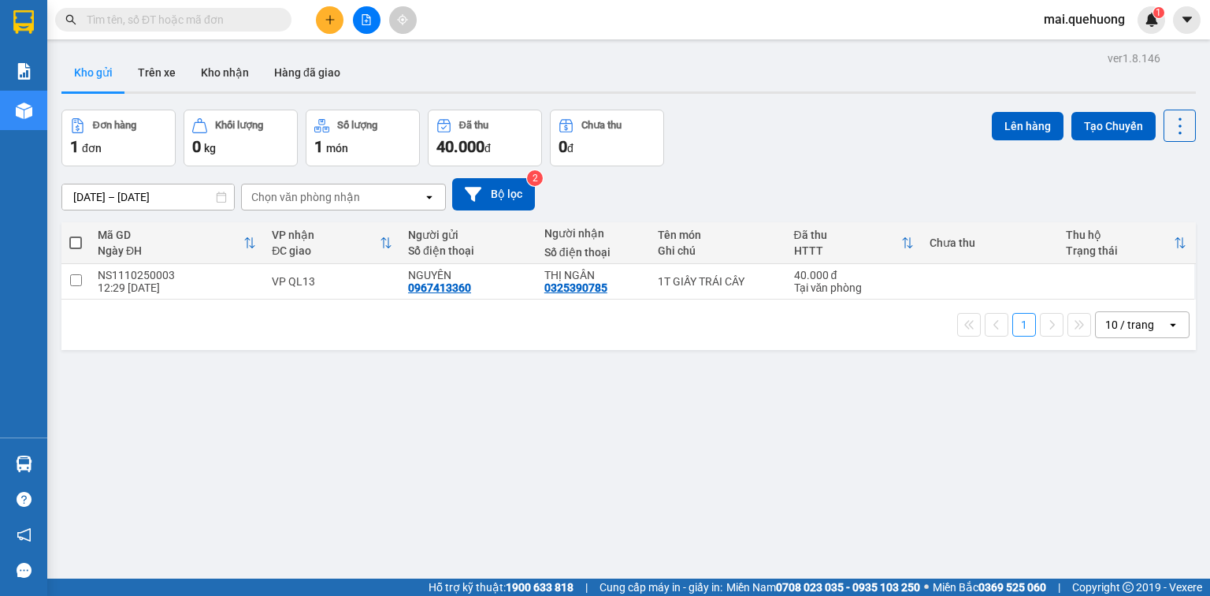
click at [321, 22] on button at bounding box center [330, 20] width 28 height 28
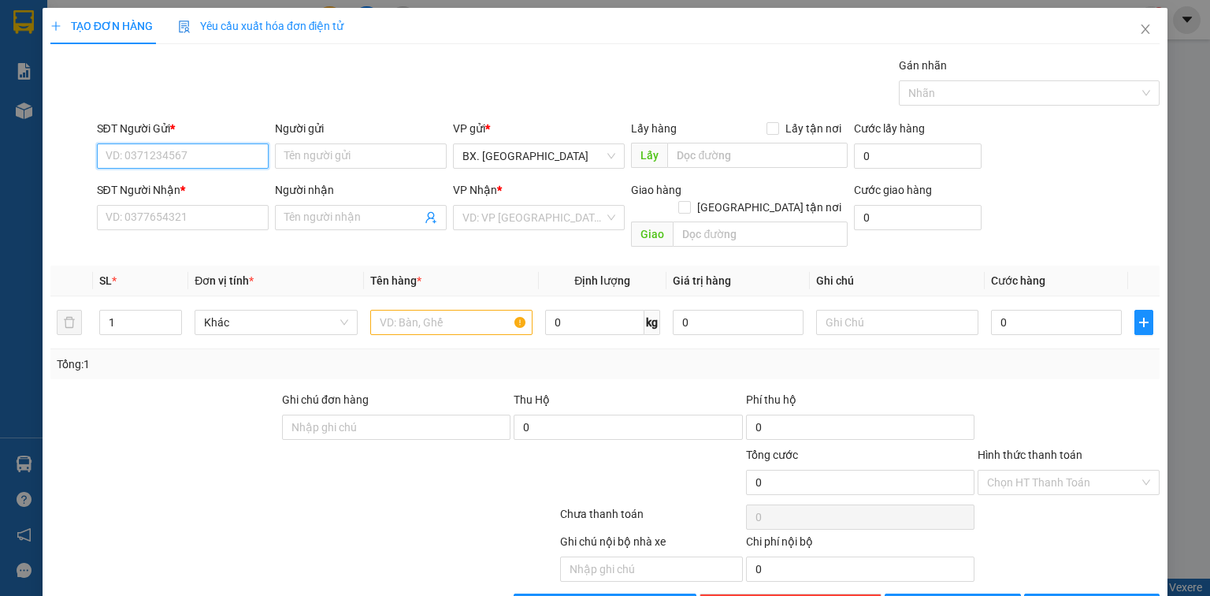
click at [186, 147] on input "SĐT Người Gửi *" at bounding box center [183, 155] width 172 height 25
type input "0395520842"
click at [202, 185] on div "0395520842 - TIÊN" at bounding box center [181, 186] width 151 height 17
type input "TIÊN"
type input "0369911340"
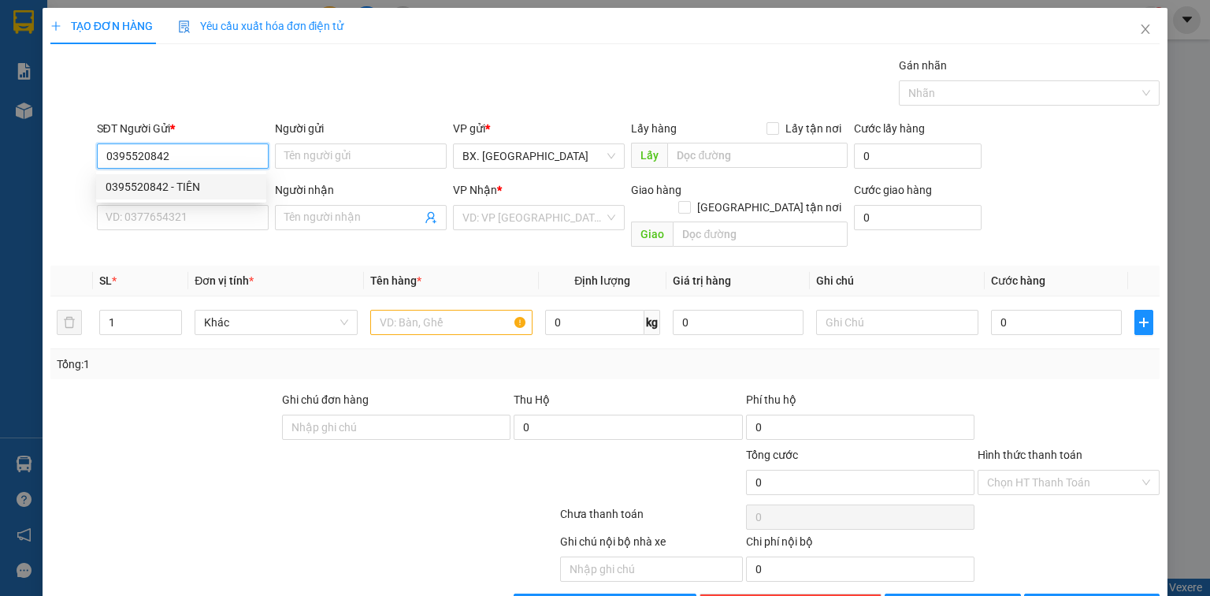
type input "MINH"
type input "30.000"
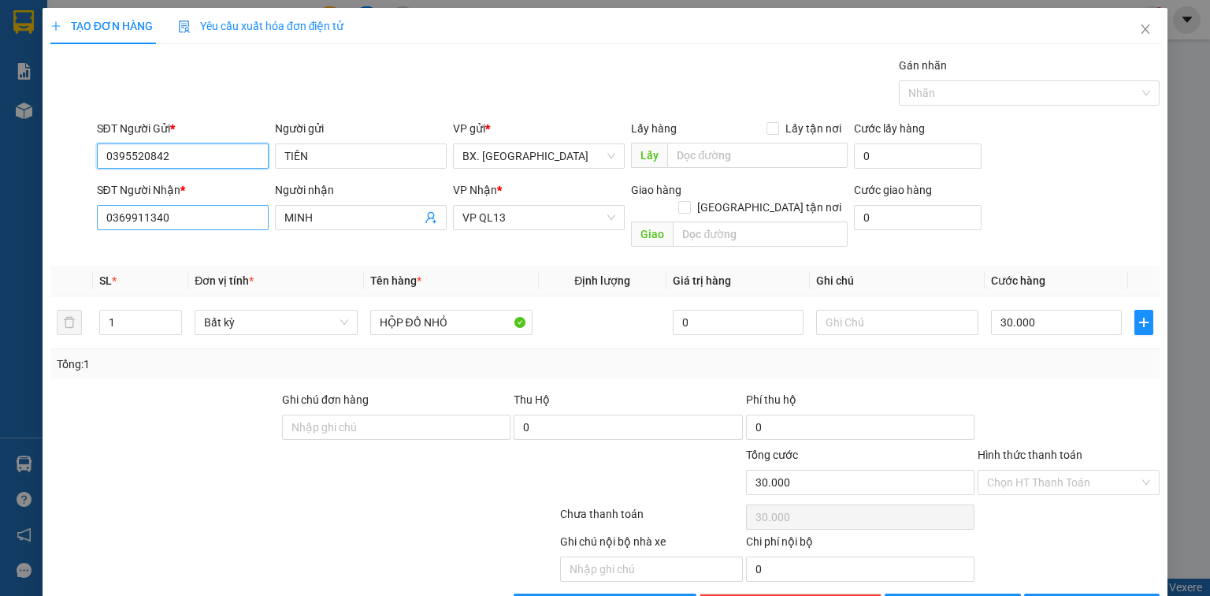
type input "0395520842"
click at [197, 222] on input "0369911340" at bounding box center [183, 217] width 172 height 25
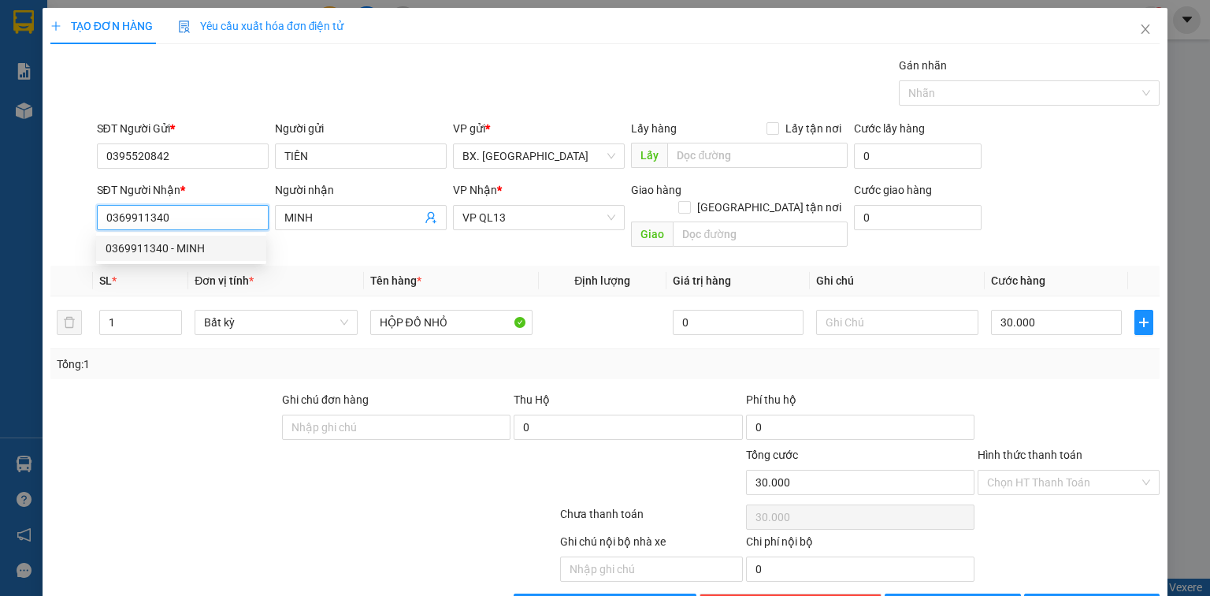
click at [211, 251] on div "0369911340 - MINH" at bounding box center [181, 248] width 151 height 17
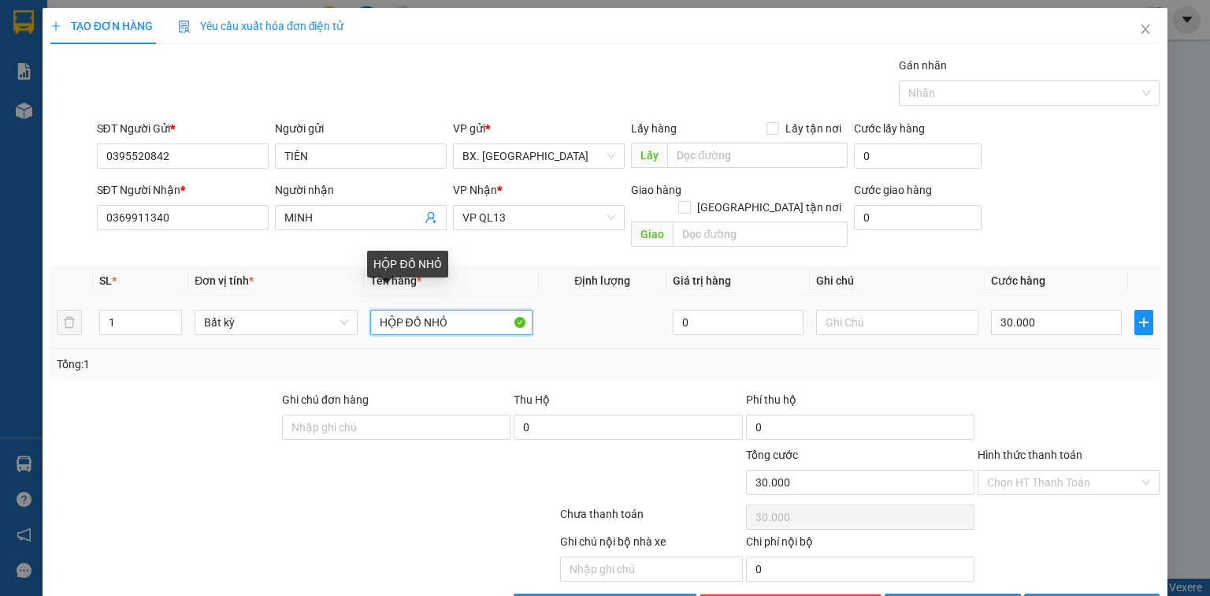
drag, startPoint x: 394, startPoint y: 306, endPoint x: 365, endPoint y: 314, distance: 30.2
click at [365, 314] on td "HỘP ĐỒ NHỎ" at bounding box center [451, 322] width 175 height 53
drag, startPoint x: 387, startPoint y: 304, endPoint x: 347, endPoint y: 306, distance: 40.2
click at [347, 306] on tr "1 Bất kỳ P ĐỒ NHỎ 0 30.000" at bounding box center [604, 322] width 1109 height 53
type input "BỊ ĐỒ NHỎ"
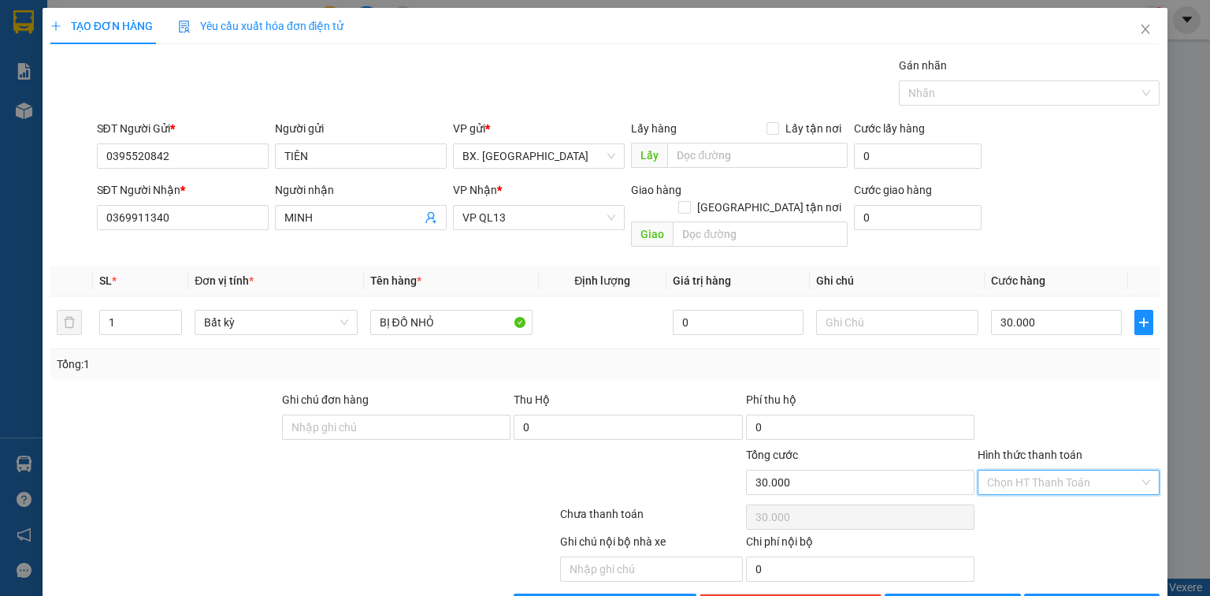
click at [1057, 470] on input "Hình thức thanh toán" at bounding box center [1063, 482] width 152 height 24
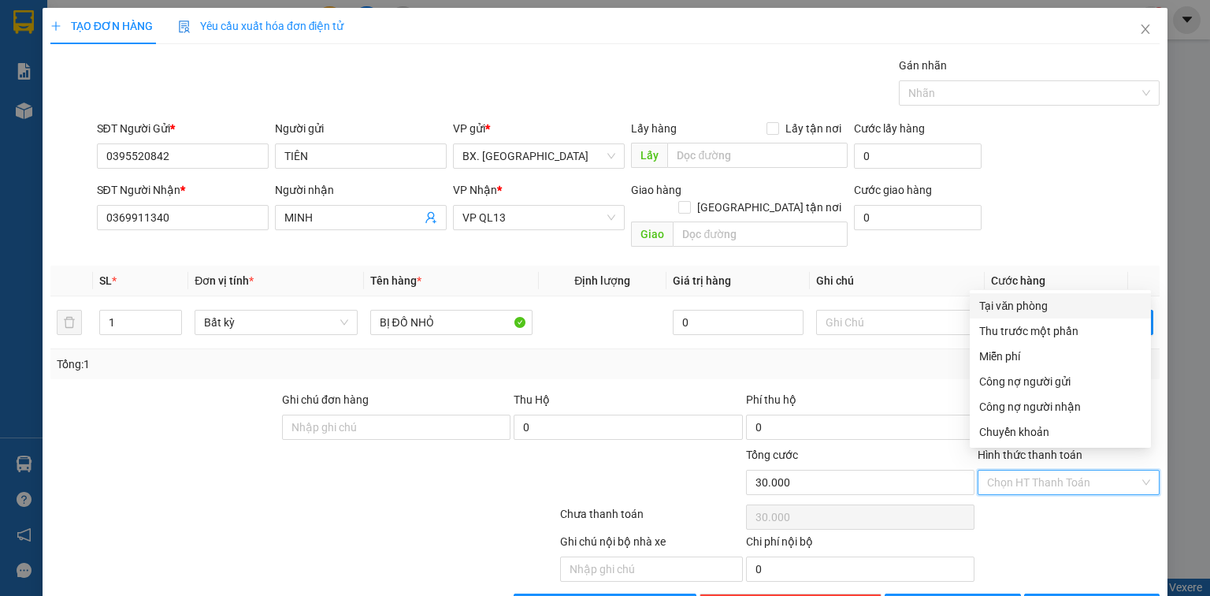
click at [1043, 310] on div "Tại văn phòng" at bounding box center [1060, 305] width 162 height 17
type input "0"
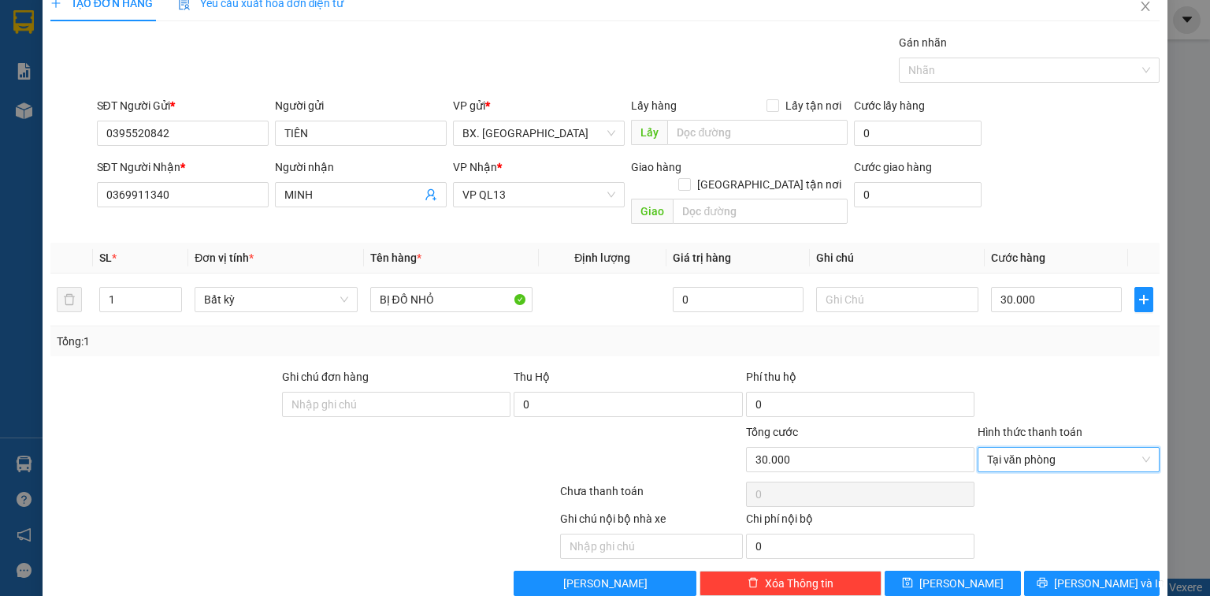
scroll to position [35, 0]
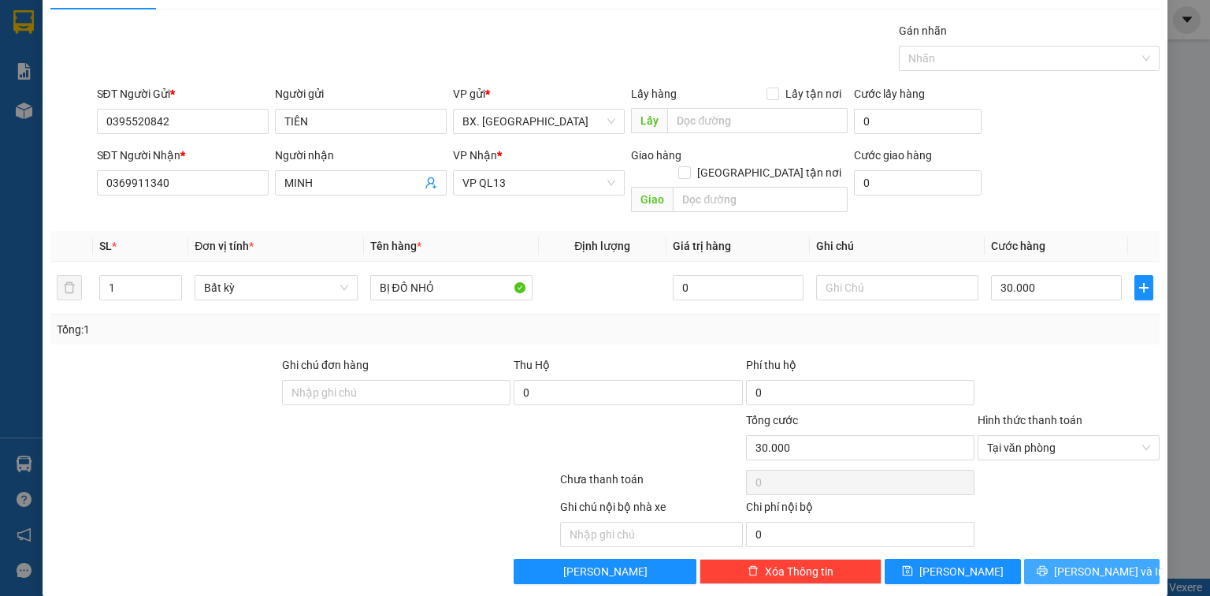
click at [1086, 563] on span "[PERSON_NAME] và In" at bounding box center [1109, 571] width 110 height 17
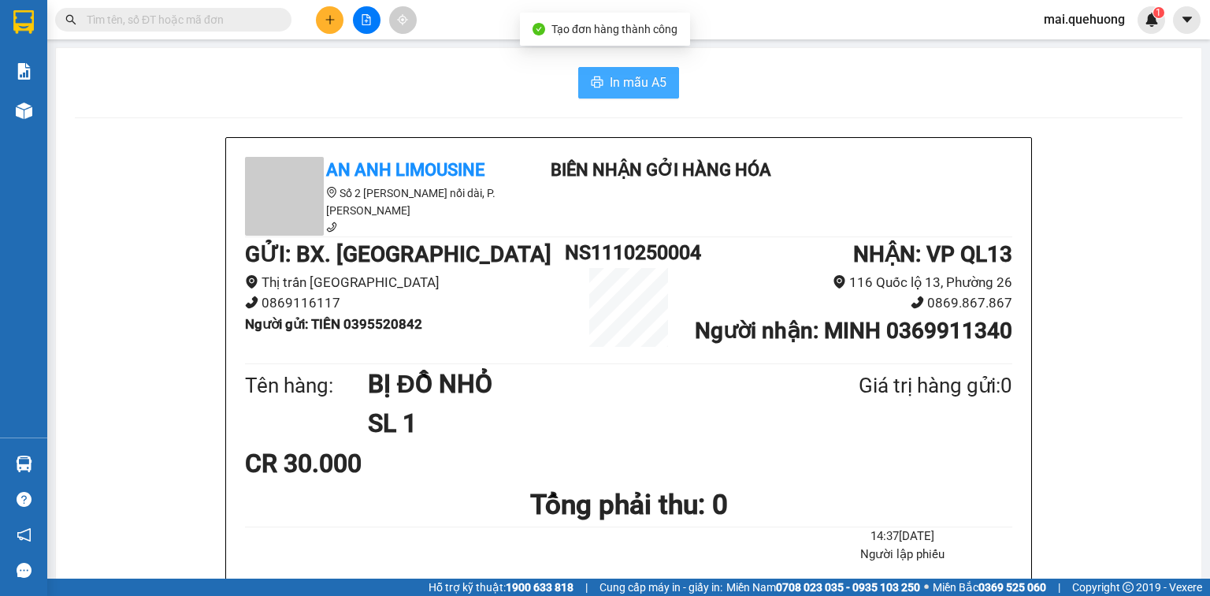
click at [633, 84] on span "In mẫu A5" at bounding box center [638, 82] width 57 height 20
click at [359, 24] on button at bounding box center [367, 20] width 28 height 28
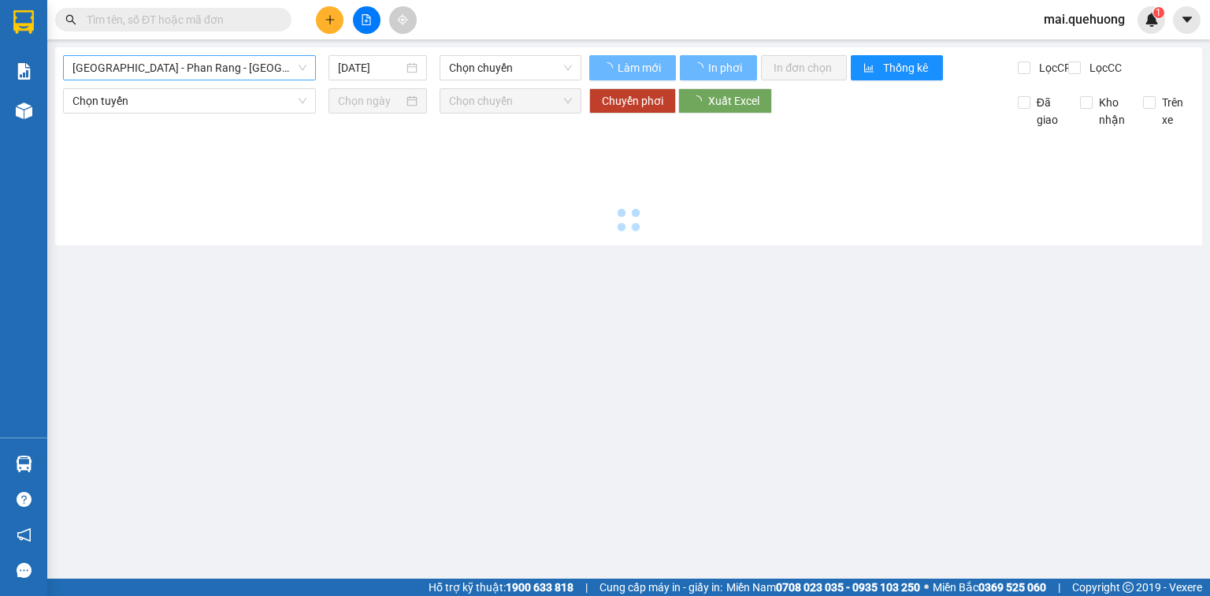
click at [214, 72] on span "[GEOGRAPHIC_DATA] - Phan Rang - [GEOGRAPHIC_DATA]" at bounding box center [189, 68] width 234 height 24
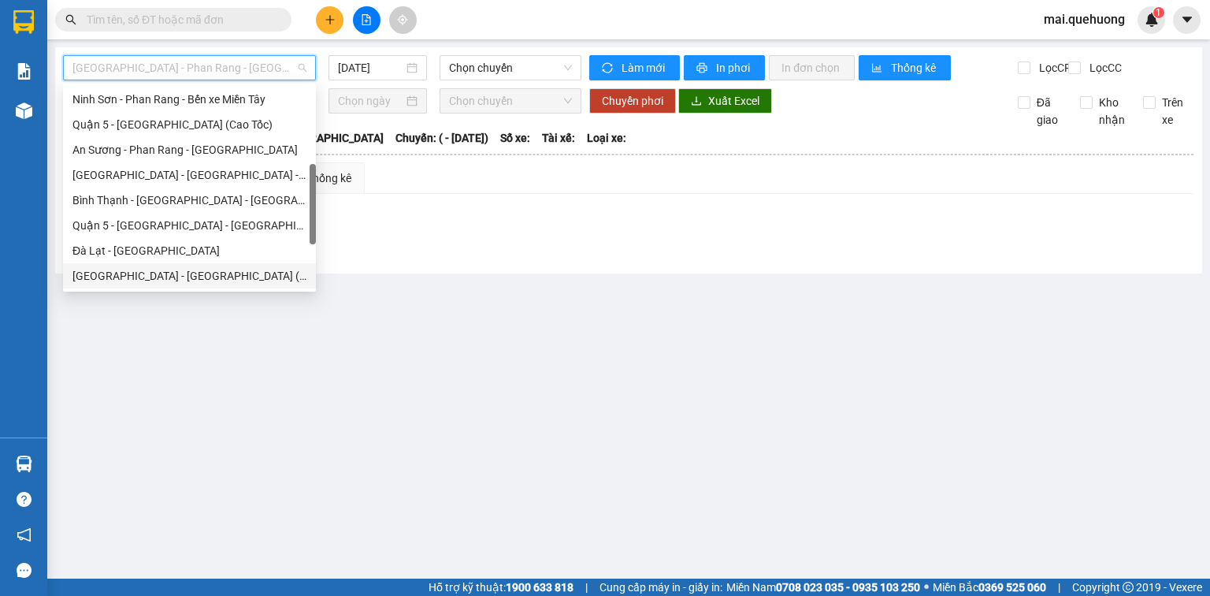
scroll to position [429, 0]
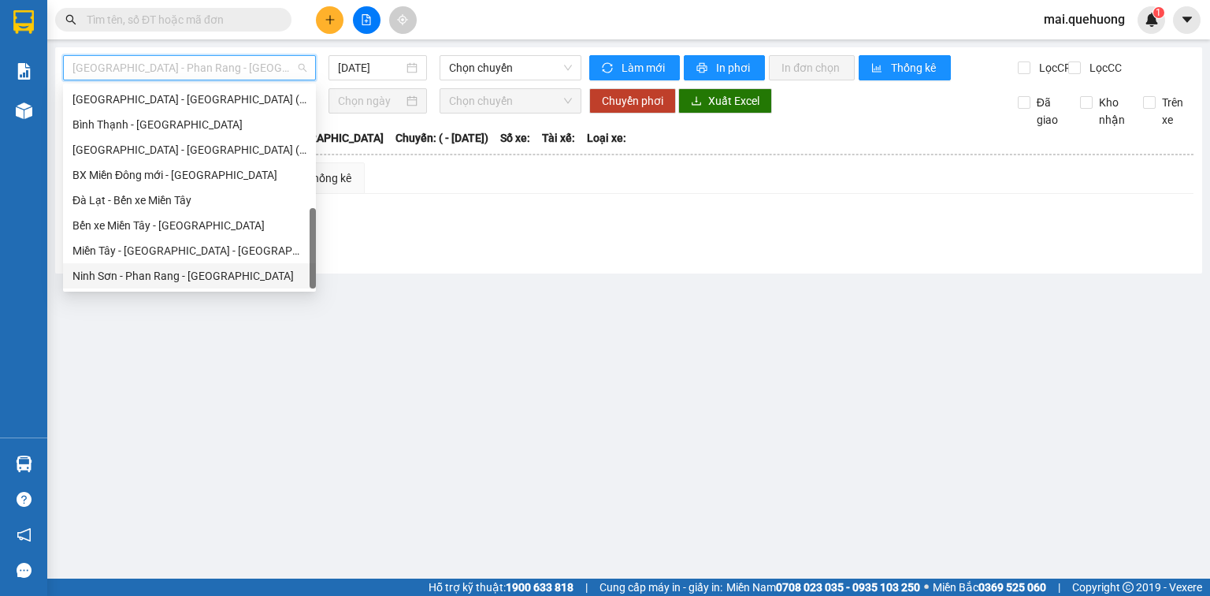
click at [195, 277] on div "Ninh Sơn - Phan Rang - [GEOGRAPHIC_DATA]" at bounding box center [189, 275] width 234 height 17
type input "[DATE]"
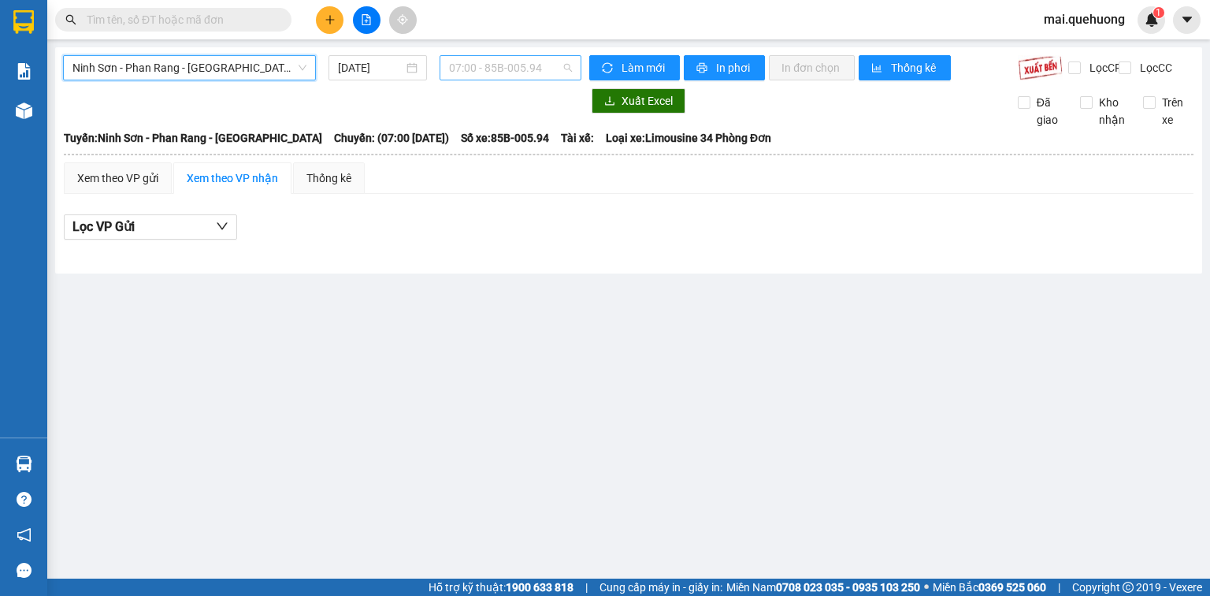
click at [514, 66] on span "07:00 - 85B-005.94" at bounding box center [511, 68] width 124 height 24
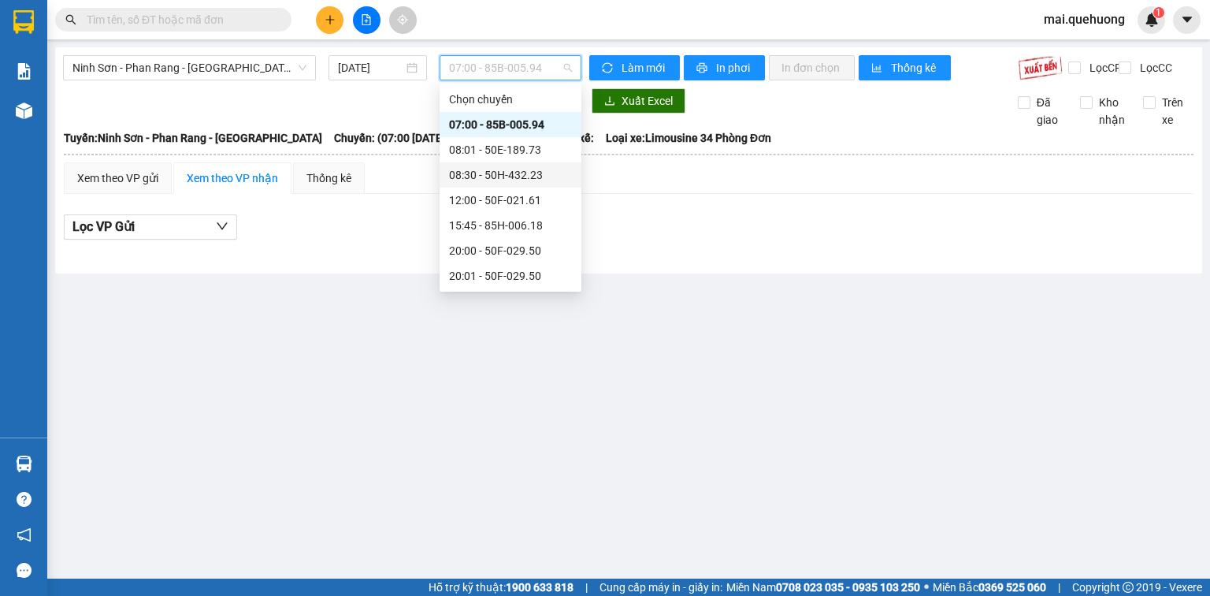
click at [540, 177] on div "08:30 - 50H-432.23" at bounding box center [510, 174] width 123 height 17
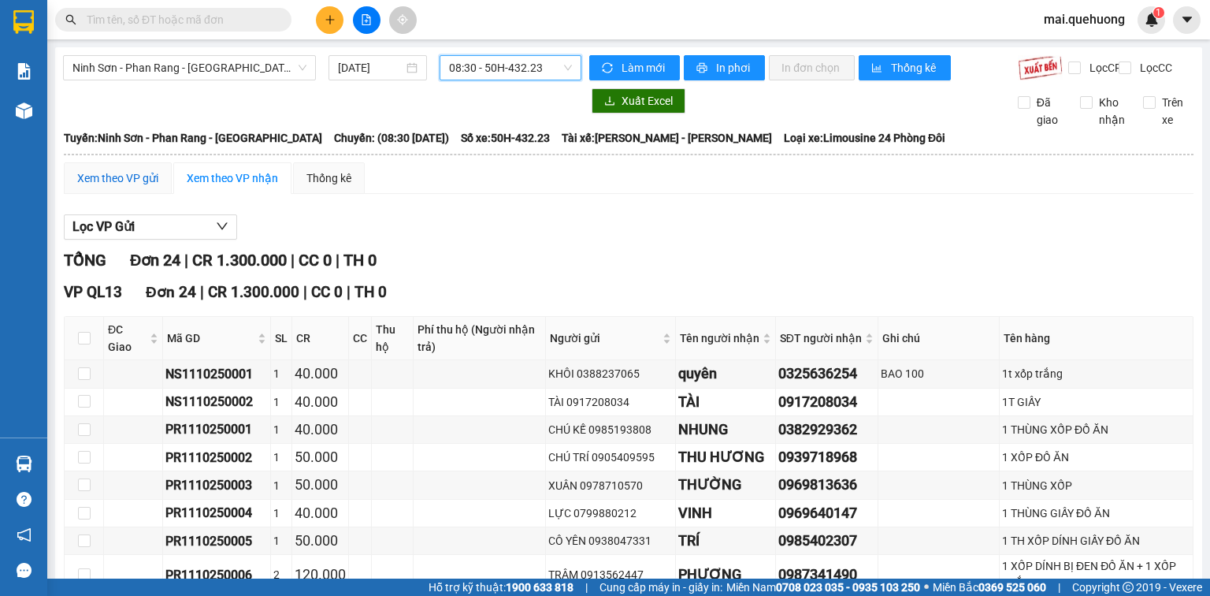
click at [107, 187] on div "Xem theo VP gửi" at bounding box center [117, 177] width 81 height 17
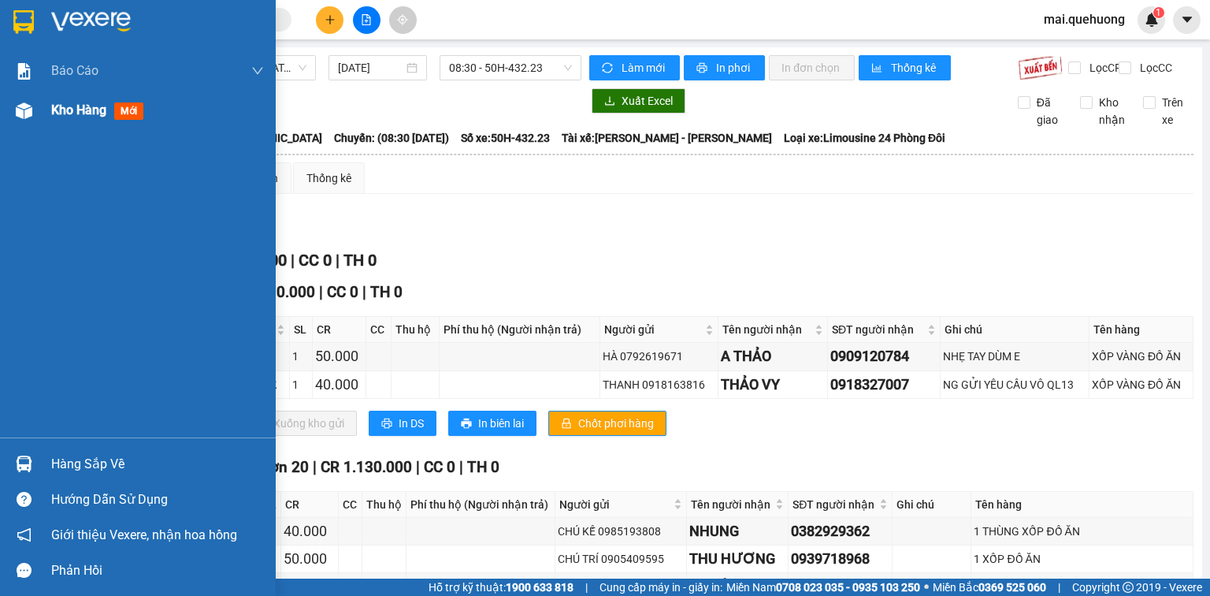
click at [42, 117] on div "Kho hàng mới" at bounding box center [138, 110] width 276 height 39
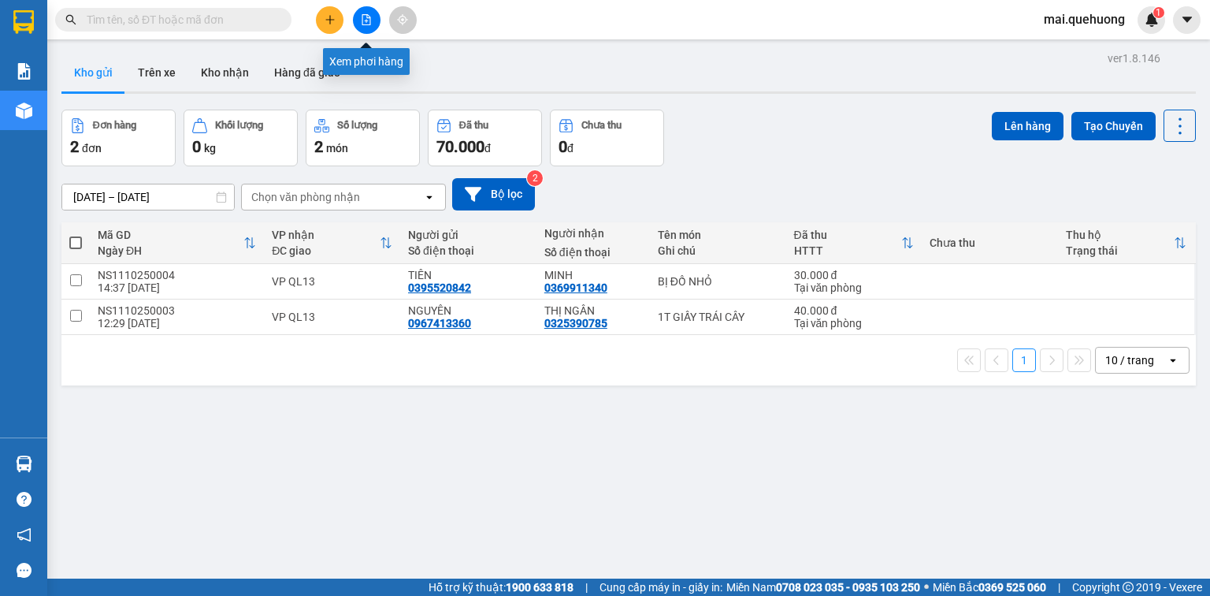
click at [359, 21] on button at bounding box center [367, 20] width 28 height 28
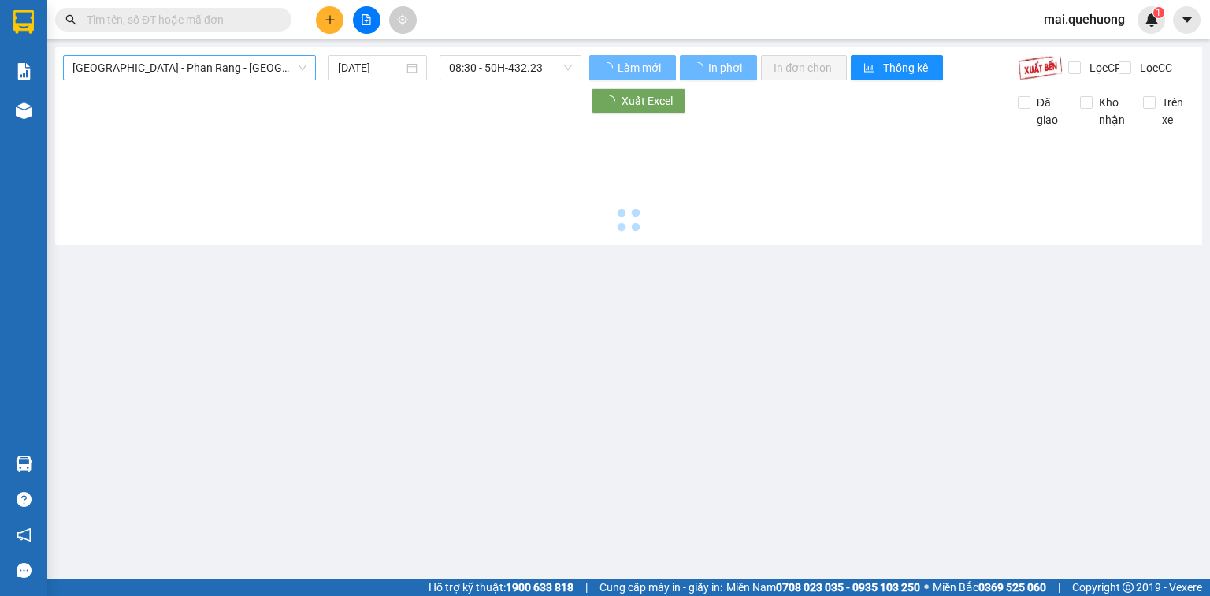
click at [246, 59] on span "[GEOGRAPHIC_DATA] - Phan Rang - [GEOGRAPHIC_DATA]" at bounding box center [189, 68] width 234 height 24
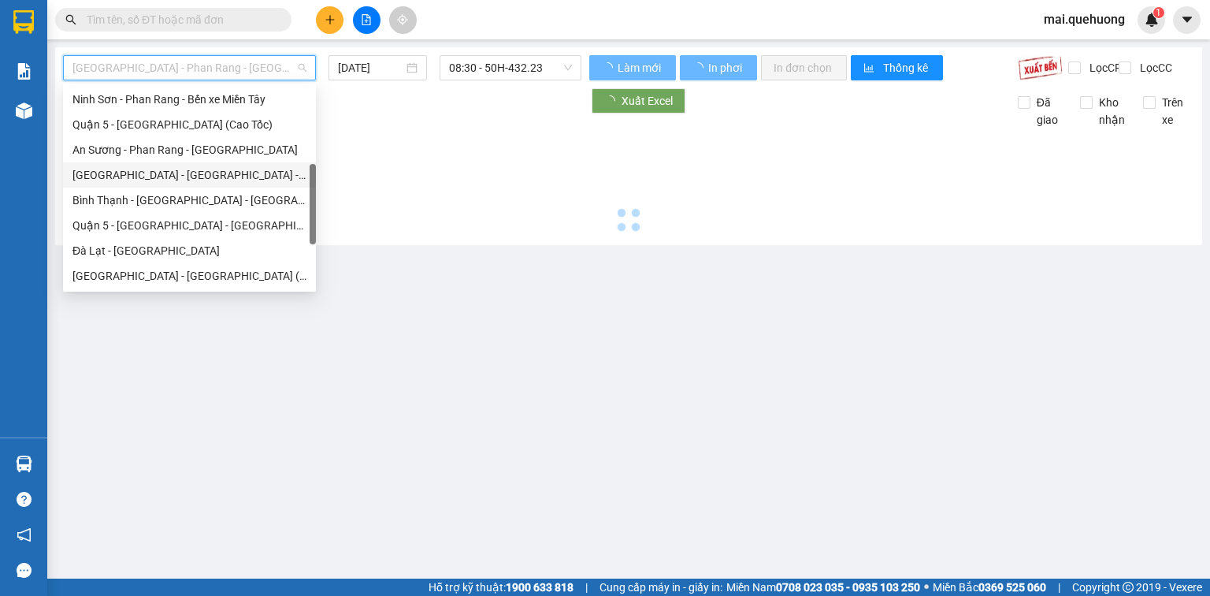
scroll to position [429, 0]
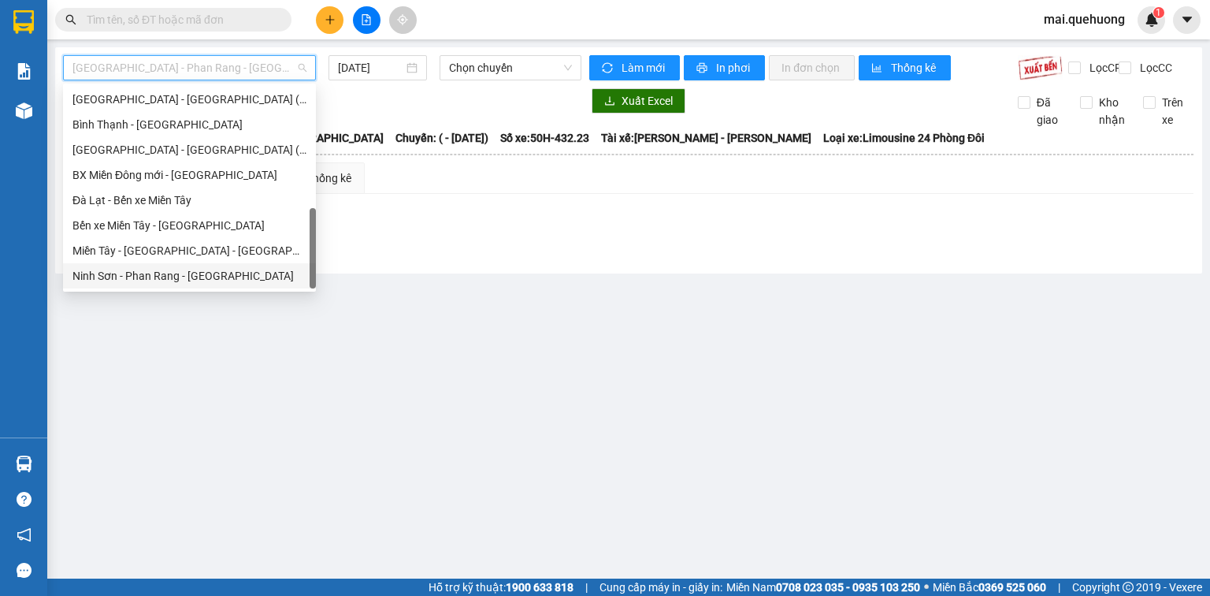
click at [221, 269] on div "Ninh Sơn - Phan Rang - [GEOGRAPHIC_DATA]" at bounding box center [189, 275] width 234 height 17
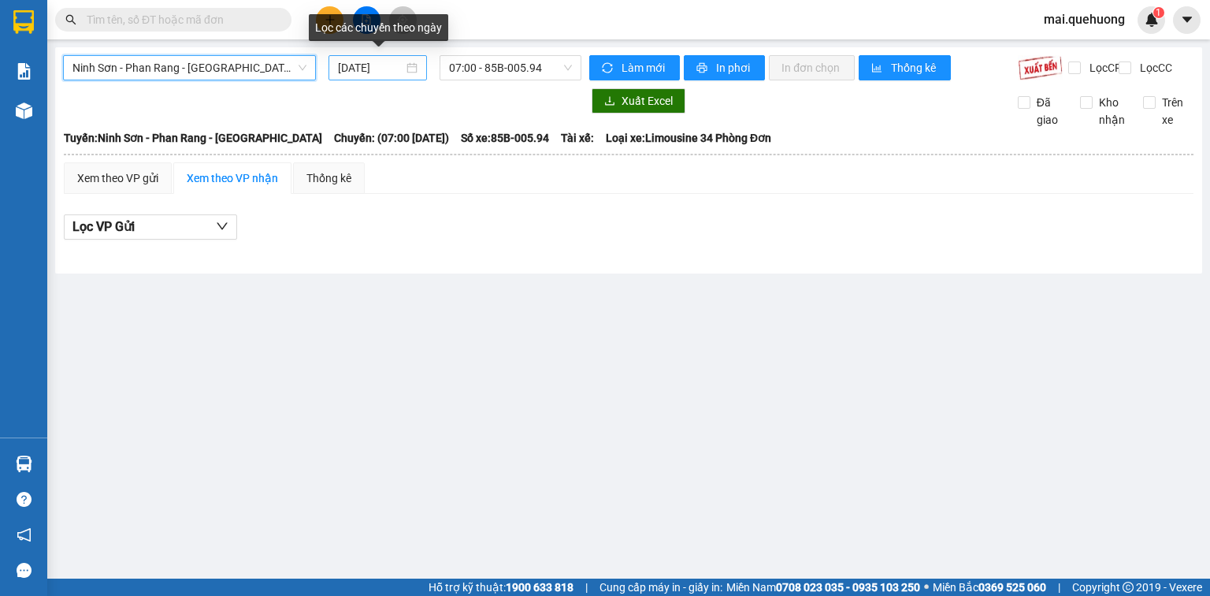
click at [371, 66] on input "[DATE]" at bounding box center [370, 67] width 65 height 17
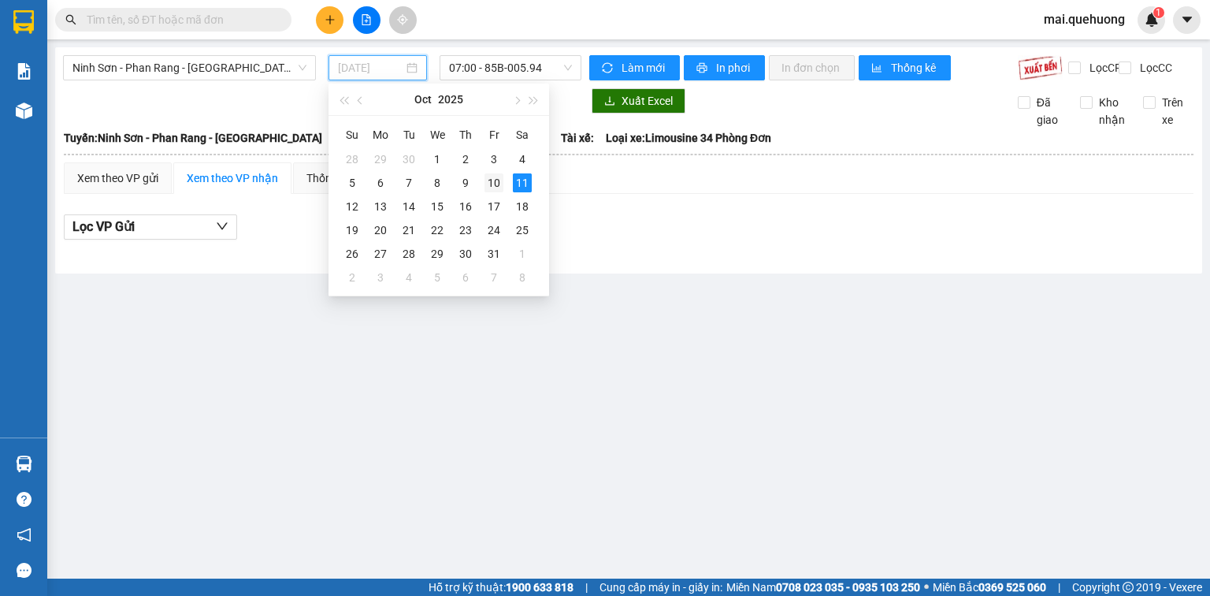
click at [502, 183] on div "10" at bounding box center [494, 182] width 19 height 19
type input "[DATE]"
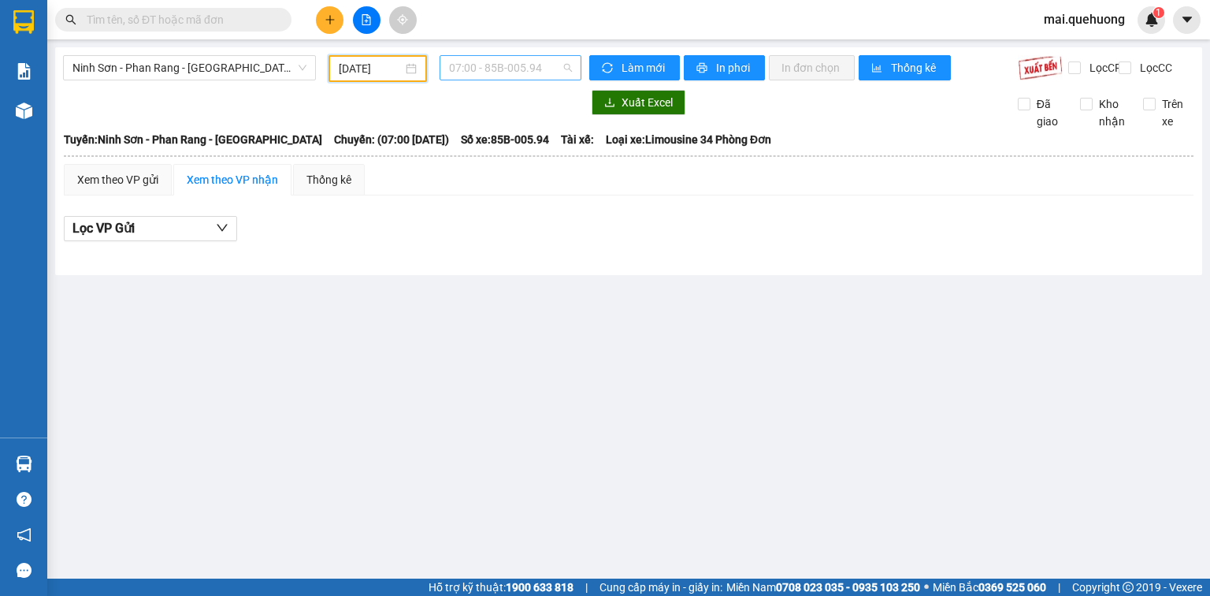
click at [506, 67] on span "07:00 - 85B-005.94" at bounding box center [511, 68] width 124 height 24
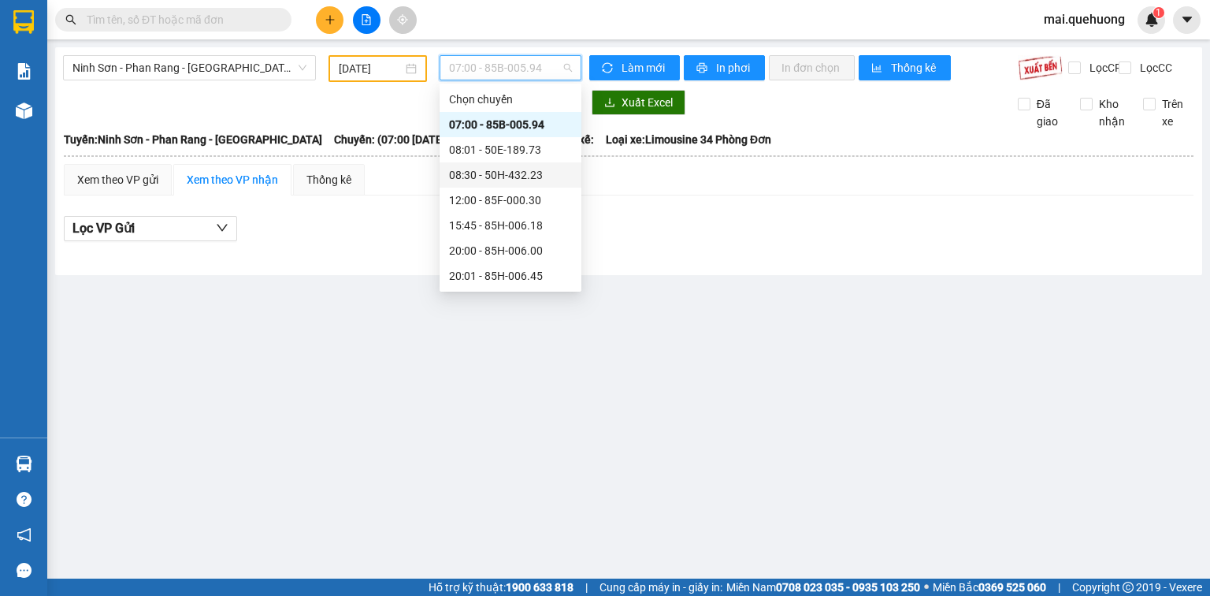
click at [531, 175] on div "08:30 - 50H-432.23" at bounding box center [510, 174] width 123 height 17
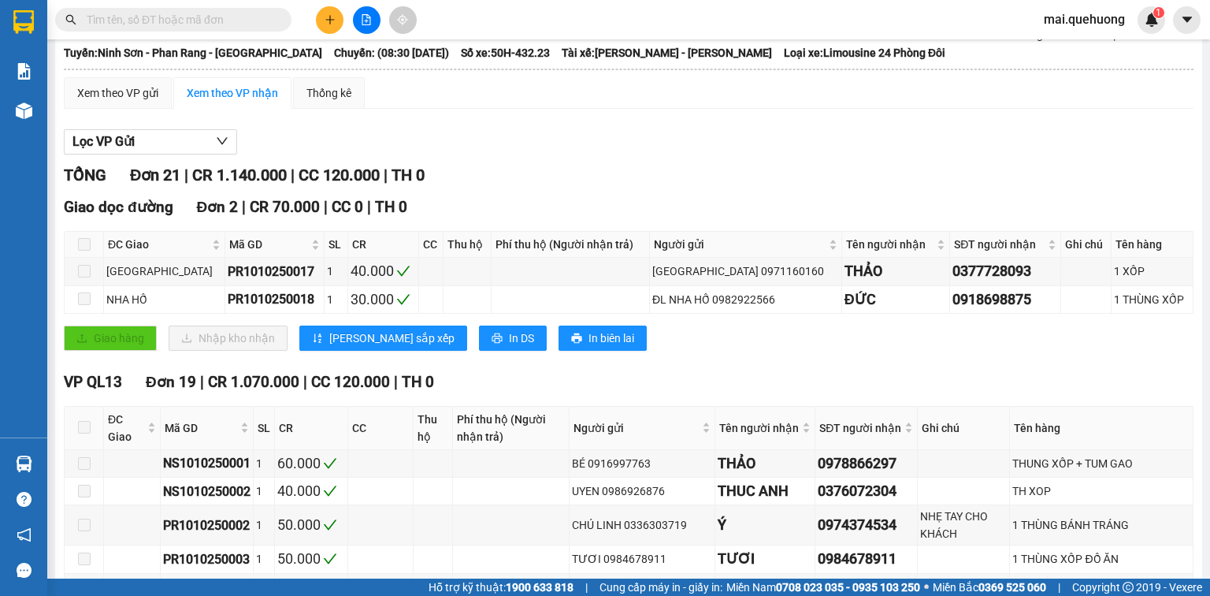
scroll to position [63, 0]
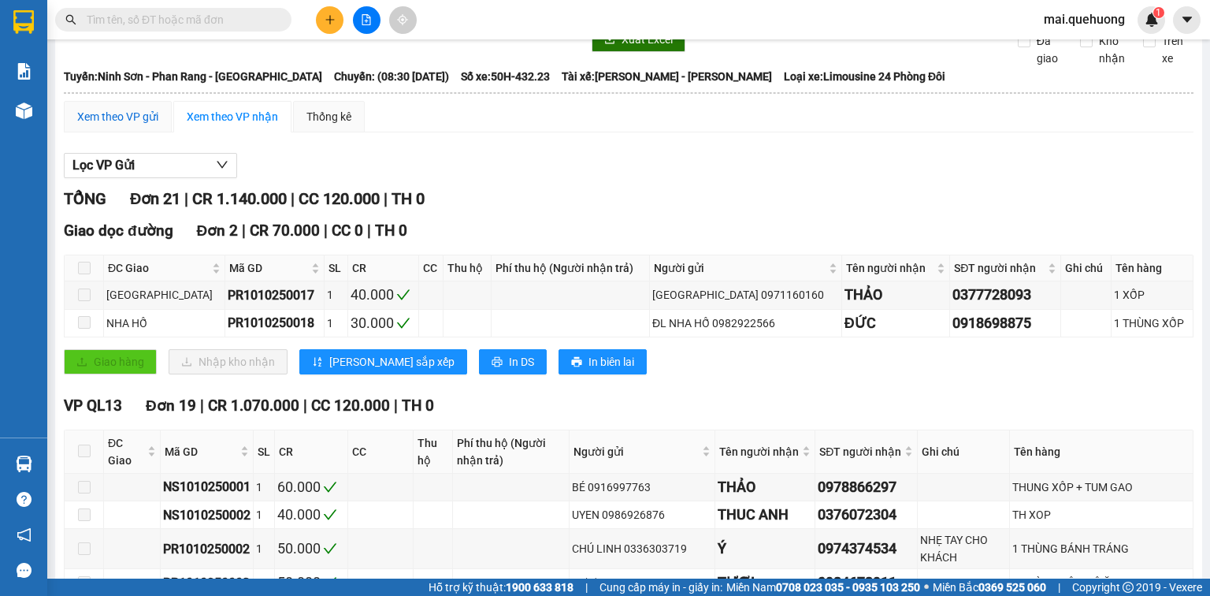
click at [117, 124] on div "Xem theo VP gửi" at bounding box center [117, 116] width 81 height 17
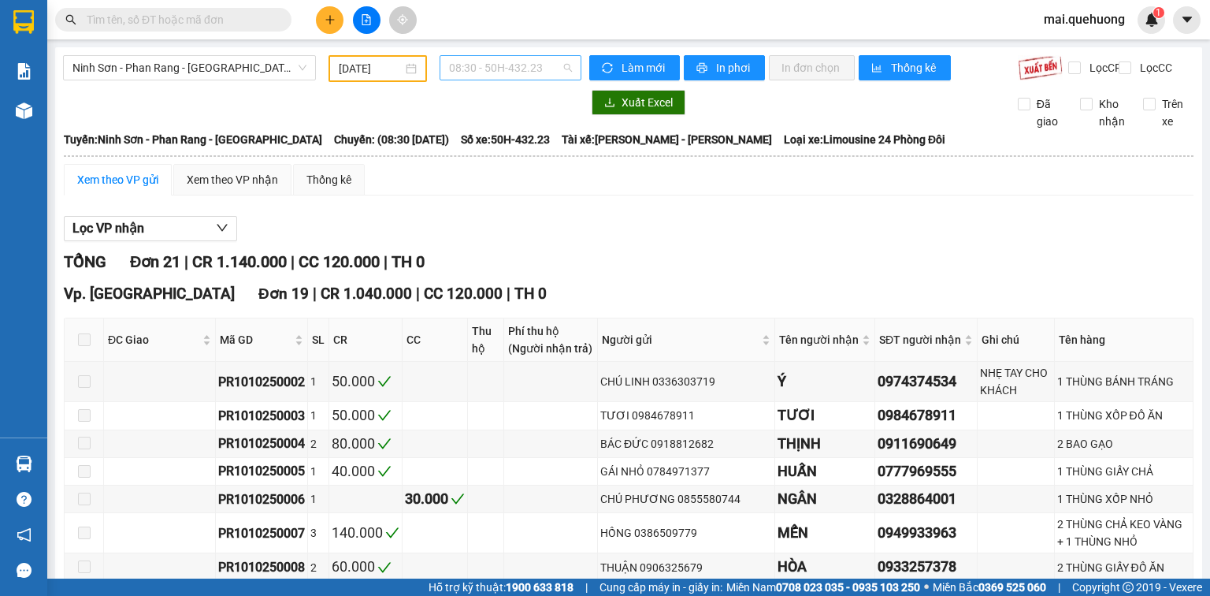
click at [541, 69] on span "08:30 - 50H-432.23" at bounding box center [511, 68] width 124 height 24
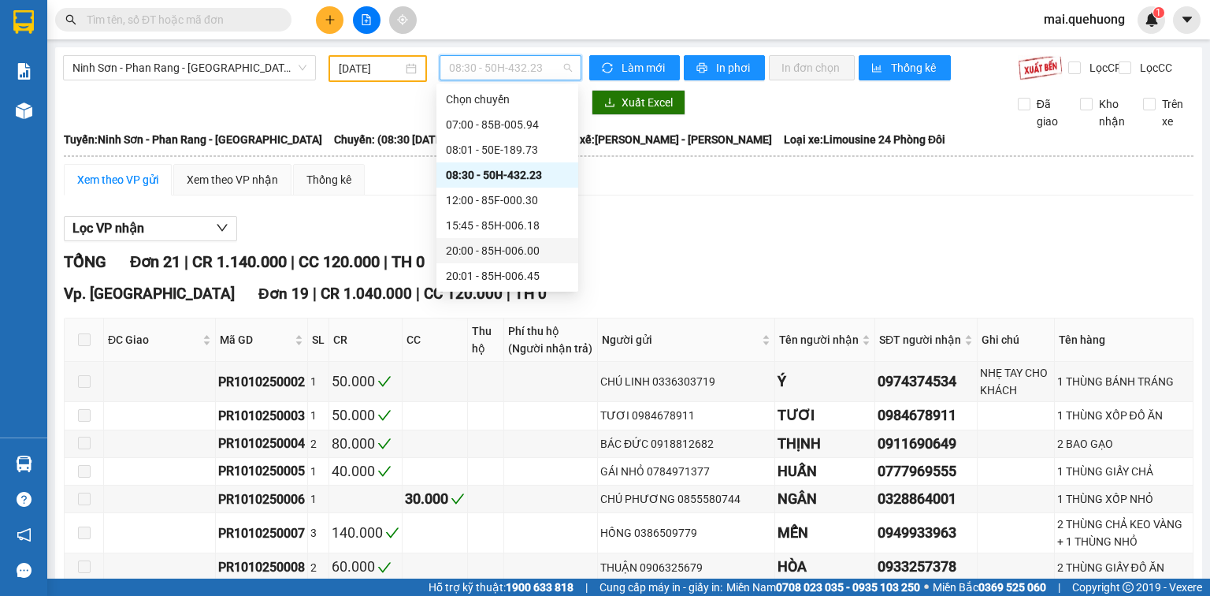
click at [538, 252] on div "20:00 - 85H-006.00" at bounding box center [507, 250] width 123 height 17
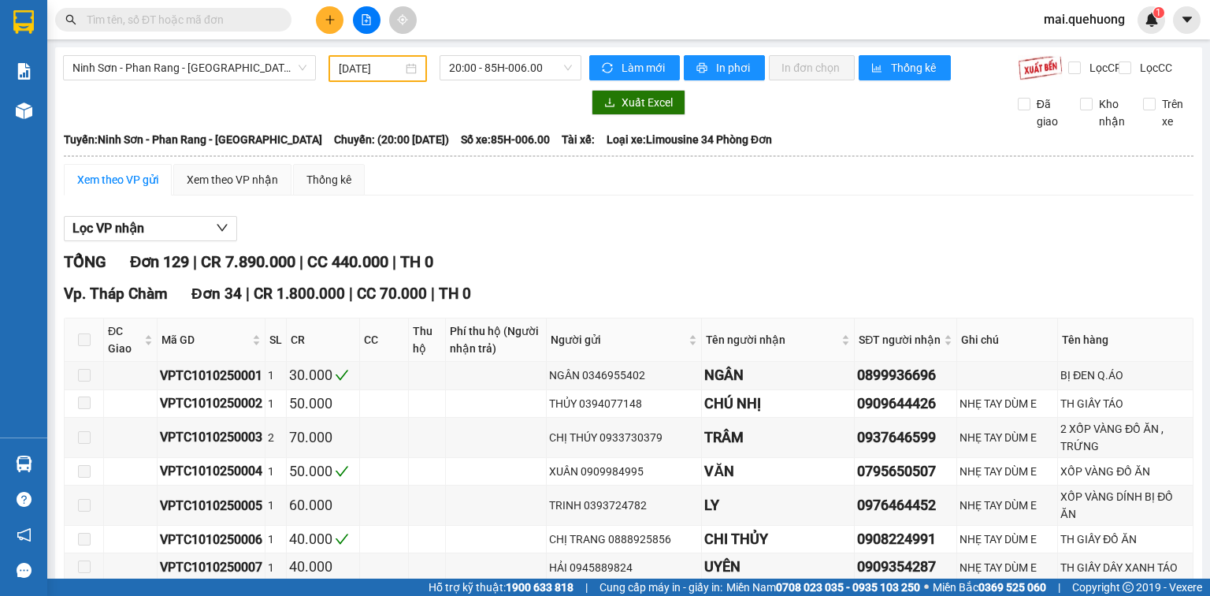
click at [124, 188] on div "Xem theo VP gửi" at bounding box center [117, 179] width 81 height 17
click at [126, 188] on div "Xem theo VP gửi" at bounding box center [117, 179] width 81 height 17
click at [222, 188] on div "Xem theo VP nhận" at bounding box center [232, 179] width 91 height 17
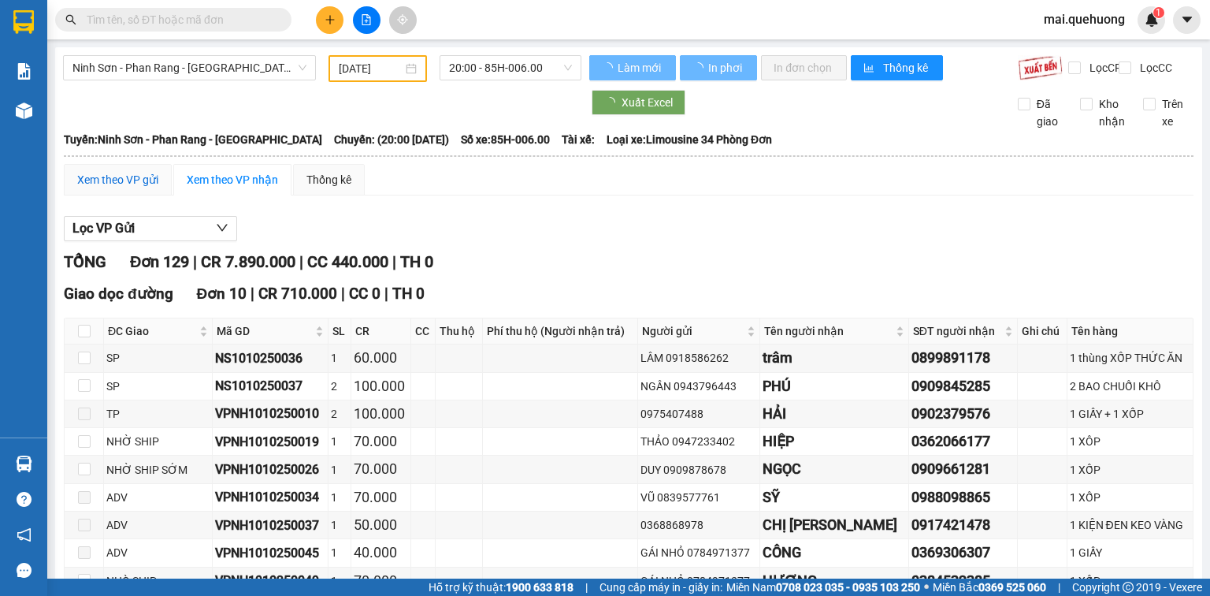
click at [120, 183] on div "Xem theo VP gửi" at bounding box center [117, 179] width 81 height 17
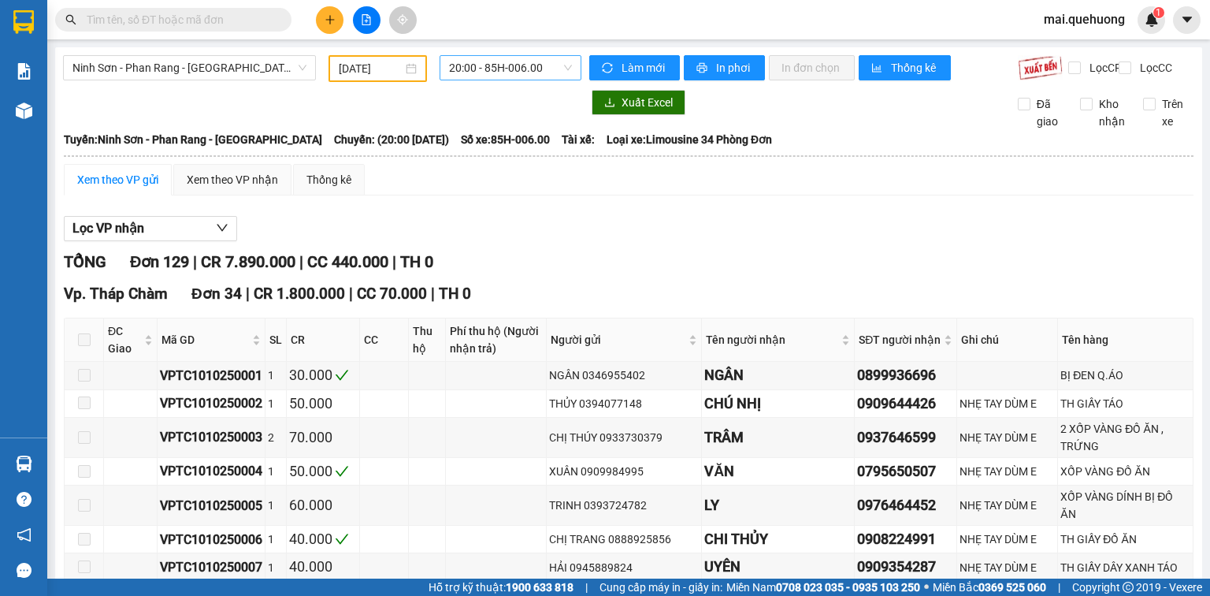
click at [535, 63] on span "20:00 - 85H-006.00" at bounding box center [511, 68] width 124 height 24
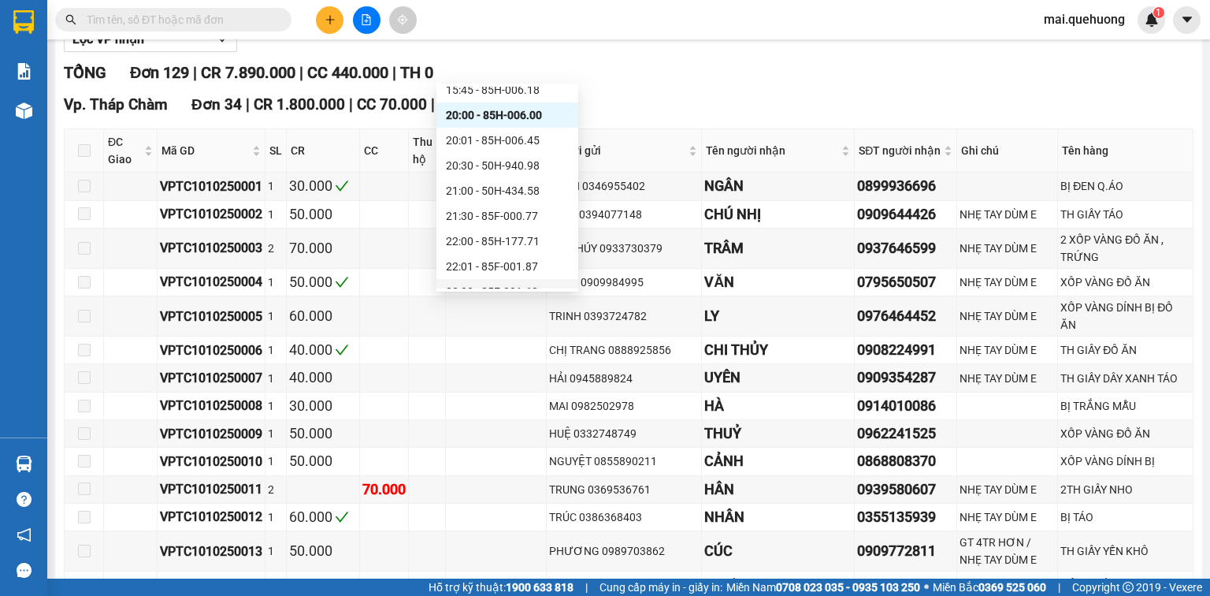
scroll to position [151, 0]
click at [533, 278] on div "23:00 - 85F-001.60" at bounding box center [507, 275] width 123 height 17
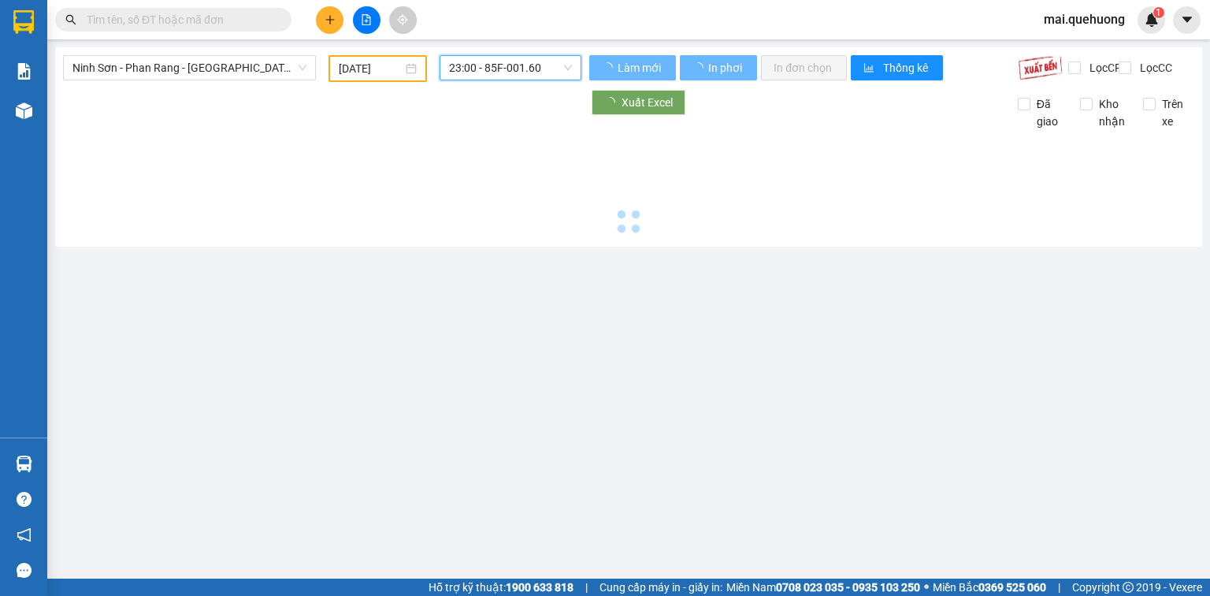
scroll to position [0, 0]
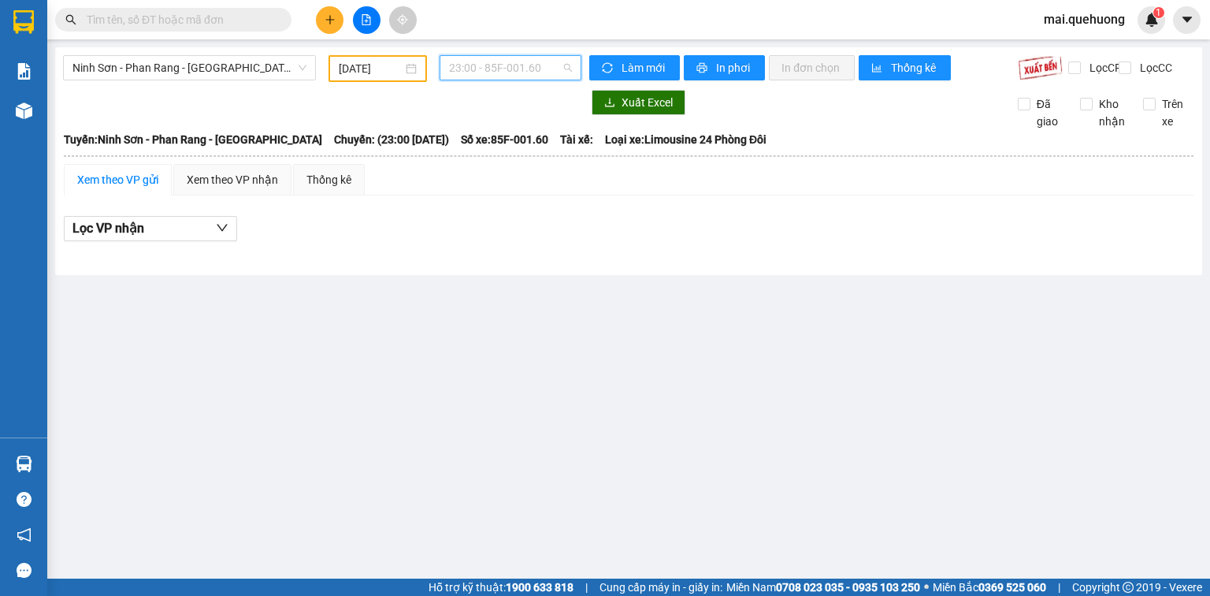
click at [520, 61] on span "23:00 - 85F-001.60" at bounding box center [511, 68] width 124 height 24
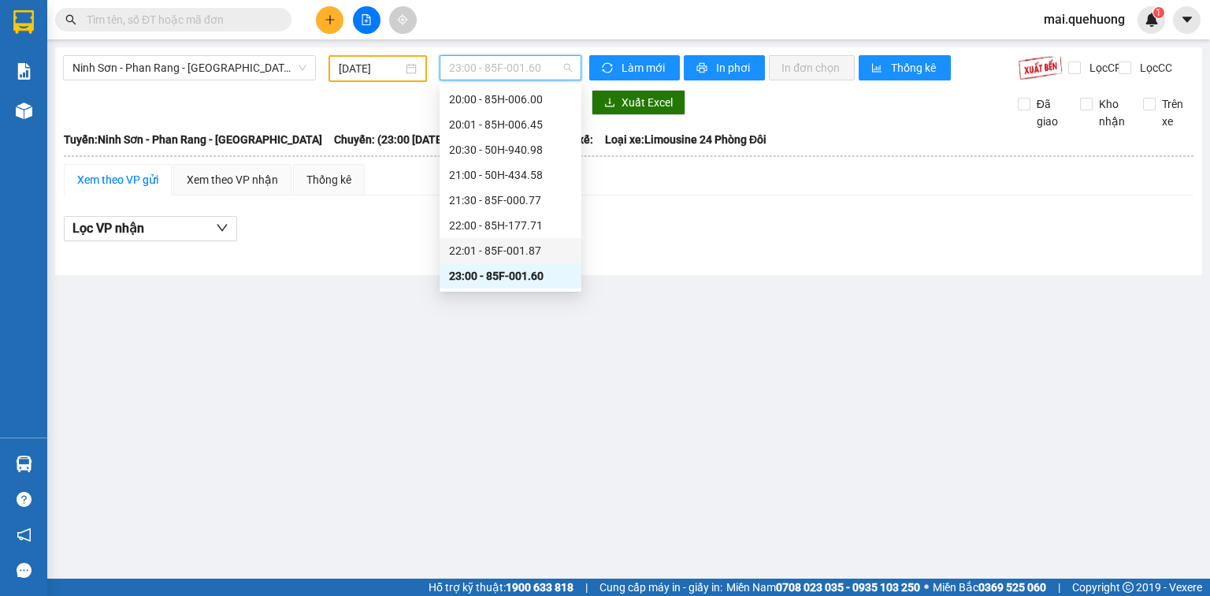
click at [522, 242] on div "22:01 - 85F-001.87" at bounding box center [510, 250] width 123 height 17
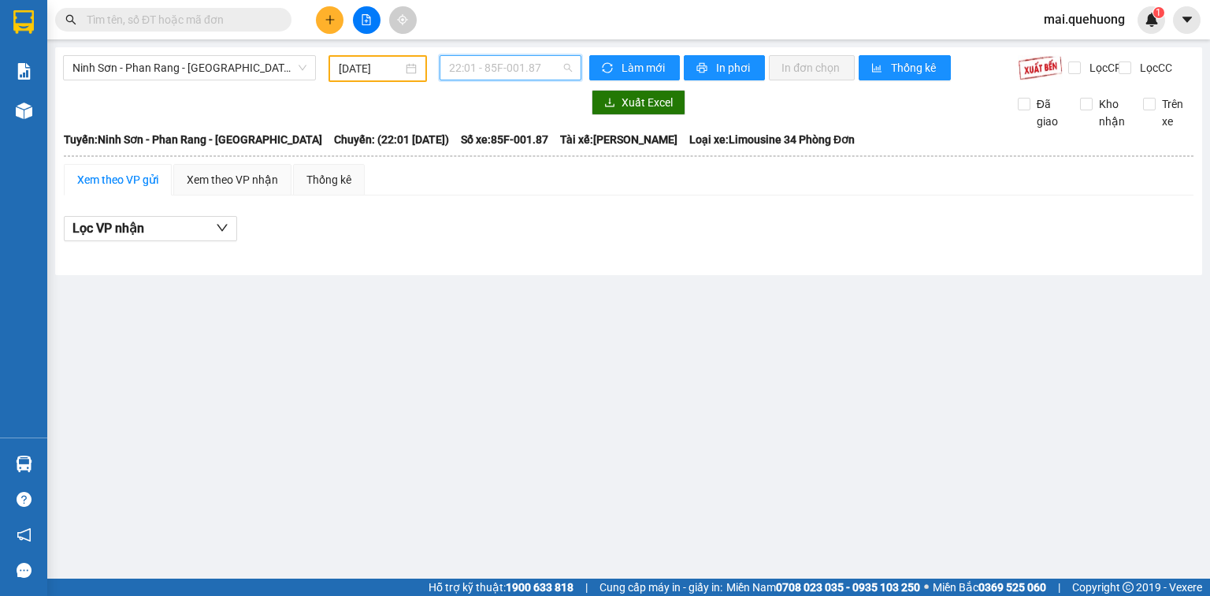
click at [514, 58] on span "22:01 - 85F-001.87" at bounding box center [511, 68] width 124 height 24
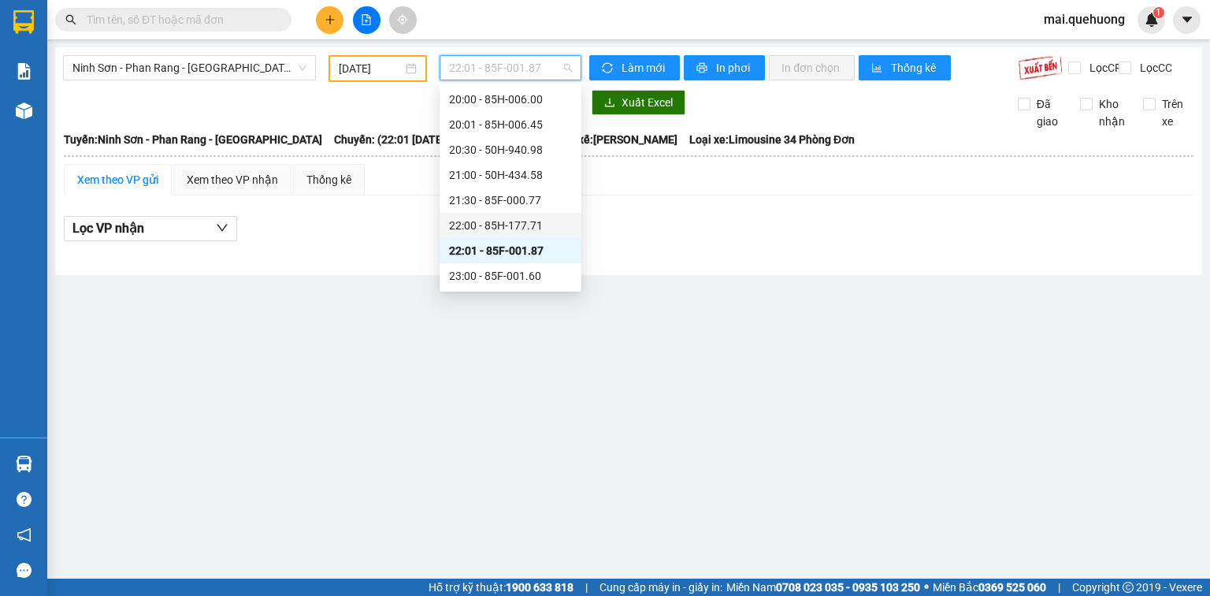
click at [528, 217] on div "22:00 - 85H-177.71" at bounding box center [510, 225] width 123 height 17
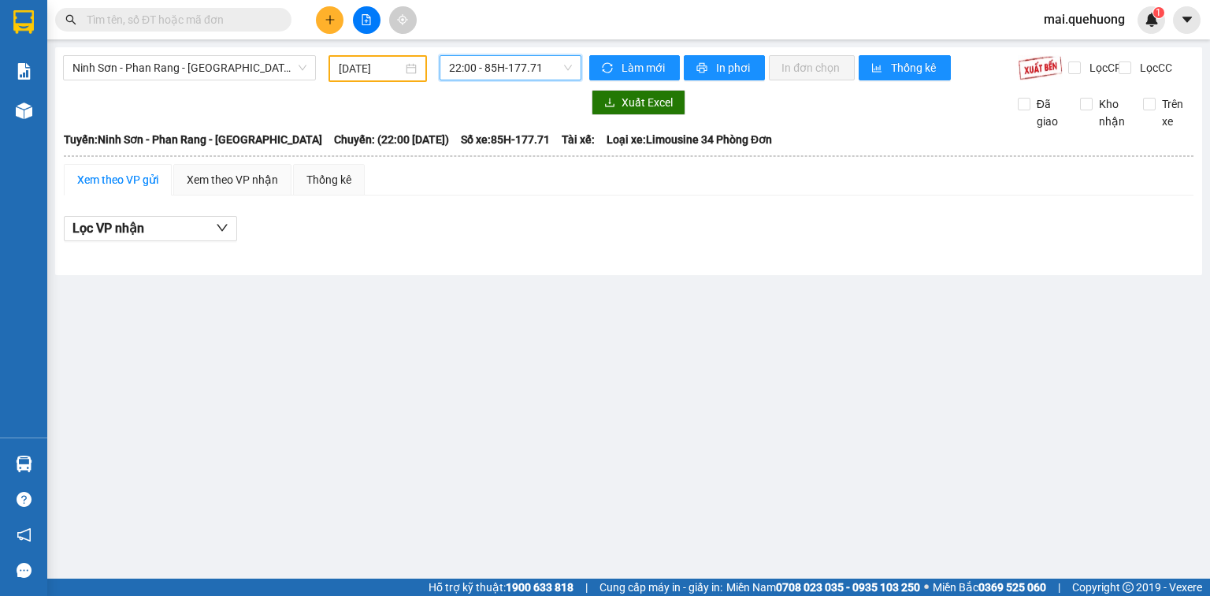
click at [528, 62] on span "22:00 - 85H-177.71" at bounding box center [511, 68] width 124 height 24
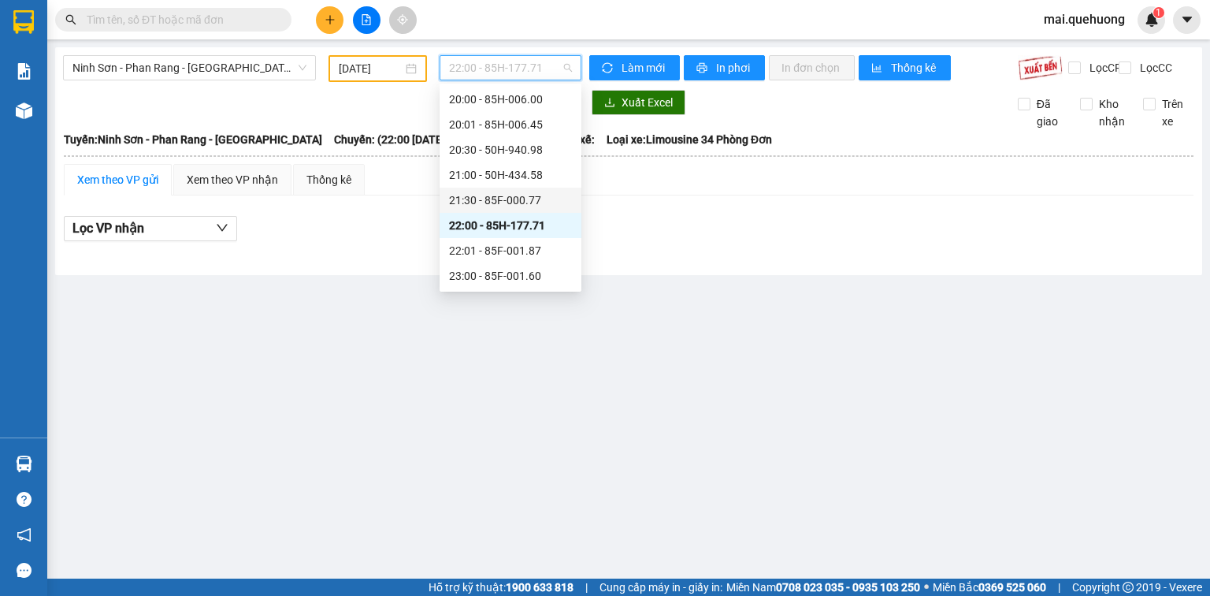
click at [529, 196] on div "21:30 - 85F-000.77" at bounding box center [510, 199] width 123 height 17
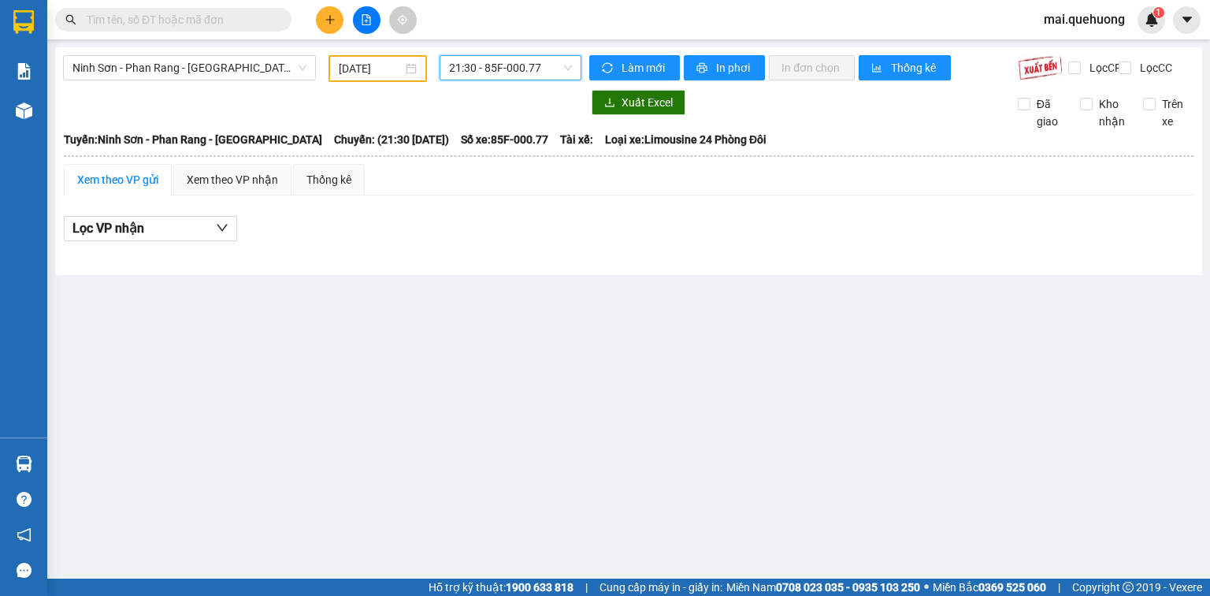
click at [522, 64] on span "21:30 - 85F-000.77" at bounding box center [511, 68] width 124 height 24
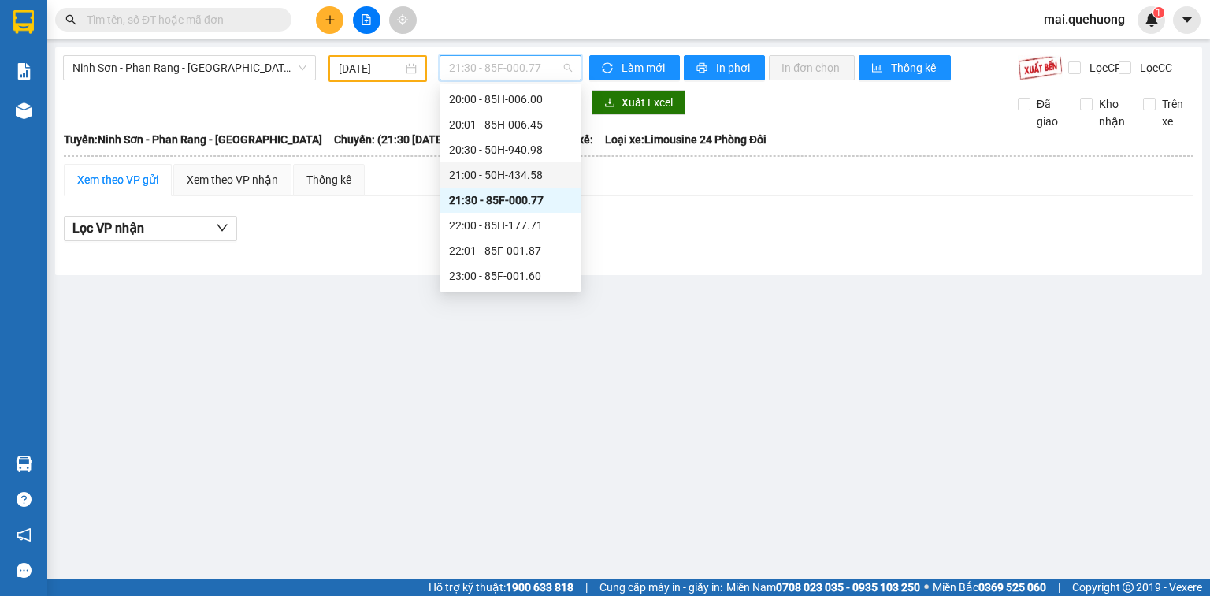
click at [529, 176] on div "21:00 - 50H-434.58" at bounding box center [510, 174] width 123 height 17
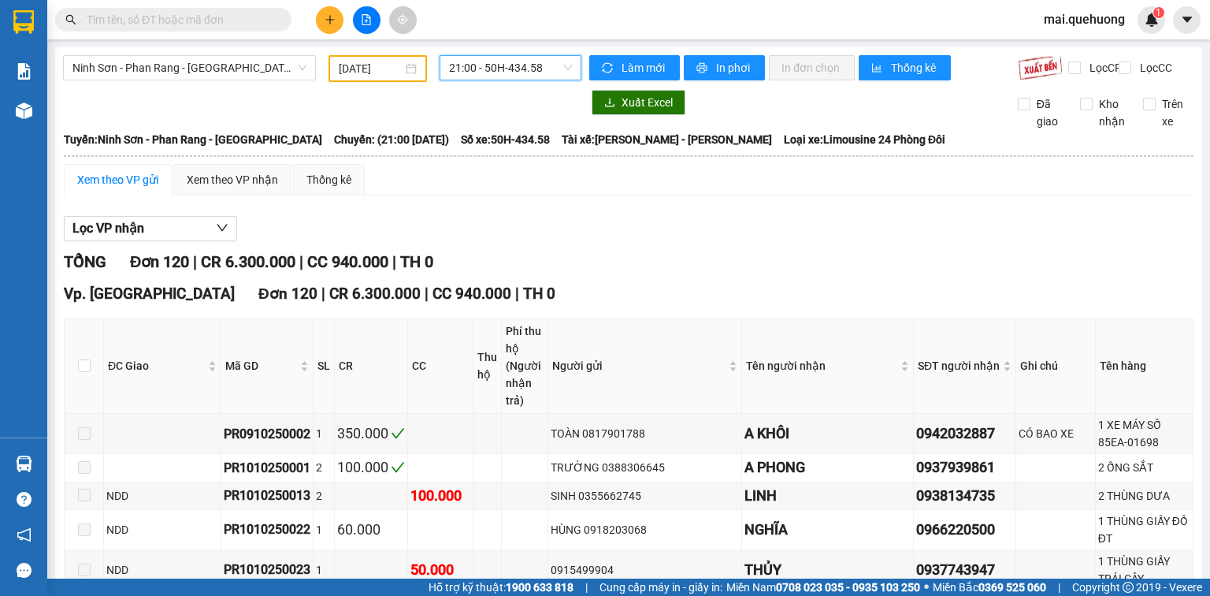
click at [503, 72] on span "21:00 - 50H-434.58" at bounding box center [511, 68] width 124 height 24
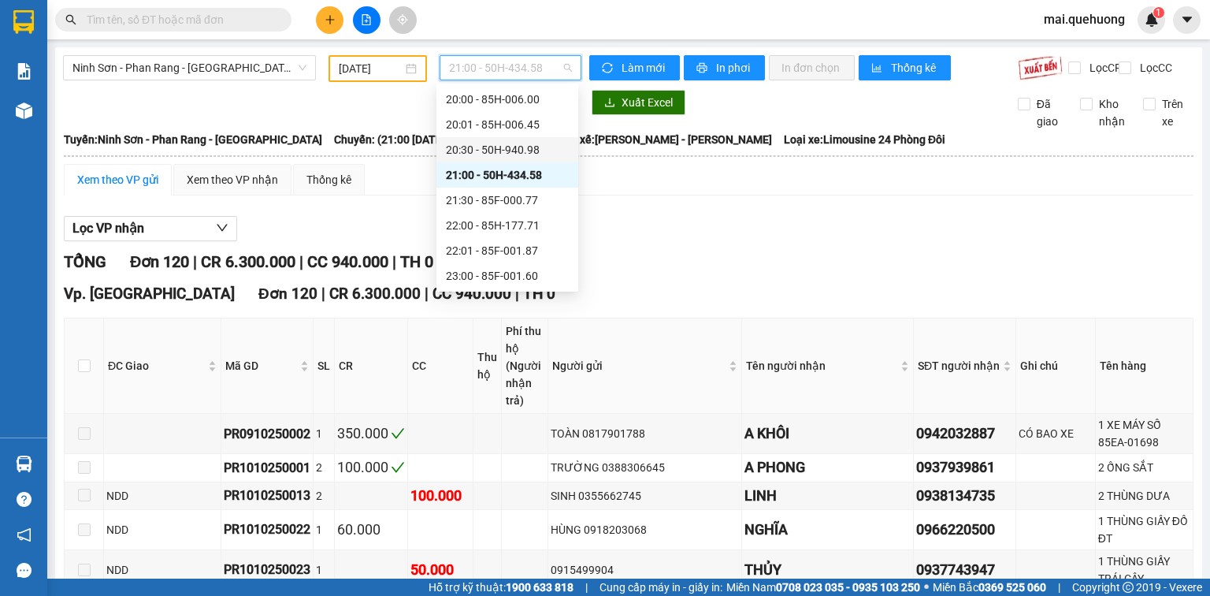
click at [519, 156] on div "20:30 - 50H-940.98" at bounding box center [507, 149] width 123 height 17
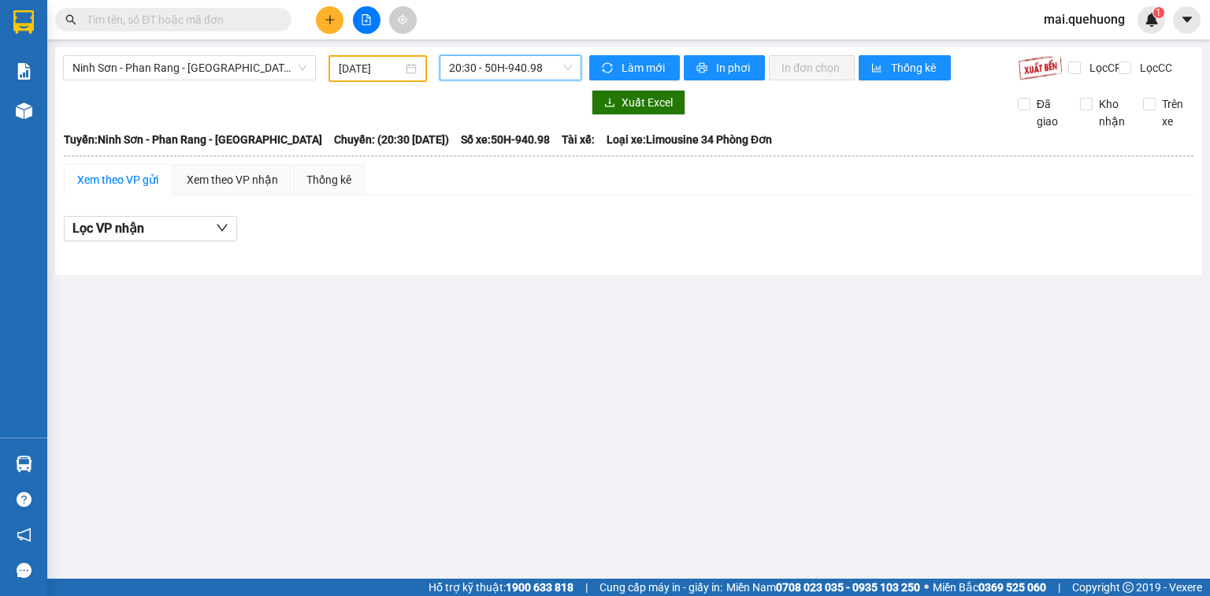
click at [526, 66] on span "20:30 - 50H-940.98" at bounding box center [511, 68] width 124 height 24
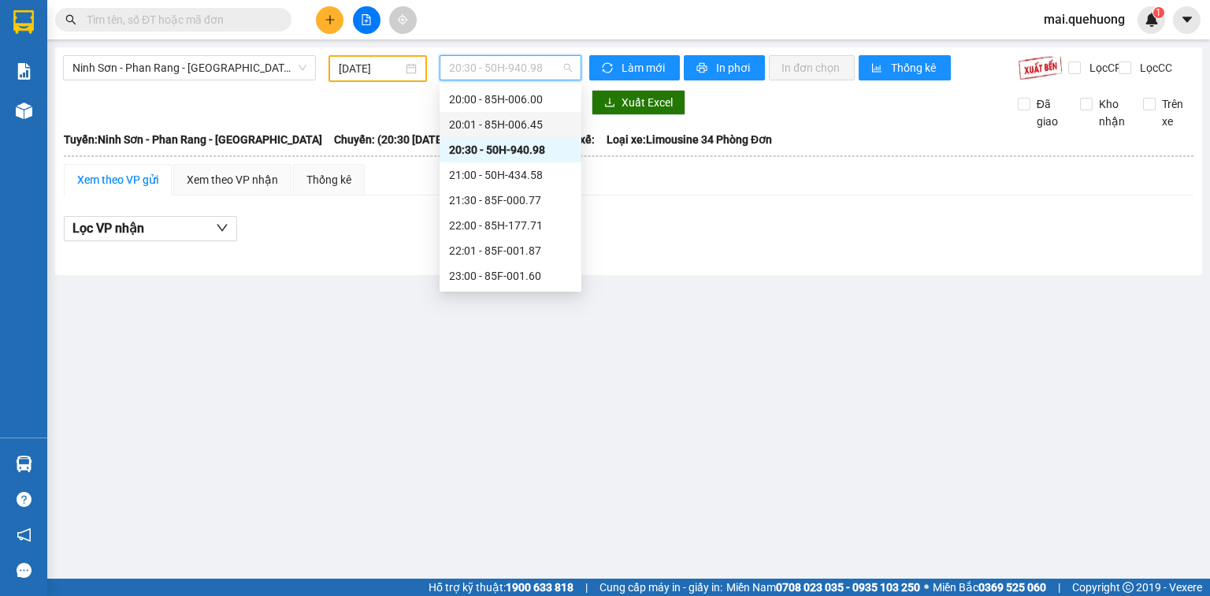
click at [529, 126] on div "20:01 - 85H-006.45" at bounding box center [510, 124] width 123 height 17
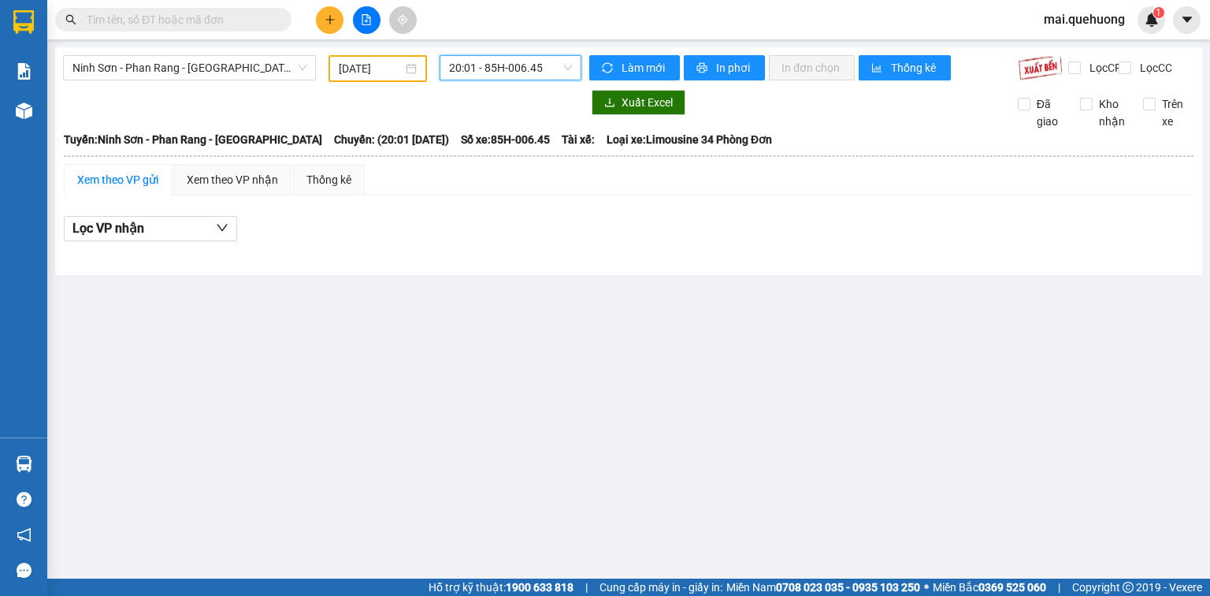
click at [505, 72] on span "20:01 - 85H-006.45" at bounding box center [511, 68] width 124 height 24
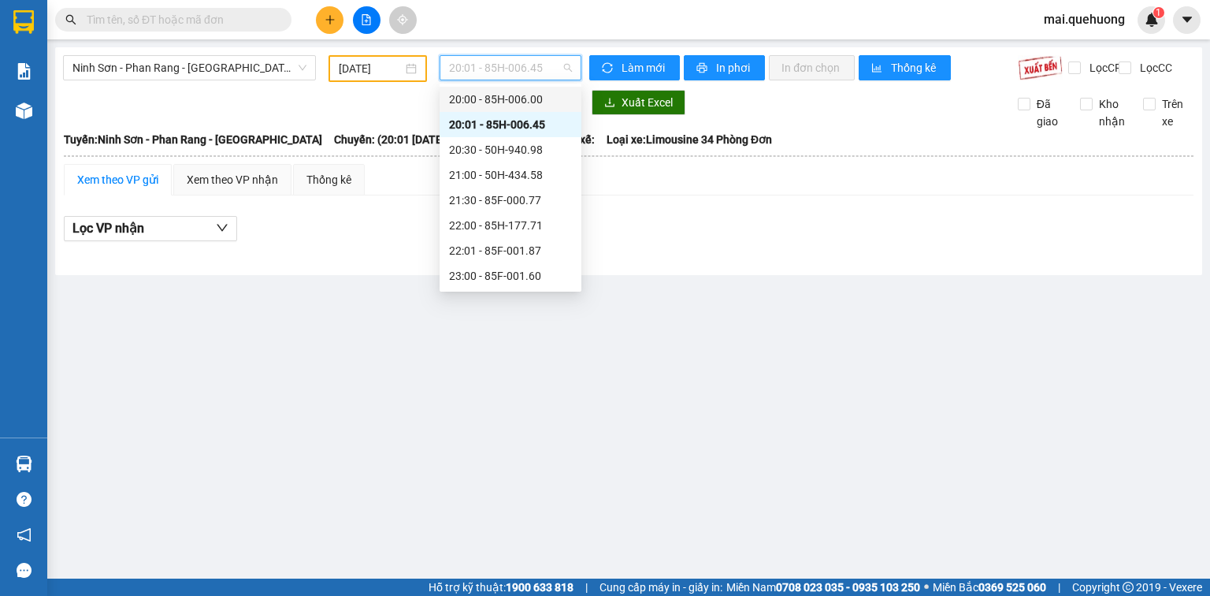
click at [522, 101] on div "20:00 - 85H-006.00" at bounding box center [510, 99] width 123 height 17
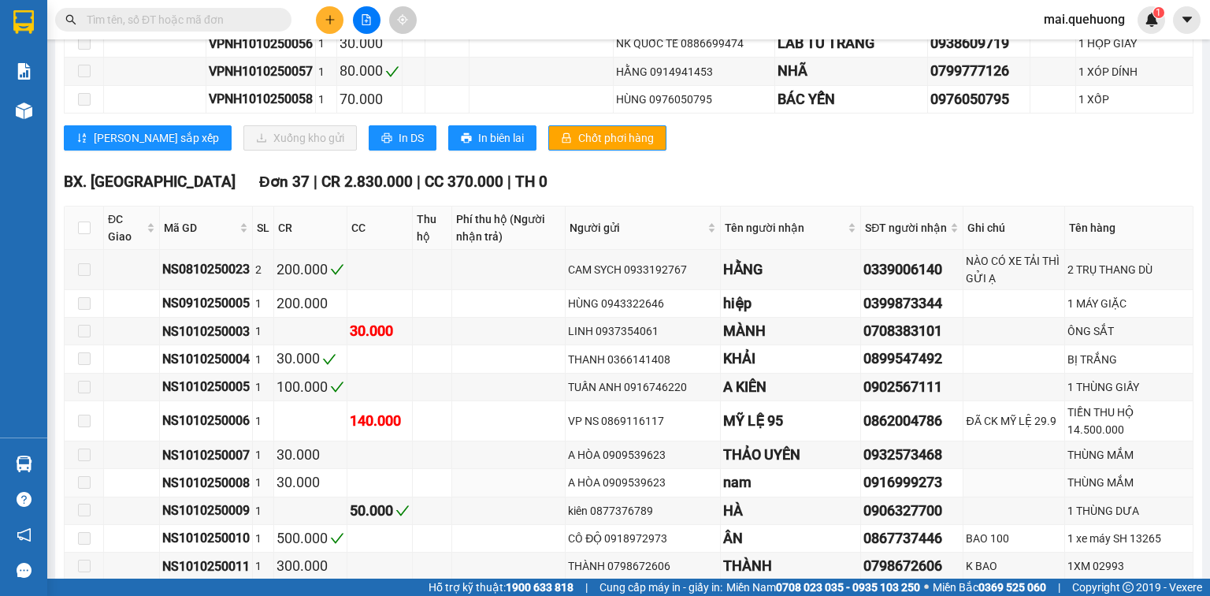
scroll to position [2962, 0]
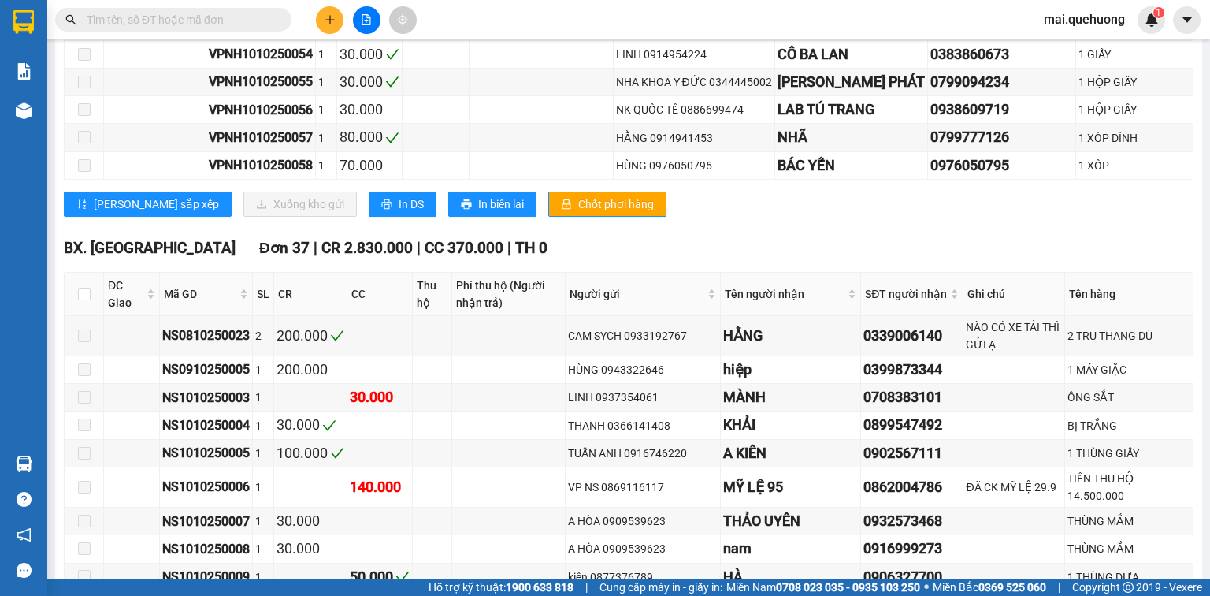
click at [325, 20] on icon "plus" at bounding box center [330, 19] width 11 height 11
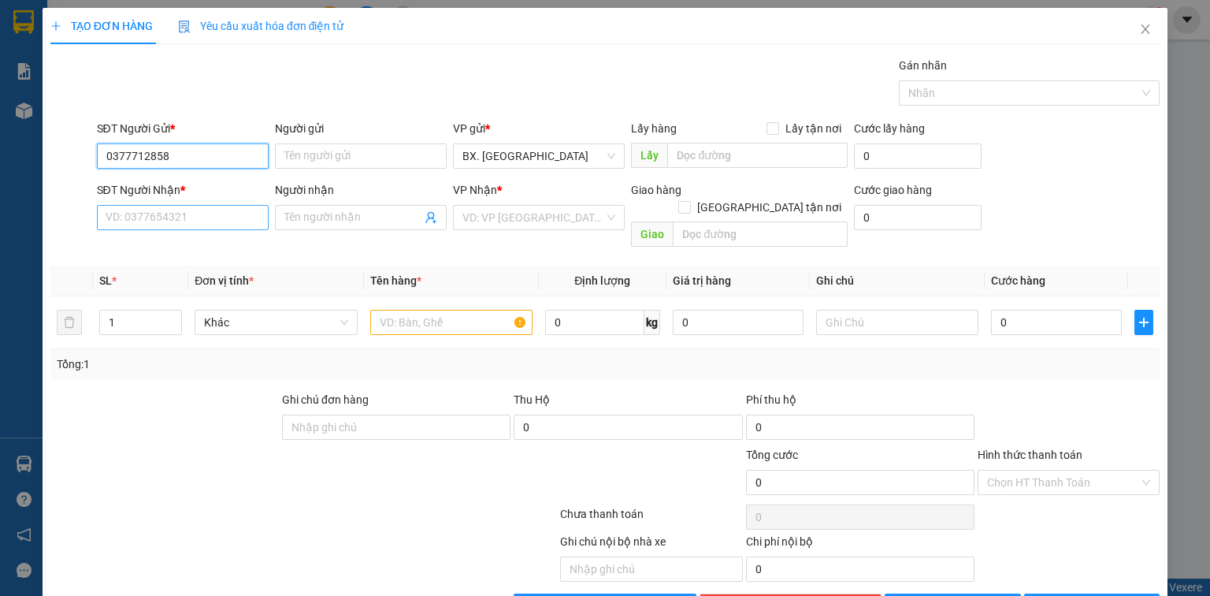
type input "0377712858"
click at [161, 221] on input "SĐT Người Nhận *" at bounding box center [183, 217] width 172 height 25
type input "0968917211"
click at [314, 215] on input "Người nhận" at bounding box center [352, 217] width 137 height 17
type input "m"
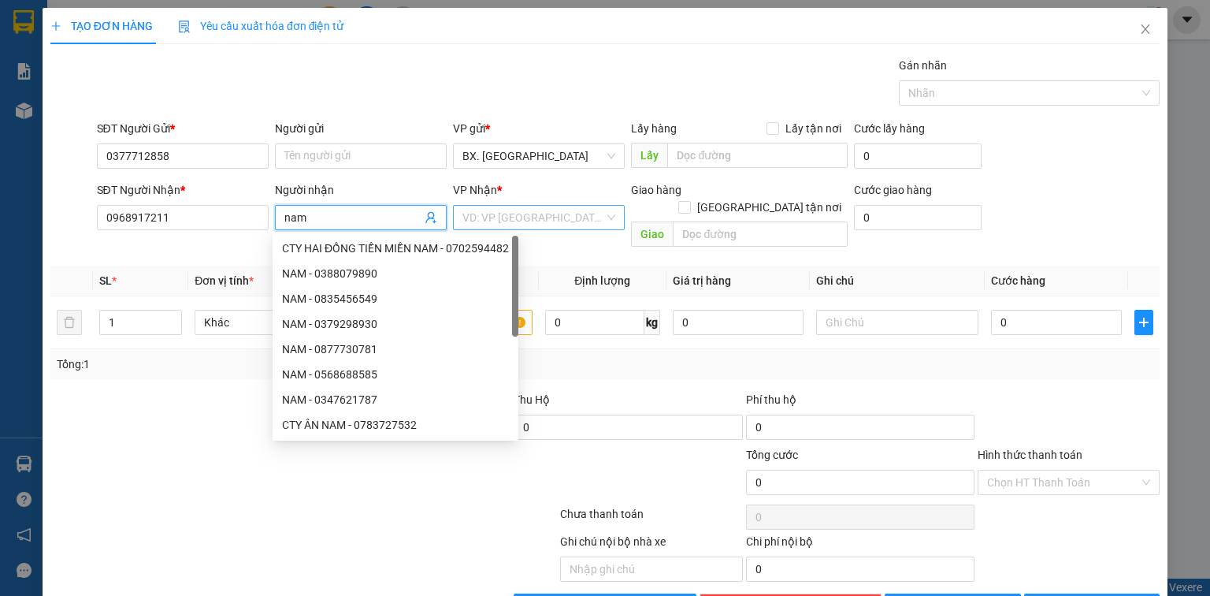
type input "nam"
click at [529, 221] on input "search" at bounding box center [533, 218] width 142 height 24
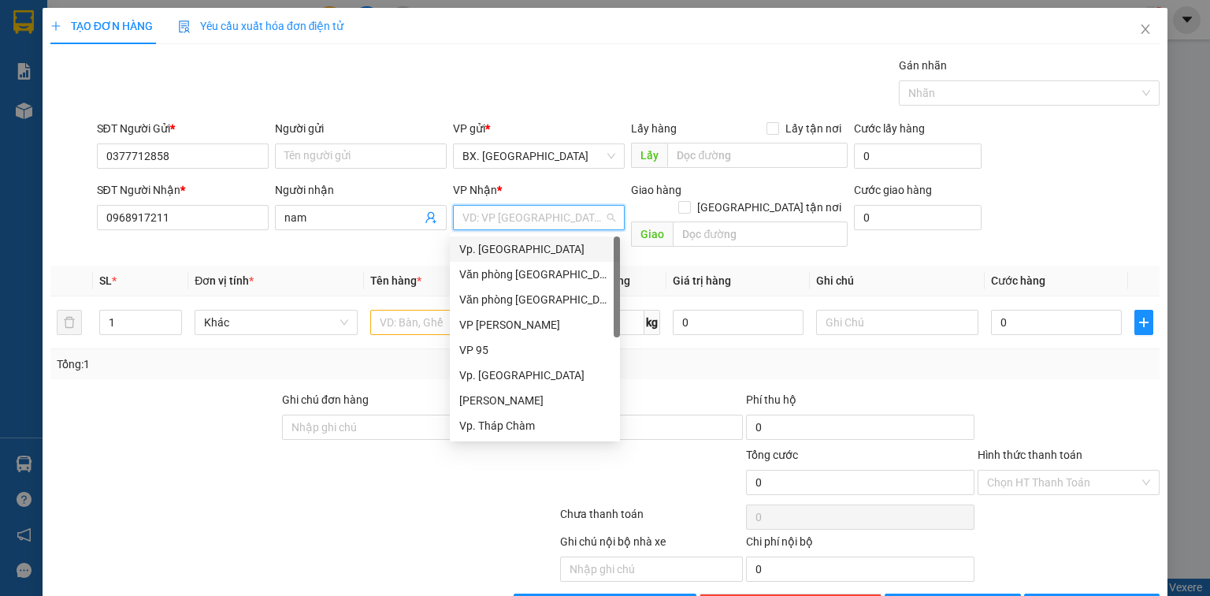
type input "1"
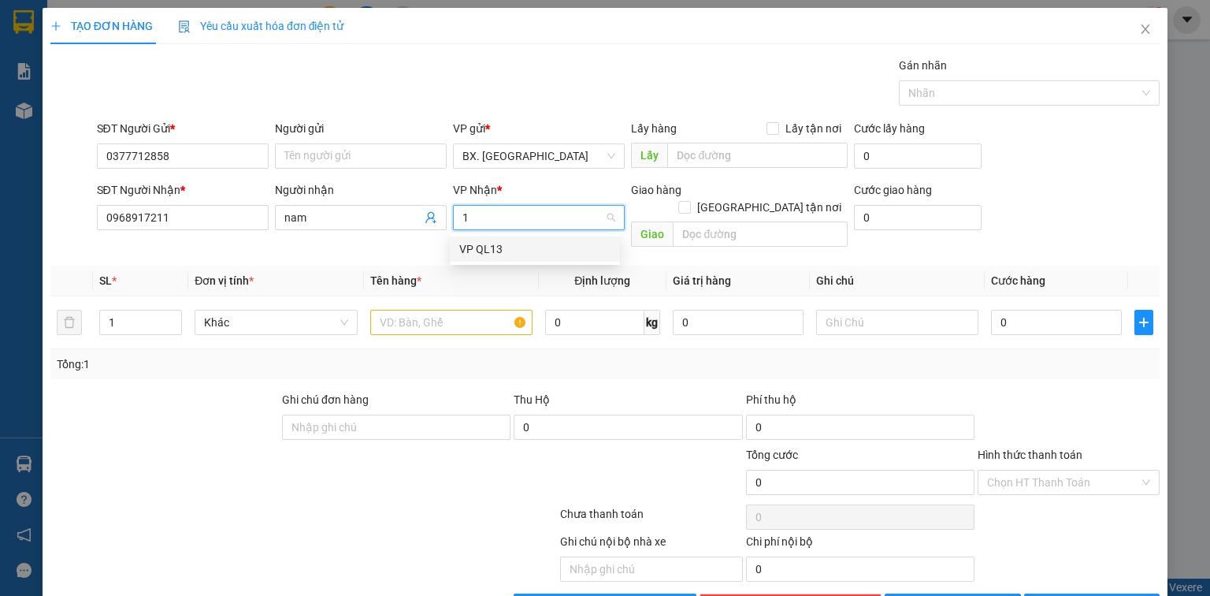
click at [507, 246] on div "VP QL13" at bounding box center [534, 248] width 151 height 17
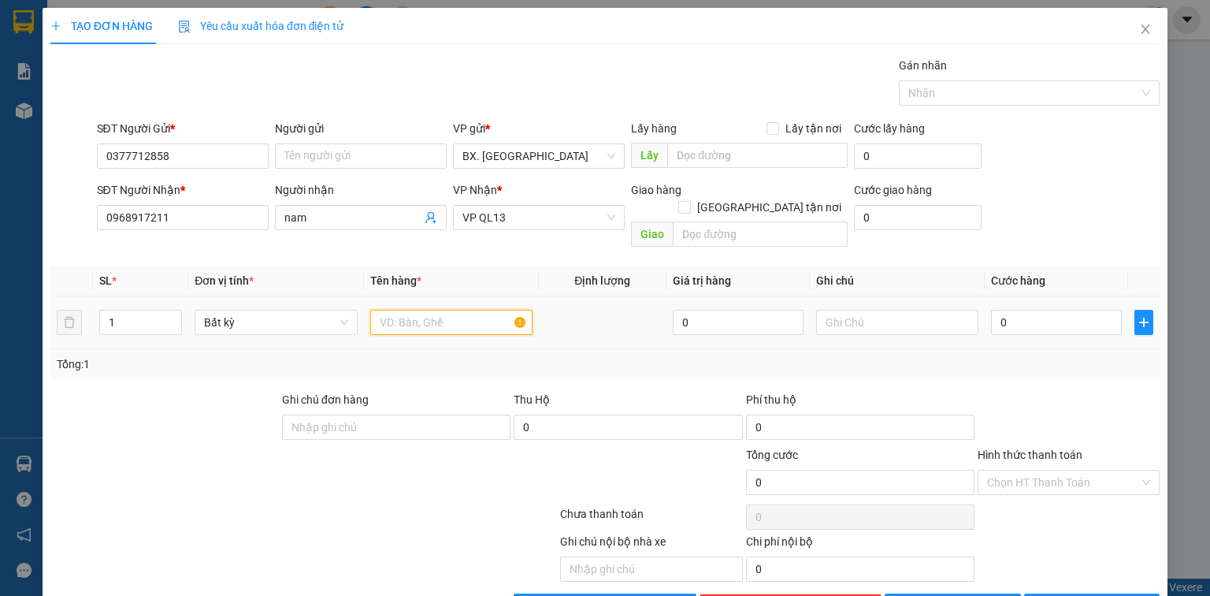
click at [467, 310] on input "text" at bounding box center [451, 322] width 162 height 25
type input "XM 03215"
click at [1030, 312] on input "0" at bounding box center [1056, 322] width 131 height 25
type input "2"
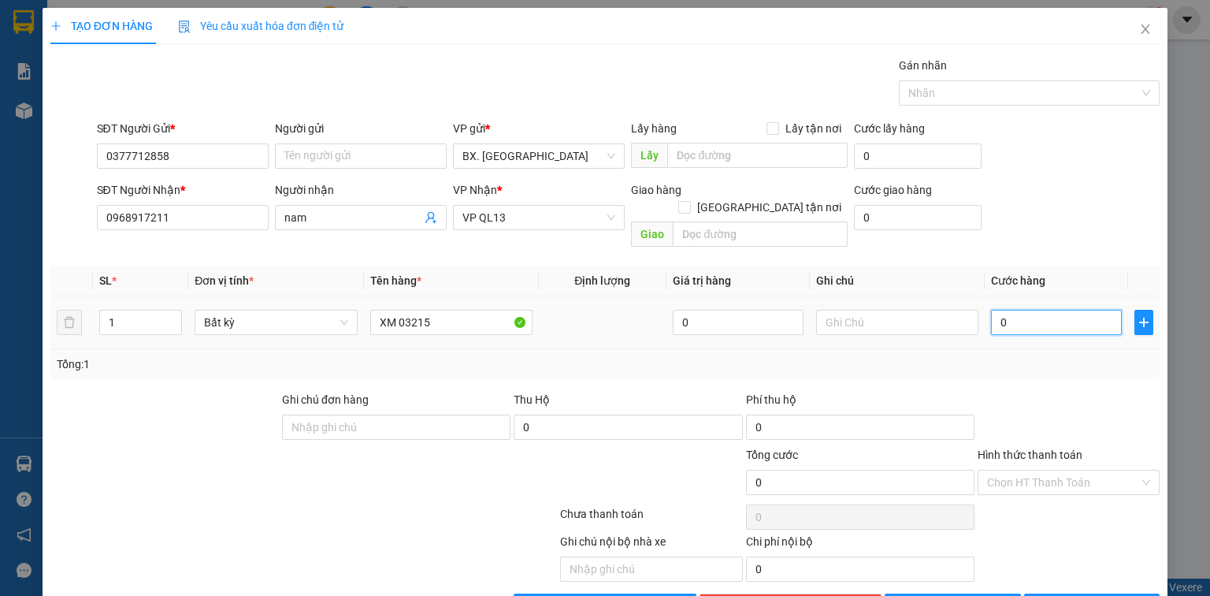
type input "2"
type input "27"
type input "270"
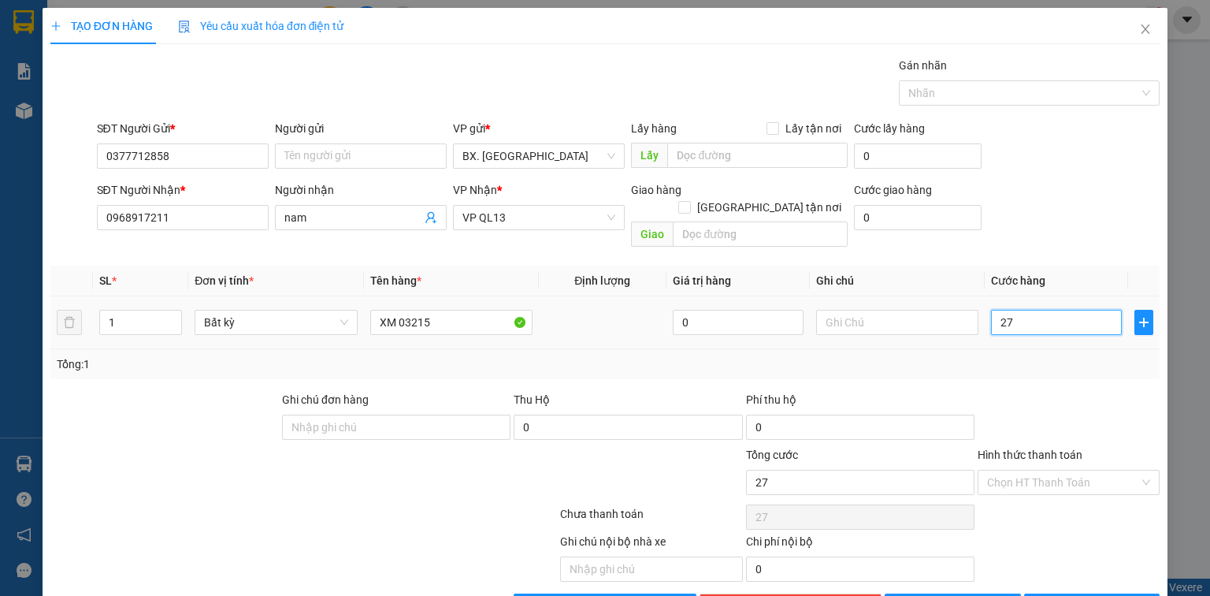
type input "270"
type input "270.000"
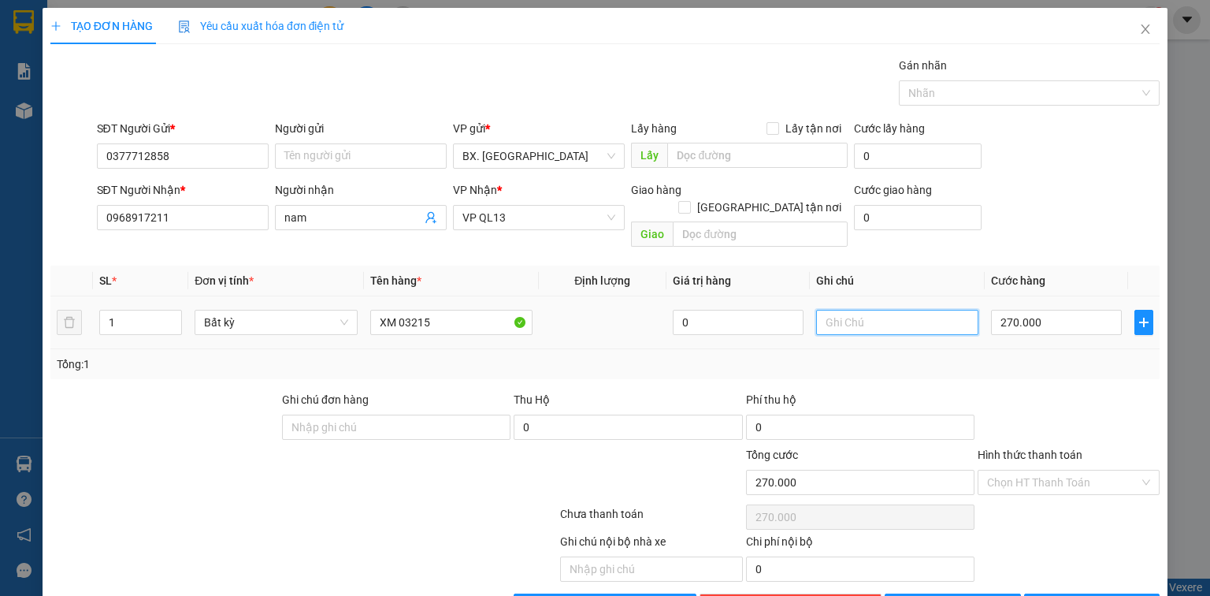
click at [817, 310] on input "text" at bounding box center [897, 322] width 162 height 25
type input "BAO 50"
click at [1063, 470] on input "Hình thức thanh toán" at bounding box center [1063, 482] width 152 height 24
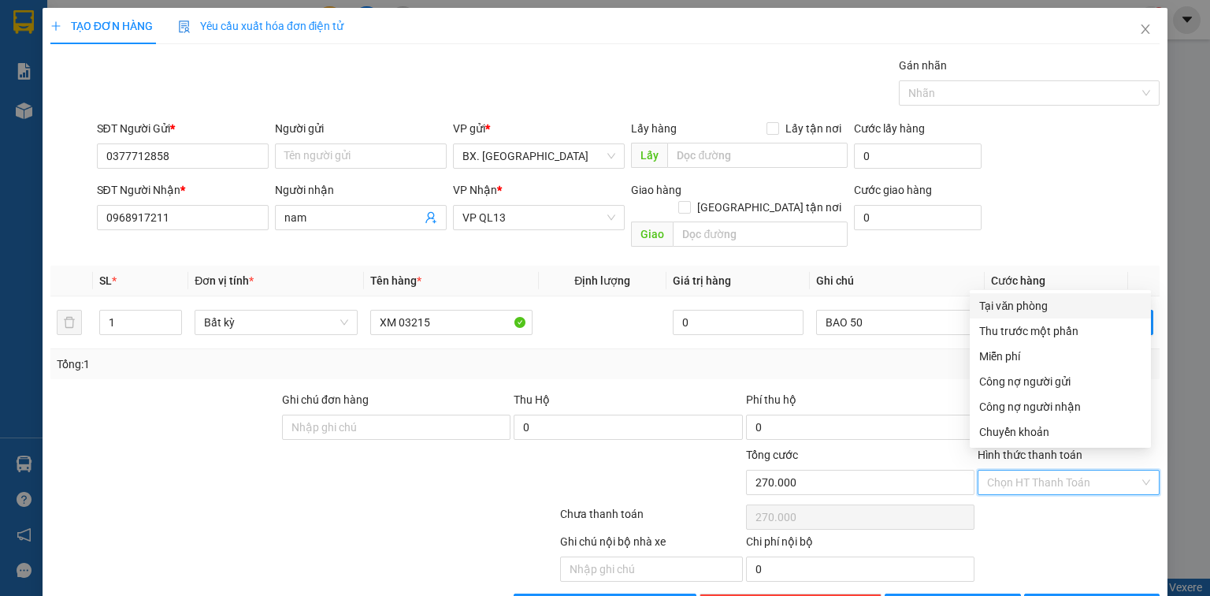
click at [1018, 306] on div "Tại văn phòng" at bounding box center [1060, 305] width 162 height 17
type input "0"
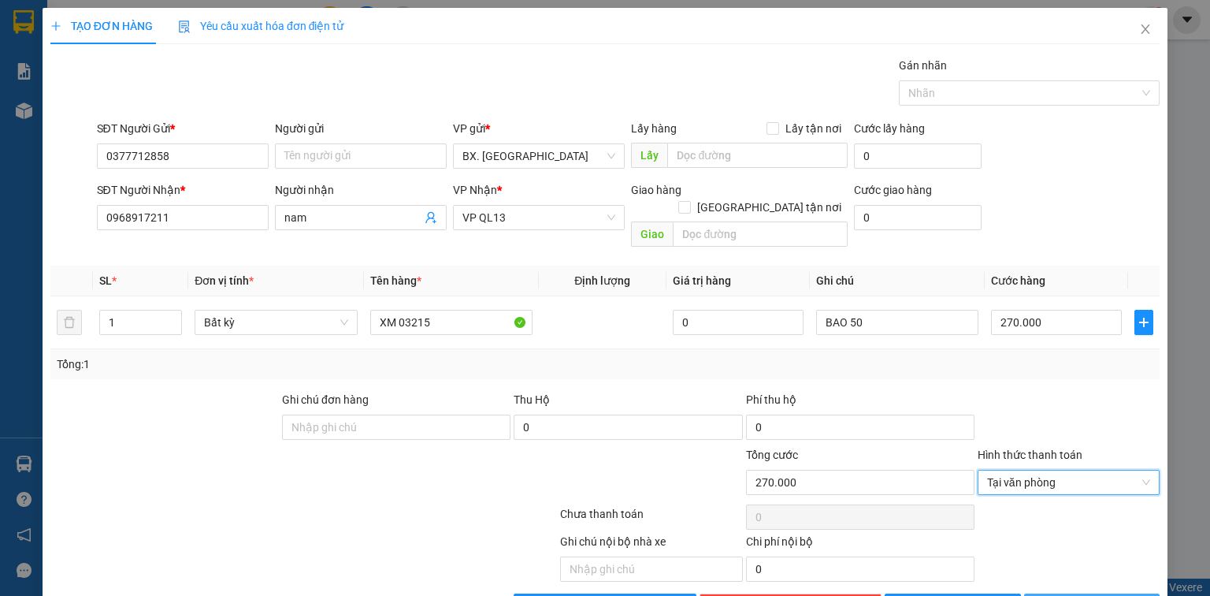
scroll to position [35, 0]
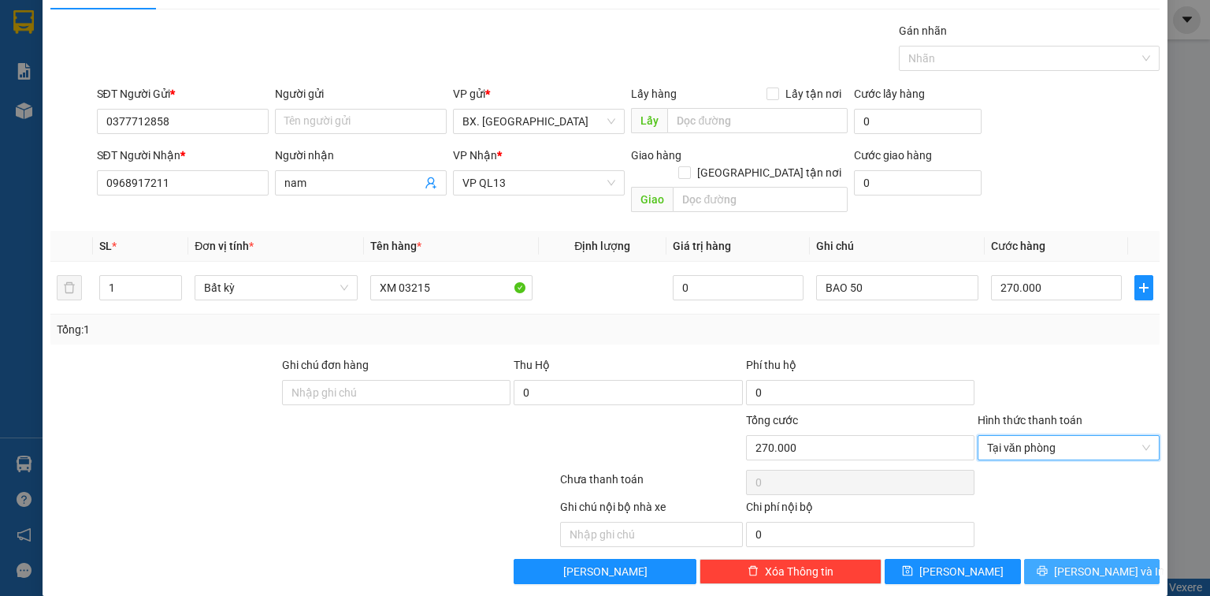
click at [1048, 565] on icon "printer" at bounding box center [1042, 570] width 11 height 11
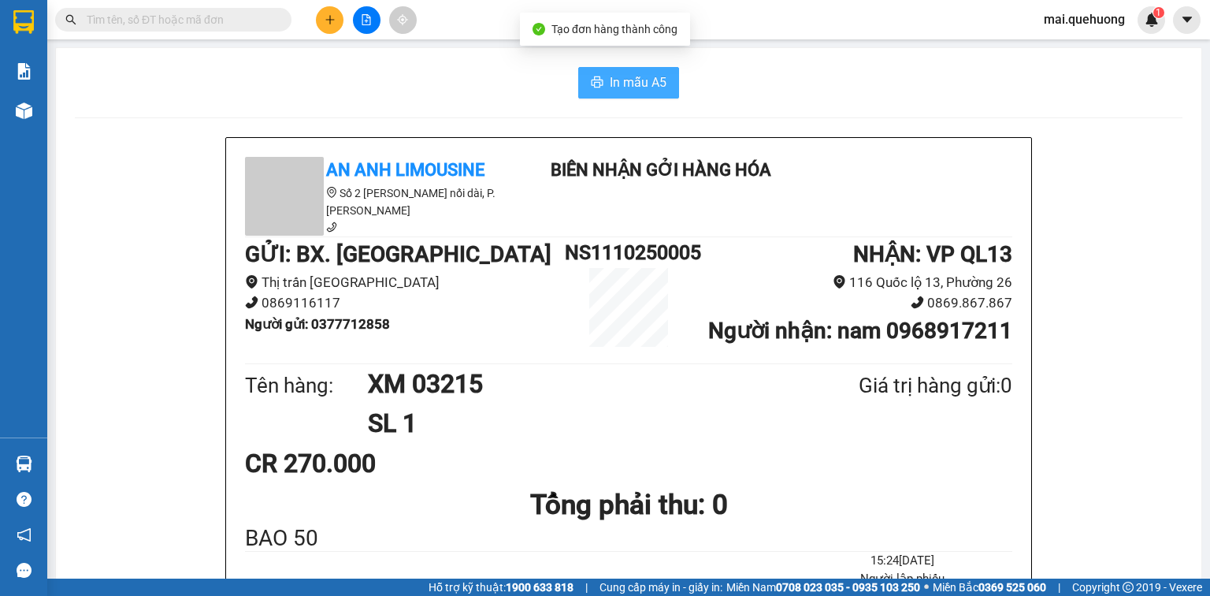
click at [617, 76] on span "In mẫu A5" at bounding box center [638, 82] width 57 height 20
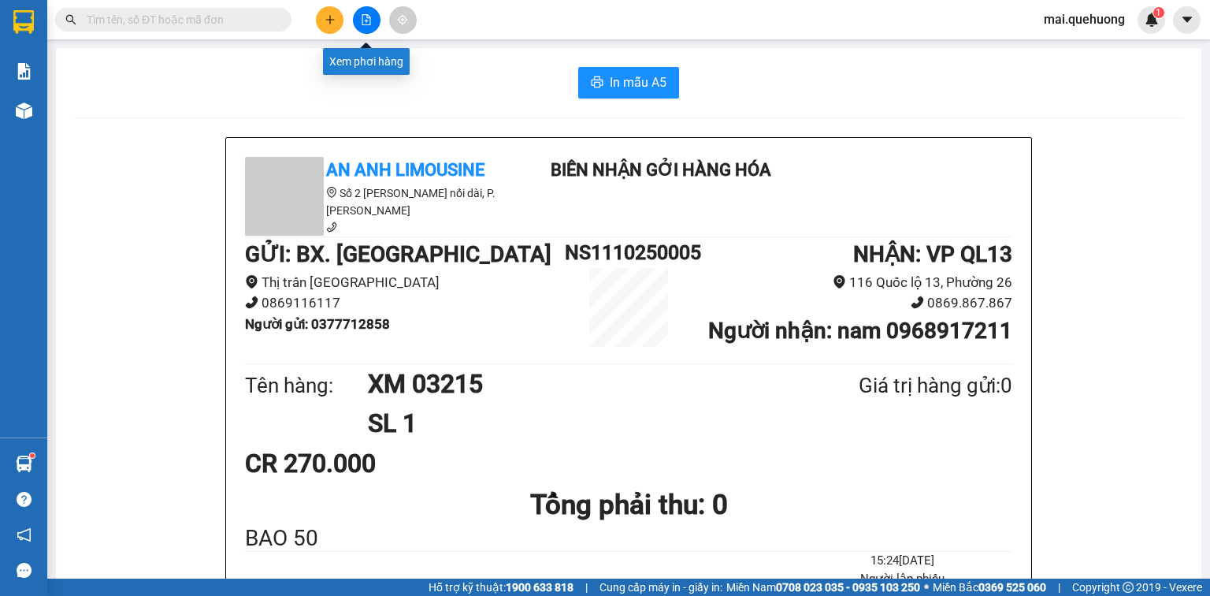
click at [363, 20] on icon "file-add" at bounding box center [366, 19] width 11 height 11
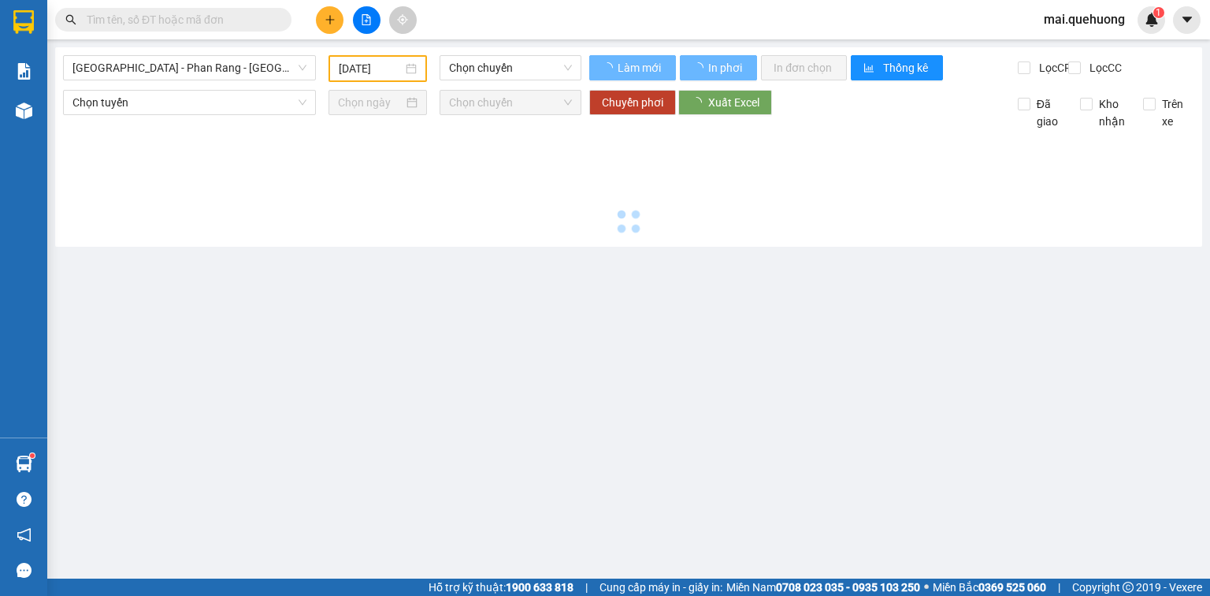
type input "[DATE]"
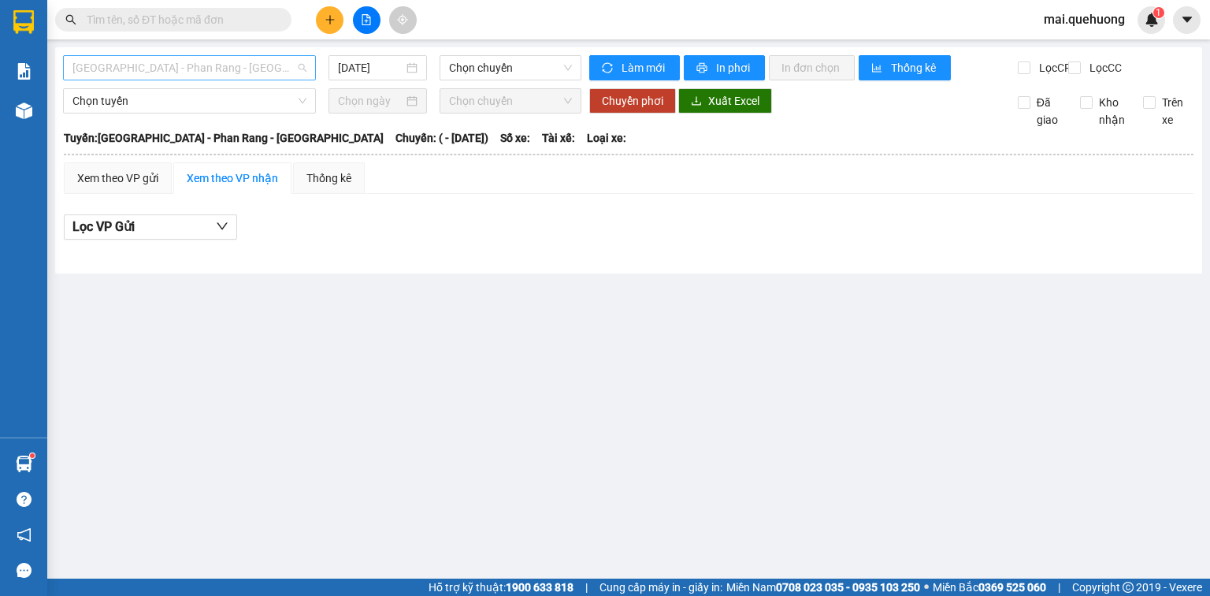
click at [280, 67] on span "[GEOGRAPHIC_DATA] - Phan Rang - [GEOGRAPHIC_DATA]" at bounding box center [189, 68] width 234 height 24
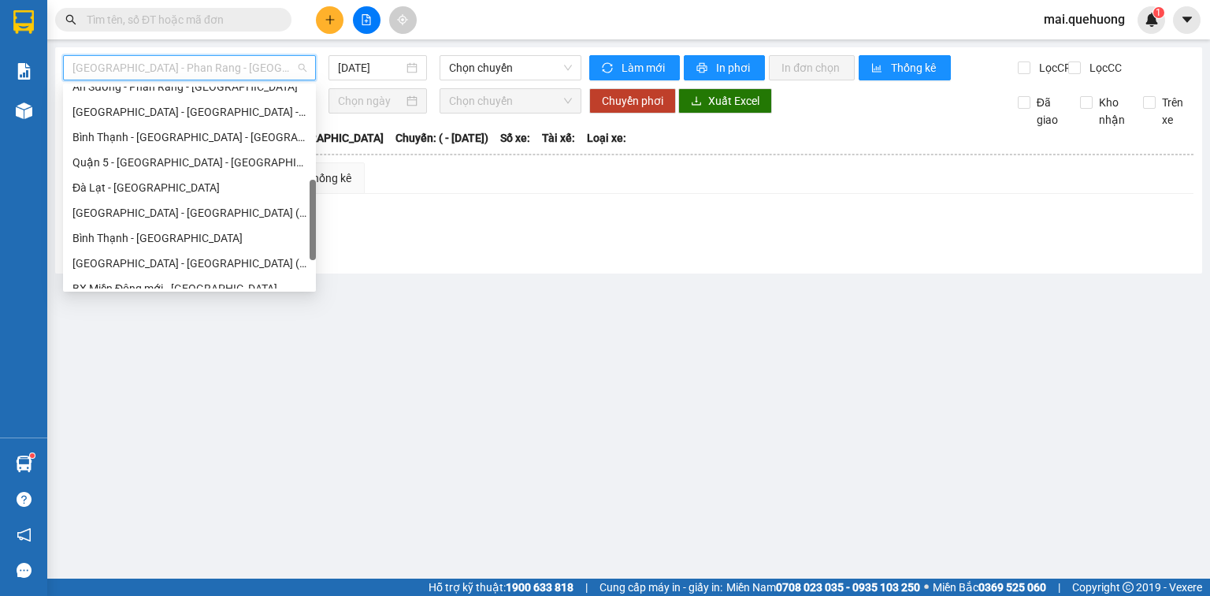
scroll to position [429, 0]
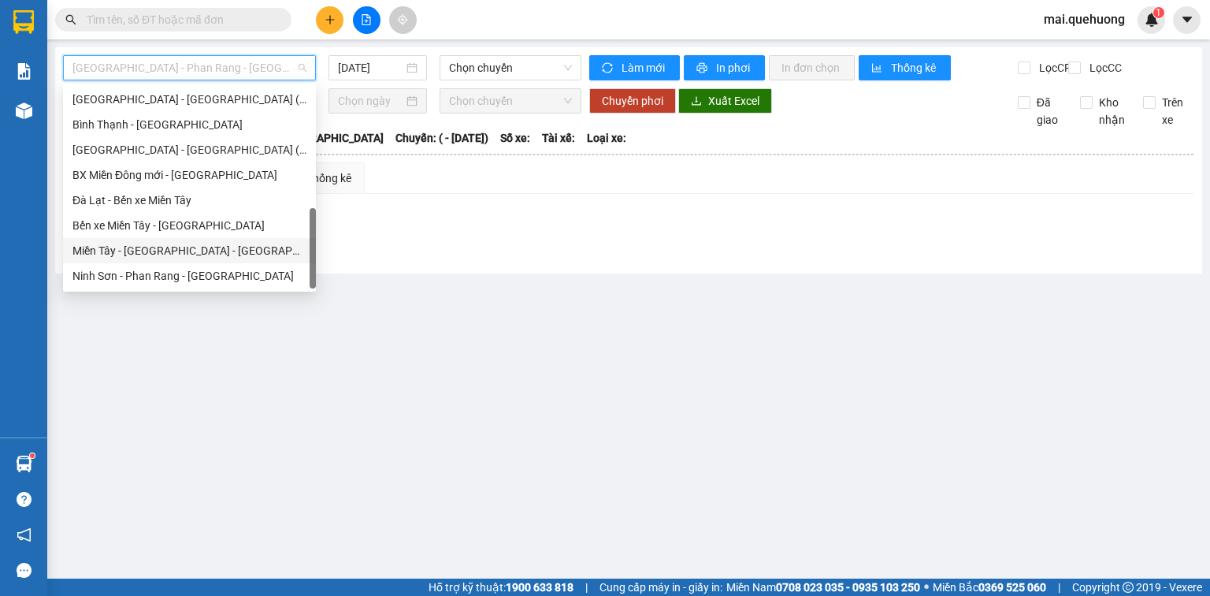
click at [180, 252] on div "Miền Tây - [GEOGRAPHIC_DATA] - [GEOGRAPHIC_DATA]" at bounding box center [189, 250] width 234 height 17
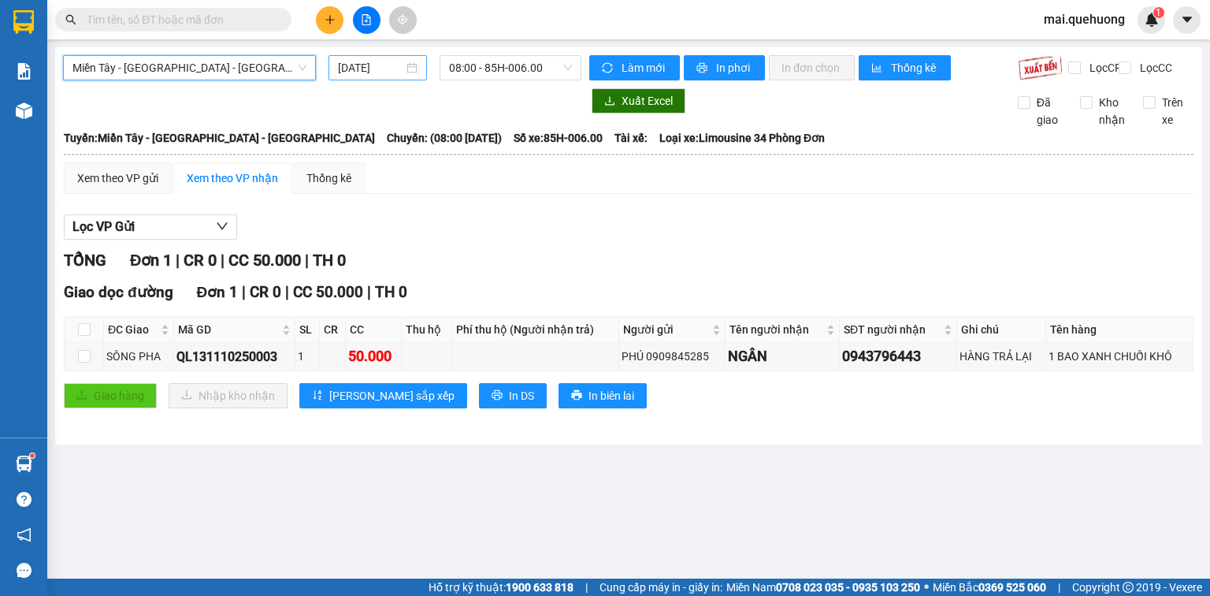
click at [373, 68] on input "[DATE]" at bounding box center [370, 67] width 65 height 17
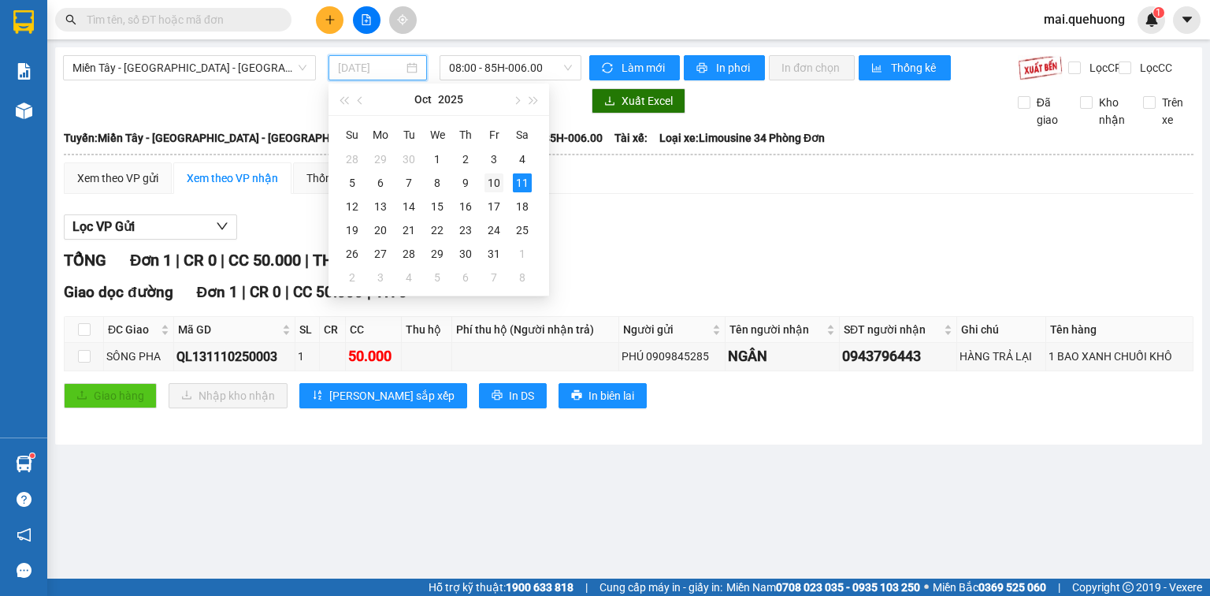
click at [502, 179] on div "10" at bounding box center [494, 182] width 19 height 19
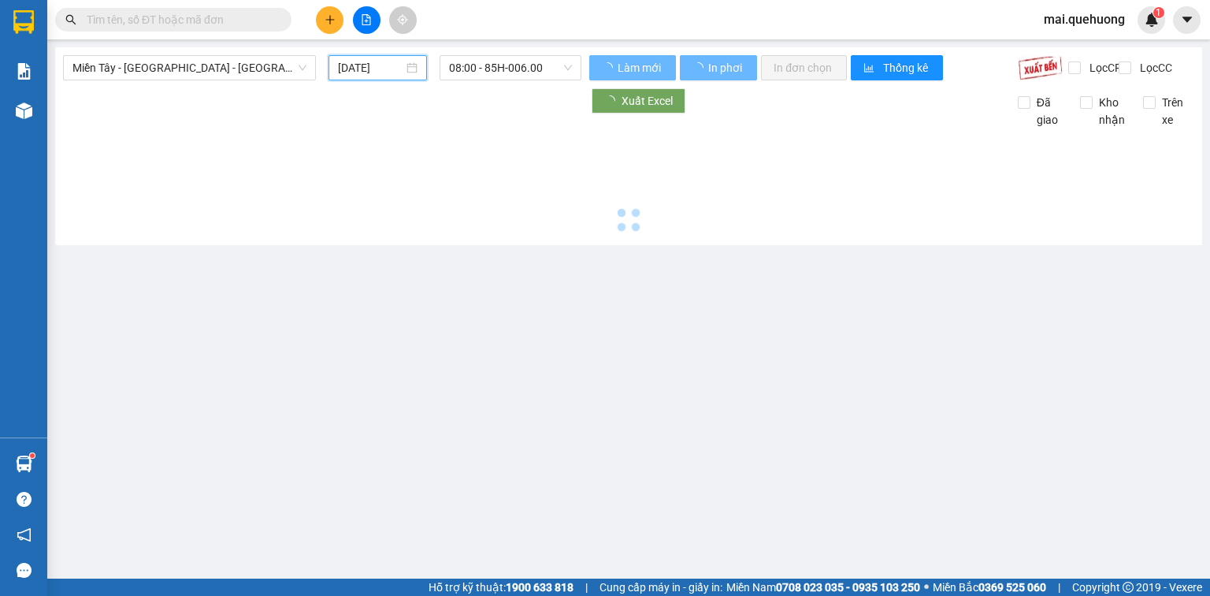
type input "[DATE]"
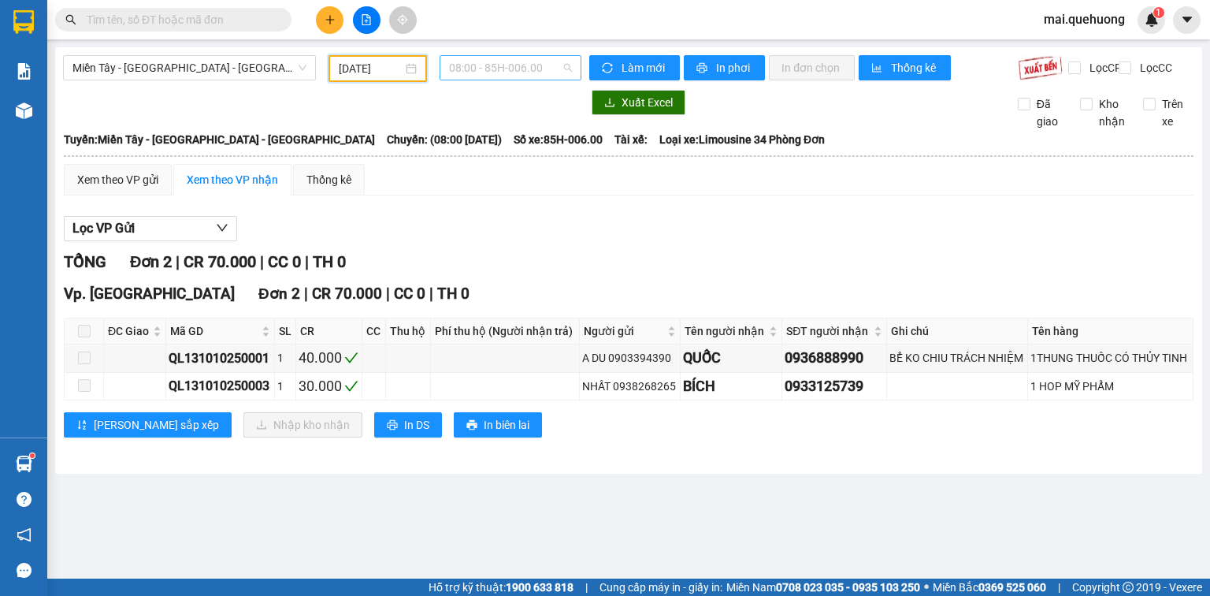
click at [522, 64] on span "08:00 - 85H-006.00" at bounding box center [511, 68] width 124 height 24
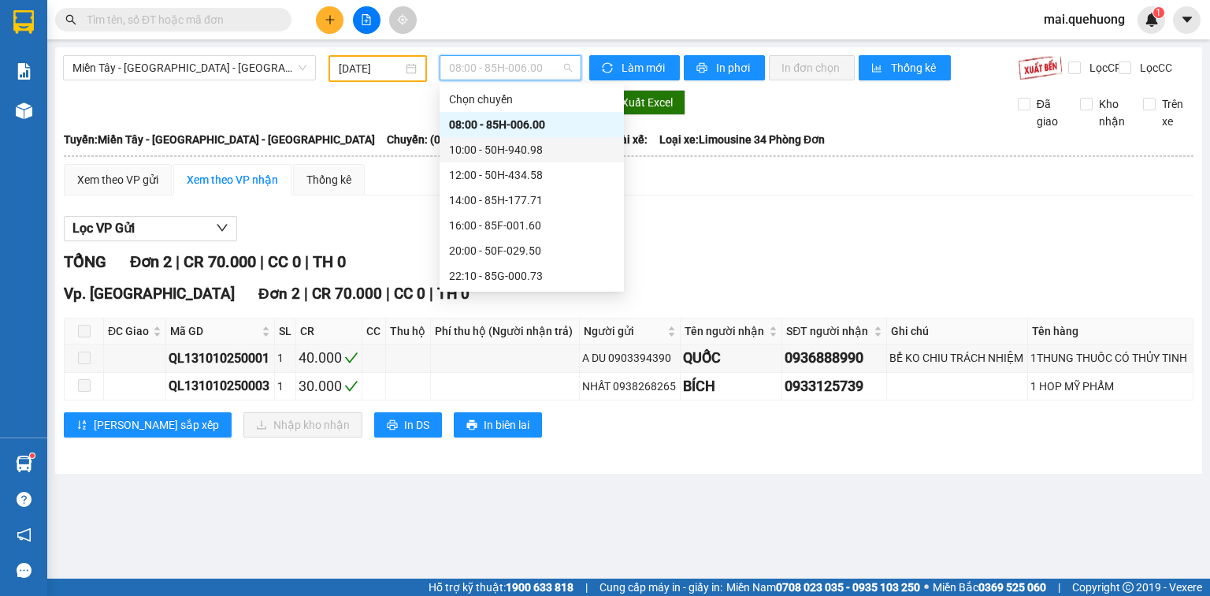
click at [500, 151] on div "10:00 - 50H-940.98" at bounding box center [531, 149] width 165 height 17
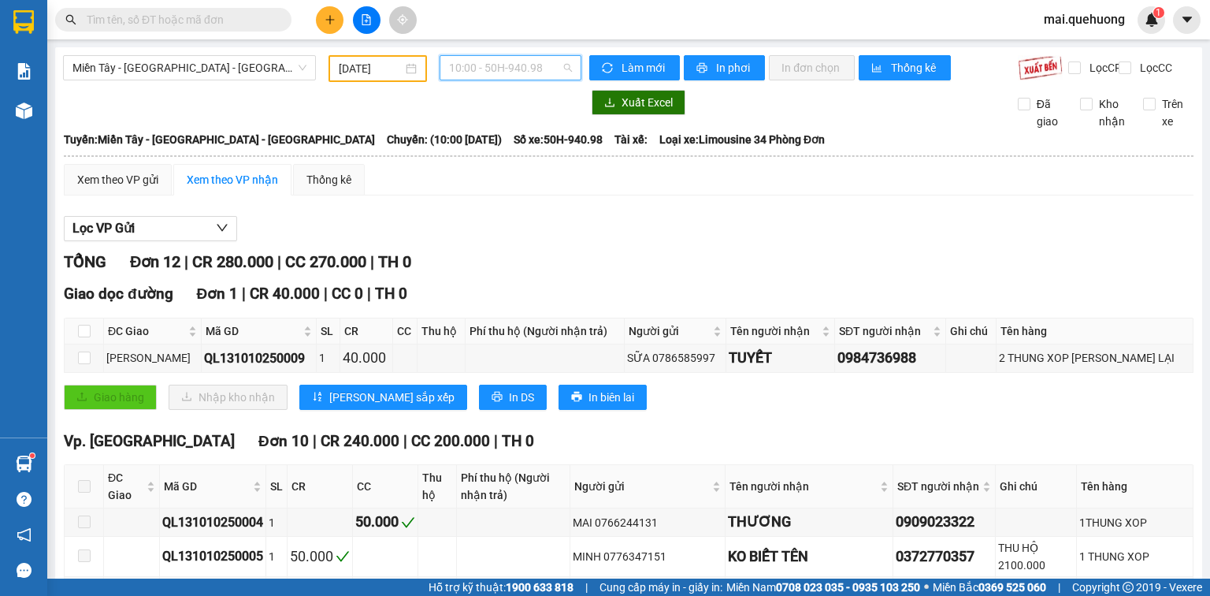
click at [472, 67] on span "10:00 - 50H-940.98" at bounding box center [511, 68] width 124 height 24
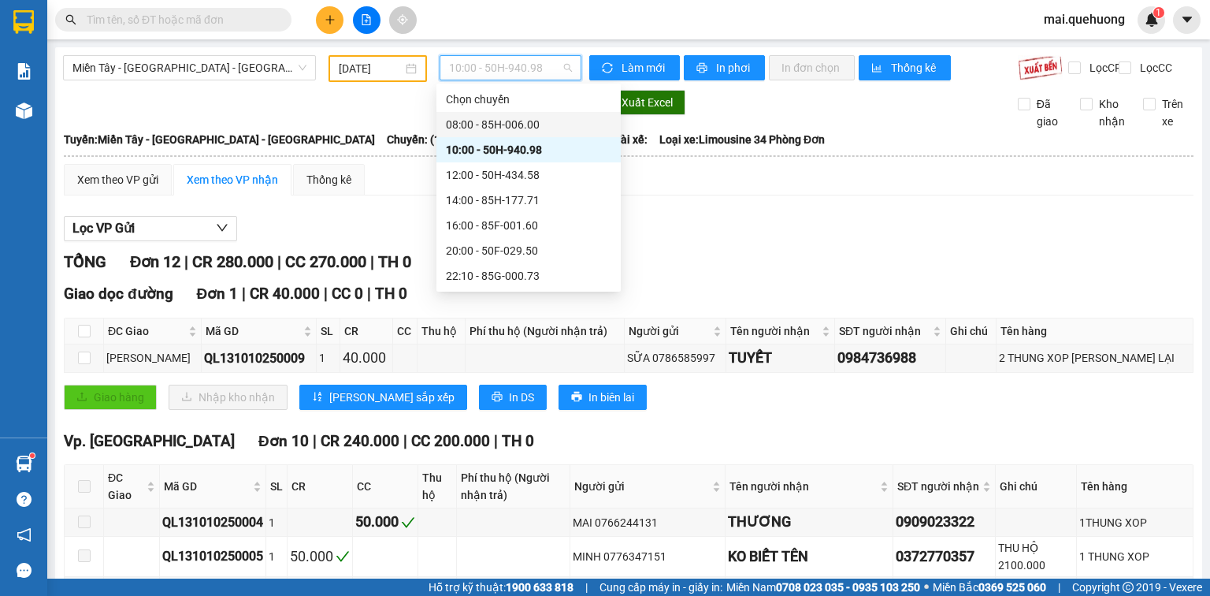
click at [474, 126] on div "08:00 - 85H-006.00" at bounding box center [528, 124] width 165 height 17
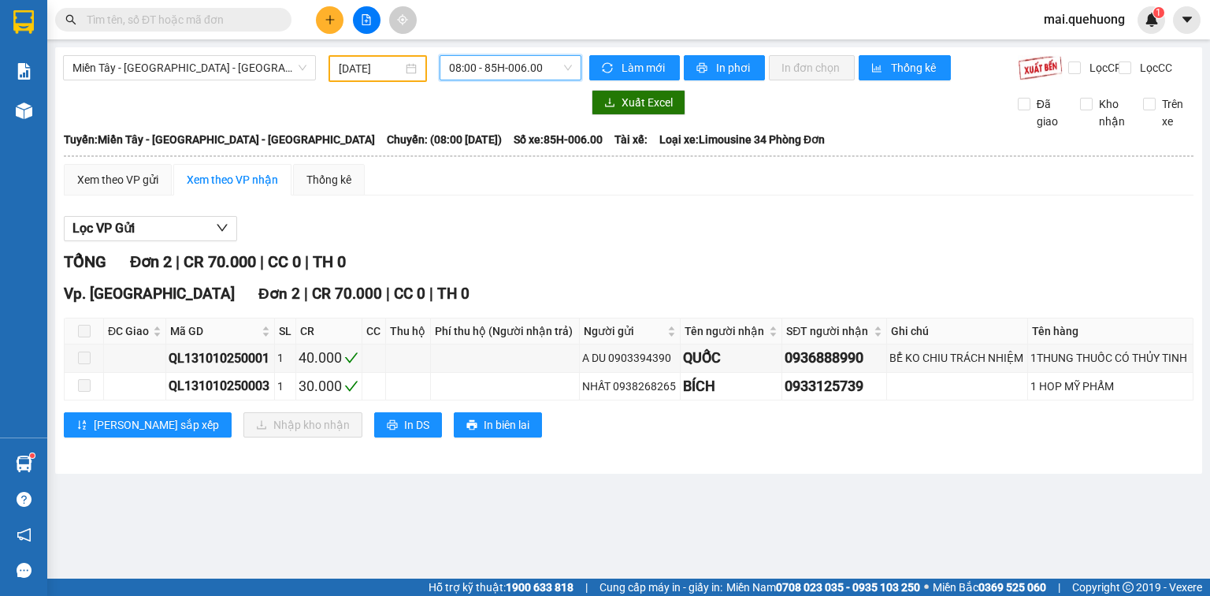
drag, startPoint x: 532, startPoint y: 66, endPoint x: 522, endPoint y: 103, distance: 38.2
click at [533, 76] on span "08:00 - 85H-006.00" at bounding box center [511, 68] width 124 height 24
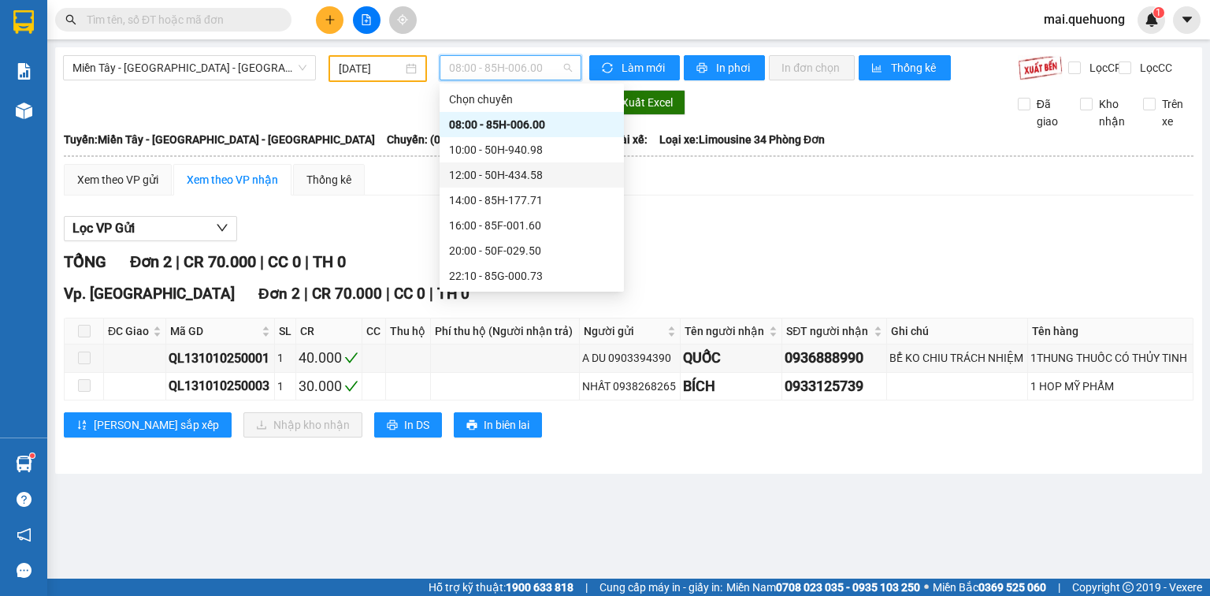
click at [481, 177] on div "12:00 - 50H-434.58" at bounding box center [531, 174] width 165 height 17
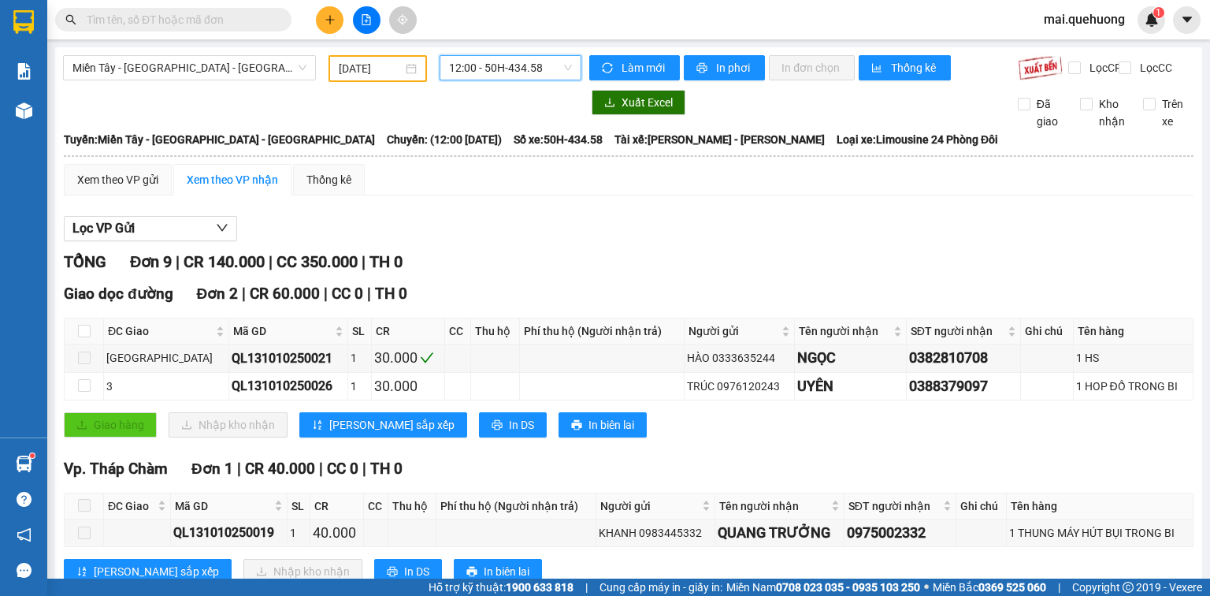
click at [490, 63] on span "12:00 - 50H-434.58" at bounding box center [511, 68] width 124 height 24
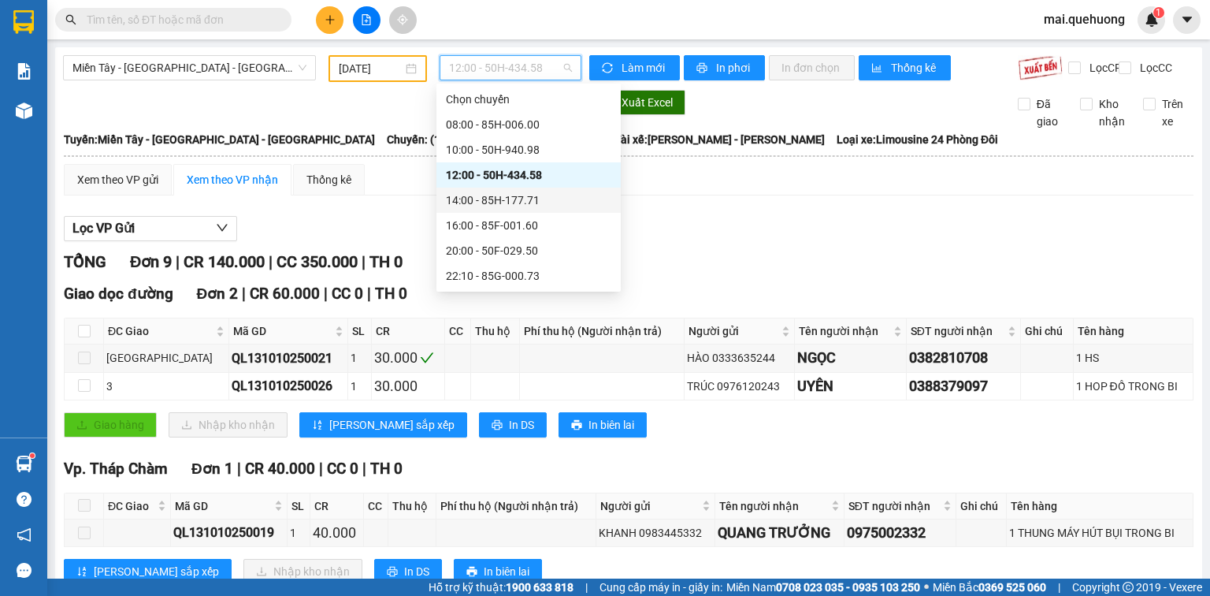
click at [492, 199] on div "14:00 - 85H-177.71" at bounding box center [528, 199] width 165 height 17
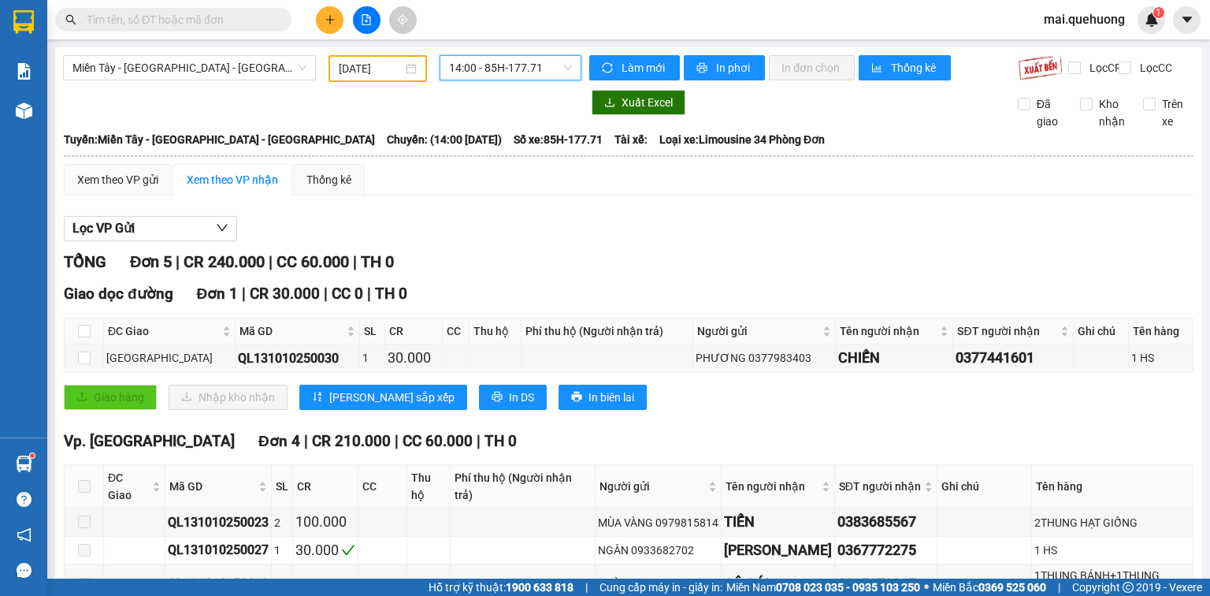
click at [501, 66] on span "14:00 - 85H-177.71" at bounding box center [511, 68] width 124 height 24
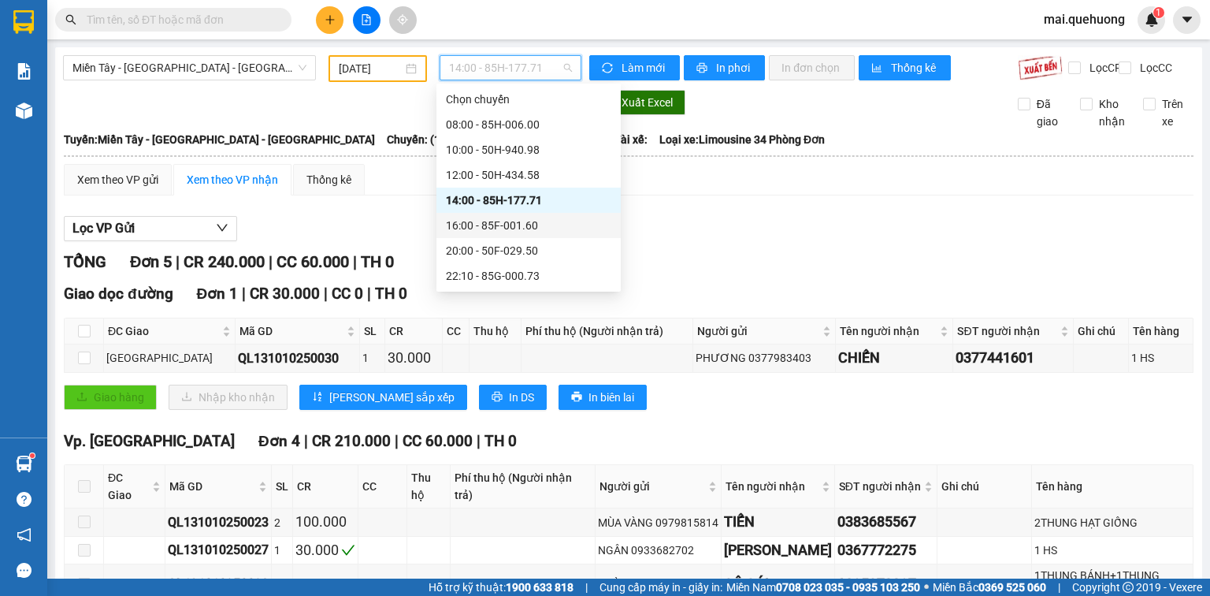
click at [492, 228] on div "16:00 - 85F-001.60" at bounding box center [528, 225] width 165 height 17
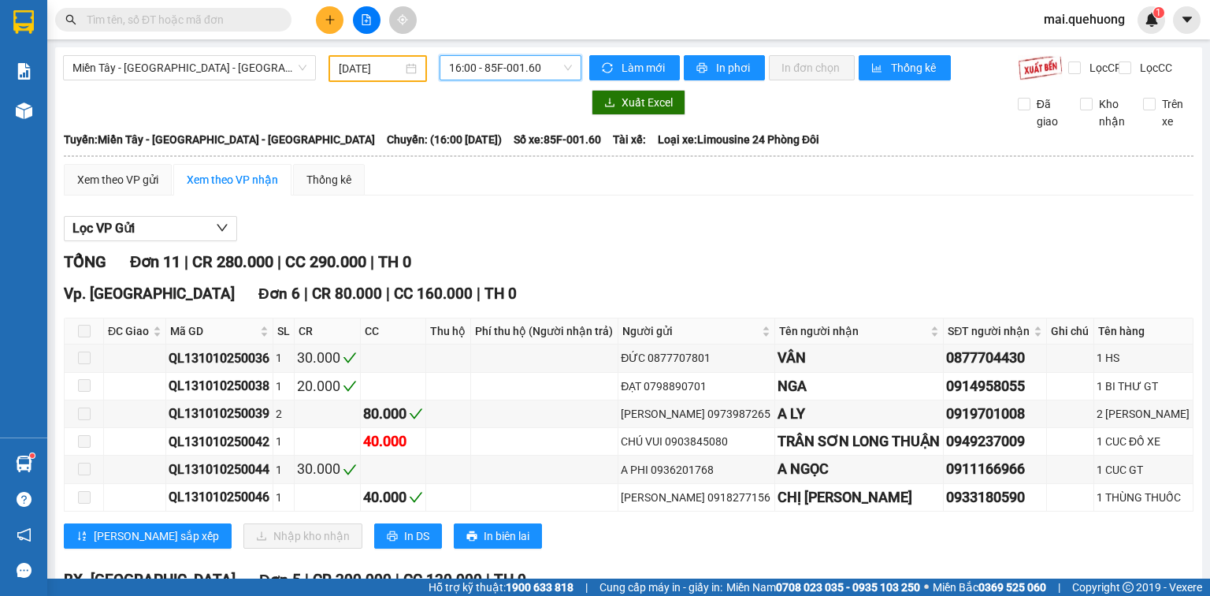
click at [485, 72] on span "16:00 - 85F-001.60" at bounding box center [511, 68] width 124 height 24
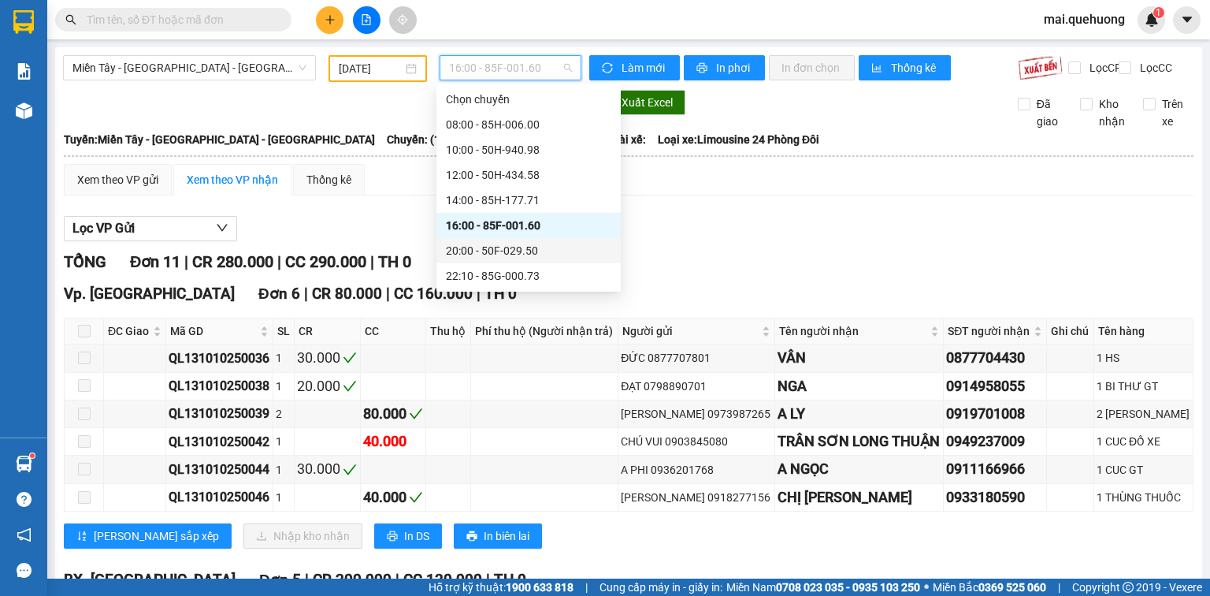
click at [471, 243] on div "20:00 - 50F-029.50" at bounding box center [528, 250] width 165 height 17
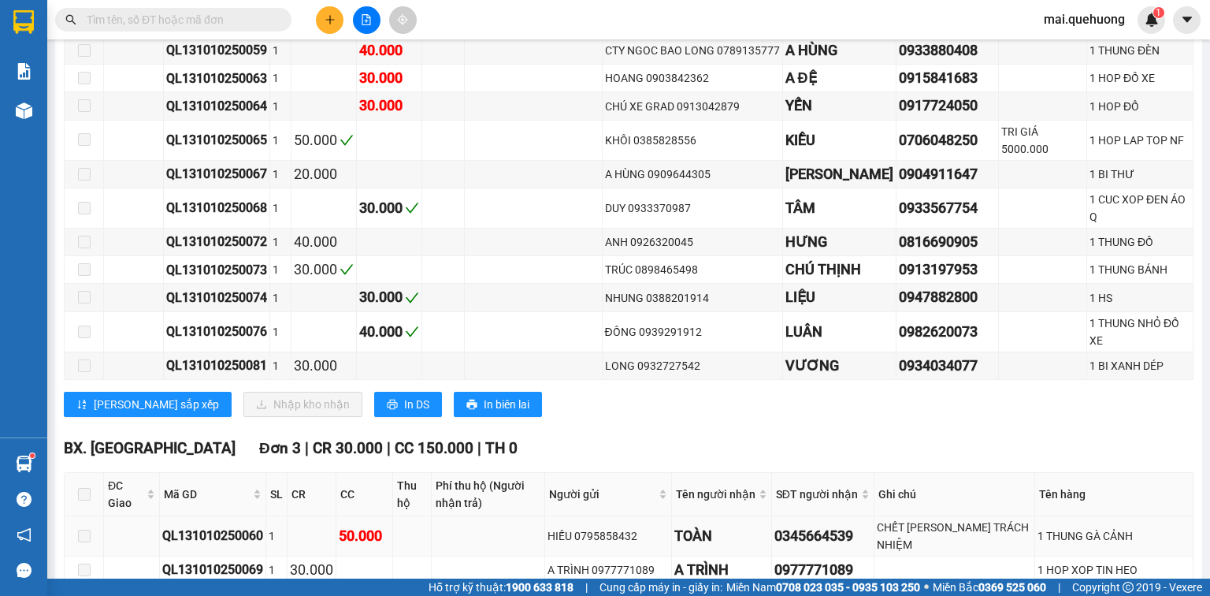
scroll to position [819, 0]
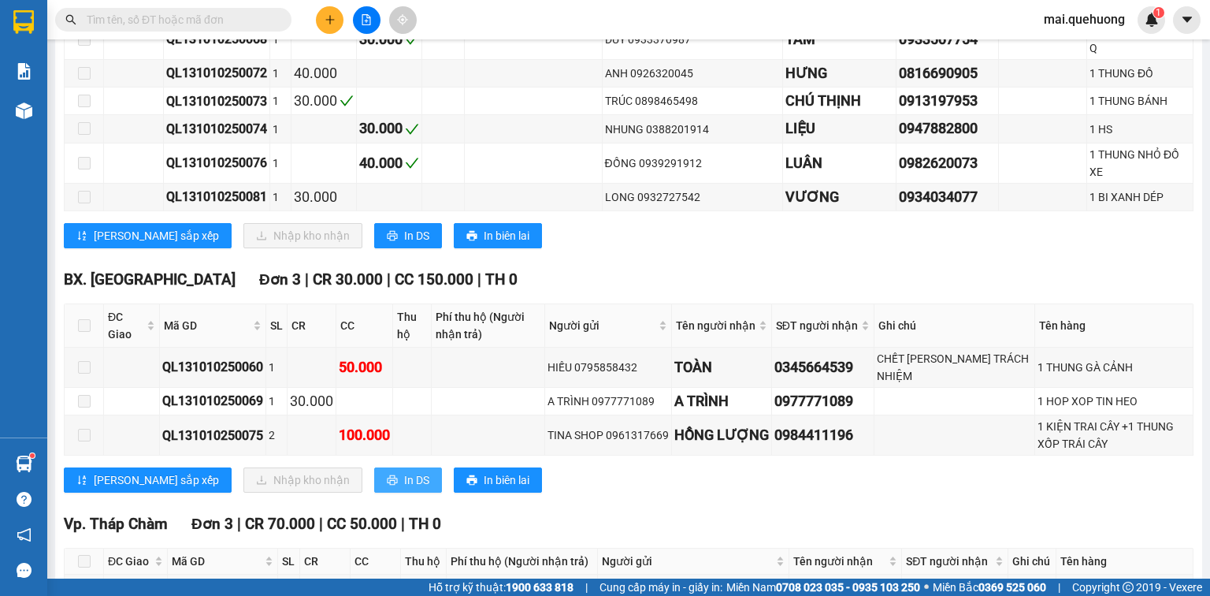
click at [404, 483] on span "In DS" at bounding box center [416, 479] width 25 height 17
click at [325, 21] on icon "plus" at bounding box center [330, 19] width 11 height 11
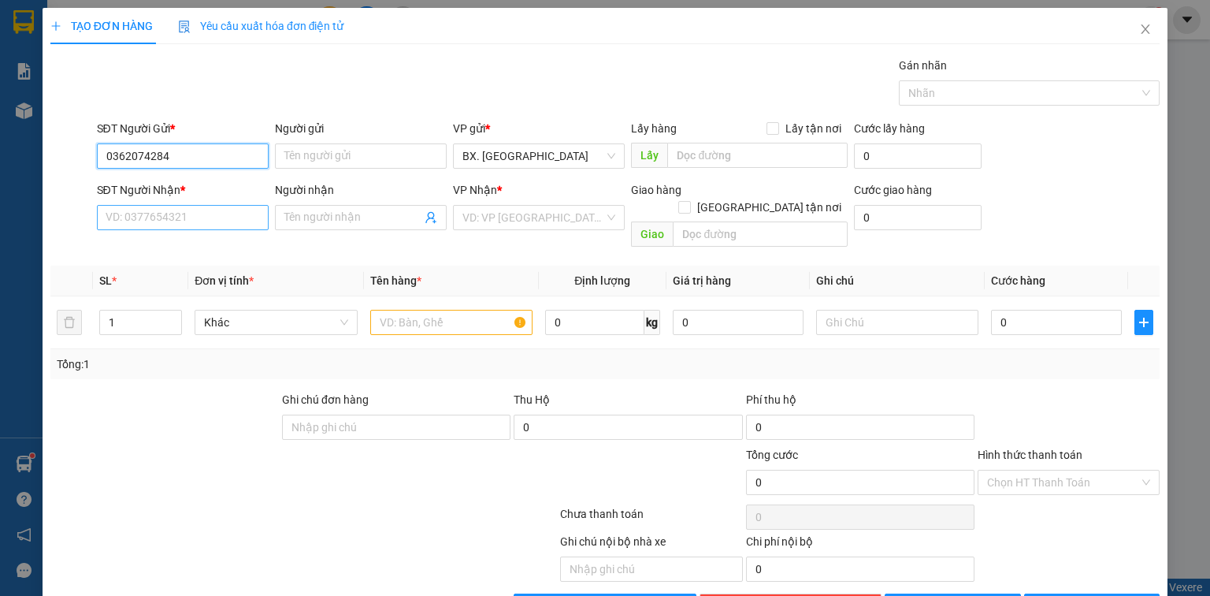
type input "0362074284"
click at [121, 210] on input "SĐT Người Nhận *" at bounding box center [183, 217] width 172 height 25
type input "0362074284"
click at [327, 219] on input "Người nhận" at bounding box center [352, 217] width 137 height 17
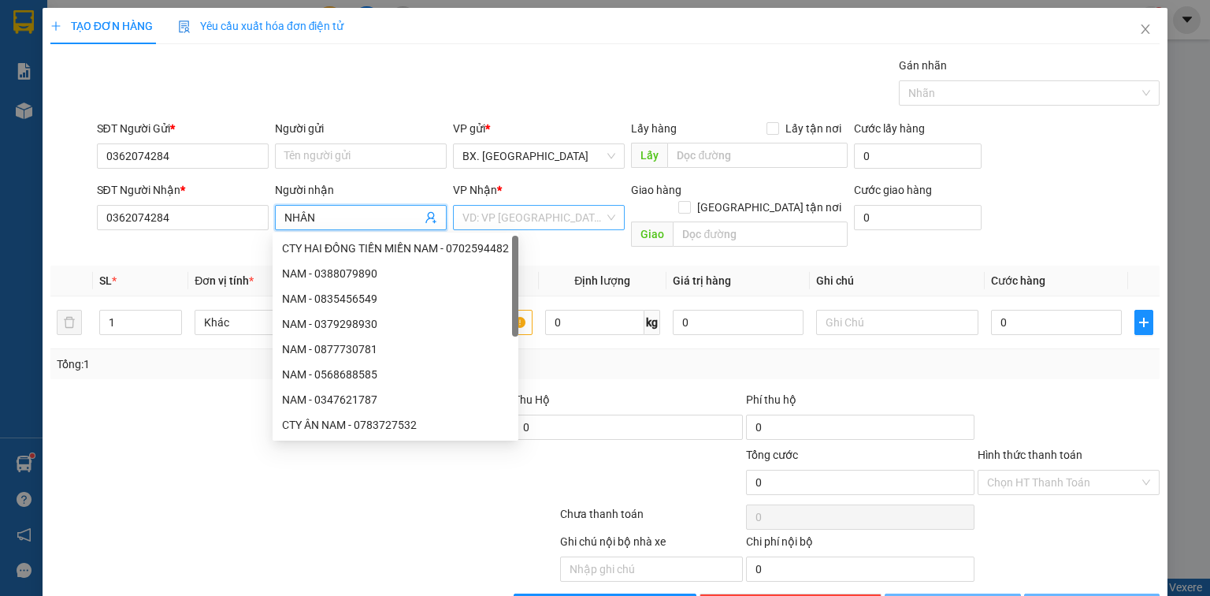
type input "NHÂN"
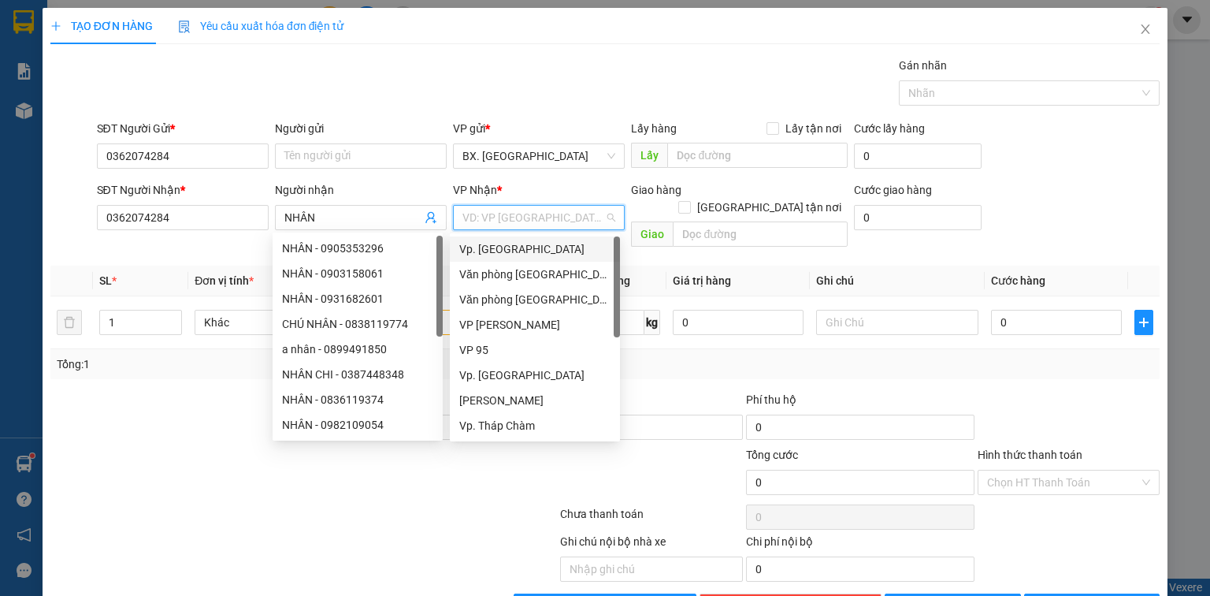
click at [488, 211] on input "search" at bounding box center [533, 218] width 142 height 24
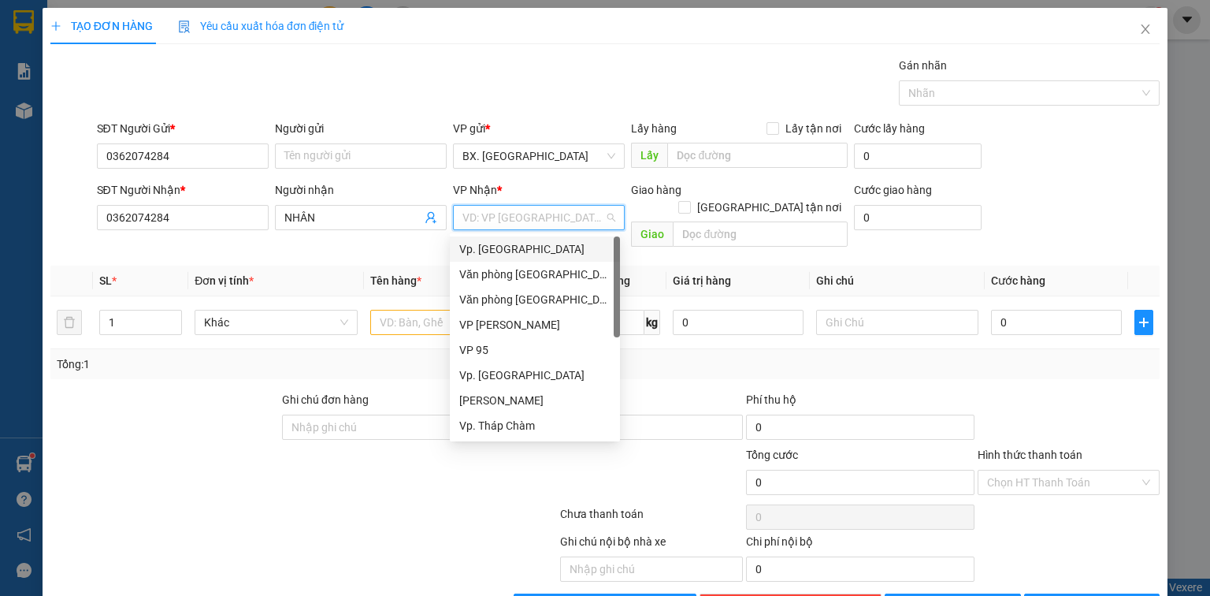
type input "1"
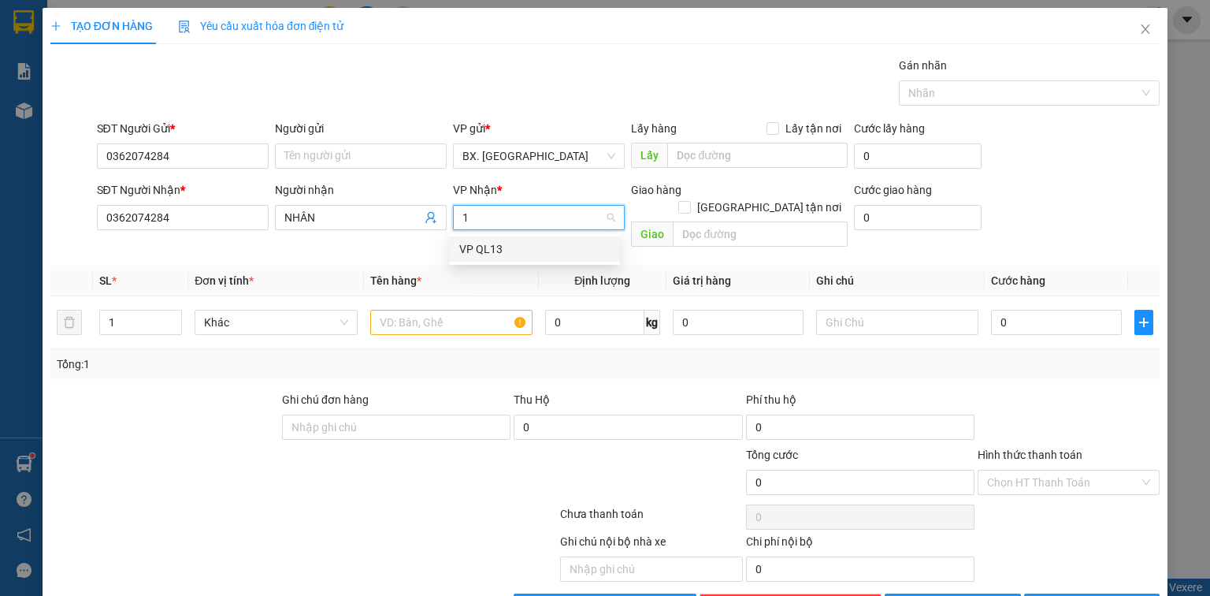
click at [557, 240] on div "VP QL13" at bounding box center [534, 248] width 151 height 17
click at [447, 310] on input "text" at bounding box center [451, 322] width 162 height 25
click at [561, 220] on span "VP QL13" at bounding box center [538, 218] width 153 height 24
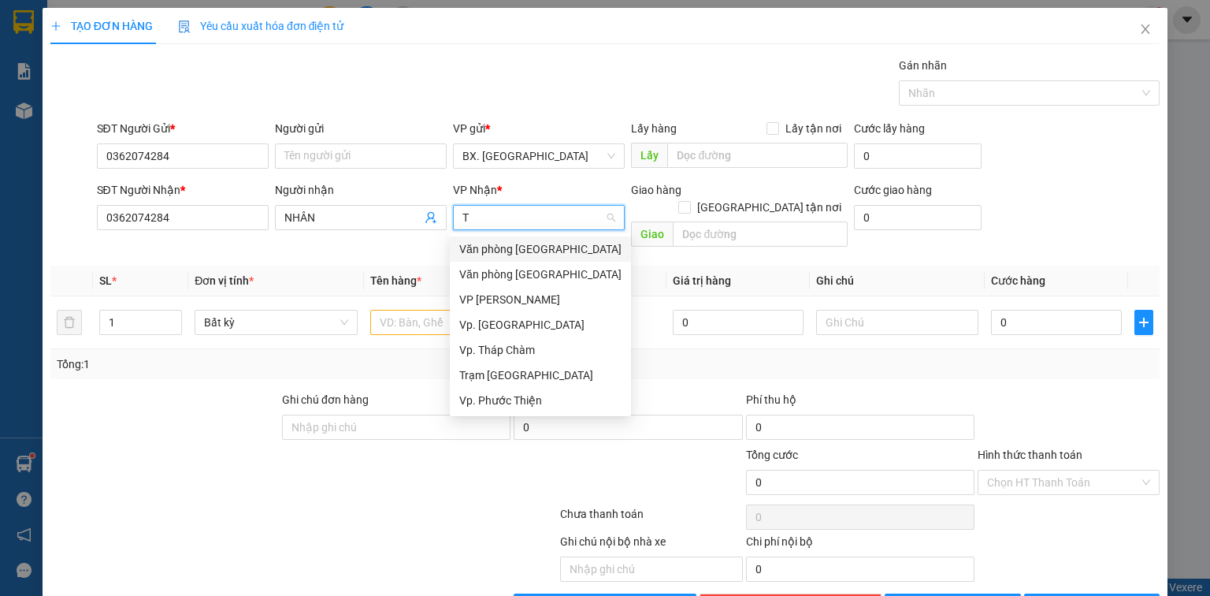
type input "TA"
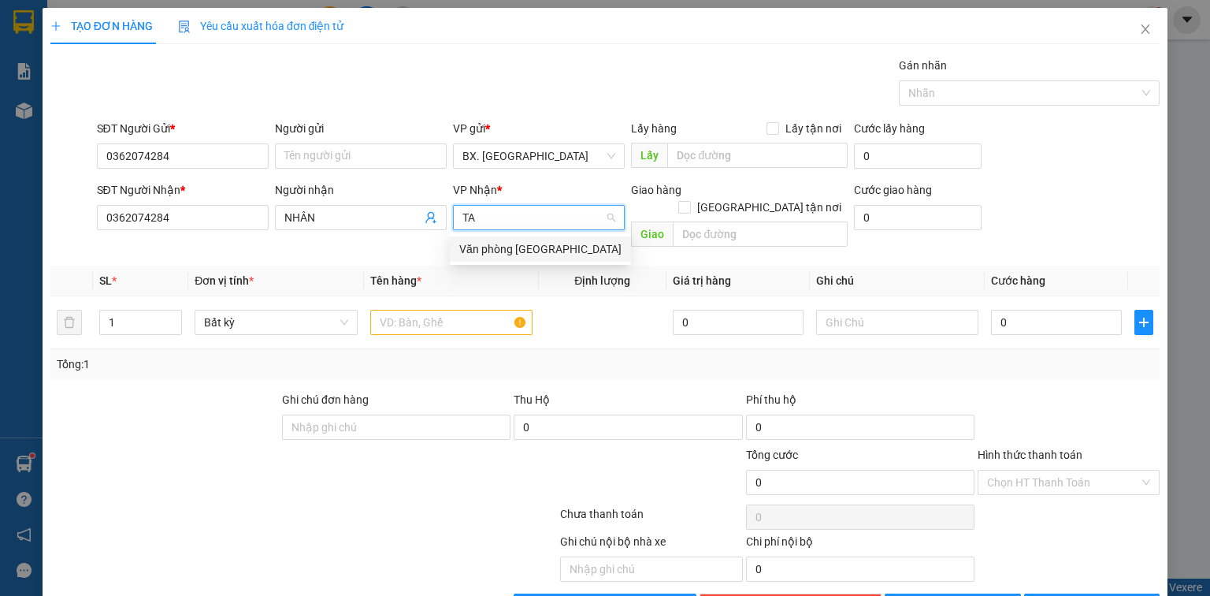
click at [548, 242] on div "Văn phòng [GEOGRAPHIC_DATA]" at bounding box center [540, 248] width 162 height 17
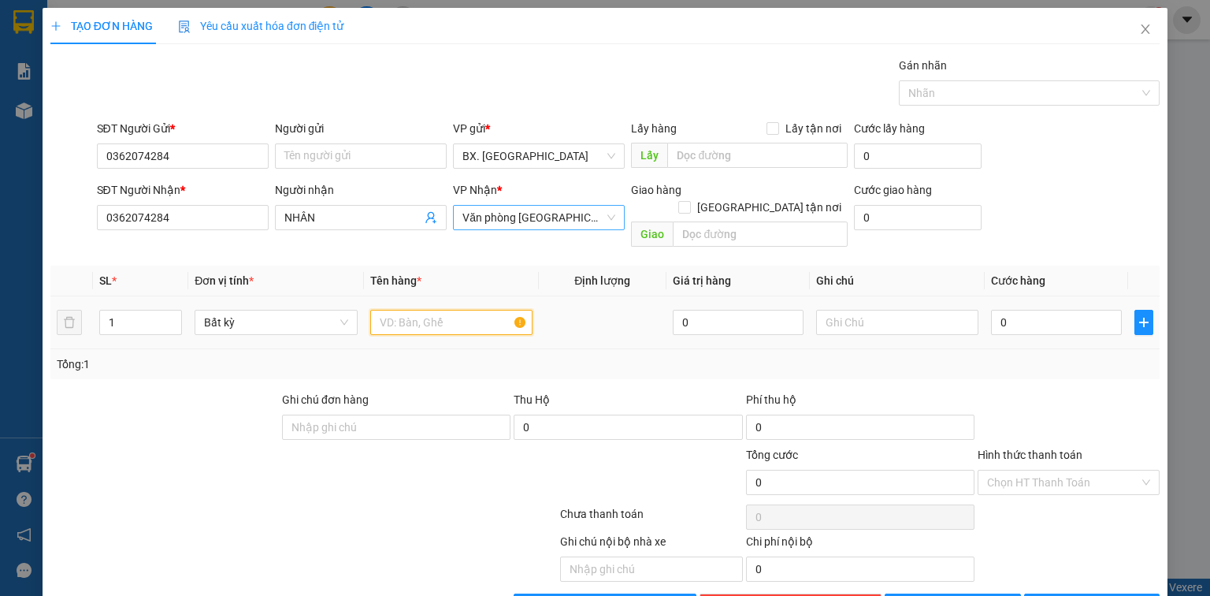
click at [448, 310] on input "text" at bounding box center [451, 322] width 162 height 25
type input "XM20277"
click at [889, 310] on input "text" at bounding box center [897, 322] width 162 height 25
type input "N"
type input "2"
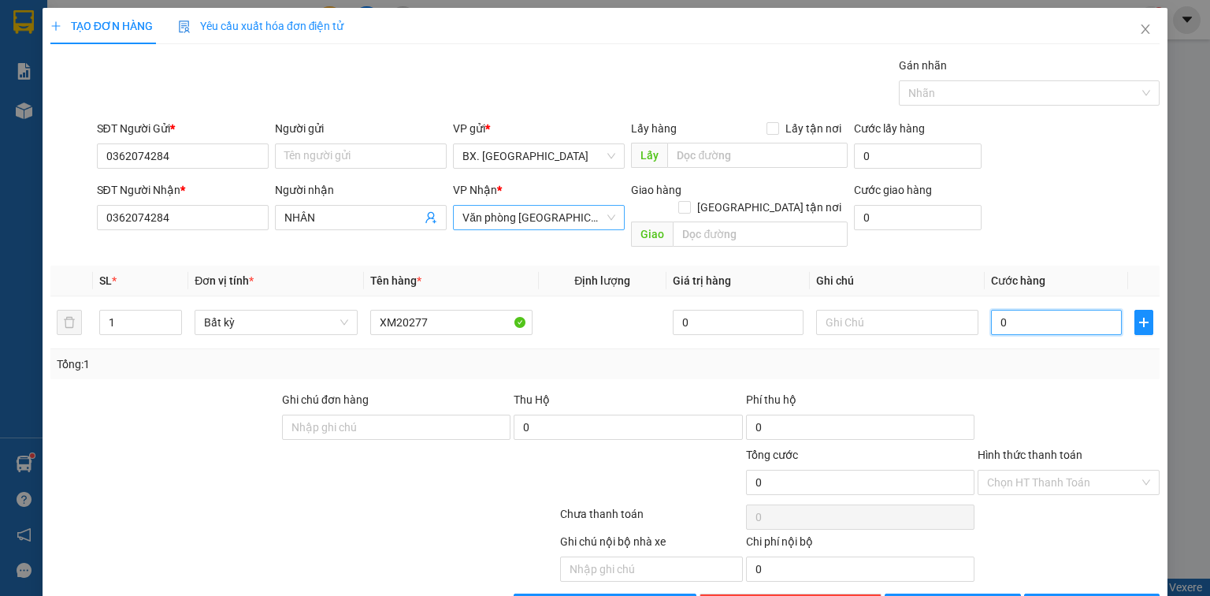
type input "2"
type input "27"
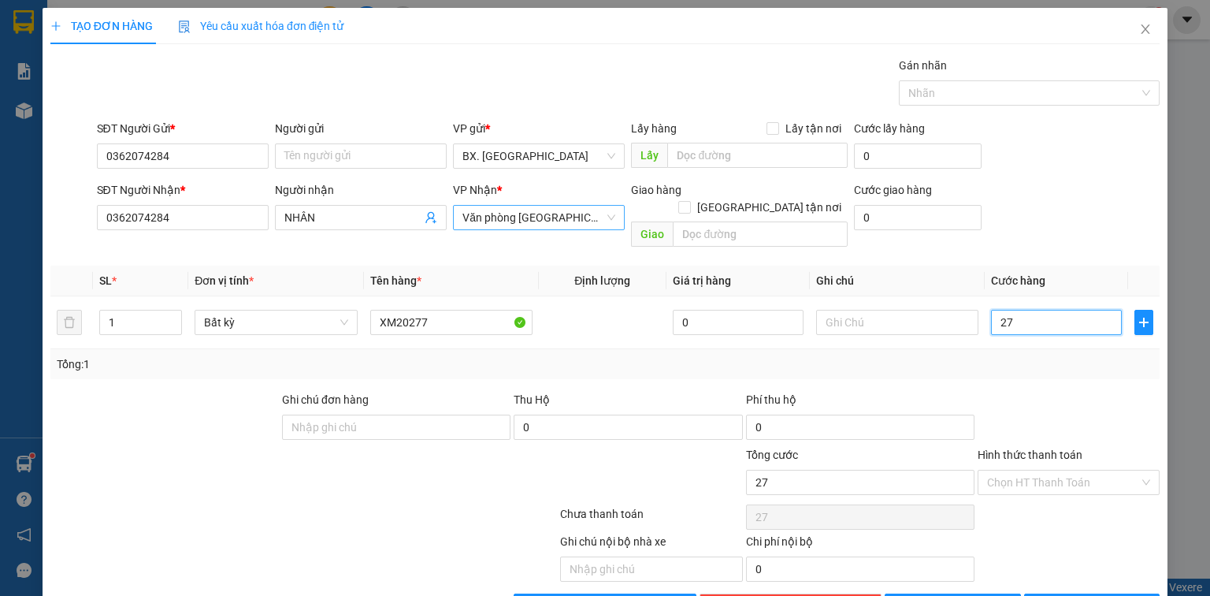
type input "270"
type input "270.000"
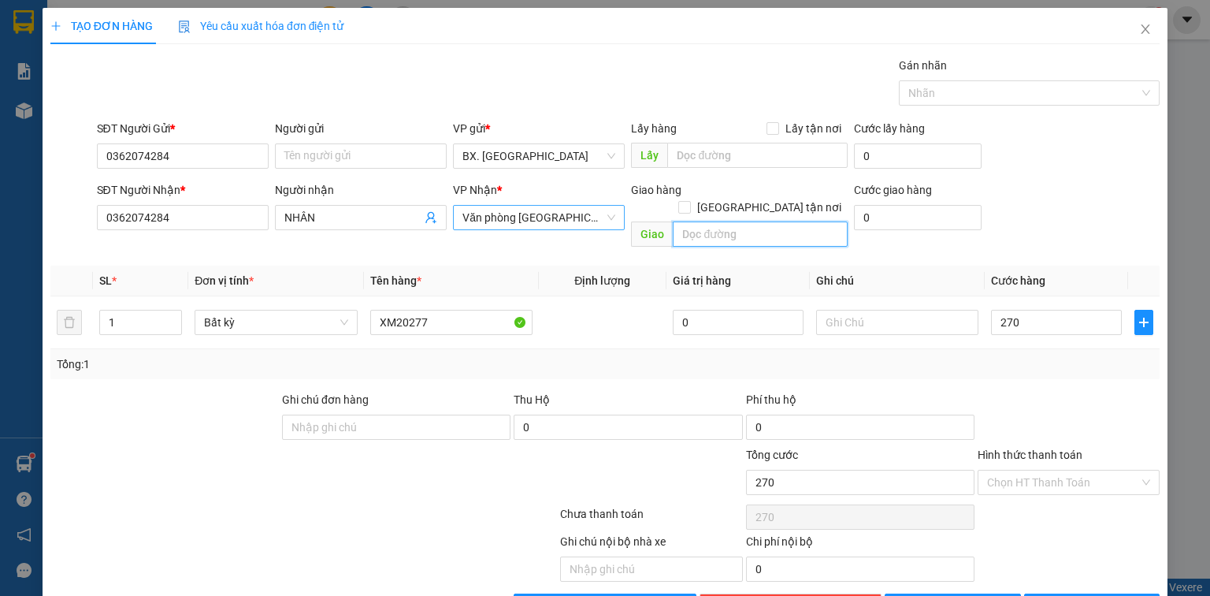
type input "270.000"
click at [777, 221] on input "text" at bounding box center [760, 233] width 175 height 25
type input "SP"
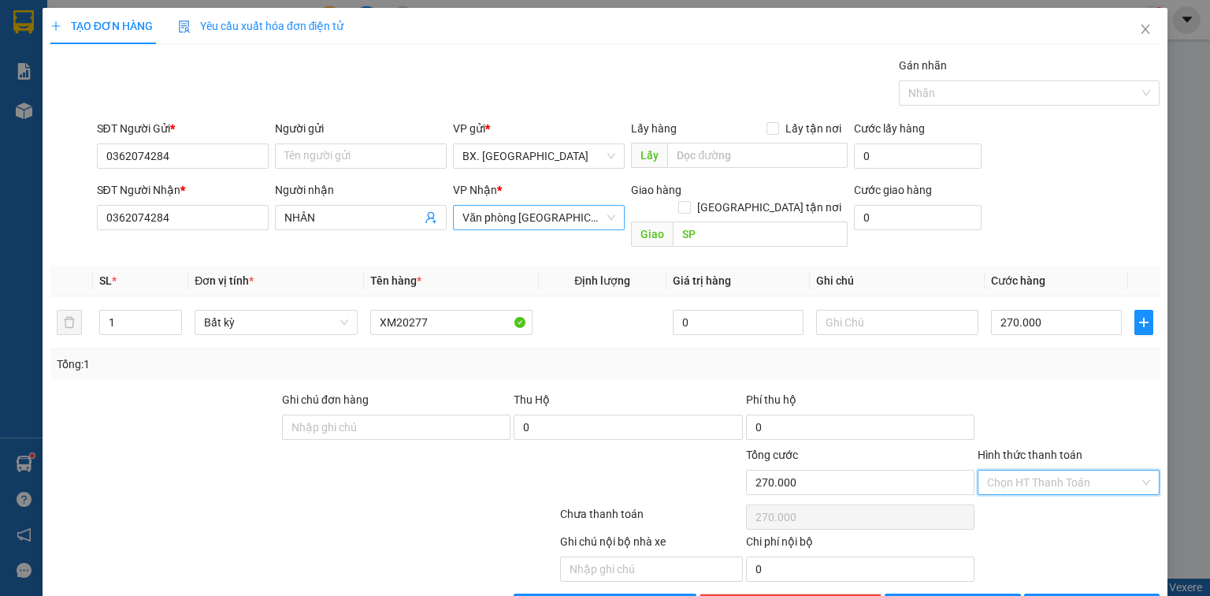
click at [1042, 470] on input "Hình thức thanh toán" at bounding box center [1063, 482] width 152 height 24
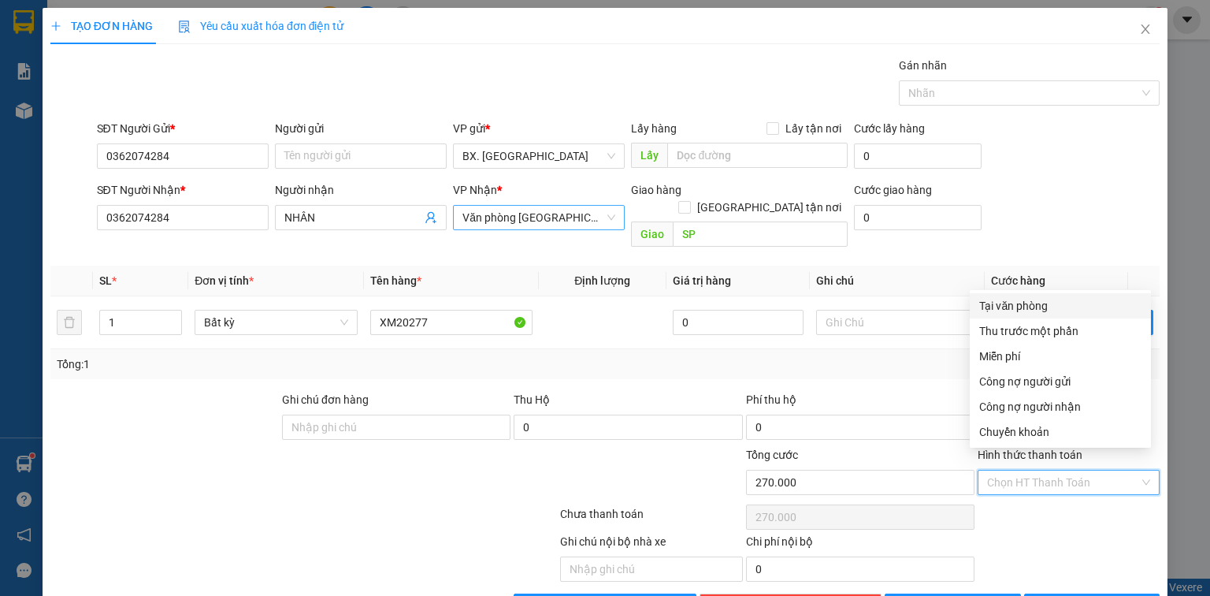
click at [1030, 302] on div "Tại văn phòng" at bounding box center [1060, 305] width 162 height 17
type input "0"
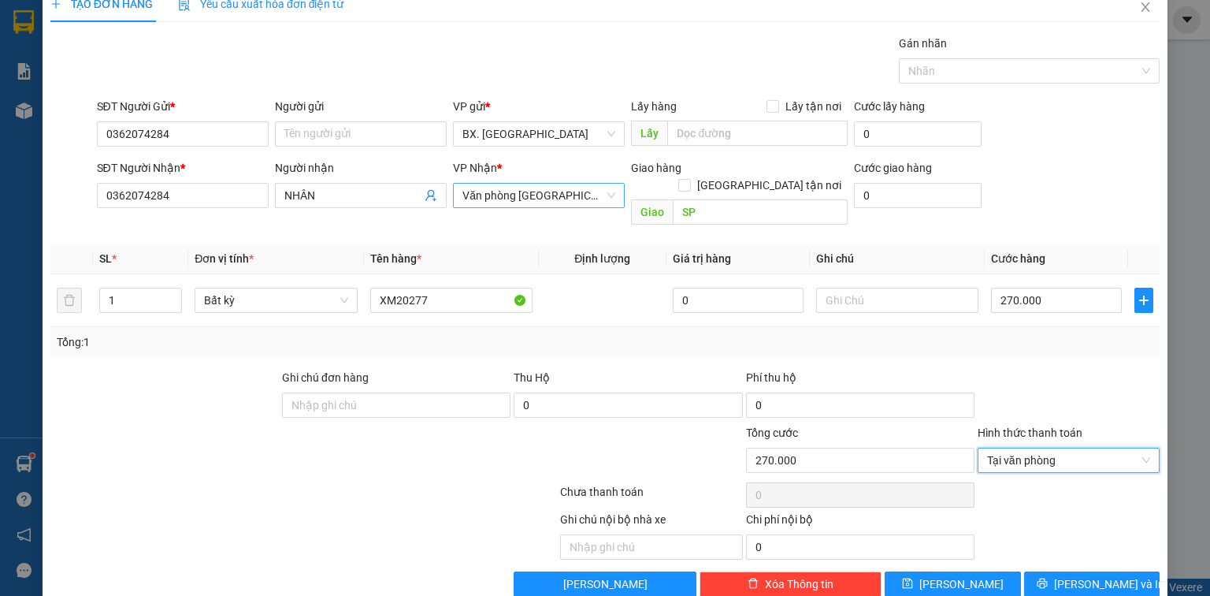
scroll to position [35, 0]
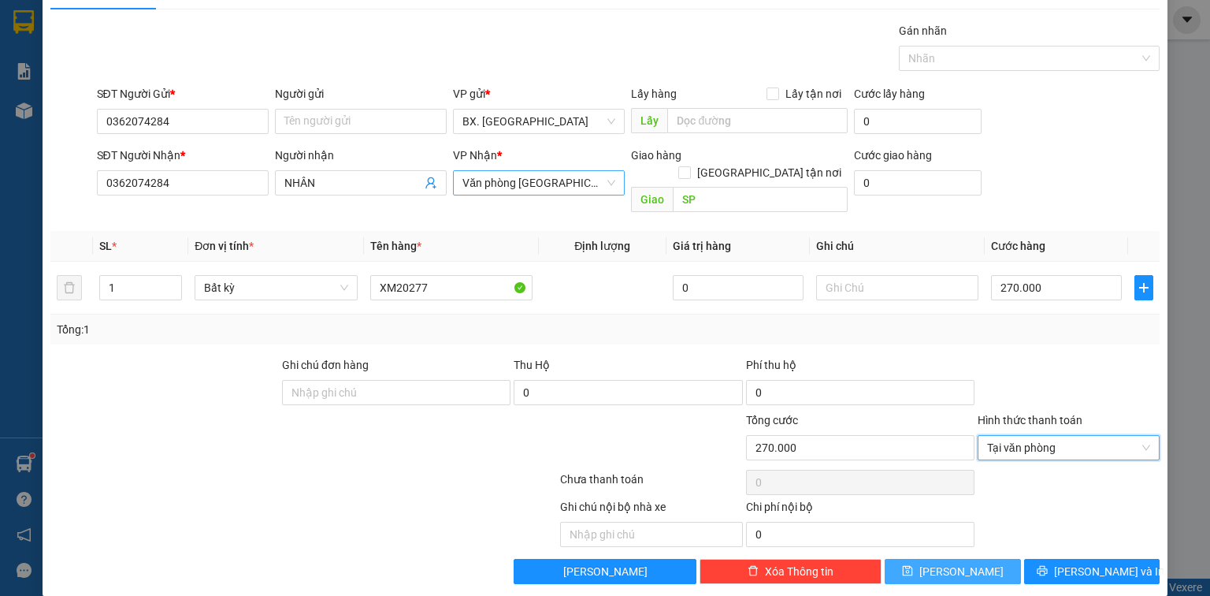
click at [952, 563] on span "[PERSON_NAME]" at bounding box center [961, 571] width 84 height 17
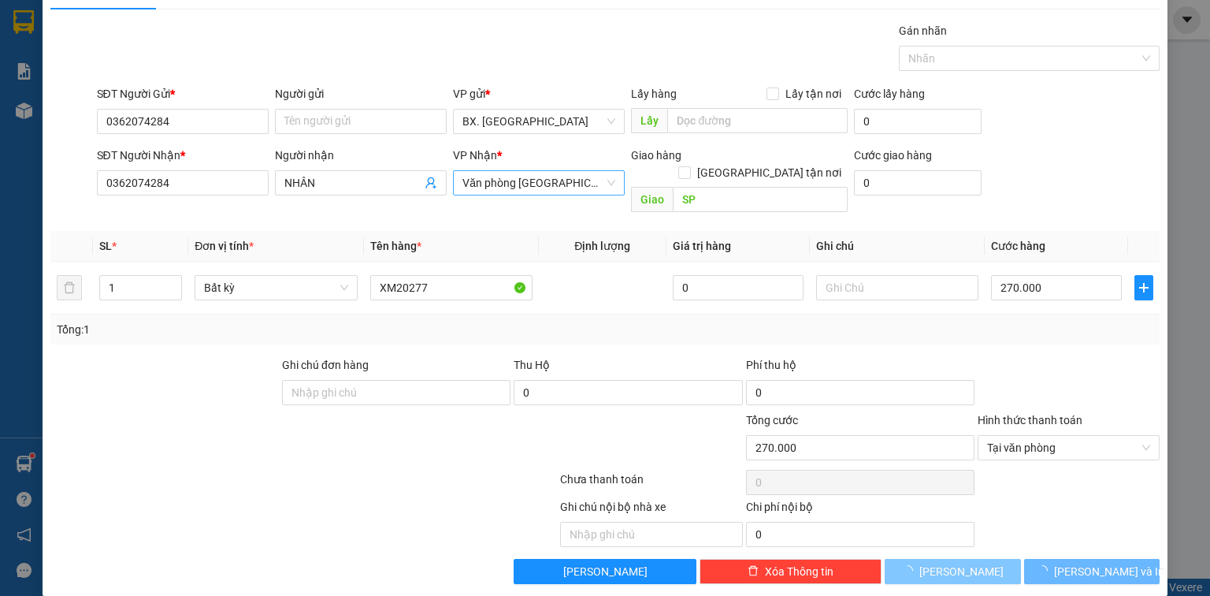
type input "0"
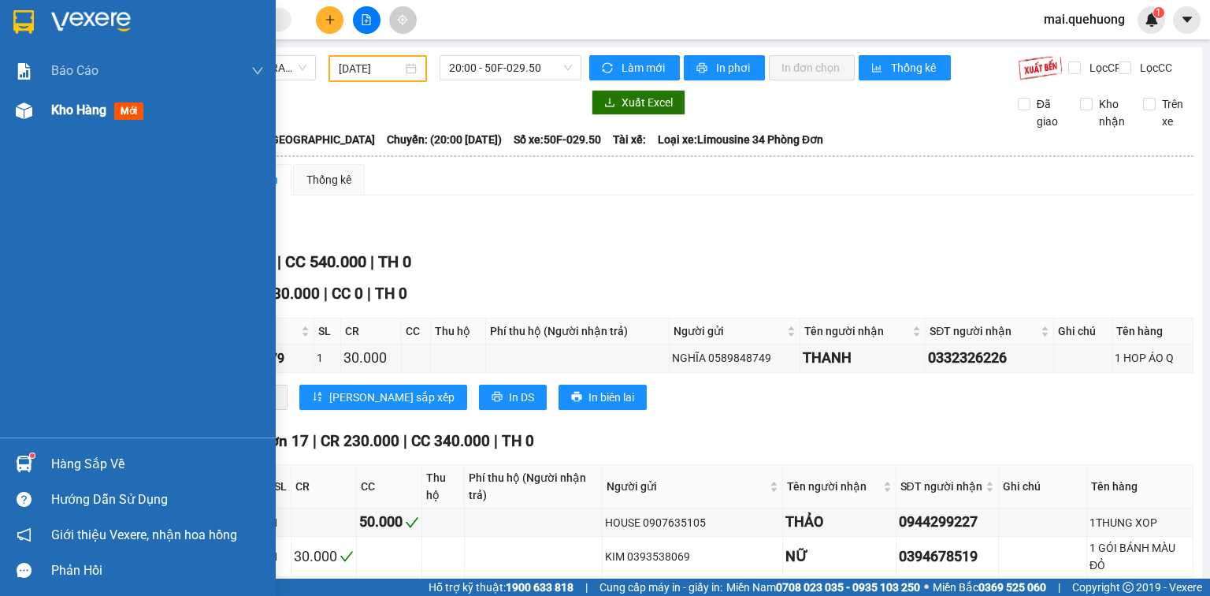
click at [79, 110] on span "Kho hàng" at bounding box center [78, 109] width 55 height 15
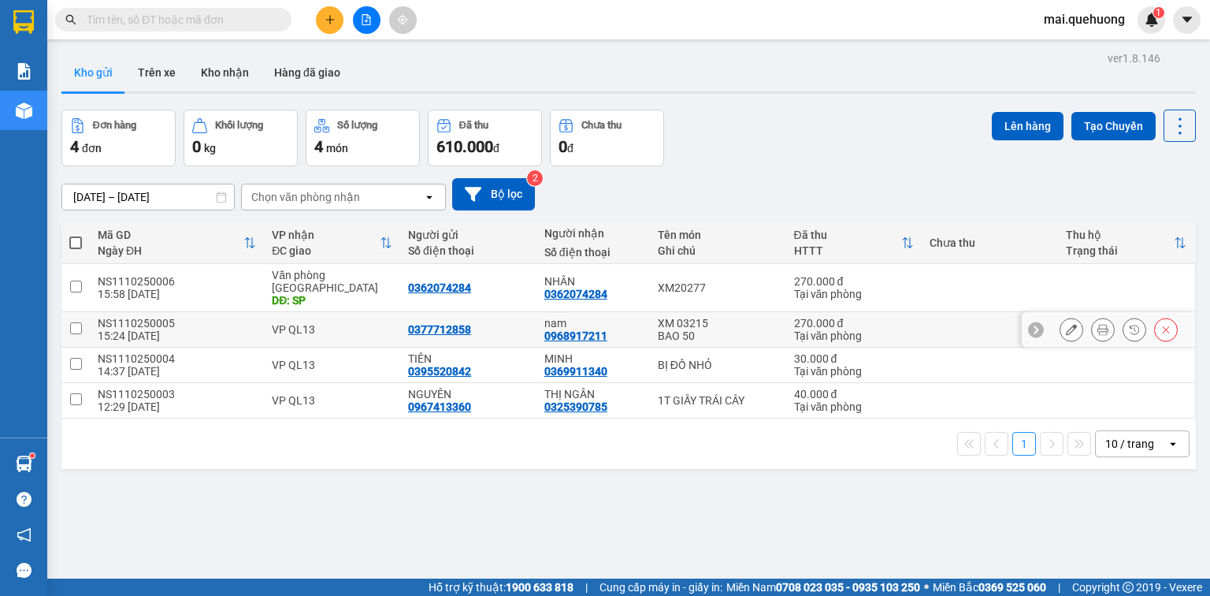
click at [1066, 324] on icon at bounding box center [1071, 329] width 11 height 11
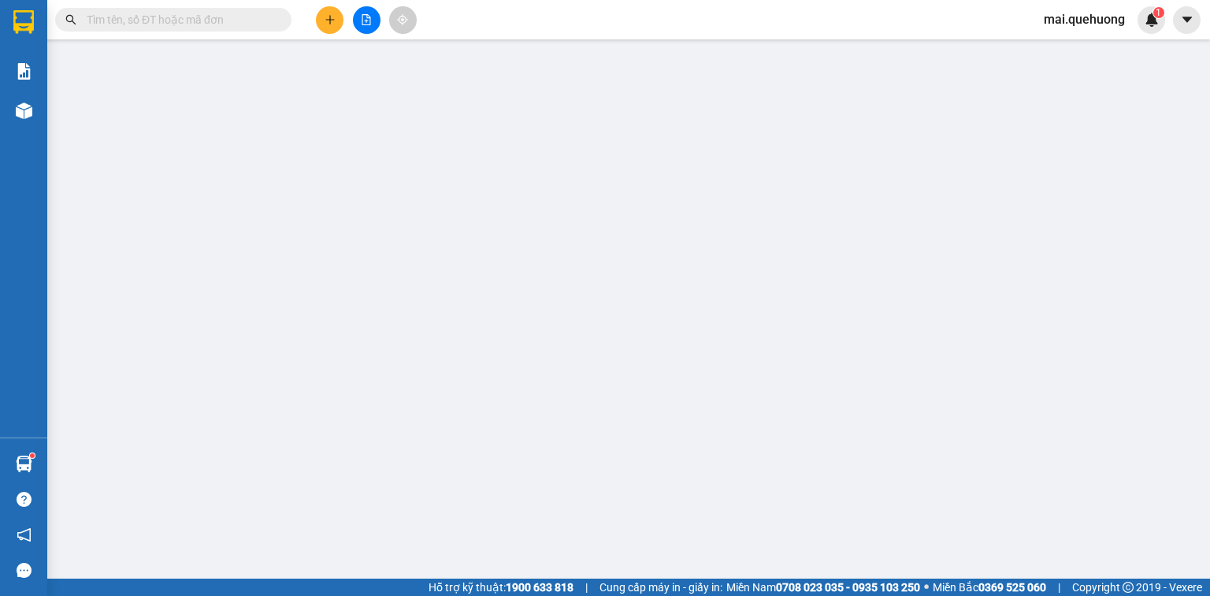
type input "0377712858"
type input "0968917211"
type input "nam"
type input "0"
type input "270.000"
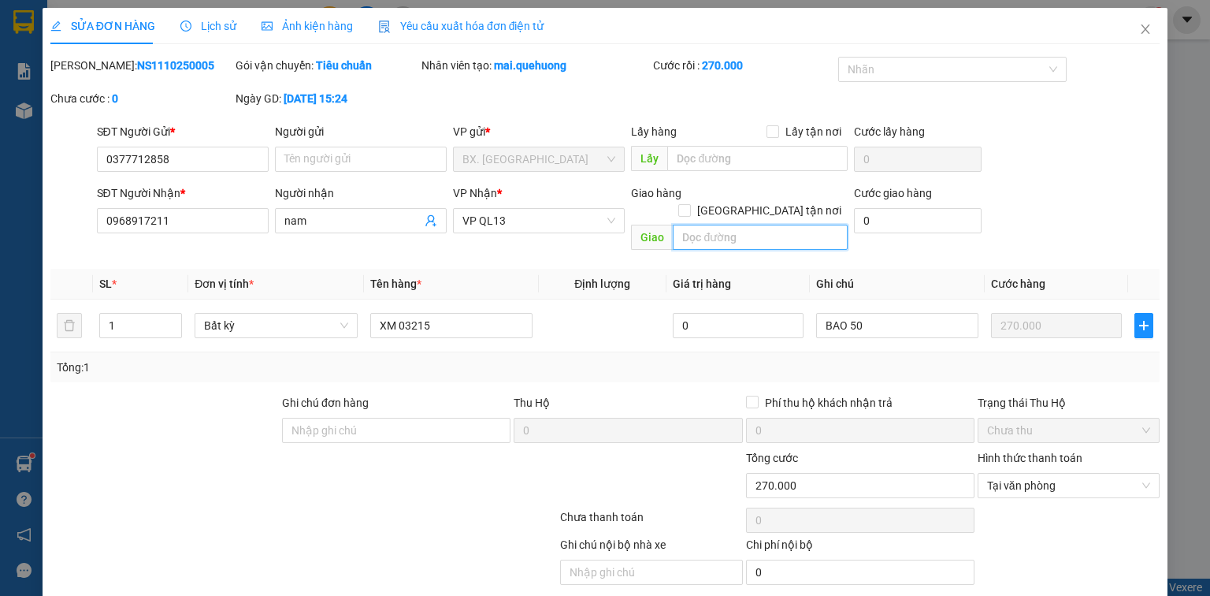
click at [797, 225] on input "text" at bounding box center [760, 237] width 175 height 25
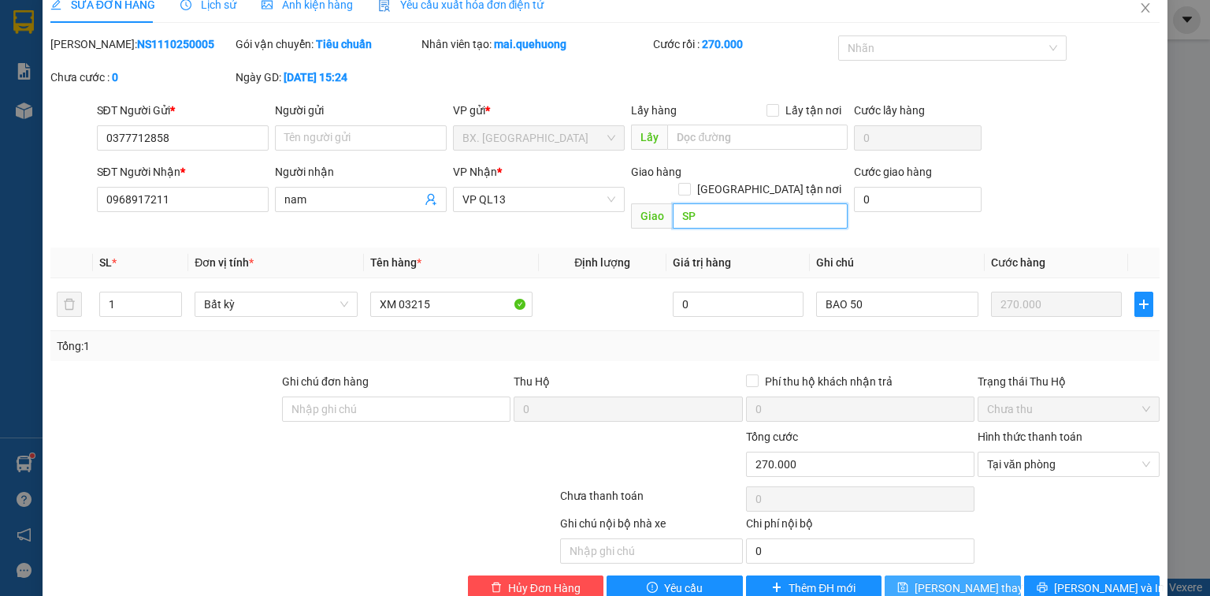
scroll to position [38, 0]
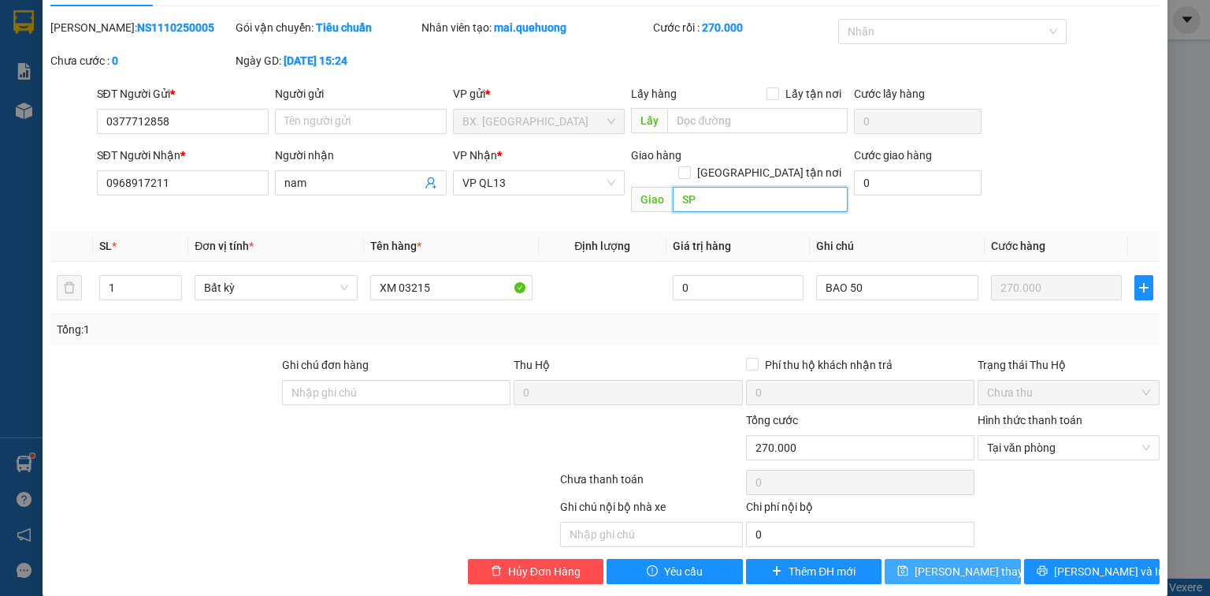
type input "SP"
click at [978, 563] on span "[PERSON_NAME] thay đổi" at bounding box center [978, 571] width 126 height 17
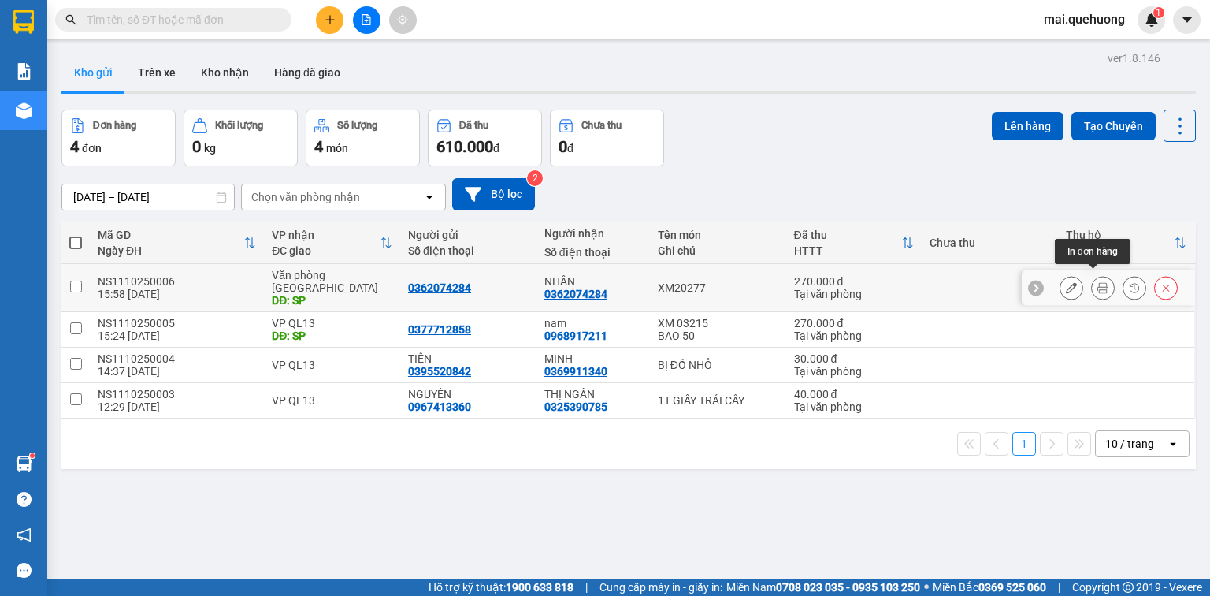
click at [1097, 282] on icon at bounding box center [1102, 287] width 11 height 11
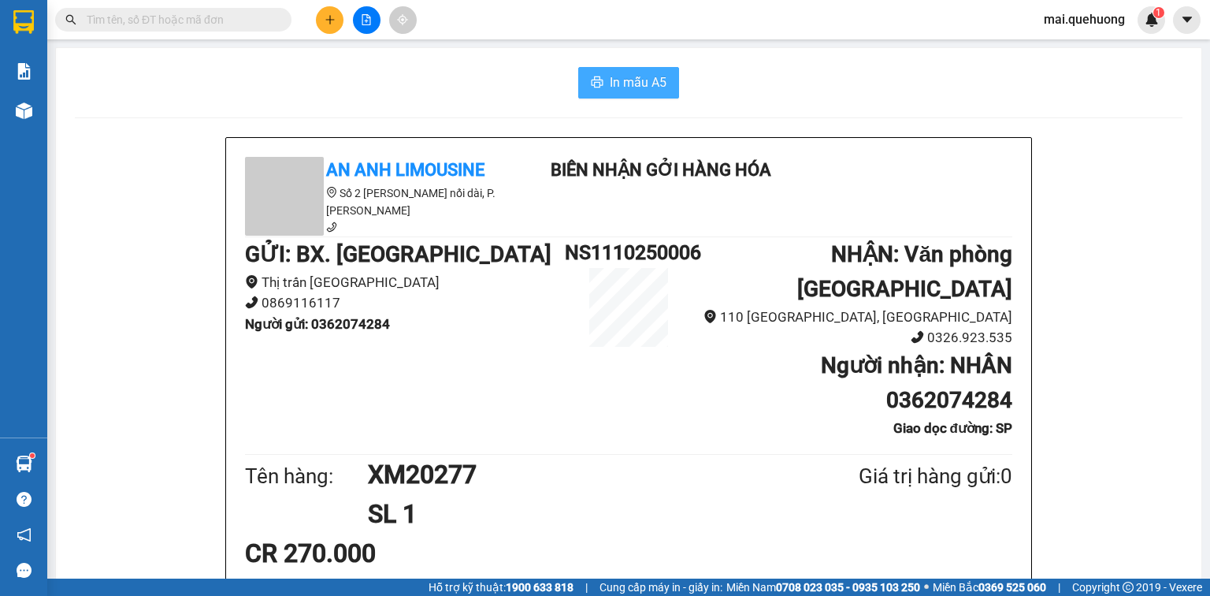
click at [636, 79] on span "In mẫu A5" at bounding box center [638, 82] width 57 height 20
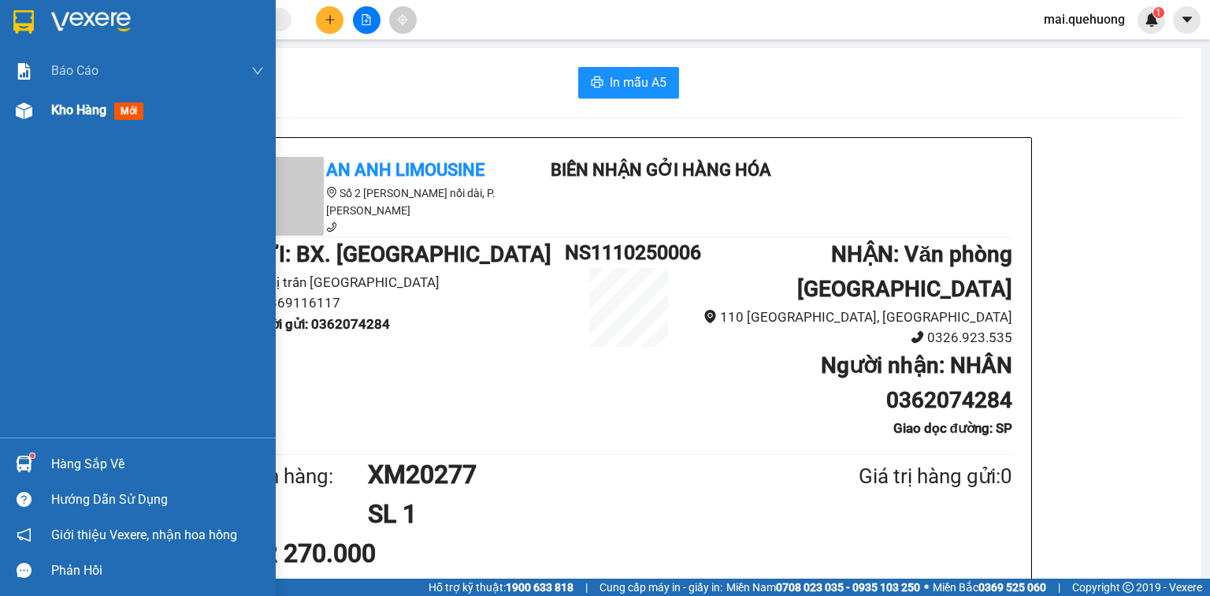
click at [69, 115] on span "Kho hàng" at bounding box center [78, 109] width 55 height 15
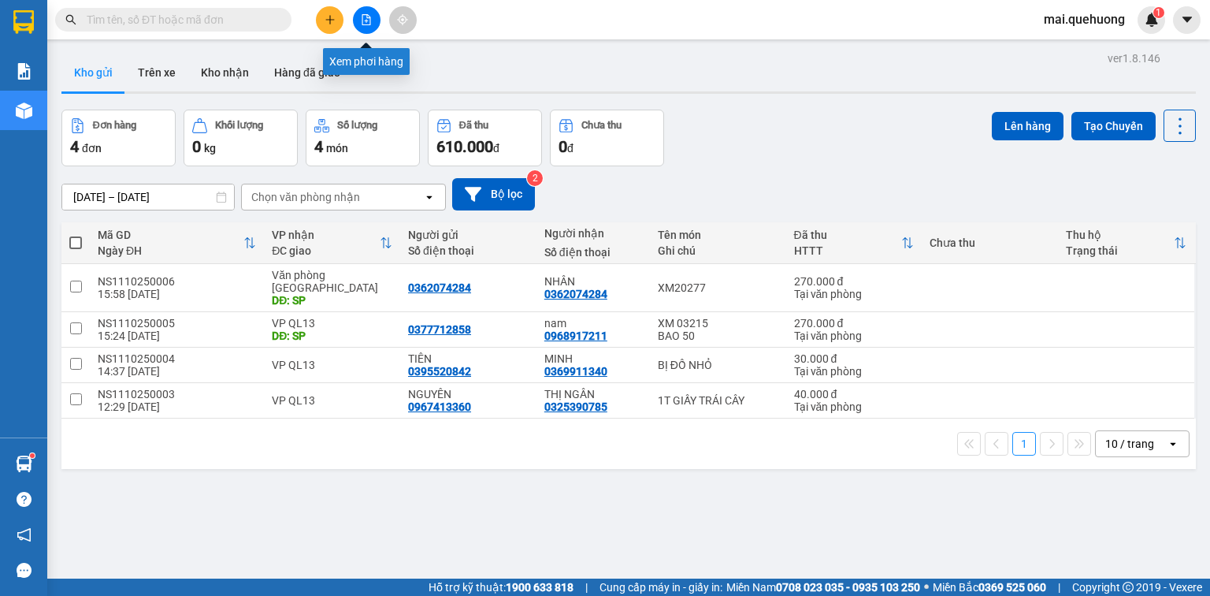
click at [368, 19] on icon "file-add" at bounding box center [366, 19] width 11 height 11
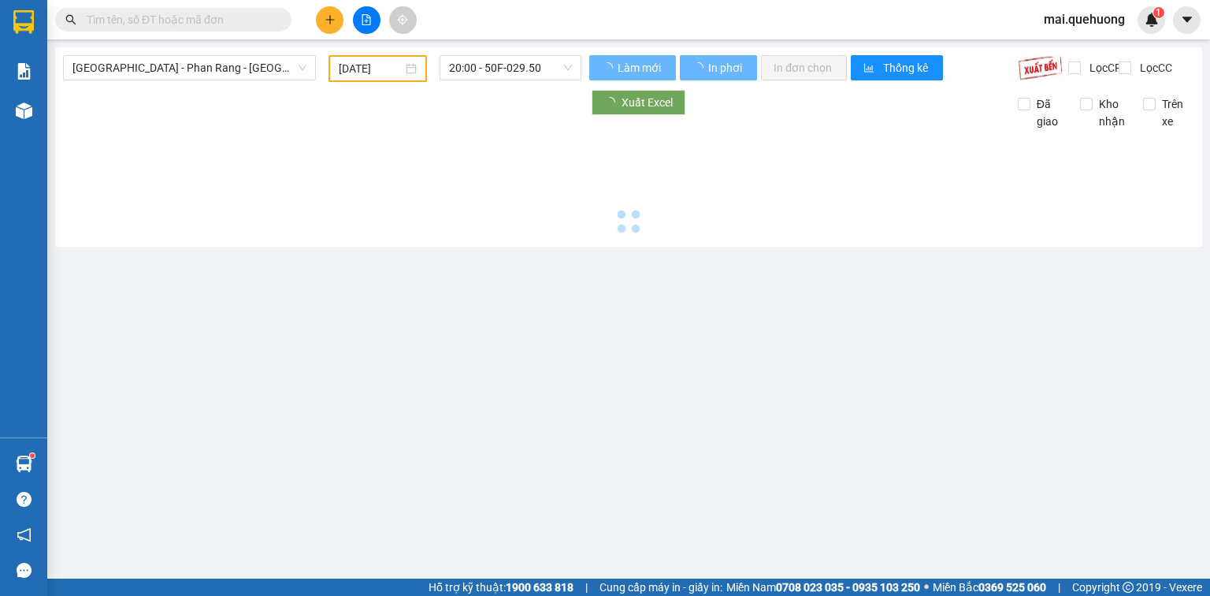
type input "[DATE]"
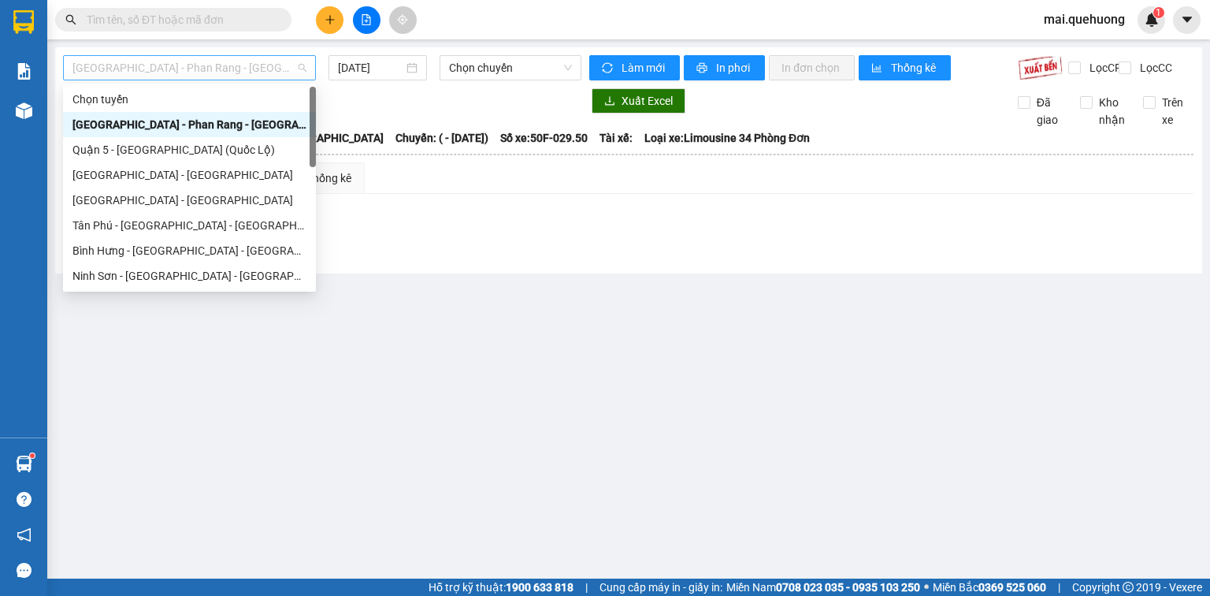
drag, startPoint x: 271, startPoint y: 67, endPoint x: 284, endPoint y: 138, distance: 72.0
click at [272, 67] on span "[GEOGRAPHIC_DATA] - Phan Rang - [GEOGRAPHIC_DATA]" at bounding box center [189, 68] width 234 height 24
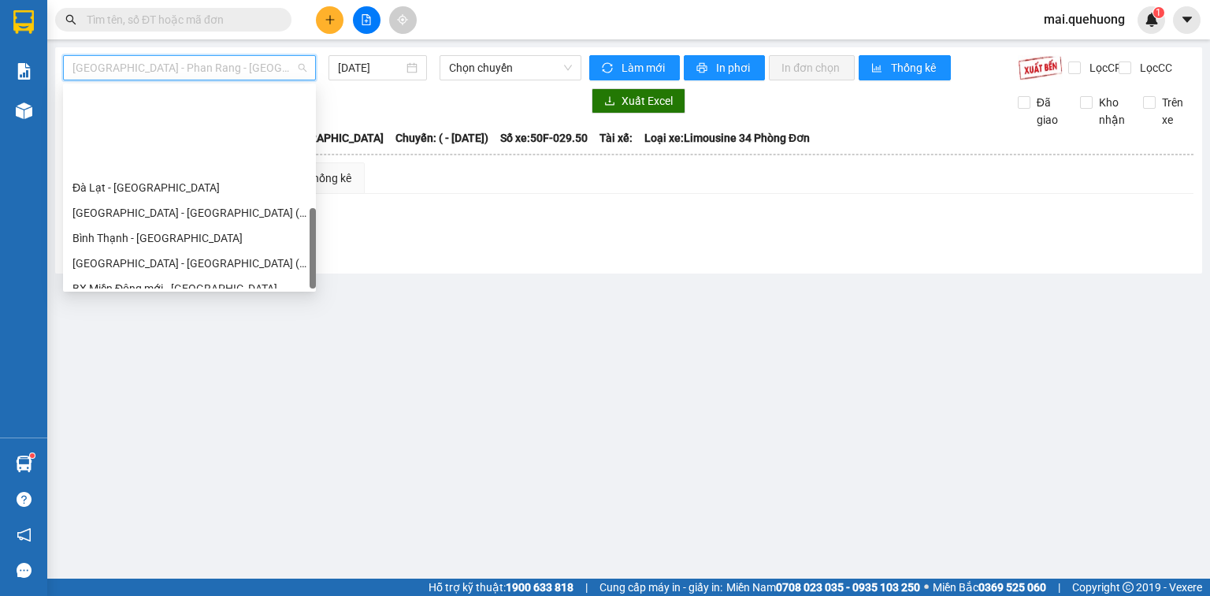
scroll to position [429, 0]
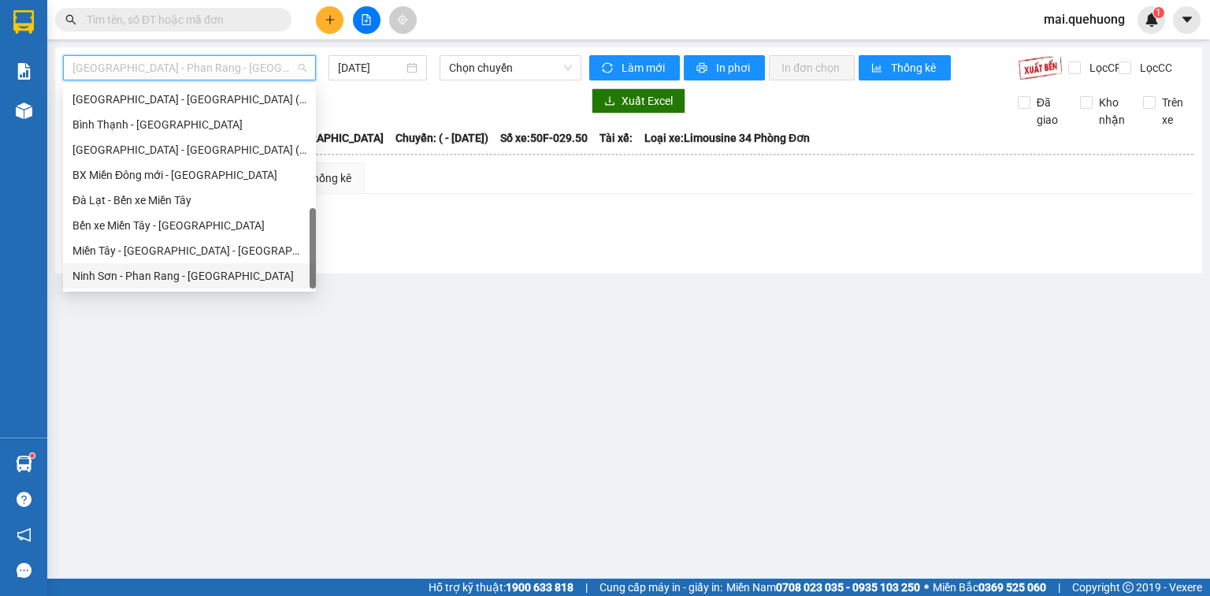
click at [193, 278] on div "Ninh Sơn - Phan Rang - [GEOGRAPHIC_DATA]" at bounding box center [189, 275] width 234 height 17
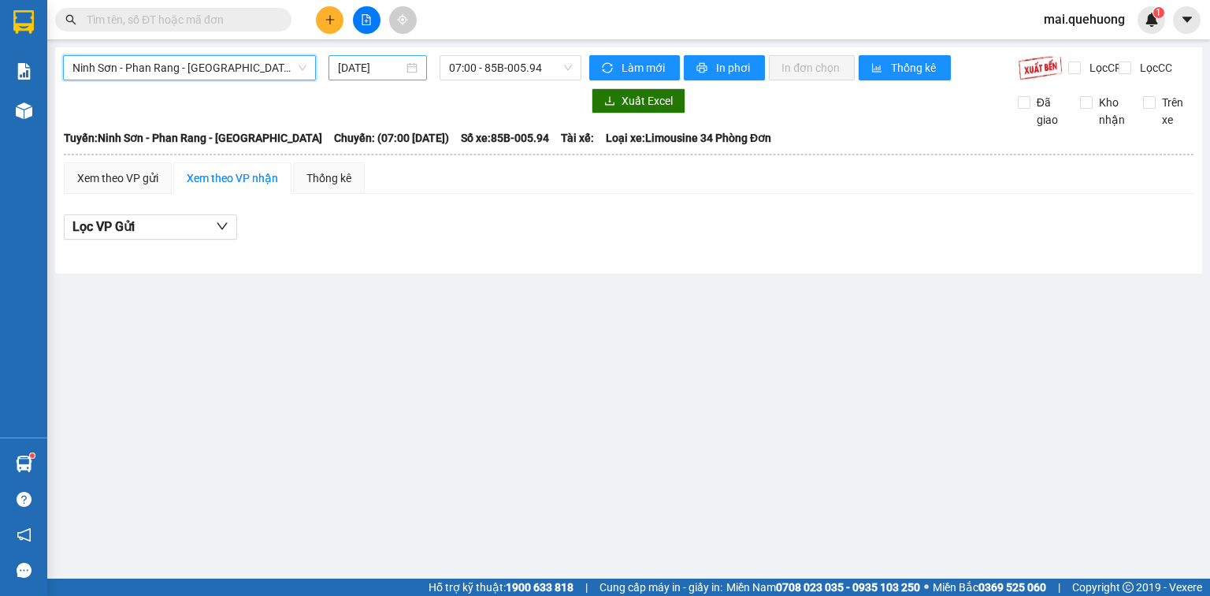
drag, startPoint x: 380, startPoint y: 66, endPoint x: 384, endPoint y: 78, distance: 12.7
click at [380, 67] on input "[DATE]" at bounding box center [370, 67] width 65 height 17
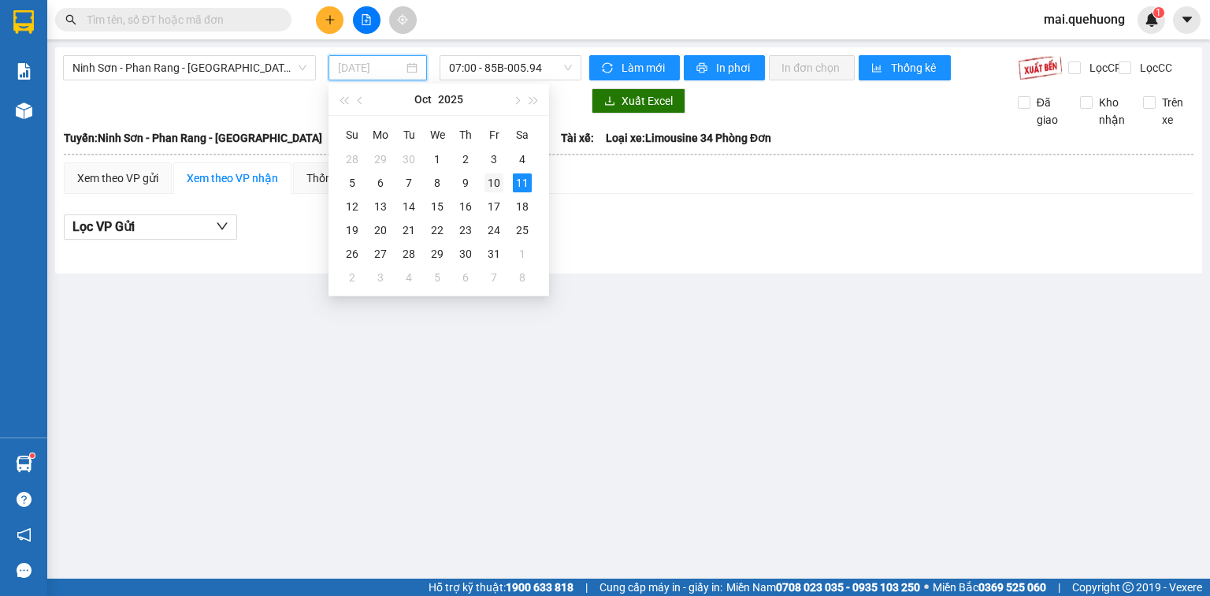
click at [493, 183] on div "10" at bounding box center [494, 182] width 19 height 19
type input "[DATE]"
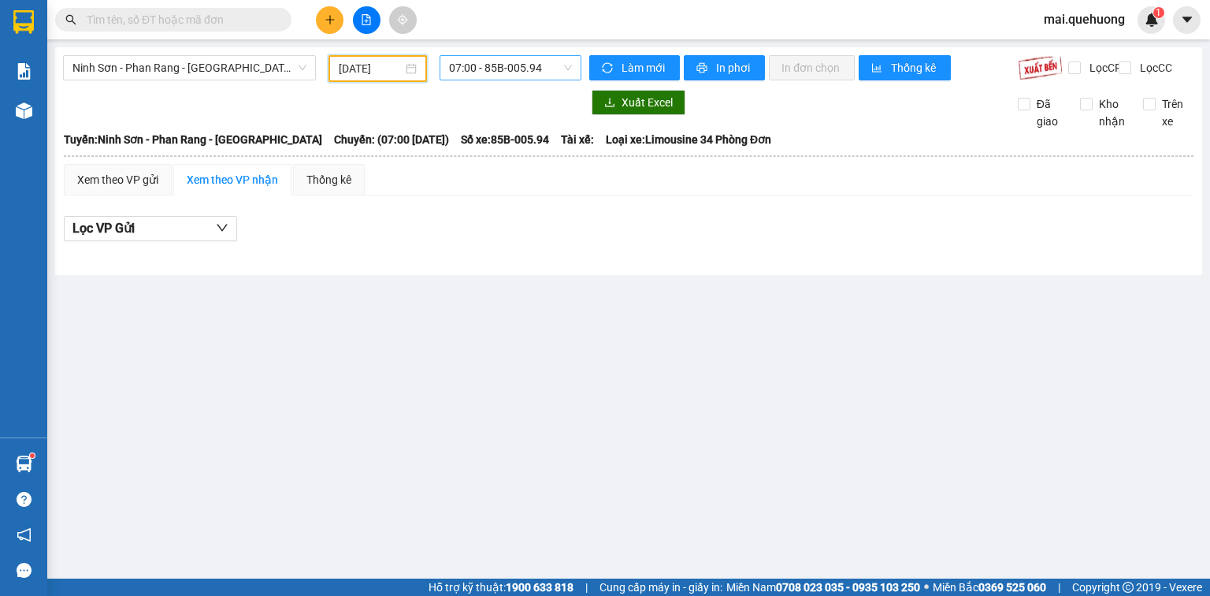
click at [485, 65] on span "07:00 - 85B-005.94" at bounding box center [511, 68] width 124 height 24
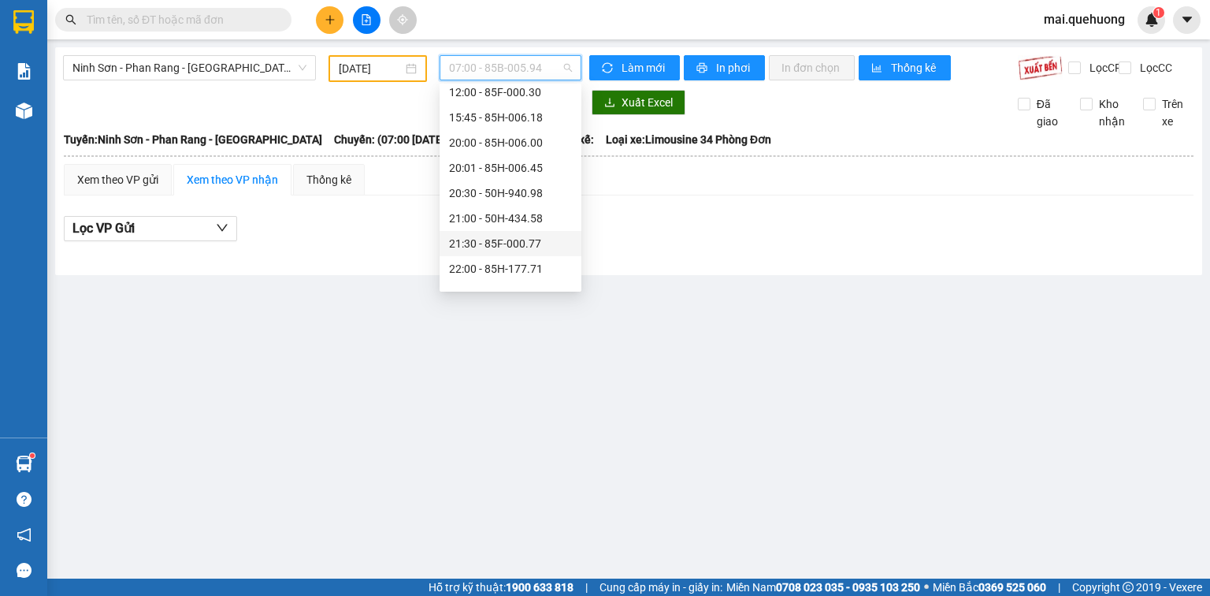
scroll to position [151, 0]
click at [485, 269] on div "23:00 - 85F-001.60" at bounding box center [510, 275] width 123 height 17
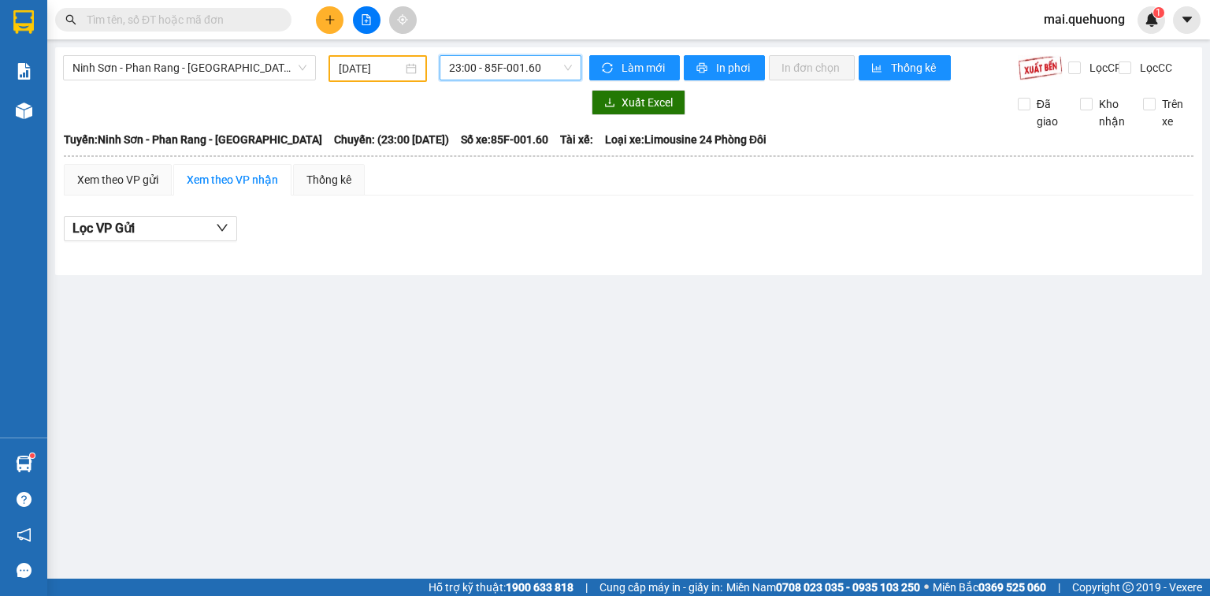
click at [475, 71] on span "23:00 - 85F-001.60" at bounding box center [511, 68] width 124 height 24
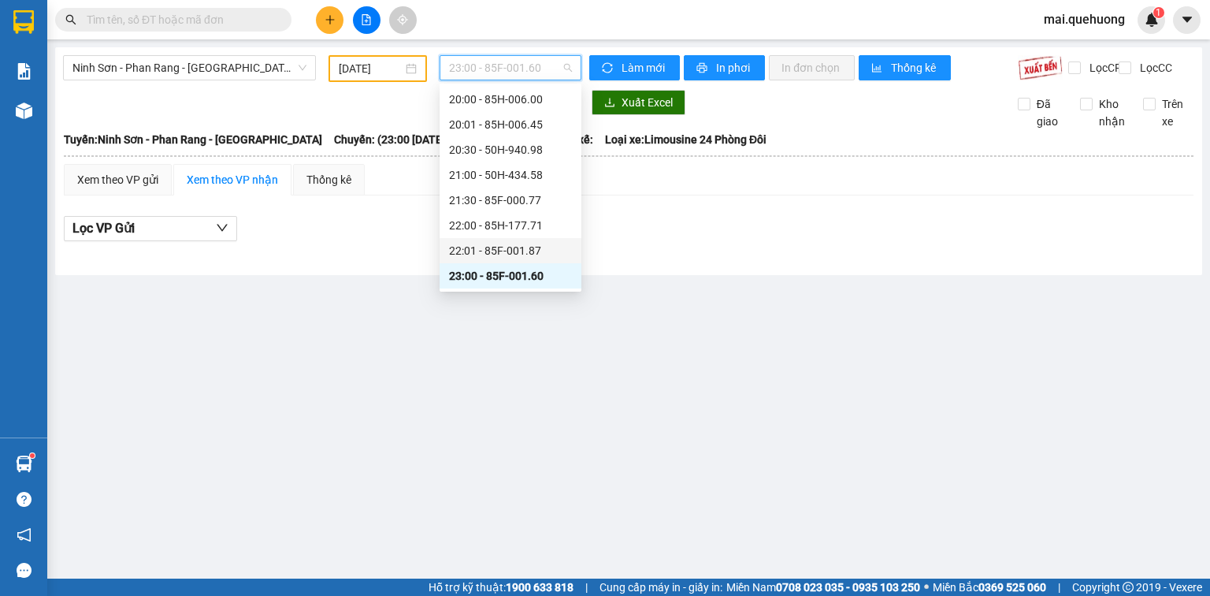
click at [520, 247] on div "22:01 - 85F-001.87" at bounding box center [510, 250] width 123 height 17
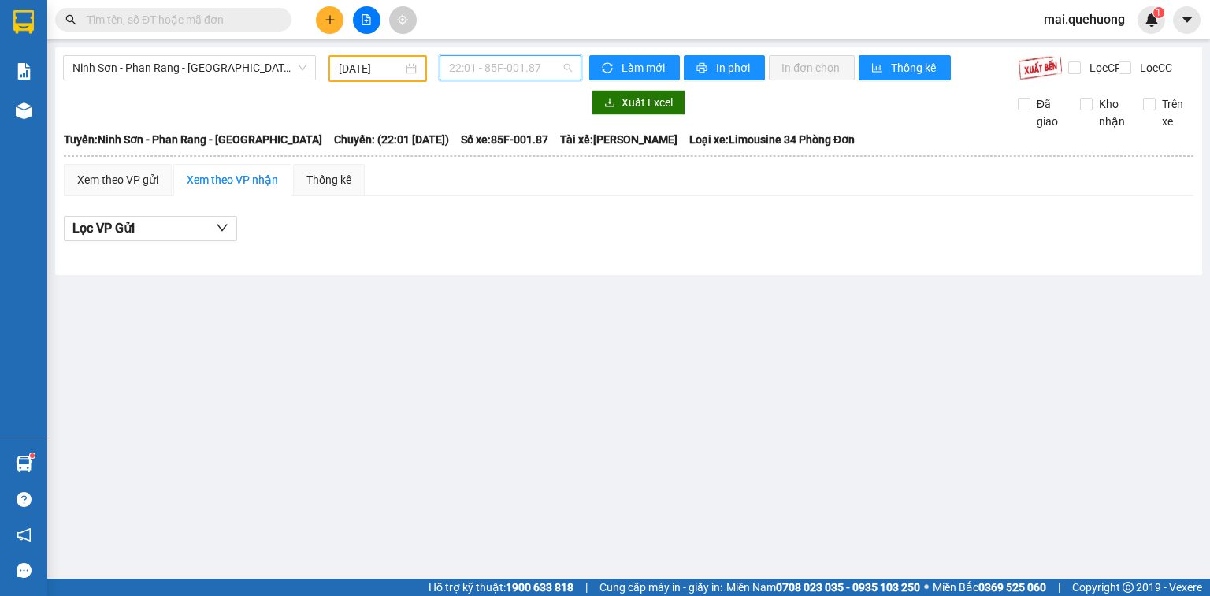
click at [540, 74] on span "22:01 - 85F-001.87" at bounding box center [511, 68] width 124 height 24
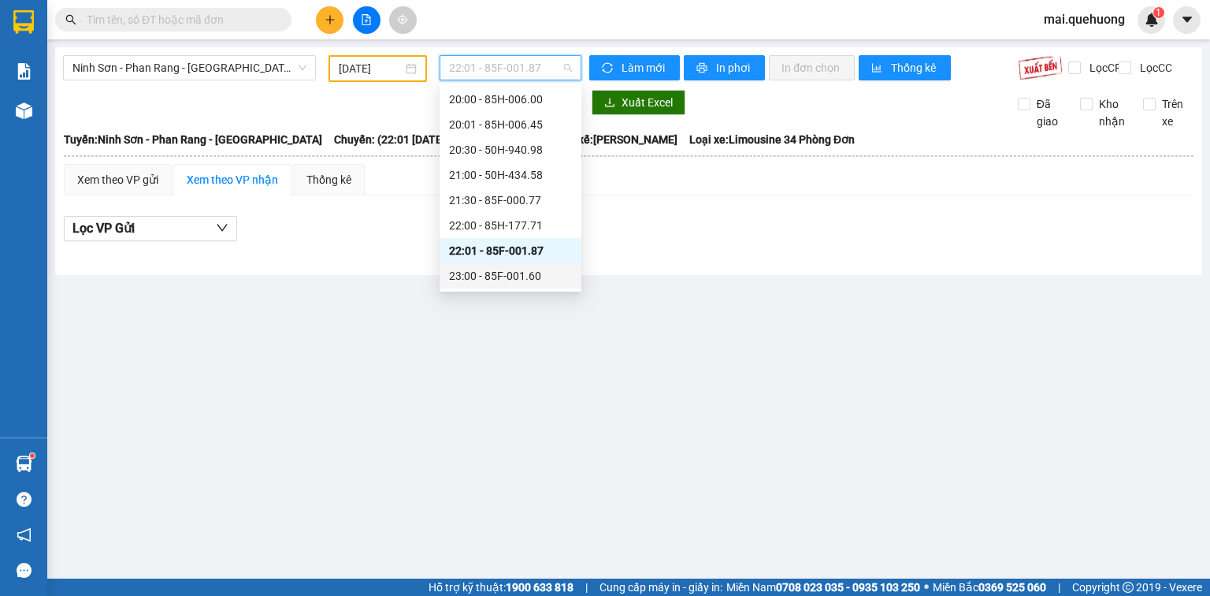
click at [518, 271] on div "23:00 - 85F-001.60" at bounding box center [510, 275] width 123 height 17
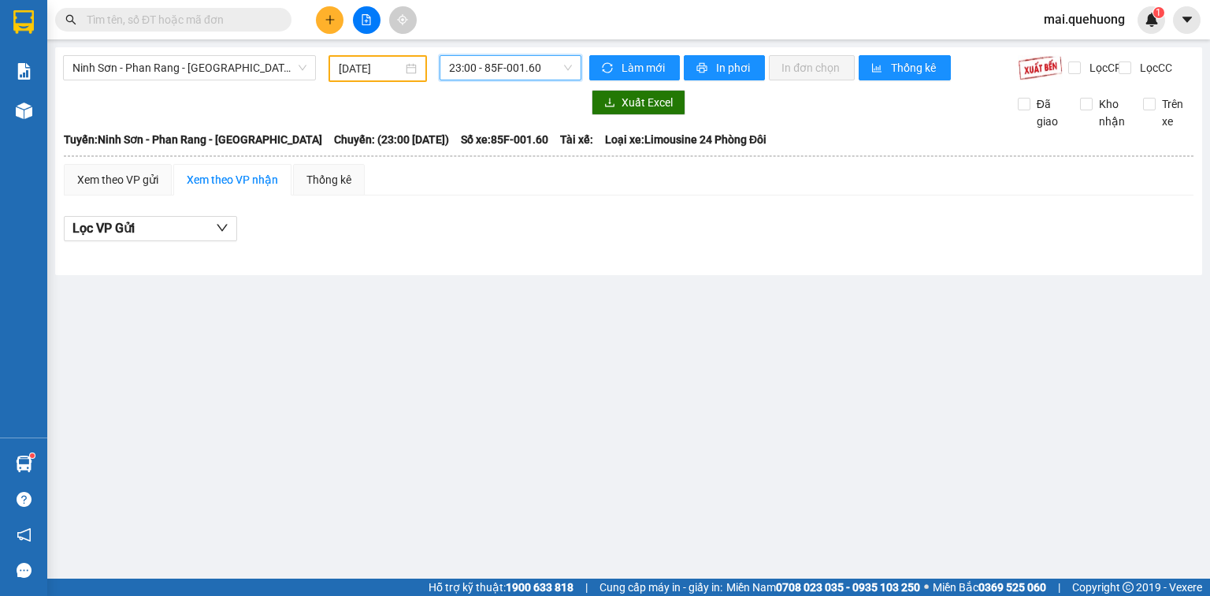
click at [515, 65] on span "23:00 - 85F-001.60" at bounding box center [511, 68] width 124 height 24
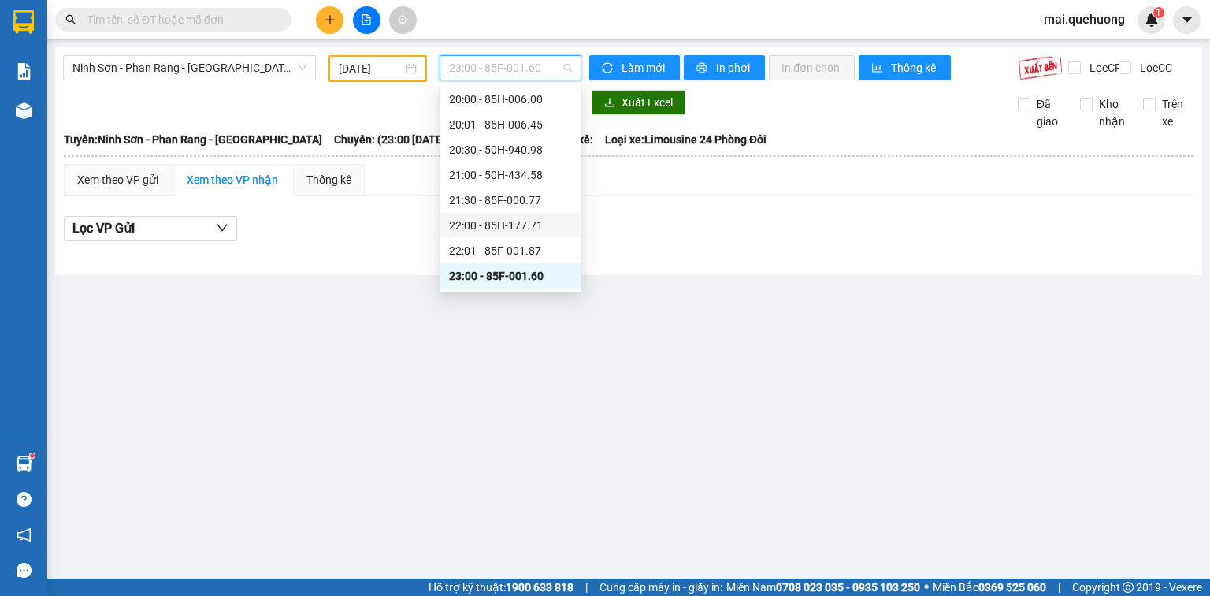
click at [503, 227] on div "22:00 - 85H-177.71" at bounding box center [510, 225] width 123 height 17
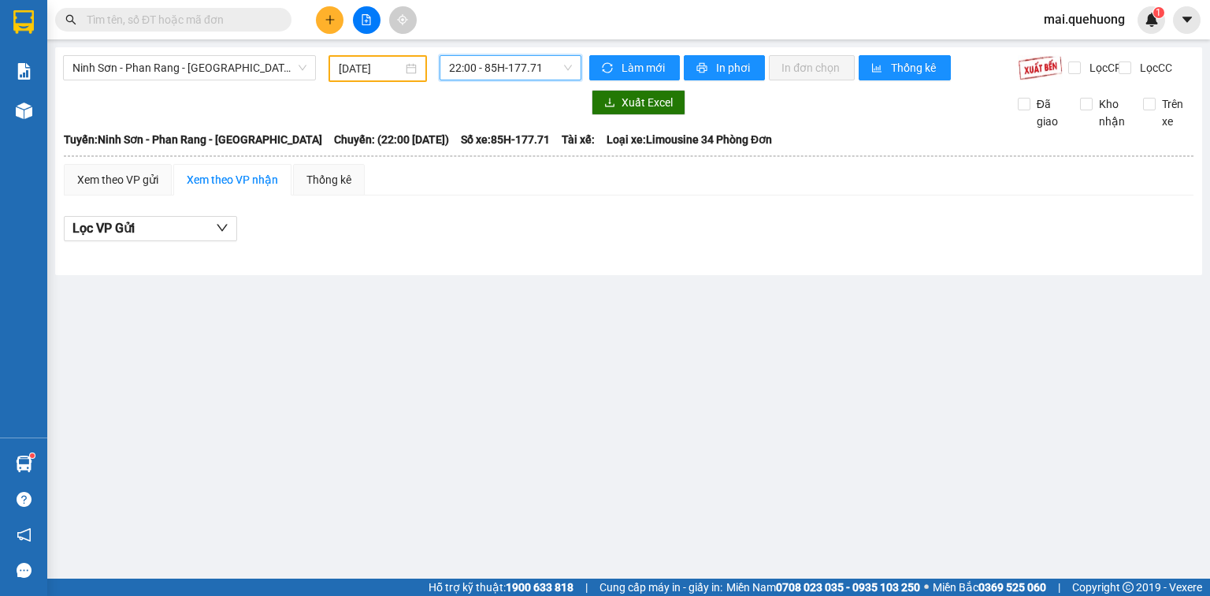
click at [515, 76] on span "22:00 - 85H-177.71" at bounding box center [511, 68] width 124 height 24
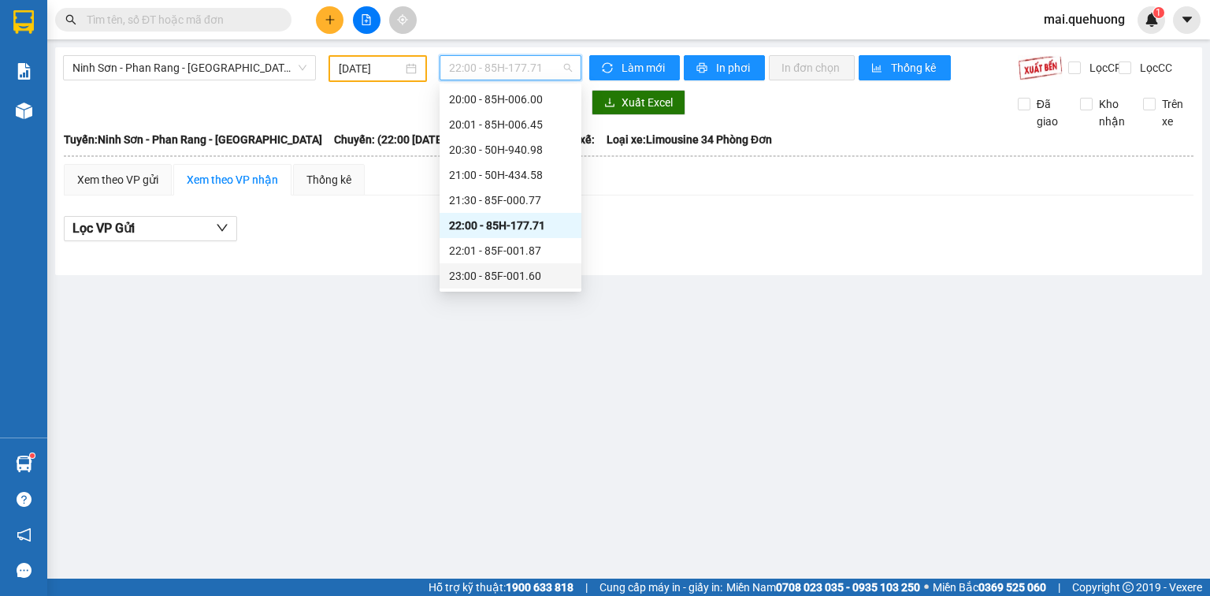
drag, startPoint x: 511, startPoint y: 274, endPoint x: 520, endPoint y: 264, distance: 13.9
click at [511, 273] on div "23:00 - 85F-001.60" at bounding box center [510, 275] width 123 height 17
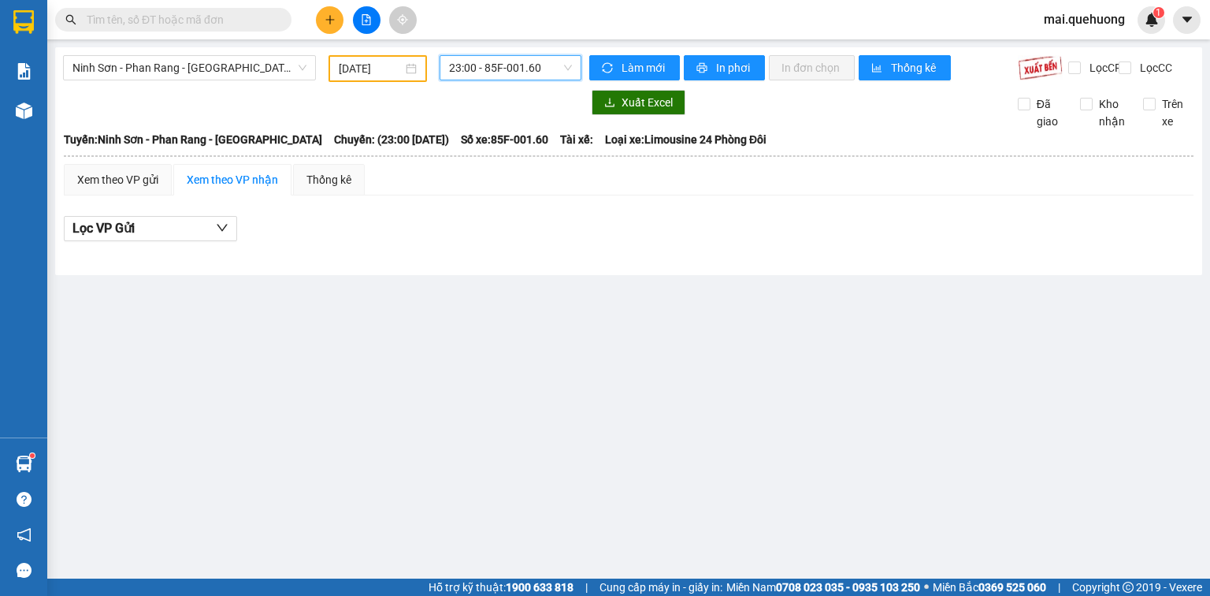
click at [507, 69] on span "23:00 - 85F-001.60" at bounding box center [511, 68] width 124 height 24
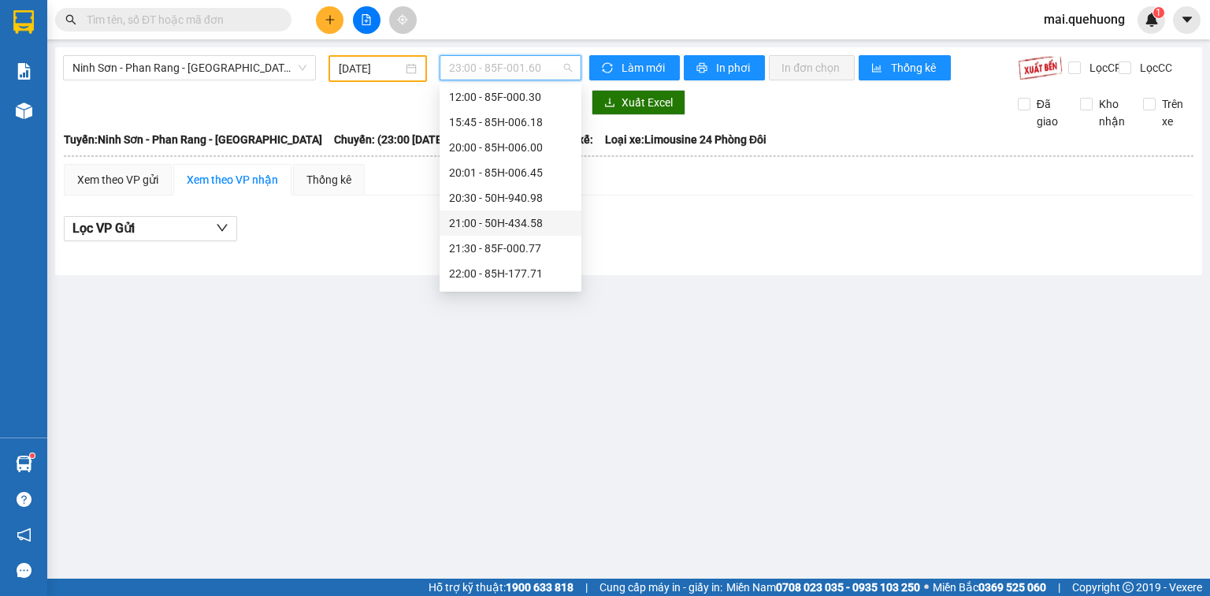
scroll to position [25, 0]
click at [497, 224] on div "20:00 - 85H-006.00" at bounding box center [510, 225] width 123 height 17
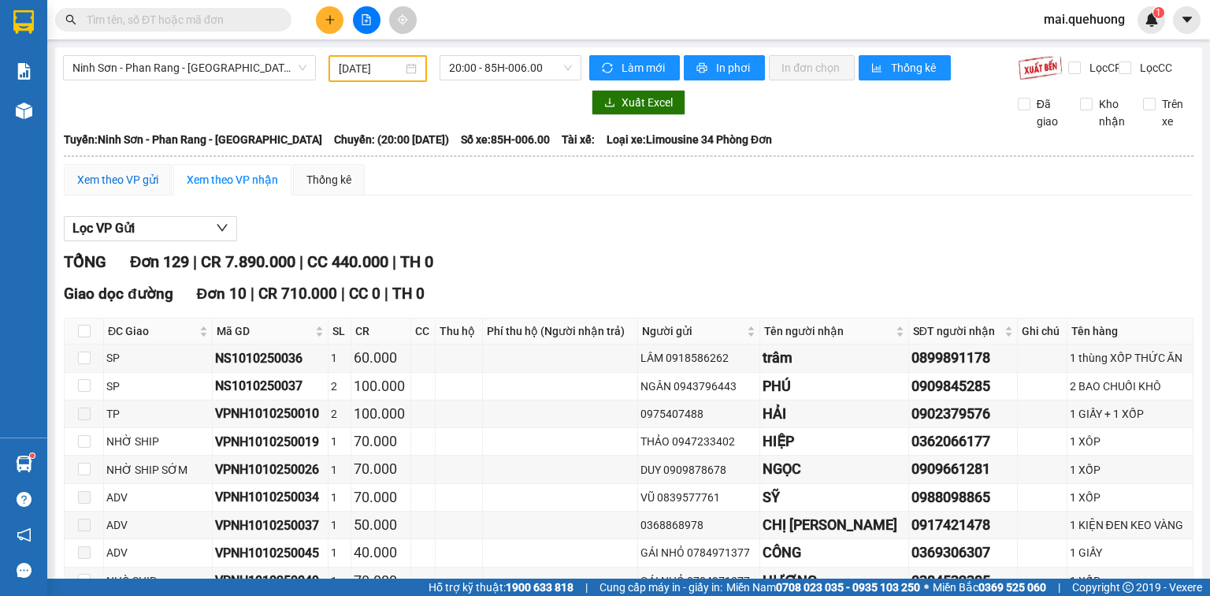
click at [132, 188] on div "Xem theo VP gửi" at bounding box center [117, 179] width 81 height 17
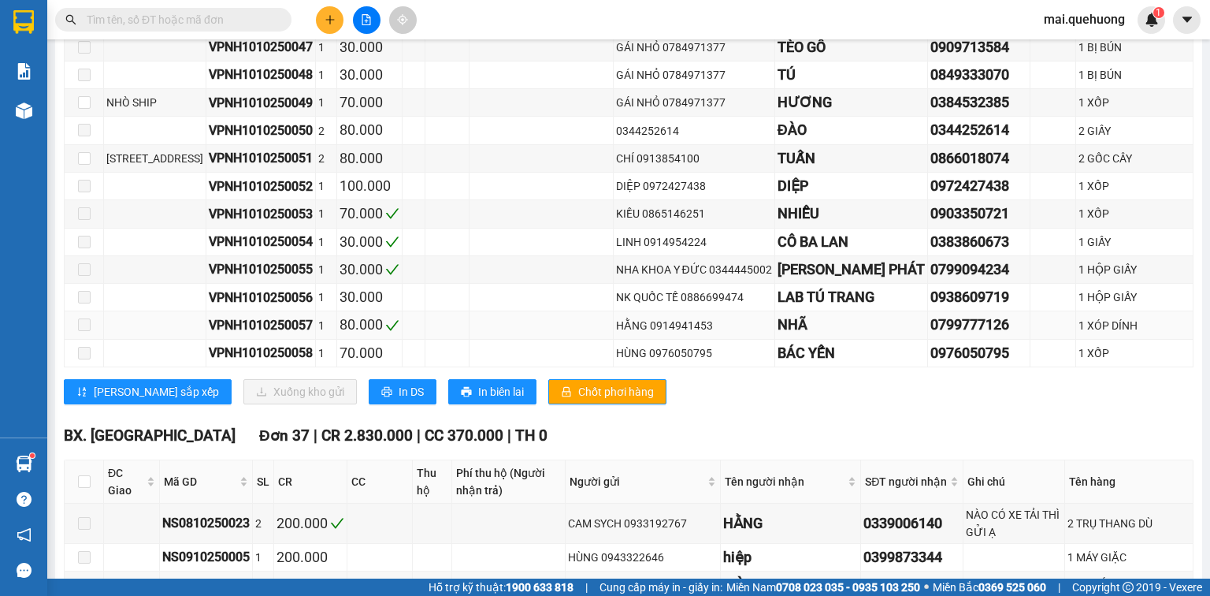
scroll to position [2899, 0]
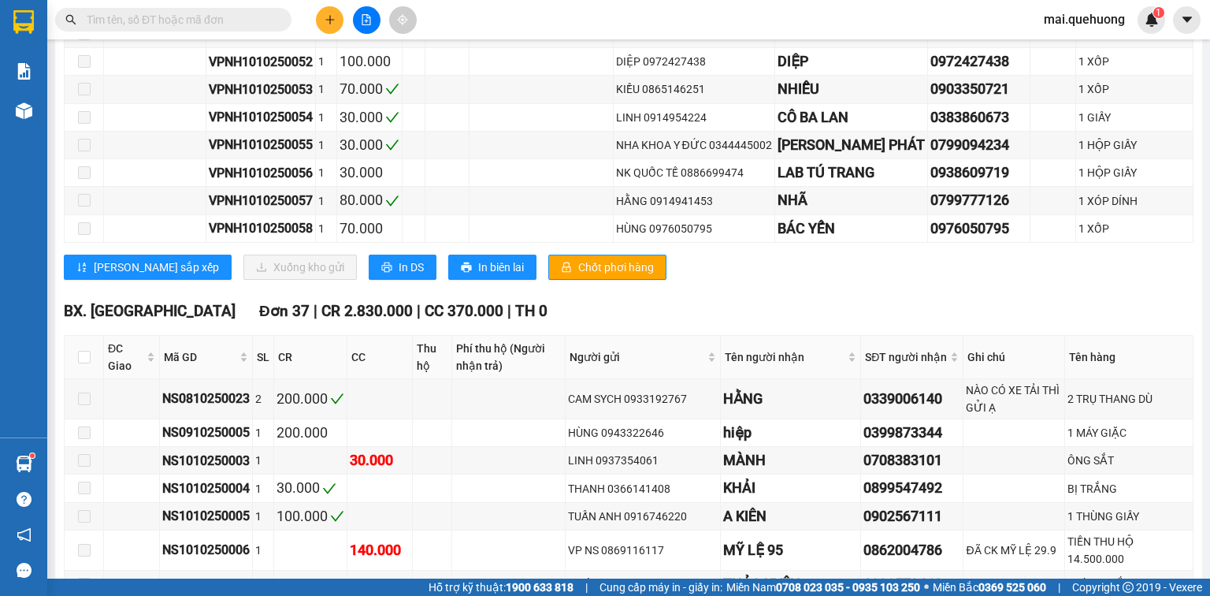
click at [227, 17] on input "text" at bounding box center [180, 19] width 186 height 17
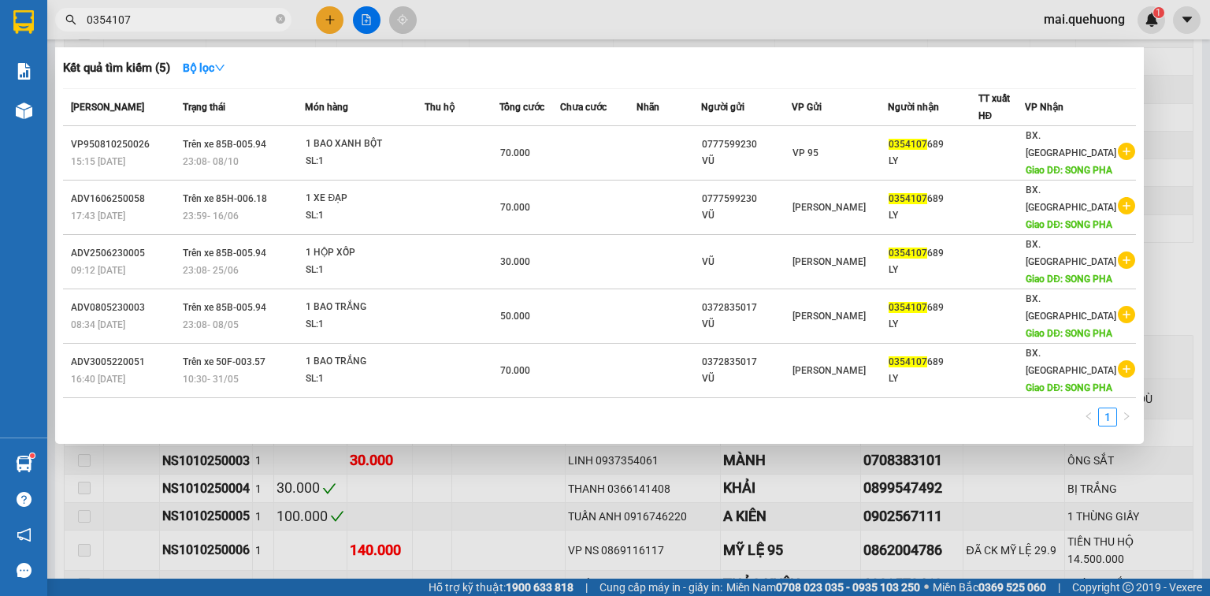
type input "0354107"
click at [540, 10] on div at bounding box center [605, 298] width 1210 height 596
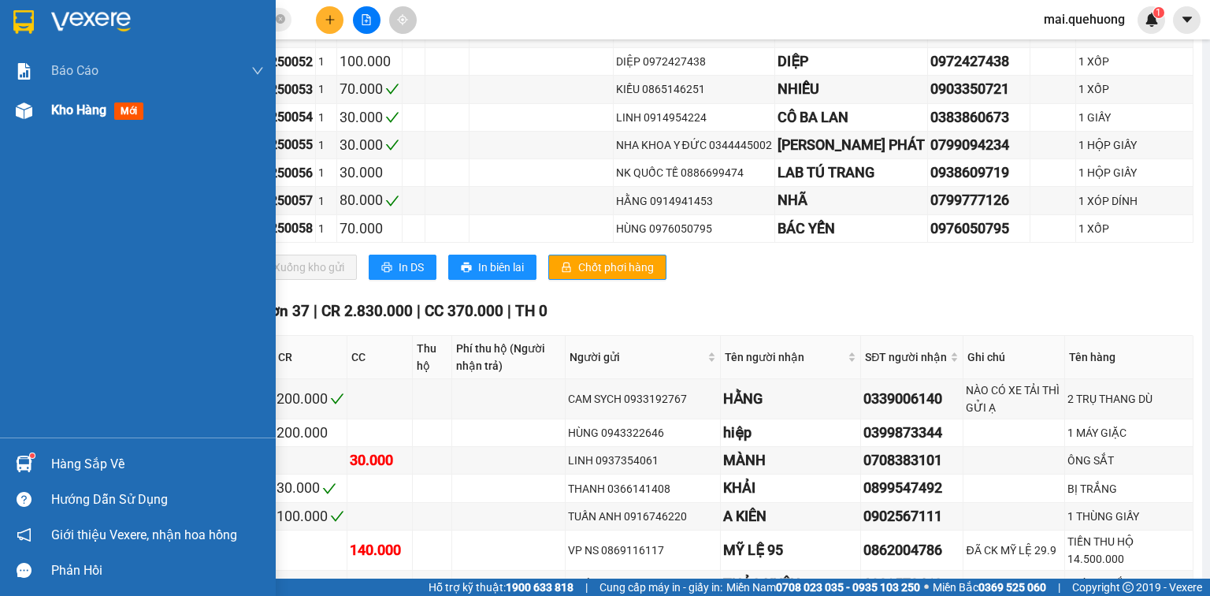
click at [61, 106] on span "Kho hàng" at bounding box center [78, 109] width 55 height 15
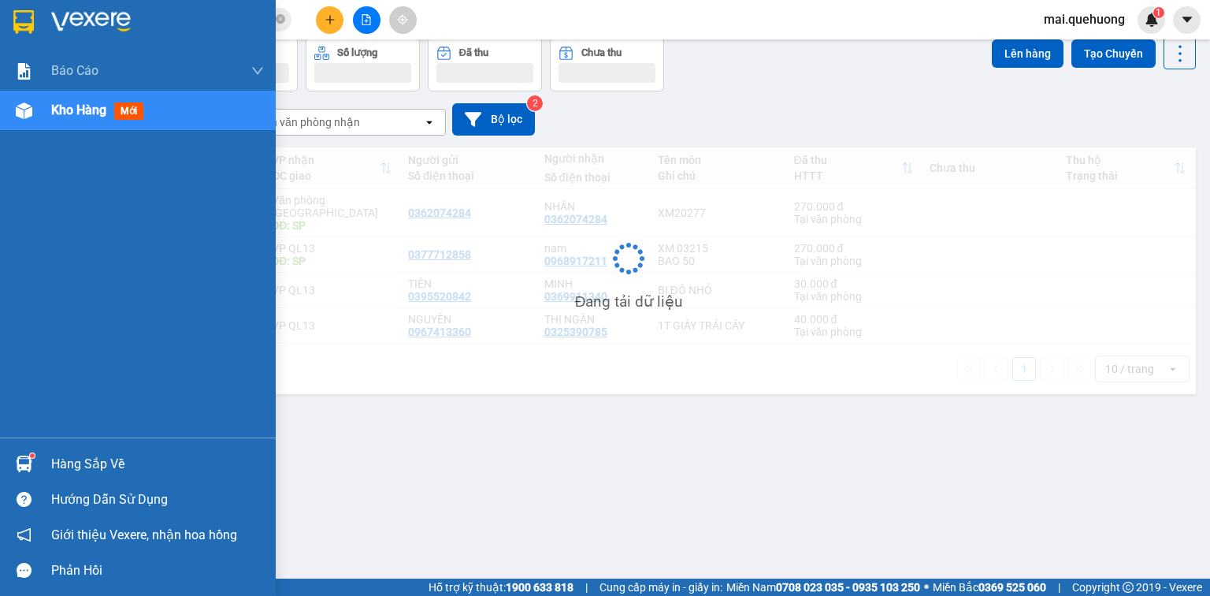
scroll to position [72, 0]
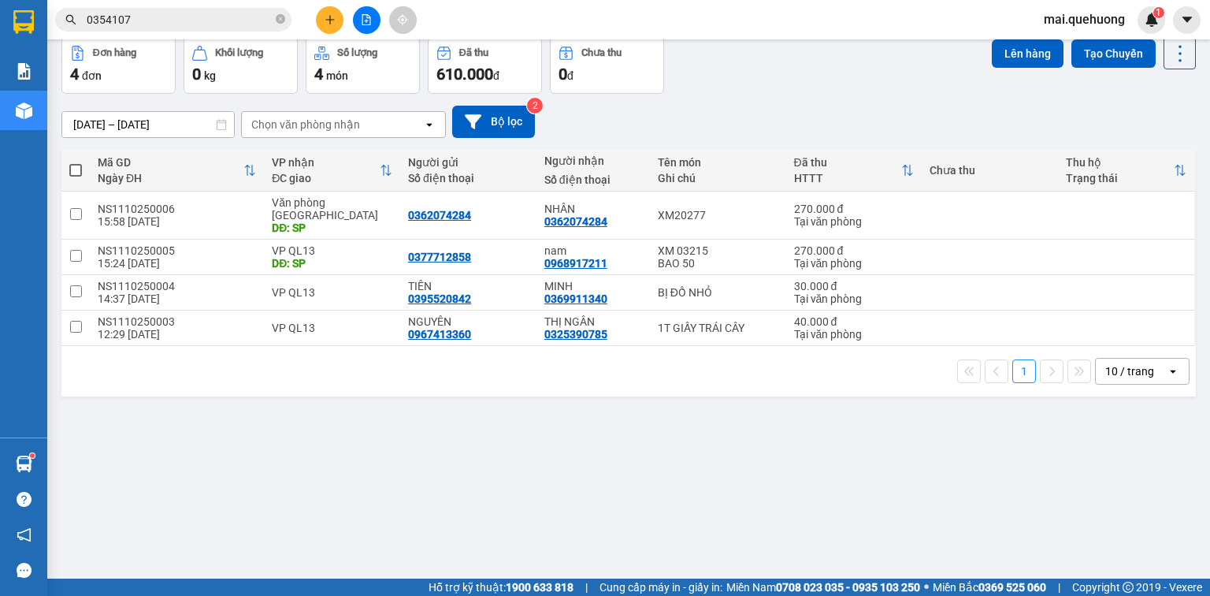
click at [321, 19] on button at bounding box center [330, 20] width 28 height 28
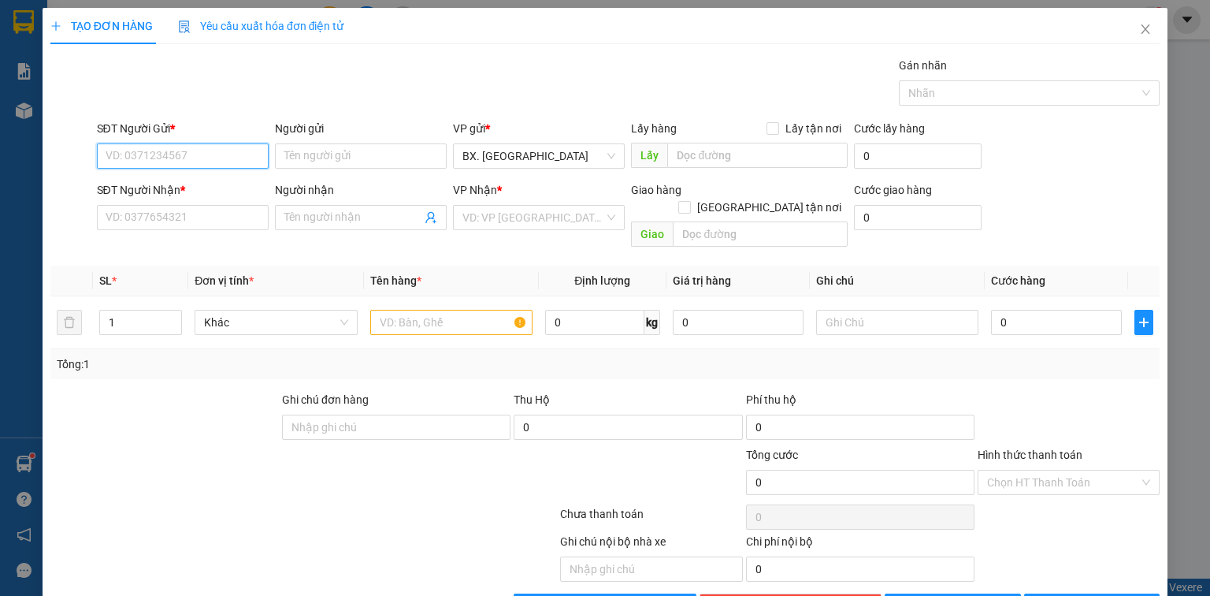
click at [195, 158] on input "SĐT Người Gửi *" at bounding box center [183, 155] width 172 height 25
click at [147, 191] on div "0332723002 - NGUYÊN" at bounding box center [181, 186] width 151 height 17
type input "0332723002"
type input "NGUYÊN"
type input "0354985389"
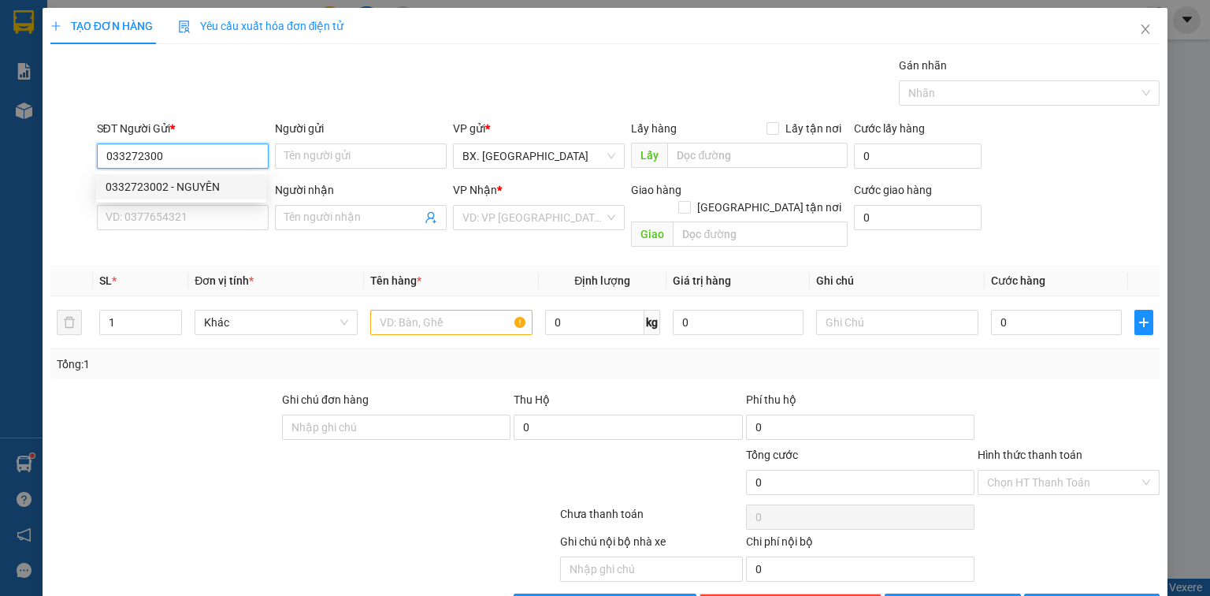
type input "TRUYỀN"
type input "100.000"
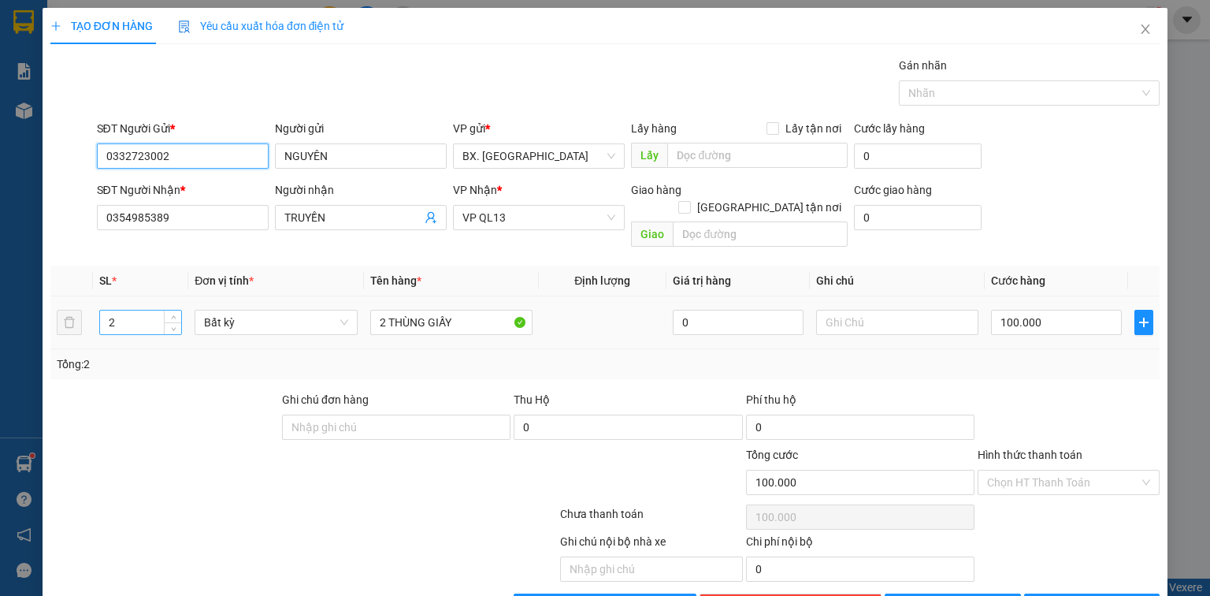
type input "0332723002"
drag, startPoint x: 154, startPoint y: 304, endPoint x: 79, endPoint y: 328, distance: 79.2
click at [79, 328] on tr "2 Bất kỳ 2 THÙNG GIẤY 0 100.000" at bounding box center [604, 322] width 1109 height 53
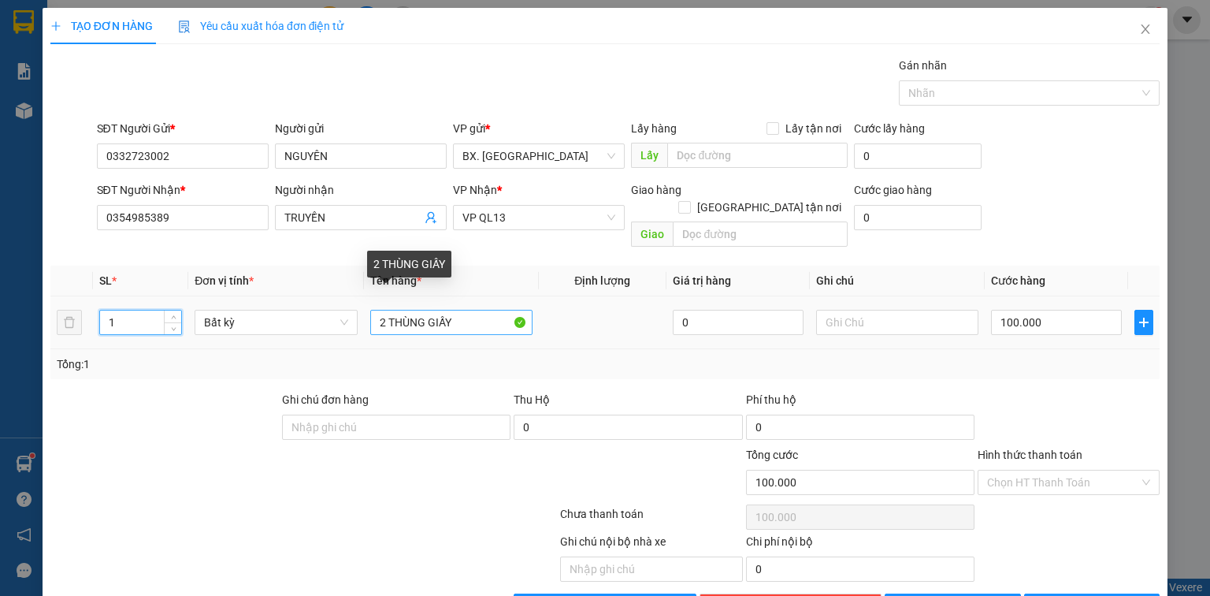
type input "1"
type input "0"
drag, startPoint x: 460, startPoint y: 304, endPoint x: 242, endPoint y: 322, distance: 219.0
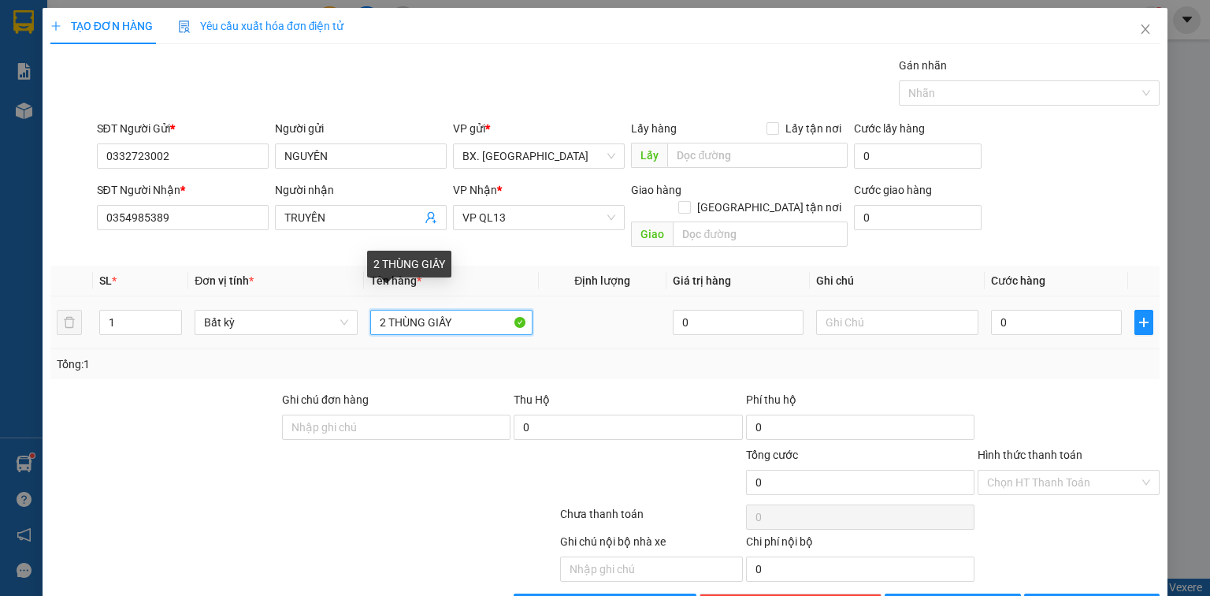
click at [242, 322] on tr "1 Bất kỳ 2 THÙNG GIẤY 0 0" at bounding box center [604, 322] width 1109 height 53
type input "BAO GẠO"
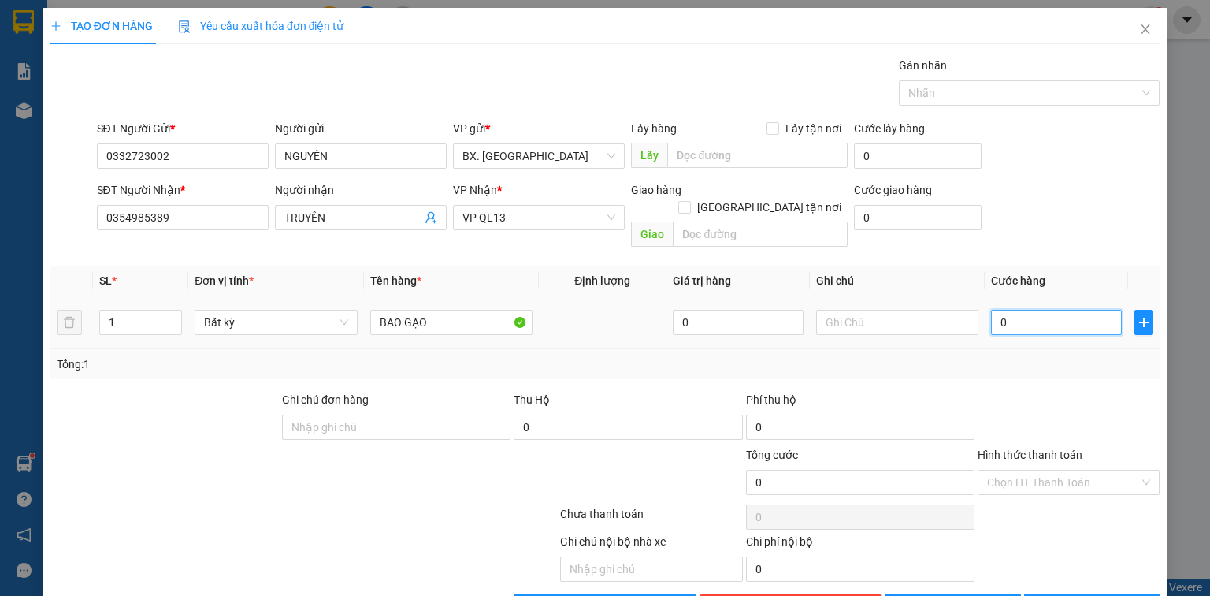
click at [1023, 310] on input "0" at bounding box center [1056, 322] width 131 height 25
type input "5"
type input "50"
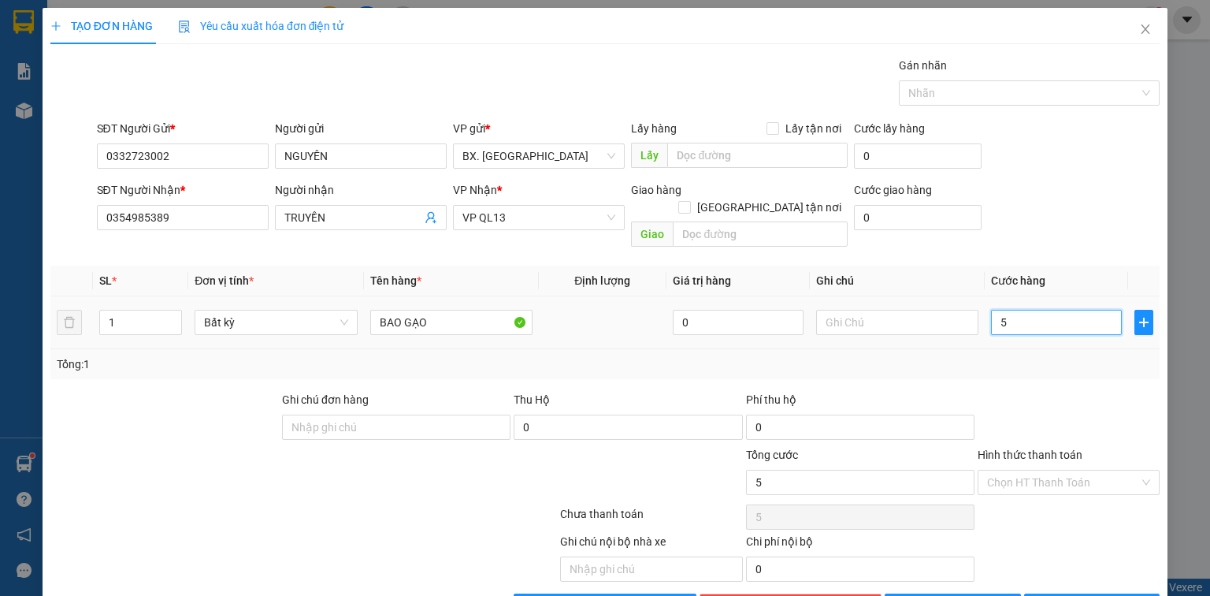
type input "50"
type input "50.000"
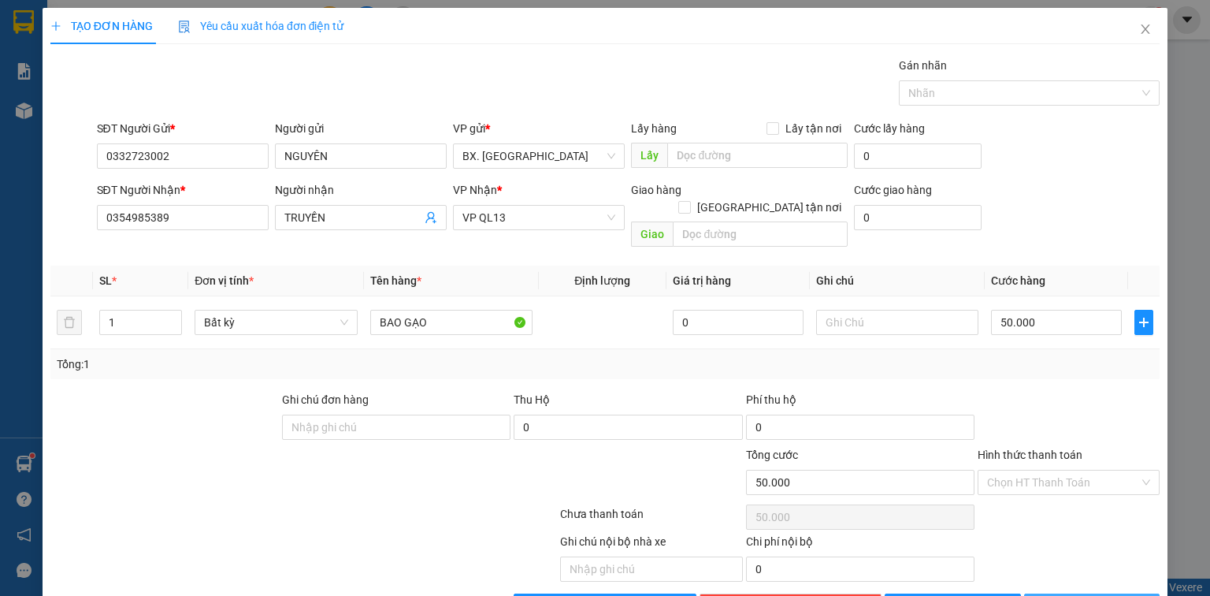
click at [1090, 595] on span "[PERSON_NAME] và In" at bounding box center [1109, 605] width 110 height 17
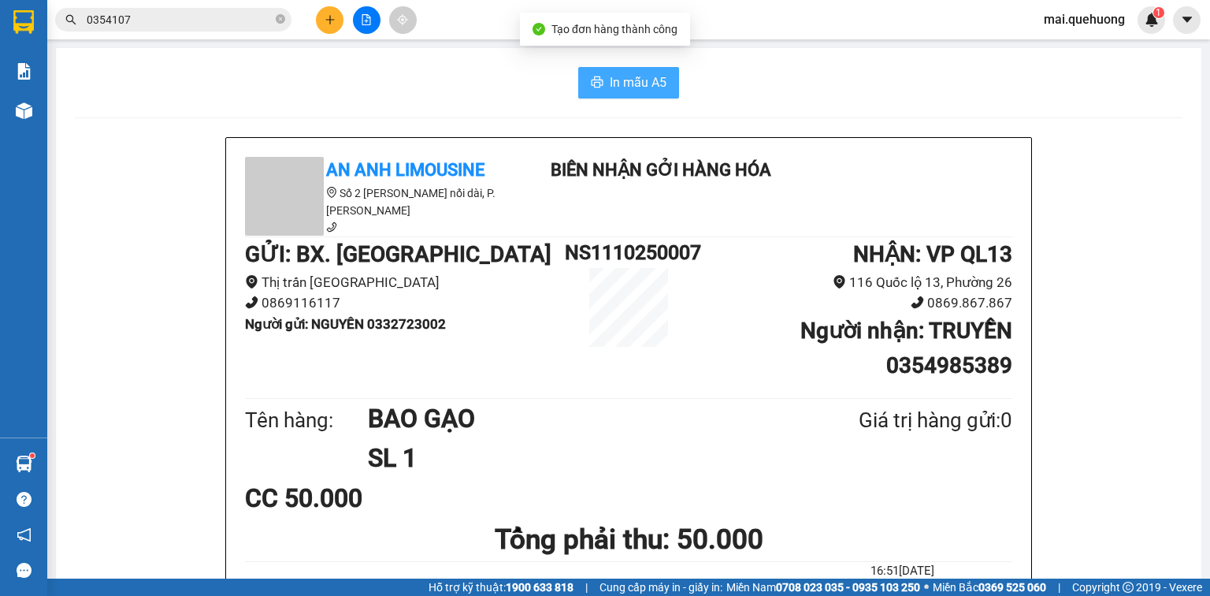
click at [649, 79] on span "In mẫu A5" at bounding box center [638, 82] width 57 height 20
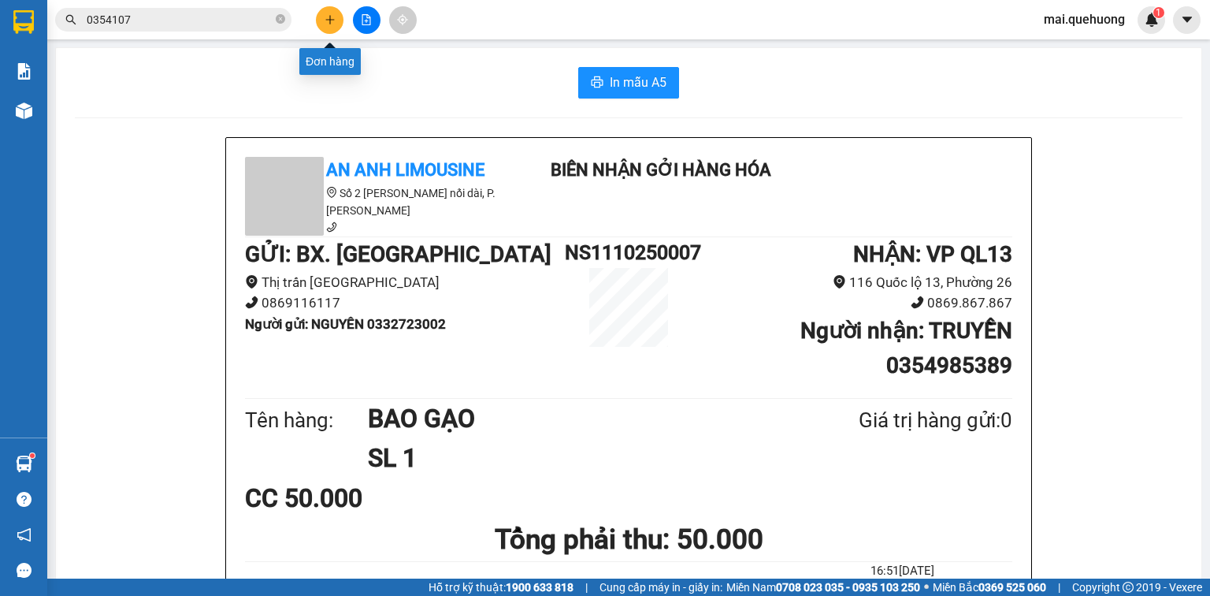
click at [329, 12] on button at bounding box center [330, 20] width 28 height 28
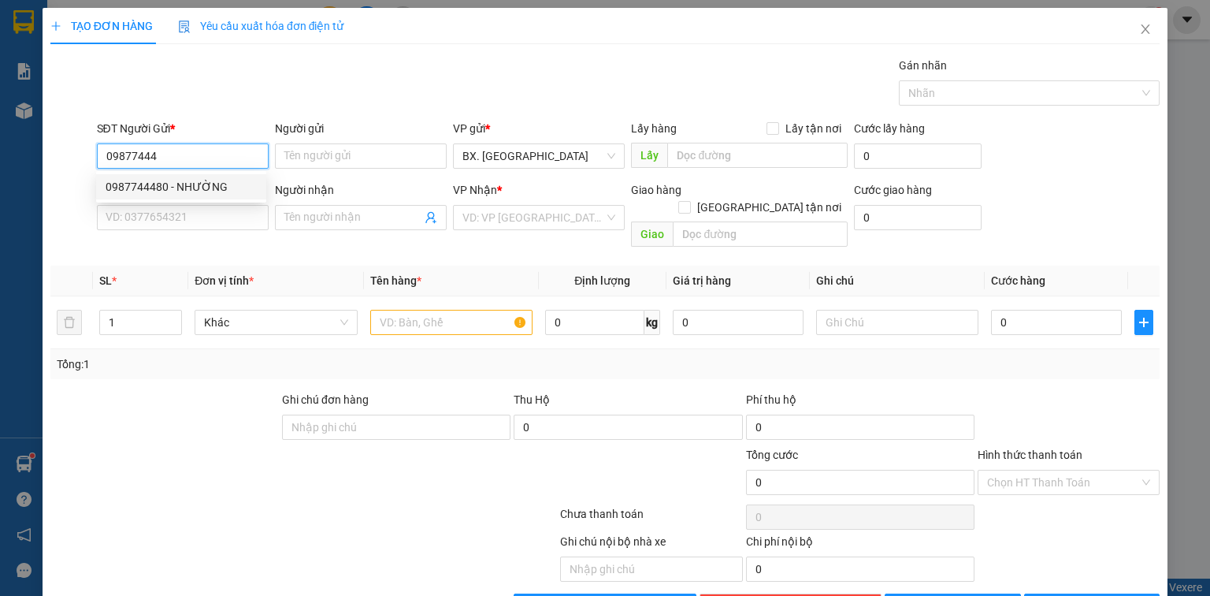
click at [214, 184] on div "0987744480 - NHƯỜNG" at bounding box center [181, 186] width 151 height 17
type input "0987744480"
type input "NHƯỜNG"
type input "0964319713"
type input "Ý"
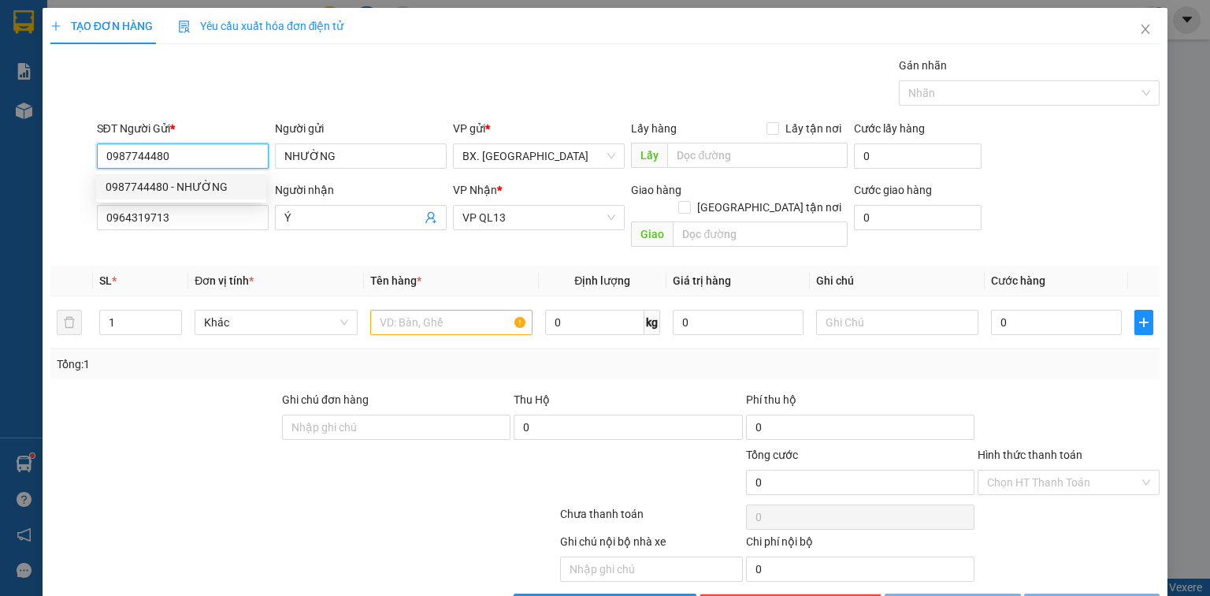
type input "100.000"
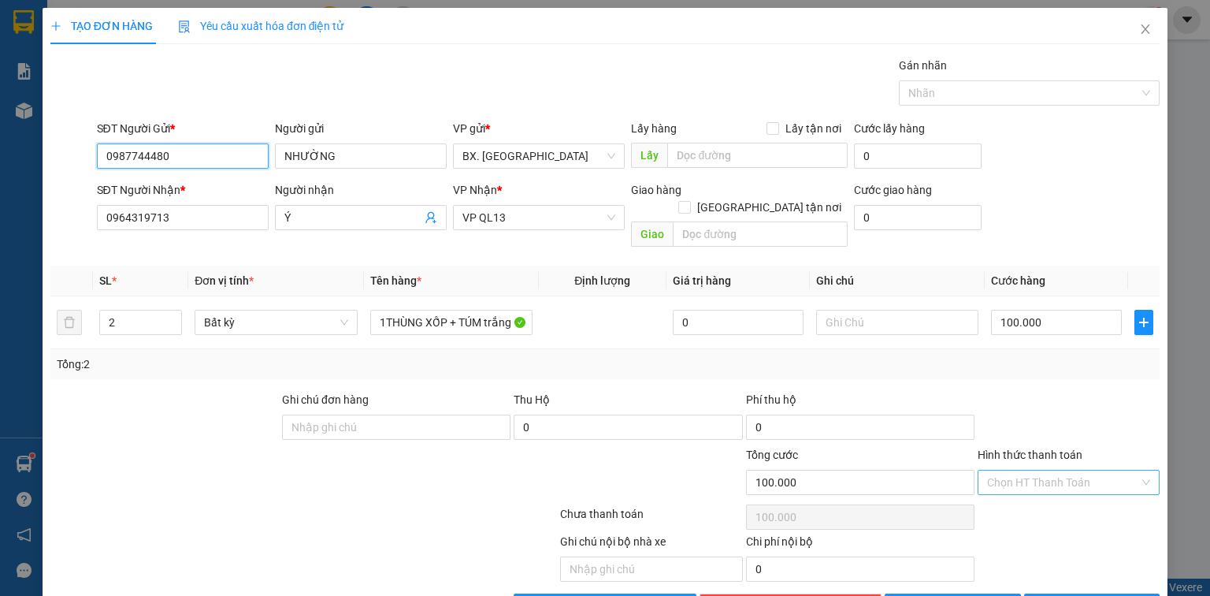
type input "0987744480"
drag, startPoint x: 1053, startPoint y: 462, endPoint x: 1057, endPoint y: 453, distance: 9.9
click at [1053, 470] on input "Hình thức thanh toán" at bounding box center [1063, 482] width 152 height 24
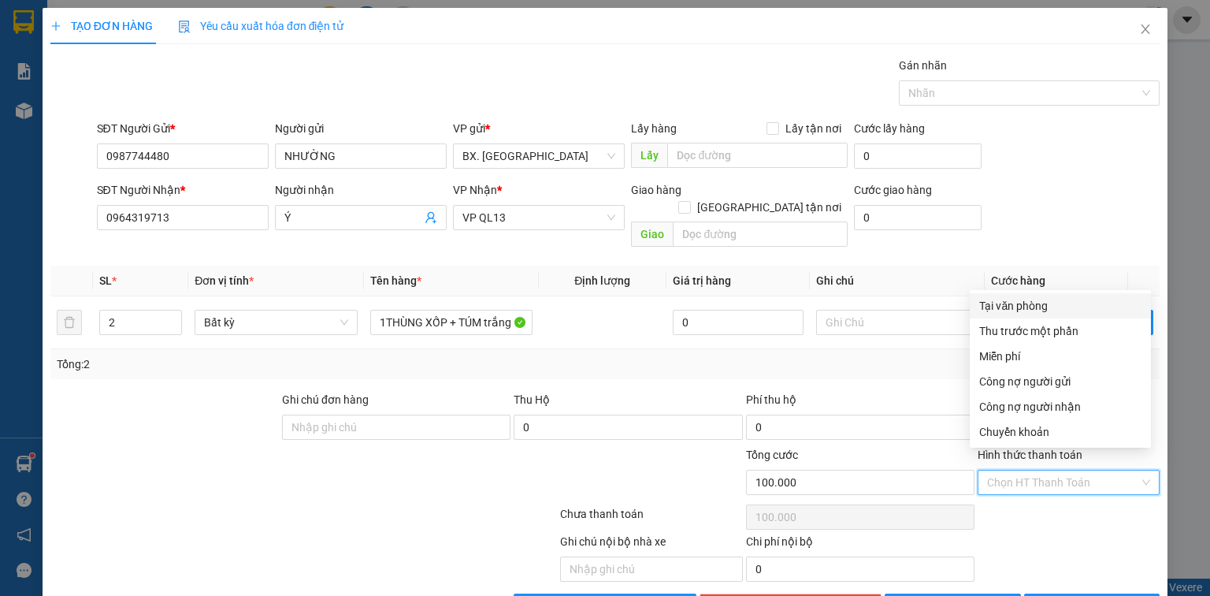
click at [1022, 299] on div "Tại văn phòng" at bounding box center [1060, 305] width 162 height 17
type input "0"
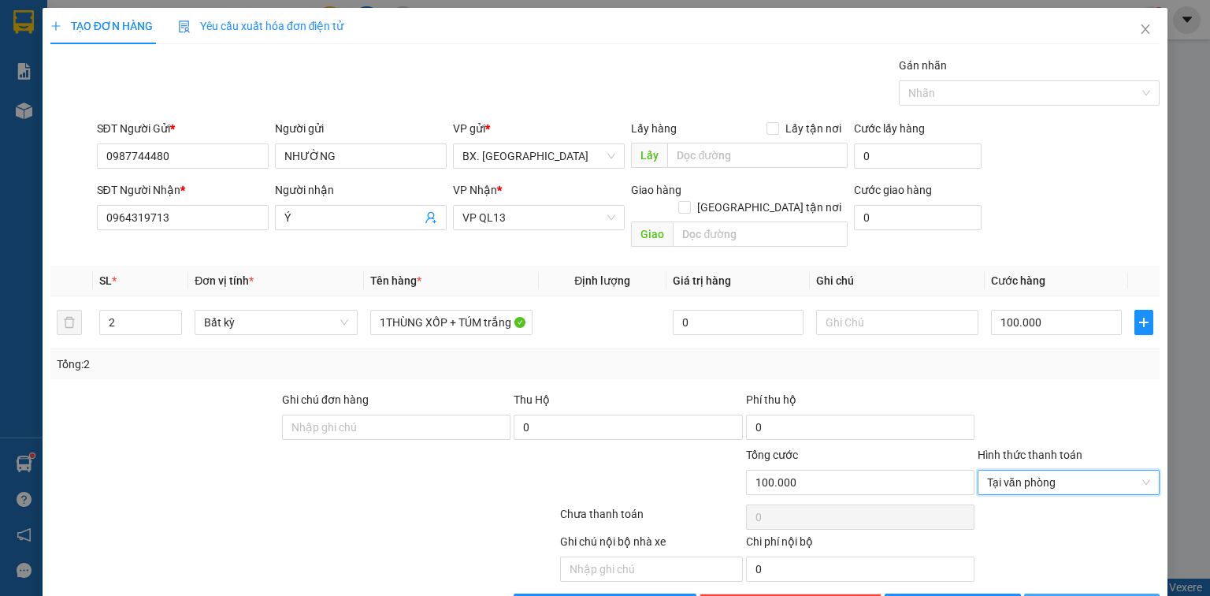
click at [1074, 595] on span "[PERSON_NAME] và In" at bounding box center [1109, 605] width 110 height 17
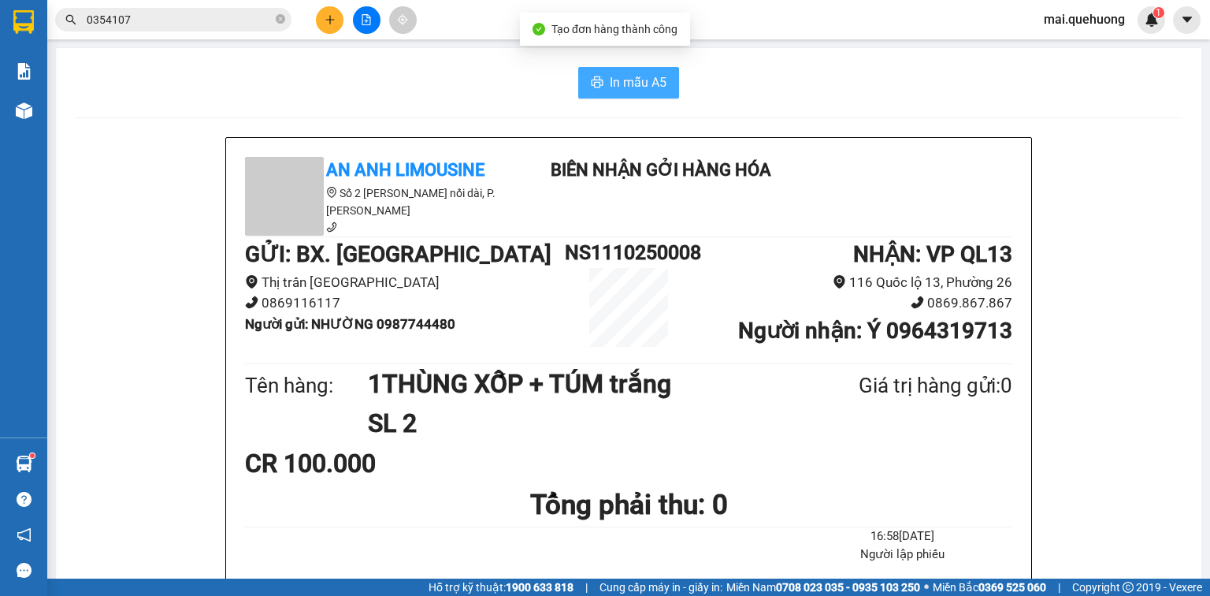
click at [644, 96] on button "In mẫu A5" at bounding box center [628, 83] width 101 height 32
click at [329, 24] on icon "plus" at bounding box center [330, 19] width 11 height 11
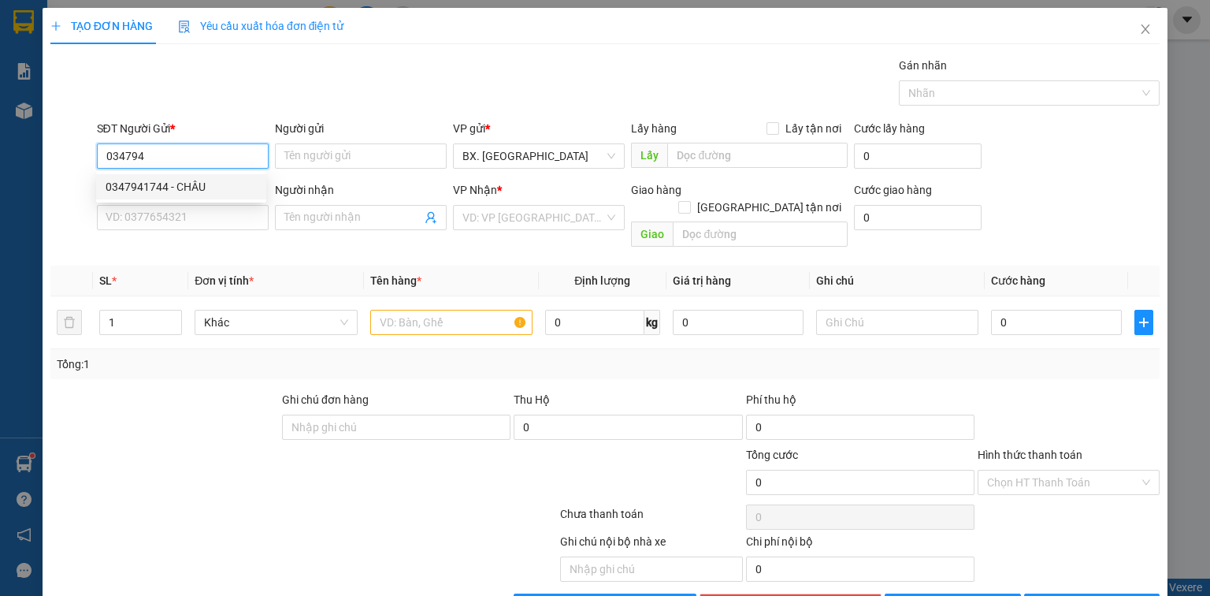
click at [212, 181] on div "0347941744 - CHÂU" at bounding box center [181, 186] width 151 height 17
type input "0347941744"
type input "CHÂU"
type input "0707774630"
type input "DUYÊN"
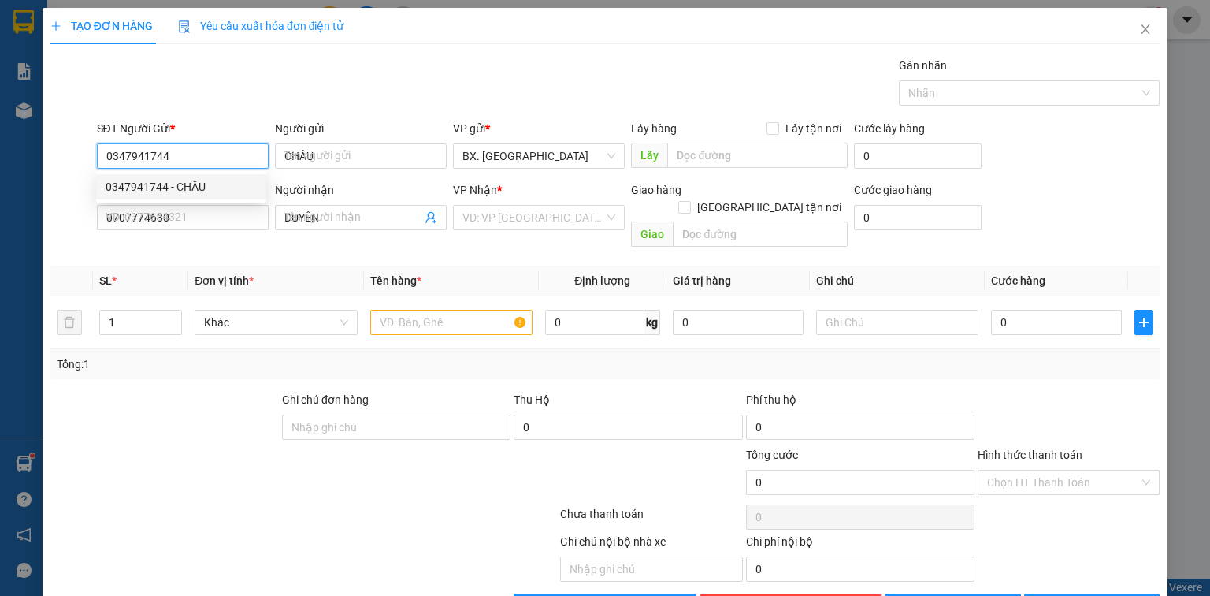
type input "30.000"
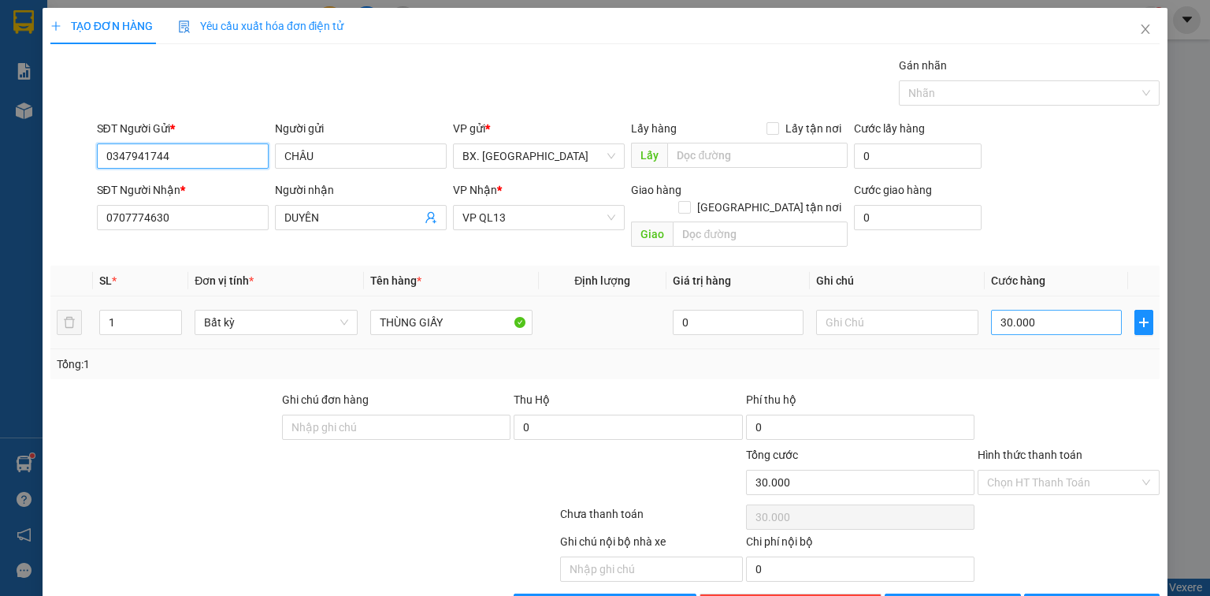
type input "0347941744"
type input "4"
type input "40"
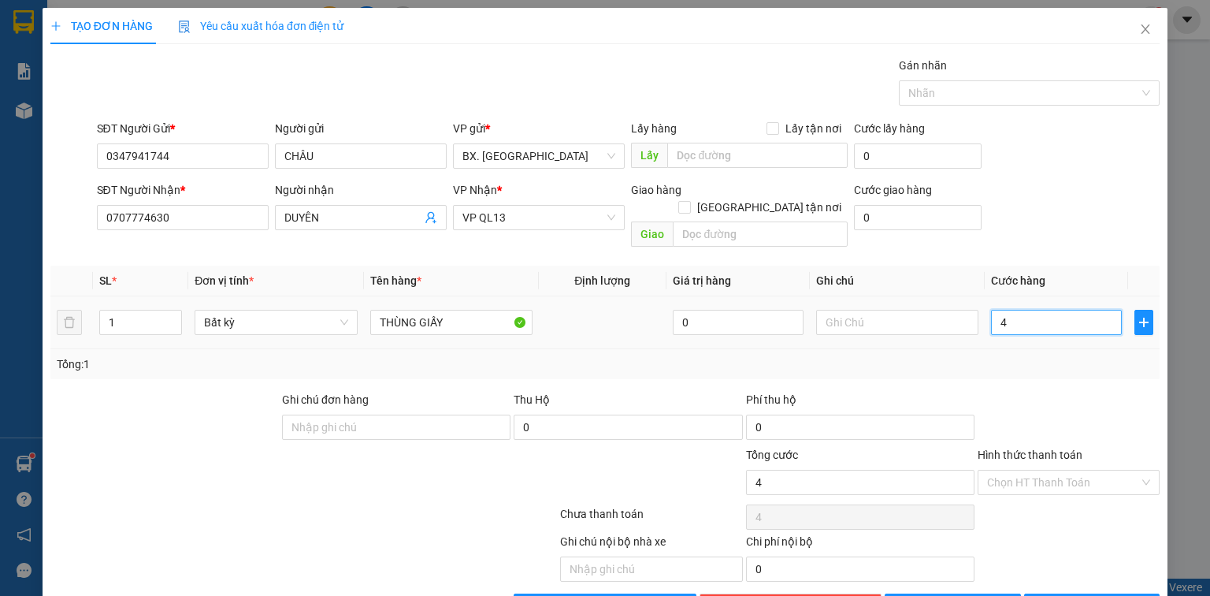
type input "40"
type input "40.000"
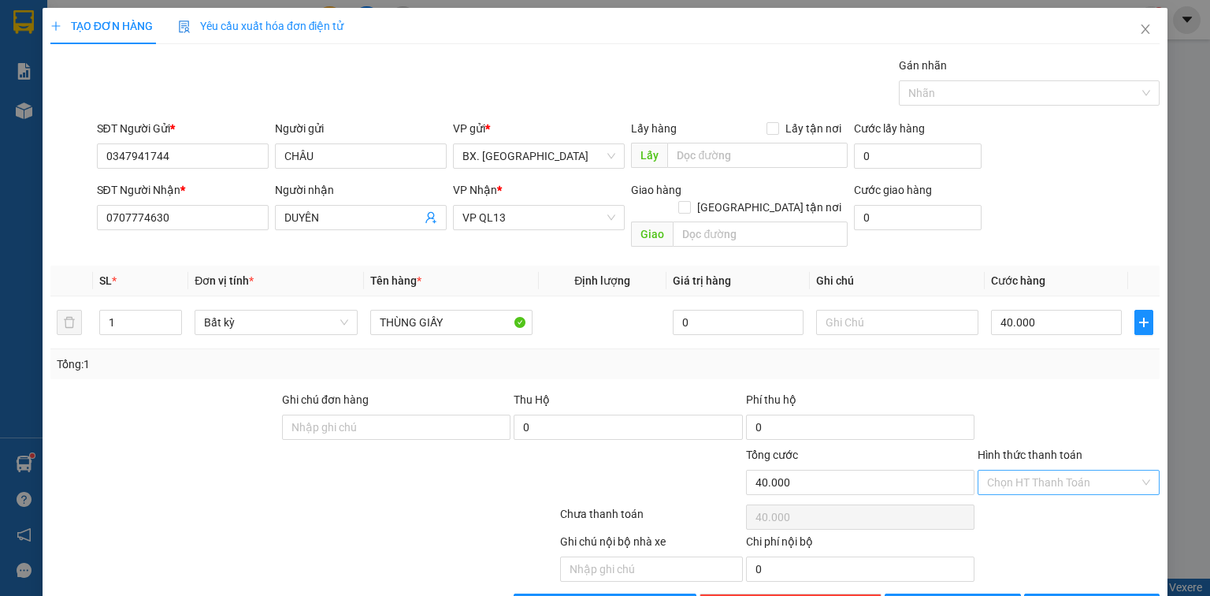
click at [1054, 470] on input "Hình thức thanh toán" at bounding box center [1063, 482] width 152 height 24
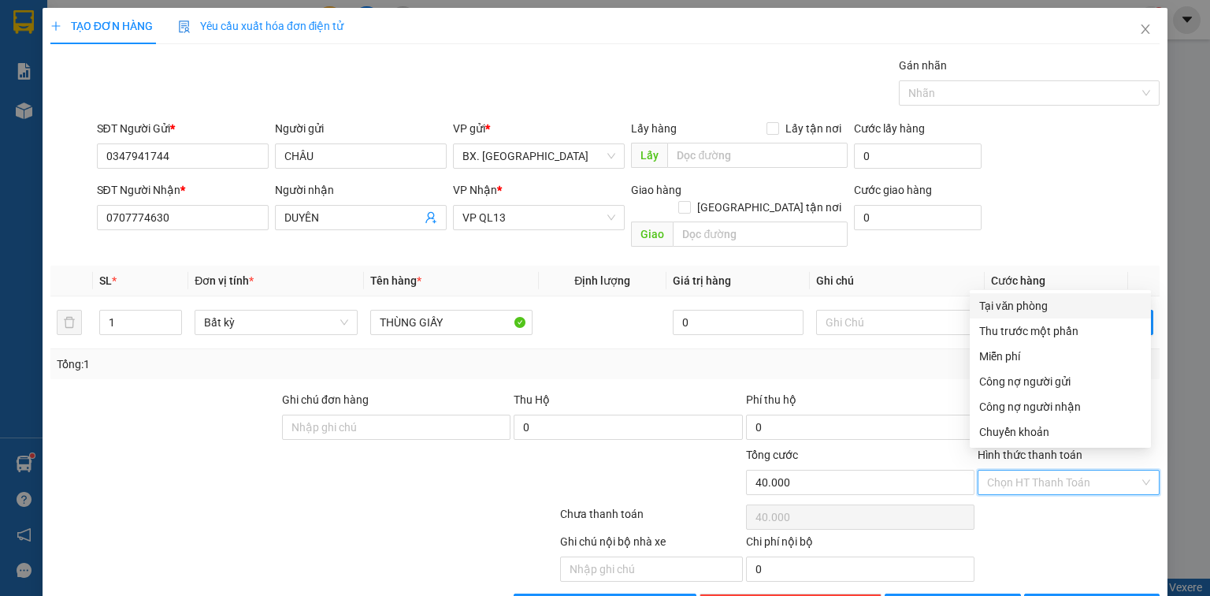
click at [1056, 304] on div "Tại văn phòng" at bounding box center [1060, 305] width 162 height 17
type input "0"
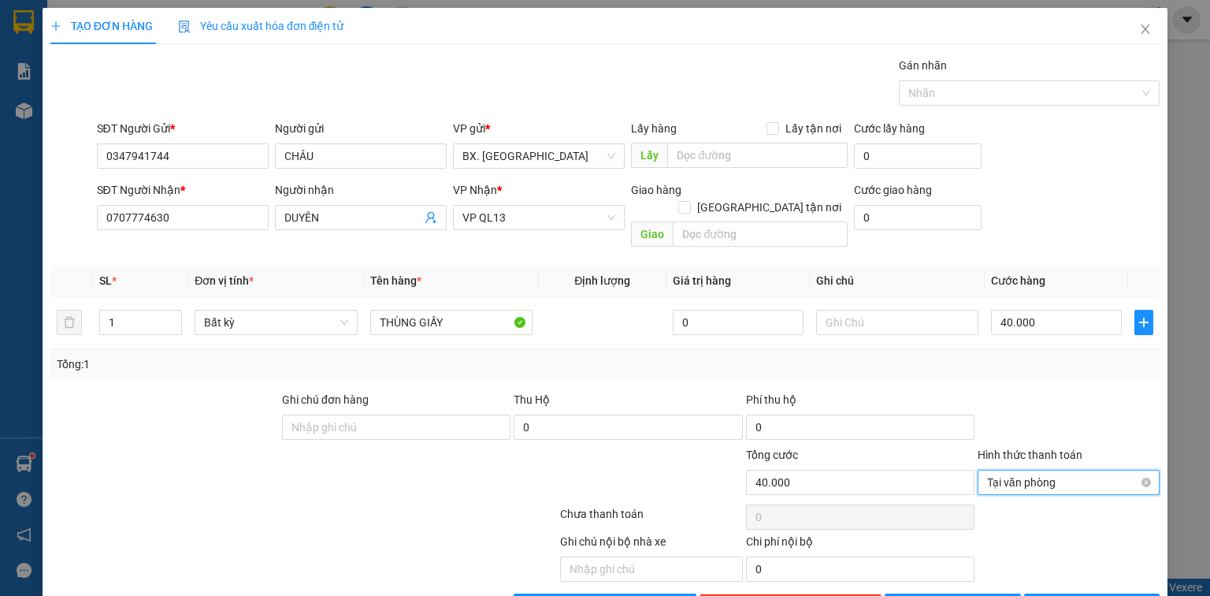
scroll to position [35, 0]
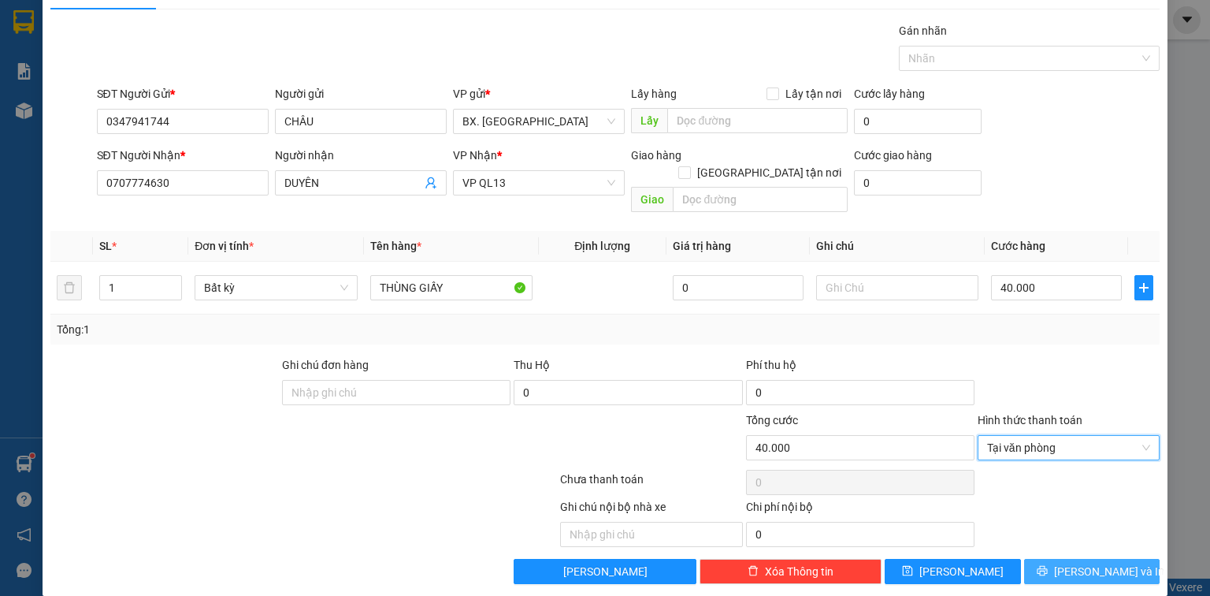
click at [1051, 559] on button "[PERSON_NAME] và In" at bounding box center [1092, 571] width 136 height 25
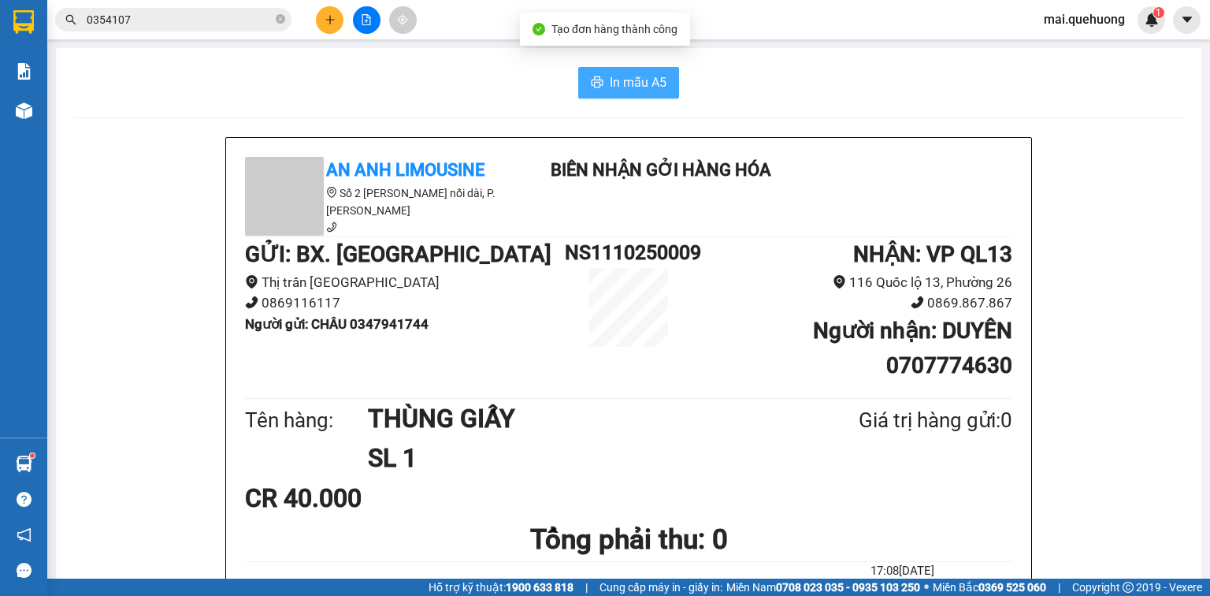
click at [630, 84] on span "In mẫu A5" at bounding box center [638, 82] width 57 height 20
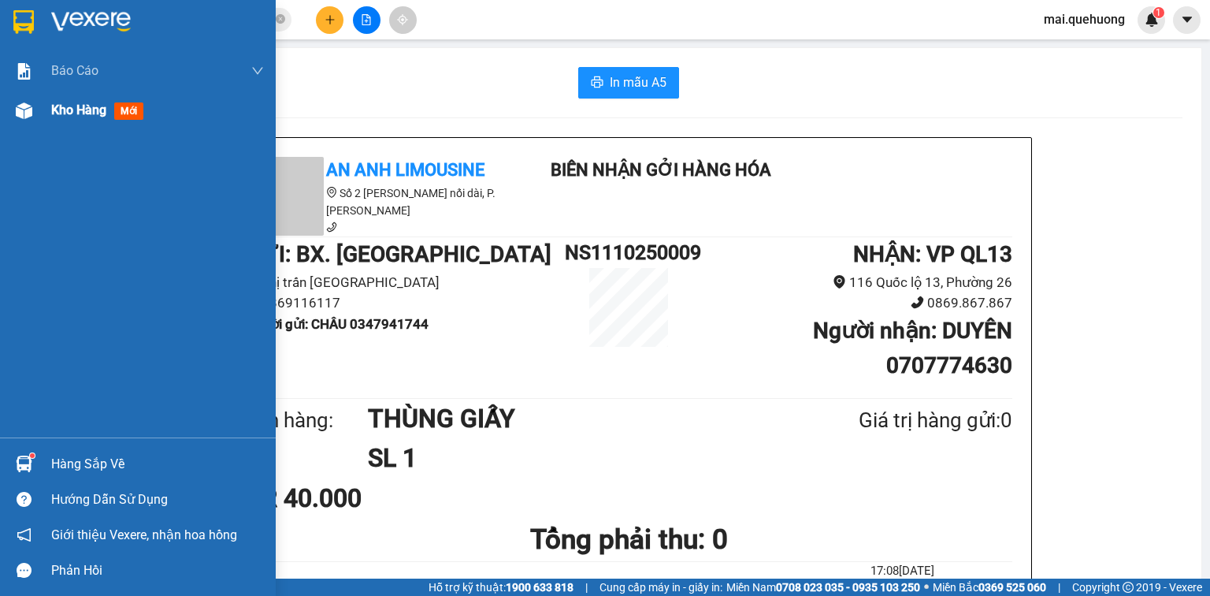
click at [76, 106] on span "Kho hàng" at bounding box center [78, 109] width 55 height 15
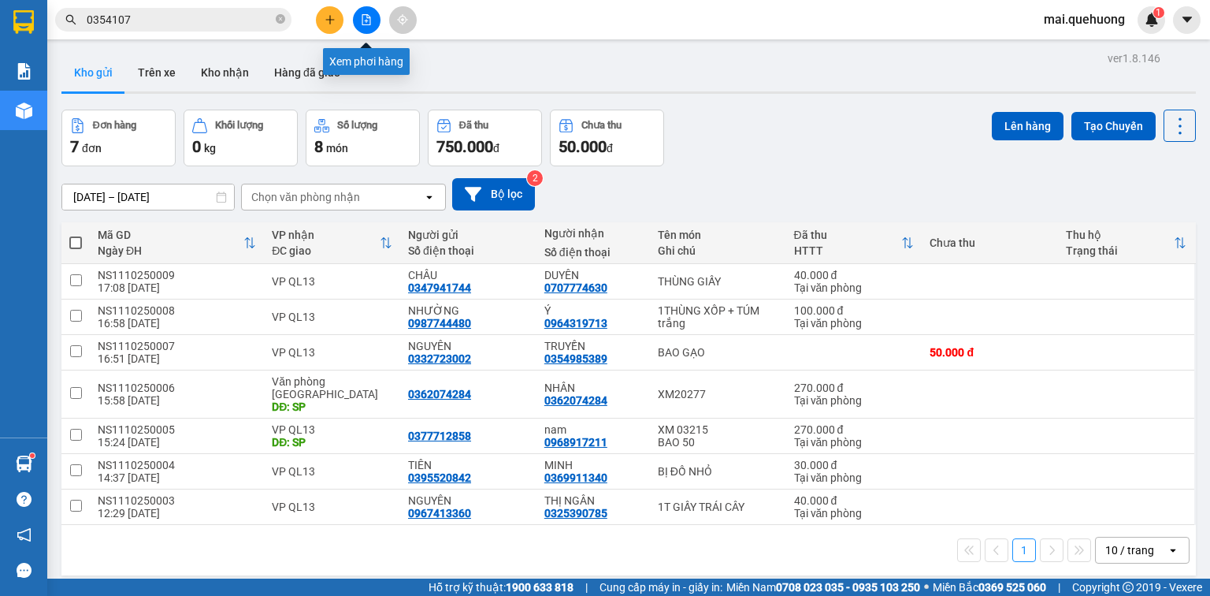
click at [362, 16] on icon "file-add" at bounding box center [366, 19] width 9 height 11
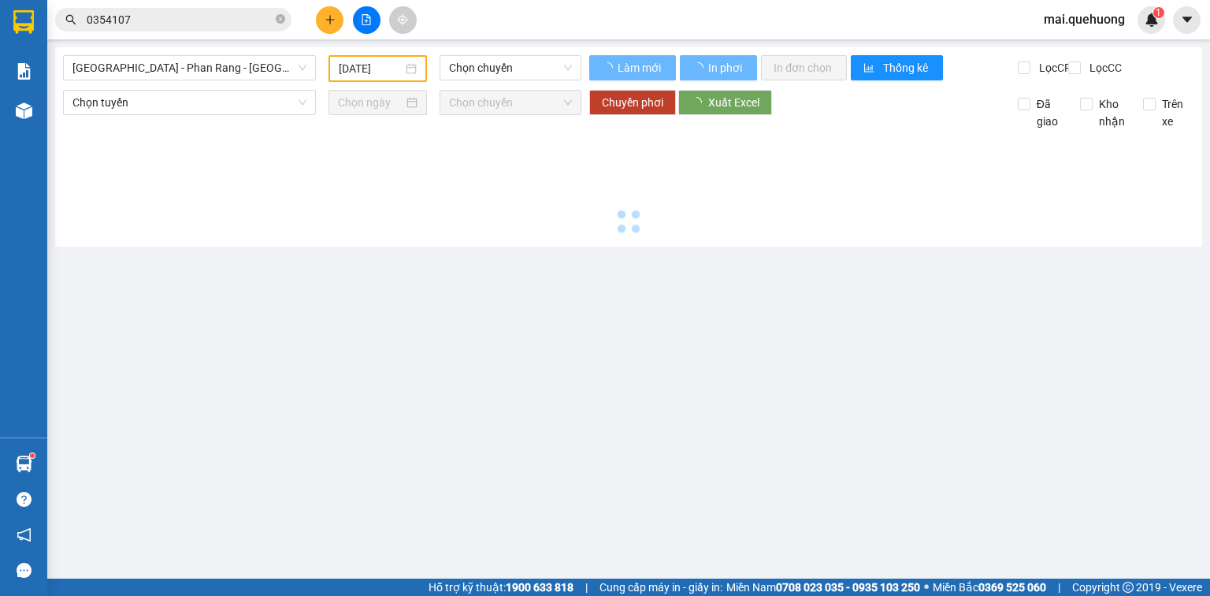
type input "[DATE]"
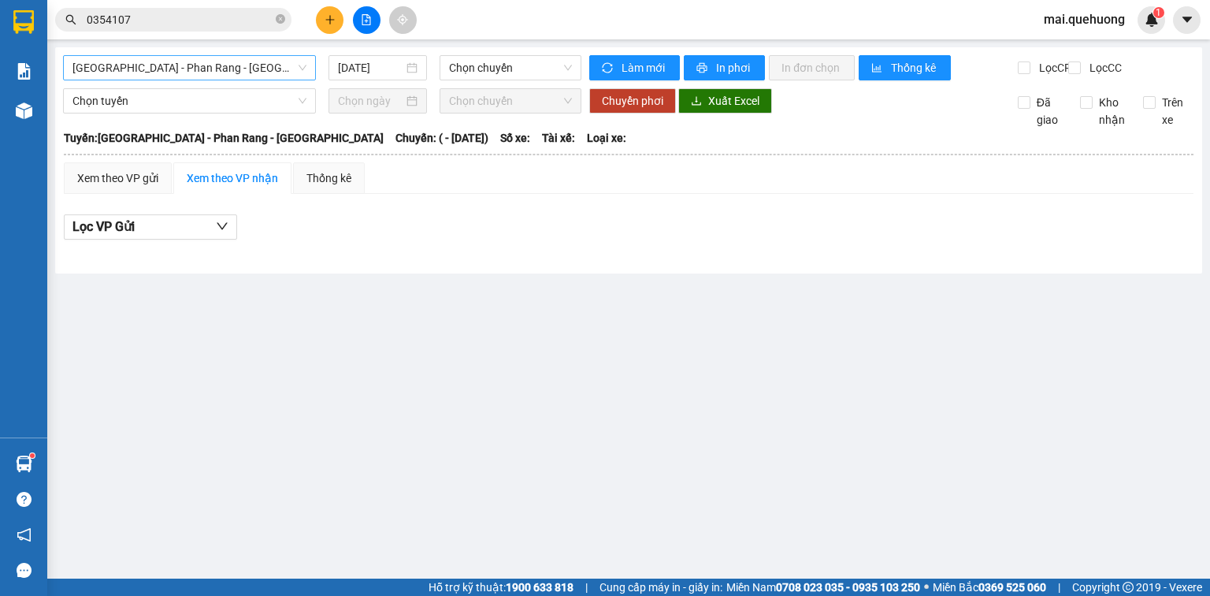
click at [233, 68] on span "[GEOGRAPHIC_DATA] - Phan Rang - [GEOGRAPHIC_DATA]" at bounding box center [189, 68] width 234 height 24
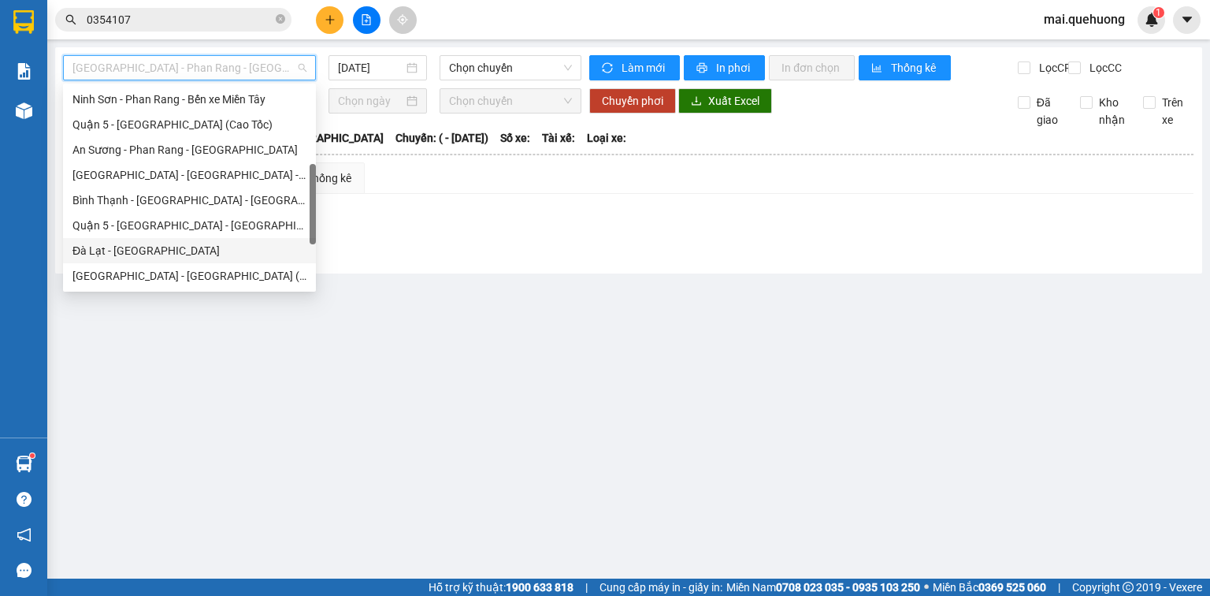
scroll to position [429, 0]
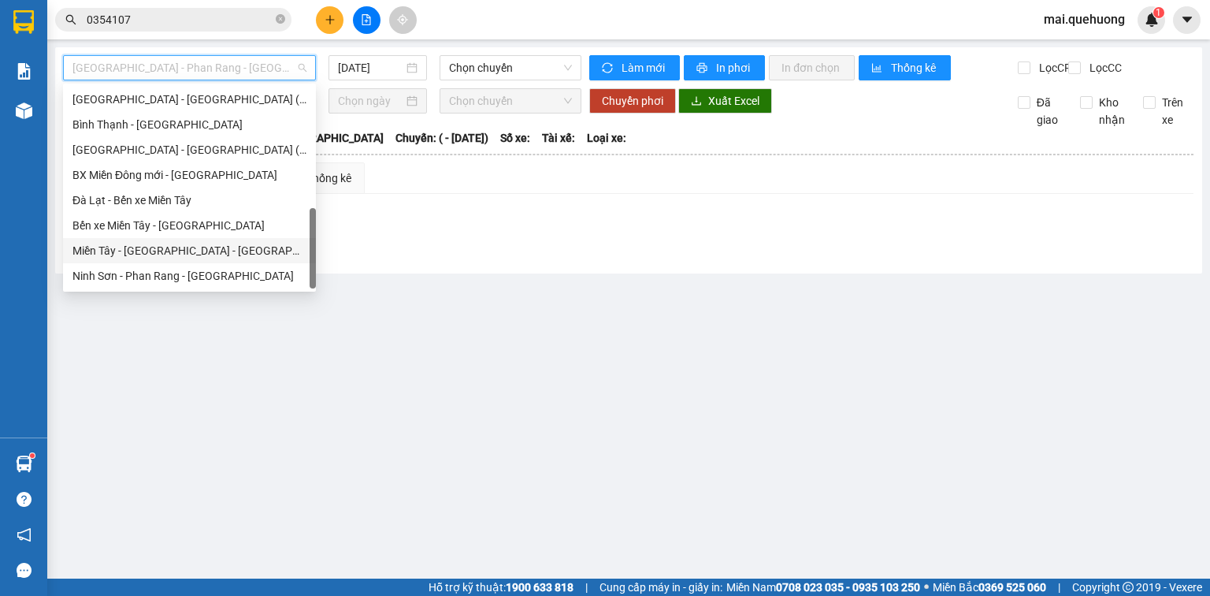
click at [195, 255] on div "Miền Tây - [GEOGRAPHIC_DATA] - [GEOGRAPHIC_DATA]" at bounding box center [189, 250] width 234 height 17
type input "[DATE]"
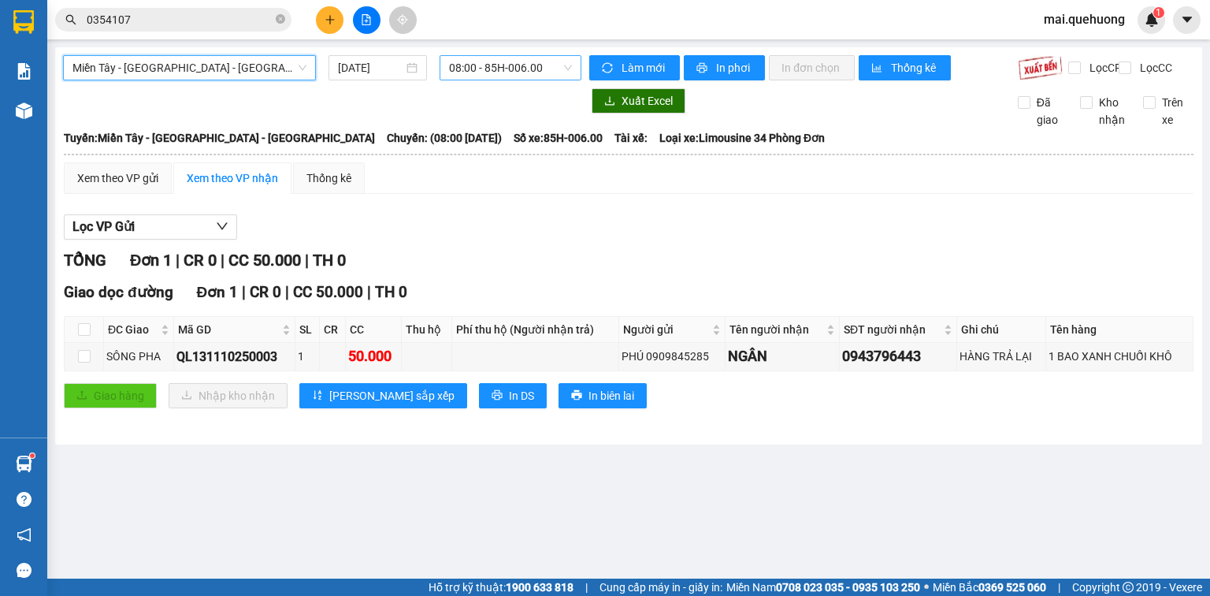
click at [503, 65] on span "08:00 - 85H-006.00" at bounding box center [511, 68] width 124 height 24
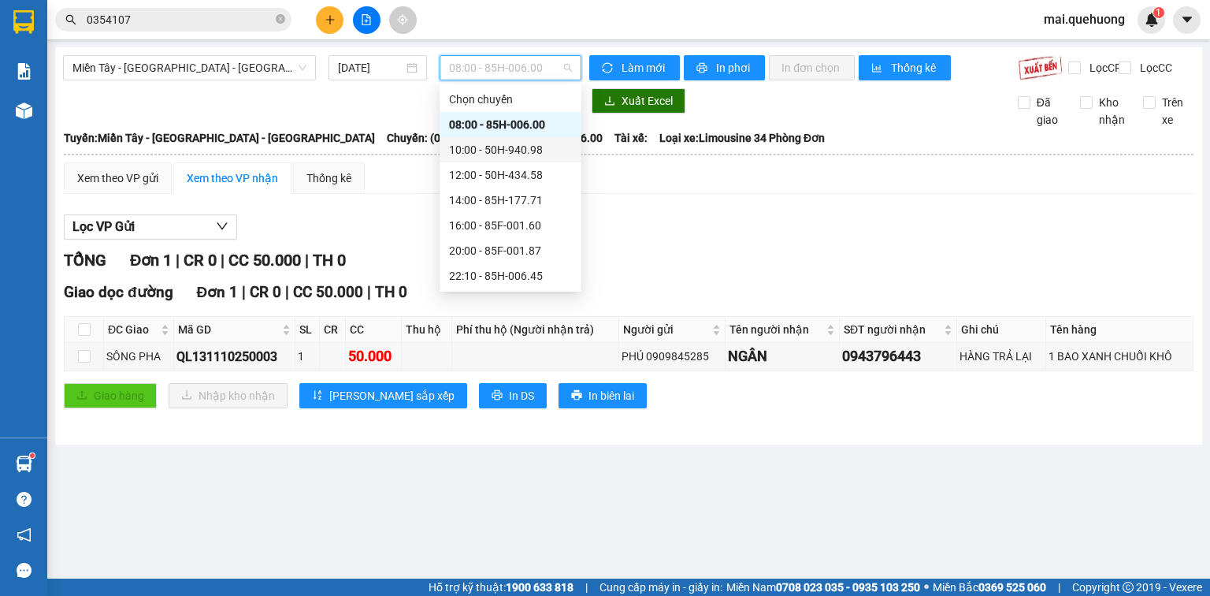
click at [470, 151] on div "10:00 - 50H-940.98" at bounding box center [510, 149] width 123 height 17
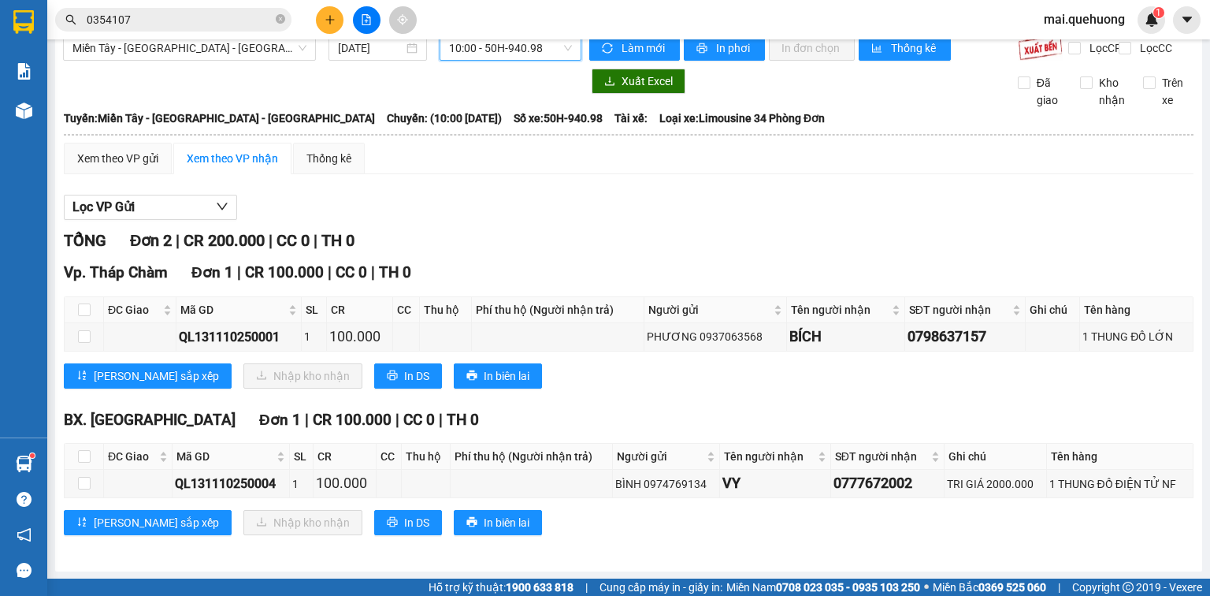
scroll to position [32, 0]
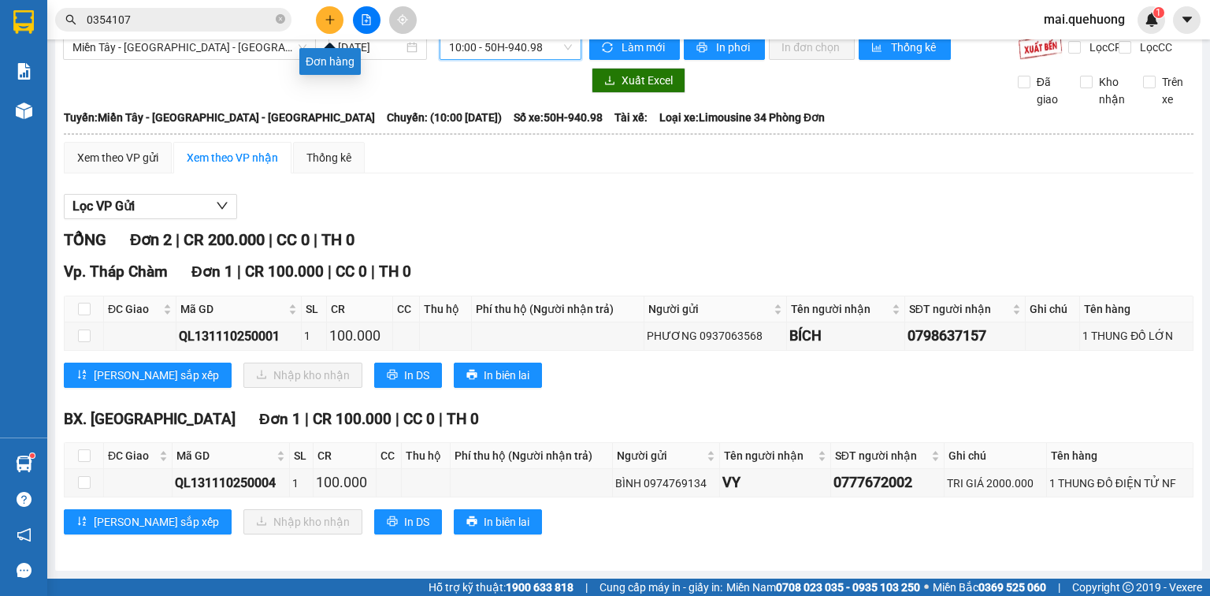
click at [326, 22] on icon "plus" at bounding box center [330, 19] width 11 height 11
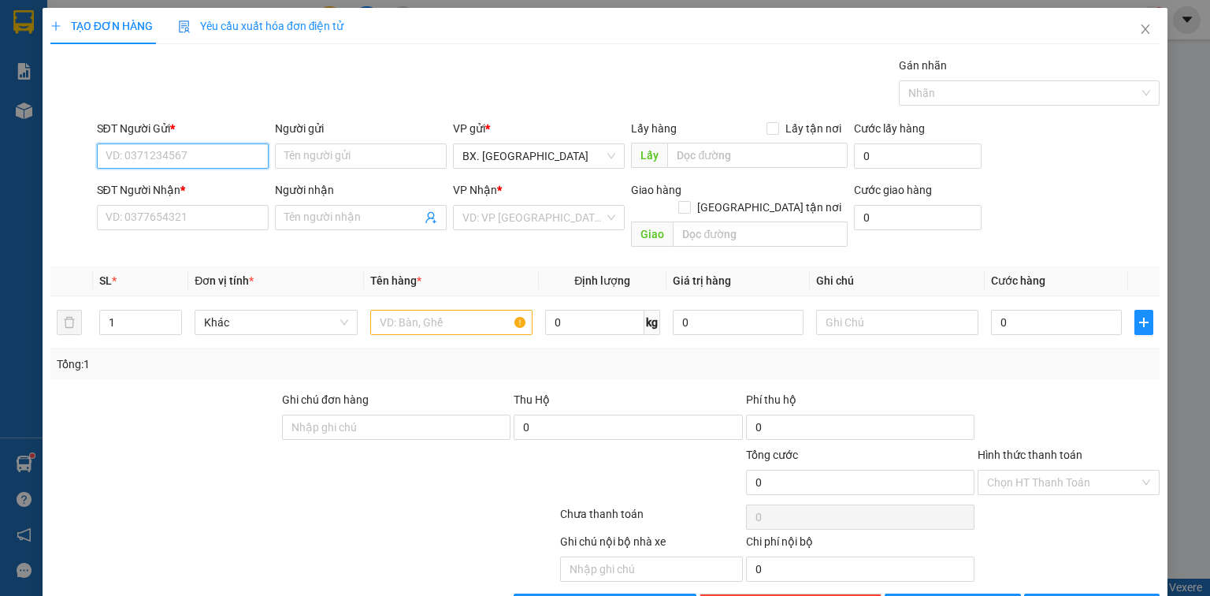
click at [228, 148] on input "SĐT Người Gửi *" at bounding box center [183, 155] width 172 height 25
click at [205, 188] on div "0889429760 - ly" at bounding box center [181, 186] width 151 height 17
type input "0889429760"
type input "ly"
type input "0785977626"
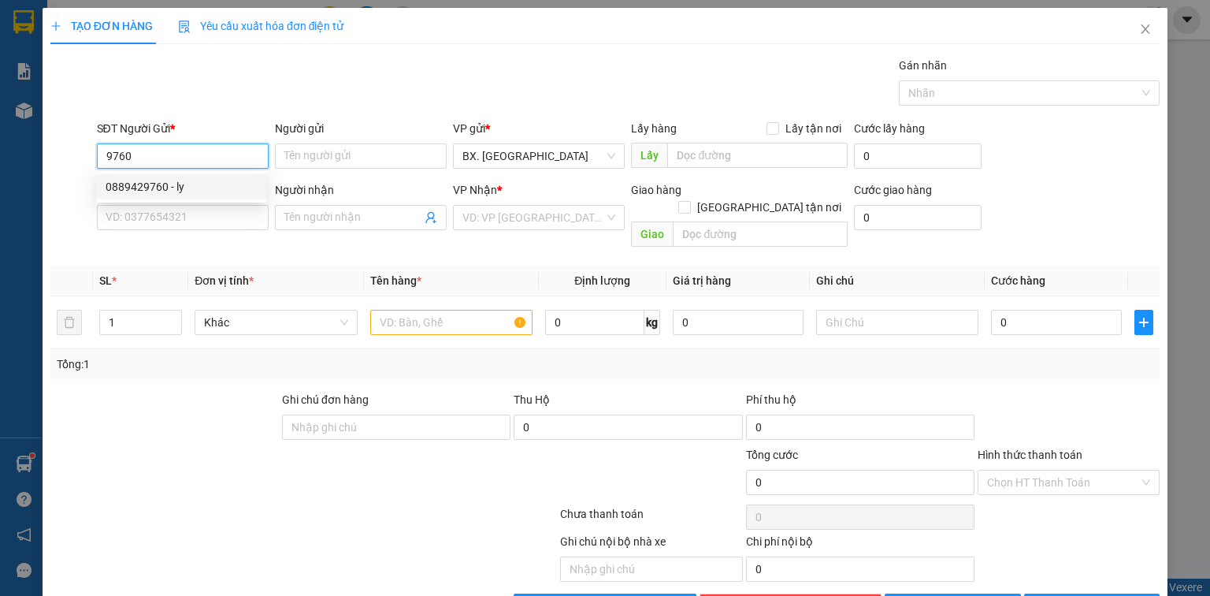
type input "MINH NHỰT"
type input "50.000"
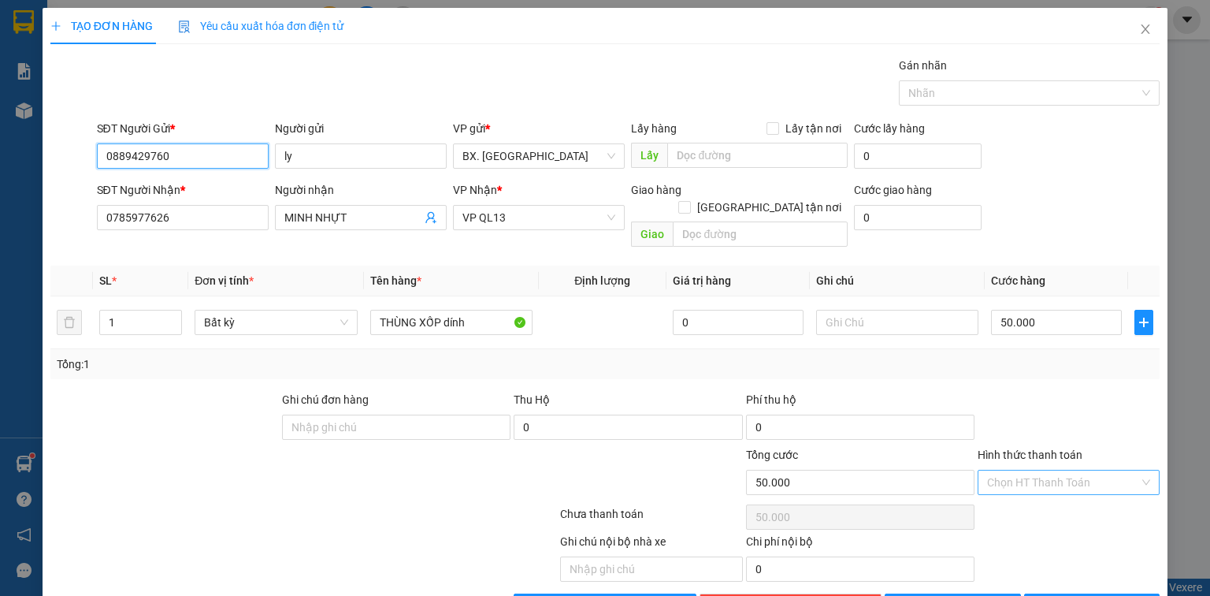
type input "0889429760"
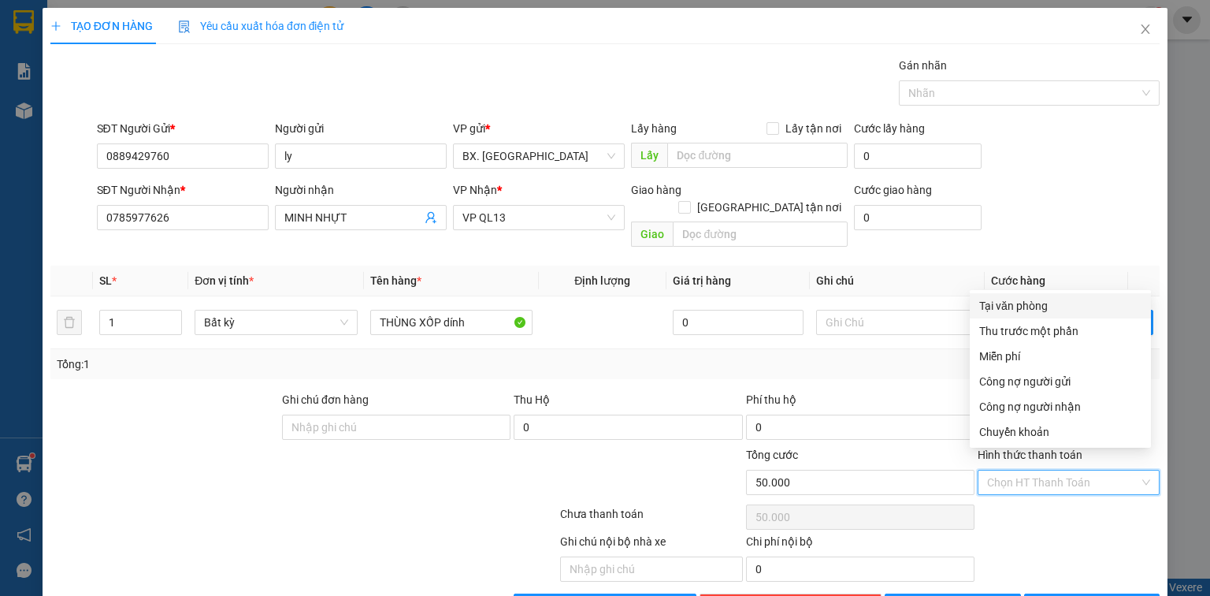
click at [1057, 470] on input "Hình thức thanh toán" at bounding box center [1063, 482] width 152 height 24
click at [999, 306] on div "Tại văn phòng" at bounding box center [1060, 305] width 162 height 17
type input "0"
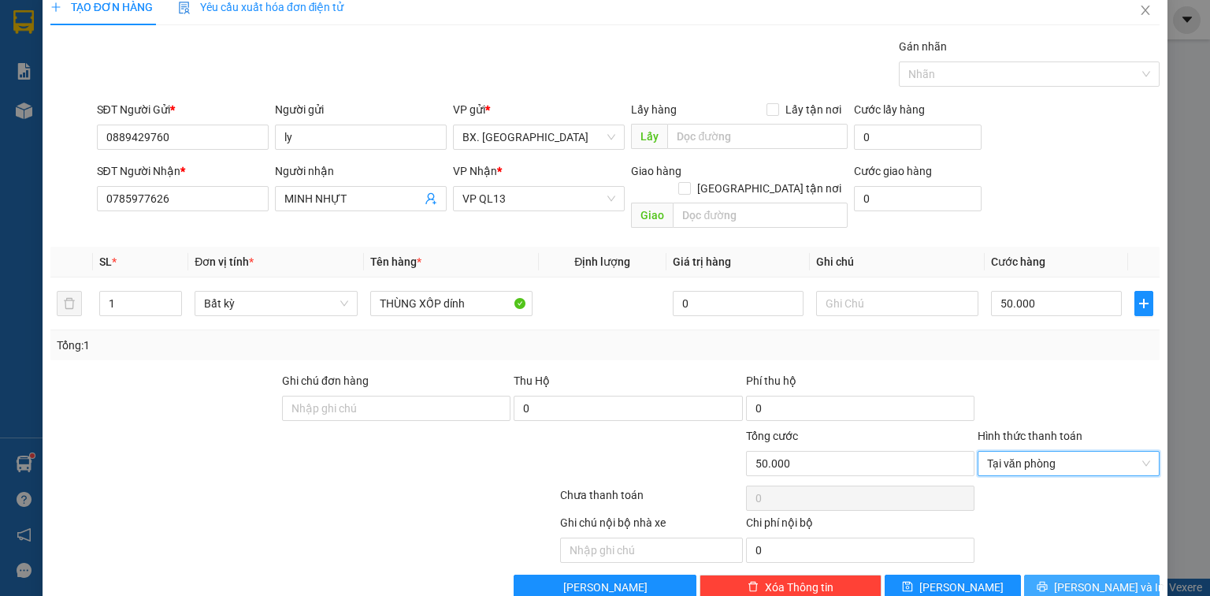
scroll to position [35, 0]
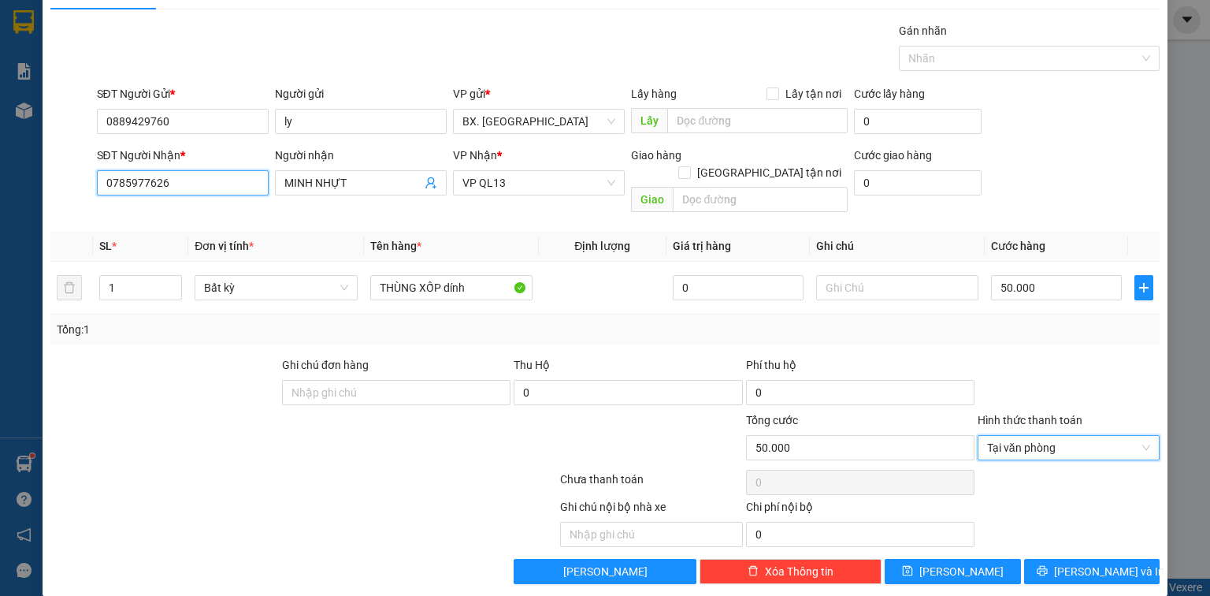
click at [183, 184] on input "0785977626" at bounding box center [183, 182] width 172 height 25
drag, startPoint x: 196, startPoint y: 183, endPoint x: 91, endPoint y: 210, distance: 108.3
click at [91, 210] on div "Transit Pickup Surcharge Ids Transit Deliver Surcharge Ids Transit Deliver Surc…" at bounding box center [604, 303] width 1109 height 562
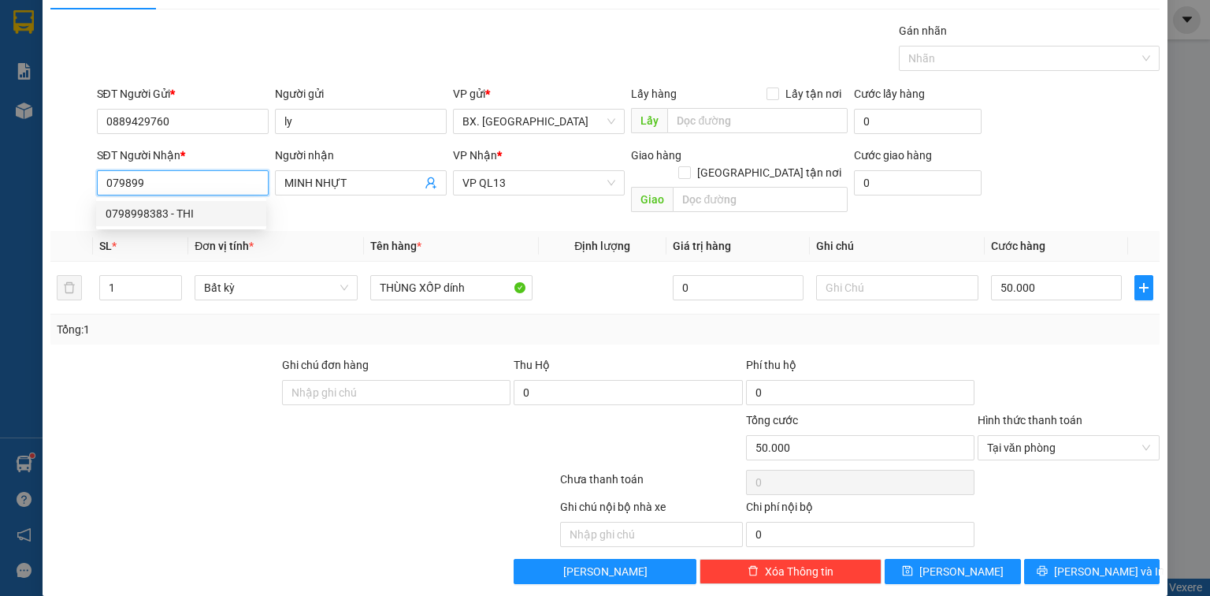
click at [159, 211] on div "0798998383 - THI" at bounding box center [181, 213] width 151 height 17
type input "0798998383"
type input "THI"
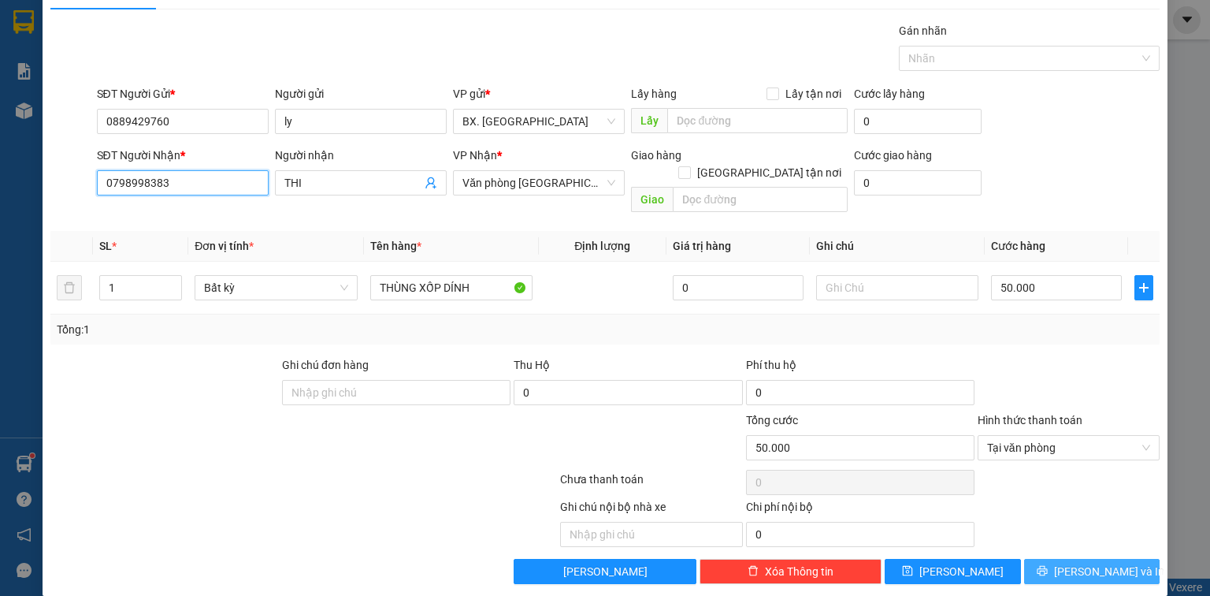
type input "0798998383"
click at [1064, 559] on button "[PERSON_NAME] và In" at bounding box center [1092, 571] width 136 height 25
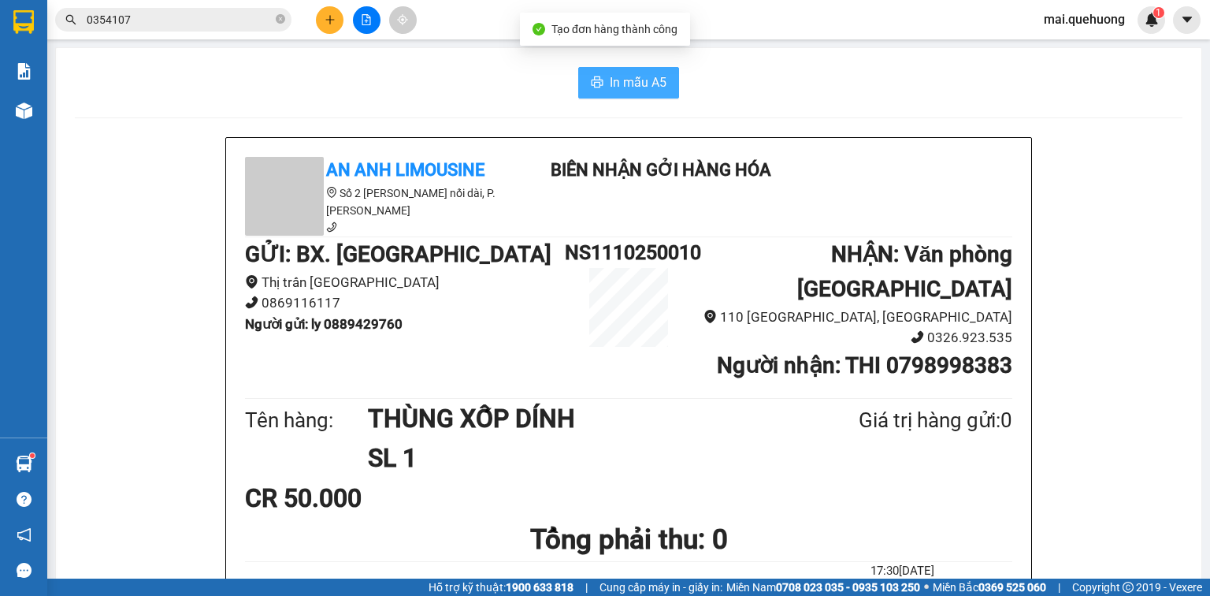
click at [613, 82] on span "In mẫu A5" at bounding box center [638, 82] width 57 height 20
click at [652, 90] on span "In mẫu A5" at bounding box center [638, 82] width 57 height 20
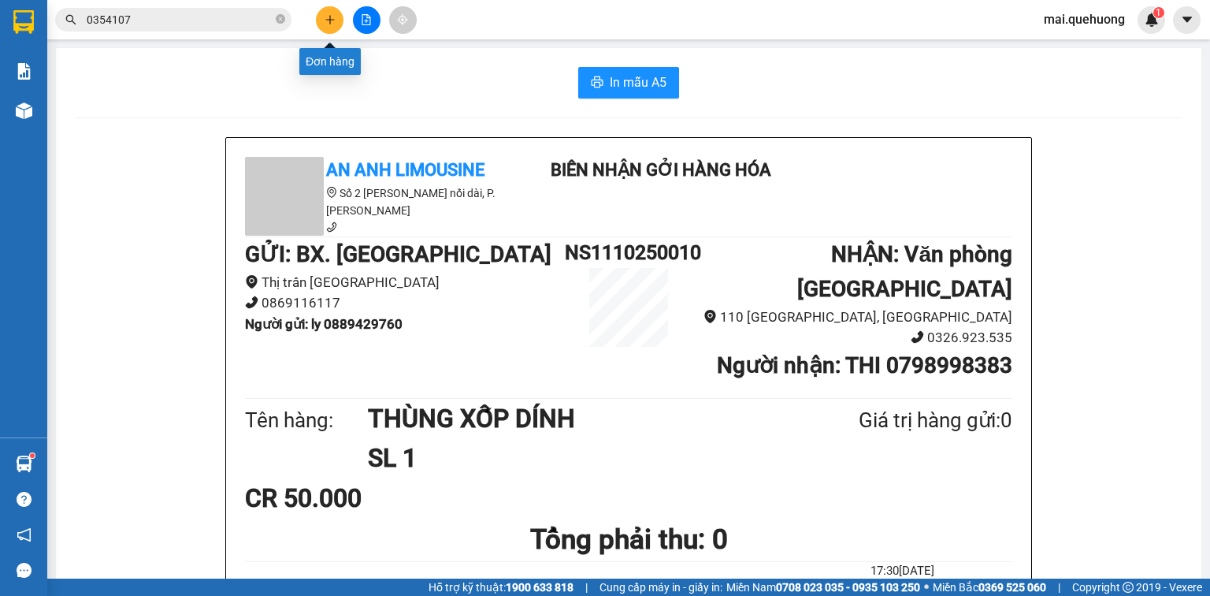
click at [329, 20] on icon "plus" at bounding box center [329, 19] width 1 height 9
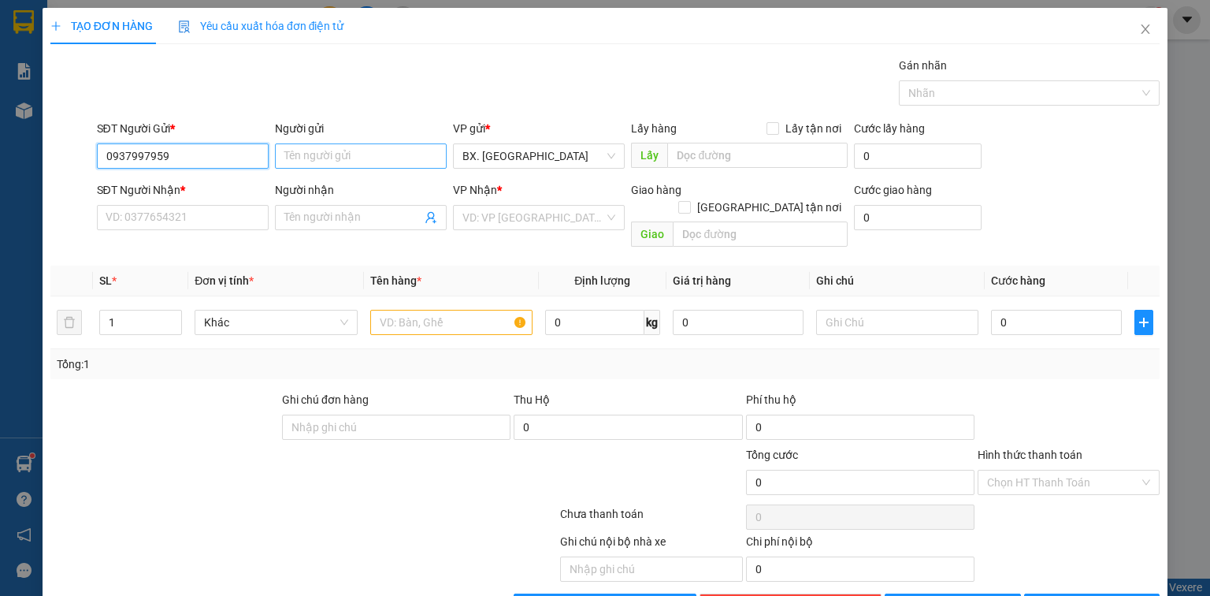
type input "0937997959"
click at [311, 158] on input "Người gửi" at bounding box center [361, 155] width 172 height 25
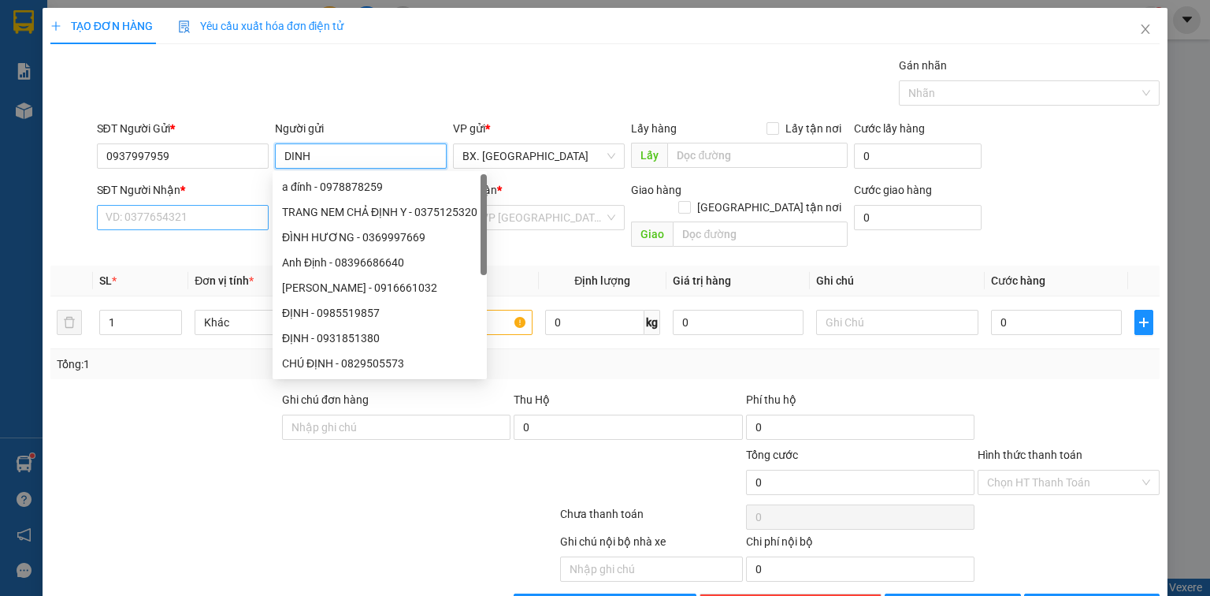
type input "DINH"
click at [201, 213] on input "SĐT Người Nhận *" at bounding box center [183, 217] width 172 height 25
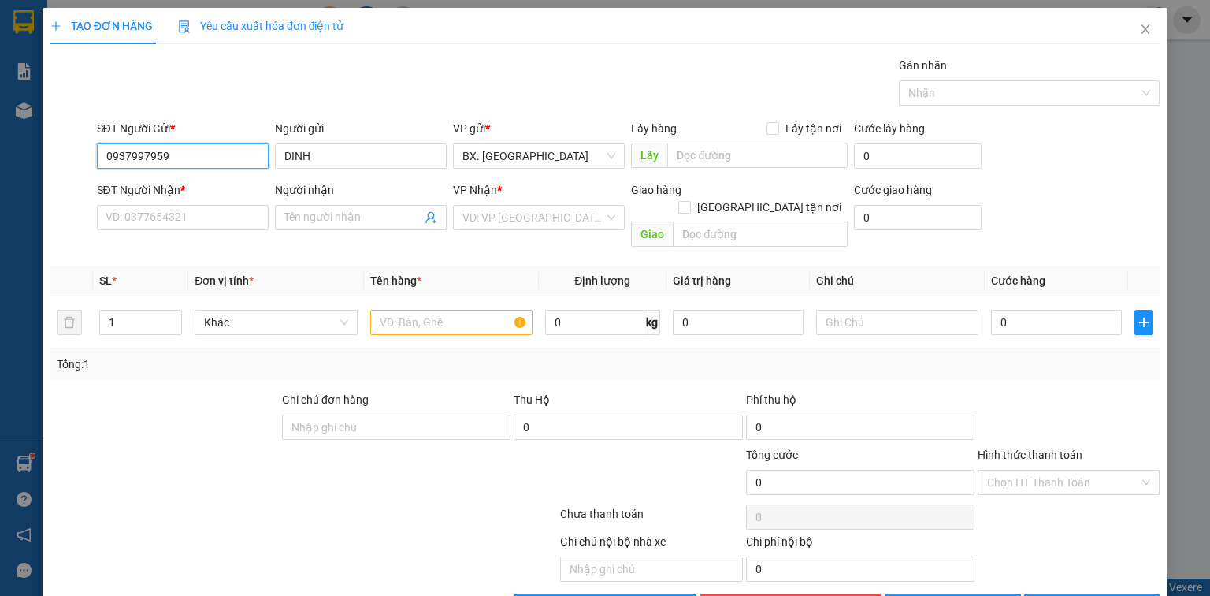
click at [206, 154] on input "0937997959" at bounding box center [183, 155] width 172 height 25
click at [194, 209] on input "SĐT Người Nhận *" at bounding box center [183, 217] width 172 height 25
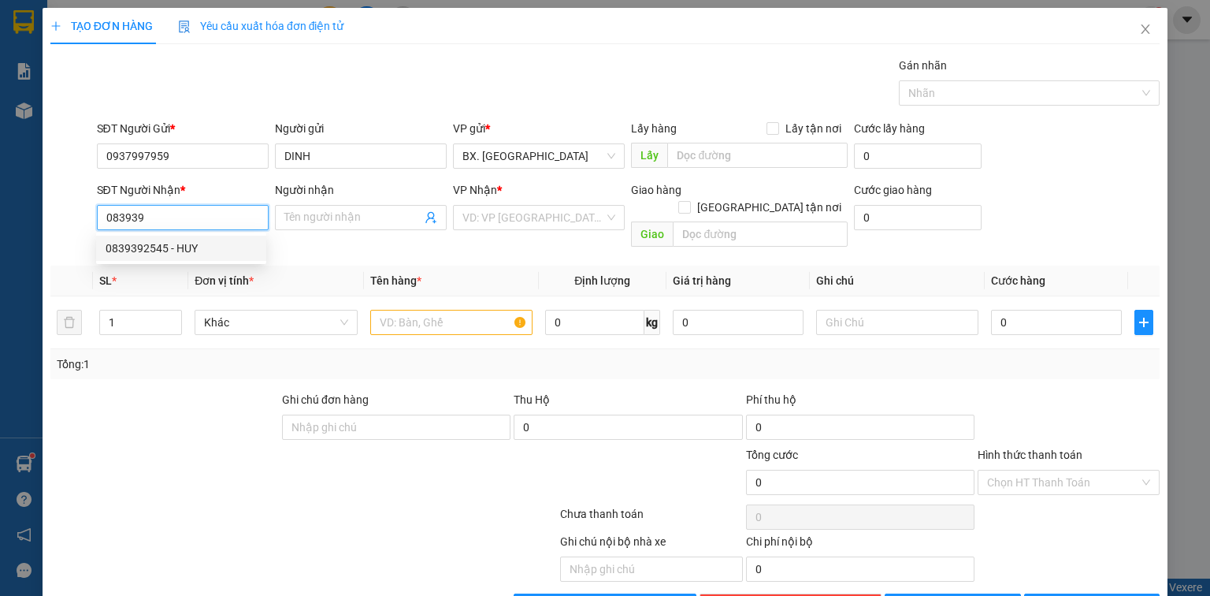
drag, startPoint x: 147, startPoint y: 246, endPoint x: 184, endPoint y: 230, distance: 41.0
click at [147, 245] on div "0839392545 - HUY" at bounding box center [181, 248] width 151 height 17
type input "0839392545"
type input "HUY"
type input "60.000"
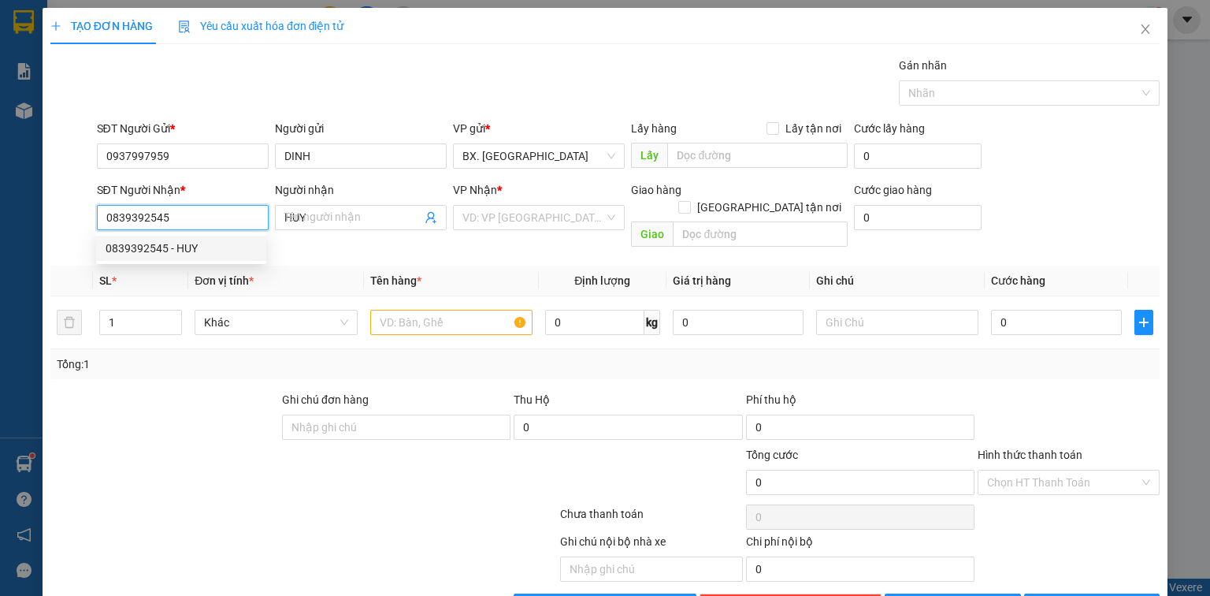
type input "60.000"
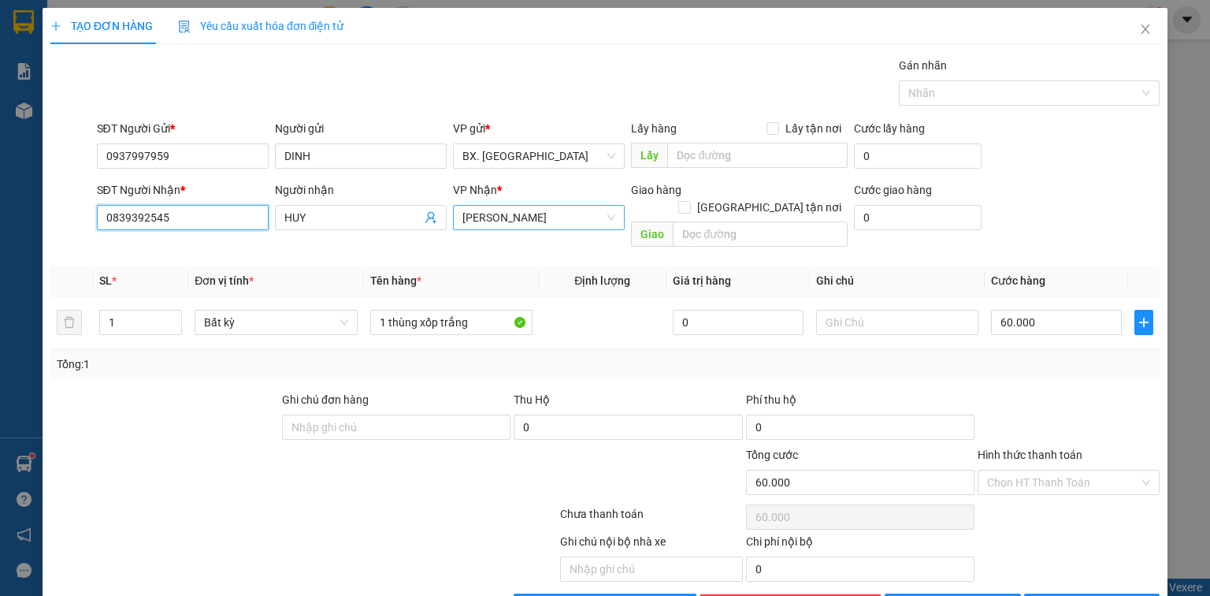
click at [521, 214] on span "[PERSON_NAME]" at bounding box center [538, 218] width 153 height 24
type input "0839392545"
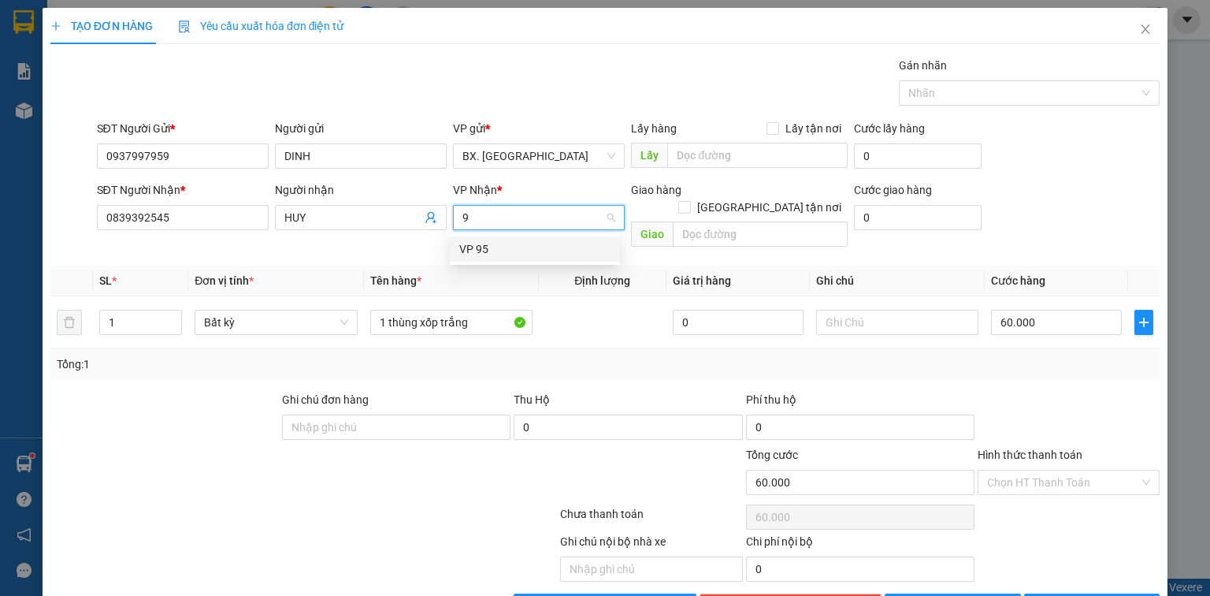
type input "95"
click at [533, 254] on div "VP 95" at bounding box center [534, 248] width 151 height 17
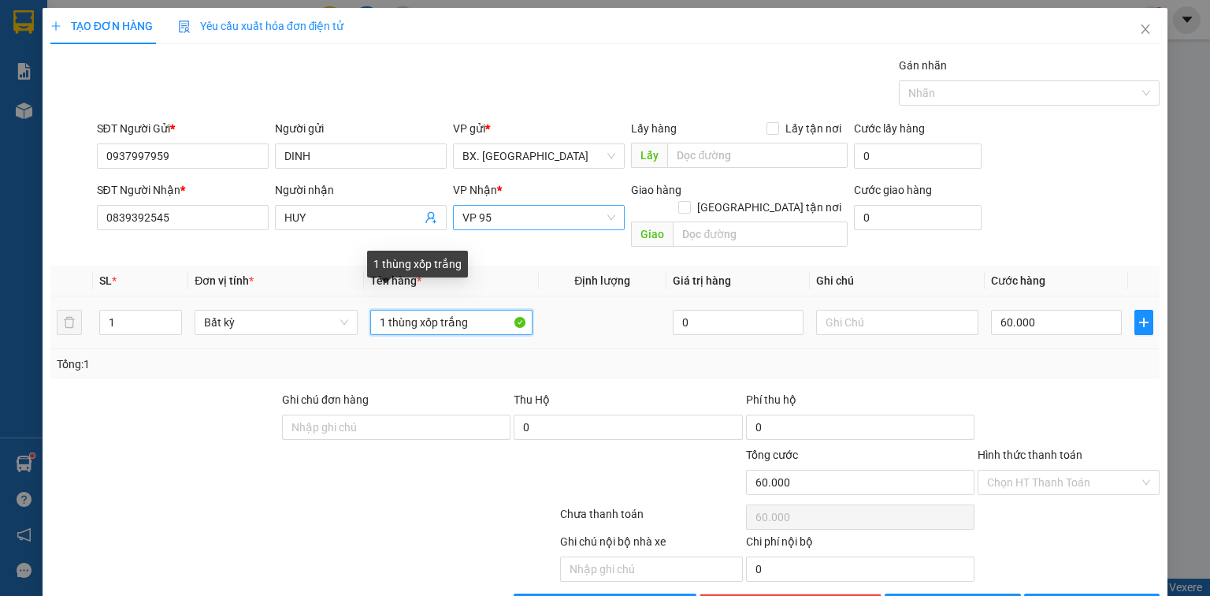
click at [480, 310] on input "1 thùng xốp trắng" at bounding box center [451, 322] width 162 height 25
type input "1 thùng xốp trắng dính"
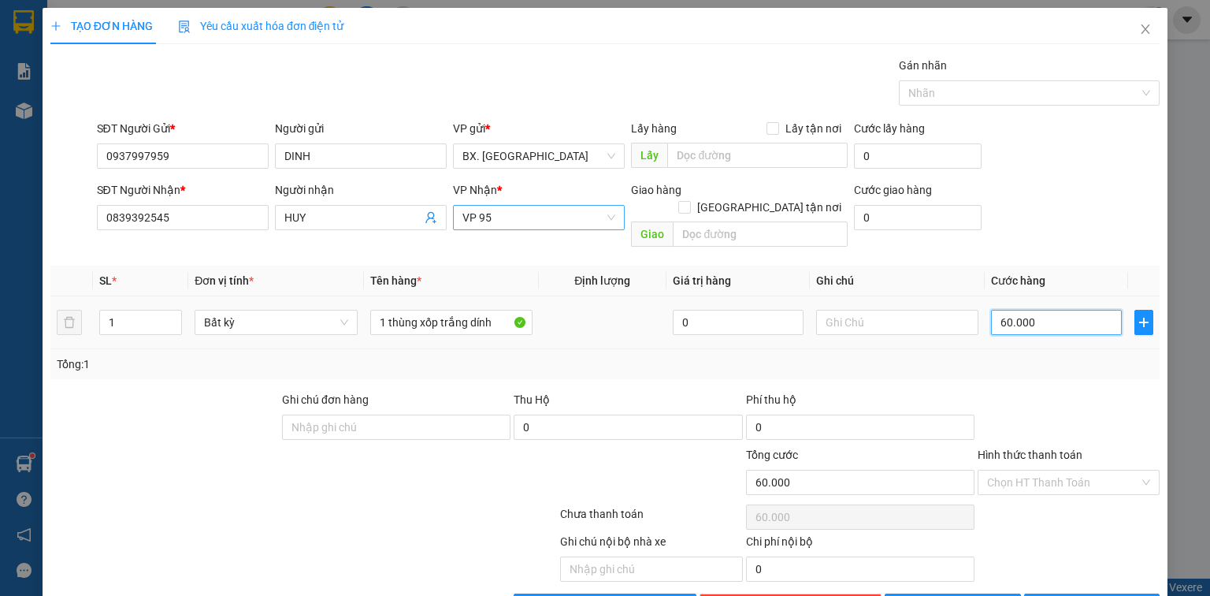
click at [1010, 310] on input "60.000" at bounding box center [1056, 322] width 131 height 25
type input "5"
type input "50"
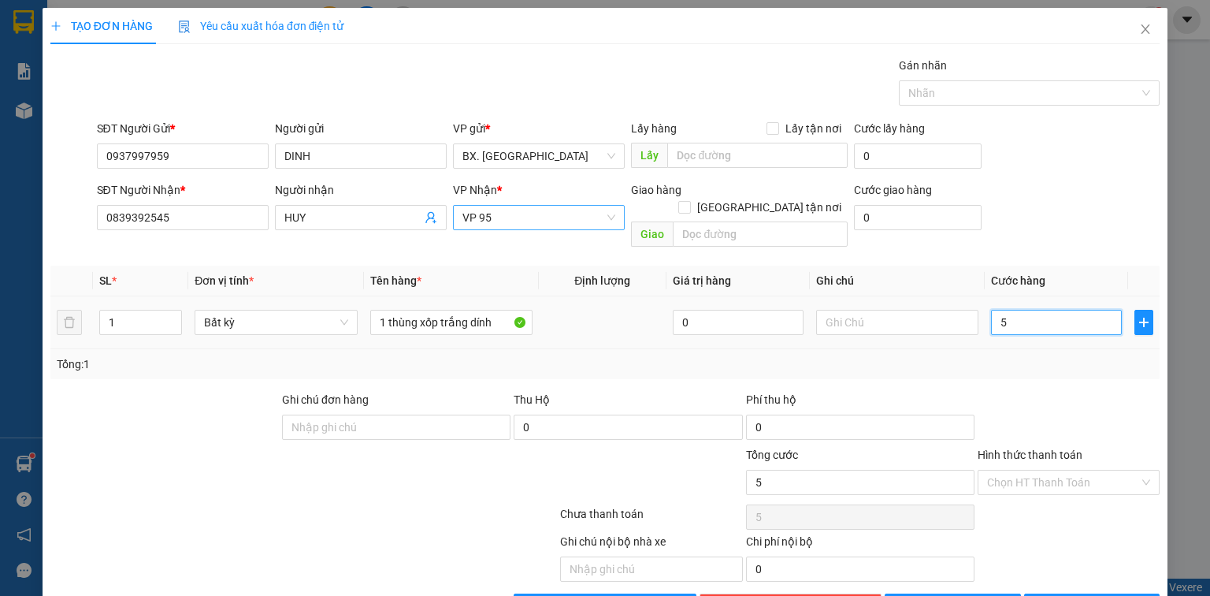
type input "50"
type input "50.000"
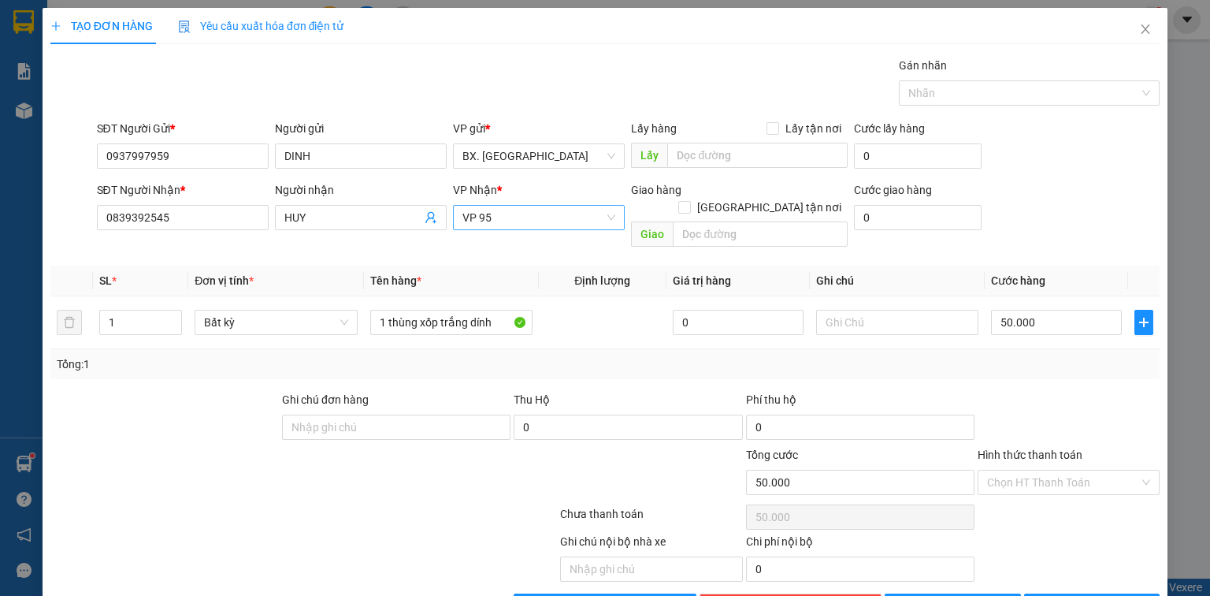
click at [1016, 447] on div "Hình thức thanh toán" at bounding box center [1069, 458] width 182 height 24
click at [1017, 470] on input "Hình thức thanh toán" at bounding box center [1063, 482] width 152 height 24
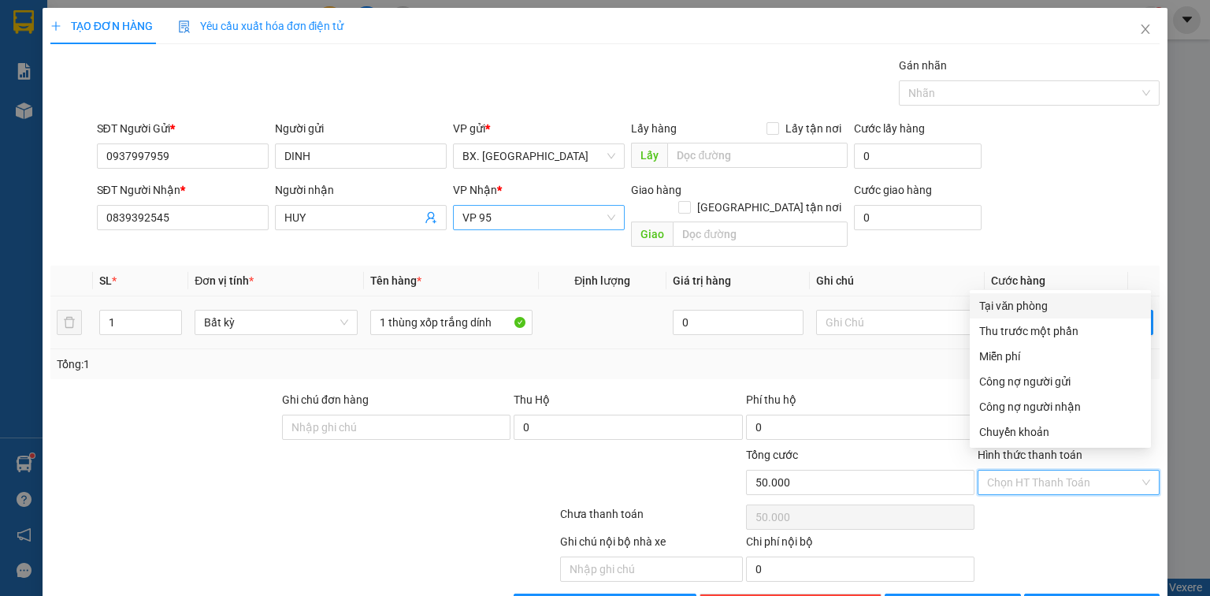
click at [994, 306] on div "Tại văn phòng" at bounding box center [1060, 305] width 162 height 17
type input "0"
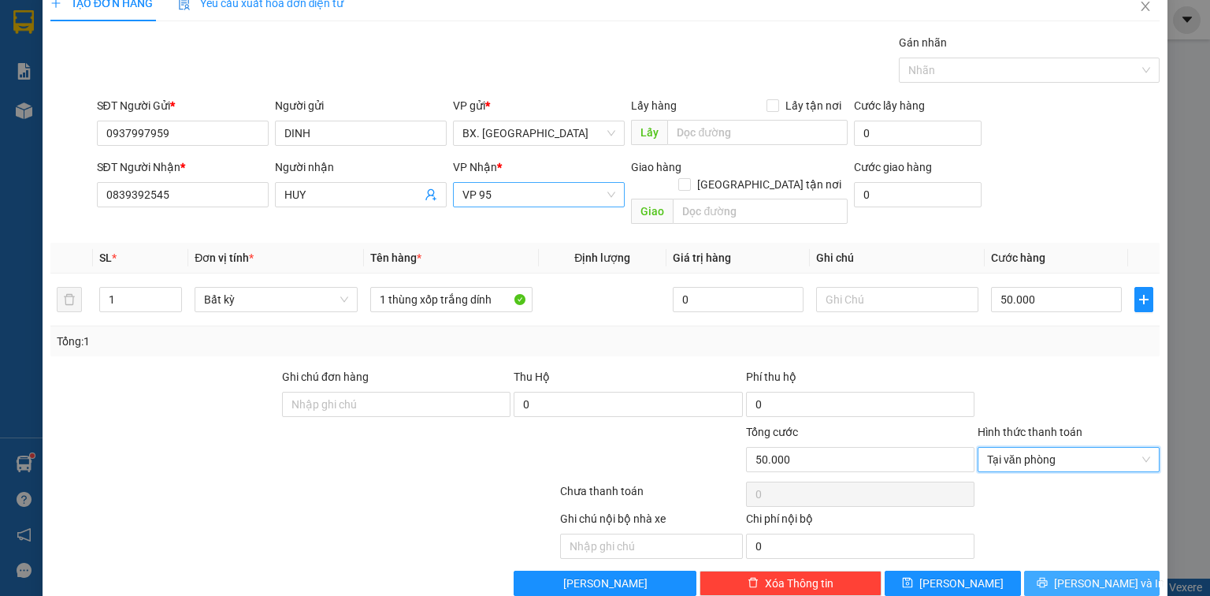
scroll to position [35, 0]
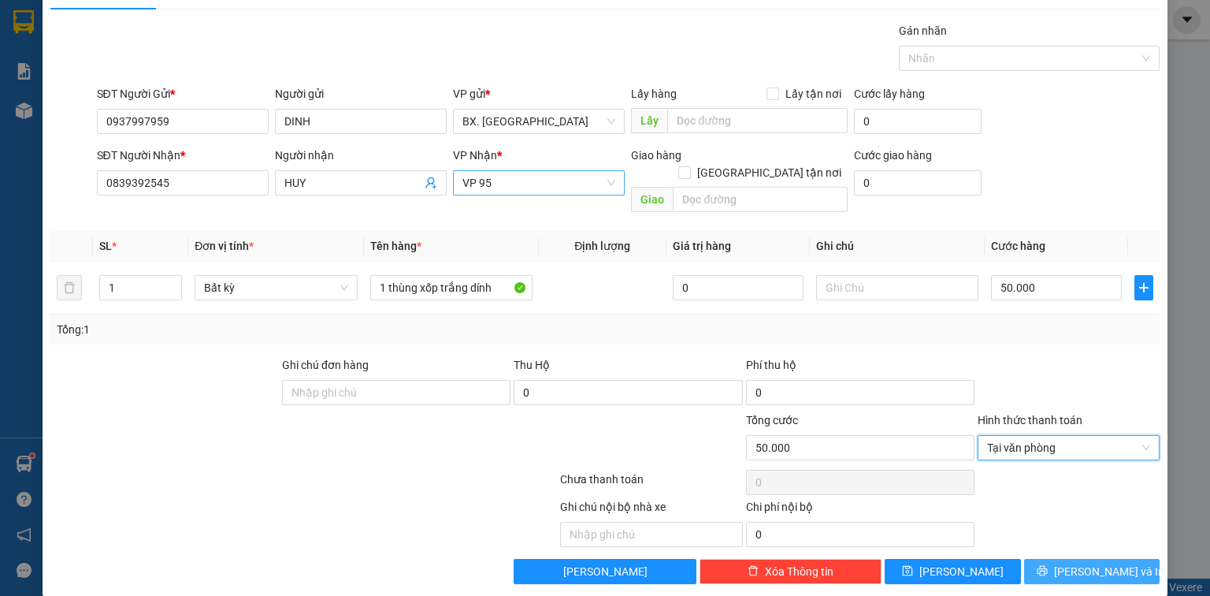
click at [1084, 563] on span "[PERSON_NAME] và In" at bounding box center [1109, 571] width 110 height 17
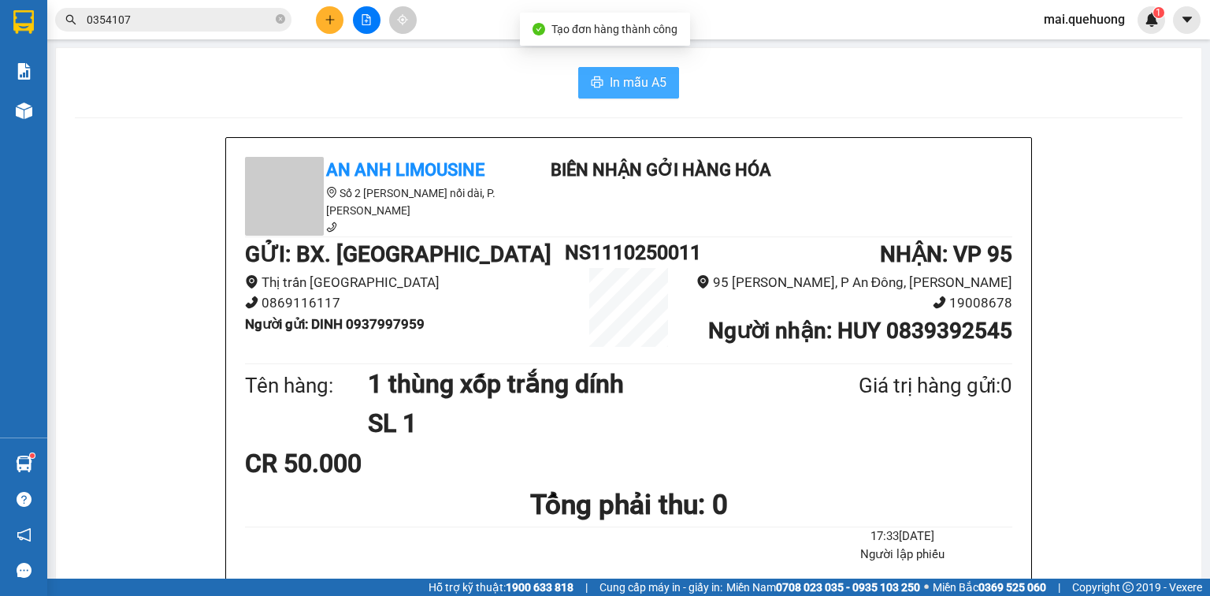
click at [652, 87] on span "In mẫu A5" at bounding box center [638, 82] width 57 height 20
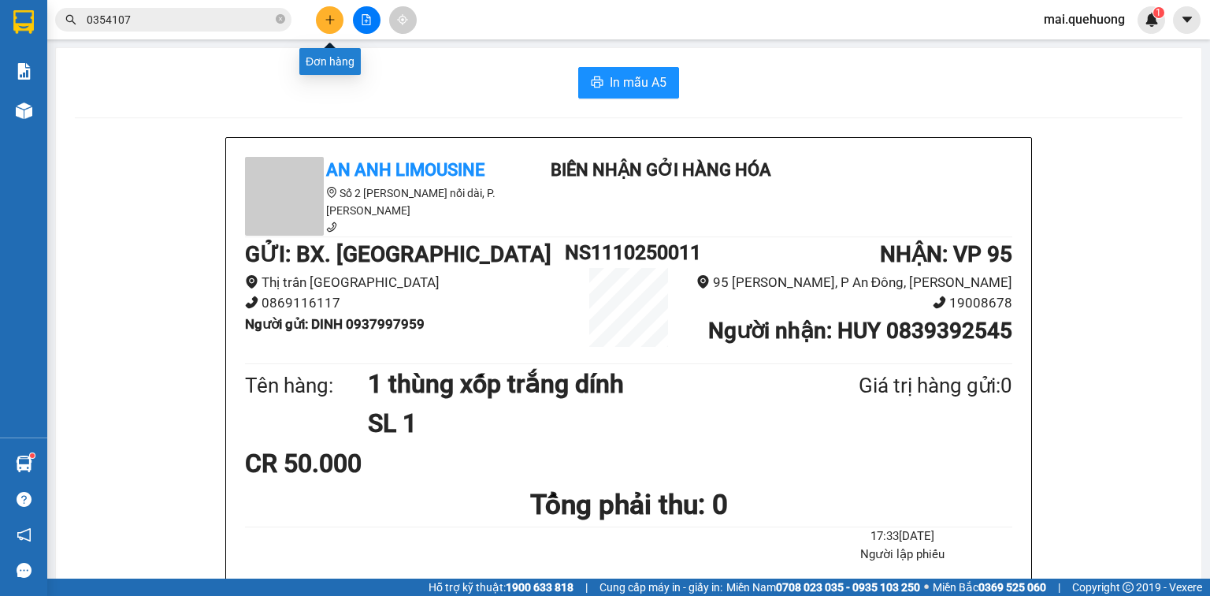
click at [329, 20] on icon "plus" at bounding box center [330, 19] width 11 height 11
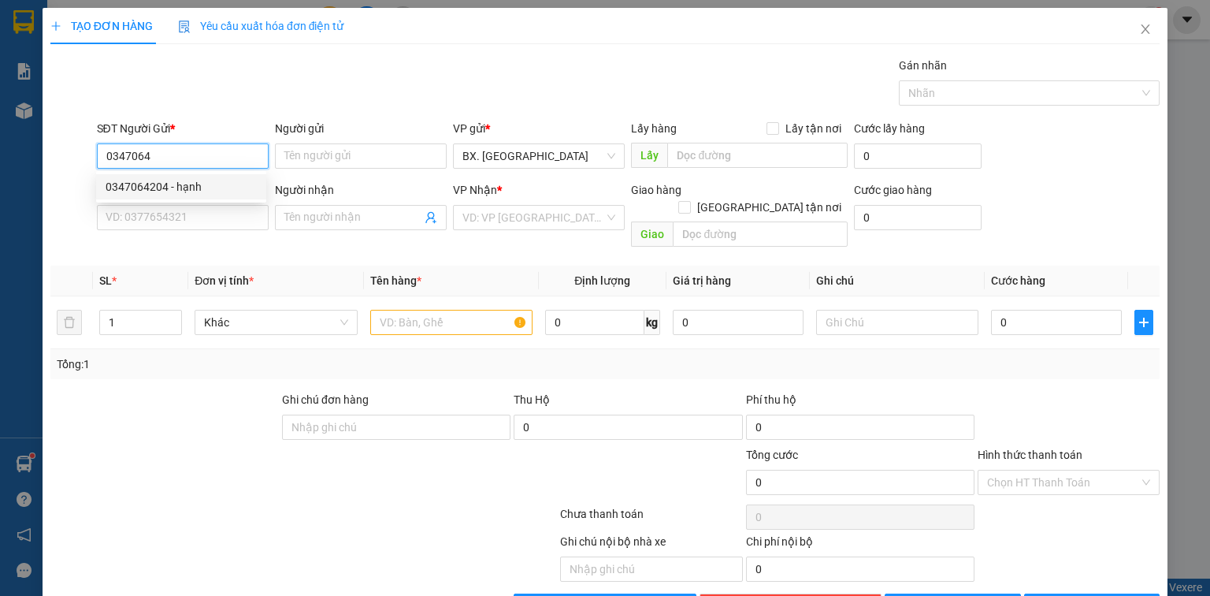
click at [198, 187] on div "0347064204 - hạnh" at bounding box center [181, 186] width 151 height 17
type input "0347064204"
type input "hạnh"
type input "0901838779"
type input "THÁM"
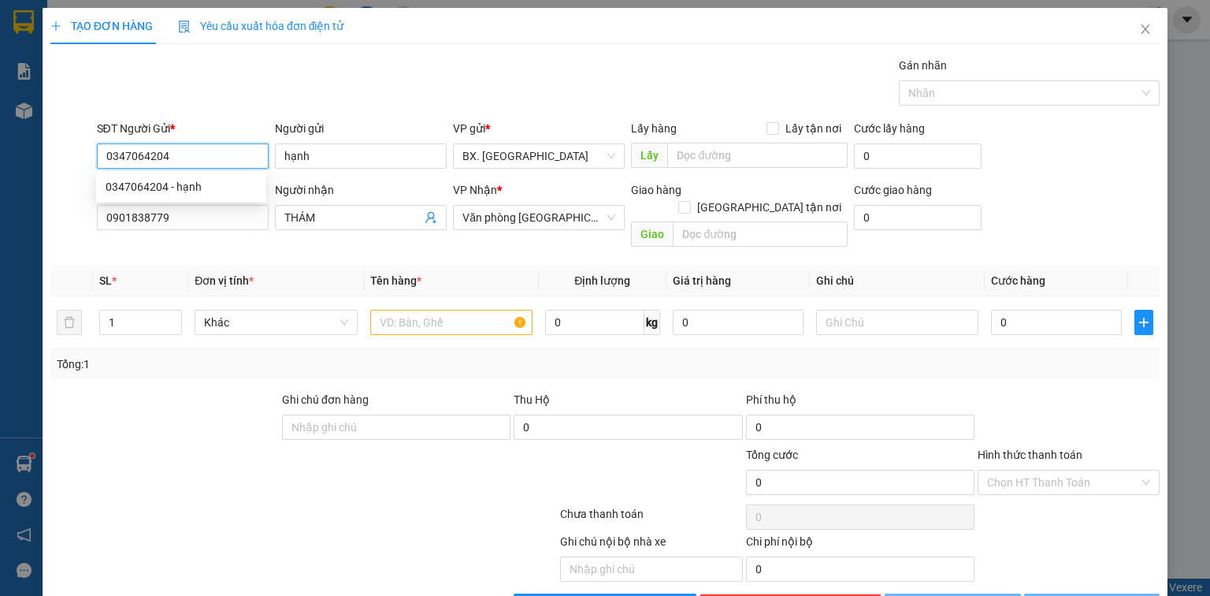
type input "50.000"
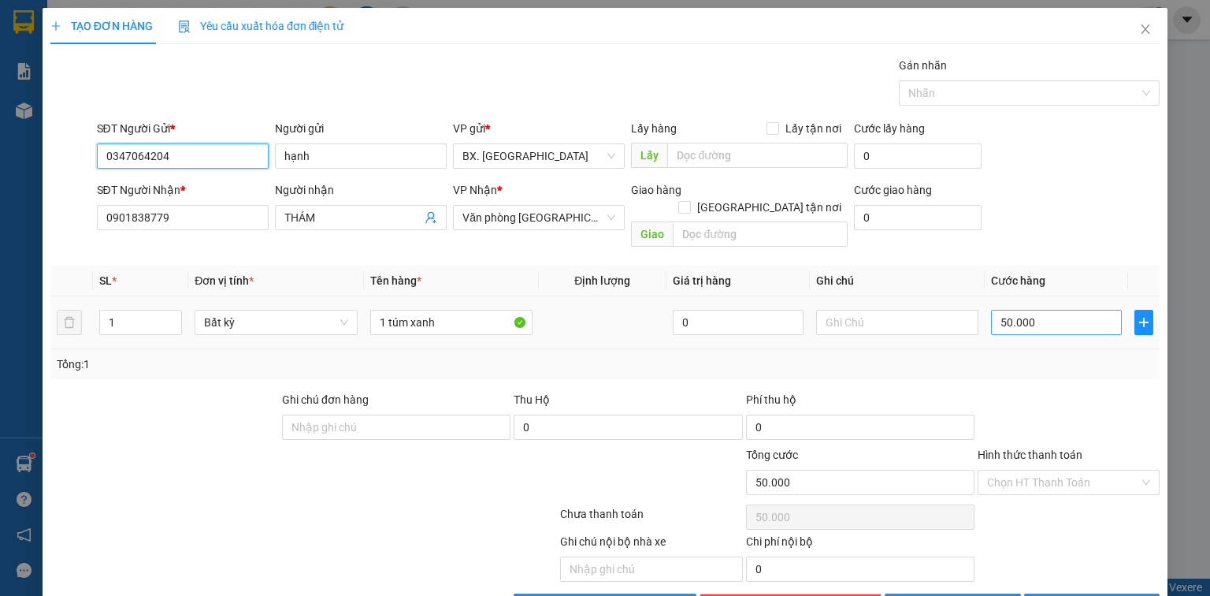
type input "0347064204"
click at [999, 310] on input "50.000" at bounding box center [1056, 322] width 131 height 25
type input "8"
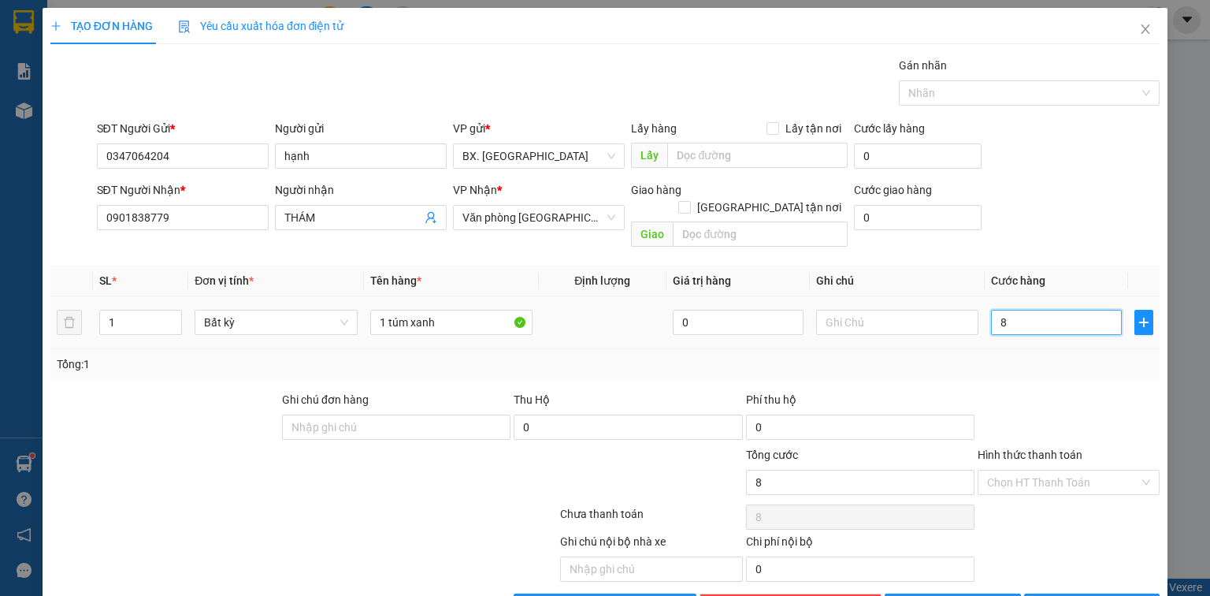
type input "80"
type input "80.000"
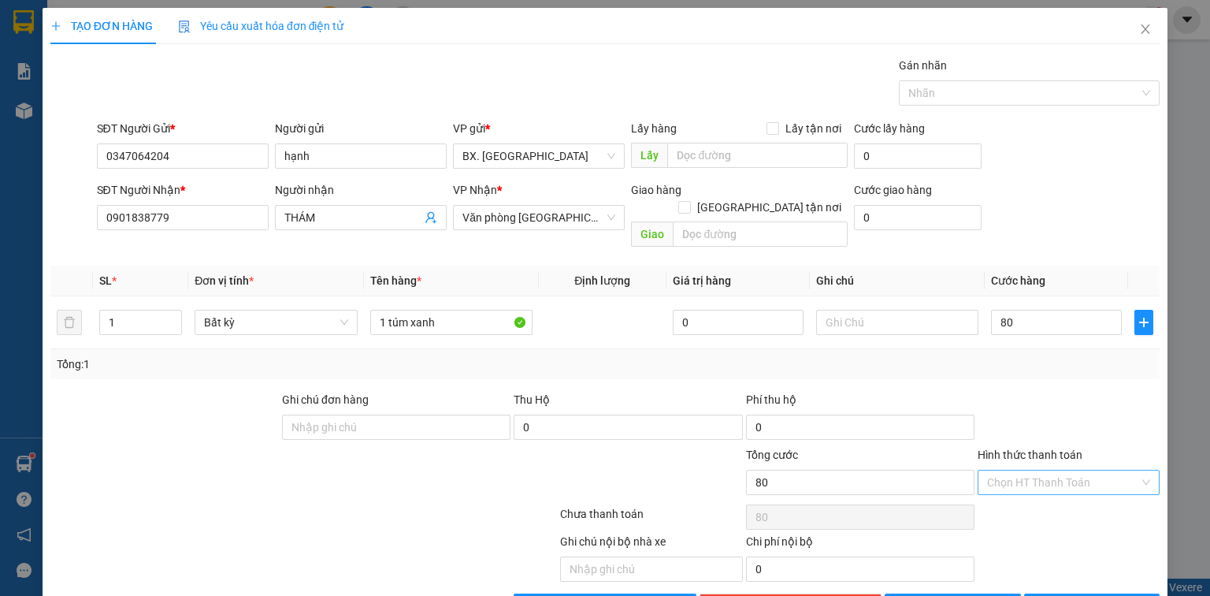
type input "80.000"
click at [1044, 470] on input "Hình thức thanh toán" at bounding box center [1063, 482] width 152 height 24
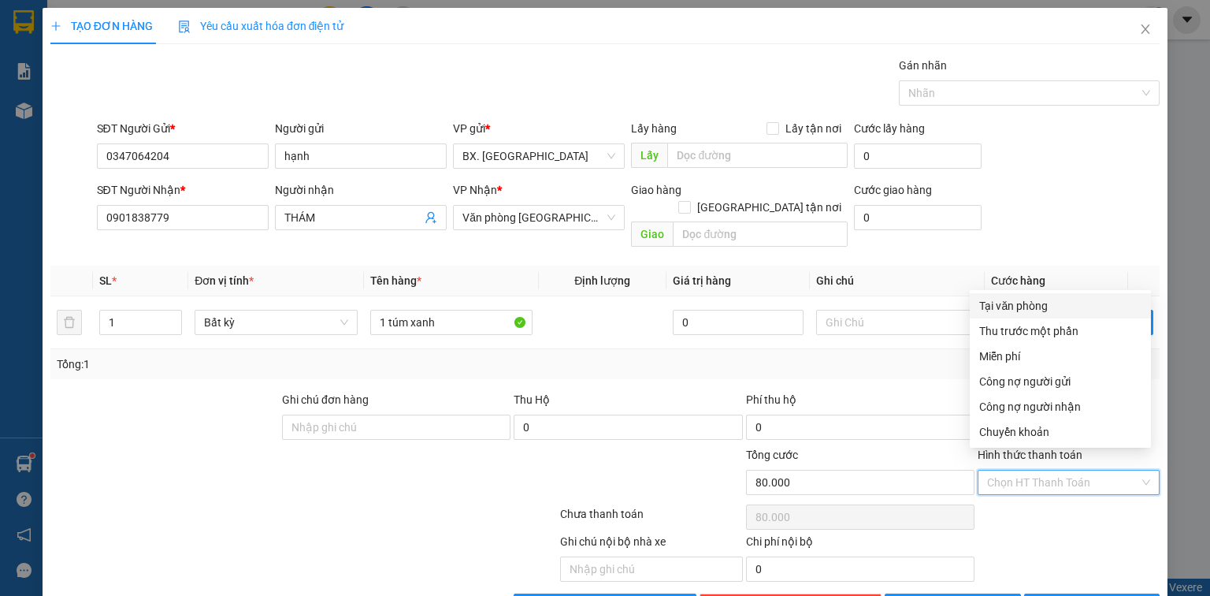
click at [1034, 300] on div "Tại văn phòng" at bounding box center [1060, 305] width 162 height 17
type input "0"
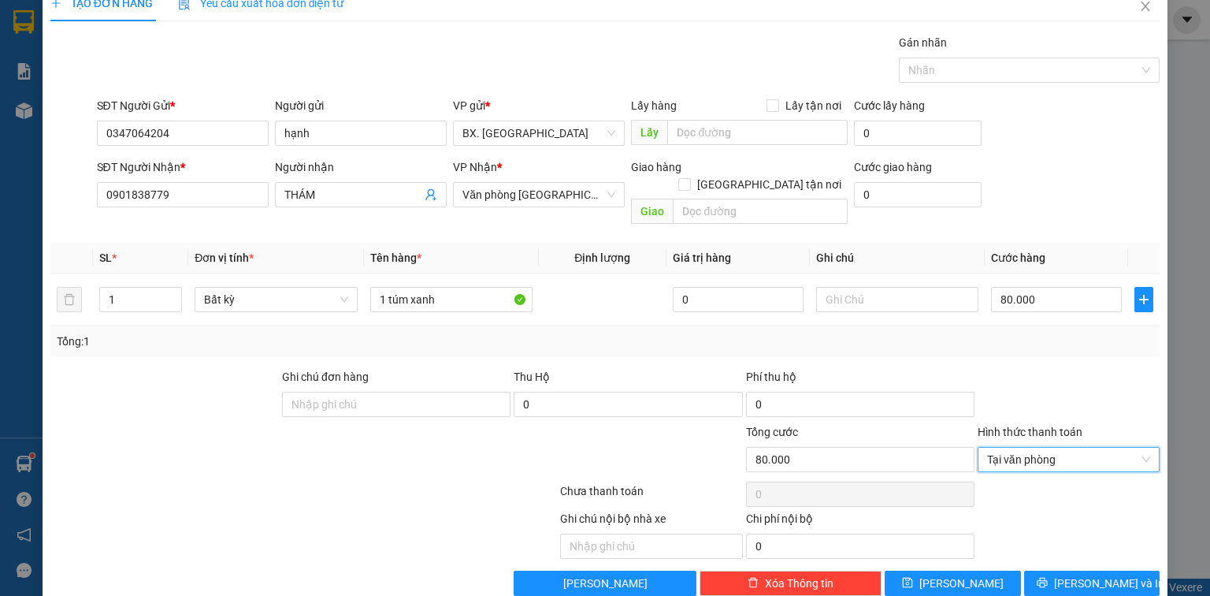
scroll to position [35, 0]
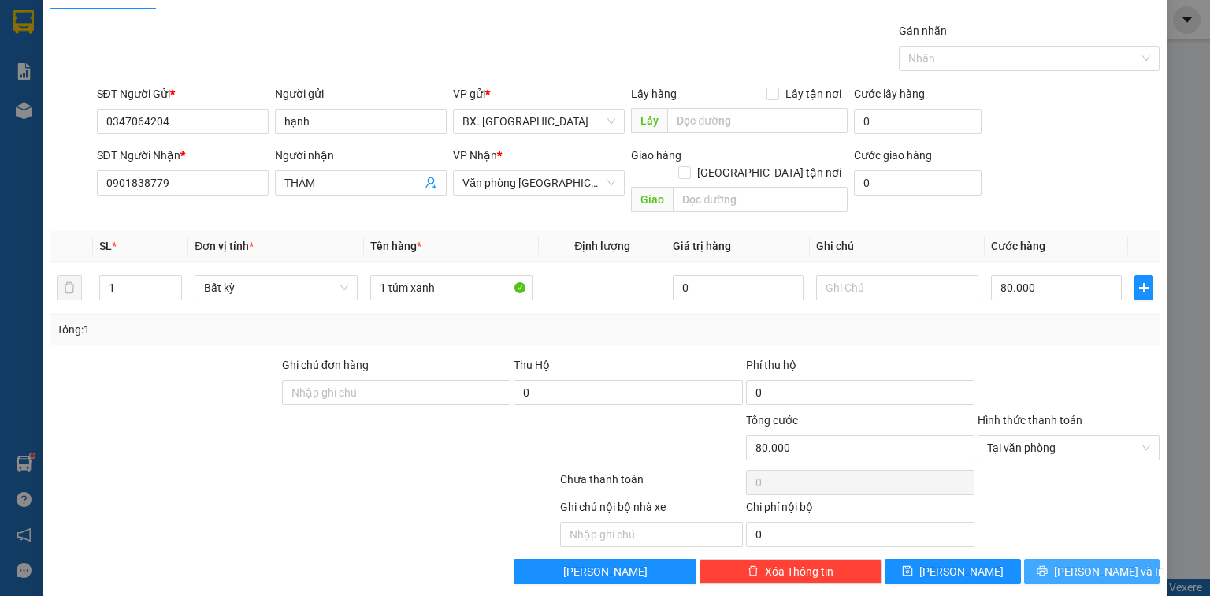
click at [1064, 559] on button "[PERSON_NAME] và In" at bounding box center [1092, 571] width 136 height 25
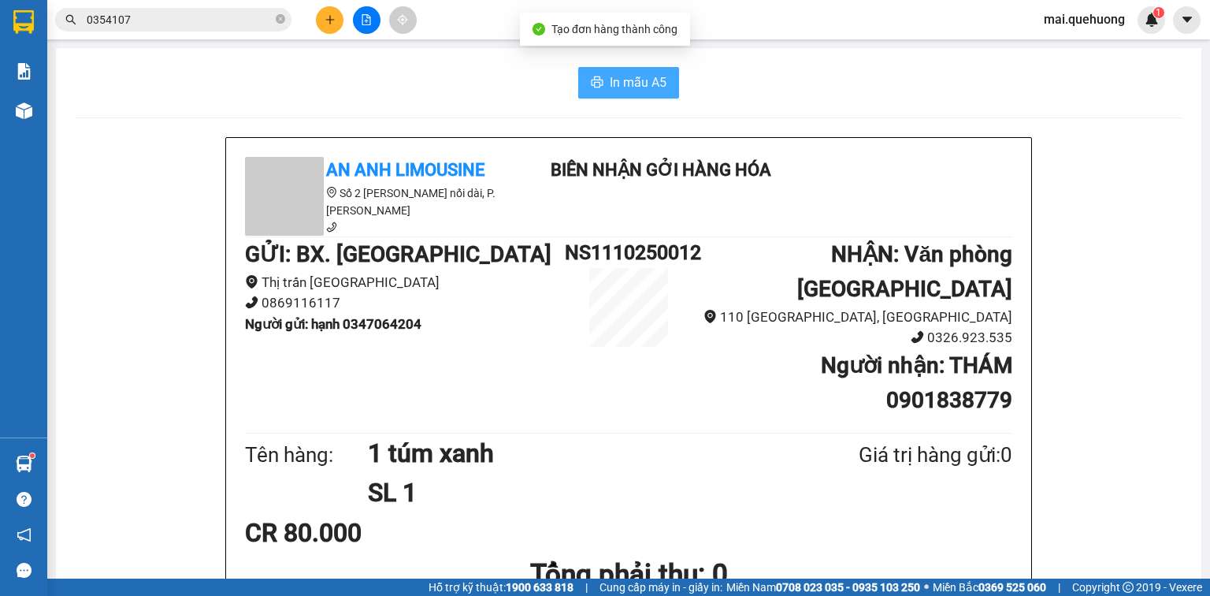
click at [630, 82] on span "In mẫu A5" at bounding box center [638, 82] width 57 height 20
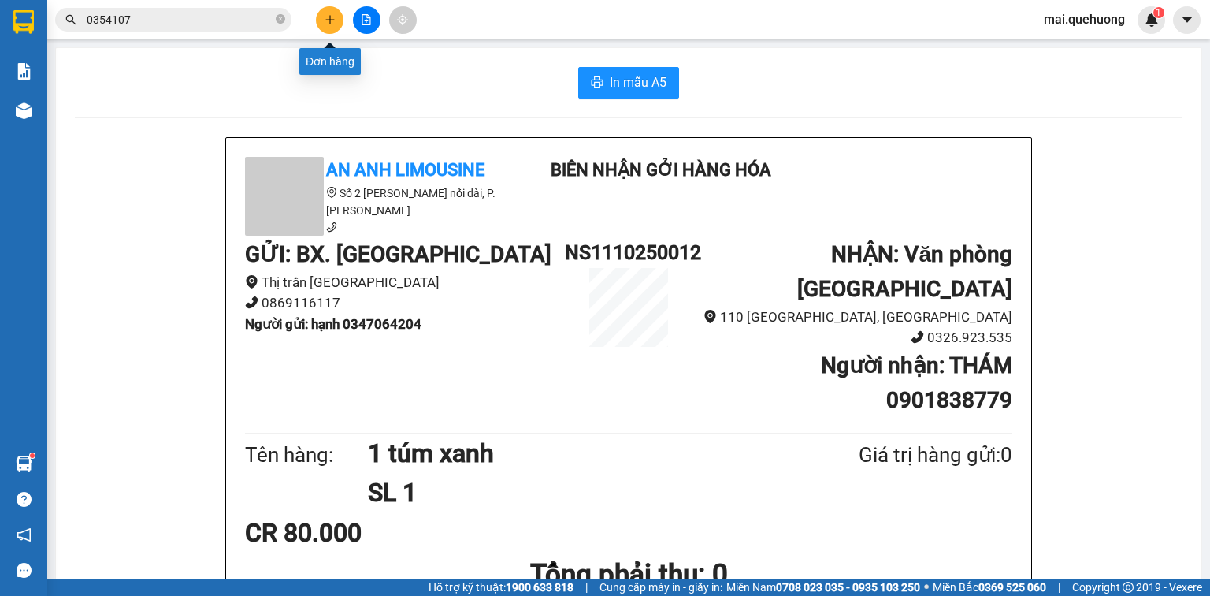
click at [328, 20] on icon "plus" at bounding box center [330, 19] width 11 height 11
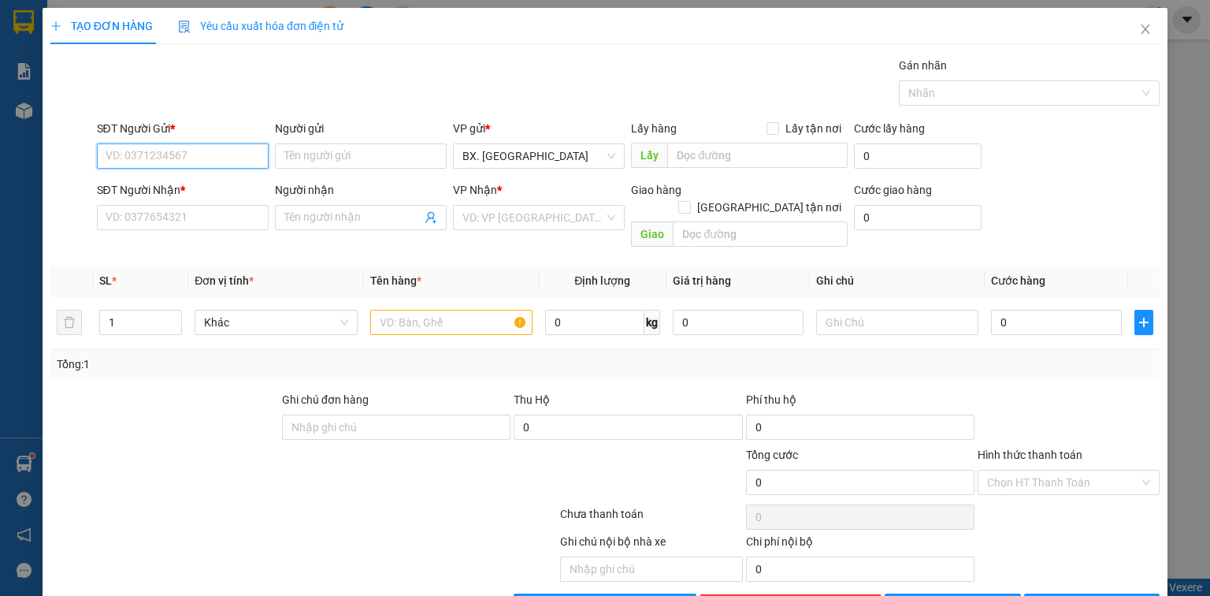
click at [227, 150] on input "SĐT Người Gửi *" at bounding box center [183, 155] width 172 height 25
click at [129, 189] on div "0976645707 - [PERSON_NAME]" at bounding box center [183, 186] width 155 height 17
type input "0976645707"
type input "HỒNG"
type input "0876230017"
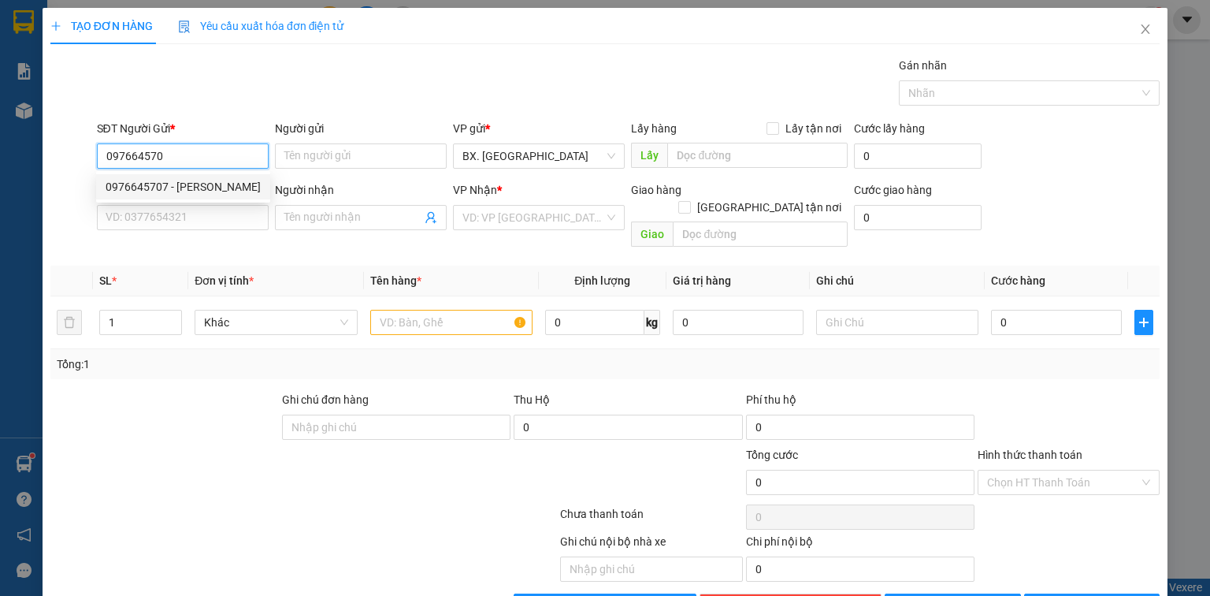
type input "KHÔI"
type input "40.000"
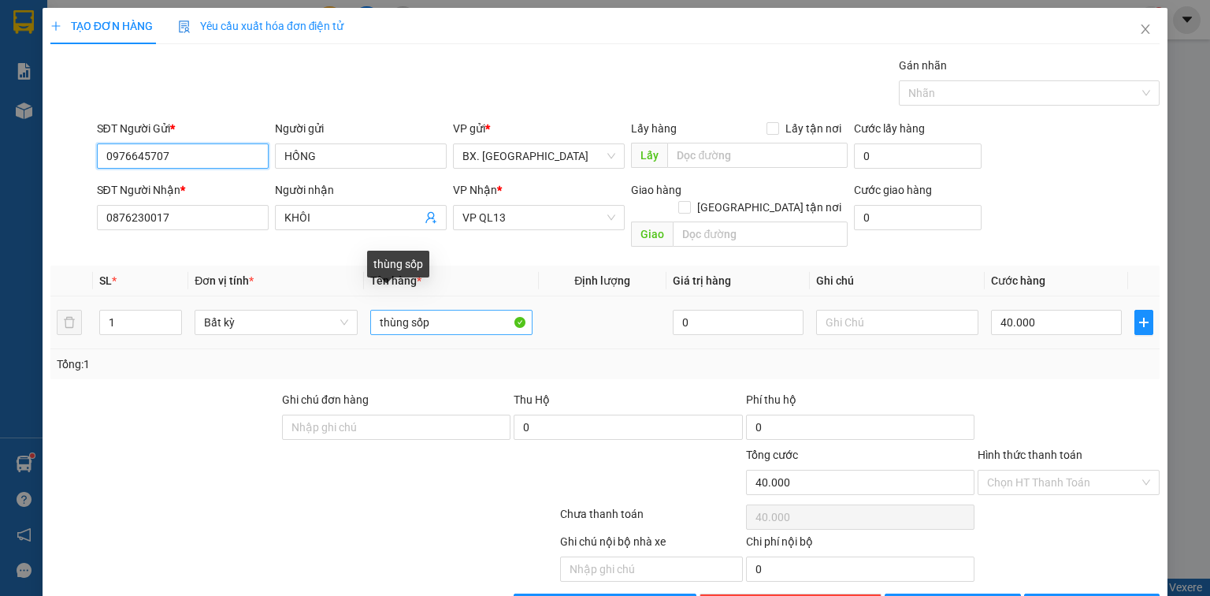
type input "0976645707"
drag, startPoint x: 475, startPoint y: 310, endPoint x: 484, endPoint y: 304, distance: 10.7
click at [475, 310] on input "thùng sốp" at bounding box center [451, 322] width 162 height 25
type input "t"
type input "TH XỐP"
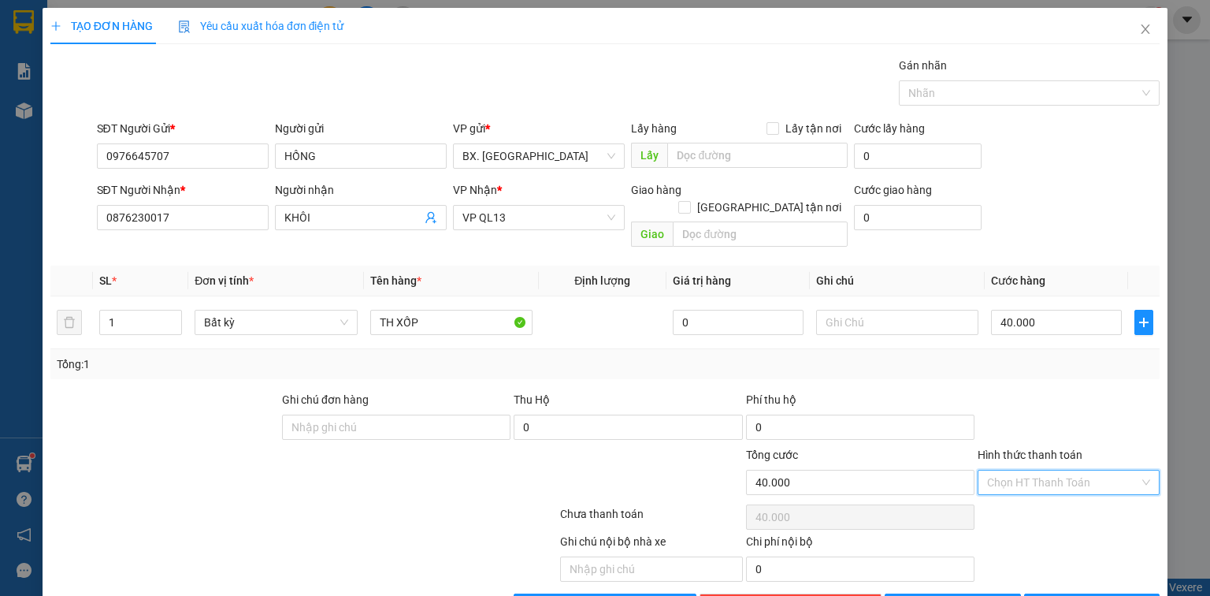
click at [1021, 470] on input "Hình thức thanh toán" at bounding box center [1063, 482] width 152 height 24
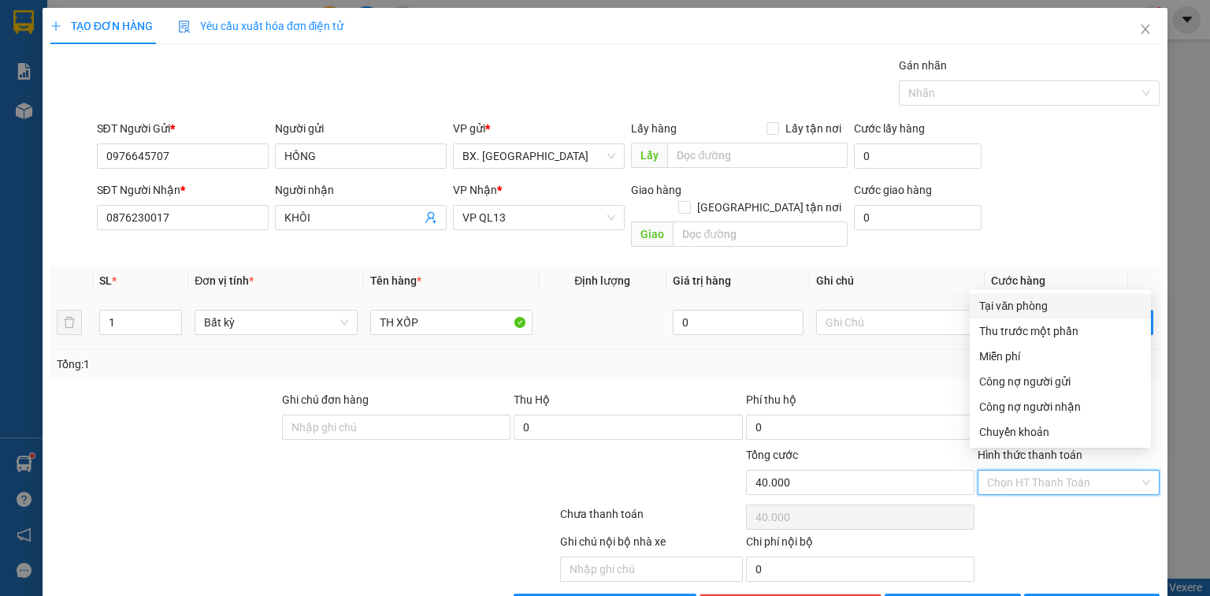
click at [1034, 307] on div "Tại văn phòng" at bounding box center [1060, 305] width 162 height 17
type input "0"
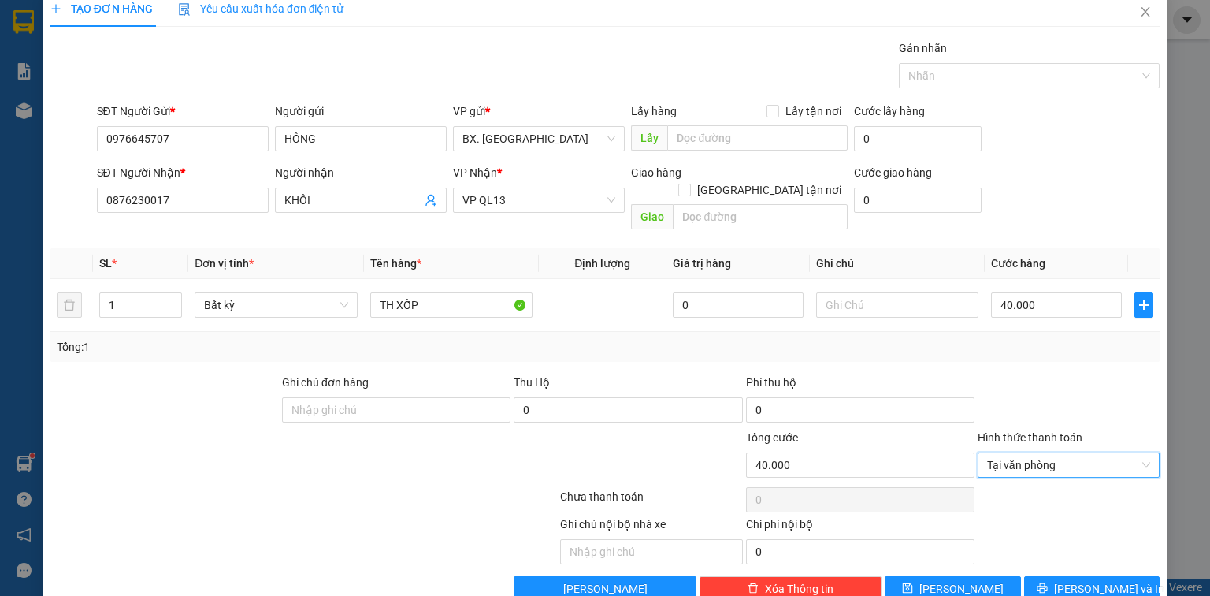
scroll to position [35, 0]
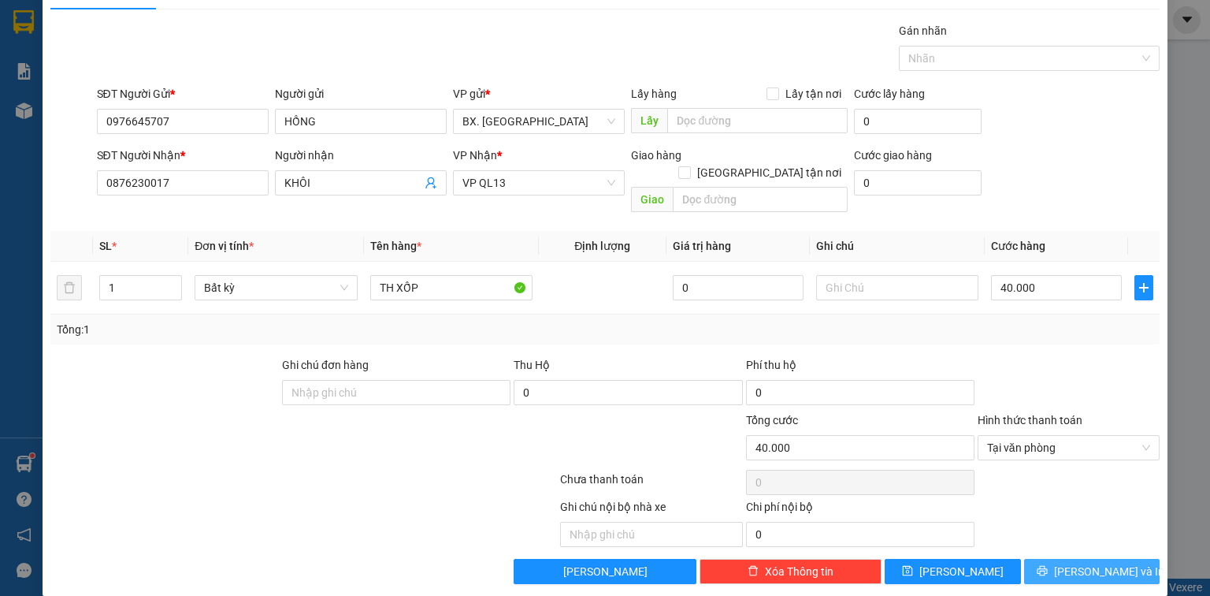
click at [1039, 559] on button "[PERSON_NAME] và In" at bounding box center [1092, 571] width 136 height 25
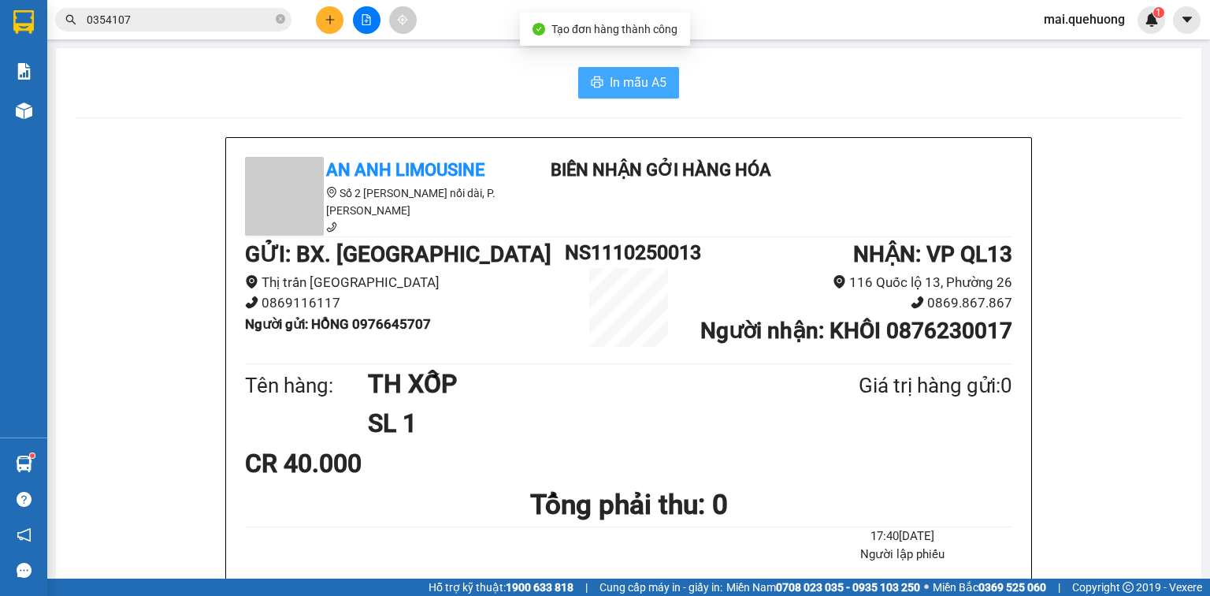
click at [636, 82] on span "In mẫu A5" at bounding box center [638, 82] width 57 height 20
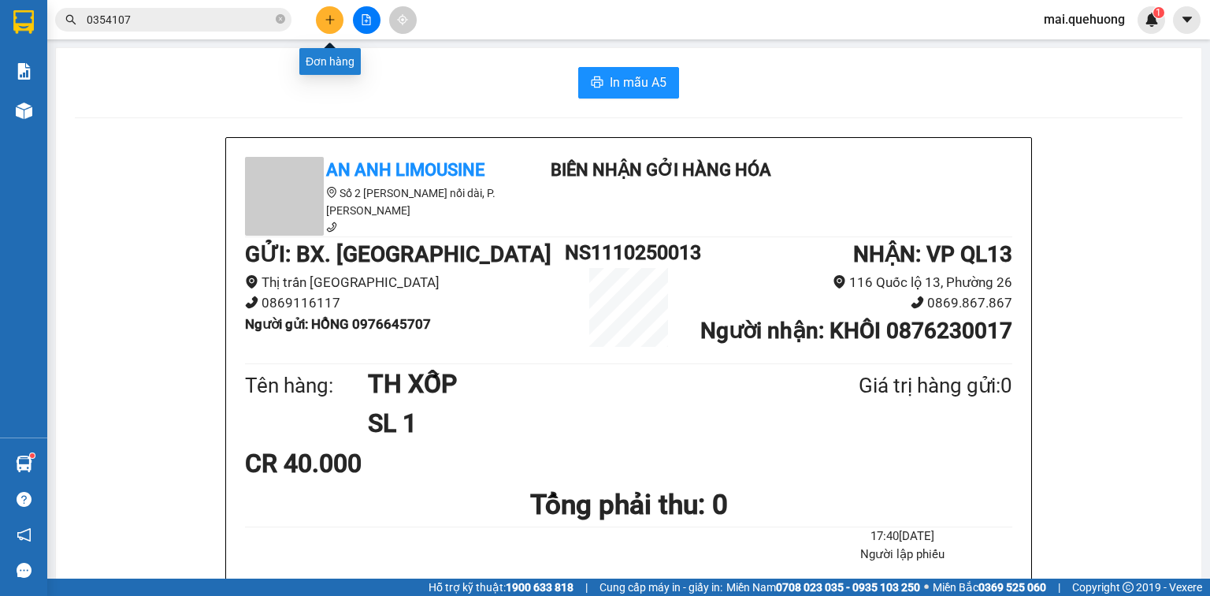
click at [333, 22] on icon "plus" at bounding box center [330, 19] width 11 height 11
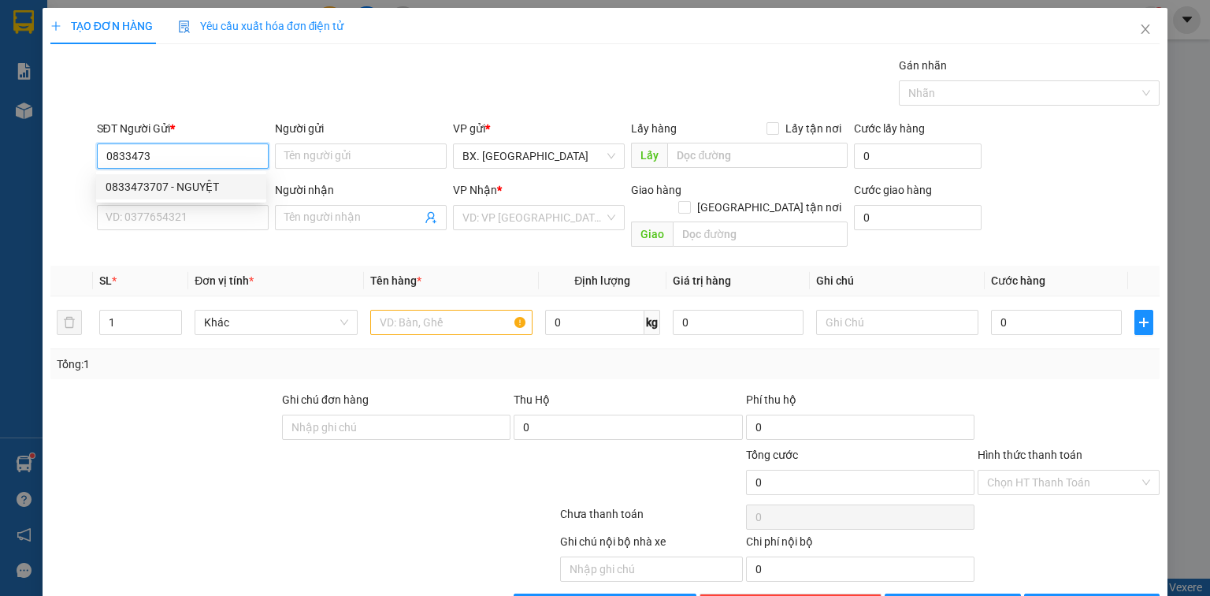
click at [171, 180] on div "0833473707 - NGUYỆT" at bounding box center [181, 186] width 151 height 17
type input "0833473707"
type input "NGUYỆT"
type input "0977511503"
type input "TRƯỜNG"
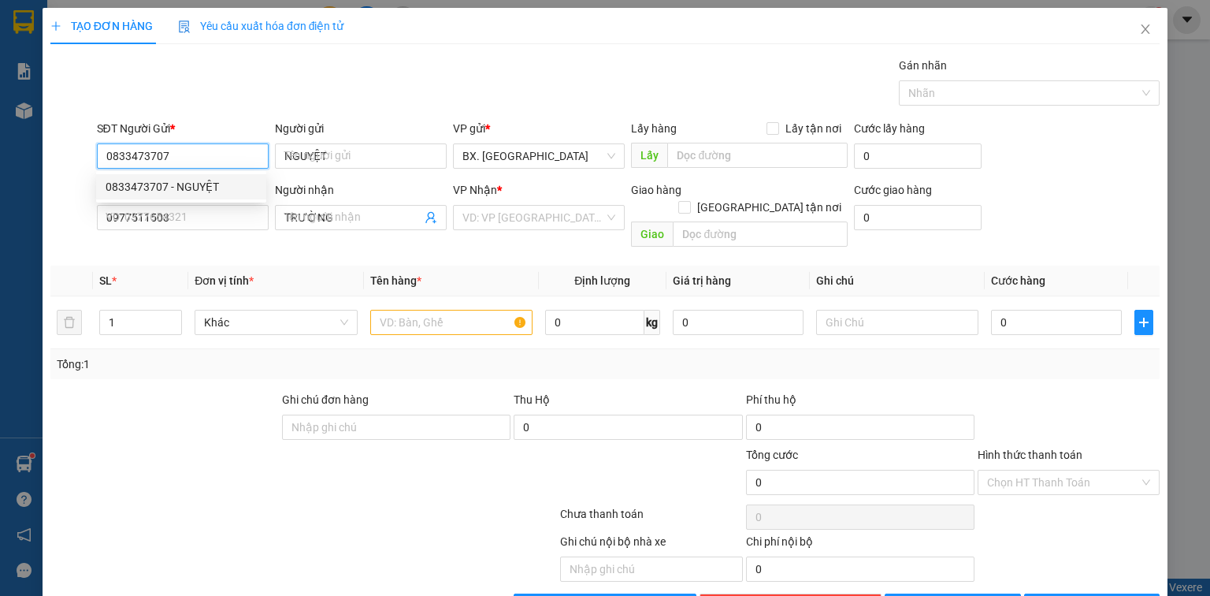
type input "70.000"
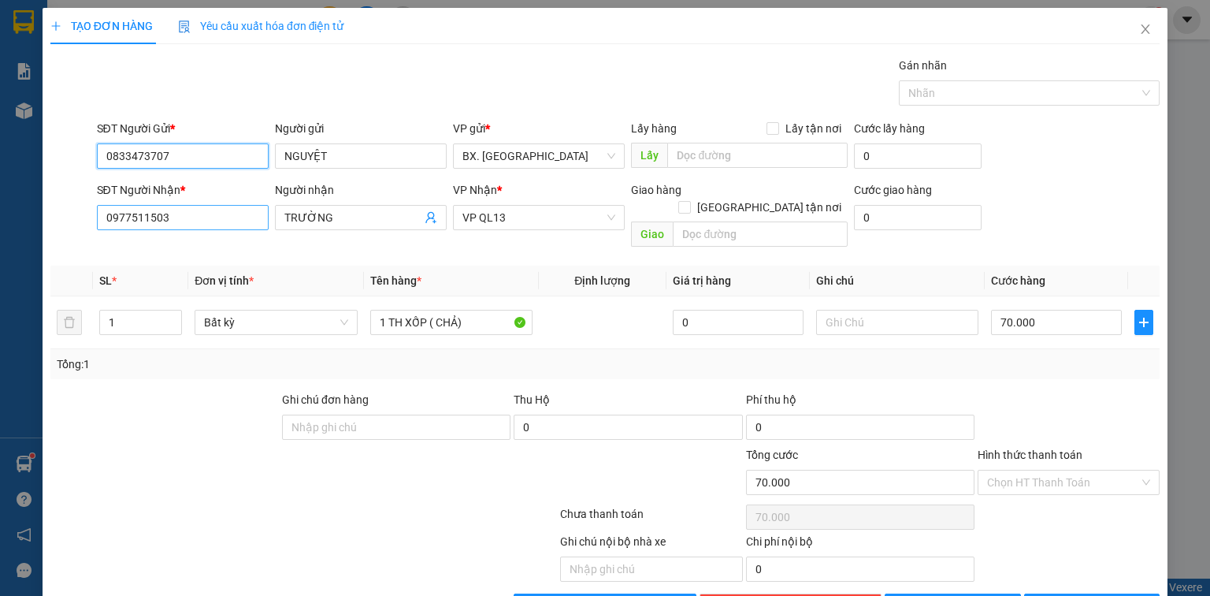
type input "0833473707"
drag, startPoint x: 169, startPoint y: 208, endPoint x: 82, endPoint y: 221, distance: 88.5
click at [82, 221] on div "SĐT Người Nhận * 0977511503 Người nhận TRƯỜNG VP Nhận * VP QL13 Giao hàng Giao …" at bounding box center [605, 217] width 1112 height 72
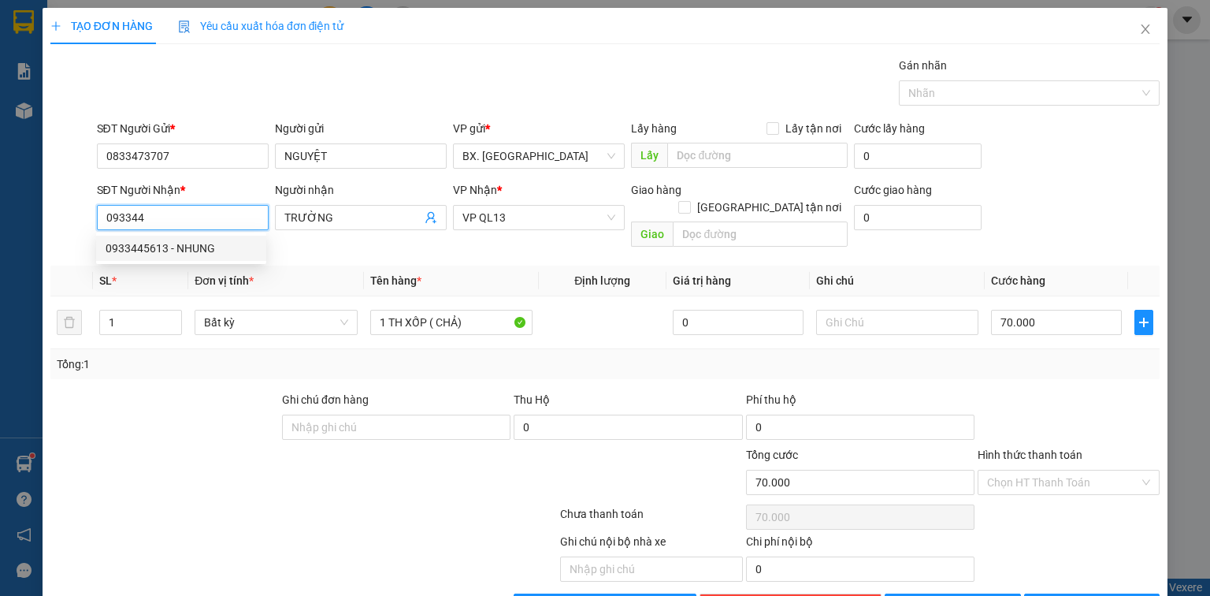
click at [154, 250] on div "0933445613 - NHUNG" at bounding box center [181, 248] width 151 height 17
type input "0933445613"
type input "NHUNG"
type input "30.000"
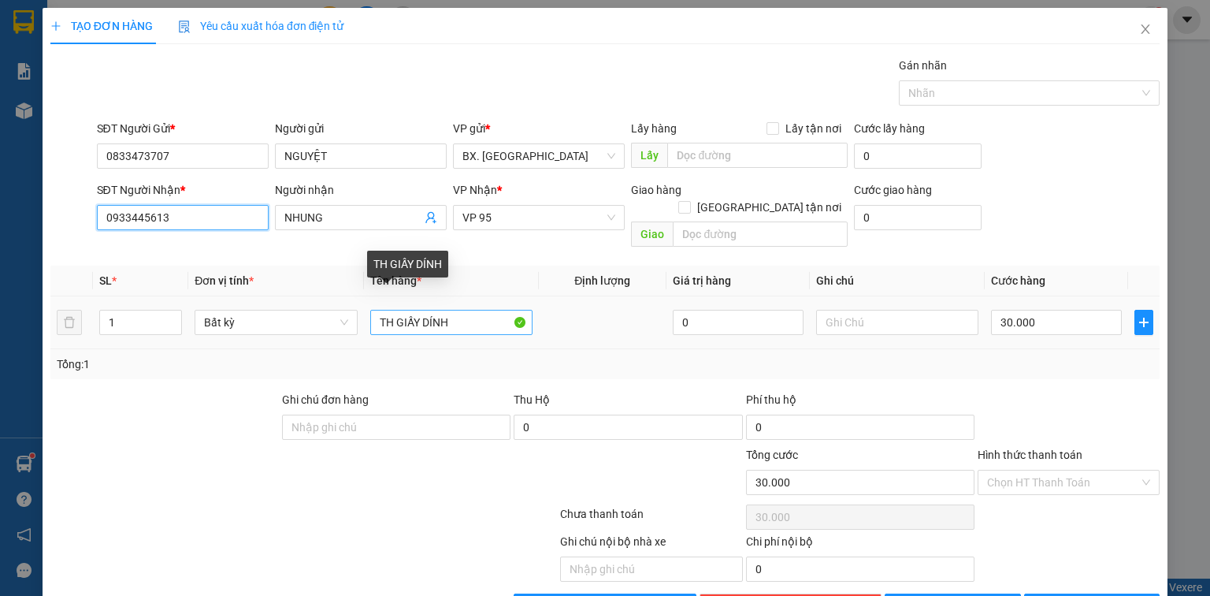
type input "0933445613"
drag, startPoint x: 451, startPoint y: 306, endPoint x: 266, endPoint y: 380, distance: 199.1
click at [266, 380] on div "Transit Pickup Surcharge Ids Transit Deliver Surcharge Ids Transit Deliver Surc…" at bounding box center [604, 338] width 1109 height 562
type input "TÚM TRẮNG"
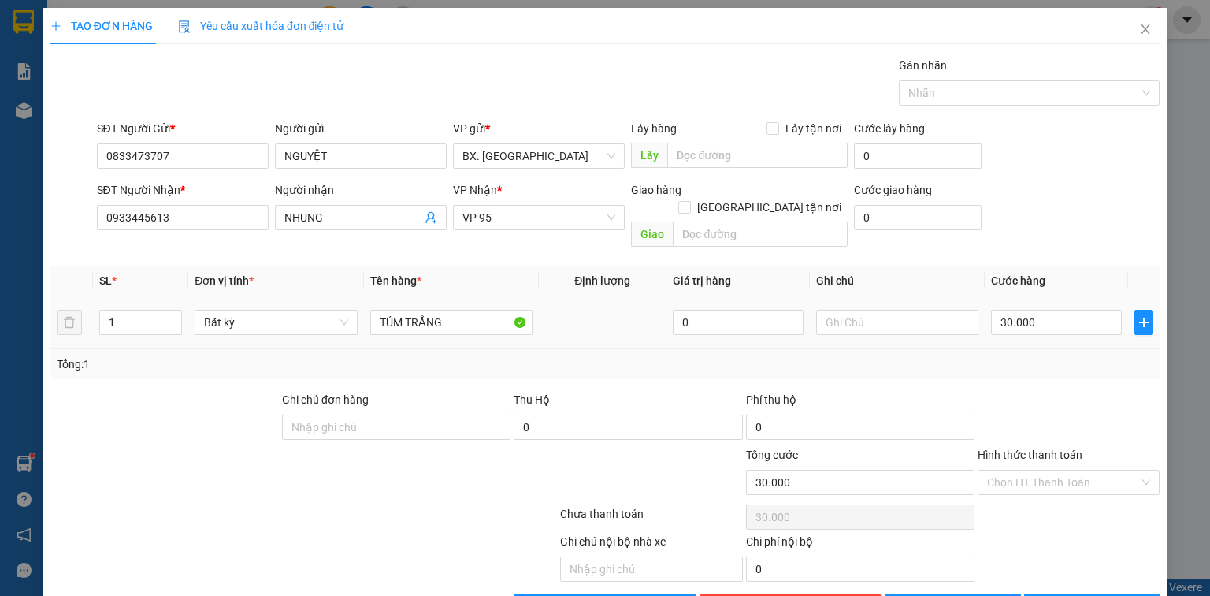
click at [1015, 306] on div "30.000" at bounding box center [1056, 322] width 131 height 32
click at [1007, 310] on input "30.000" at bounding box center [1056, 322] width 131 height 25
type input "4"
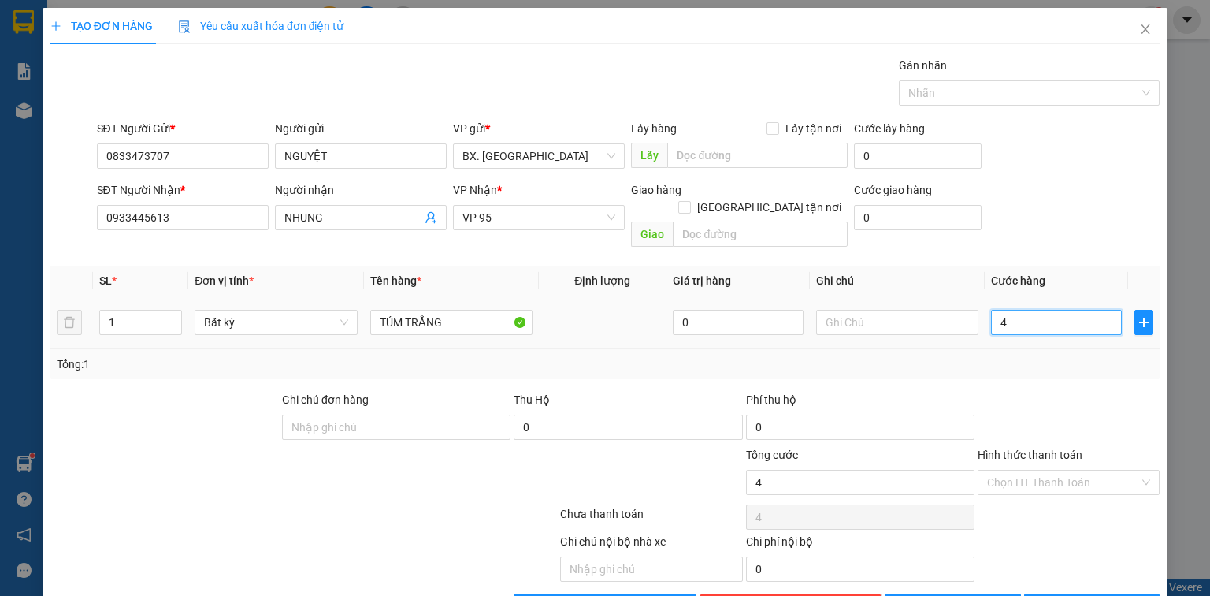
type input "40"
type input "40.000"
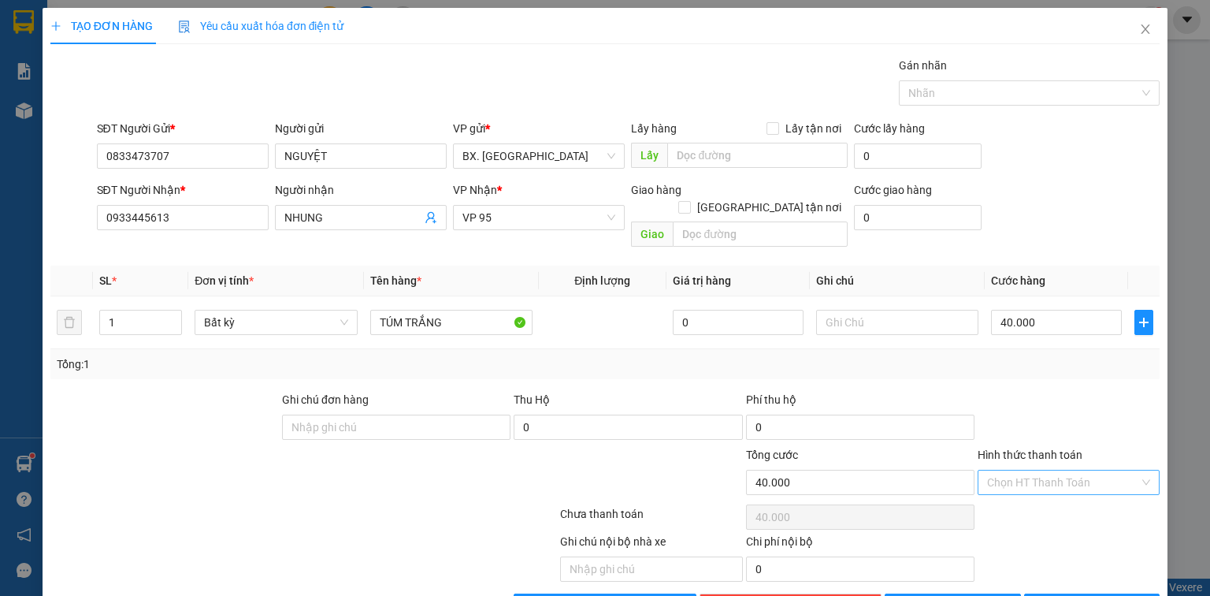
click at [1071, 470] on input "Hình thức thanh toán" at bounding box center [1063, 482] width 152 height 24
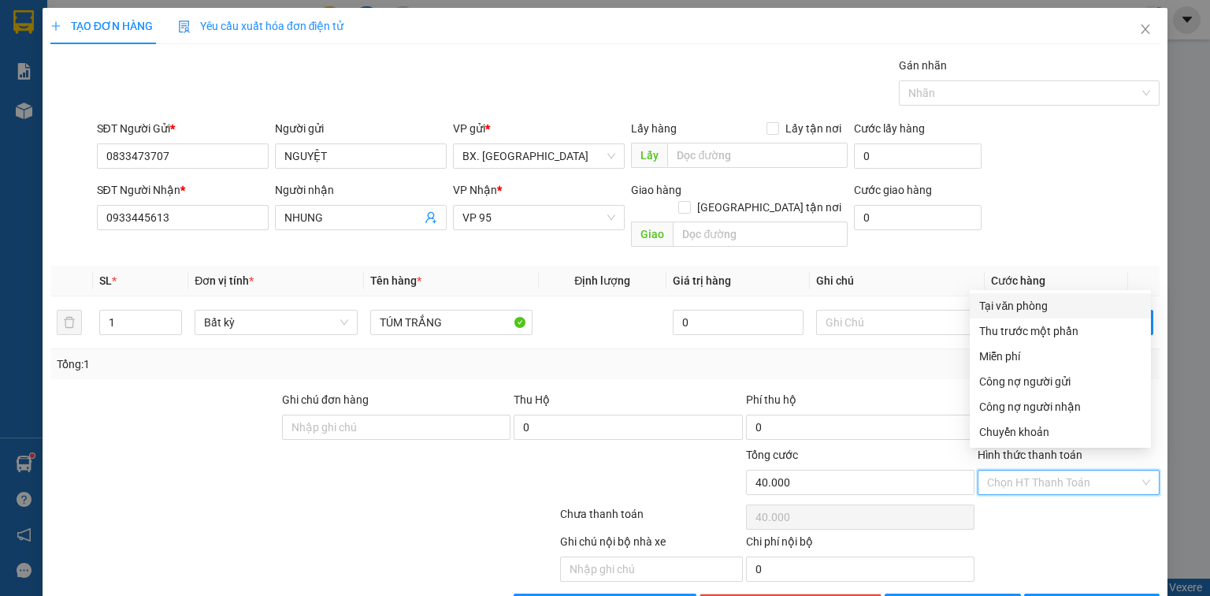
click at [1032, 306] on div "Tại văn phòng" at bounding box center [1060, 305] width 162 height 17
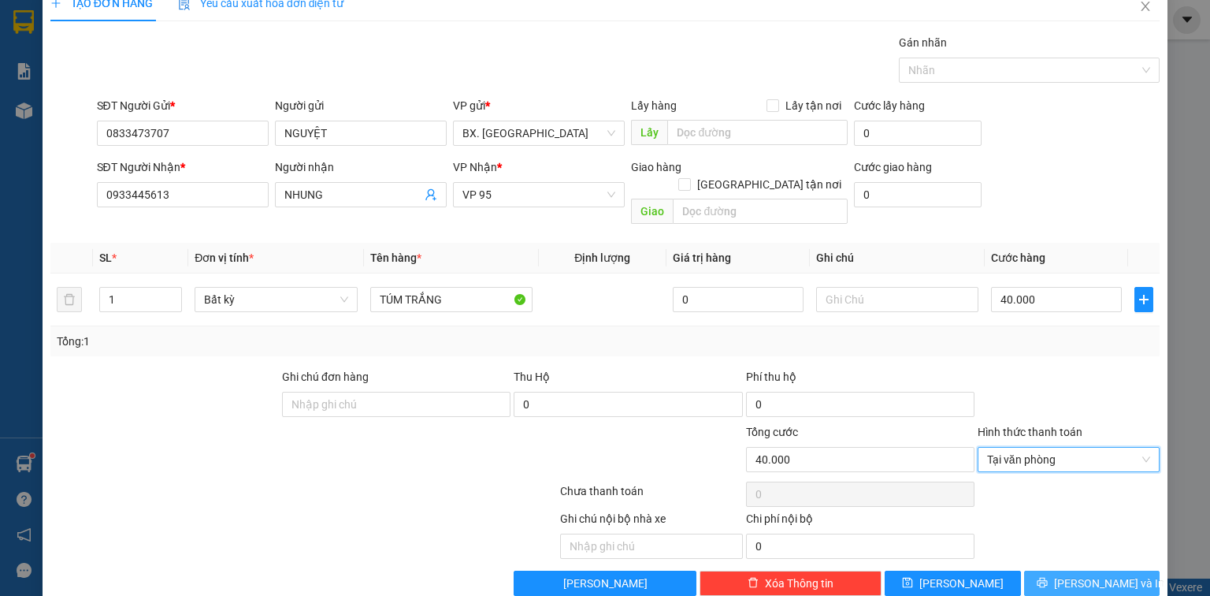
scroll to position [35, 0]
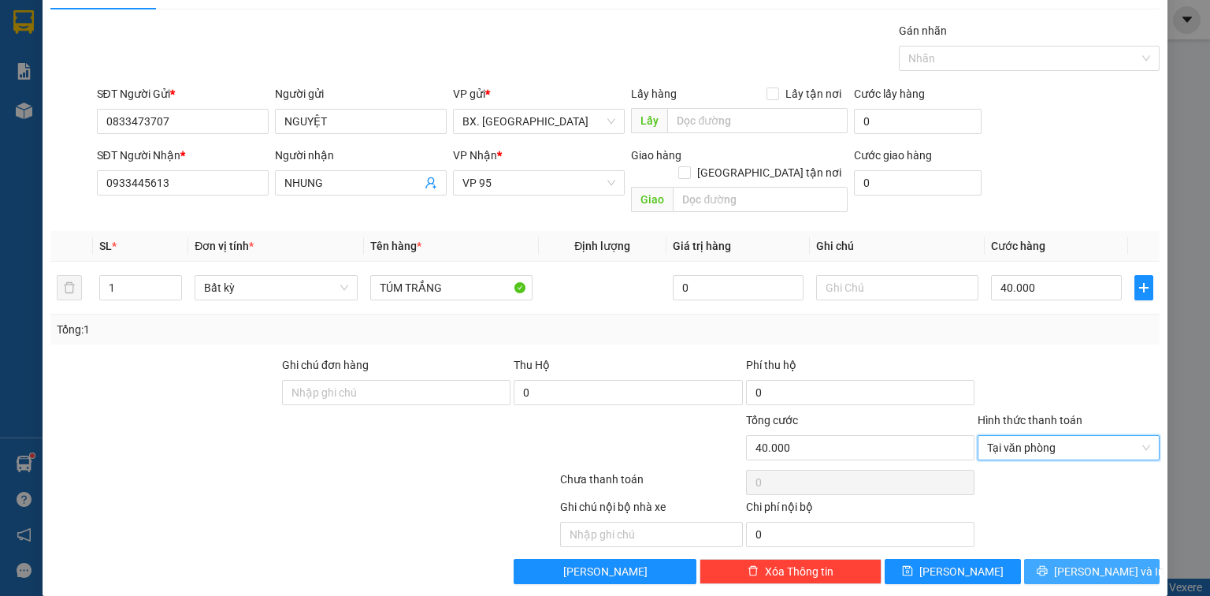
click at [1048, 559] on button "[PERSON_NAME] và In" at bounding box center [1092, 571] width 136 height 25
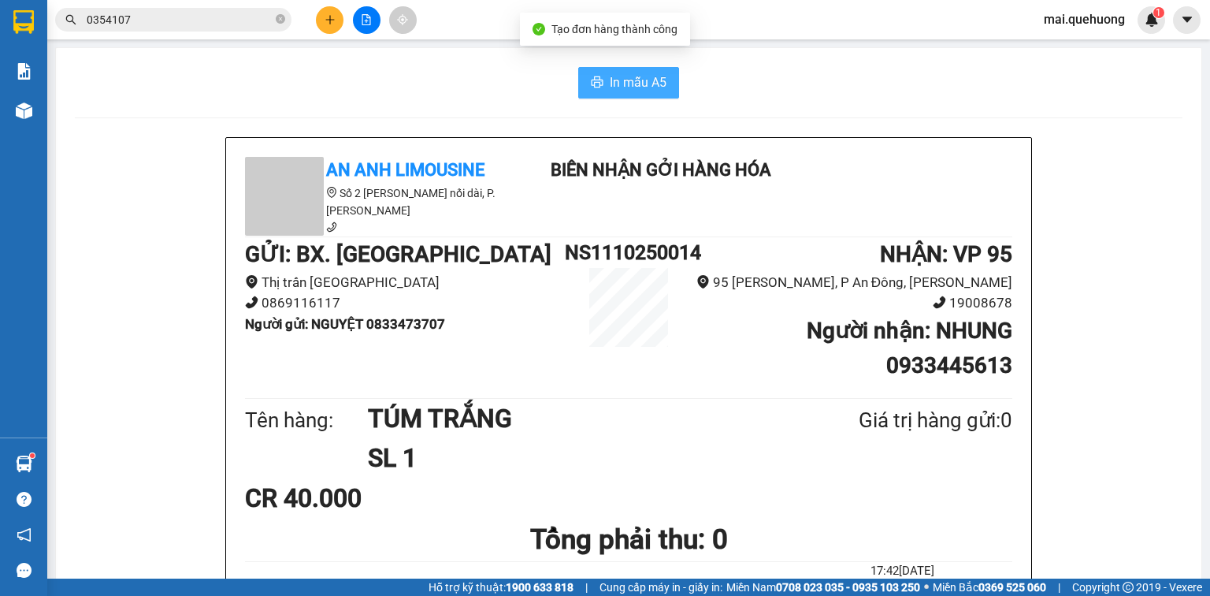
click at [602, 80] on button "In mẫu A5" at bounding box center [628, 83] width 101 height 32
click at [362, 18] on icon "file-add" at bounding box center [366, 19] width 11 height 11
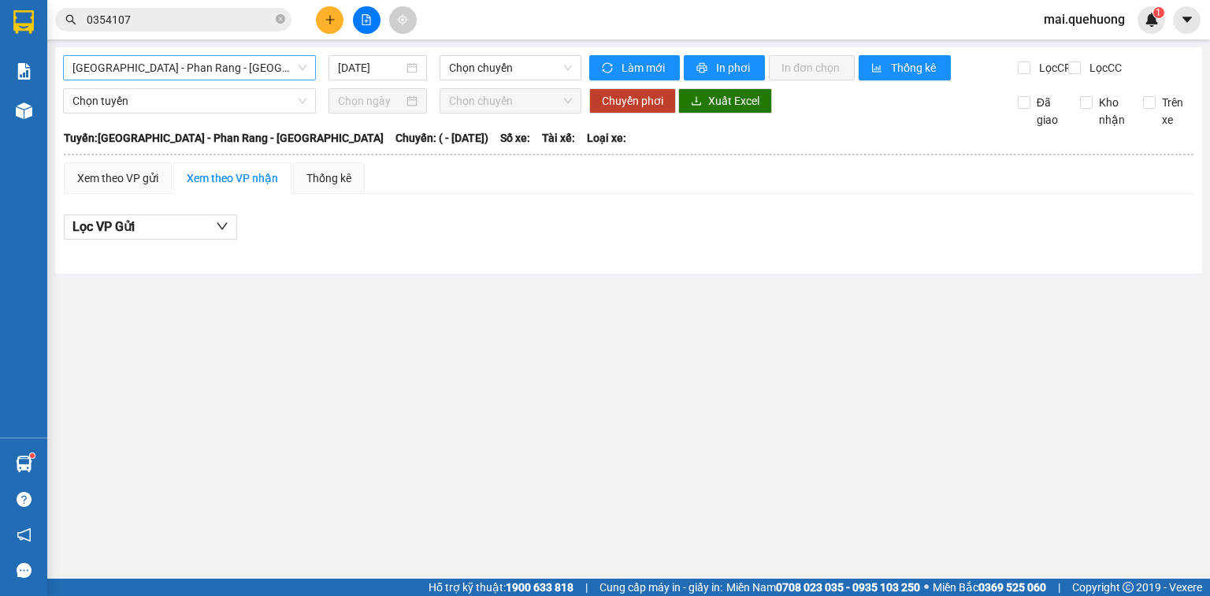
click at [274, 72] on span "[GEOGRAPHIC_DATA] - Phan Rang - [GEOGRAPHIC_DATA]" at bounding box center [189, 68] width 234 height 24
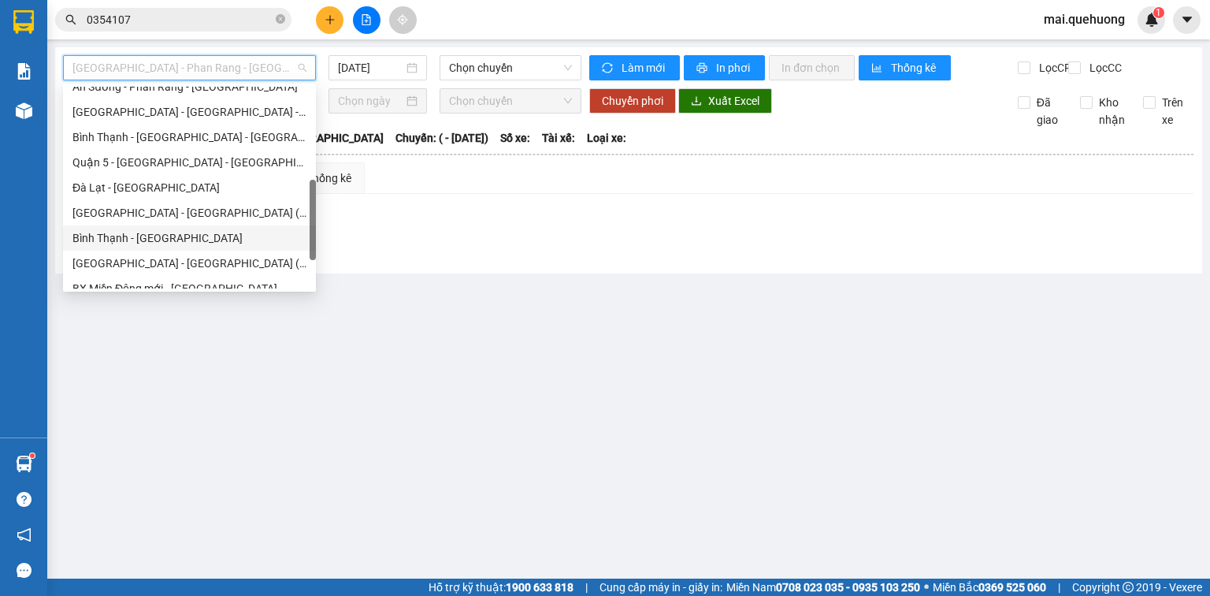
scroll to position [429, 0]
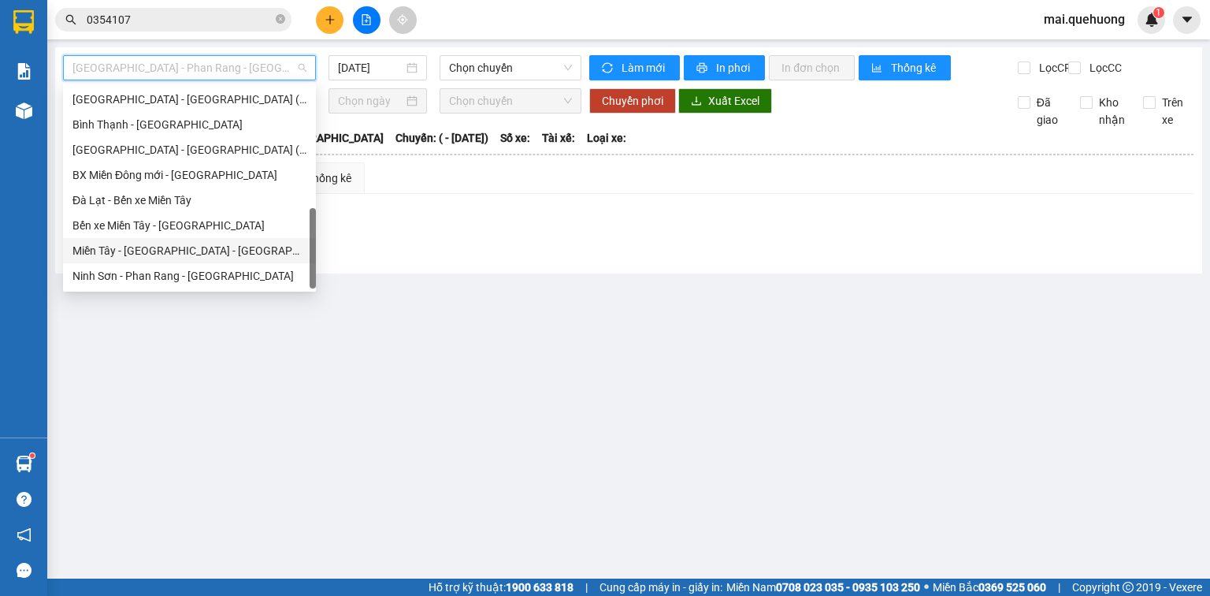
click at [220, 251] on div "Miền Tây - [GEOGRAPHIC_DATA] - [GEOGRAPHIC_DATA]" at bounding box center [189, 250] width 234 height 17
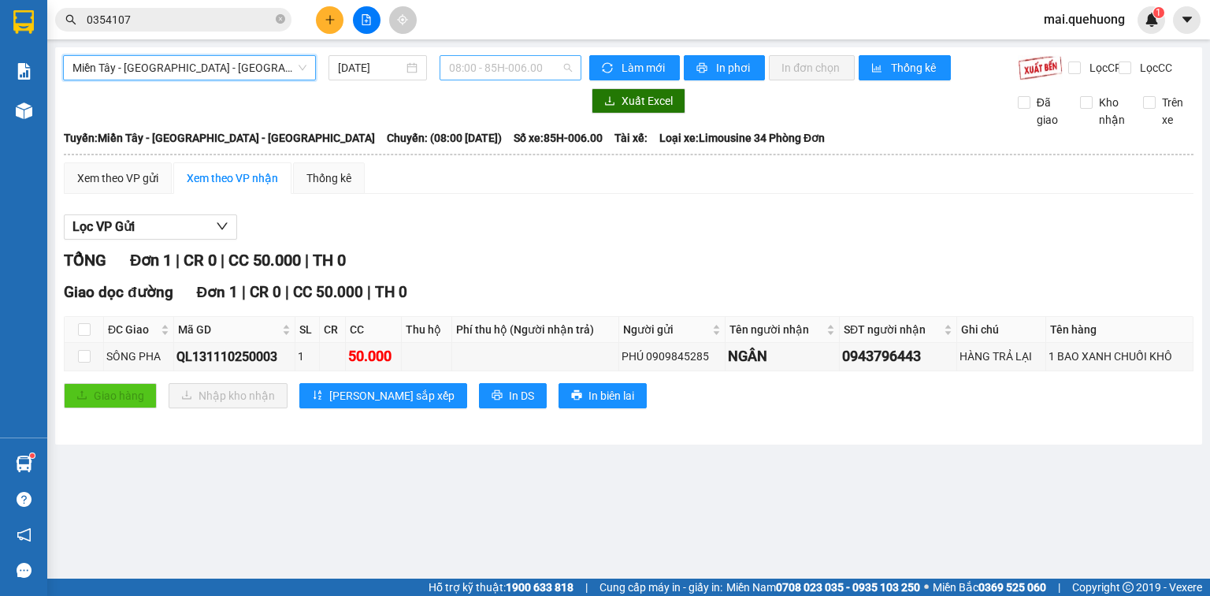
click at [485, 68] on span "08:00 - 85H-006.00" at bounding box center [511, 68] width 124 height 24
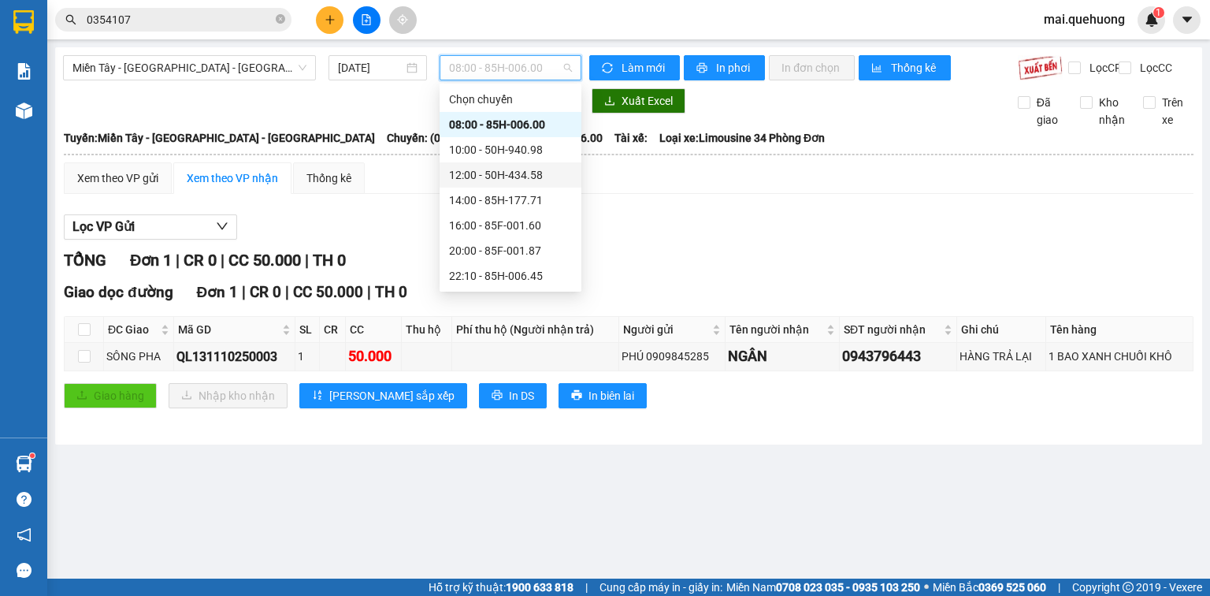
click at [473, 176] on div "12:00 - 50H-434.58" at bounding box center [510, 174] width 123 height 17
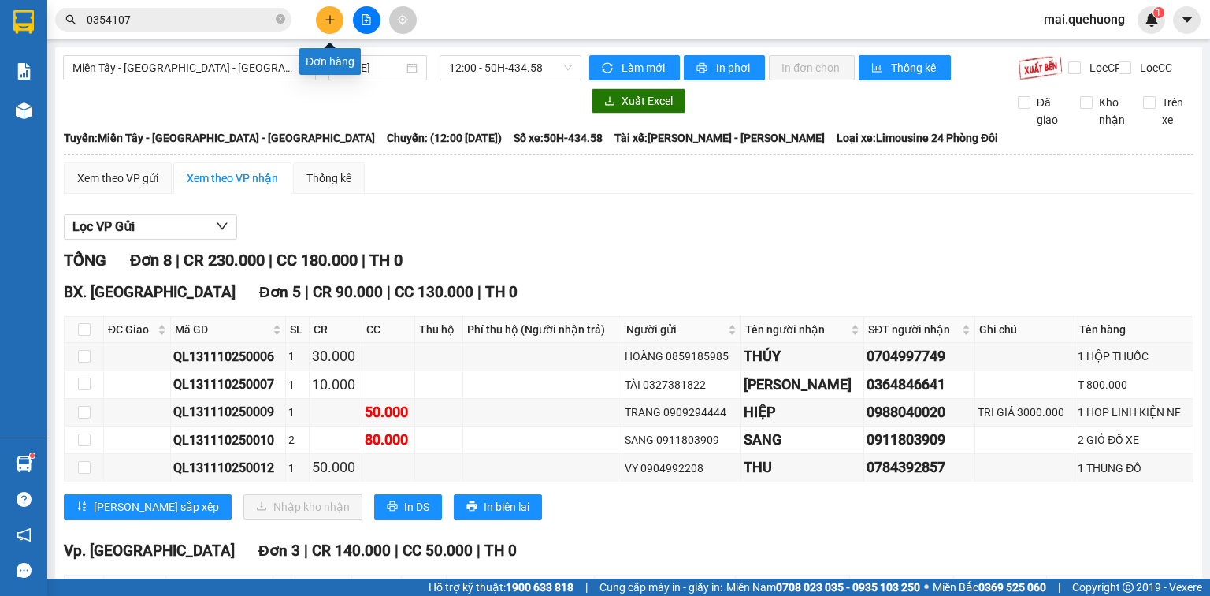
click at [334, 26] on button at bounding box center [330, 20] width 28 height 28
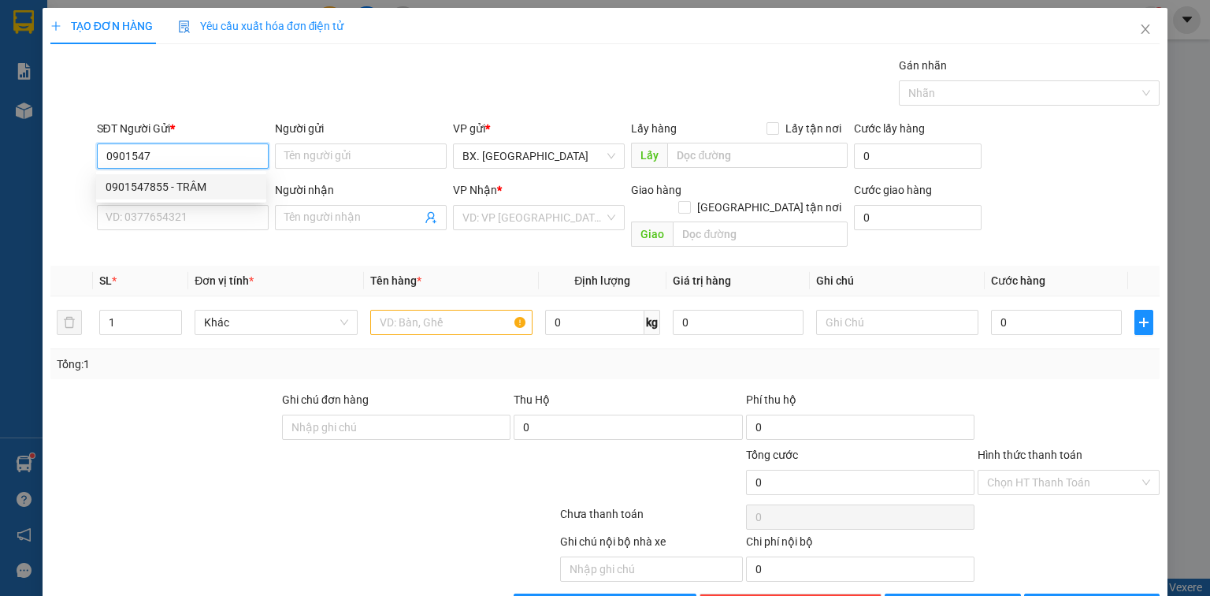
click at [167, 184] on div "0901547855 - TRÂM" at bounding box center [181, 186] width 151 height 17
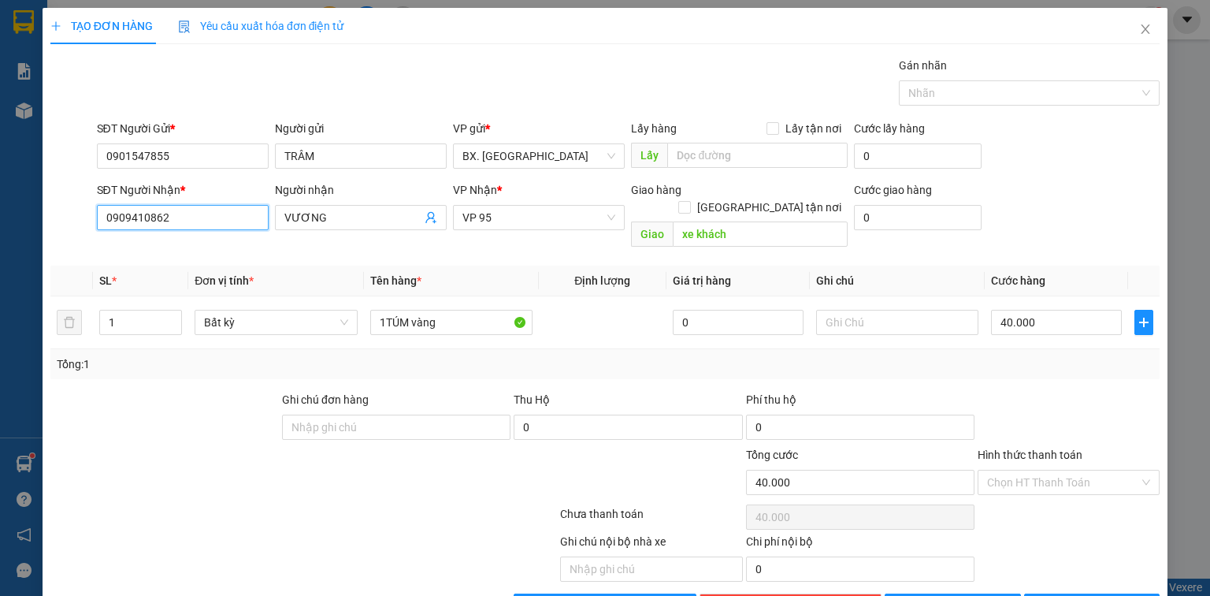
click at [192, 221] on input "0909410862" at bounding box center [183, 217] width 172 height 25
click at [191, 242] on div "0333592062 - TRÚC" at bounding box center [181, 248] width 151 height 17
click at [520, 214] on span "VP QL13" at bounding box center [538, 218] width 153 height 24
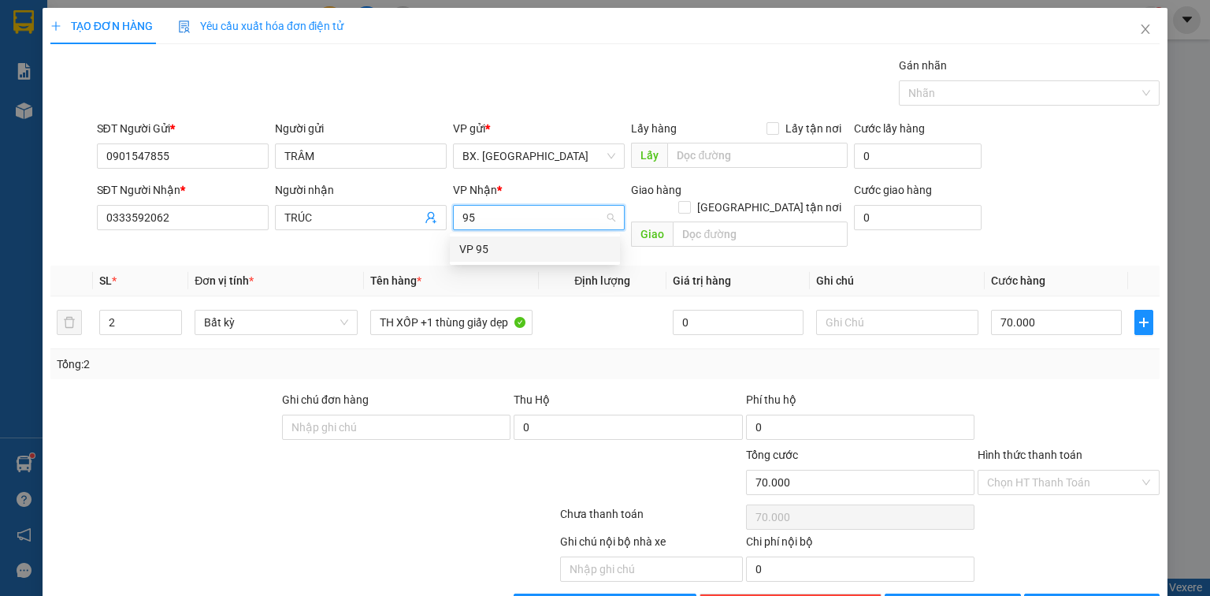
click at [507, 244] on div "VP 95" at bounding box center [534, 248] width 151 height 17
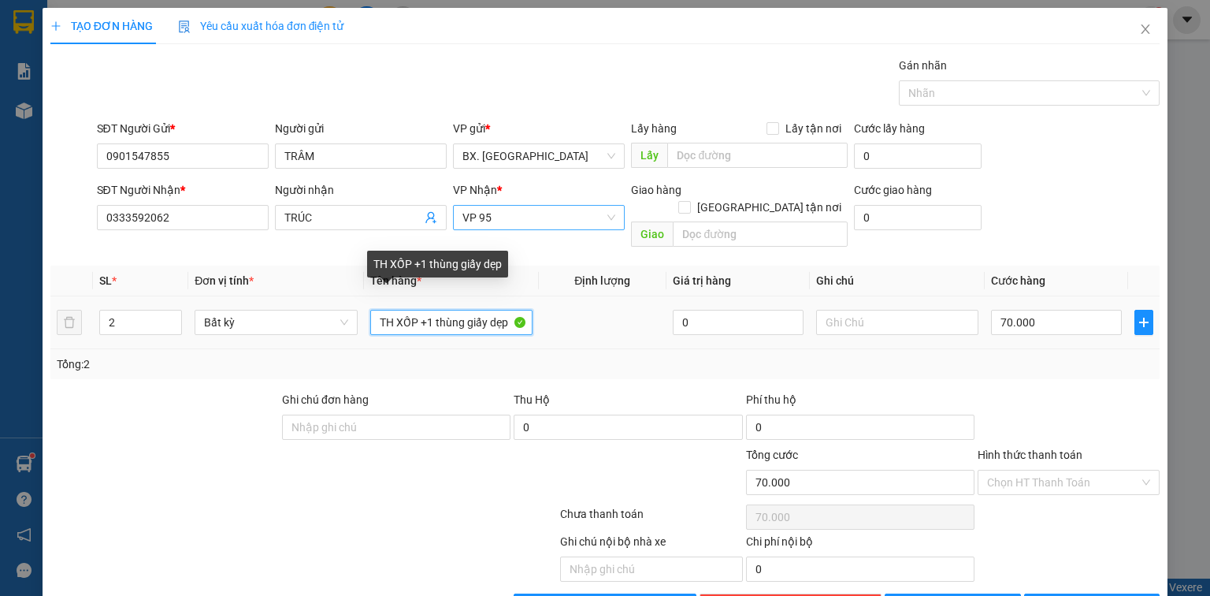
drag, startPoint x: 423, startPoint y: 306, endPoint x: 566, endPoint y: 315, distance: 143.6
click at [566, 315] on tr "2 Bất kỳ TH XỐP +1 thùng giấy dẹp 0 70.000" at bounding box center [604, 322] width 1109 height 53
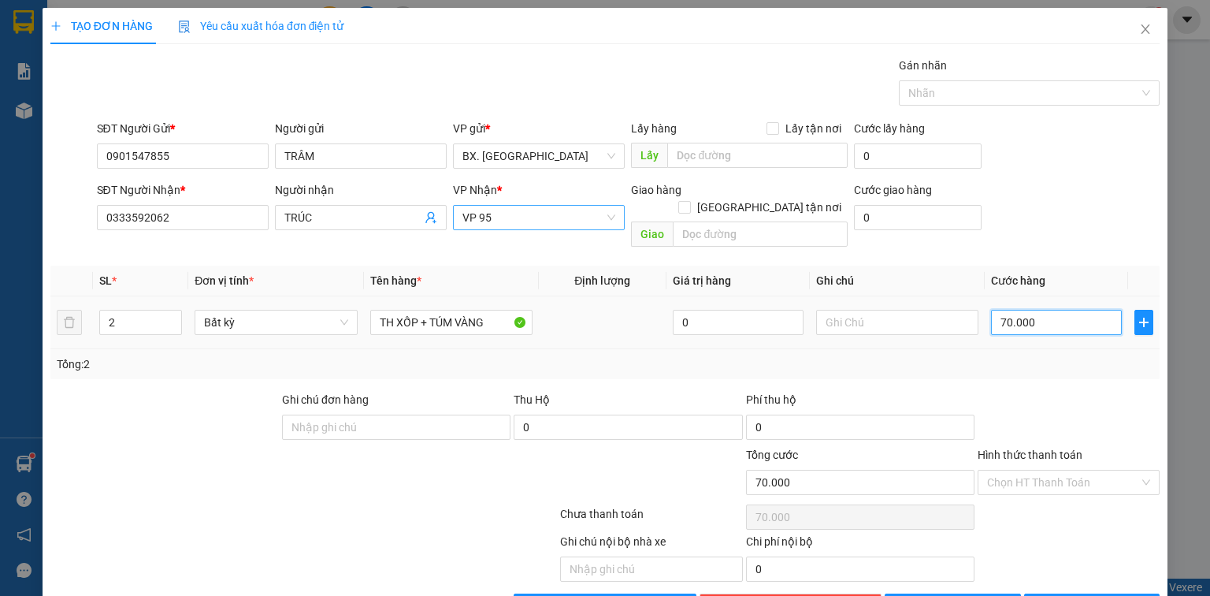
click at [1087, 310] on input "70.000" at bounding box center [1056, 322] width 131 height 25
click at [1042, 470] on input "Hình thức thanh toán" at bounding box center [1063, 482] width 152 height 24
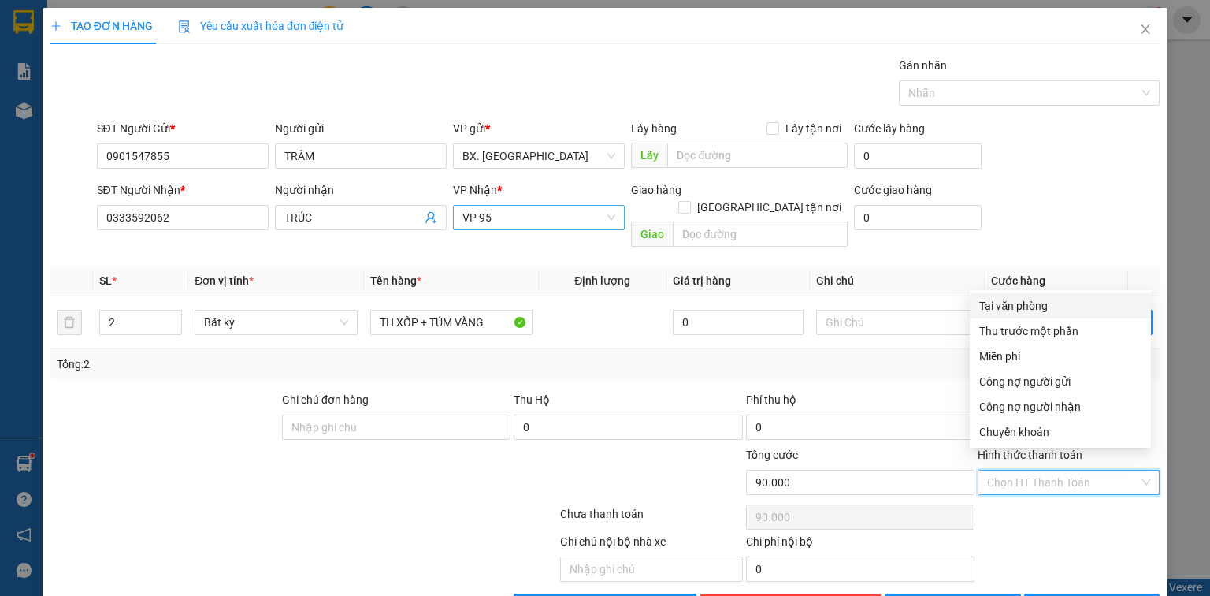
click at [1029, 303] on div "Tại văn phòng" at bounding box center [1060, 305] width 162 height 17
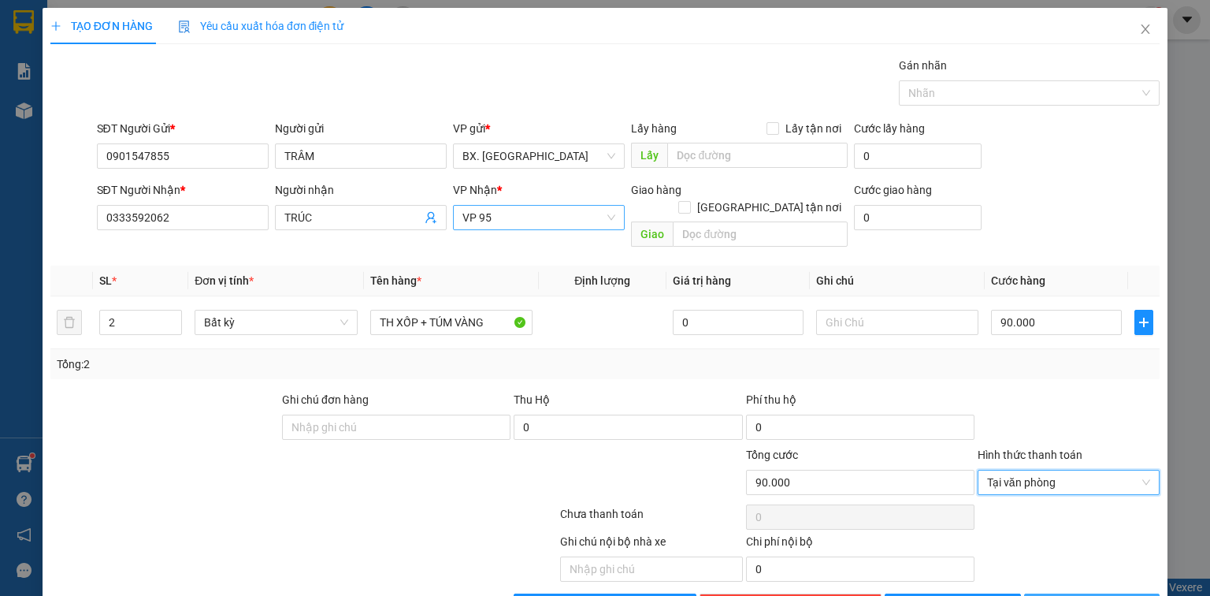
click at [1068, 593] on button "[PERSON_NAME] và In" at bounding box center [1092, 605] width 136 height 25
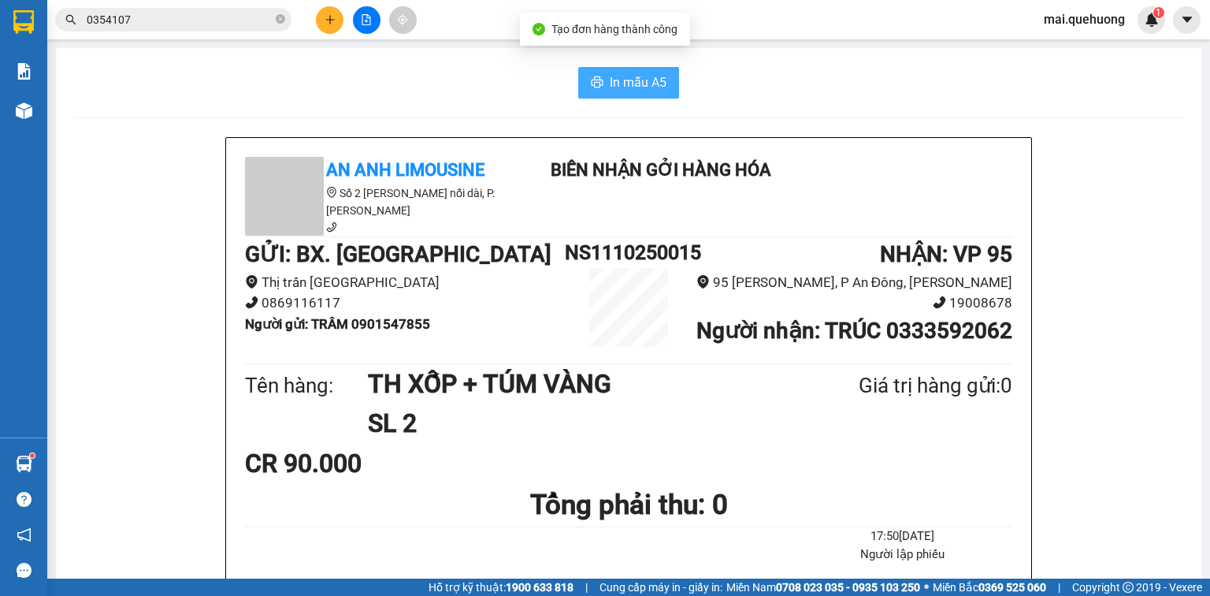
click at [652, 87] on span "In mẫu A5" at bounding box center [638, 82] width 57 height 20
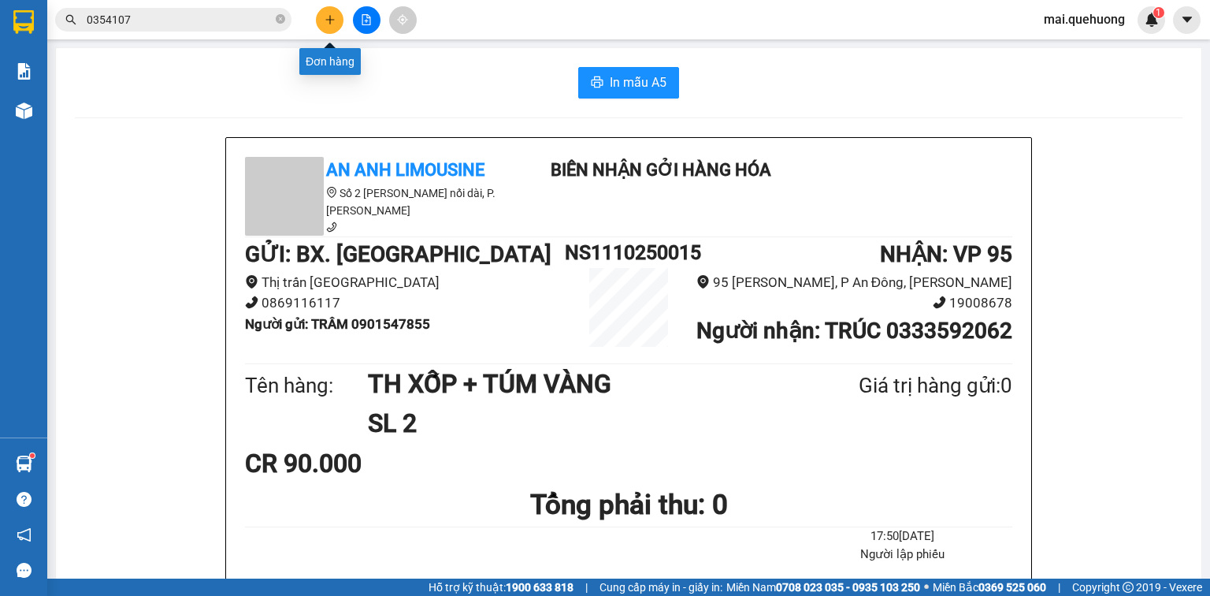
click at [322, 17] on button at bounding box center [330, 20] width 28 height 28
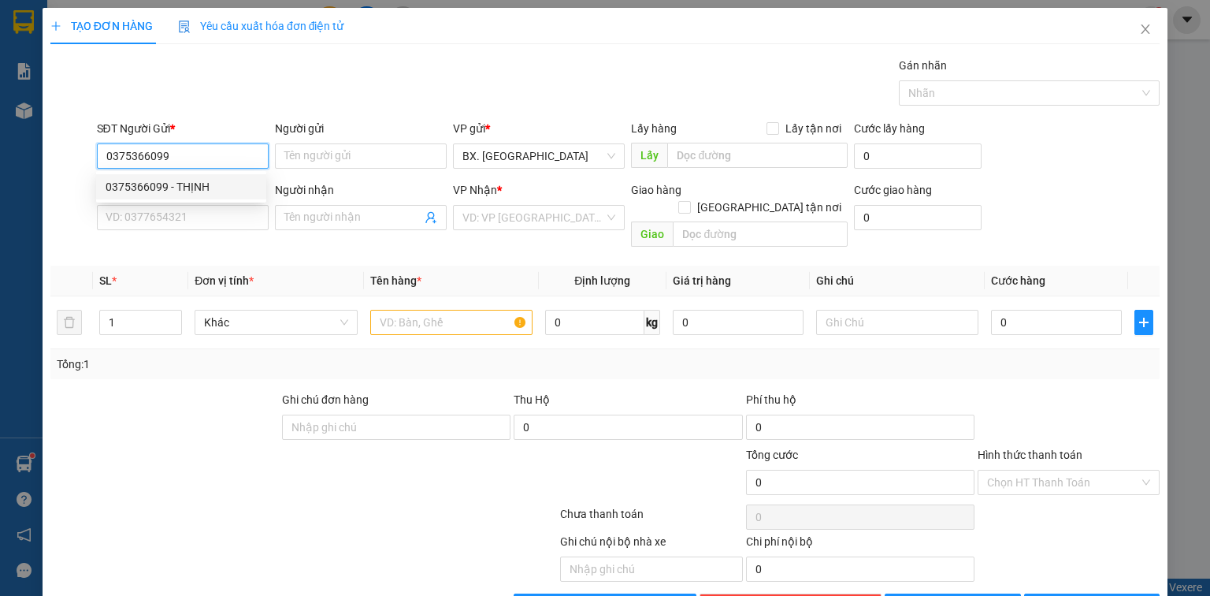
click at [202, 184] on div "0375366099 - THỊNH" at bounding box center [181, 186] width 151 height 17
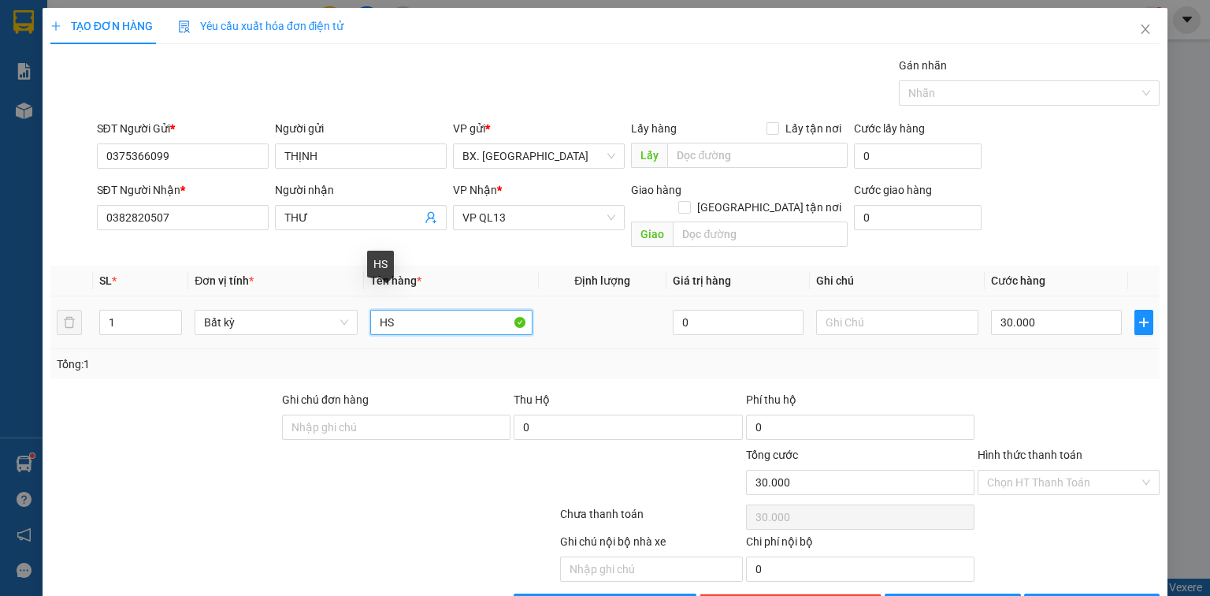
drag, startPoint x: 443, startPoint y: 304, endPoint x: 348, endPoint y: 315, distance: 95.2
click at [348, 317] on tr "1 Bất kỳ HS 0 30.000" at bounding box center [604, 322] width 1109 height 53
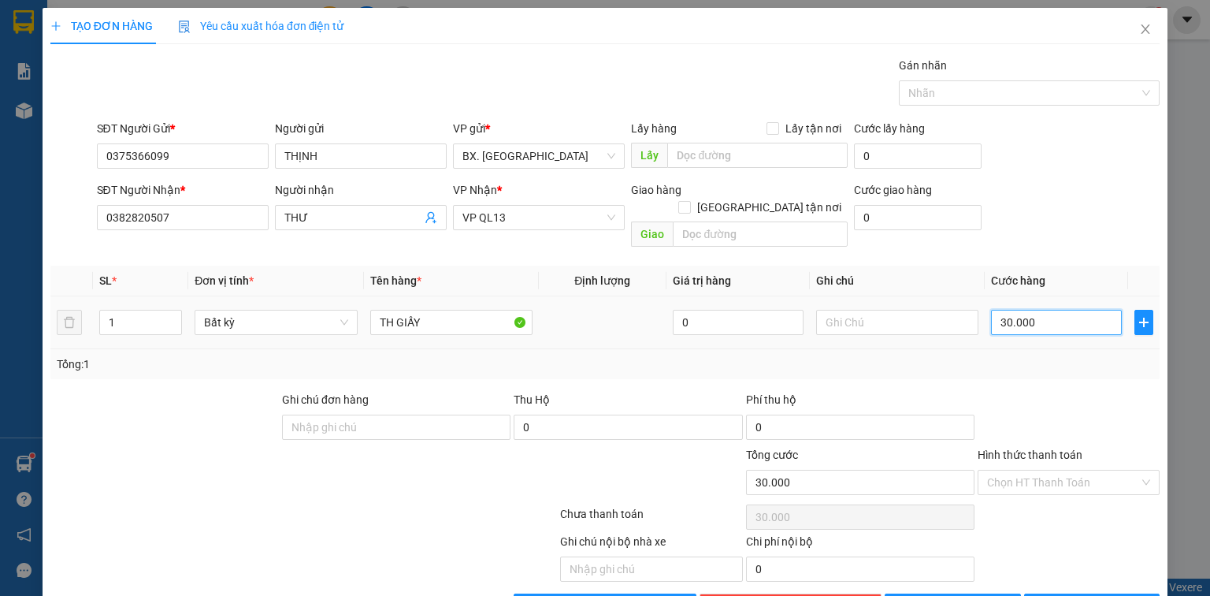
click at [1038, 315] on input "30.000" at bounding box center [1056, 322] width 131 height 25
click at [1071, 470] on input "Hình thức thanh toán" at bounding box center [1063, 482] width 152 height 24
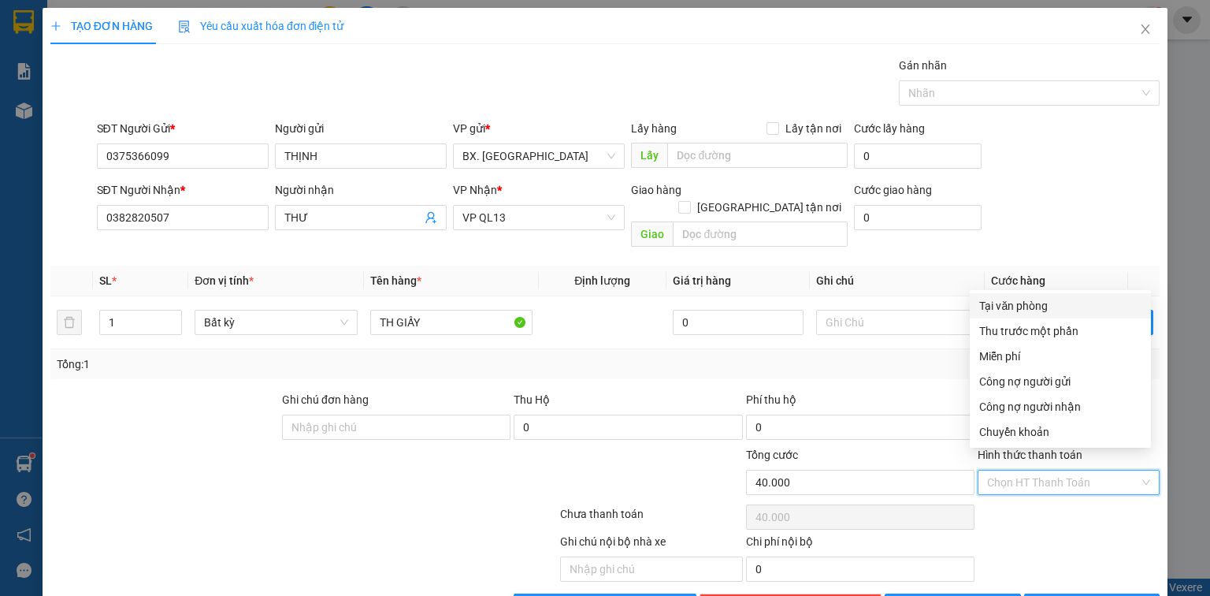
click at [1051, 307] on div "Tại văn phòng" at bounding box center [1060, 305] width 162 height 17
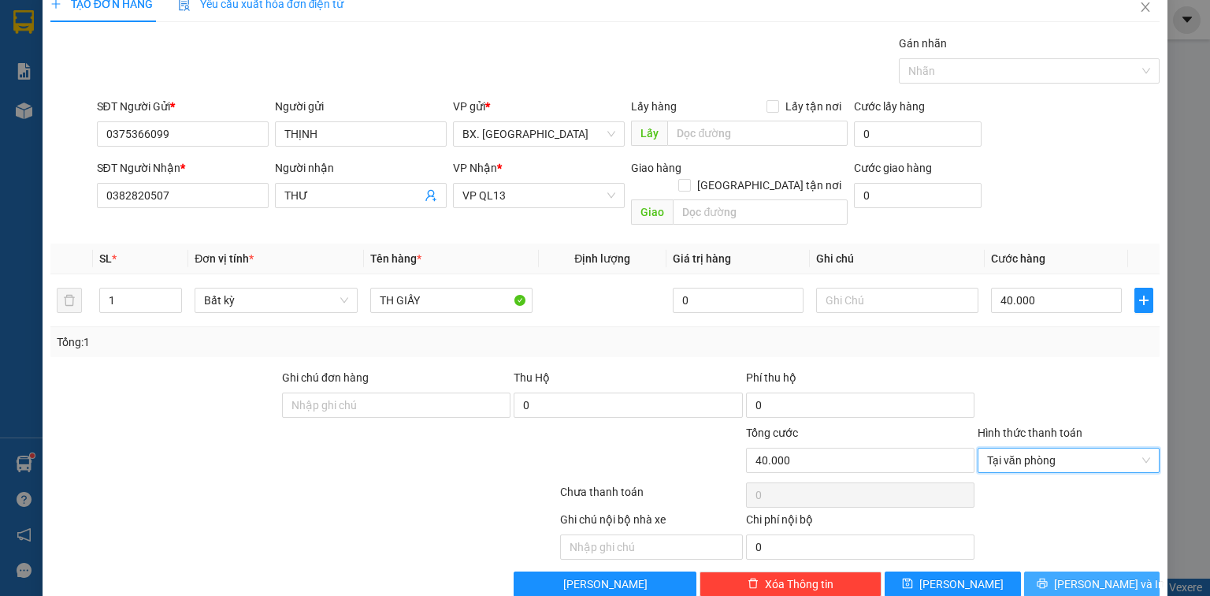
scroll to position [35, 0]
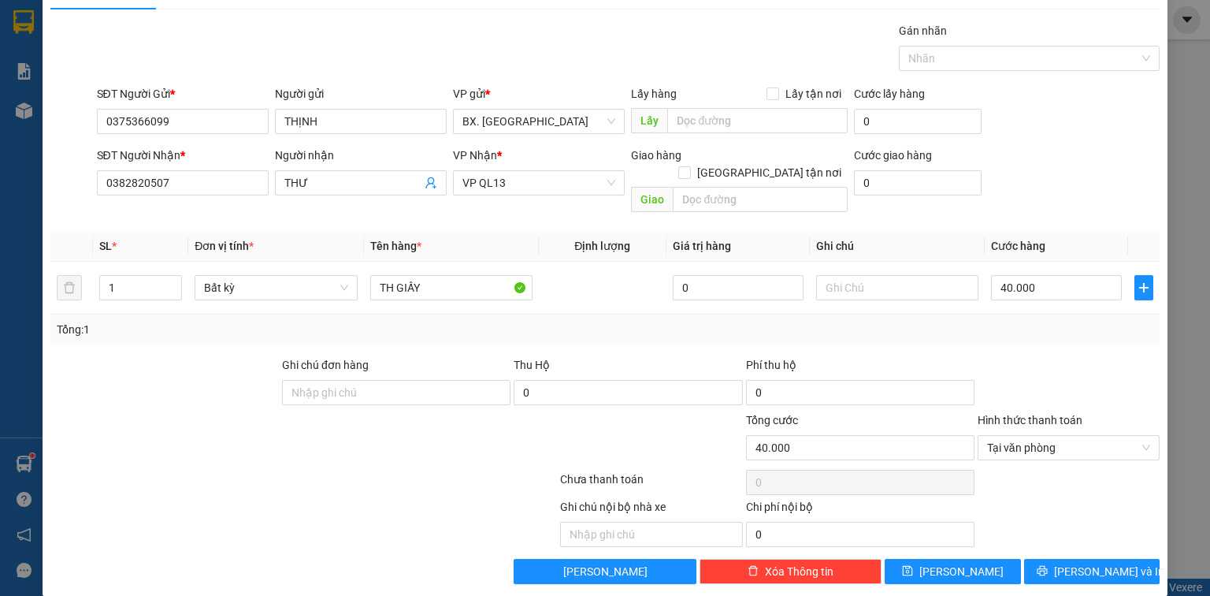
click at [1075, 537] on div "Transit Pickup Surcharge Ids Transit Deliver Surcharge Ids Transit Deliver Surc…" at bounding box center [604, 303] width 1109 height 562
click at [1072, 563] on span "[PERSON_NAME] và In" at bounding box center [1109, 571] width 110 height 17
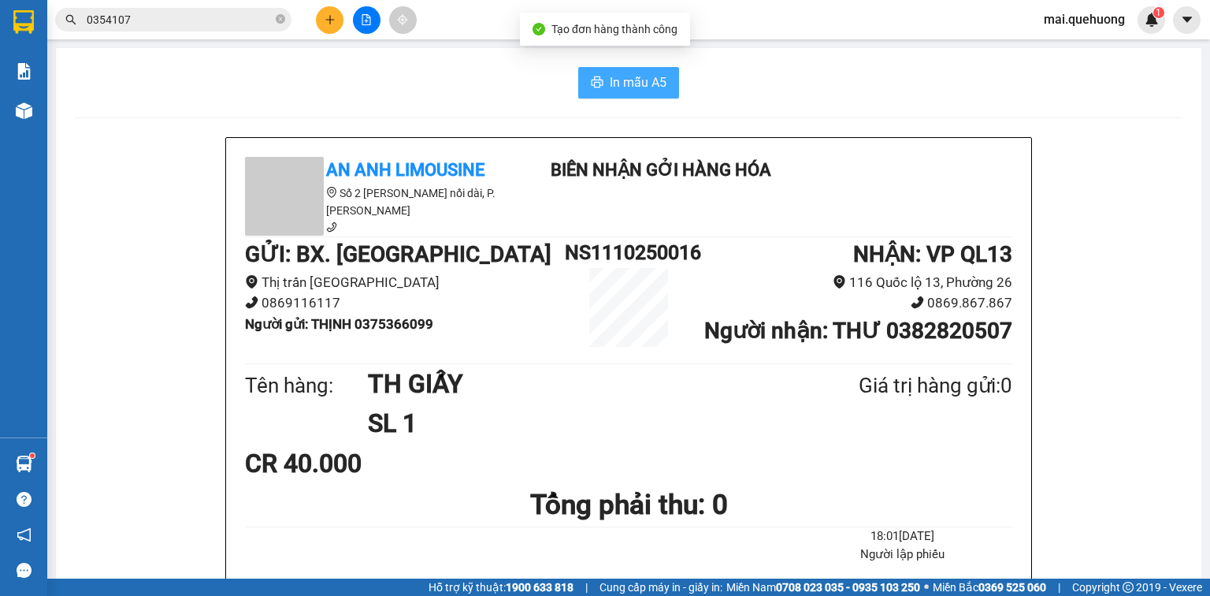
click at [617, 84] on span "In mẫu A5" at bounding box center [638, 82] width 57 height 20
click at [328, 18] on icon "plus" at bounding box center [330, 19] width 11 height 11
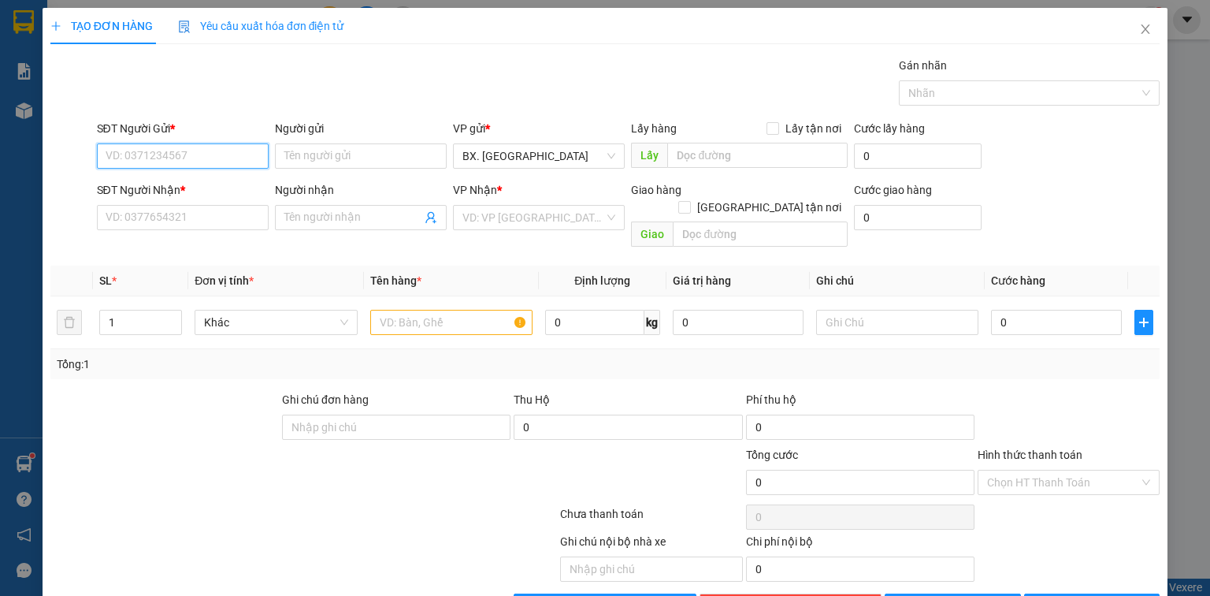
click at [221, 153] on input "SĐT Người Gửi *" at bounding box center [183, 155] width 172 height 25
click at [239, 186] on div "0379099862 - sen" at bounding box center [181, 186] width 151 height 17
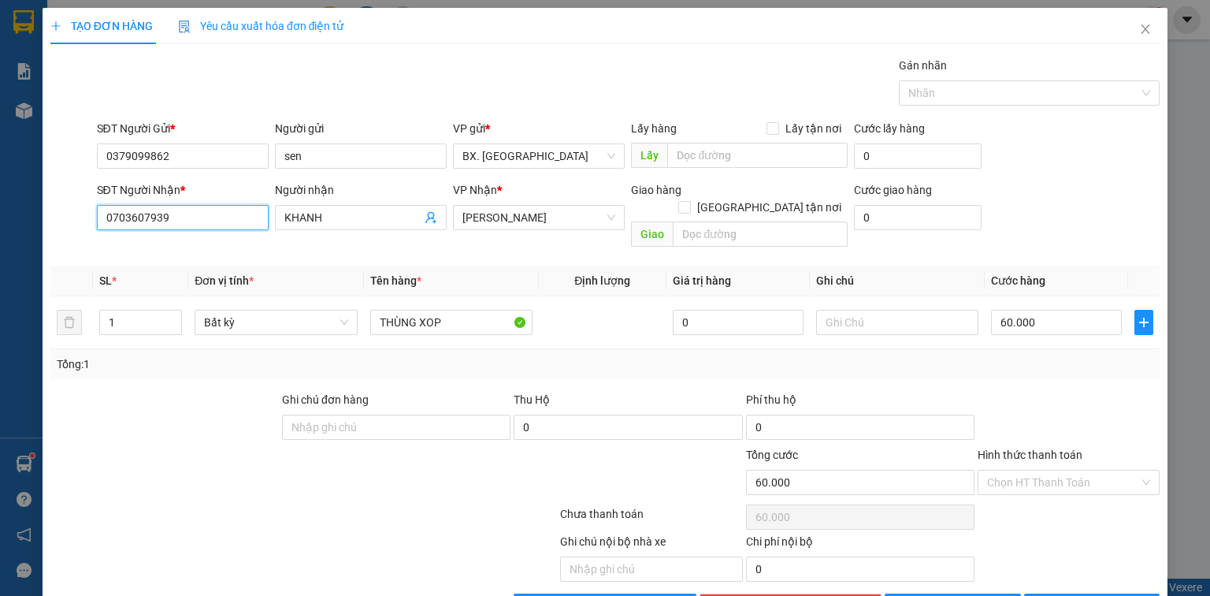
click at [173, 223] on input "0703607939" at bounding box center [183, 217] width 172 height 25
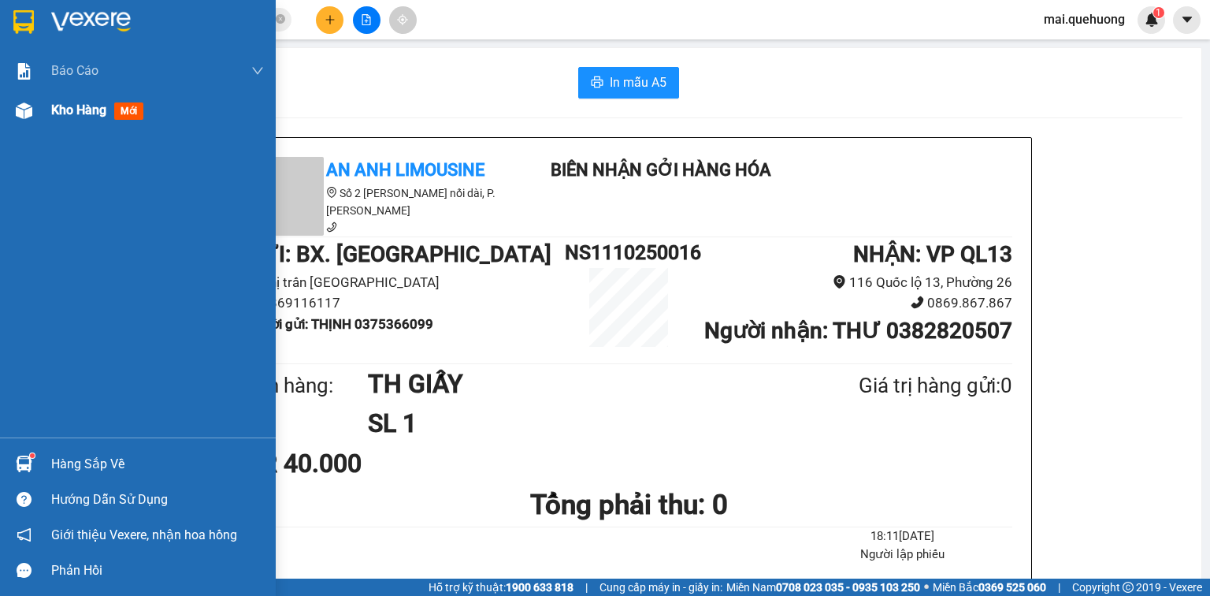
click at [66, 107] on span "Kho hàng" at bounding box center [78, 109] width 55 height 15
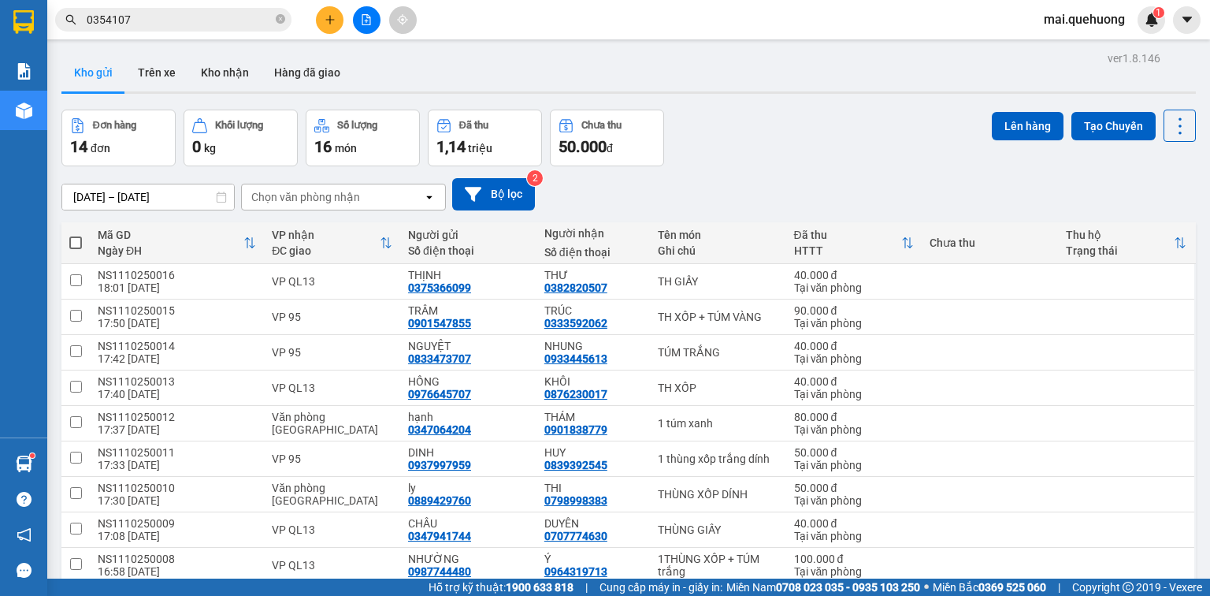
click at [73, 241] on span at bounding box center [75, 242] width 13 height 13
click at [76, 235] on input "checkbox" at bounding box center [76, 235] width 0 height 0
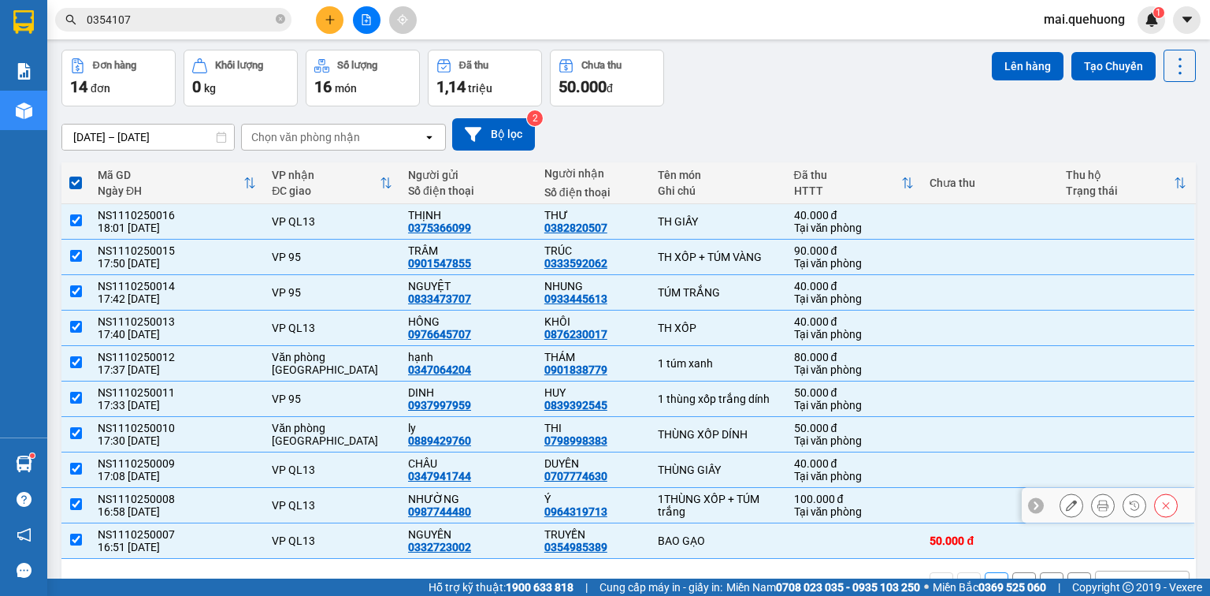
scroll to position [102, 0]
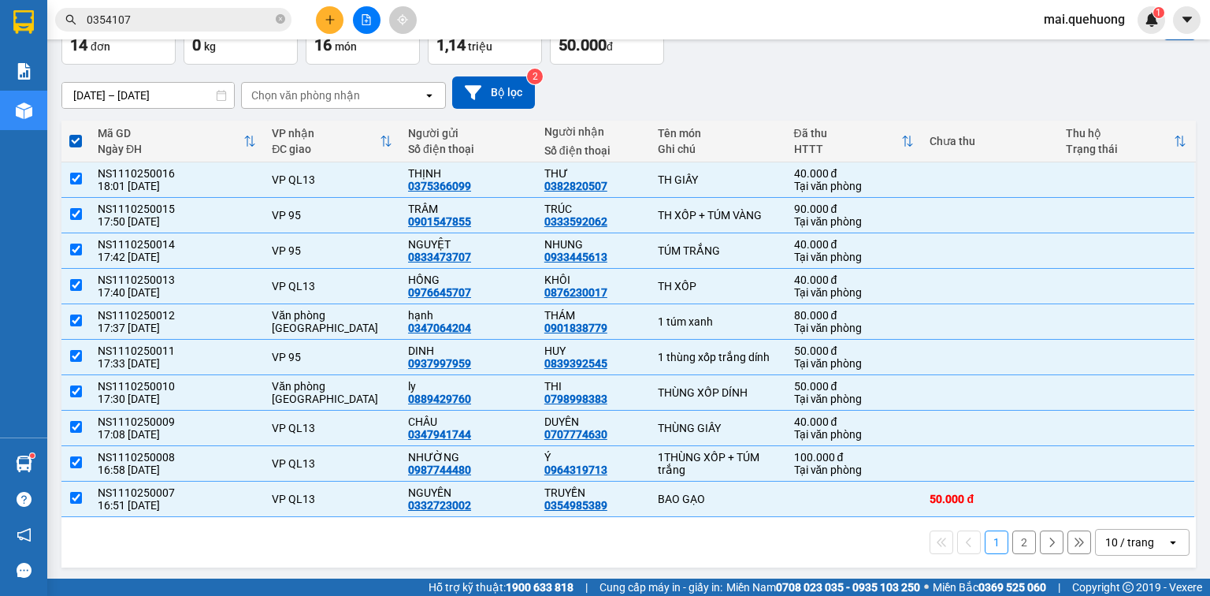
click at [1120, 537] on div "10 / trang" at bounding box center [1129, 542] width 49 height 16
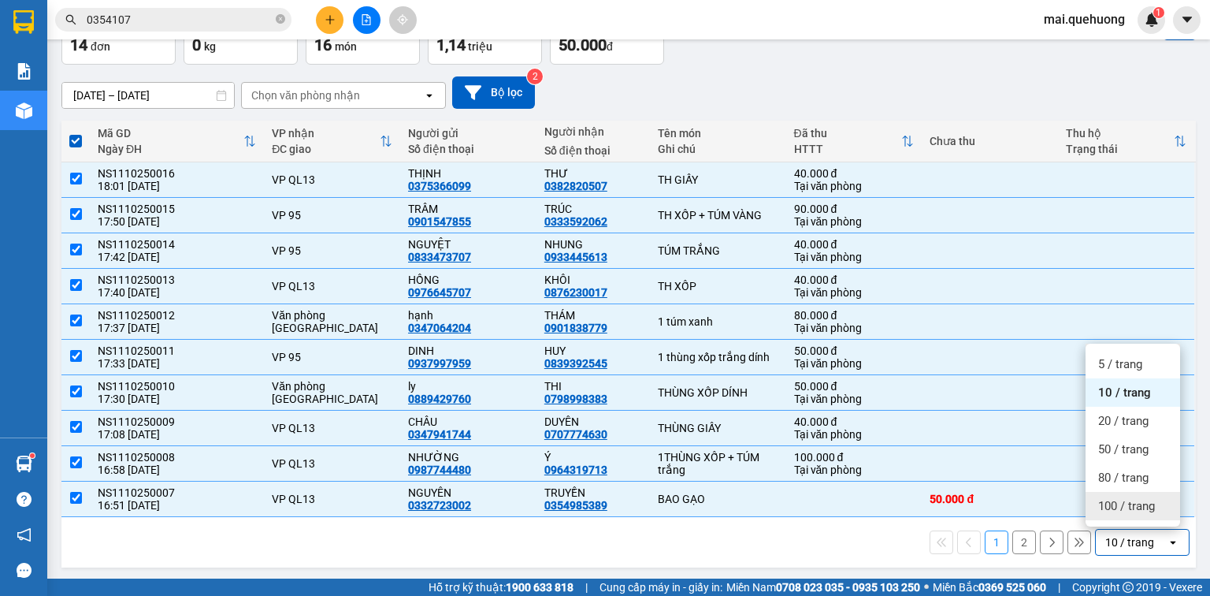
click at [1101, 507] on span "100 / trang" at bounding box center [1126, 506] width 57 height 16
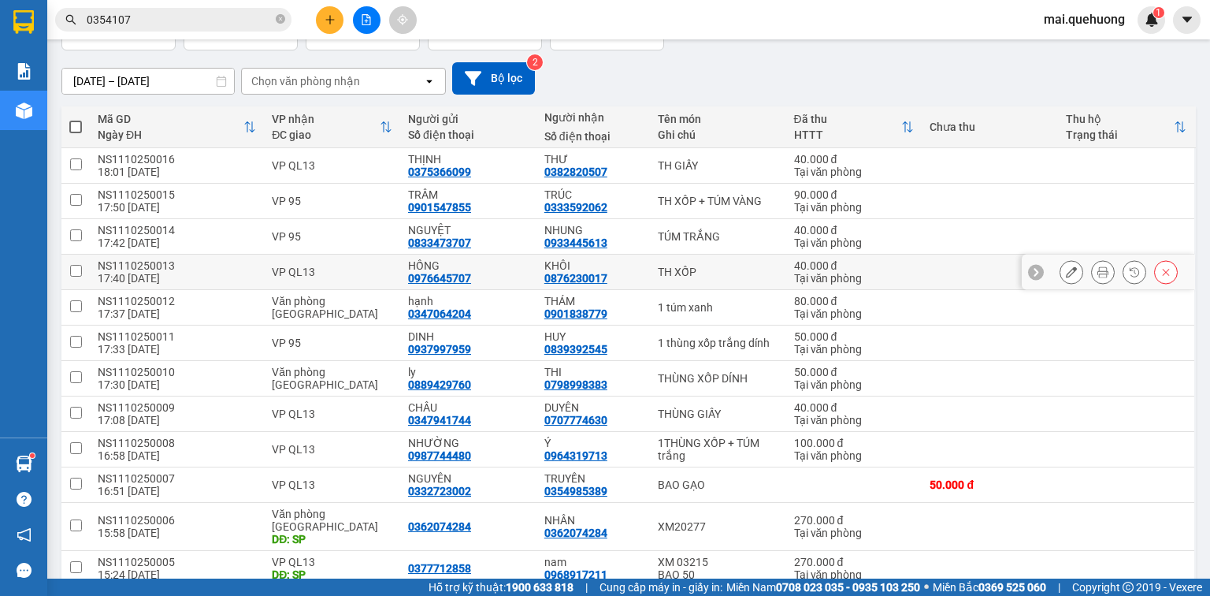
scroll to position [0, 0]
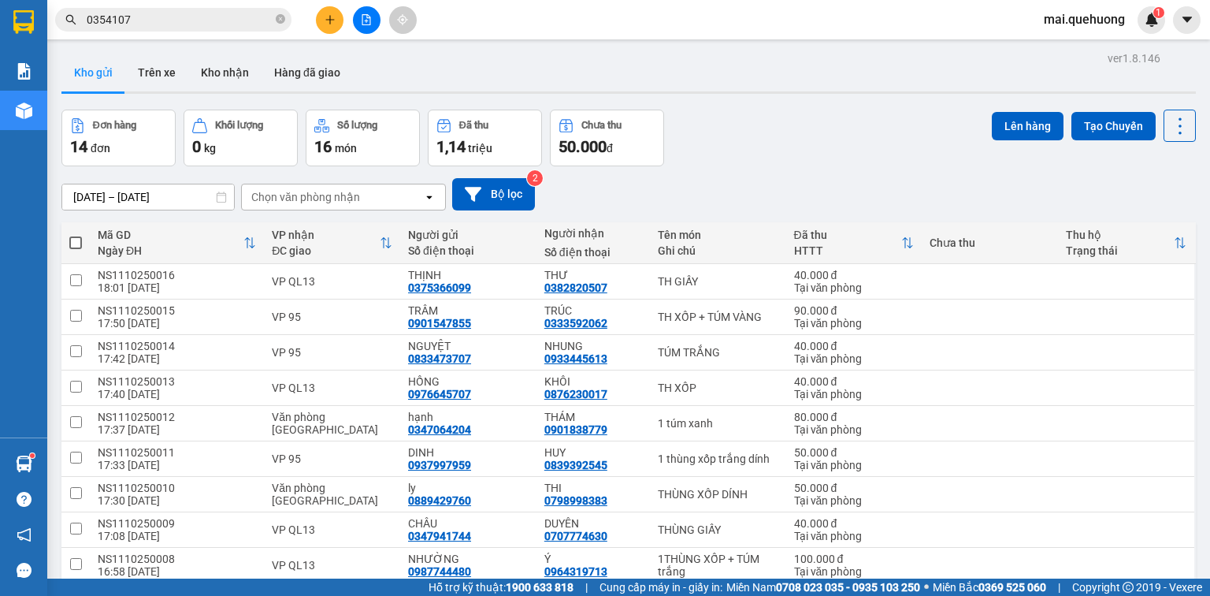
click at [77, 241] on span at bounding box center [75, 242] width 13 height 13
click at [76, 235] on input "checkbox" at bounding box center [76, 235] width 0 height 0
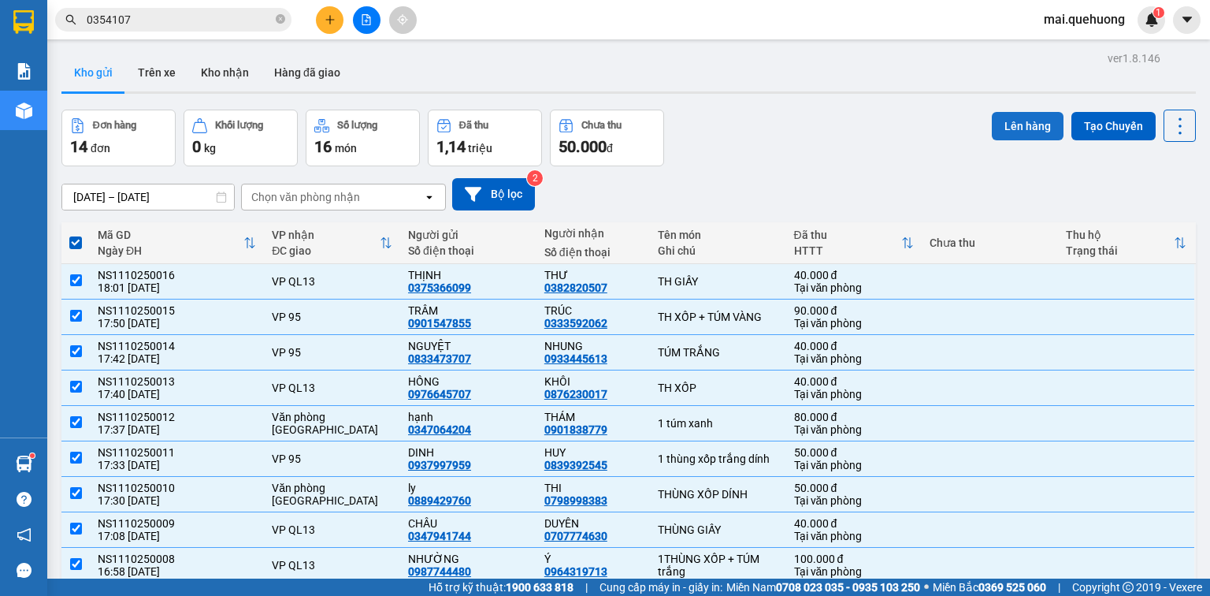
click at [1026, 117] on button "Lên hàng" at bounding box center [1028, 126] width 72 height 28
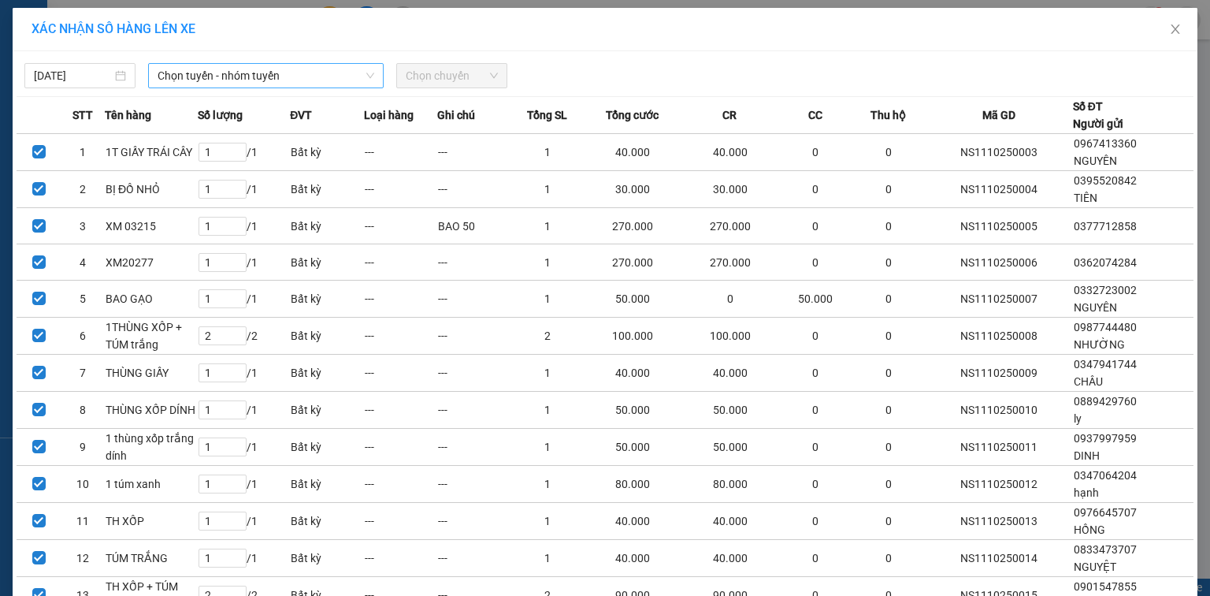
click at [316, 73] on span "Chọn tuyến - nhóm tuyến" at bounding box center [266, 76] width 217 height 24
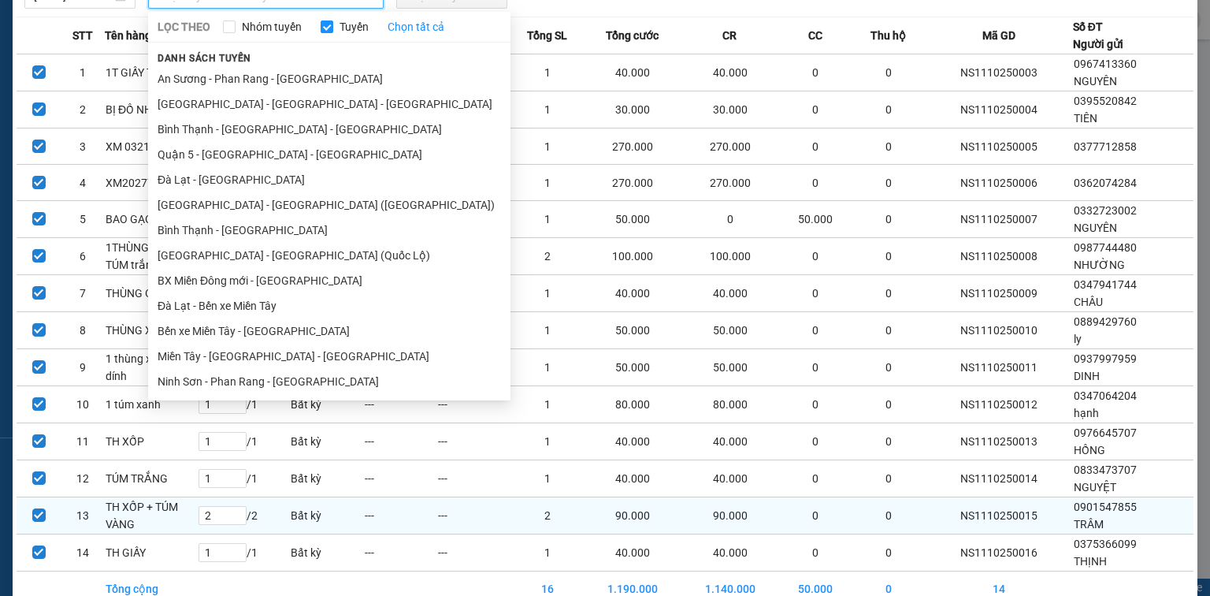
scroll to position [159, 0]
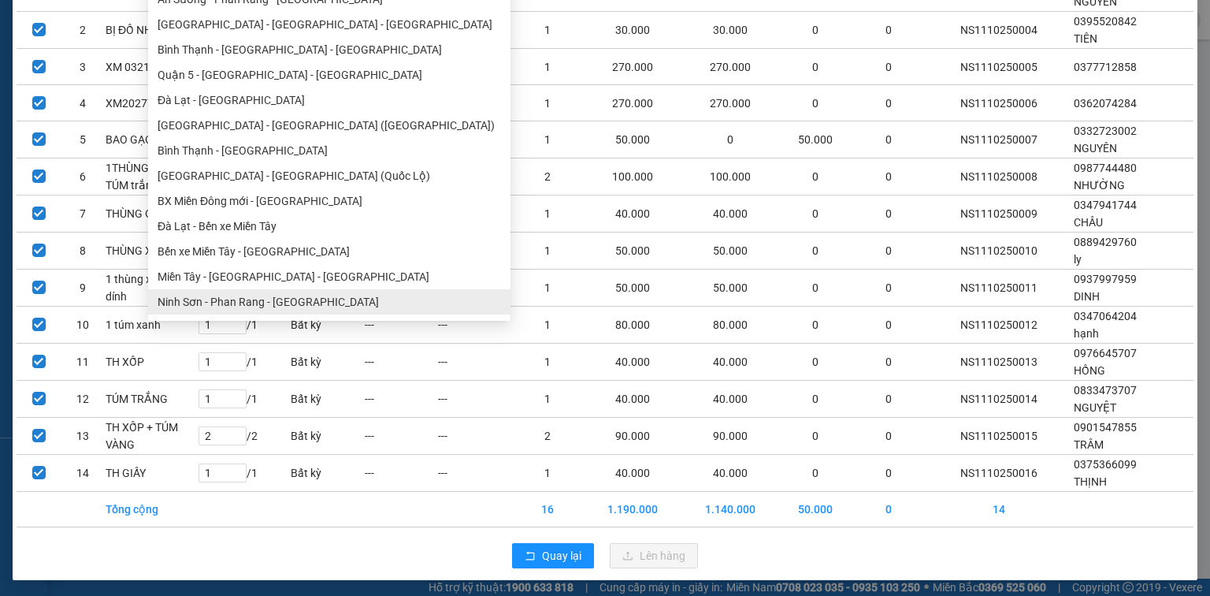
click at [289, 297] on ul "[GEOGRAPHIC_DATA] - [GEOGRAPHIC_DATA] - [GEOGRAPHIC_DATA] Quận 5 - [GEOGRAPHIC_…" at bounding box center [329, 151] width 362 height 328
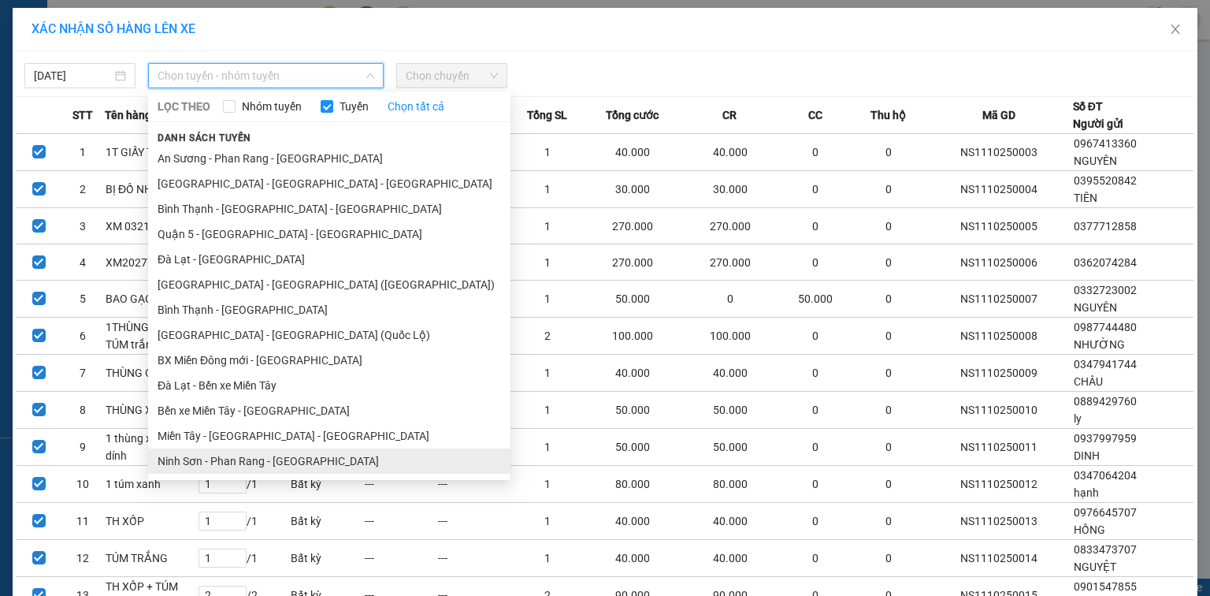
click at [263, 451] on li "Ninh Sơn - Phan Rang - [GEOGRAPHIC_DATA]" at bounding box center [329, 460] width 362 height 25
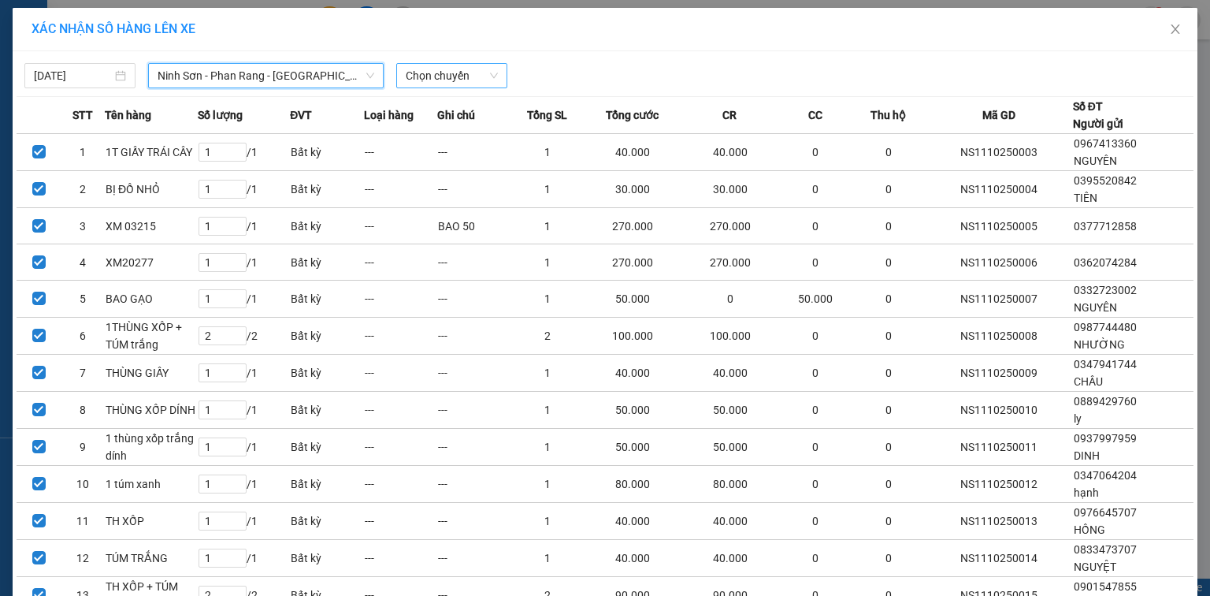
click at [475, 74] on span "Chọn chuyến" at bounding box center [452, 76] width 92 height 24
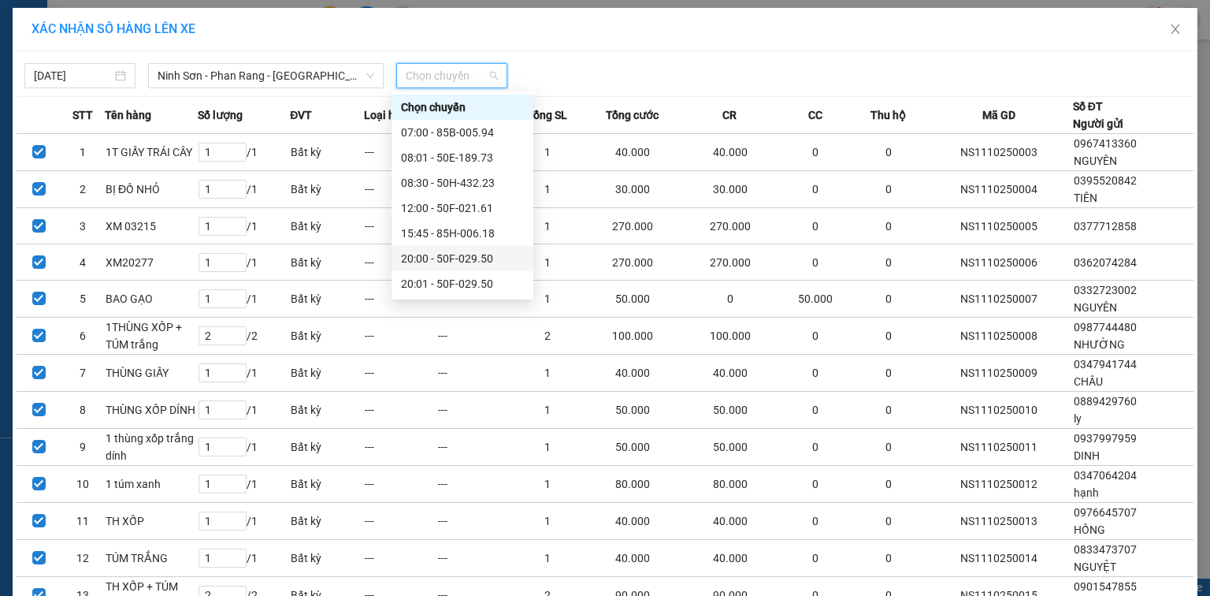
scroll to position [151, 0]
click at [448, 284] on div "23:00 - 85F-001.60" at bounding box center [462, 283] width 123 height 17
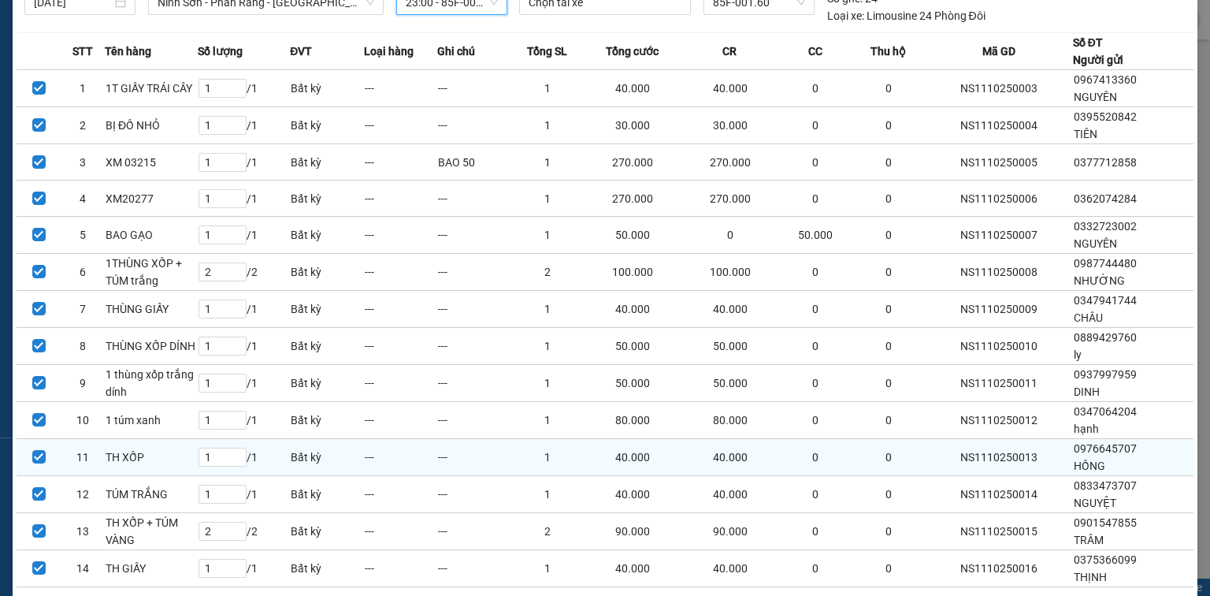
scroll to position [169, 0]
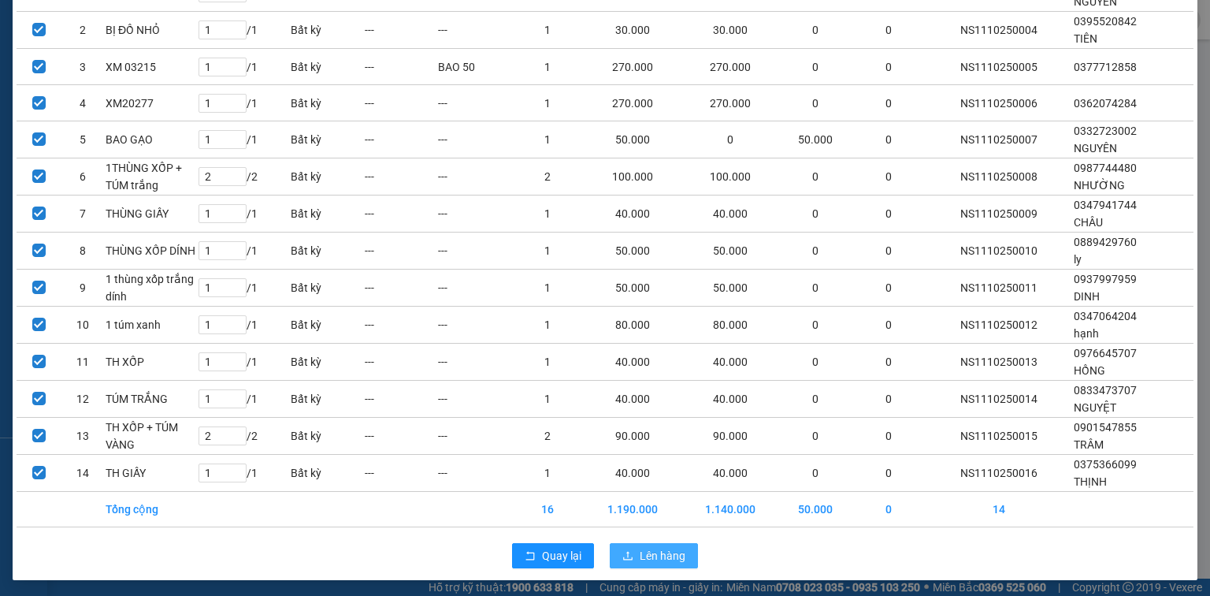
click at [634, 555] on button "Lên hàng" at bounding box center [654, 555] width 88 height 25
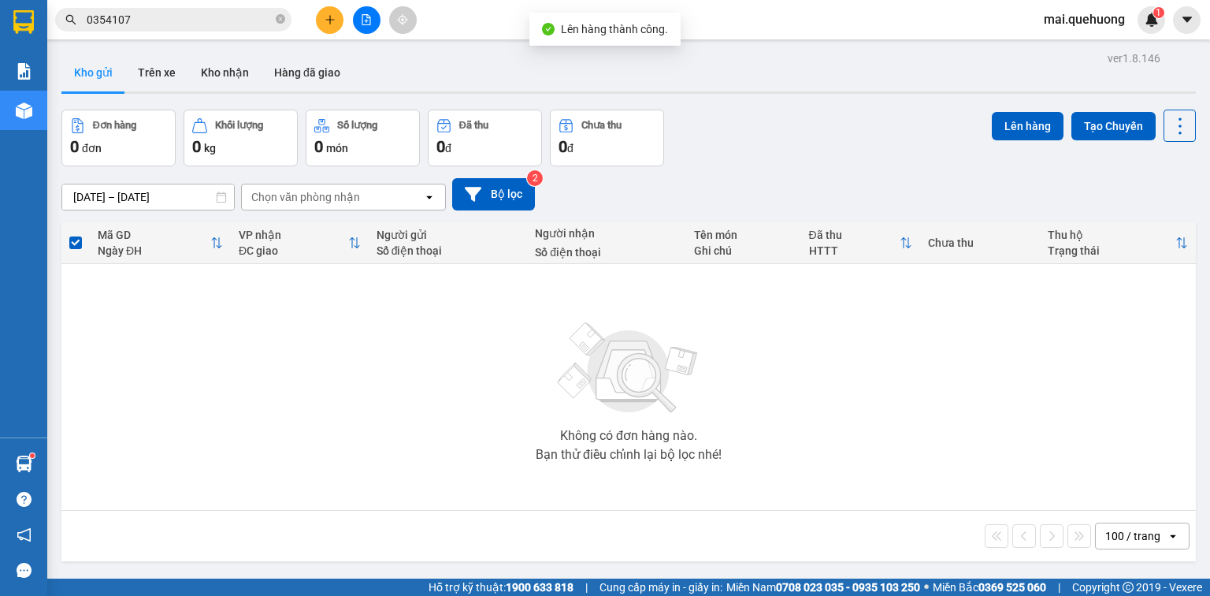
click at [366, 14] on icon "file-add" at bounding box center [366, 19] width 11 height 11
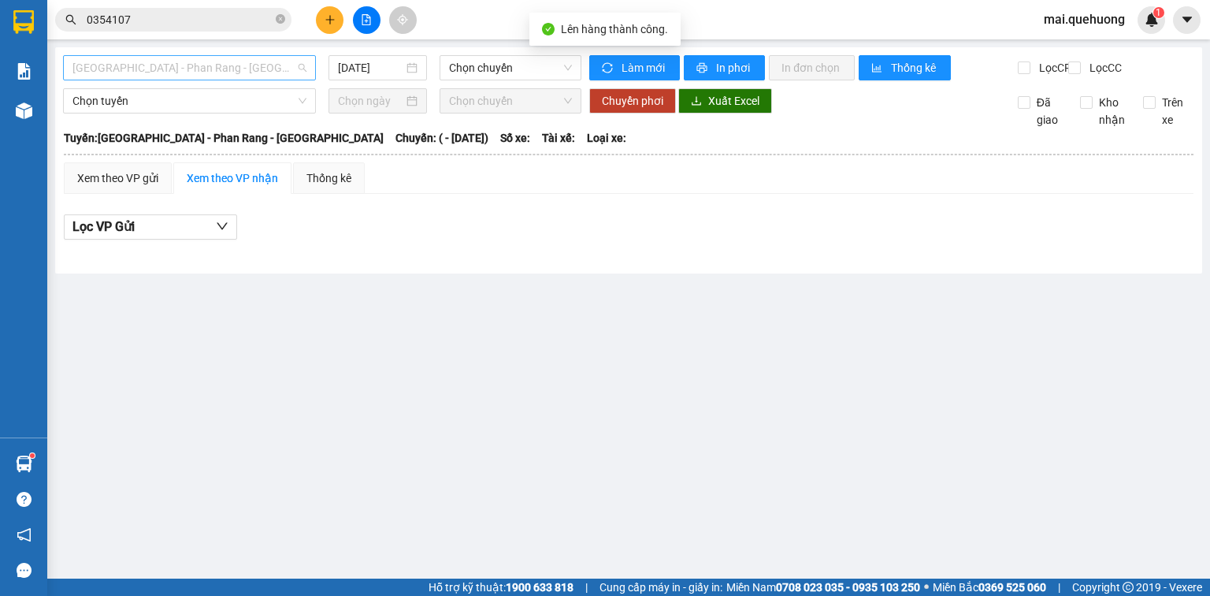
click at [254, 64] on span "[GEOGRAPHIC_DATA] - Phan Rang - [GEOGRAPHIC_DATA]" at bounding box center [189, 68] width 234 height 24
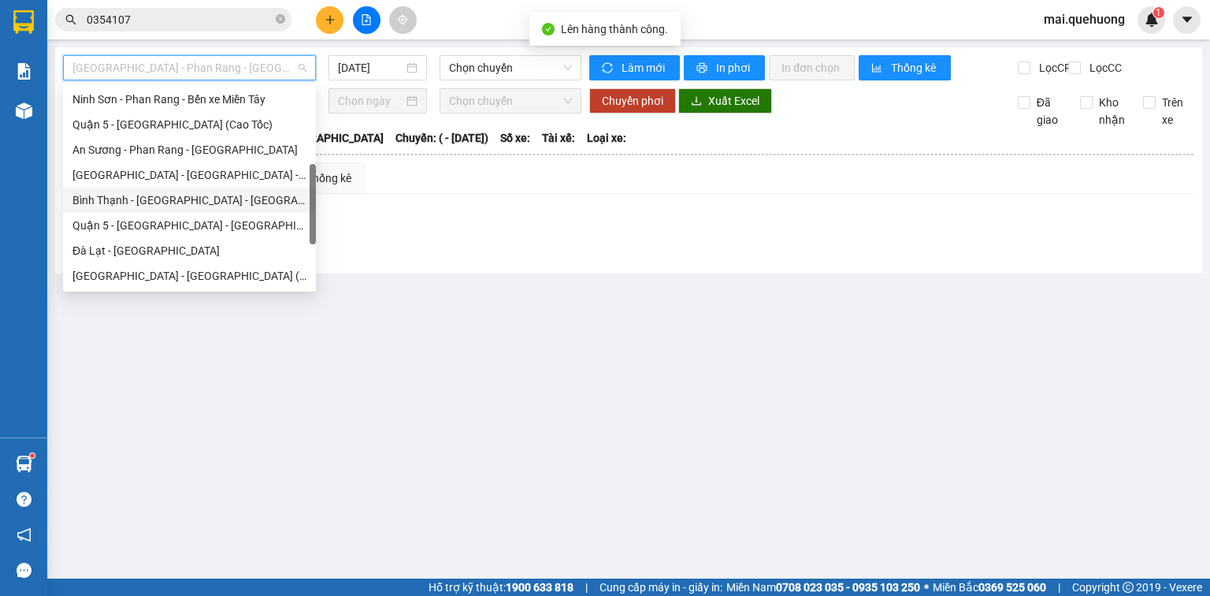
scroll to position [429, 0]
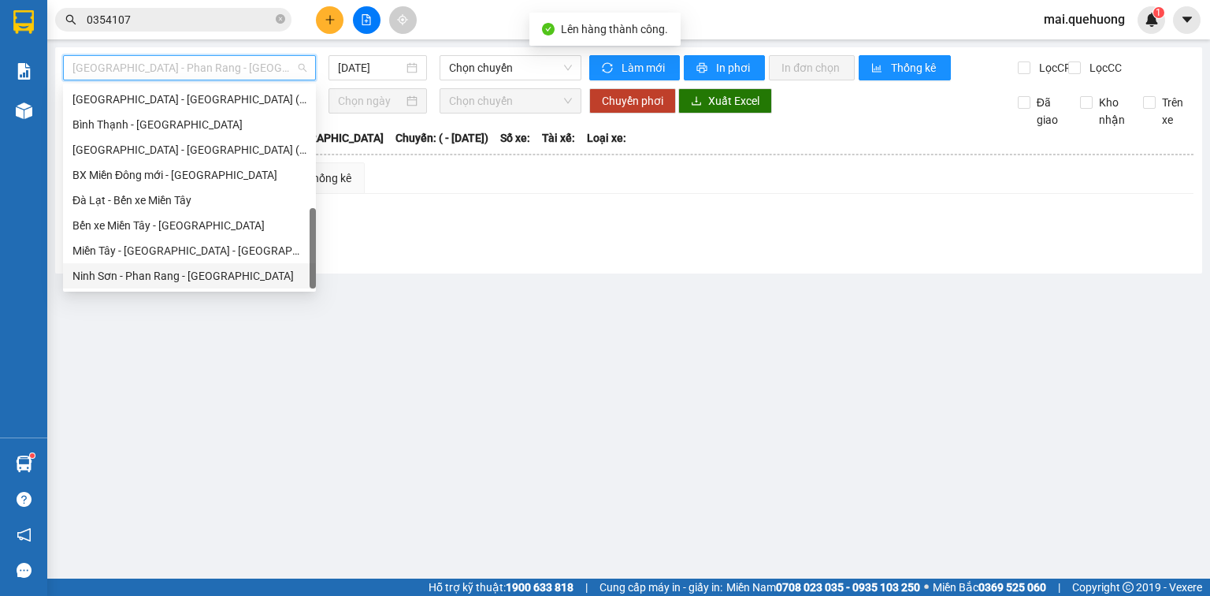
click at [187, 273] on div "Ninh Sơn - Phan Rang - [GEOGRAPHIC_DATA]" at bounding box center [189, 275] width 234 height 17
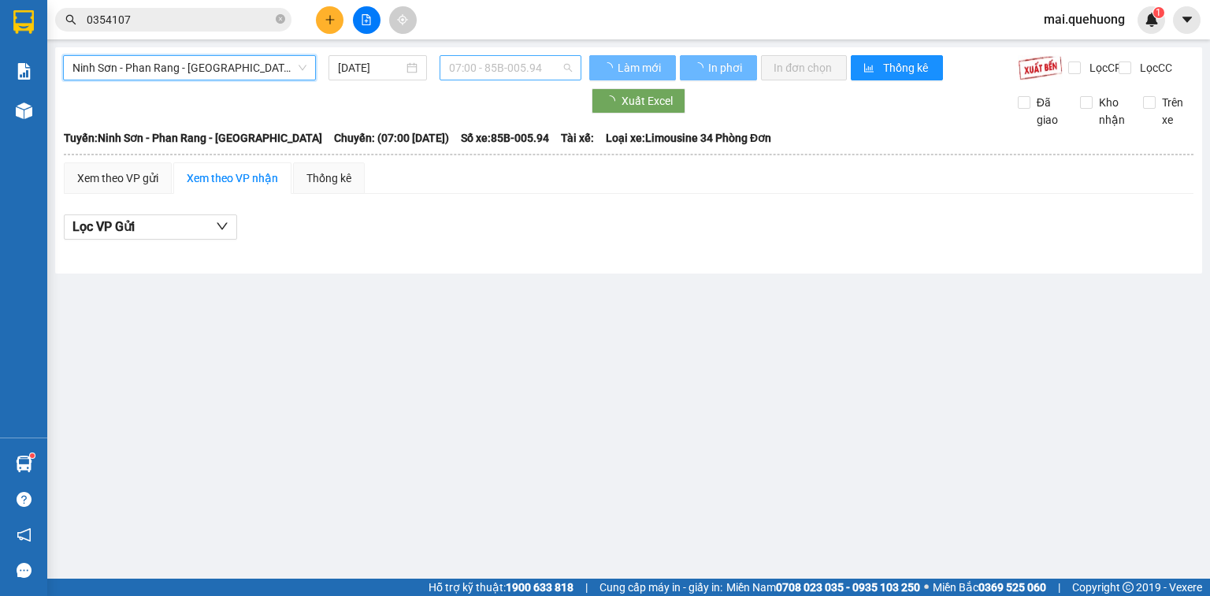
click at [476, 66] on span "07:00 - 85B-005.94" at bounding box center [511, 68] width 124 height 24
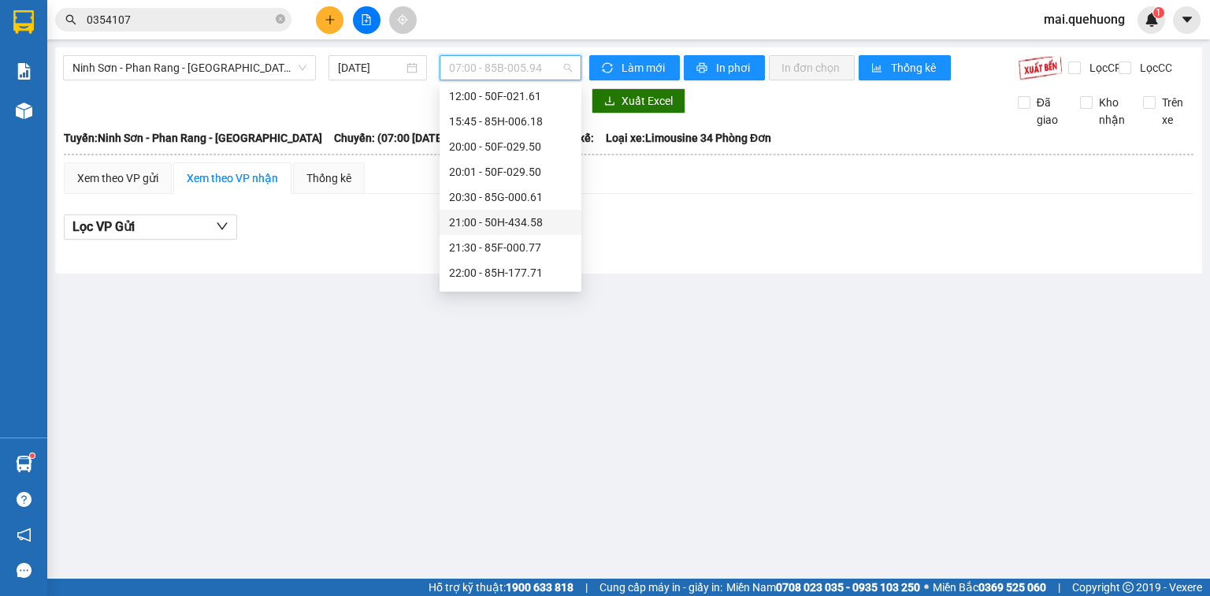
scroll to position [151, 0]
click at [520, 277] on div "23:00 - 85F-001.60" at bounding box center [510, 275] width 123 height 17
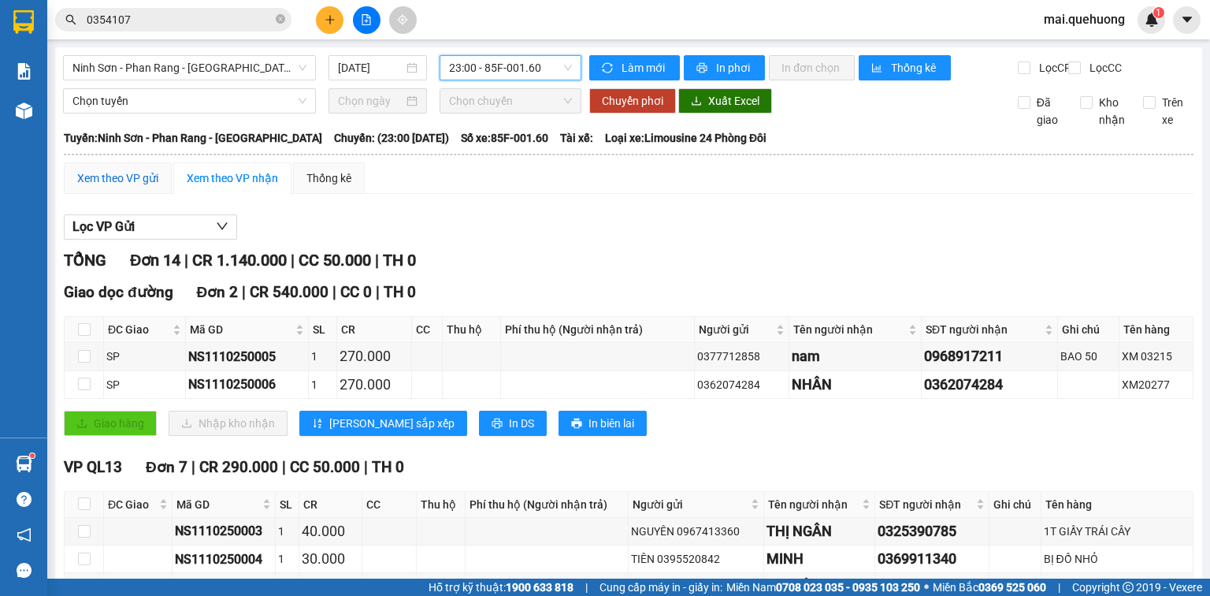
click at [139, 187] on div "Xem theo VP gửi" at bounding box center [117, 177] width 81 height 17
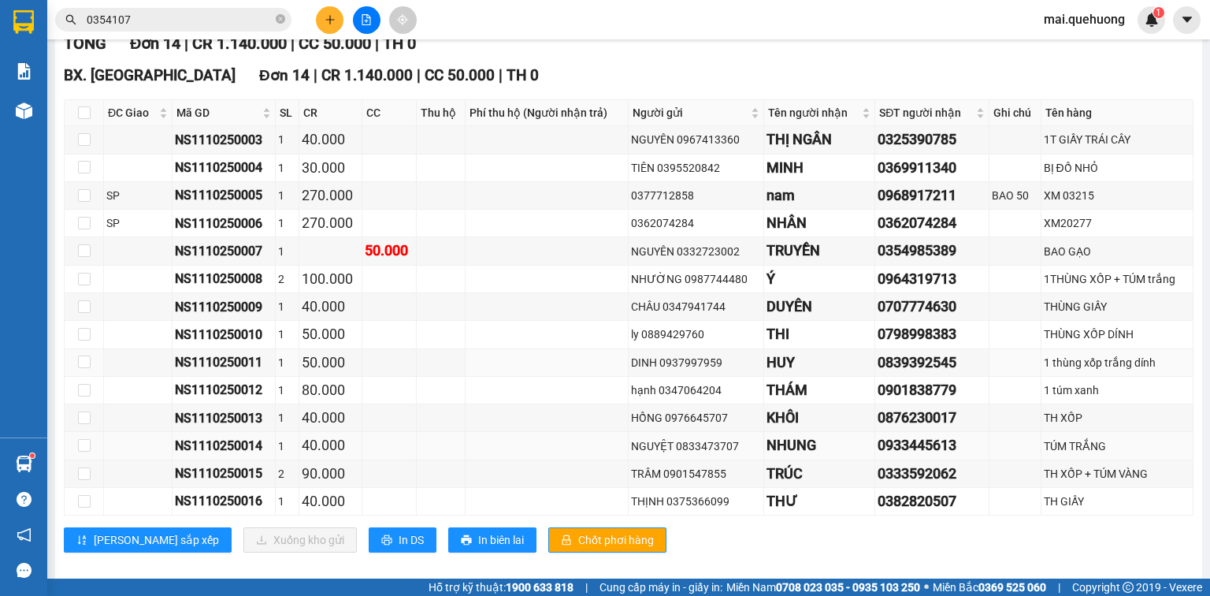
scroll to position [244, 0]
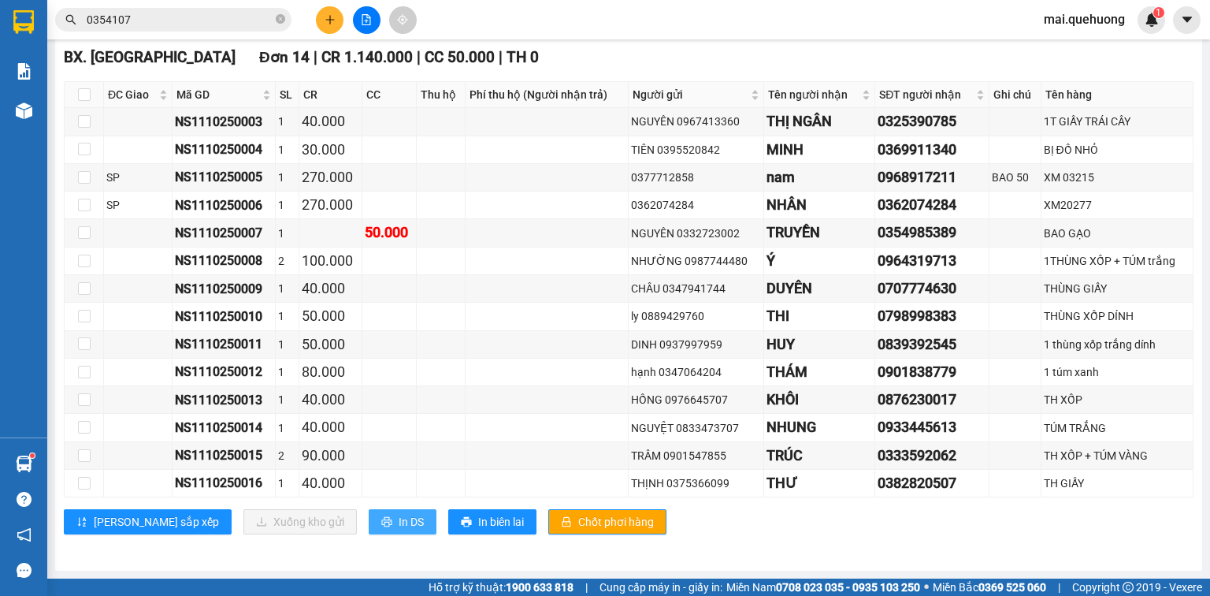
click at [399, 520] on span "In DS" at bounding box center [411, 521] width 25 height 17
click at [334, 20] on icon "plus" at bounding box center [330, 19] width 11 height 11
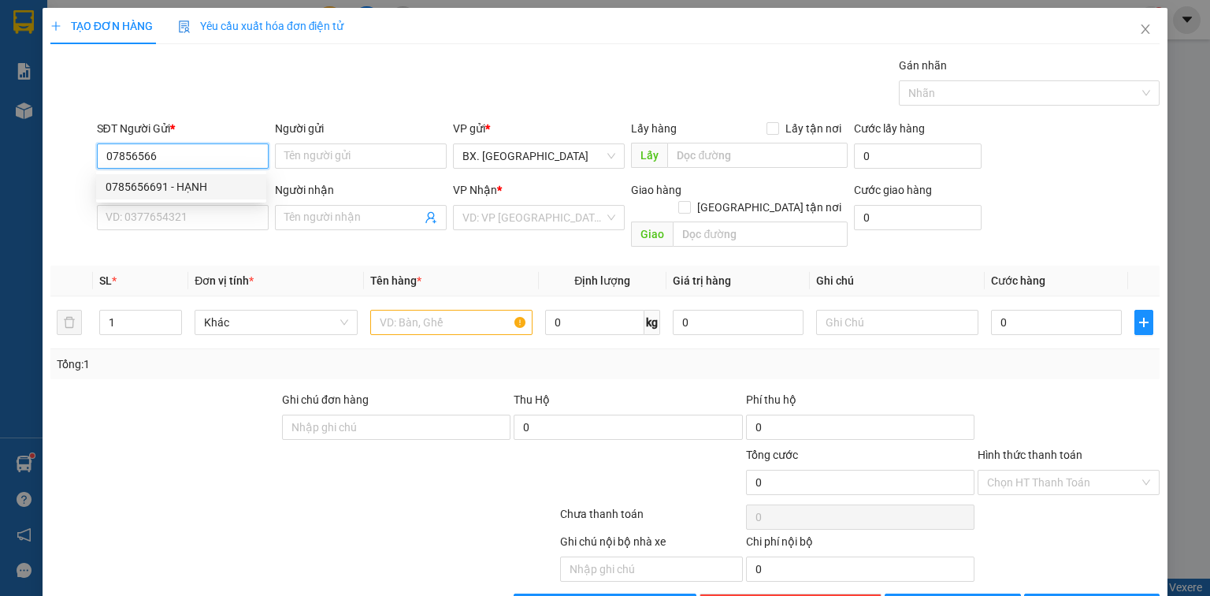
click at [188, 186] on div "0785656691 - HẠNH" at bounding box center [181, 186] width 151 height 17
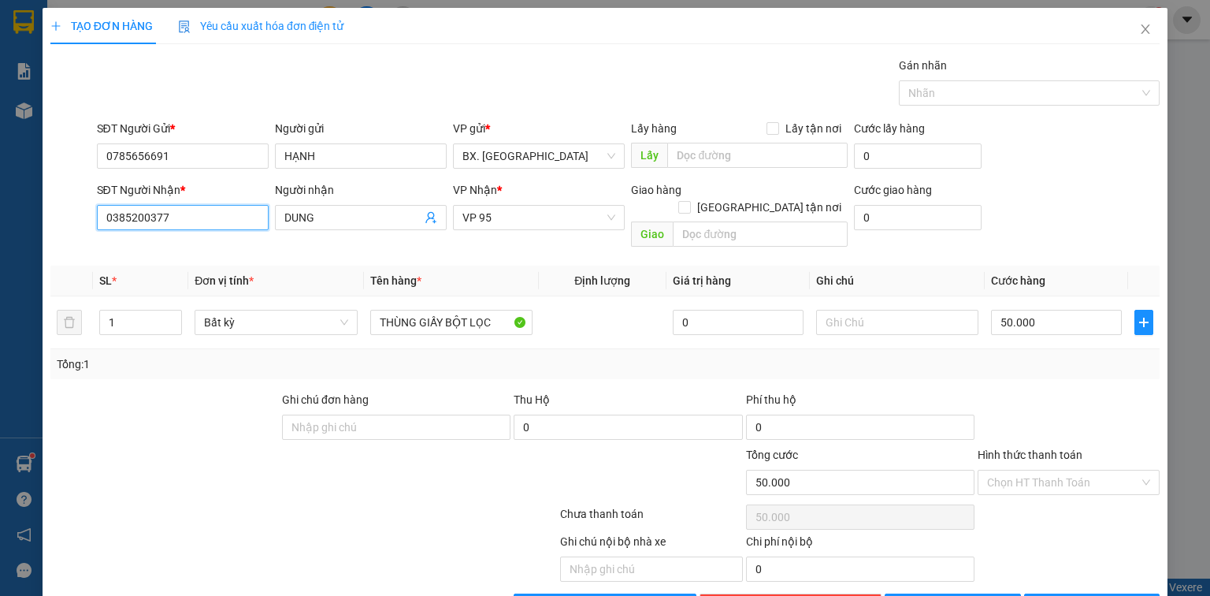
click at [186, 208] on input "0385200377" at bounding box center [183, 217] width 172 height 25
click at [183, 217] on input "0385200377" at bounding box center [183, 217] width 172 height 25
click at [183, 256] on div "0389012991 - HUỆ" at bounding box center [181, 248] width 151 height 17
click at [480, 310] on input "THÙNG GIẤY" at bounding box center [451, 322] width 162 height 25
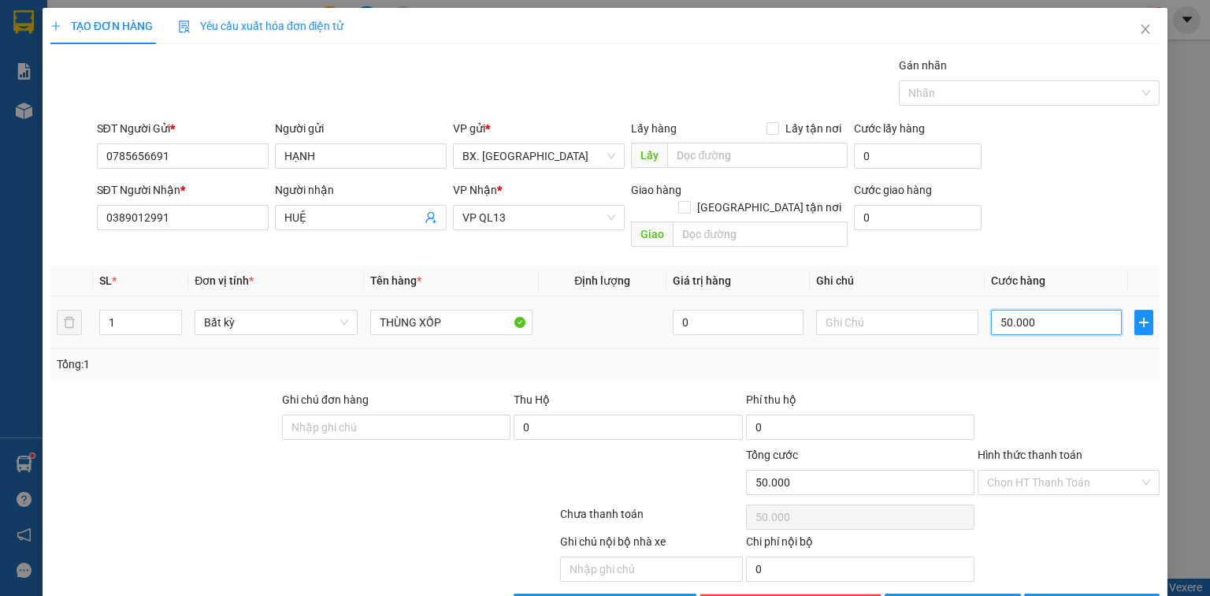
click at [1012, 310] on input "50.000" at bounding box center [1056, 322] width 131 height 25
click at [1065, 470] on input "Hình thức thanh toán" at bounding box center [1063, 482] width 152 height 24
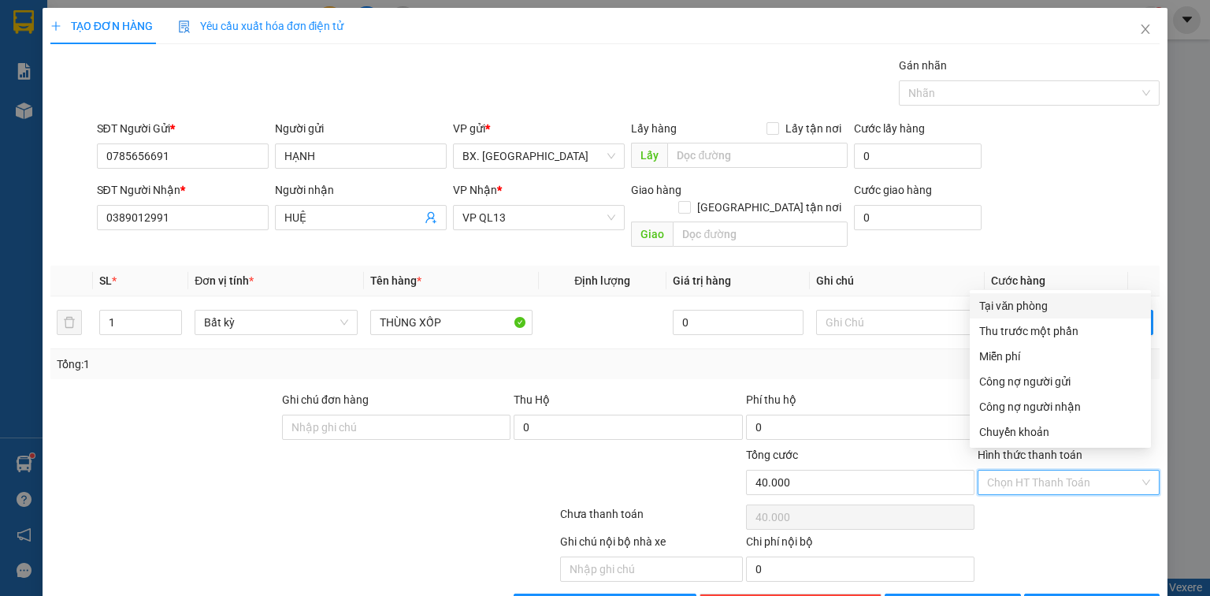
drag, startPoint x: 1023, startPoint y: 307, endPoint x: 1037, endPoint y: 343, distance: 37.9
click at [1024, 306] on div "Tại văn phòng" at bounding box center [1060, 305] width 162 height 17
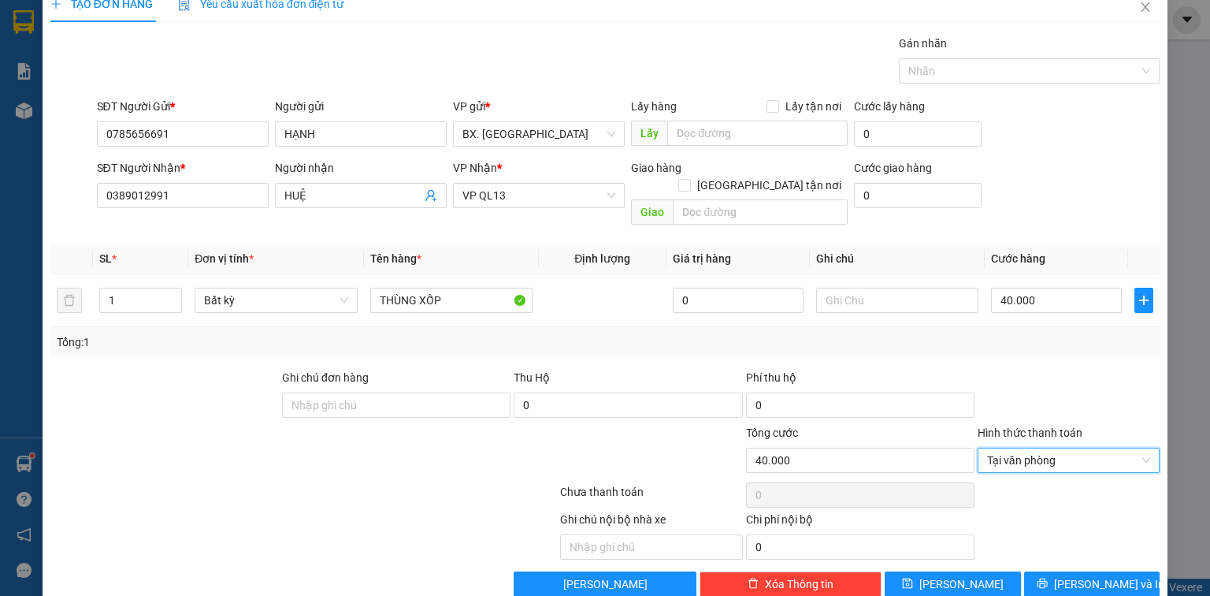
scroll to position [35, 0]
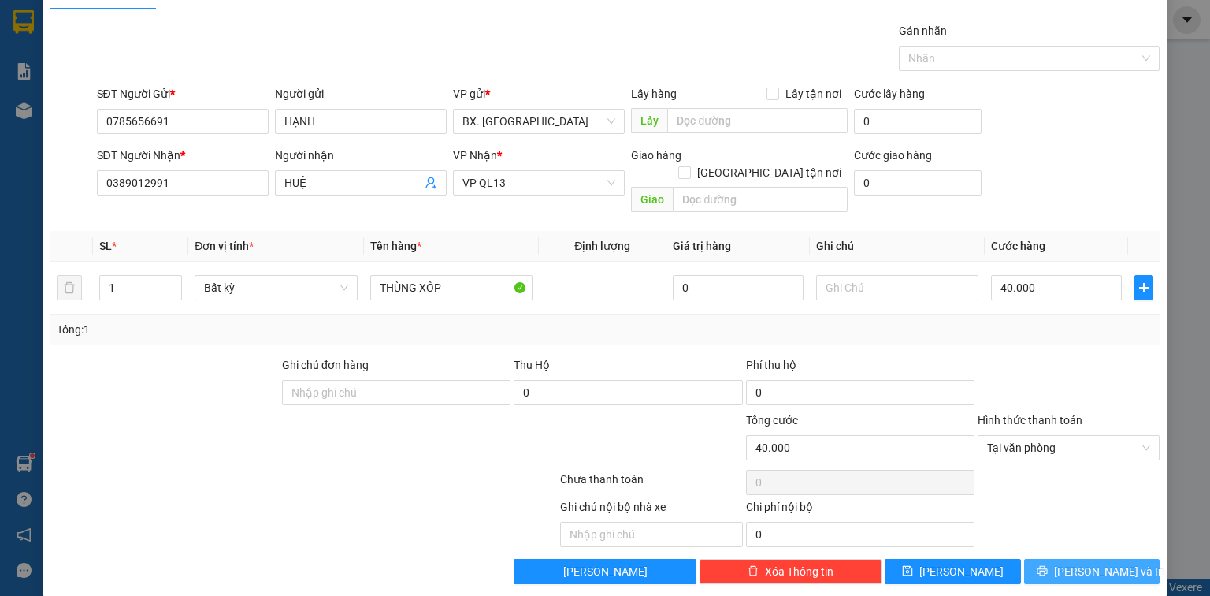
click at [1048, 565] on icon "printer" at bounding box center [1042, 570] width 11 height 11
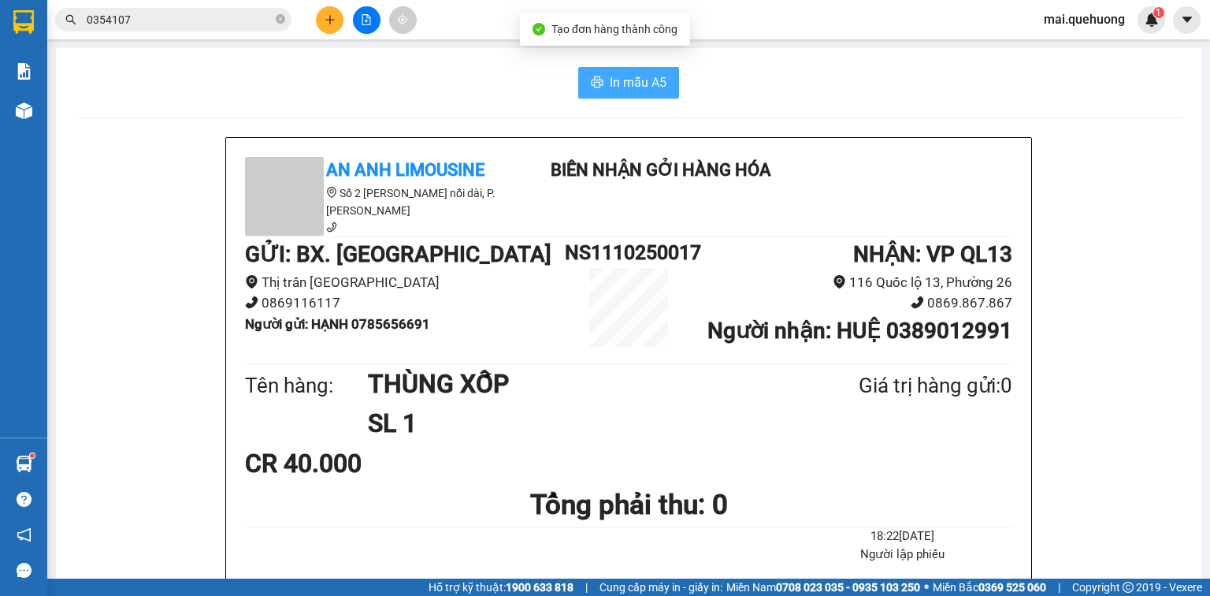
click at [643, 79] on span "In mẫu A5" at bounding box center [638, 82] width 57 height 20
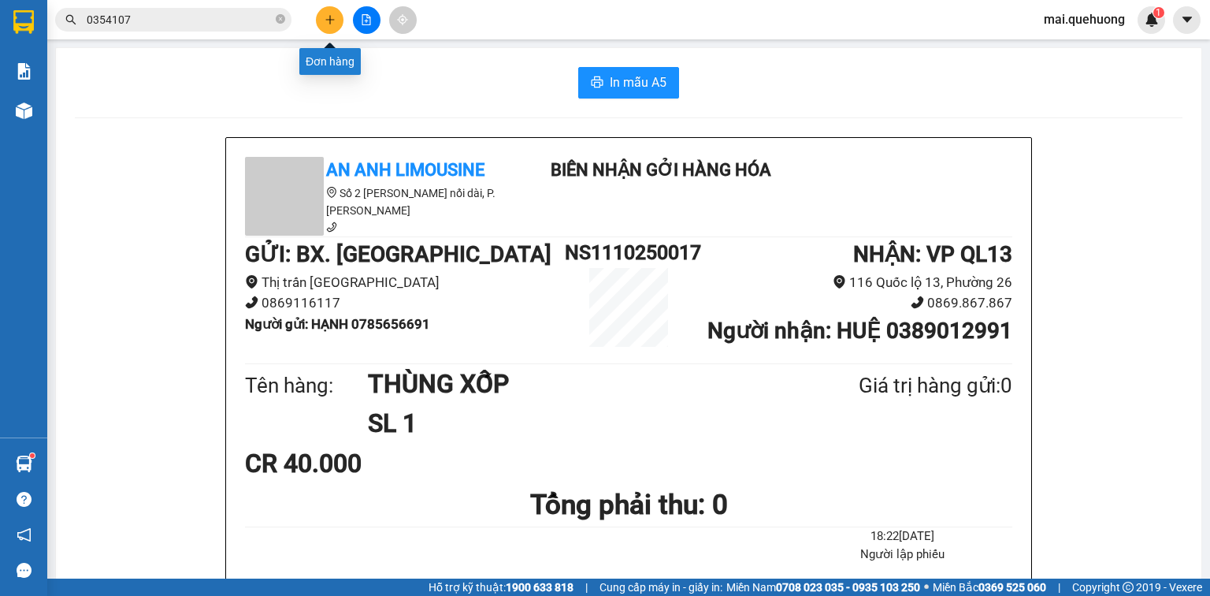
click at [337, 16] on button at bounding box center [330, 20] width 28 height 28
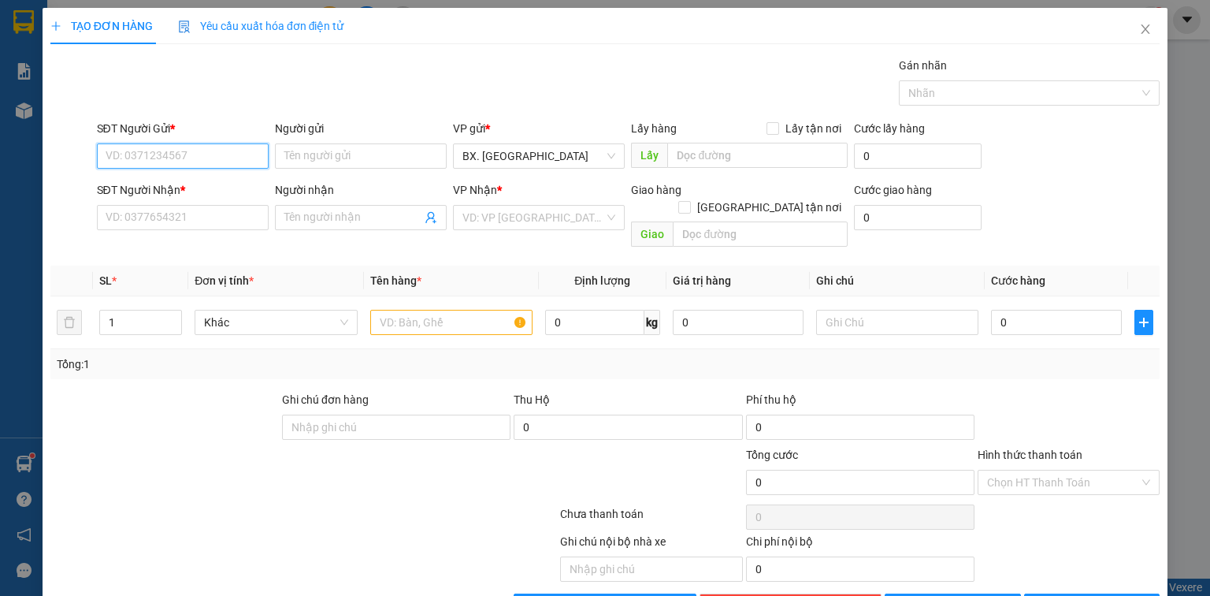
click at [221, 145] on input "SĐT Người Gửi *" at bounding box center [183, 155] width 172 height 25
click at [331, 151] on input "Người gửi" at bounding box center [361, 155] width 172 height 25
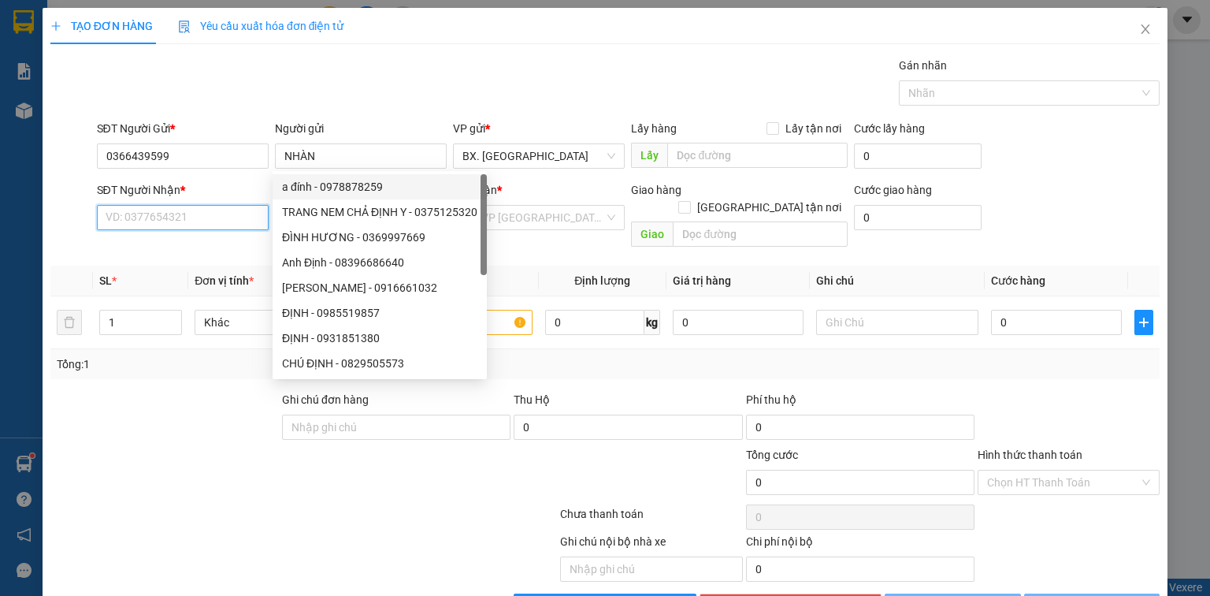
click at [174, 211] on input "SĐT Người Nhận *" at bounding box center [183, 217] width 172 height 25
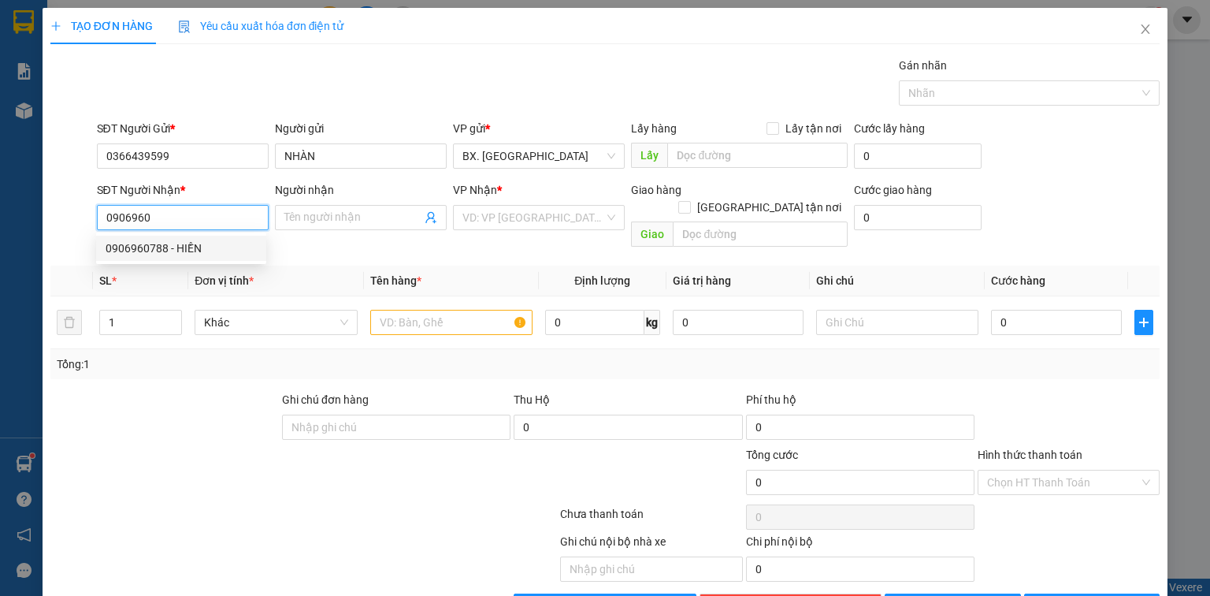
click at [176, 241] on div "0906960788 - HIỀN" at bounding box center [181, 248] width 151 height 17
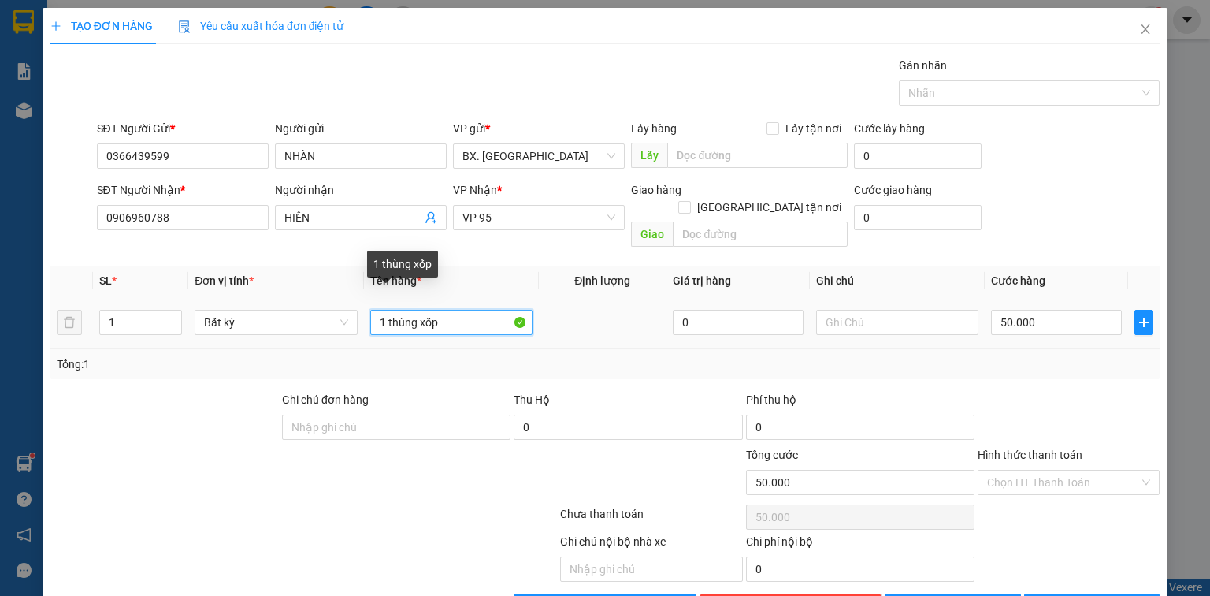
click at [469, 310] on input "1 thùng xốp" at bounding box center [451, 322] width 162 height 25
drag, startPoint x: 1061, startPoint y: 321, endPoint x: 1056, endPoint y: 293, distance: 28.9
click at [1061, 310] on td "50.000" at bounding box center [1056, 322] width 143 height 53
click at [1054, 296] on td "50.000" at bounding box center [1056, 322] width 143 height 53
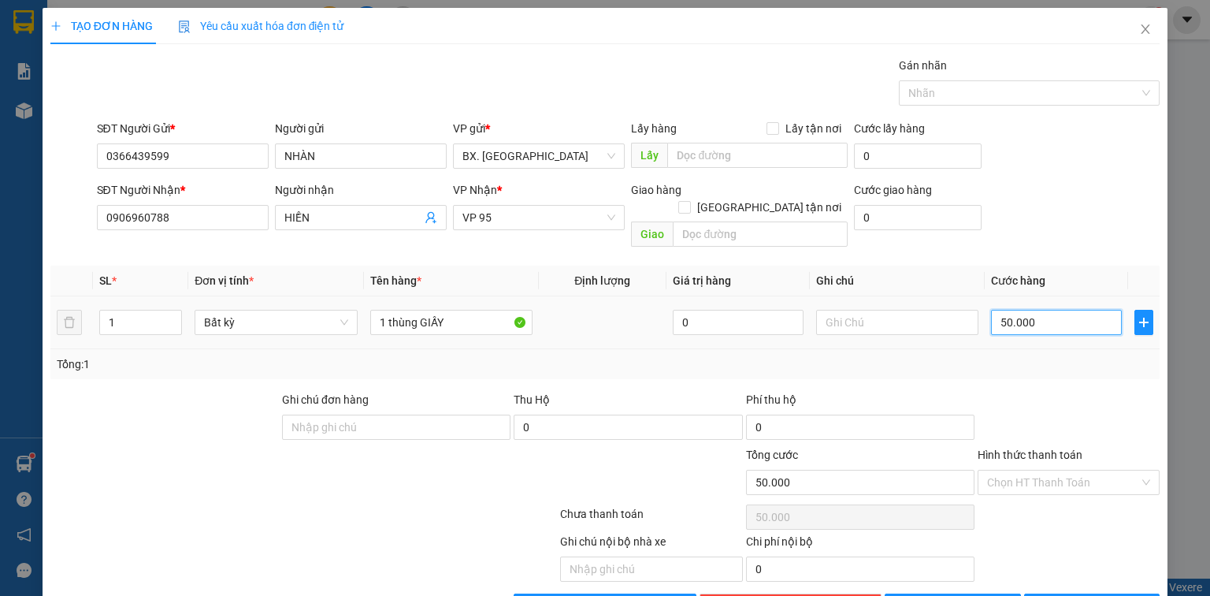
click at [1037, 310] on input "50.000" at bounding box center [1056, 322] width 131 height 25
click at [1087, 470] on input "Hình thức thanh toán" at bounding box center [1063, 482] width 152 height 24
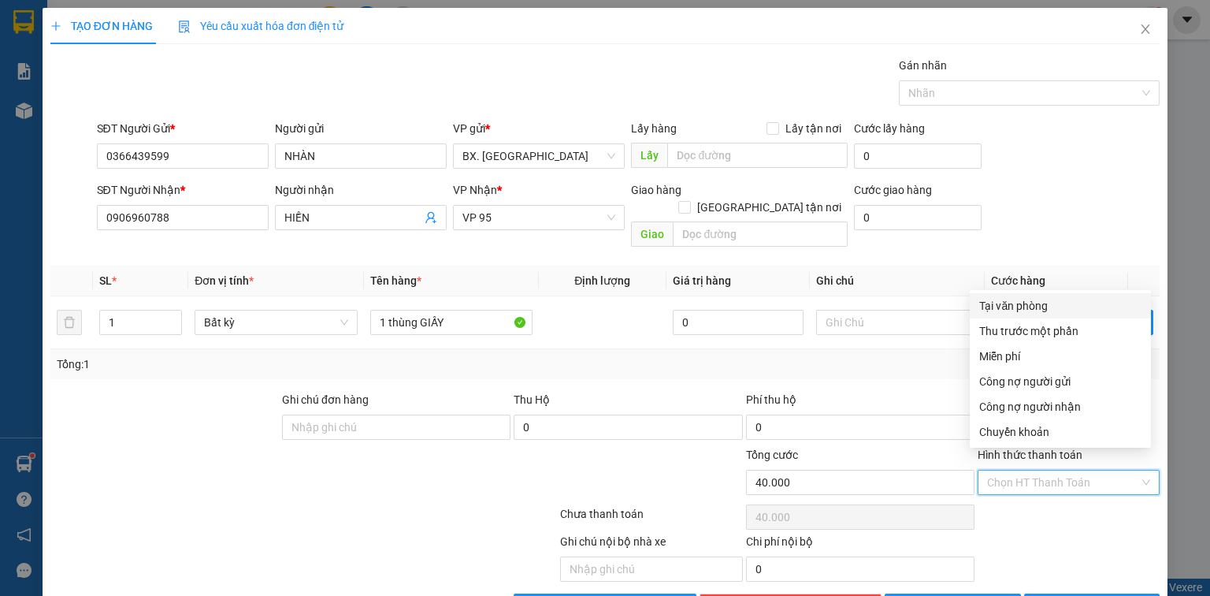
click at [1049, 306] on div "Tại văn phòng" at bounding box center [1060, 305] width 162 height 17
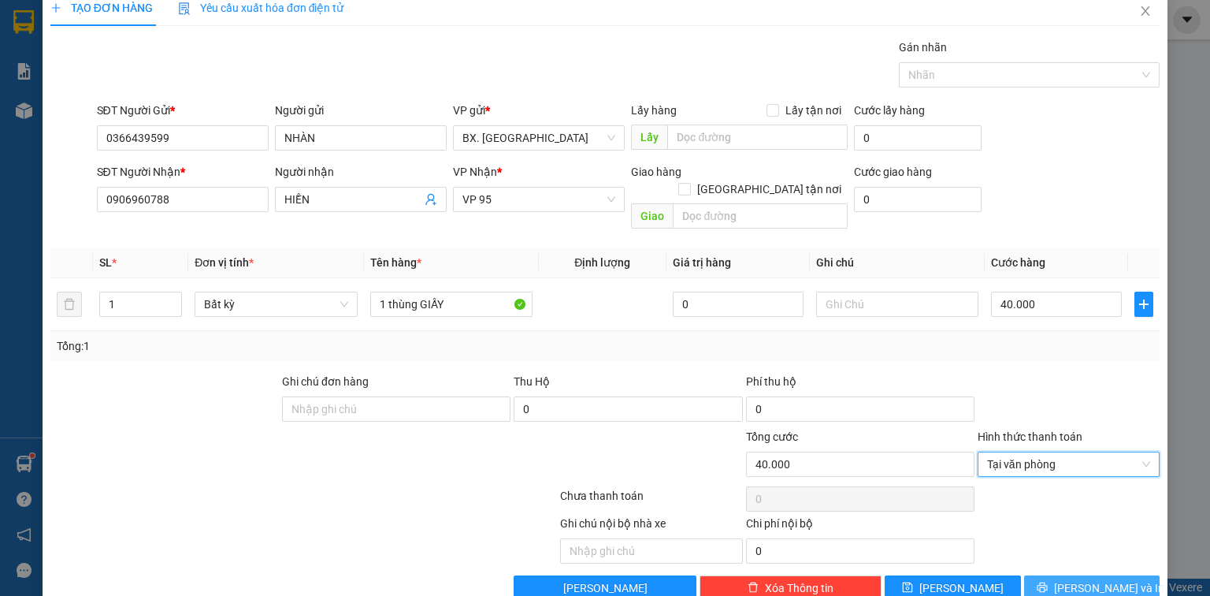
scroll to position [35, 0]
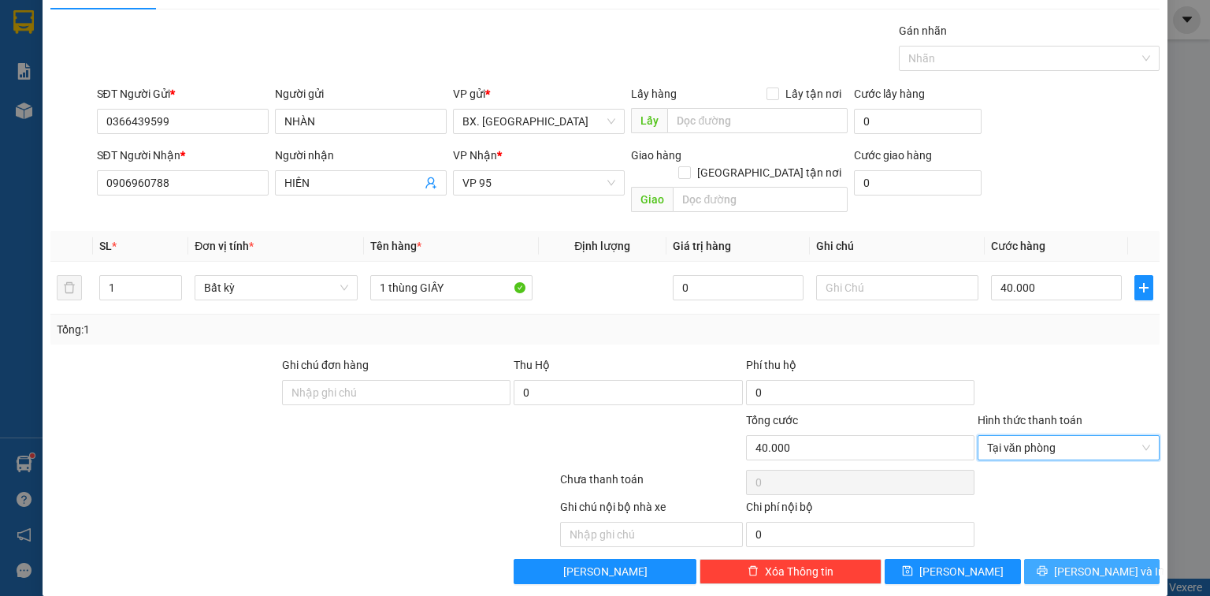
click at [1085, 563] on span "[PERSON_NAME] và In" at bounding box center [1109, 571] width 110 height 17
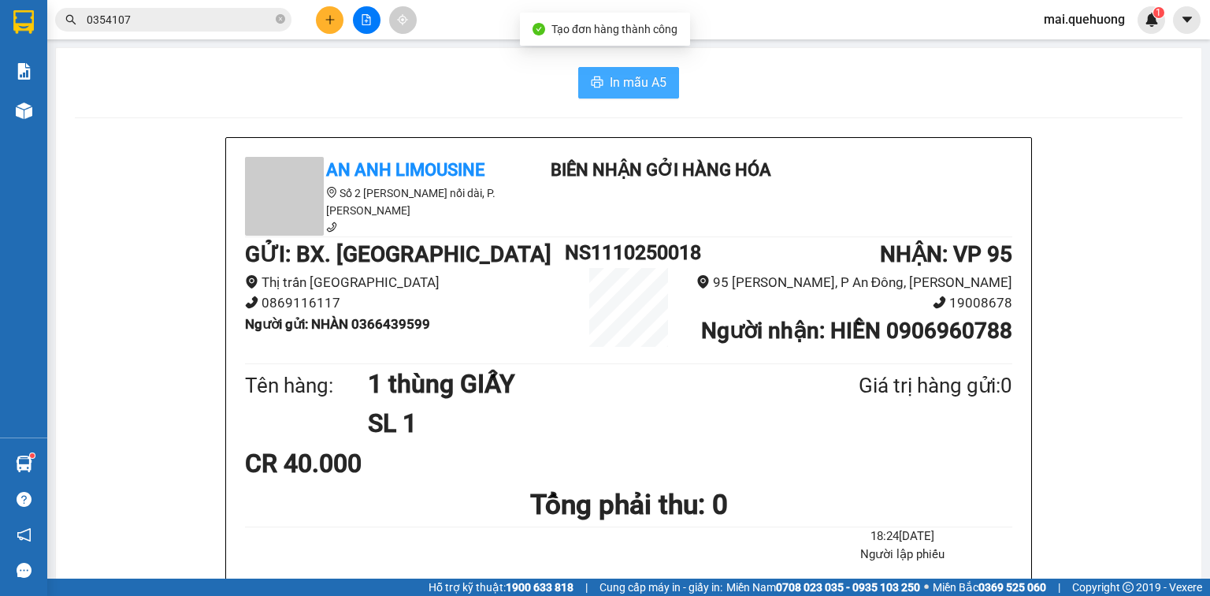
click at [610, 76] on span "In mẫu A5" at bounding box center [638, 82] width 57 height 20
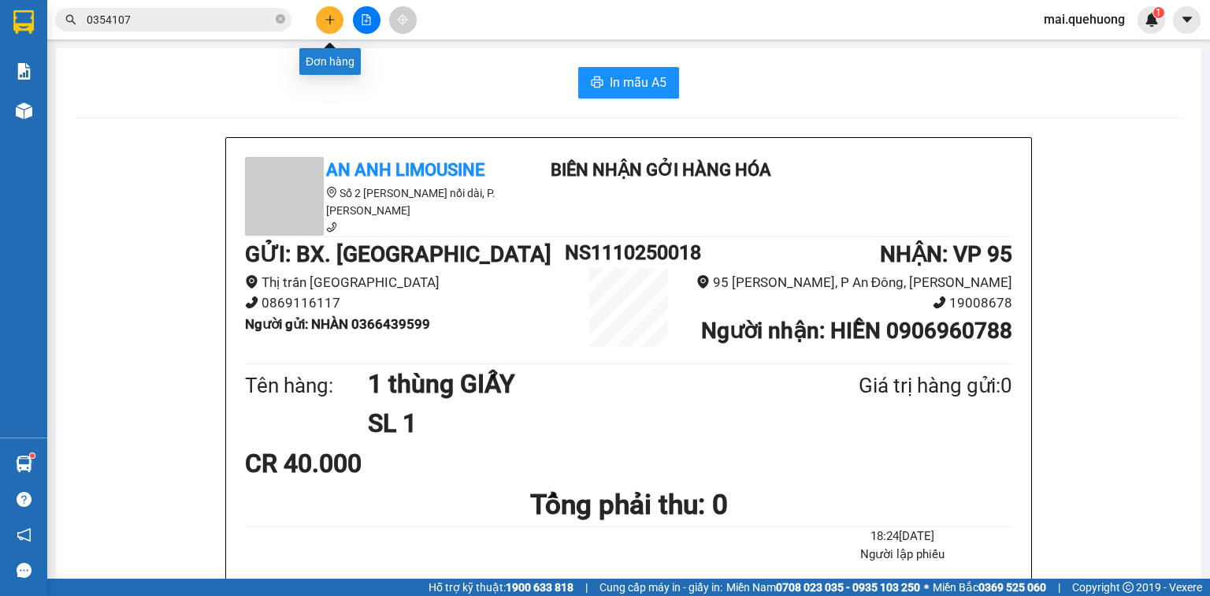
click at [337, 20] on button at bounding box center [330, 20] width 28 height 28
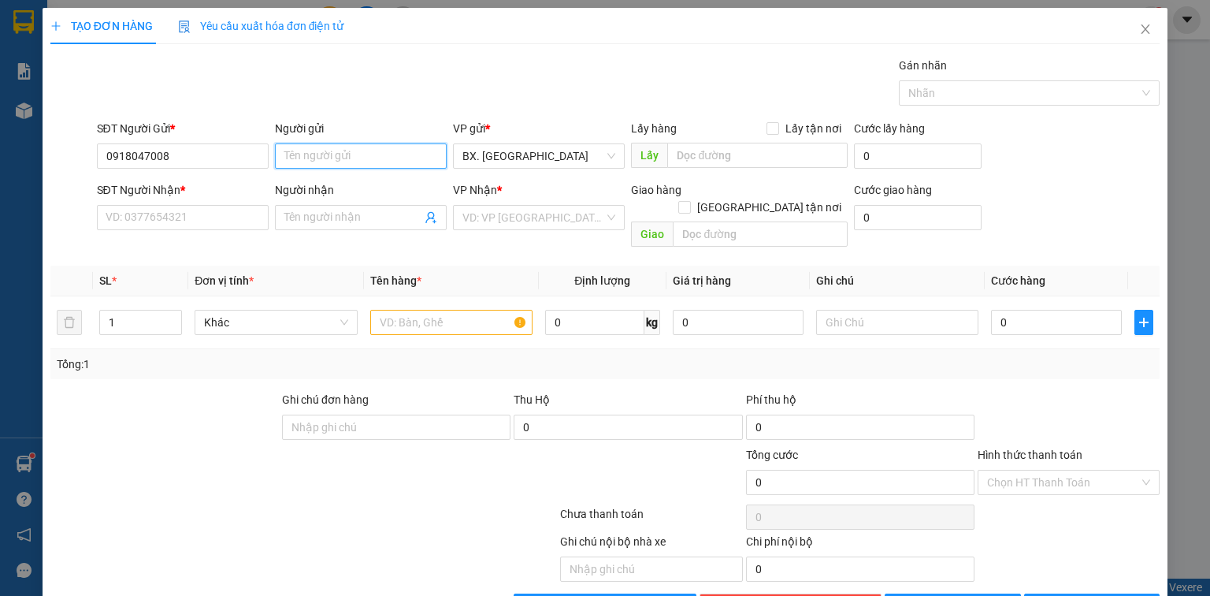
click at [317, 156] on input "Người gửi" at bounding box center [361, 155] width 172 height 25
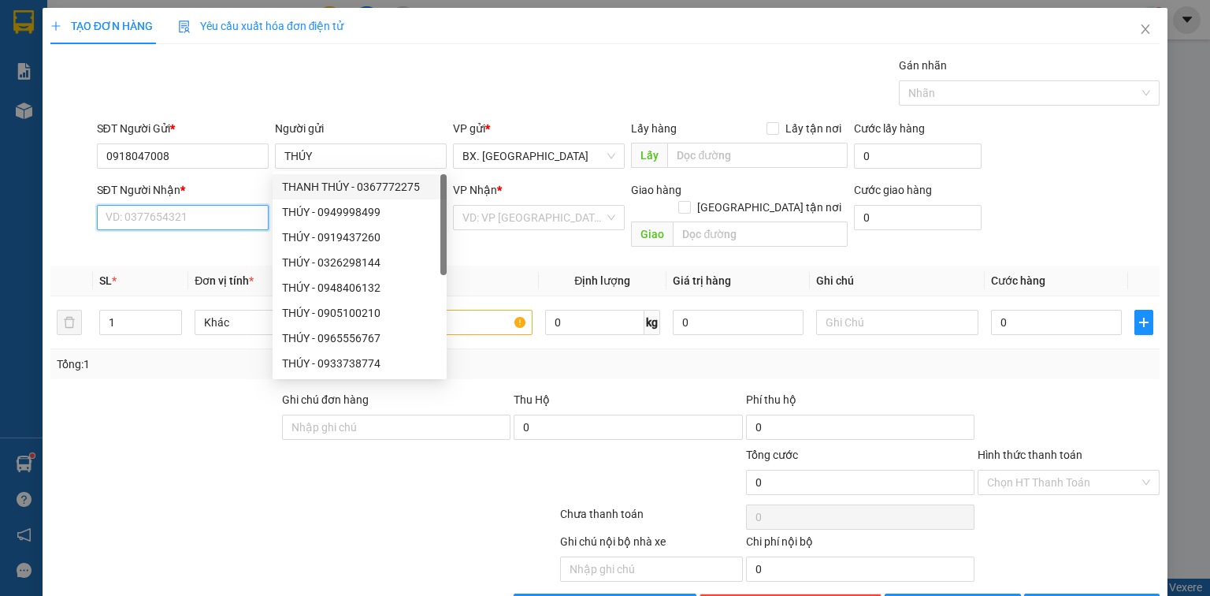
click at [186, 214] on input "SĐT Người Nhận *" at bounding box center [183, 217] width 172 height 25
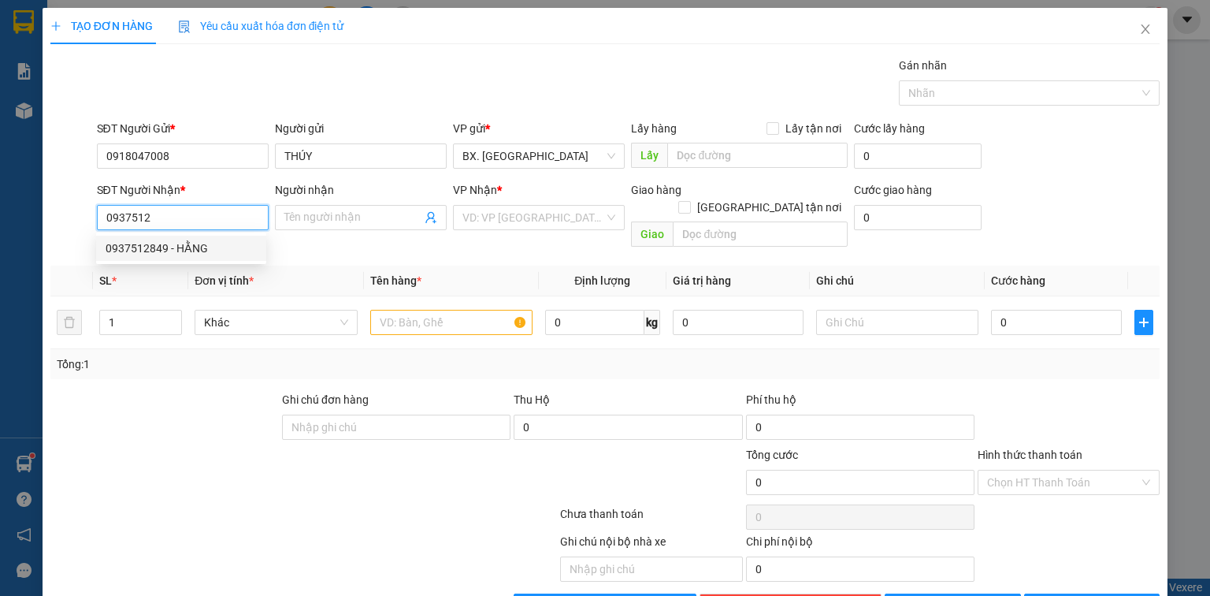
click at [180, 241] on div "0937512849 - HẰNG" at bounding box center [181, 248] width 151 height 17
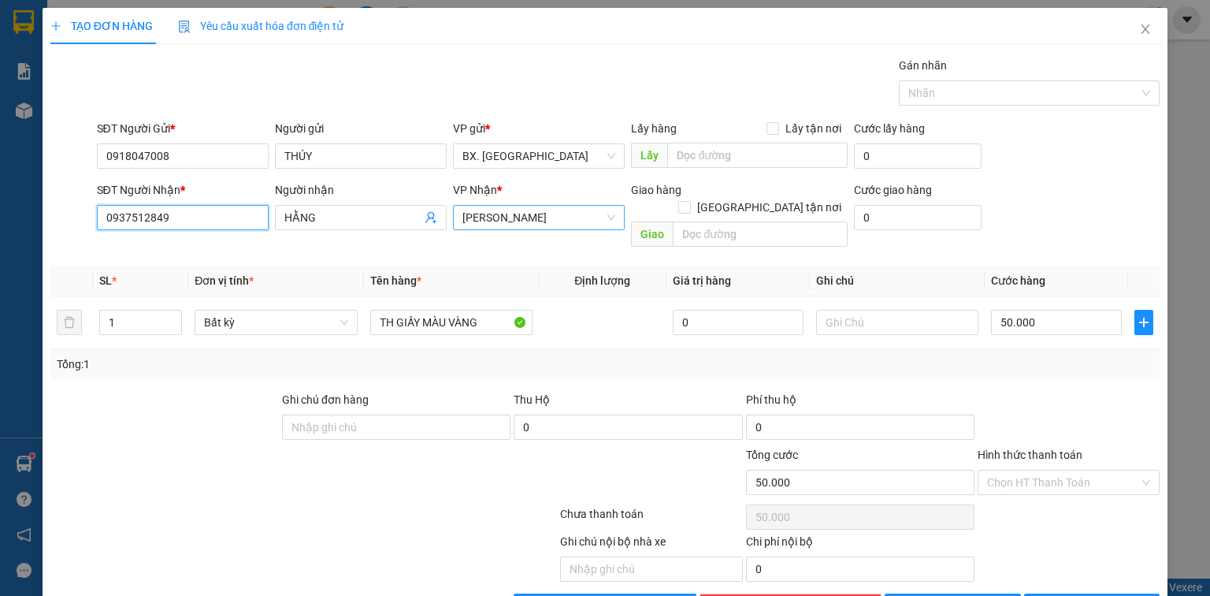
drag, startPoint x: 542, startPoint y: 224, endPoint x: 558, endPoint y: 207, distance: 22.8
click at [544, 223] on span "[PERSON_NAME]" at bounding box center [538, 218] width 153 height 24
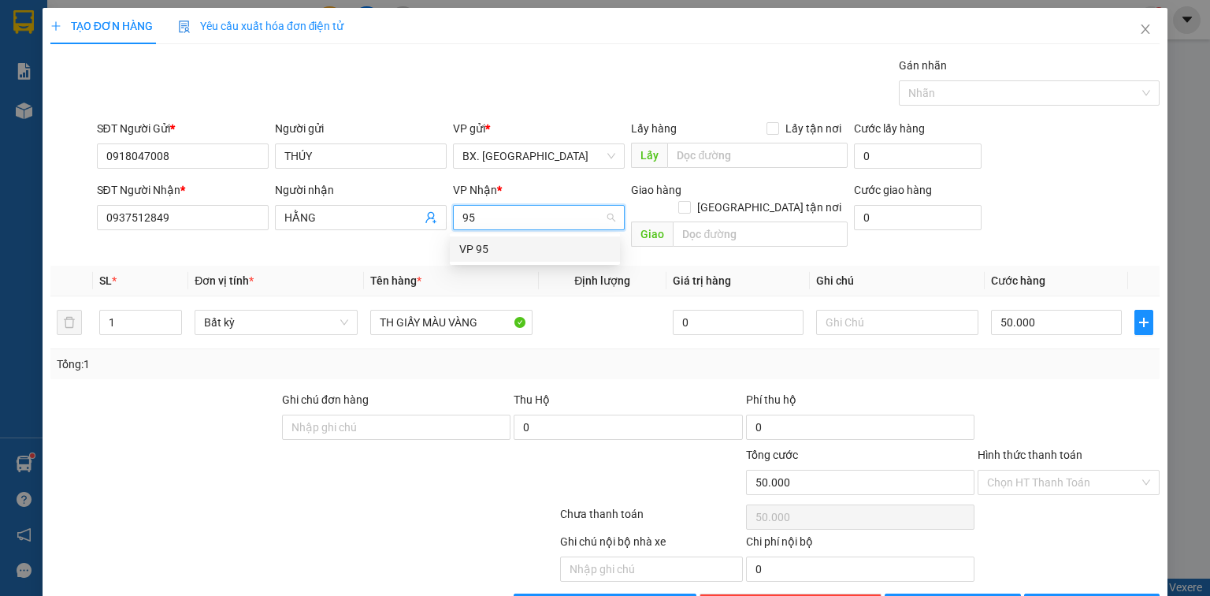
click at [527, 240] on div "VP 95" at bounding box center [535, 248] width 170 height 25
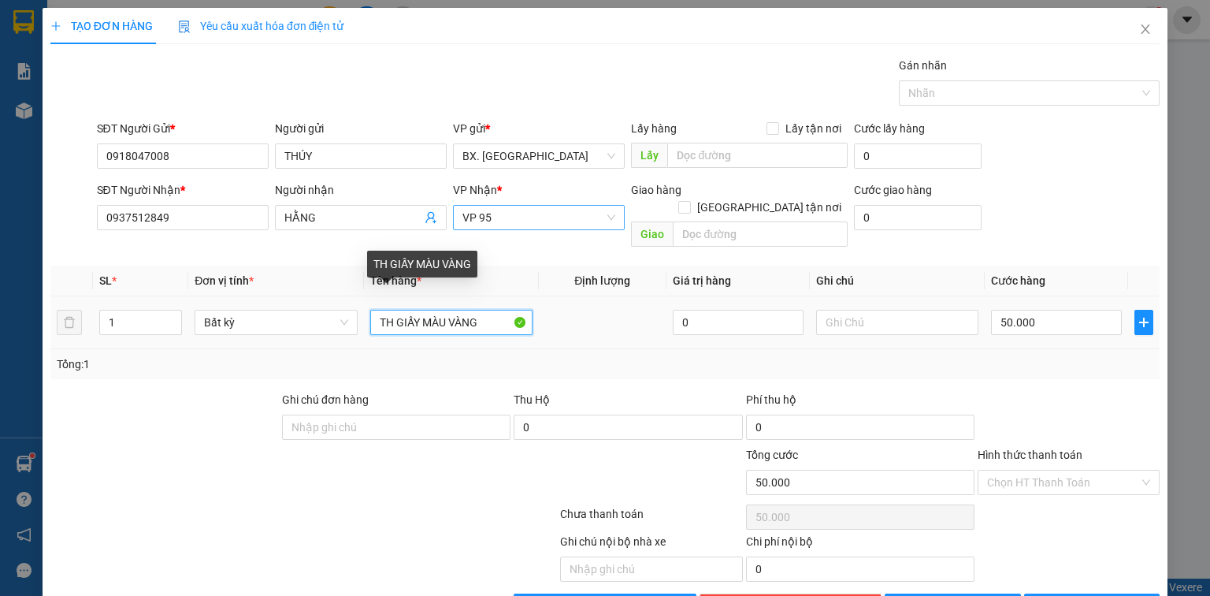
drag, startPoint x: 561, startPoint y: 315, endPoint x: 569, endPoint y: 317, distance: 8.2
click at [569, 317] on tr "1 Bất kỳ TH GIẤY MÀU VÀNG 0 50.000" at bounding box center [604, 322] width 1109 height 53
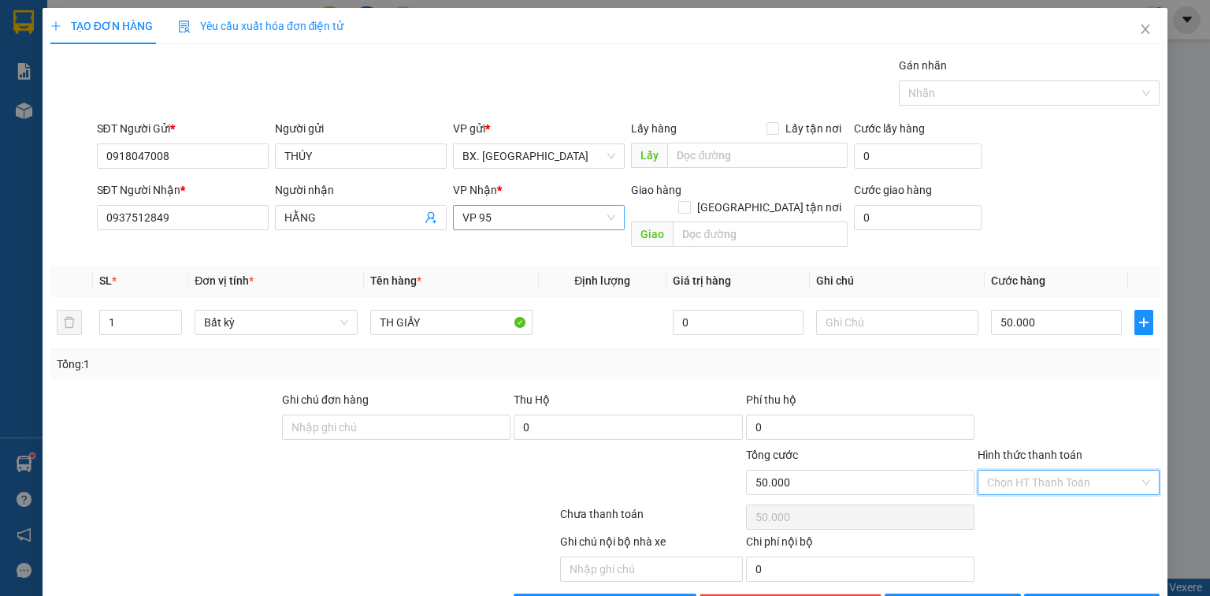
click at [1045, 470] on input "Hình thức thanh toán" at bounding box center [1063, 482] width 152 height 24
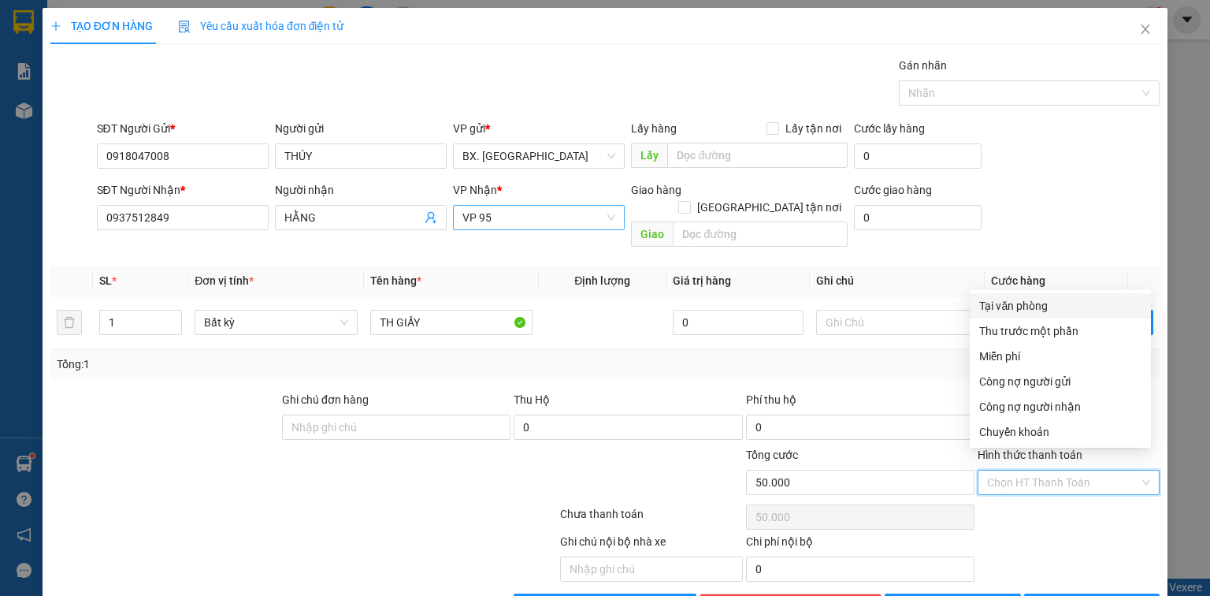
click at [1047, 303] on div "Tại văn phòng" at bounding box center [1060, 305] width 162 height 17
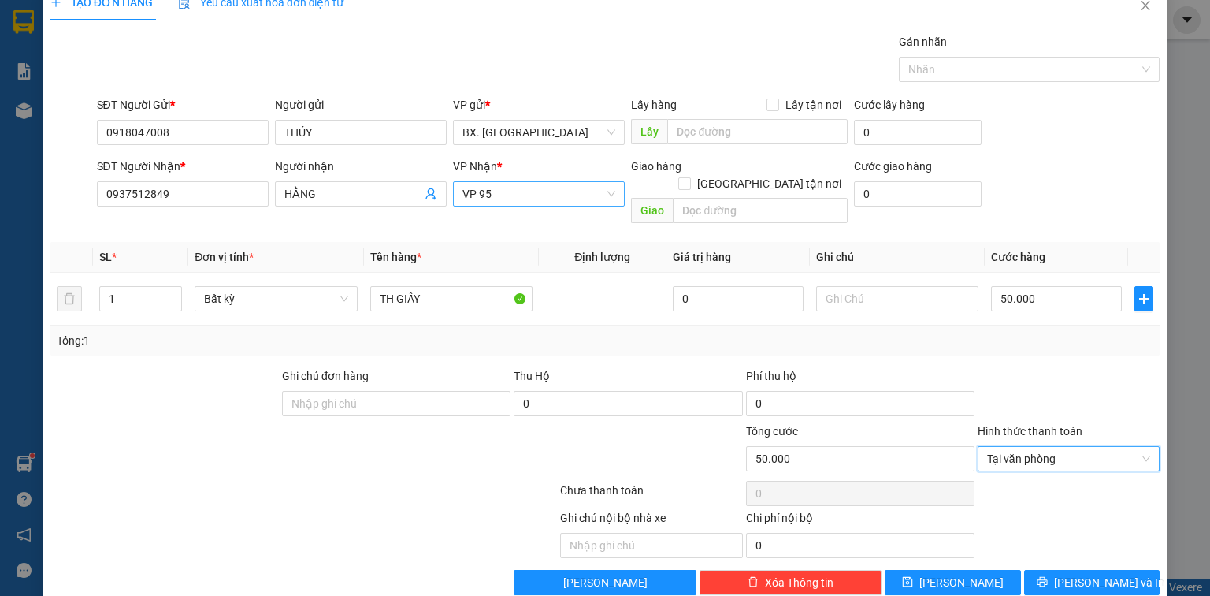
scroll to position [35, 0]
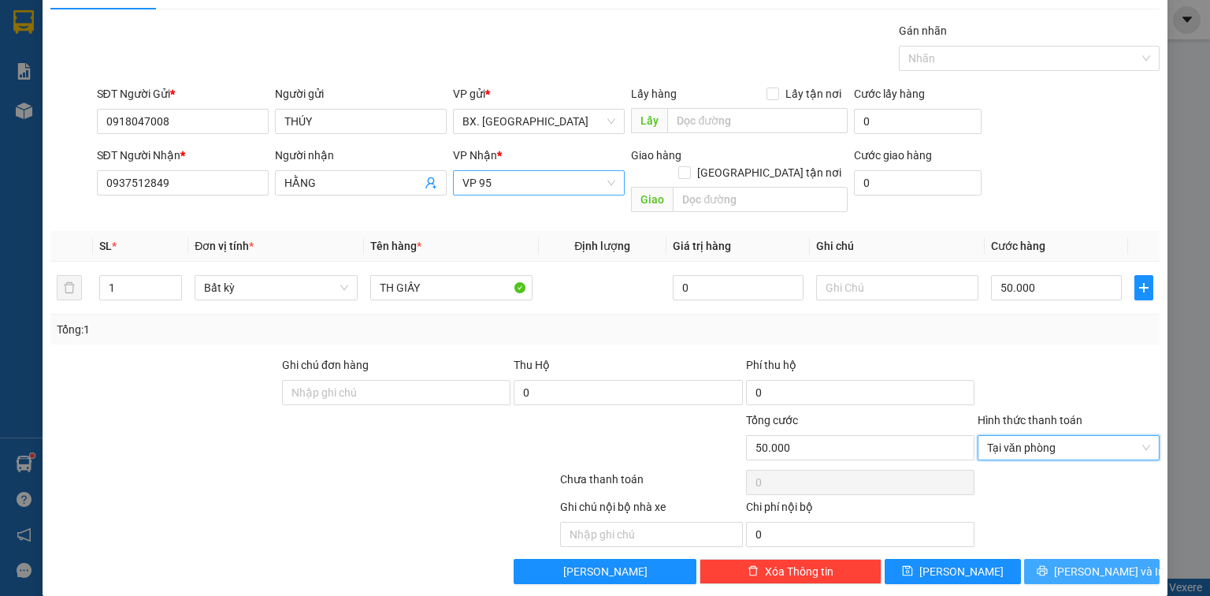
click at [1047, 566] on icon "printer" at bounding box center [1042, 571] width 10 height 10
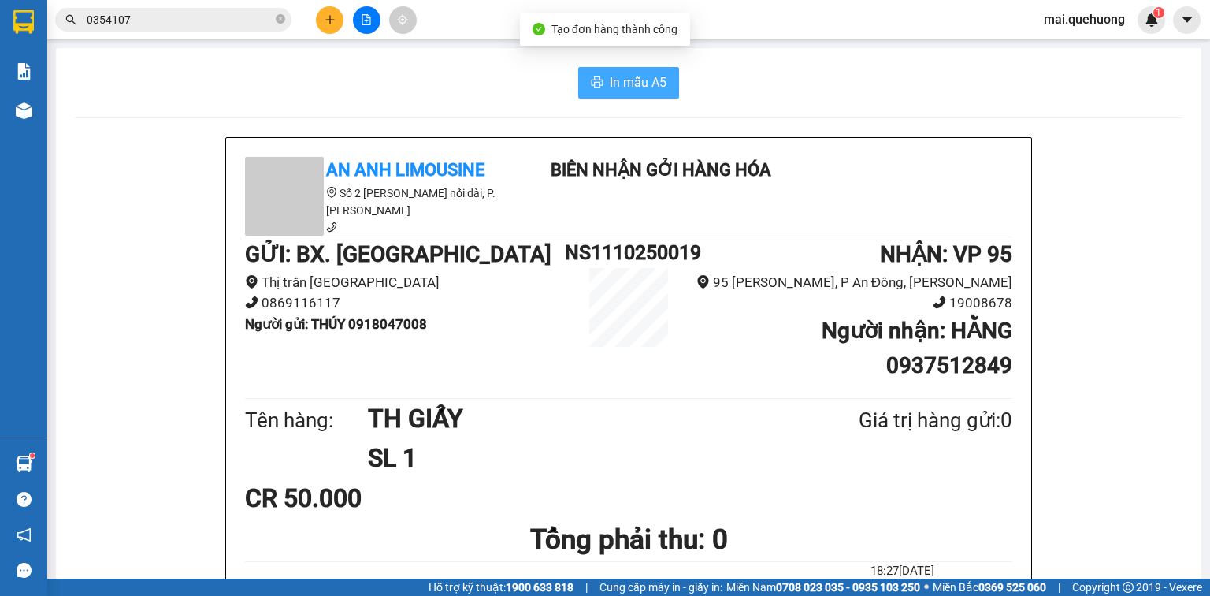
click at [612, 73] on span "In mẫu A5" at bounding box center [638, 82] width 57 height 20
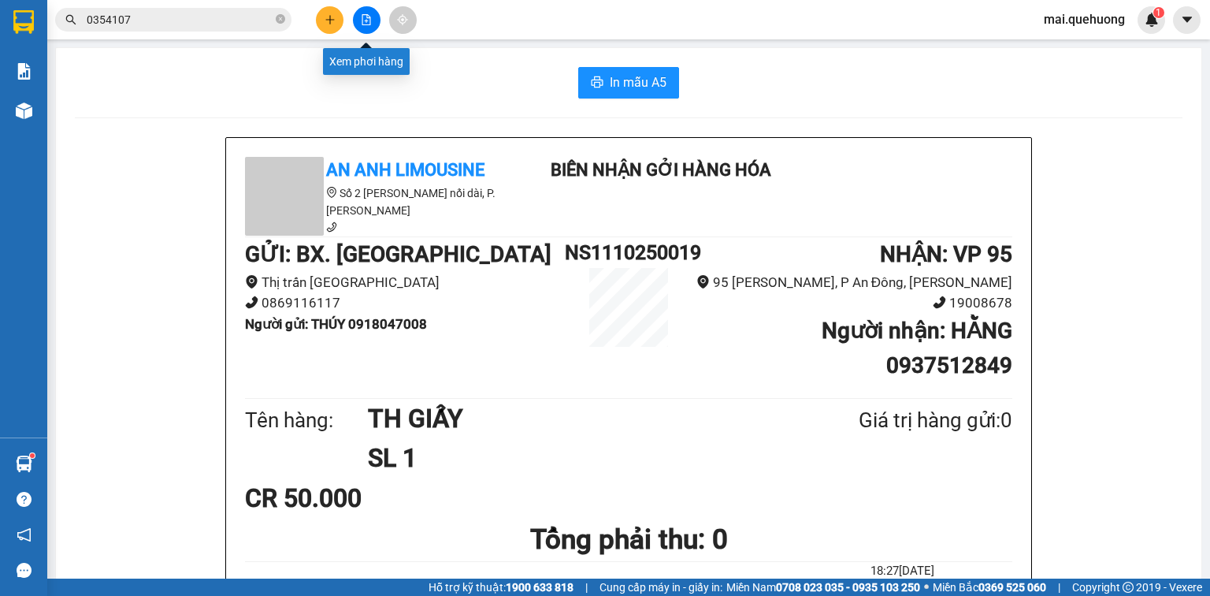
click at [366, 14] on icon "file-add" at bounding box center [366, 19] width 9 height 11
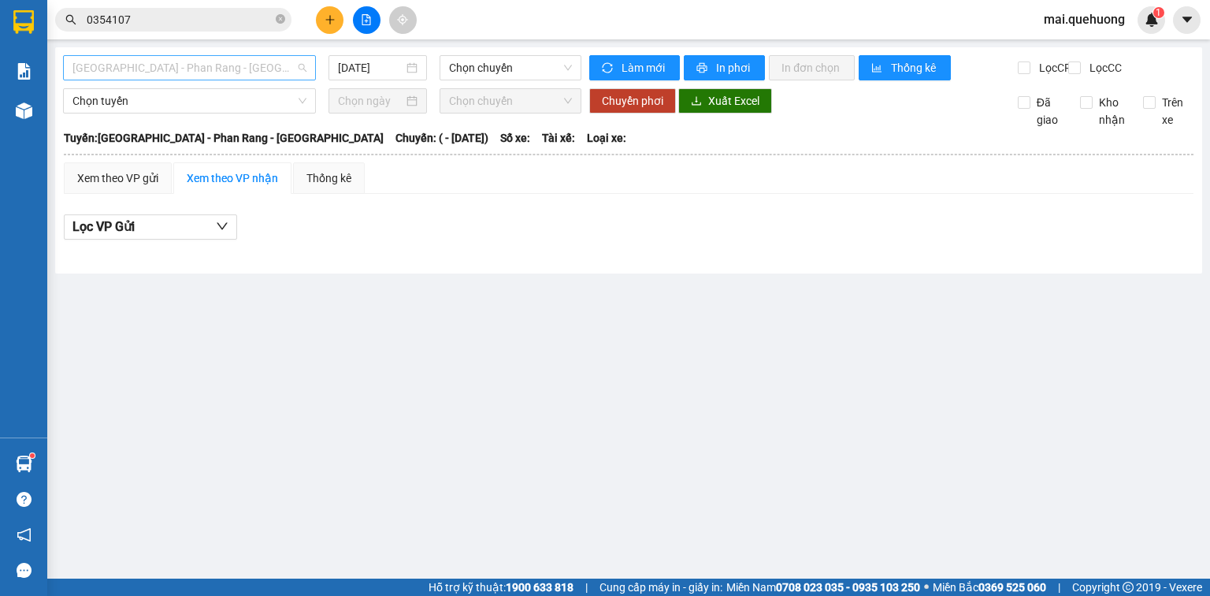
click at [218, 70] on span "[GEOGRAPHIC_DATA] - Phan Rang - [GEOGRAPHIC_DATA]" at bounding box center [189, 68] width 234 height 24
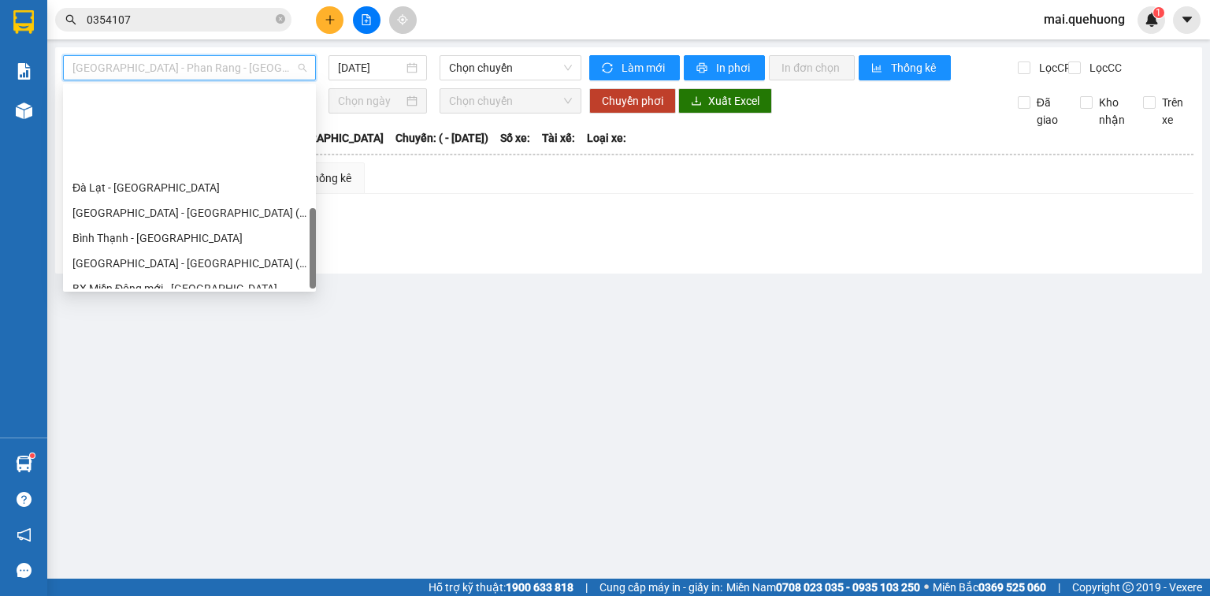
scroll to position [429, 0]
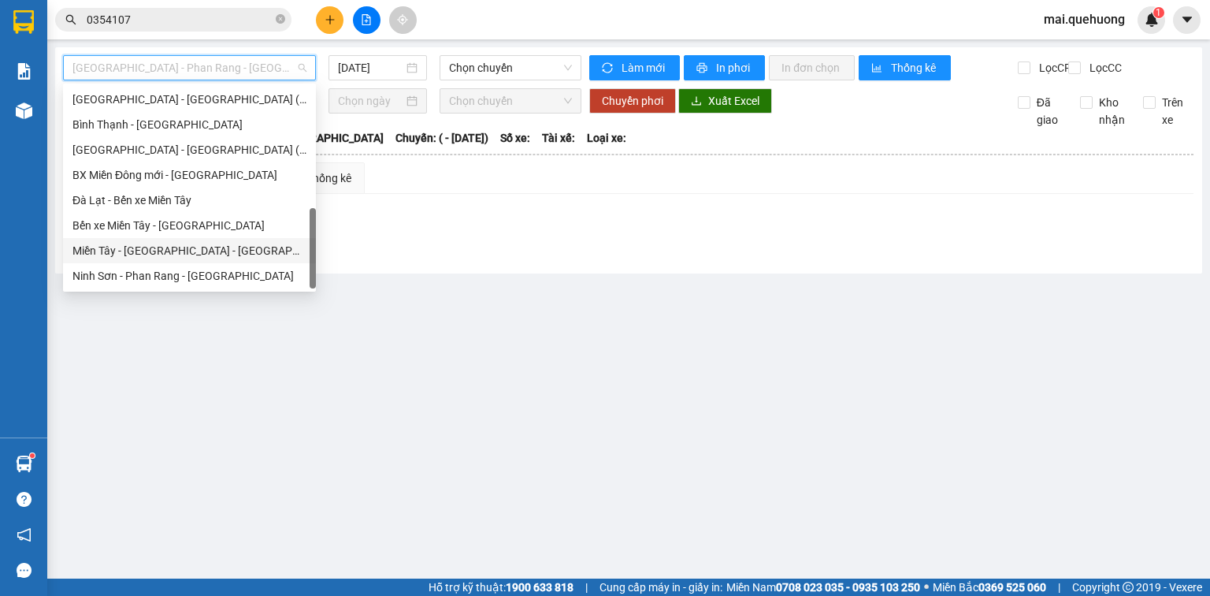
click at [211, 247] on div "Miền Tây - [GEOGRAPHIC_DATA] - [GEOGRAPHIC_DATA]" at bounding box center [189, 250] width 234 height 17
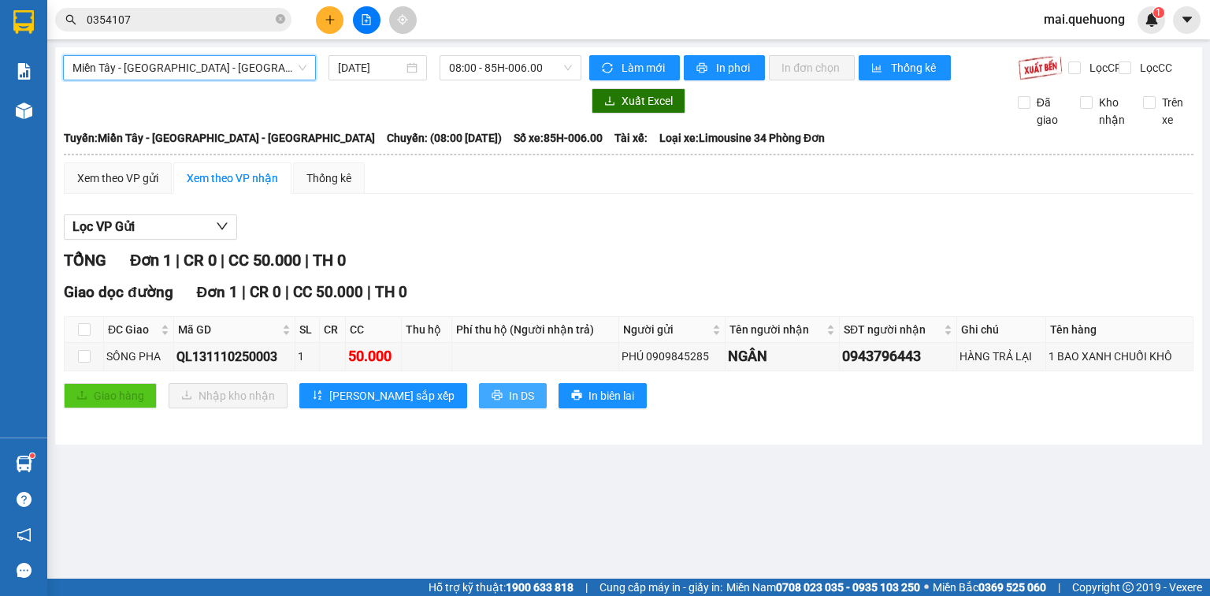
click at [509, 404] on span "In DS" at bounding box center [521, 395] width 25 height 17
click at [490, 76] on span "08:00 - 85H-006.00" at bounding box center [511, 68] width 124 height 24
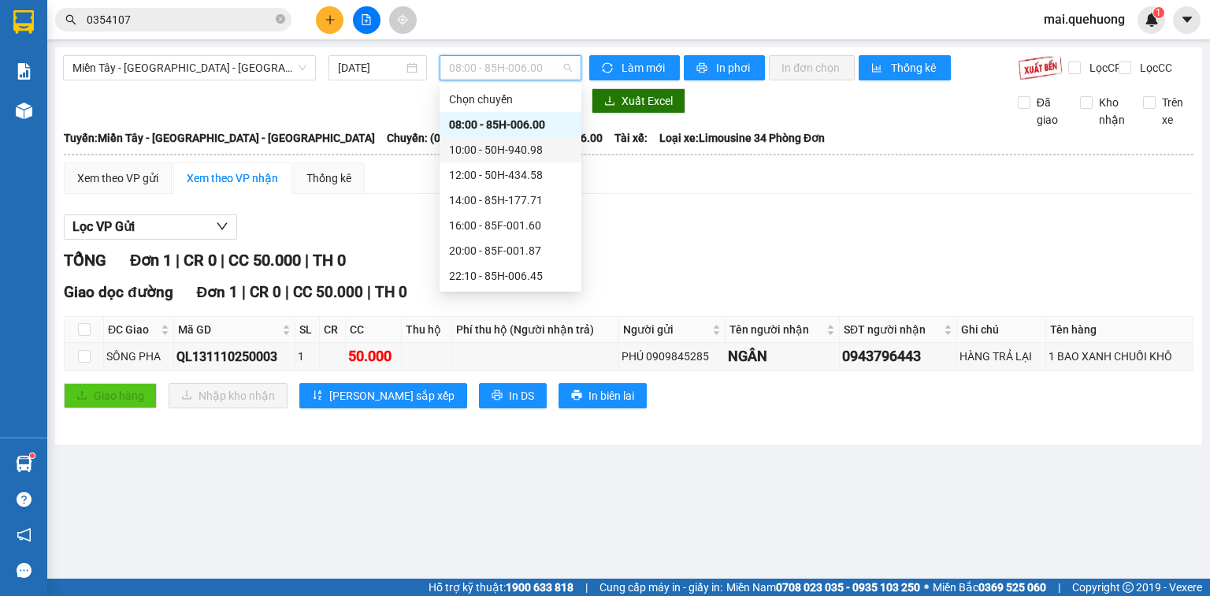
click at [482, 145] on div "10:00 - 50H-940.98" at bounding box center [510, 149] width 123 height 17
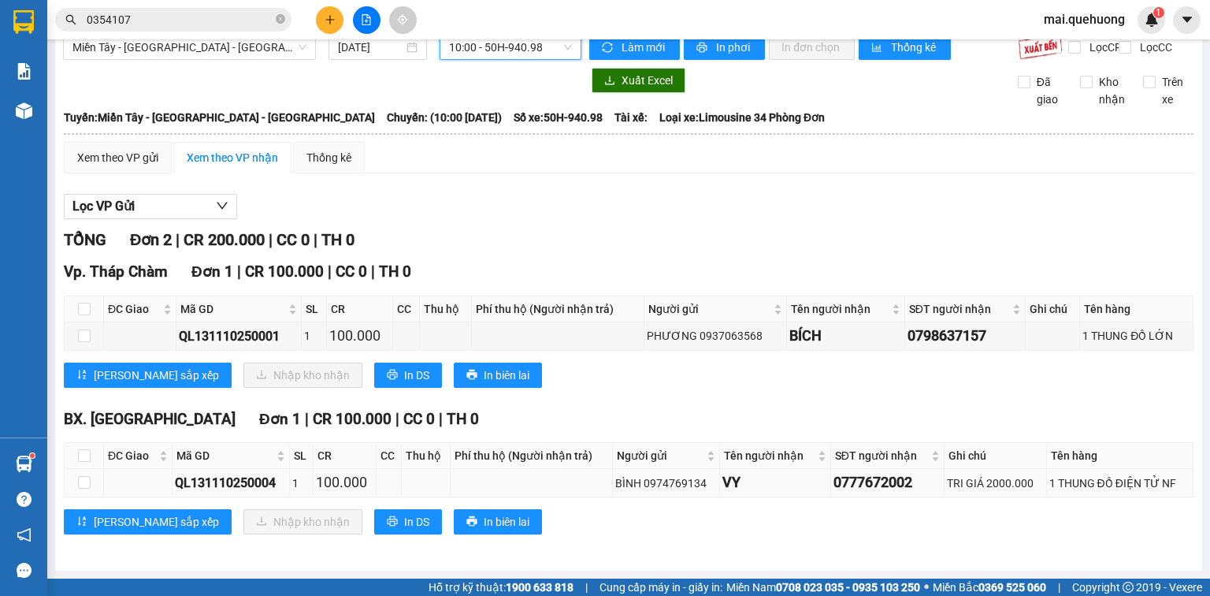
scroll to position [32, 0]
drag, startPoint x: 350, startPoint y: 525, endPoint x: 372, endPoint y: 511, distance: 26.7
click at [404, 525] on span "In DS" at bounding box center [416, 521] width 25 height 17
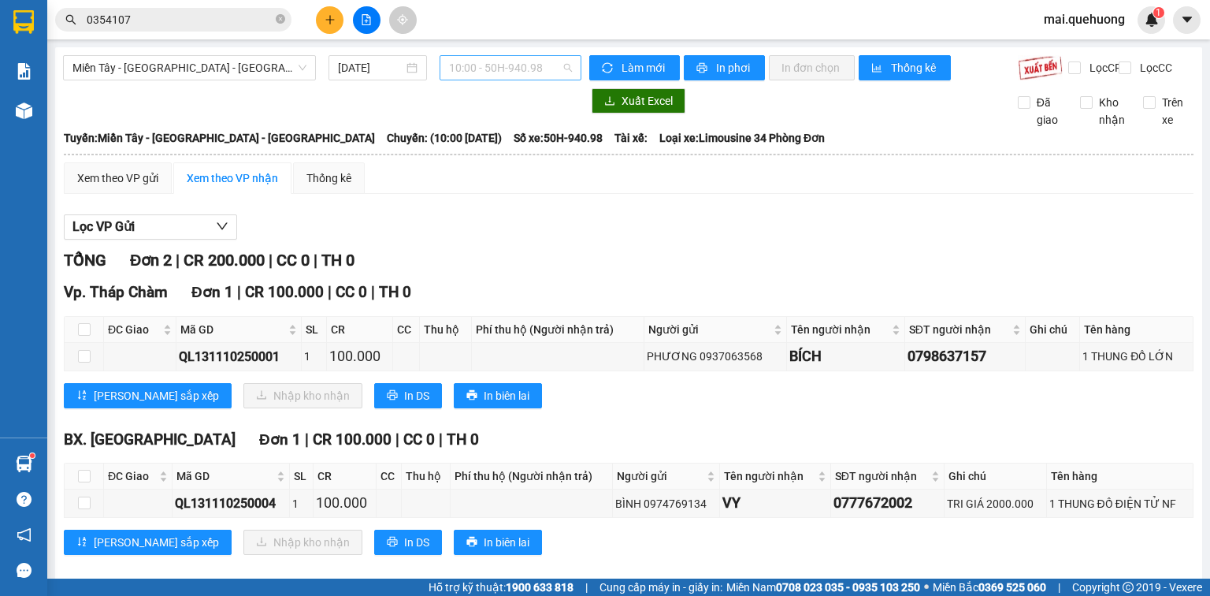
click at [503, 66] on span "10:00 - 50H-940.98" at bounding box center [511, 68] width 124 height 24
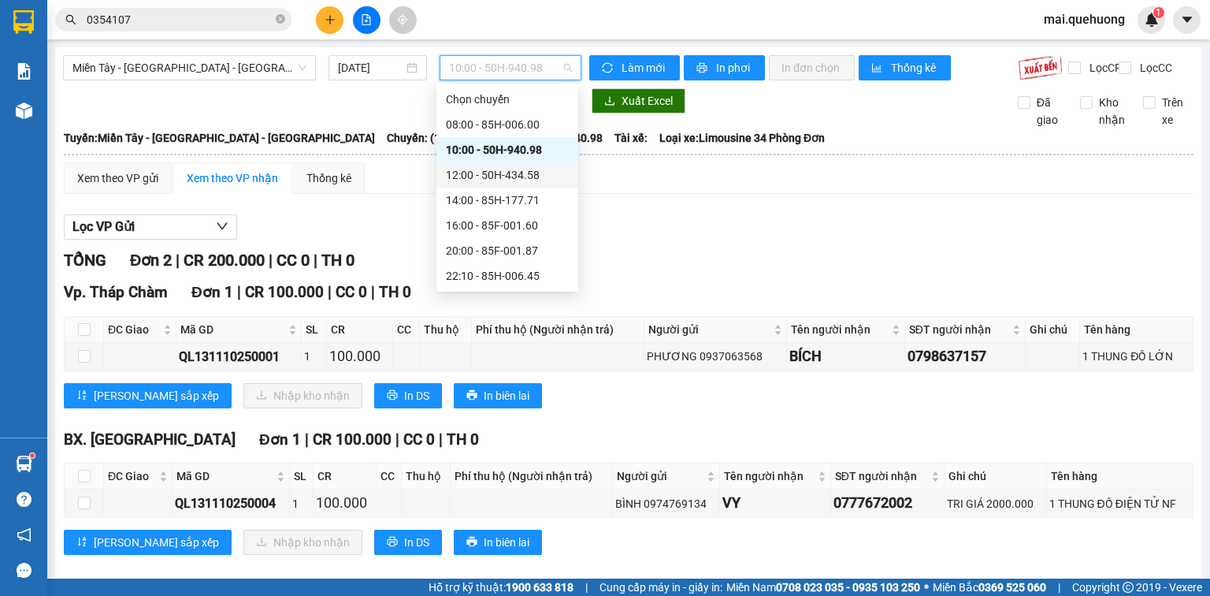
click at [483, 173] on div "12:00 - 50H-434.58" at bounding box center [507, 174] width 123 height 17
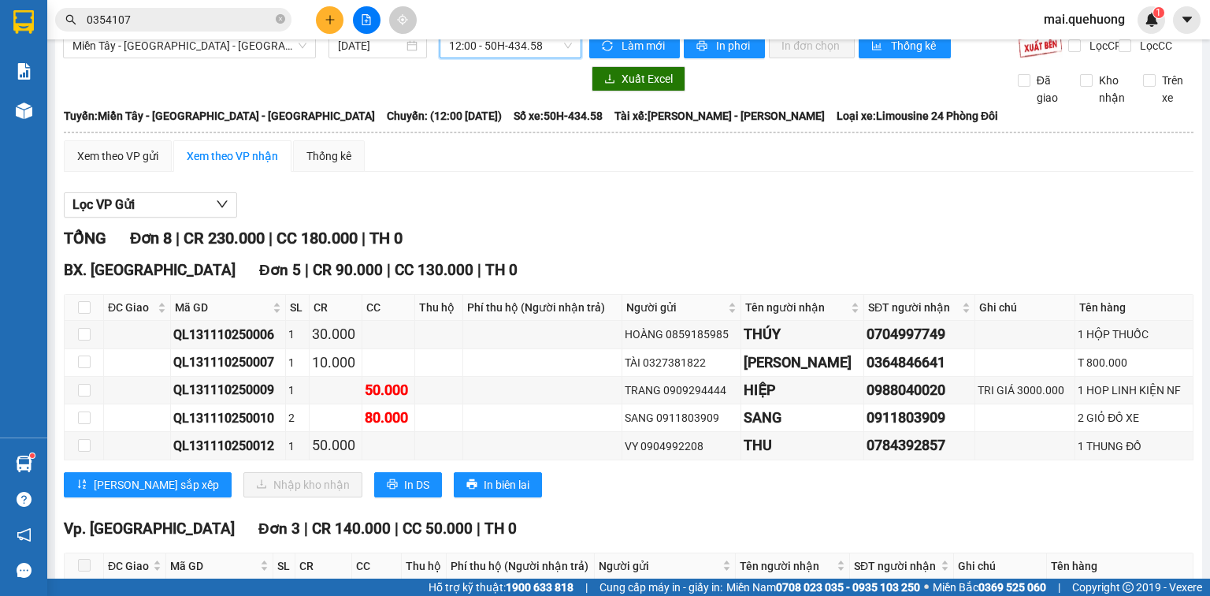
scroll to position [63, 0]
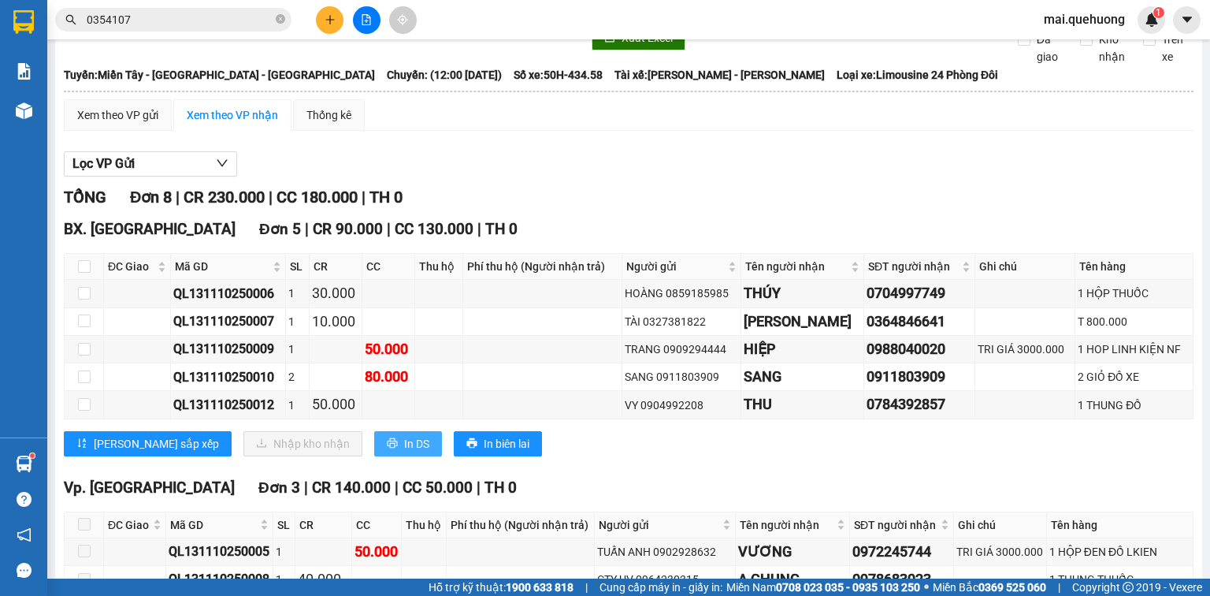
click at [374, 450] on button "In DS" at bounding box center [408, 443] width 68 height 25
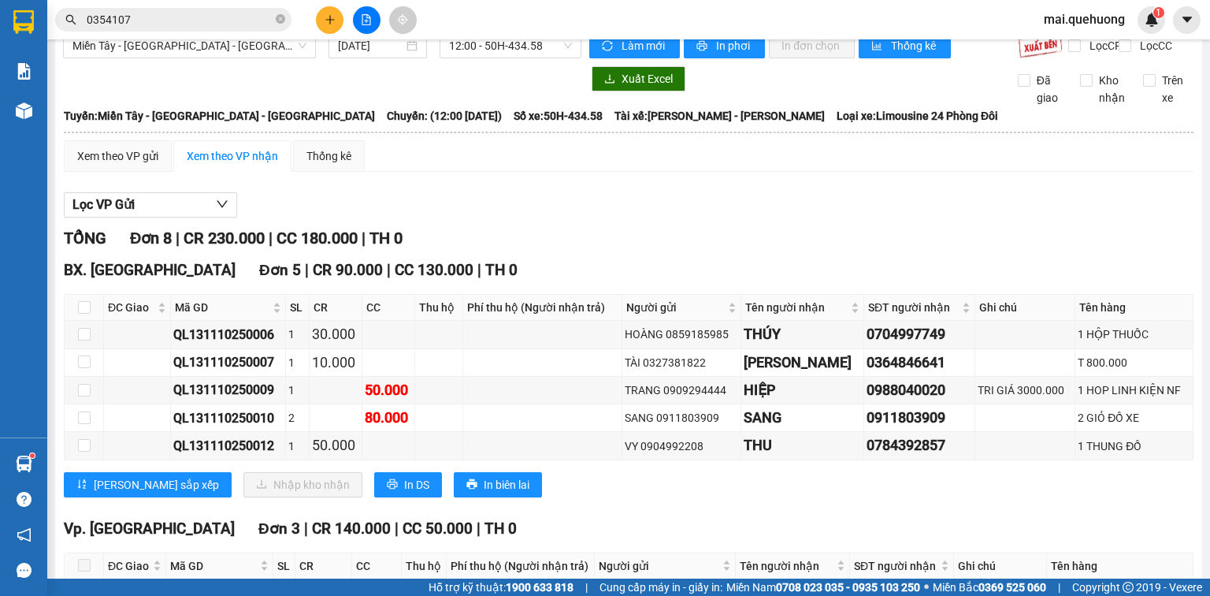
scroll to position [0, 0]
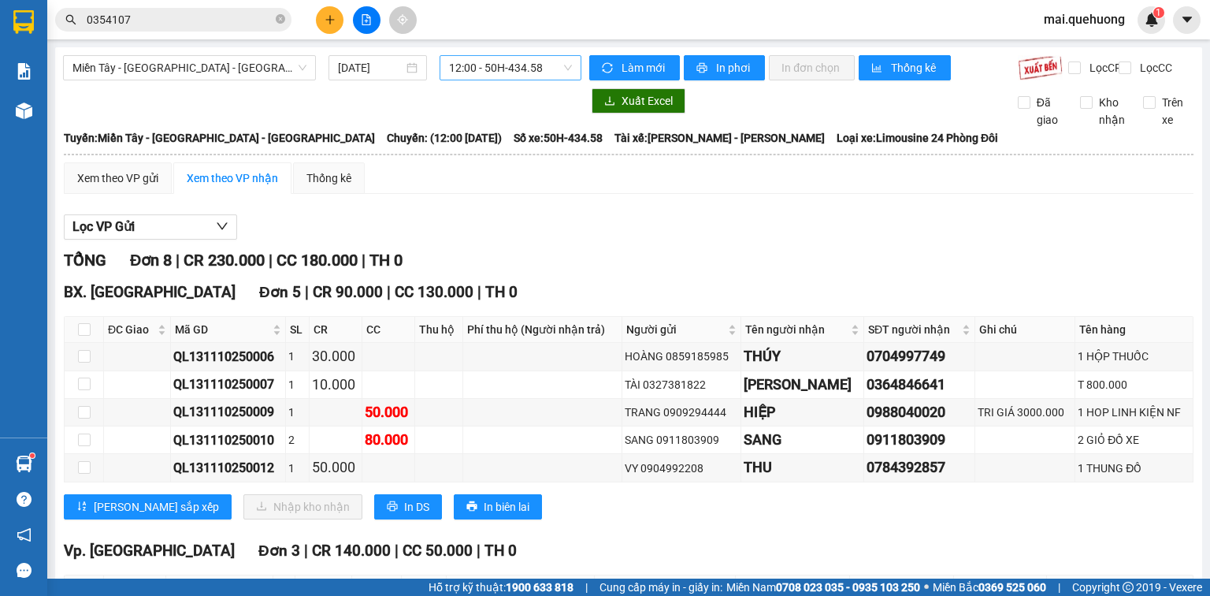
click at [466, 65] on span "12:00 - 50H-434.58" at bounding box center [511, 68] width 124 height 24
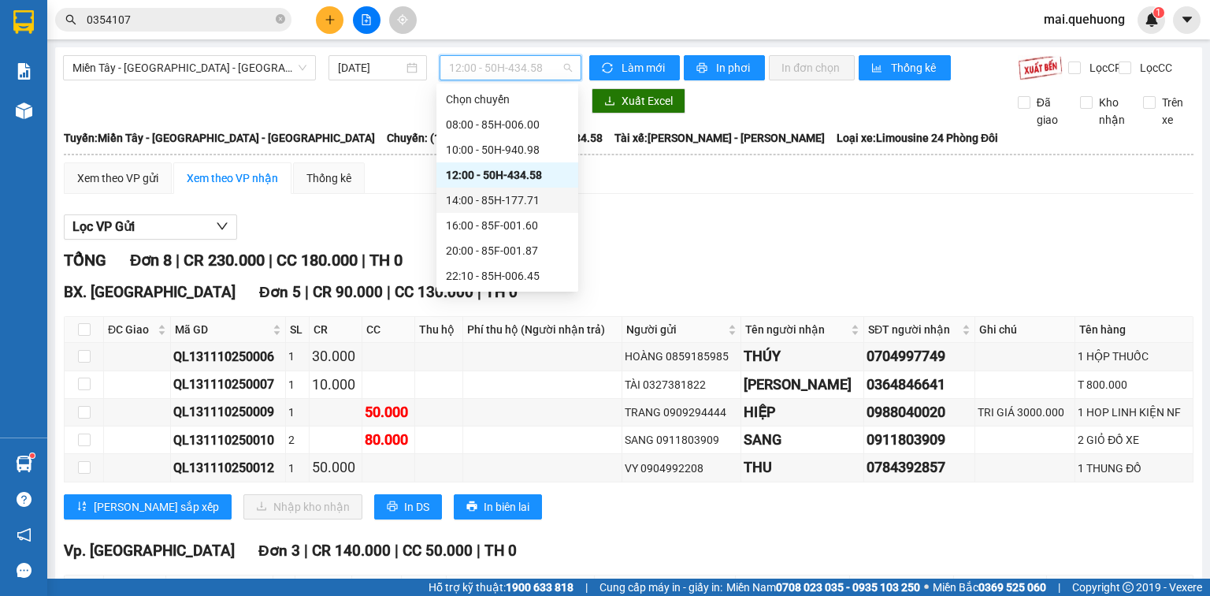
click at [470, 202] on div "14:00 - 85H-177.71" at bounding box center [507, 199] width 123 height 17
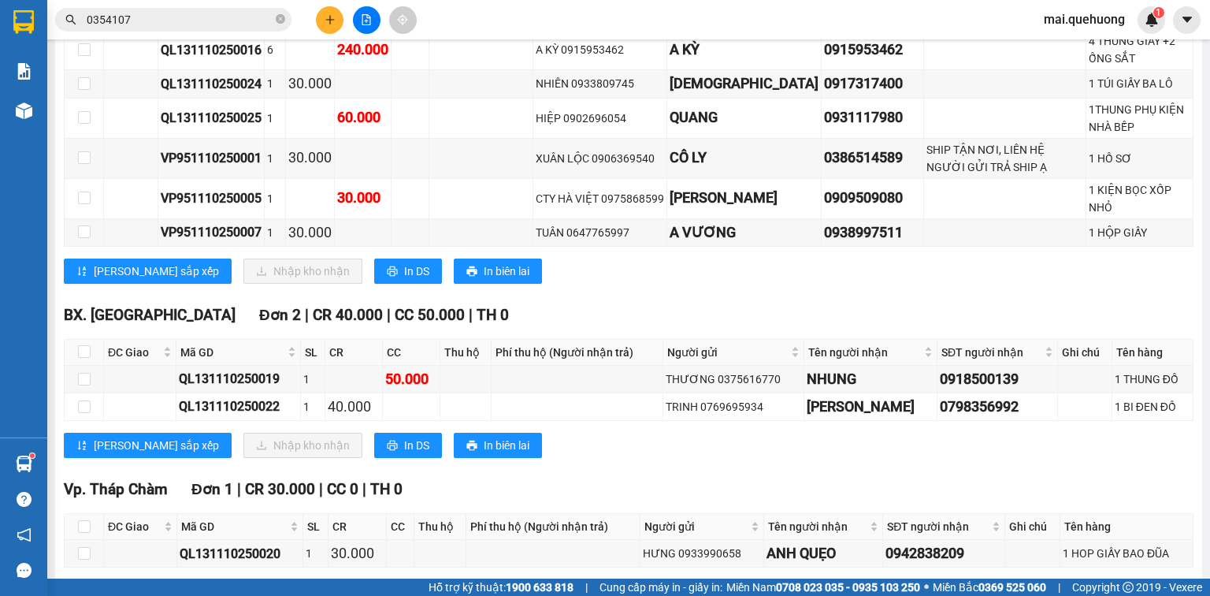
scroll to position [567, 0]
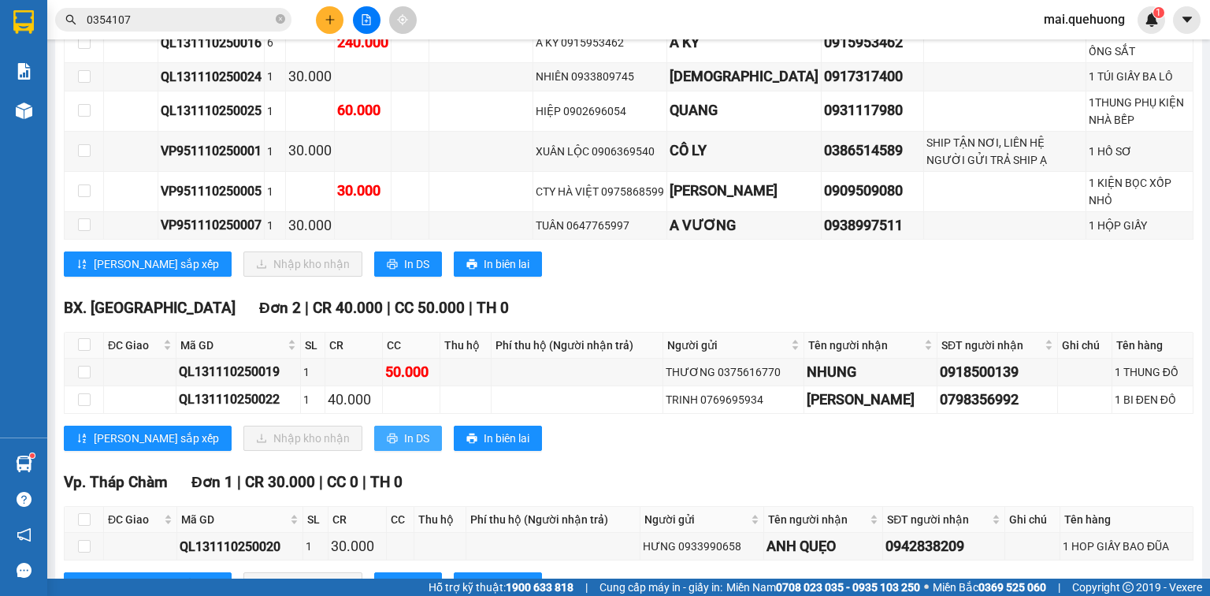
click at [404, 432] on span "In DS" at bounding box center [416, 437] width 25 height 17
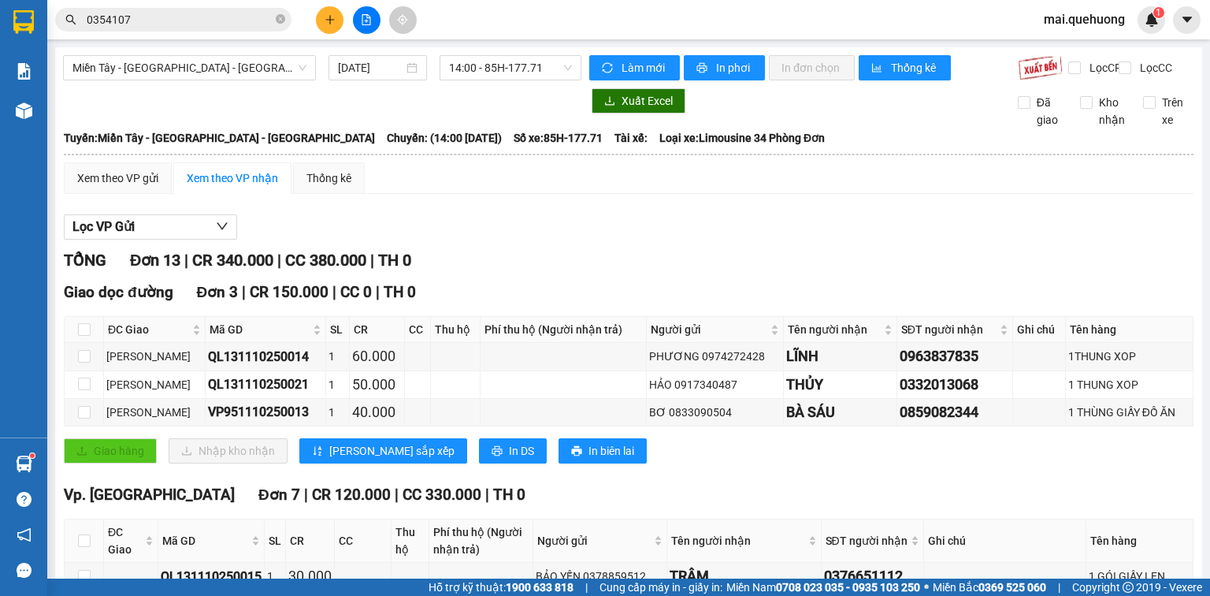
scroll to position [0, 0]
click at [505, 71] on span "14:00 - 85H-177.71" at bounding box center [511, 68] width 124 height 24
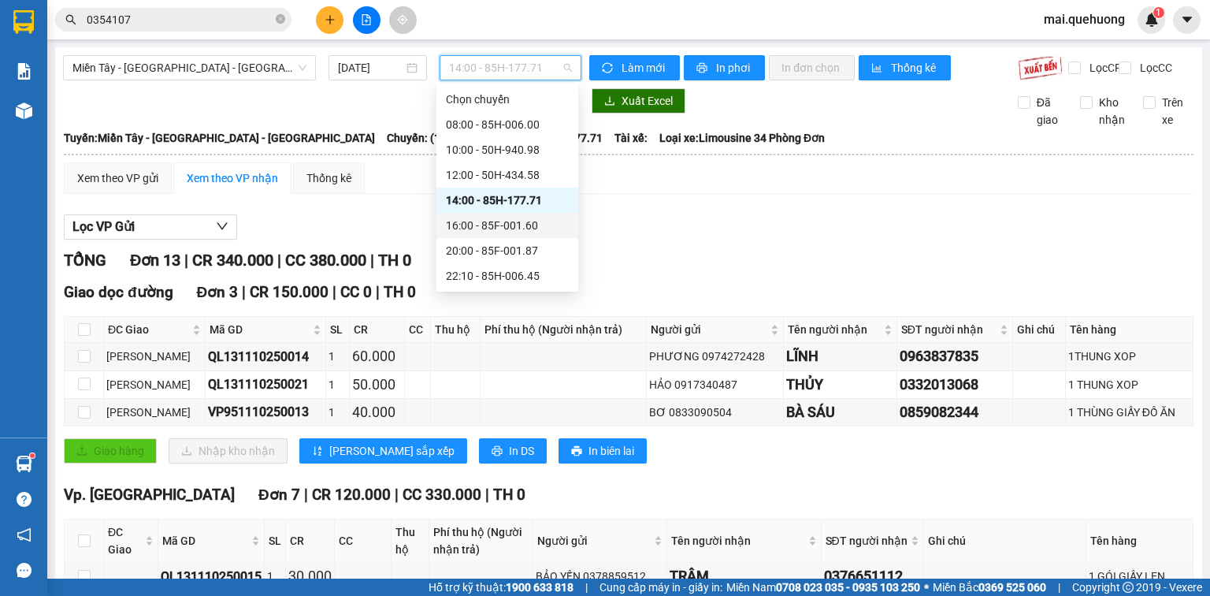
click at [483, 235] on div "16:00 - 85F-001.60" at bounding box center [507, 225] width 142 height 25
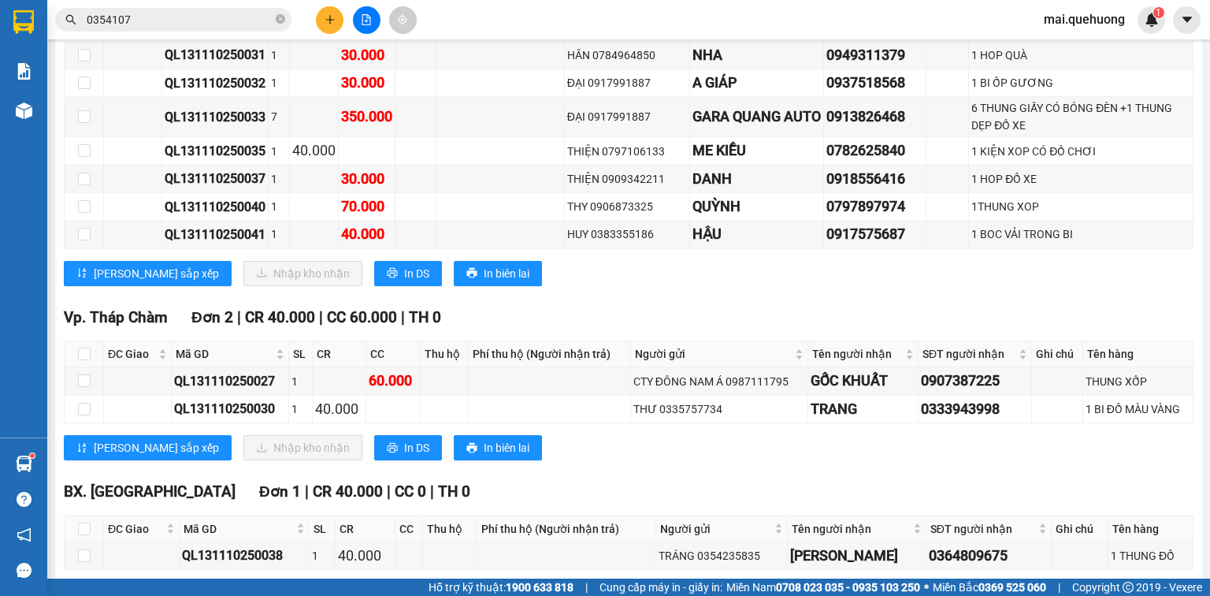
scroll to position [456, 0]
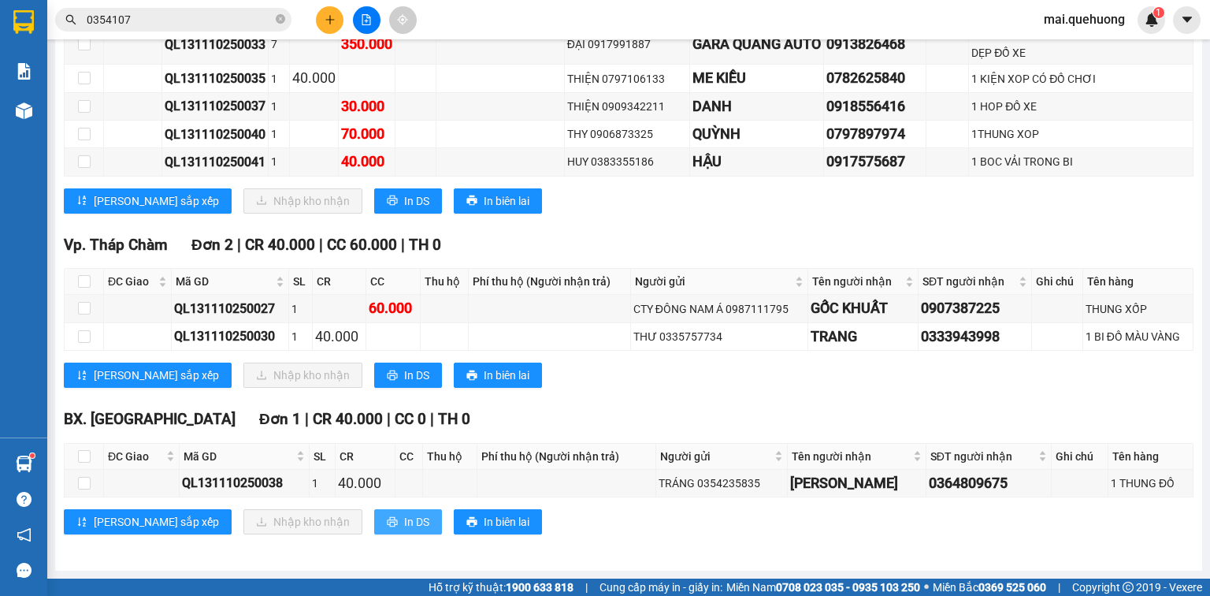
click at [404, 527] on span "In DS" at bounding box center [416, 521] width 25 height 17
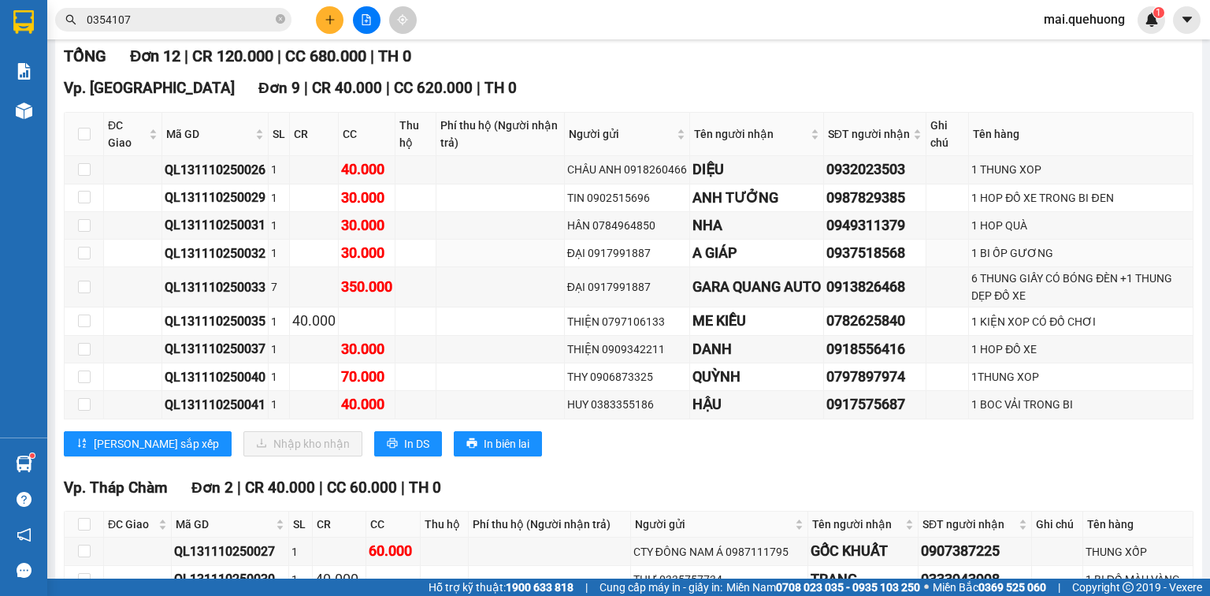
scroll to position [0, 0]
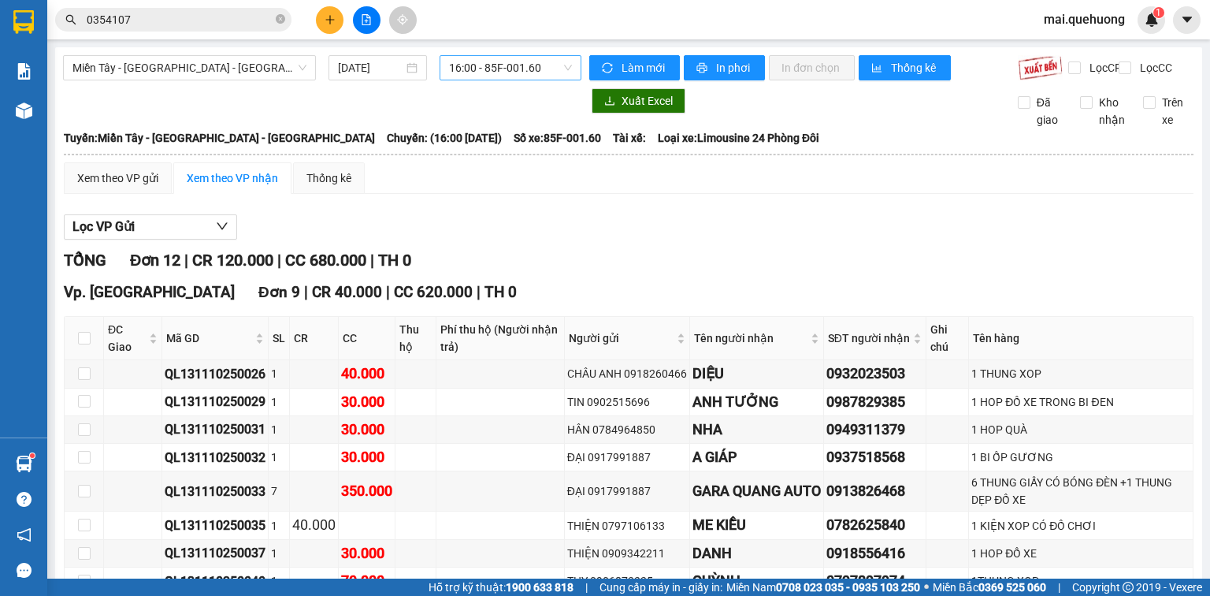
click at [496, 69] on span "16:00 - 85F-001.60" at bounding box center [511, 68] width 124 height 24
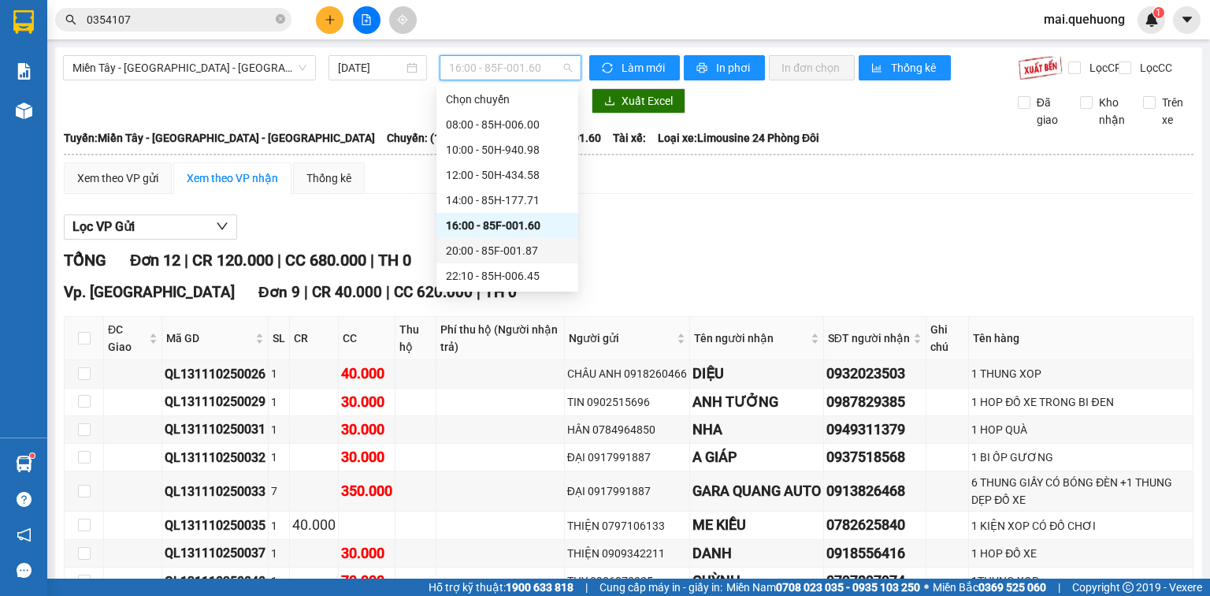
click at [480, 252] on div "20:00 - 85F-001.87" at bounding box center [507, 250] width 123 height 17
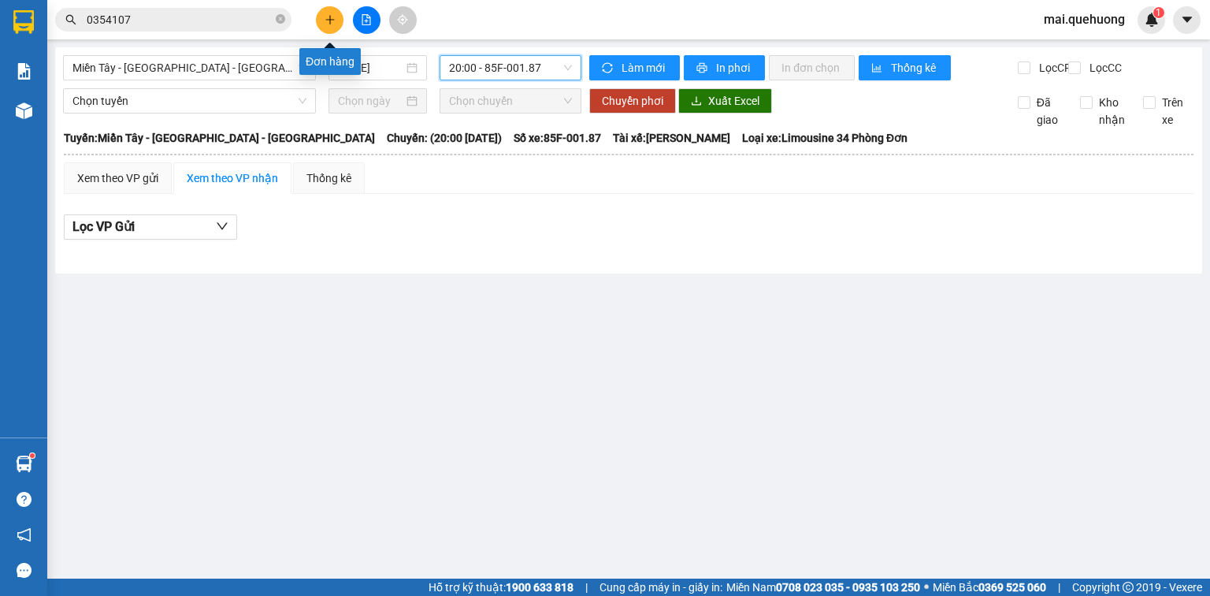
click at [325, 23] on icon "plus" at bounding box center [330, 19] width 11 height 11
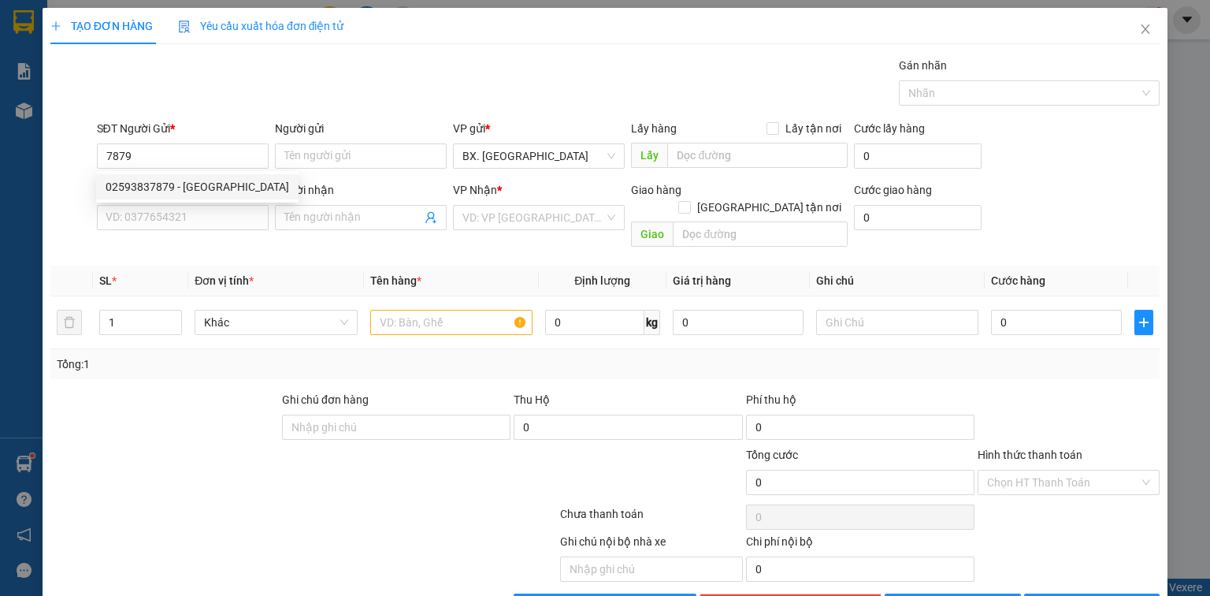
click at [176, 191] on div "02593837879 - VIỆT ANH ĐỨC" at bounding box center [198, 186] width 184 height 17
type input "02593837879"
type input "VIỆT ANH ĐỨC"
type input "0938609719"
type input "LAB TÚ TRANG"
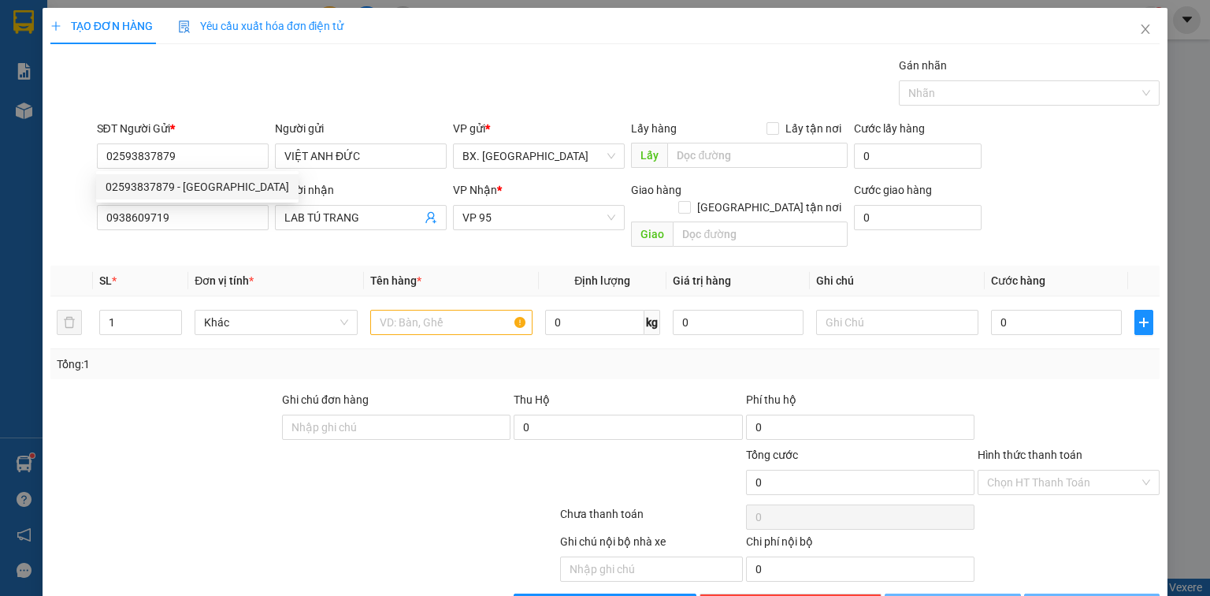
type input "30.000"
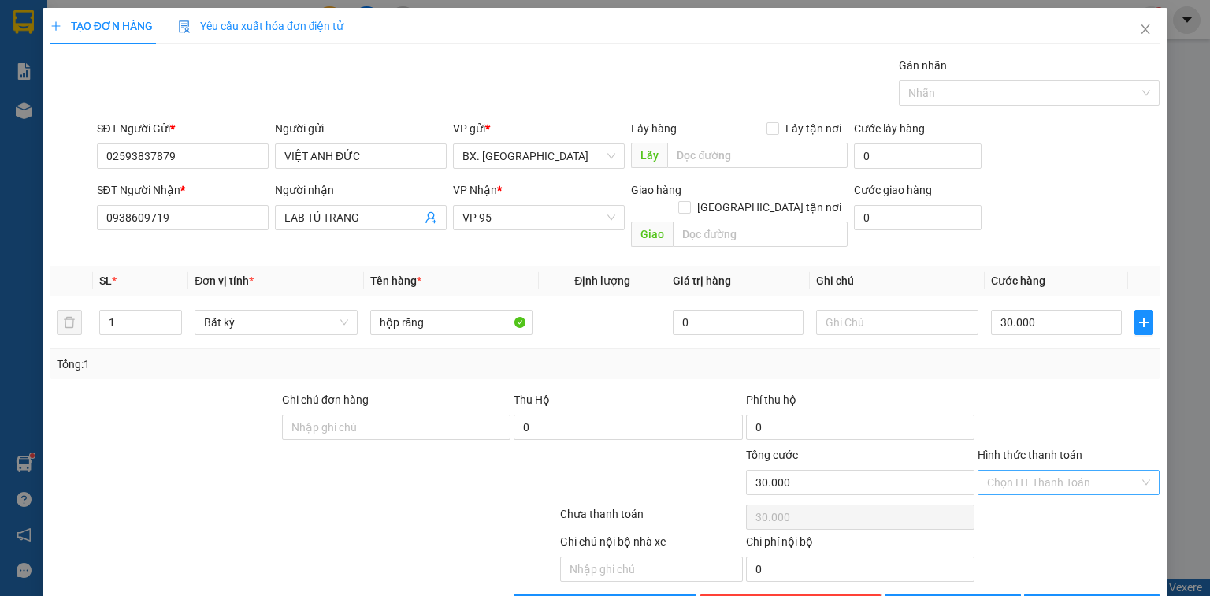
type input "02593837879"
click at [1019, 470] on input "Hình thức thanh toán" at bounding box center [1063, 482] width 152 height 24
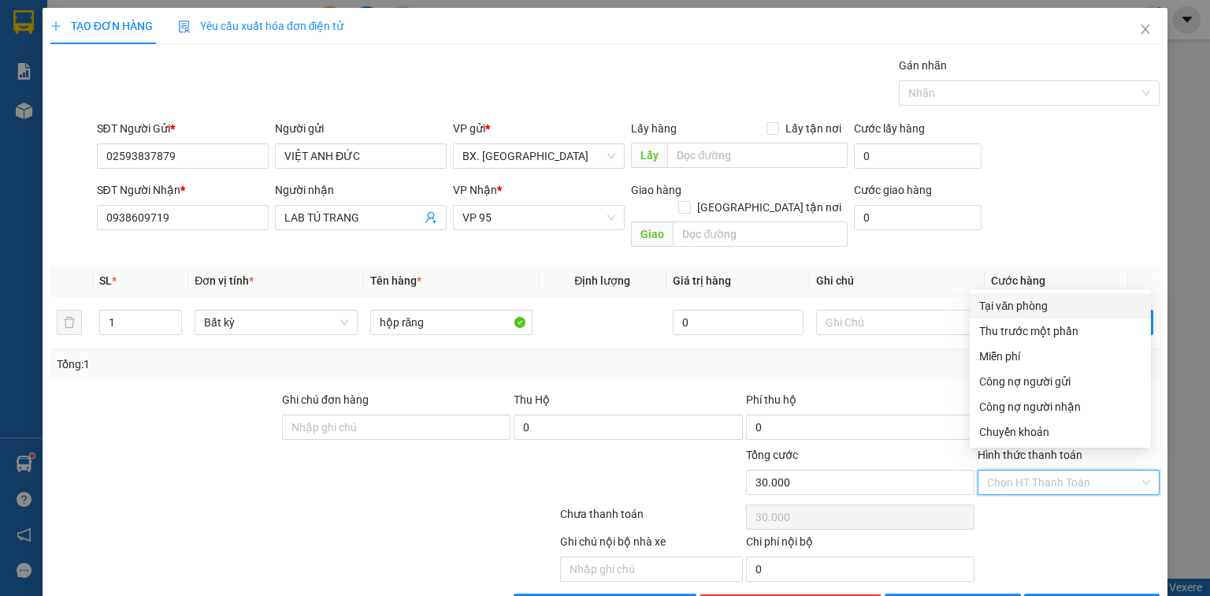
click at [1021, 305] on div "Tại văn phòng" at bounding box center [1060, 305] width 162 height 17
type input "0"
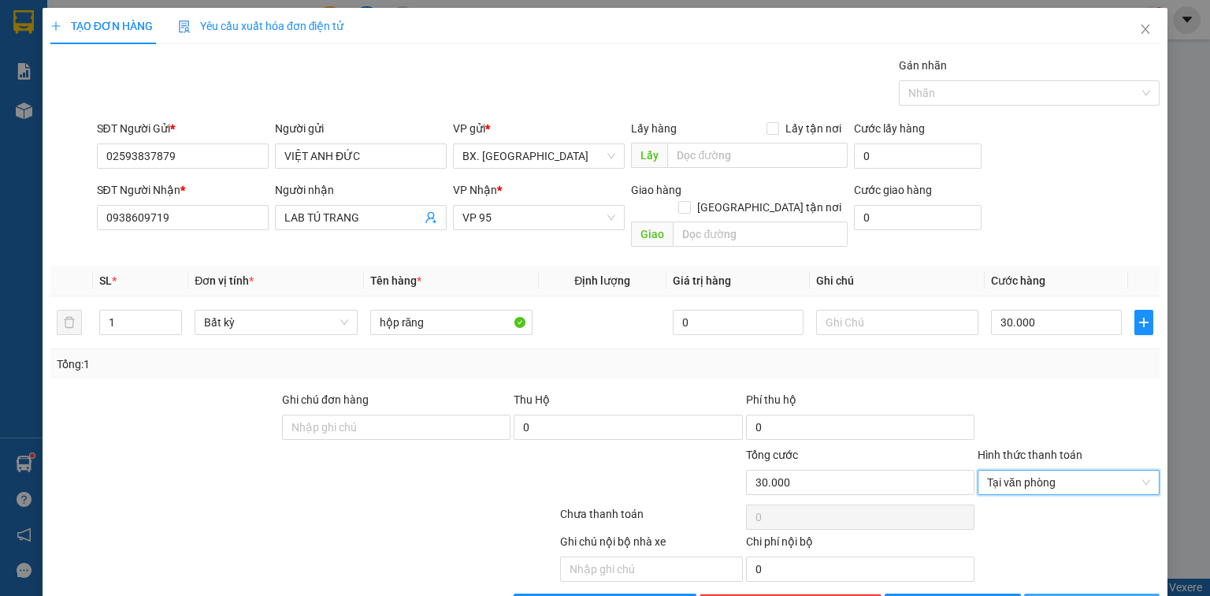
click at [1044, 593] on button "[PERSON_NAME] và In" at bounding box center [1092, 605] width 136 height 25
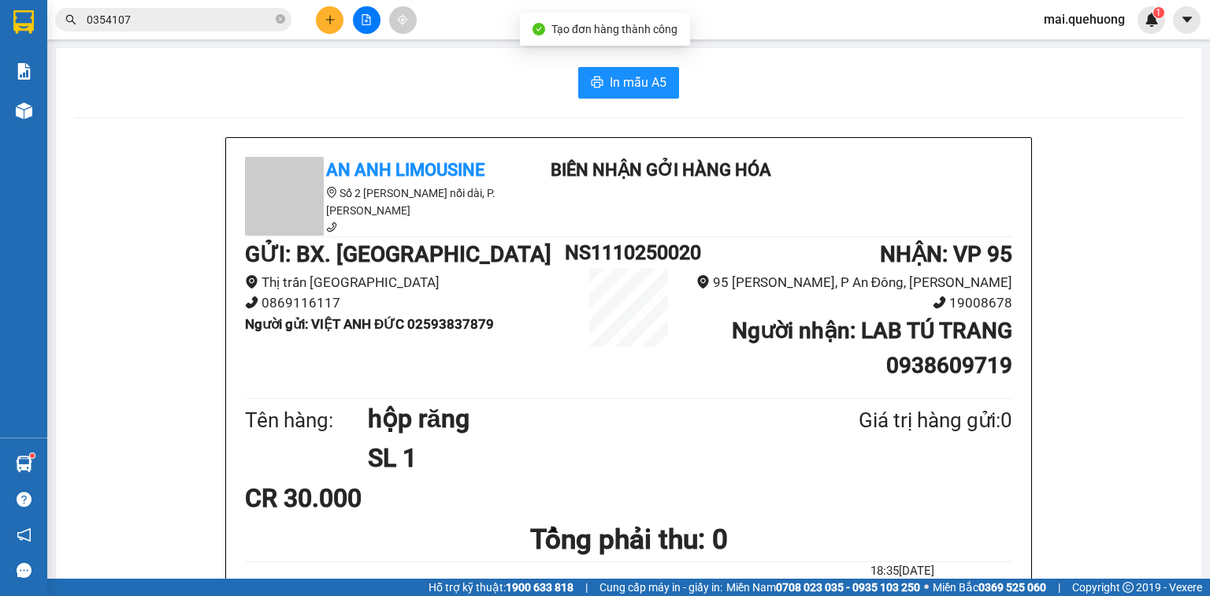
click at [684, 83] on div "In mẫu A5" at bounding box center [629, 83] width 1108 height 32
click at [641, 80] on span "In mẫu A5" at bounding box center [638, 82] width 57 height 20
click at [320, 22] on button at bounding box center [330, 20] width 28 height 28
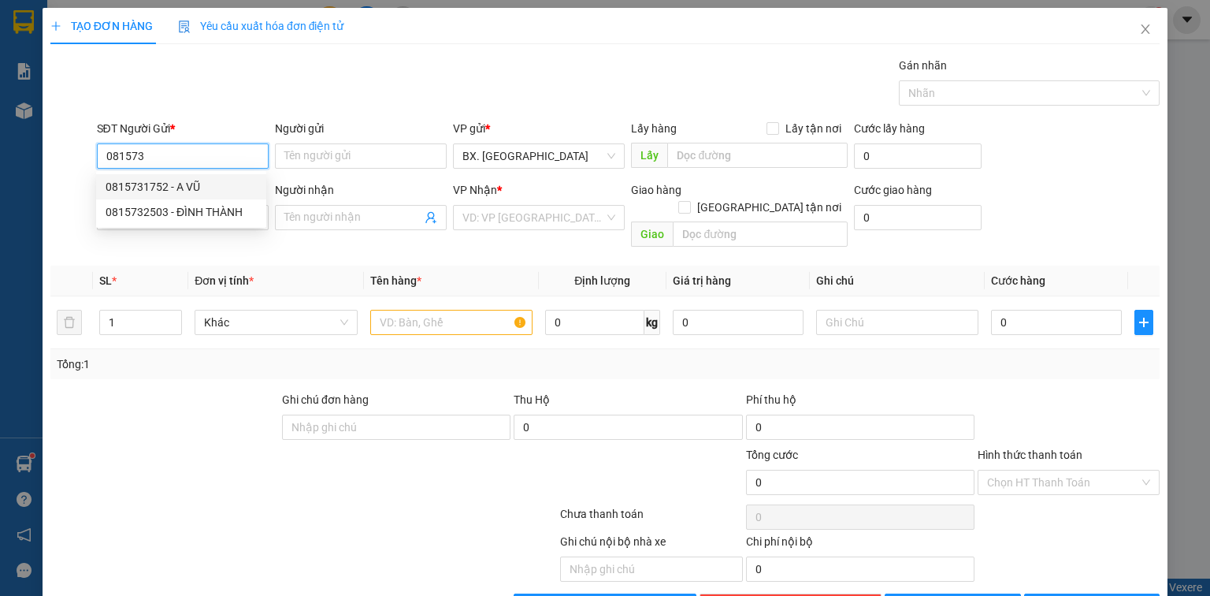
click at [169, 179] on div "0815731752 - A VŨ" at bounding box center [181, 186] width 151 height 17
type input "0815731752"
type input "A VŨ"
type input "0767574054"
type input "TRÂM"
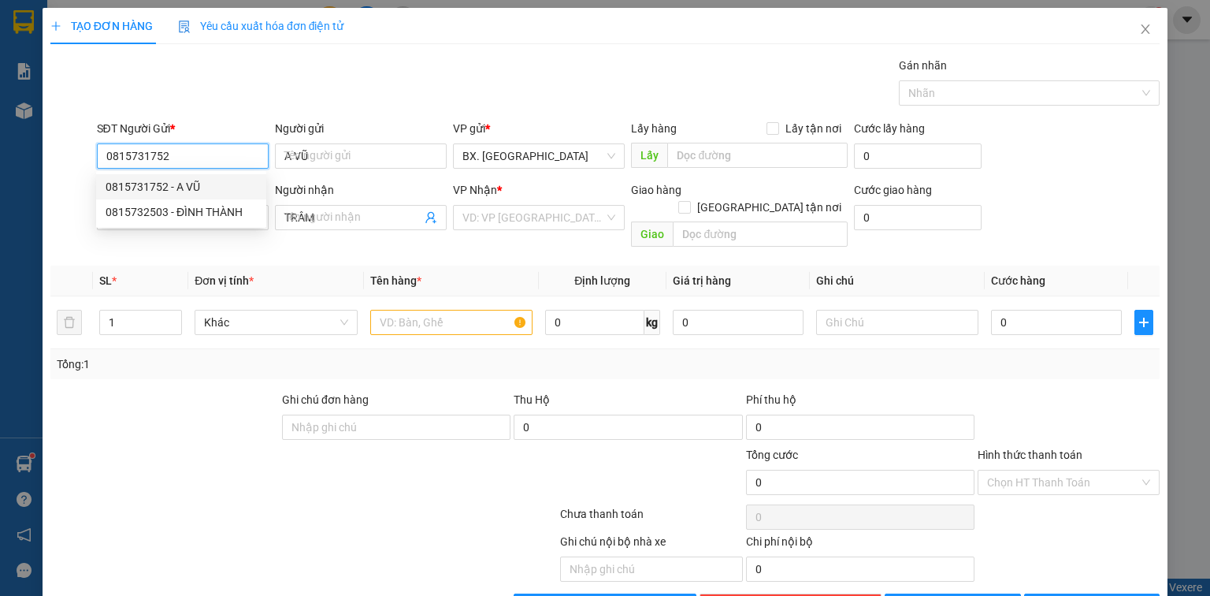
type input "50.000"
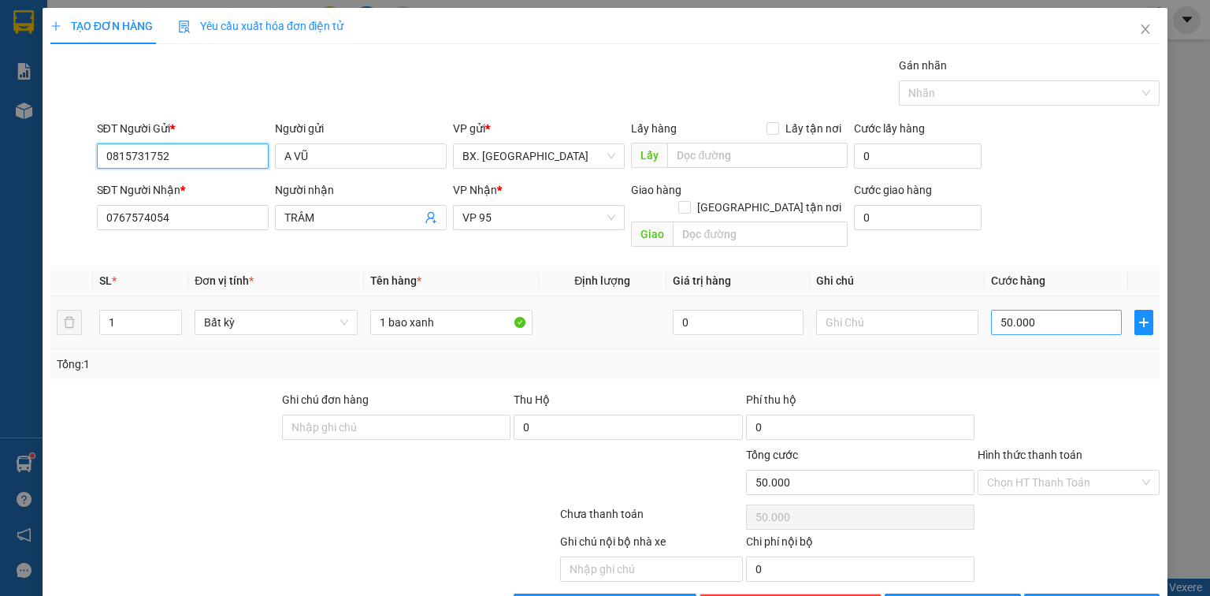
type input "0815731752"
click at [1028, 310] on input "50.000" at bounding box center [1056, 322] width 131 height 25
type input "1"
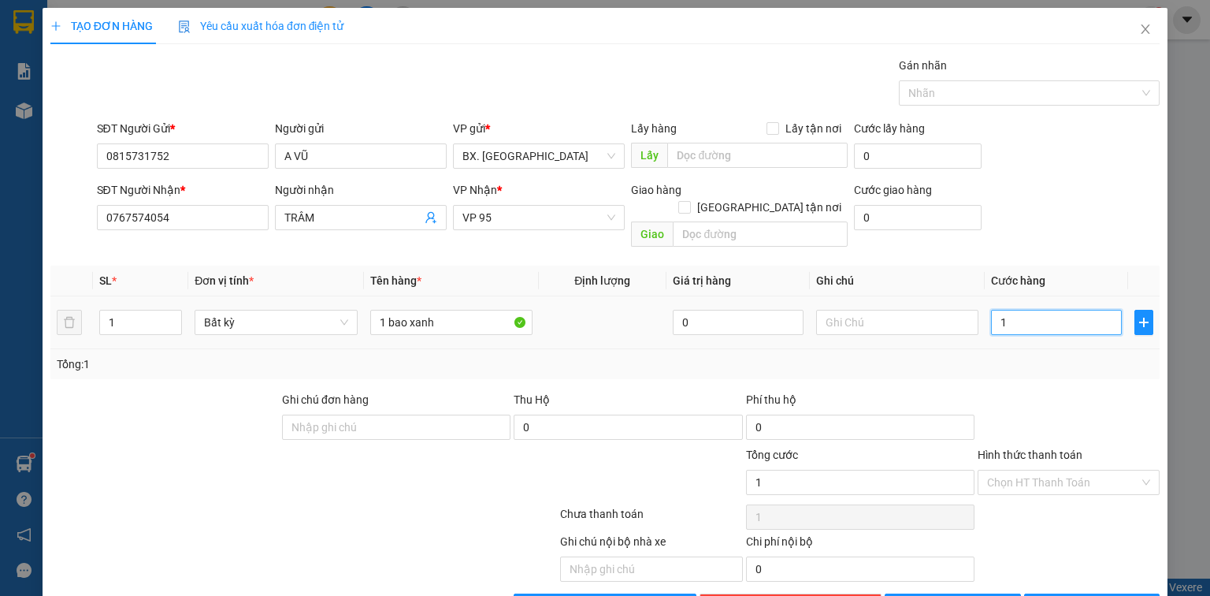
type input "12"
type input "120"
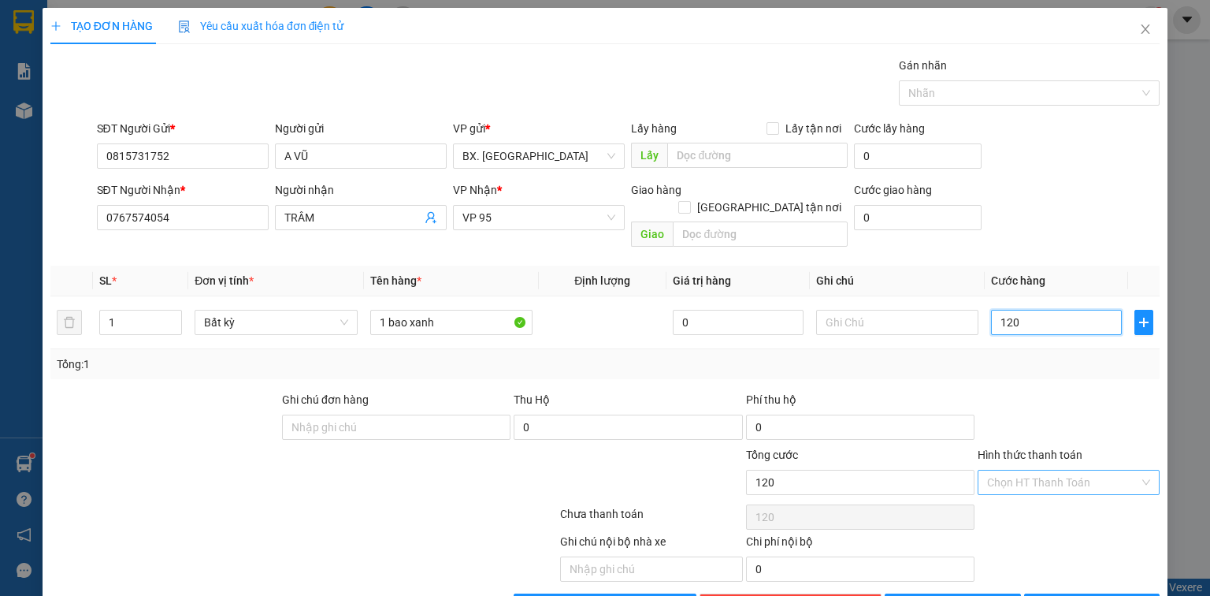
type input "120"
type input "120.000"
click at [1042, 470] on input "Hình thức thanh toán" at bounding box center [1063, 482] width 152 height 24
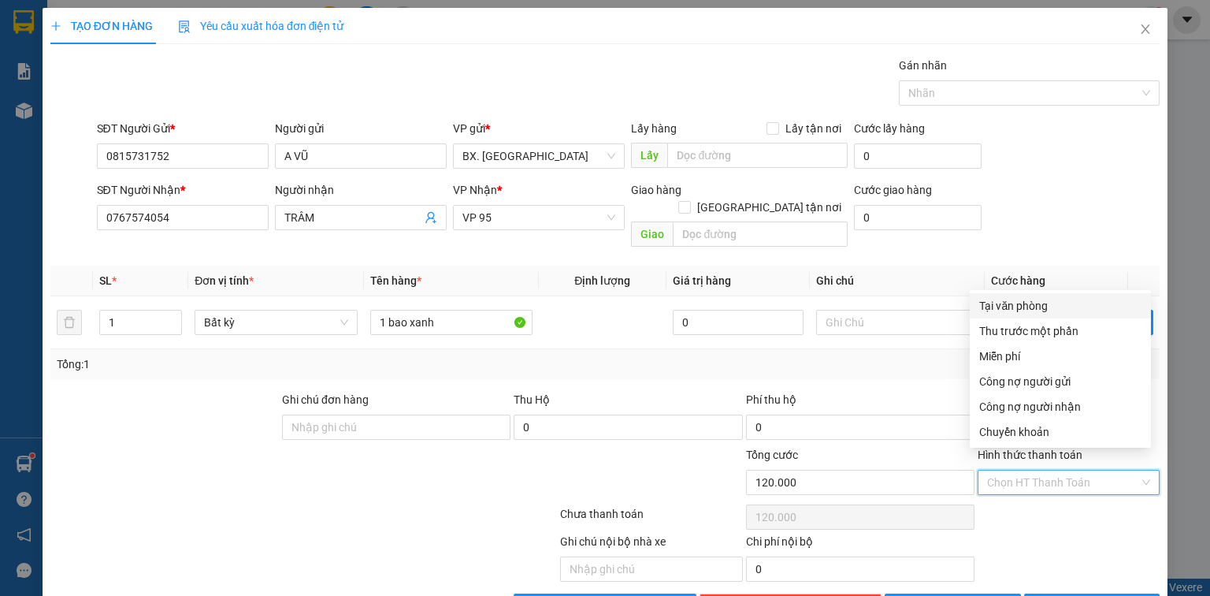
click at [1036, 302] on div "Tại văn phòng" at bounding box center [1060, 305] width 162 height 17
type input "0"
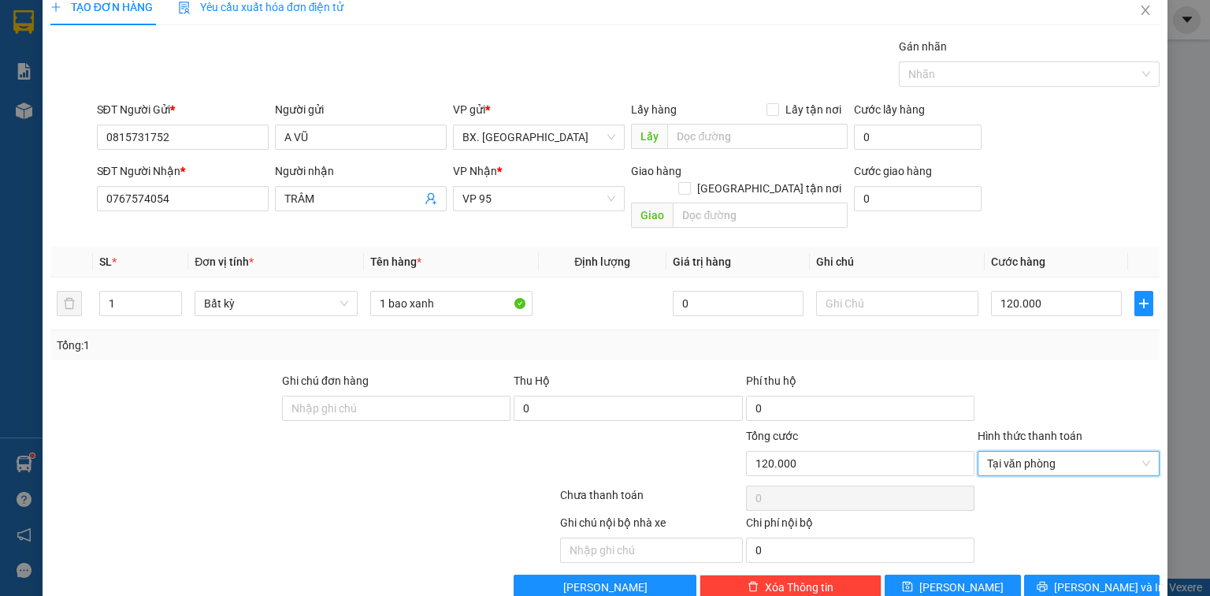
scroll to position [35, 0]
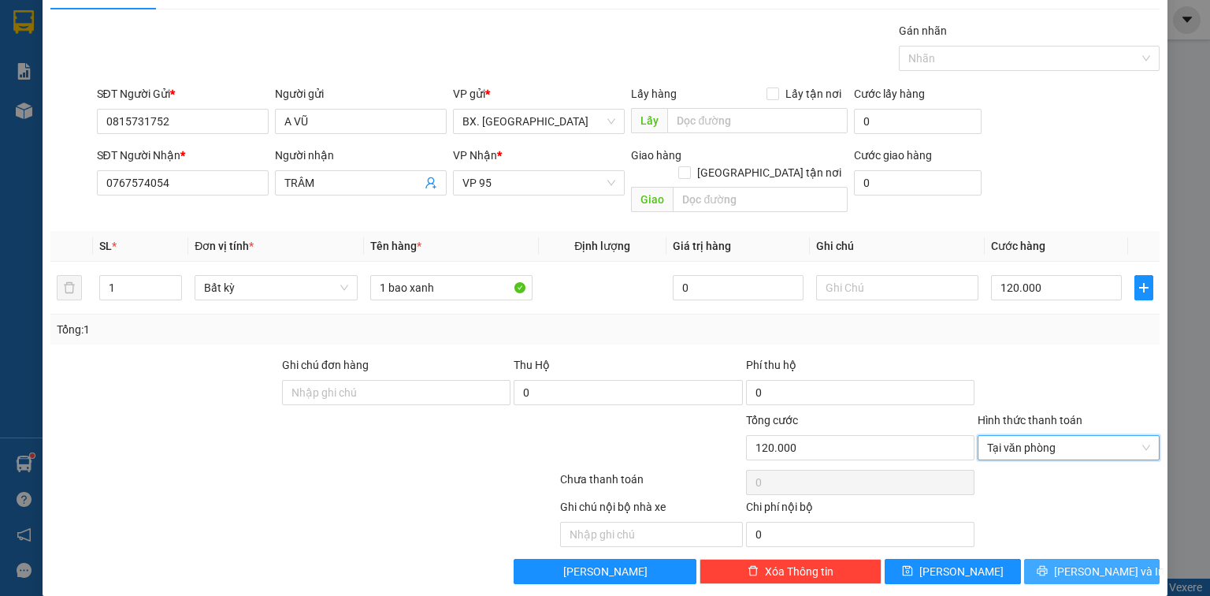
click at [1048, 565] on icon "printer" at bounding box center [1042, 570] width 11 height 11
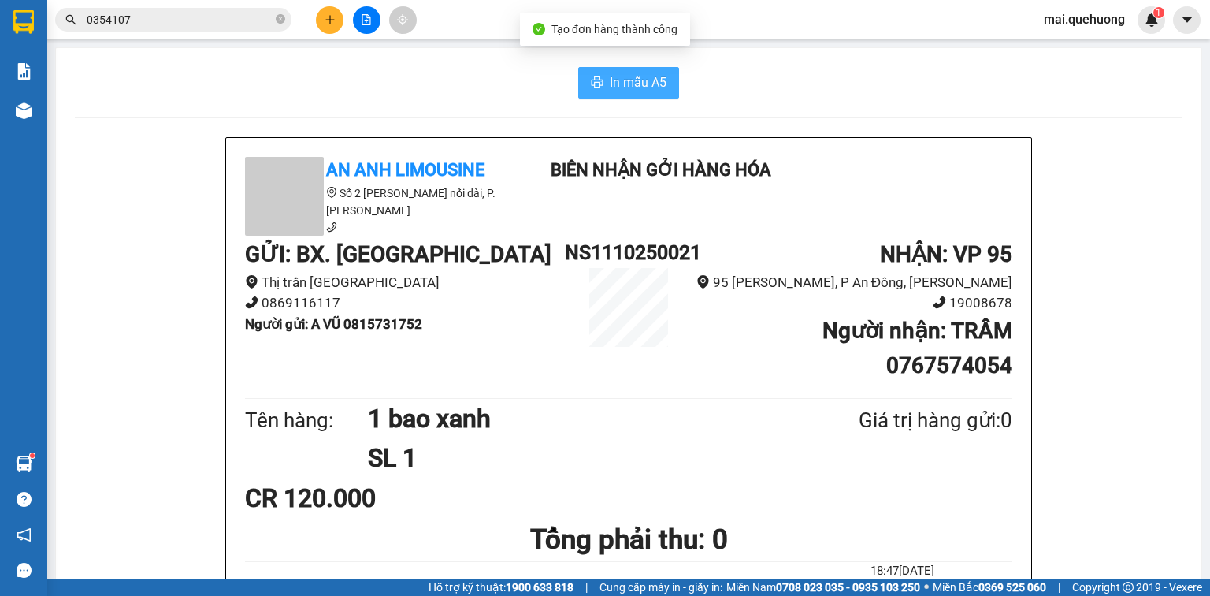
click at [590, 76] on button "In mẫu A5" at bounding box center [628, 83] width 101 height 32
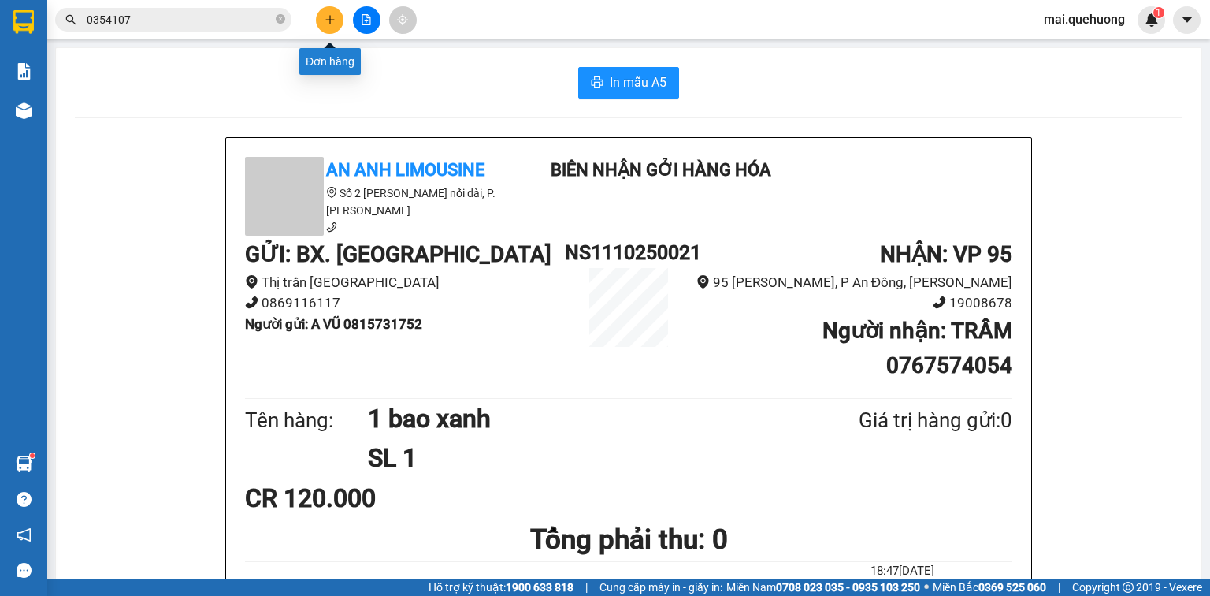
click at [331, 14] on icon "plus" at bounding box center [330, 19] width 11 height 11
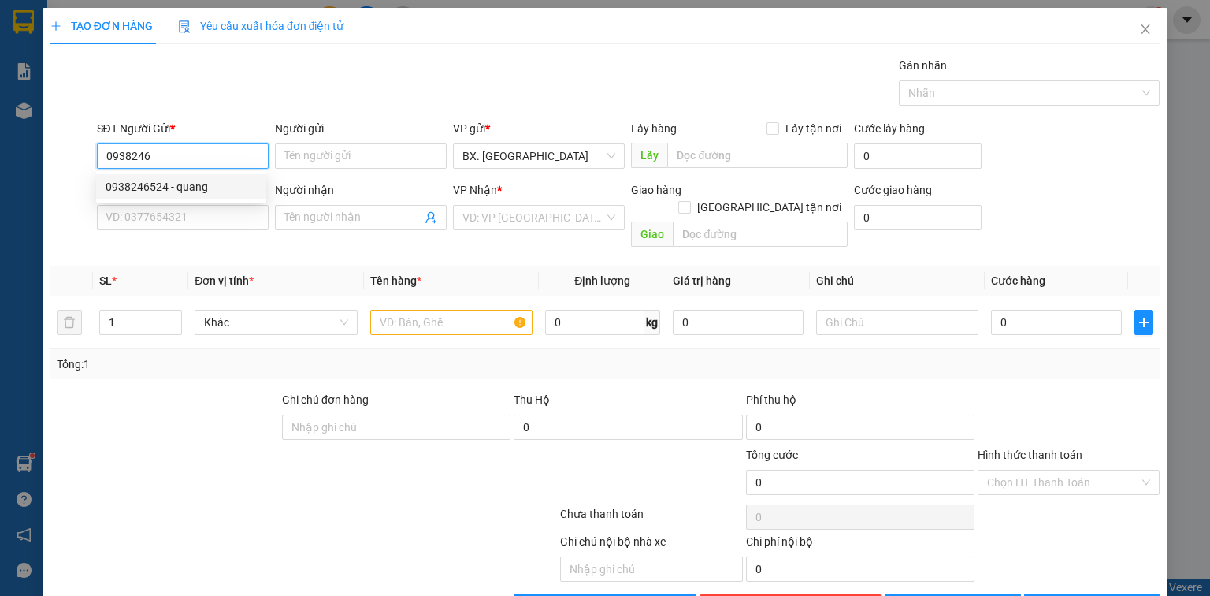
click at [243, 184] on div "0938246524 - quang" at bounding box center [181, 186] width 151 height 17
type input "0938246524"
type input "quang"
type input "0916465138"
type input "QUÂN"
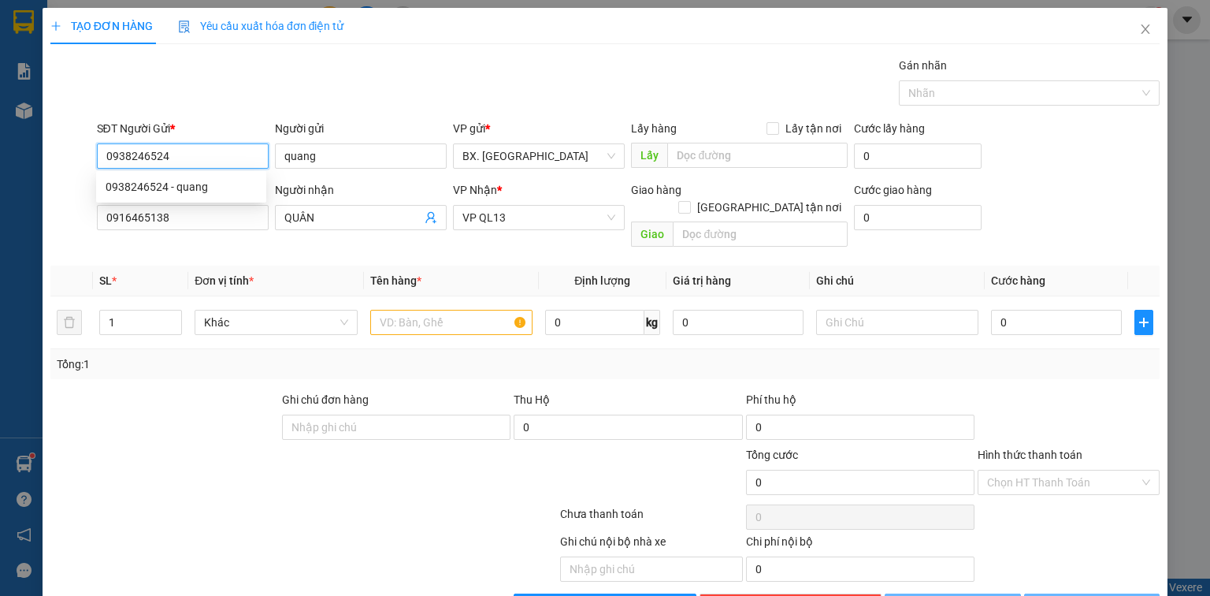
type input "30.000"
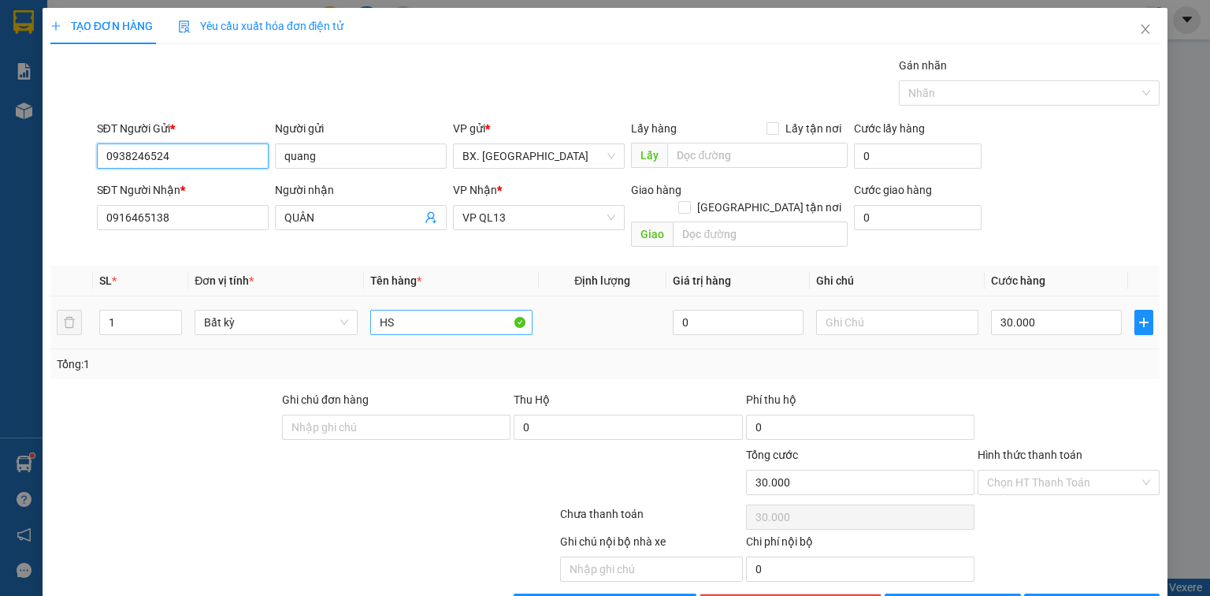
type input "0938246524"
drag, startPoint x: 416, startPoint y: 300, endPoint x: 355, endPoint y: 299, distance: 61.5
click at [357, 314] on tr "1 Bất kỳ HS 0 30.000" at bounding box center [604, 322] width 1109 height 53
type input "TH XỐP"
click at [1053, 310] on input "30.000" at bounding box center [1056, 322] width 131 height 25
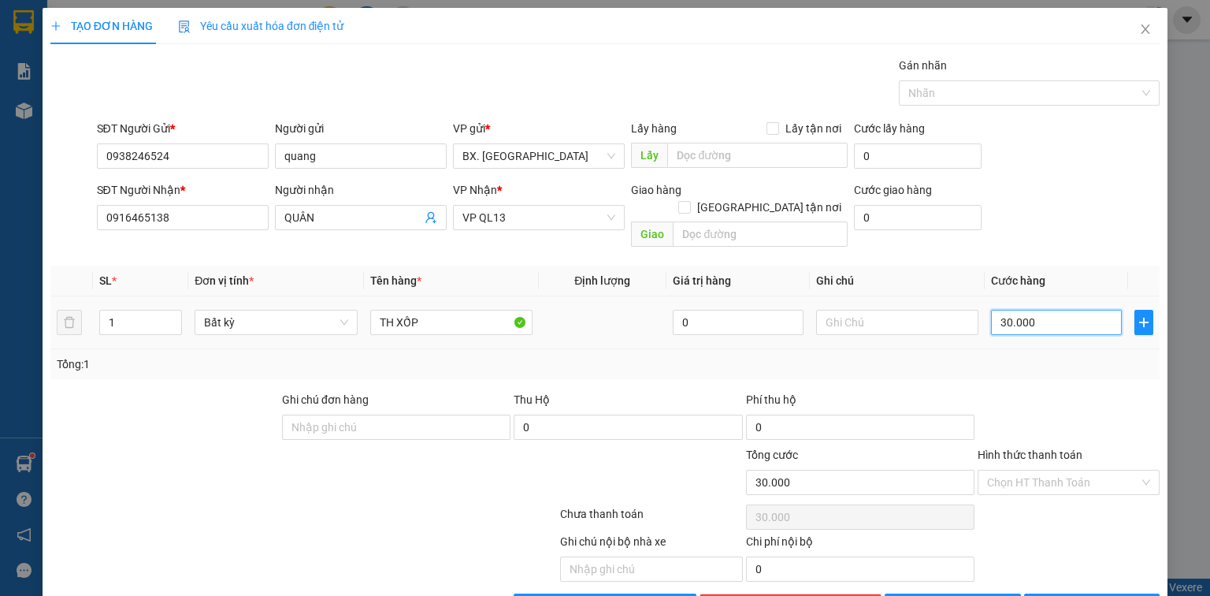
type input "4"
type input "40"
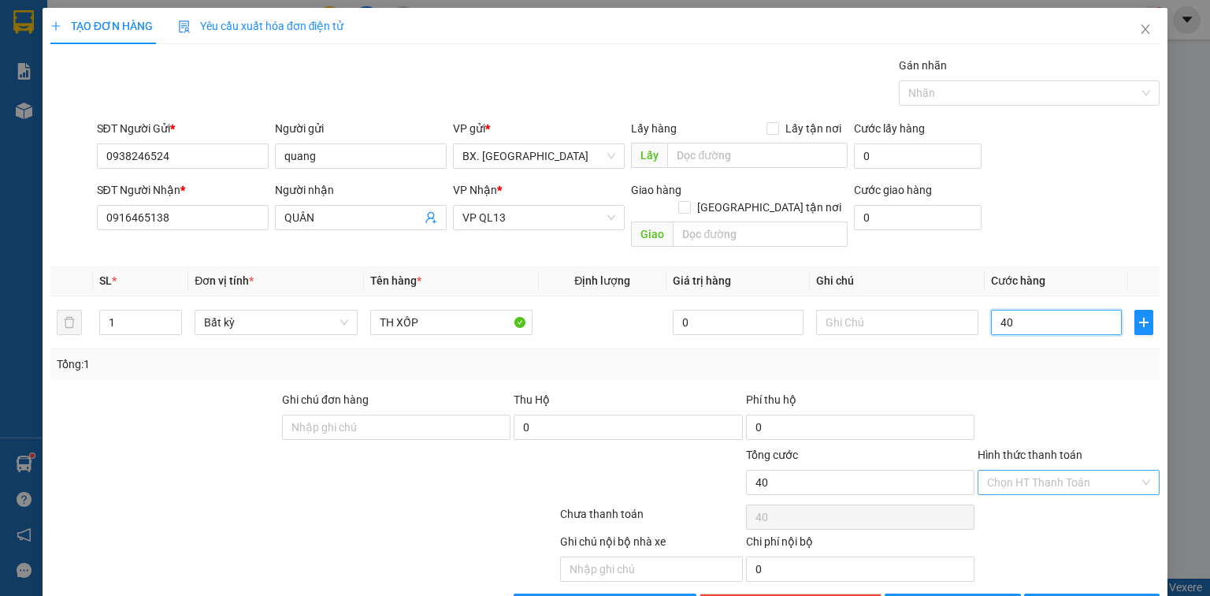
type input "40"
type input "40.000"
click at [1028, 470] on input "Hình thức thanh toán" at bounding box center [1063, 482] width 152 height 24
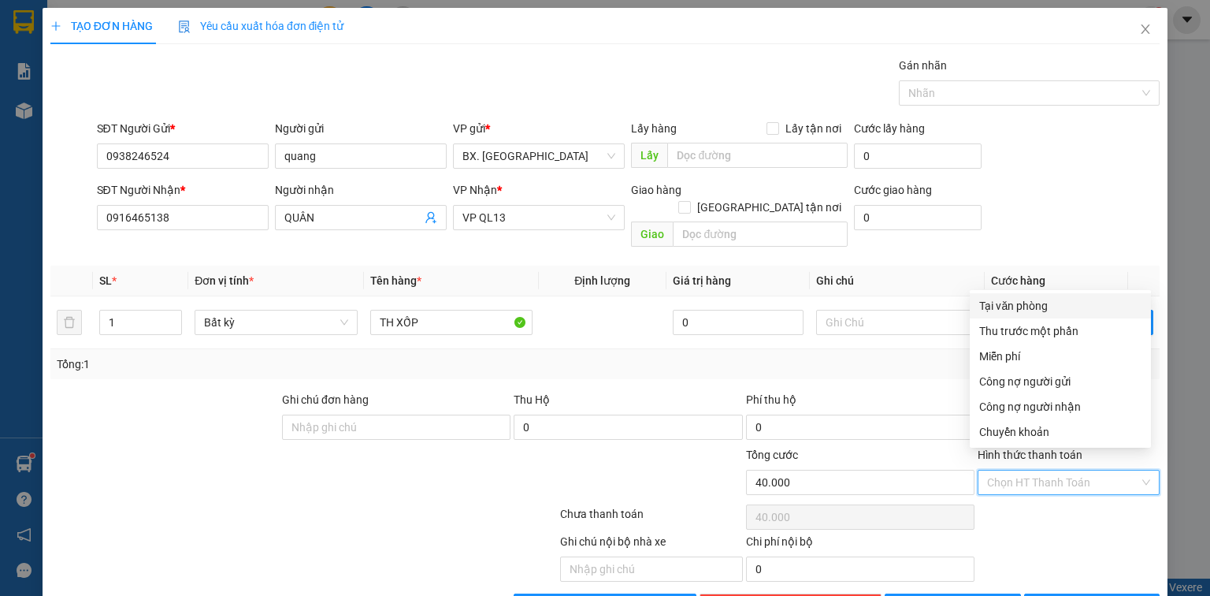
click at [1038, 309] on div "Tại văn phòng" at bounding box center [1060, 305] width 162 height 17
type input "0"
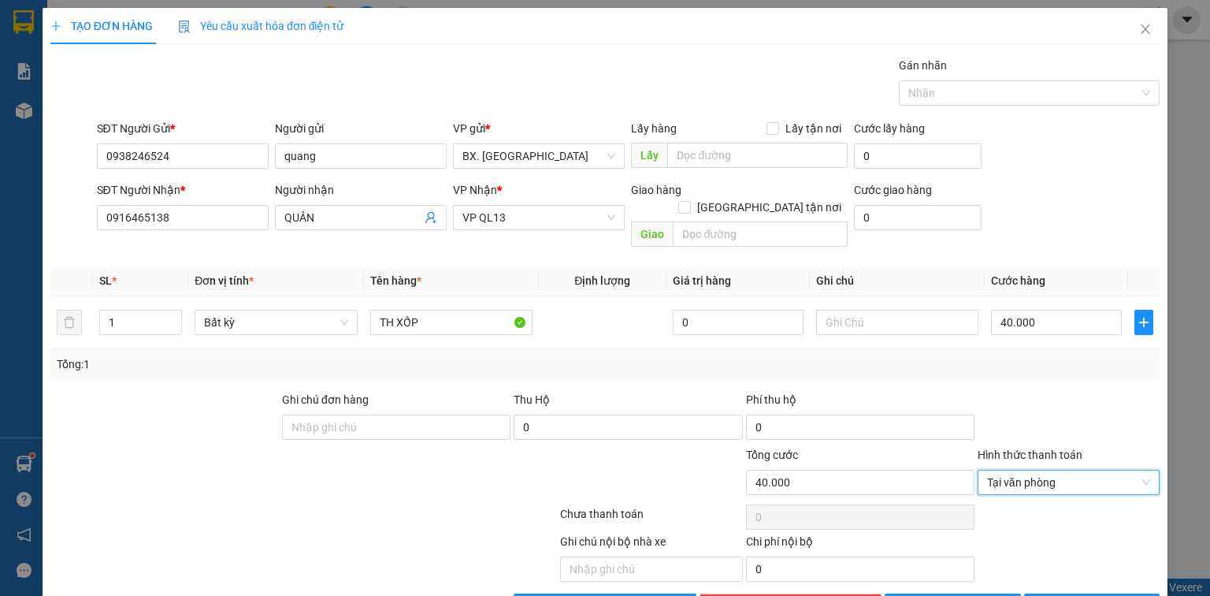
scroll to position [35, 0]
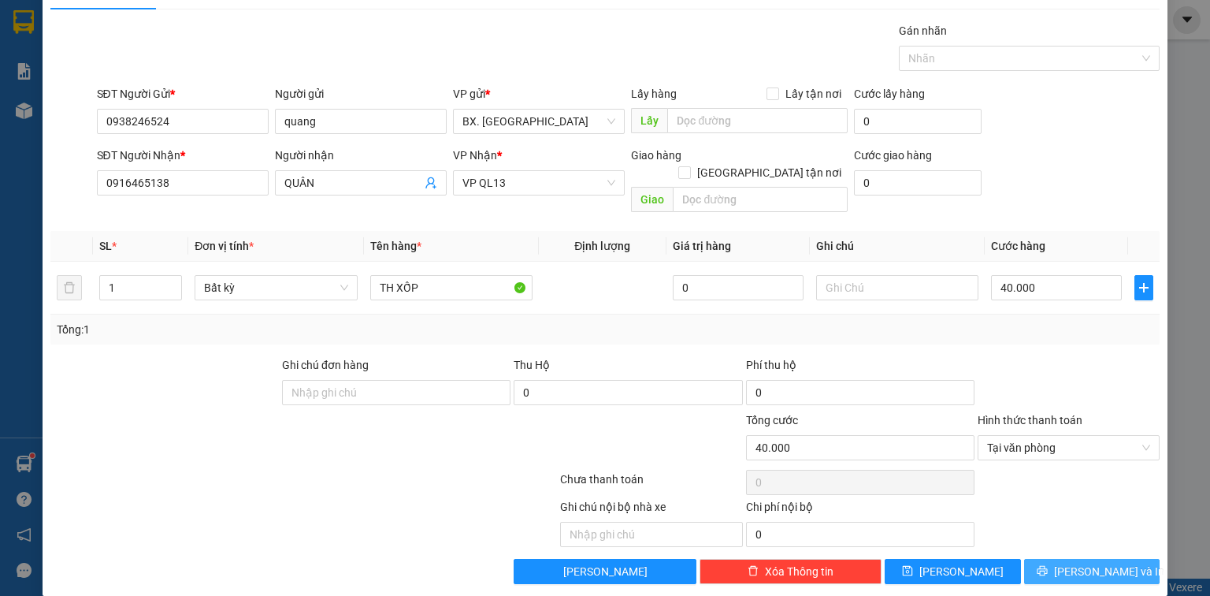
click at [1064, 559] on button "[PERSON_NAME] và In" at bounding box center [1092, 571] width 136 height 25
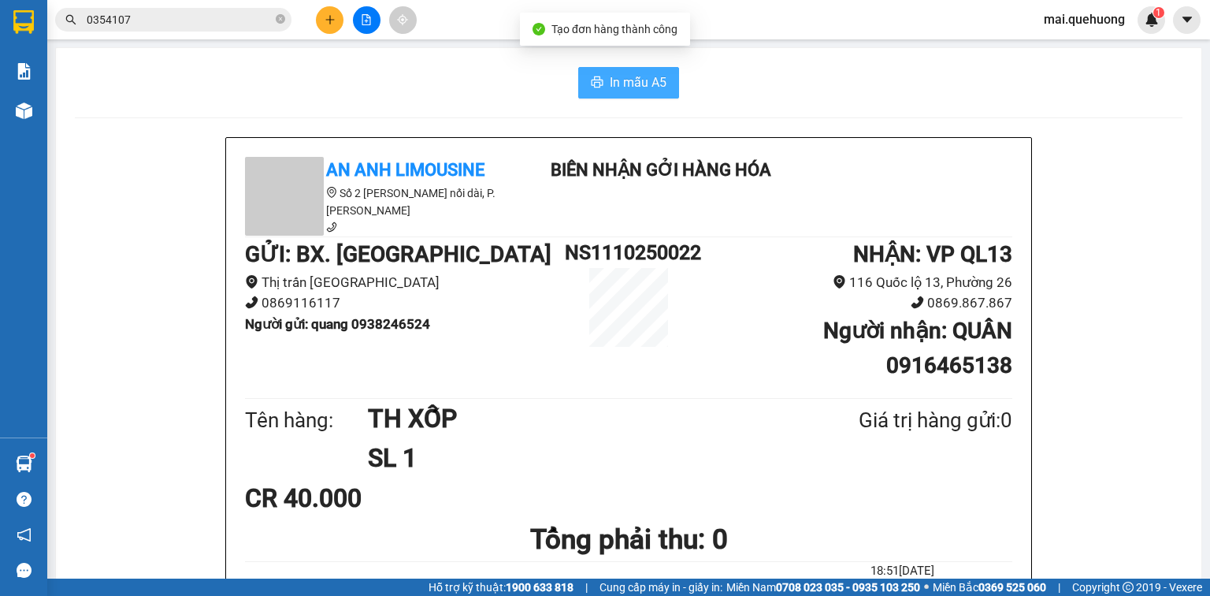
click at [633, 82] on span "In mẫu A5" at bounding box center [638, 82] width 57 height 20
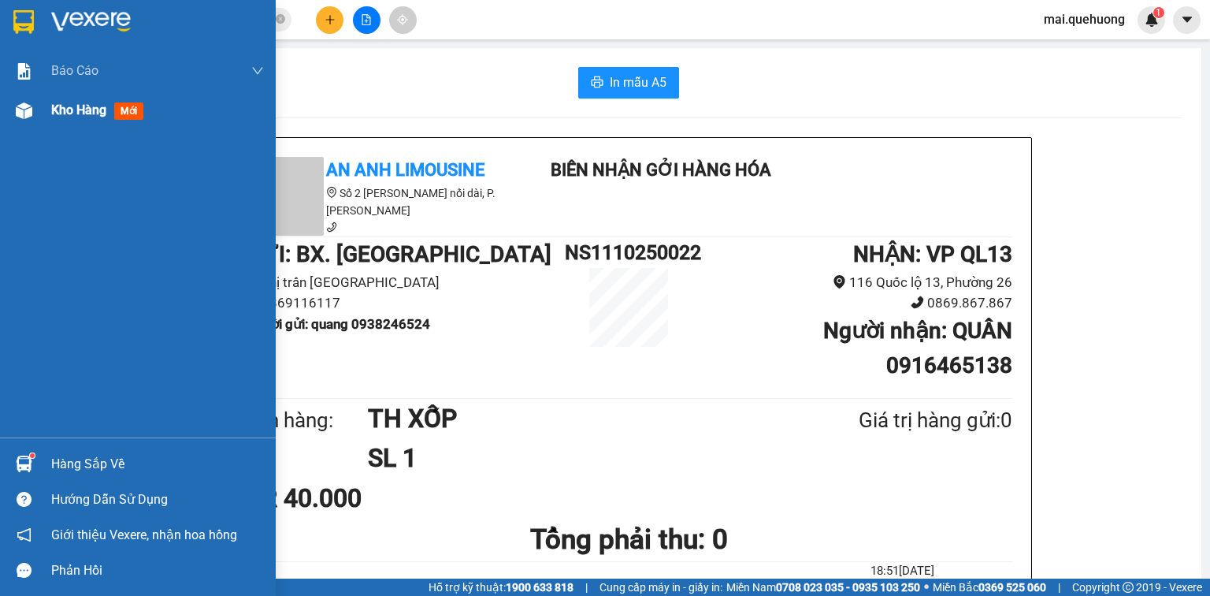
click at [56, 107] on span "Kho hàng" at bounding box center [78, 109] width 55 height 15
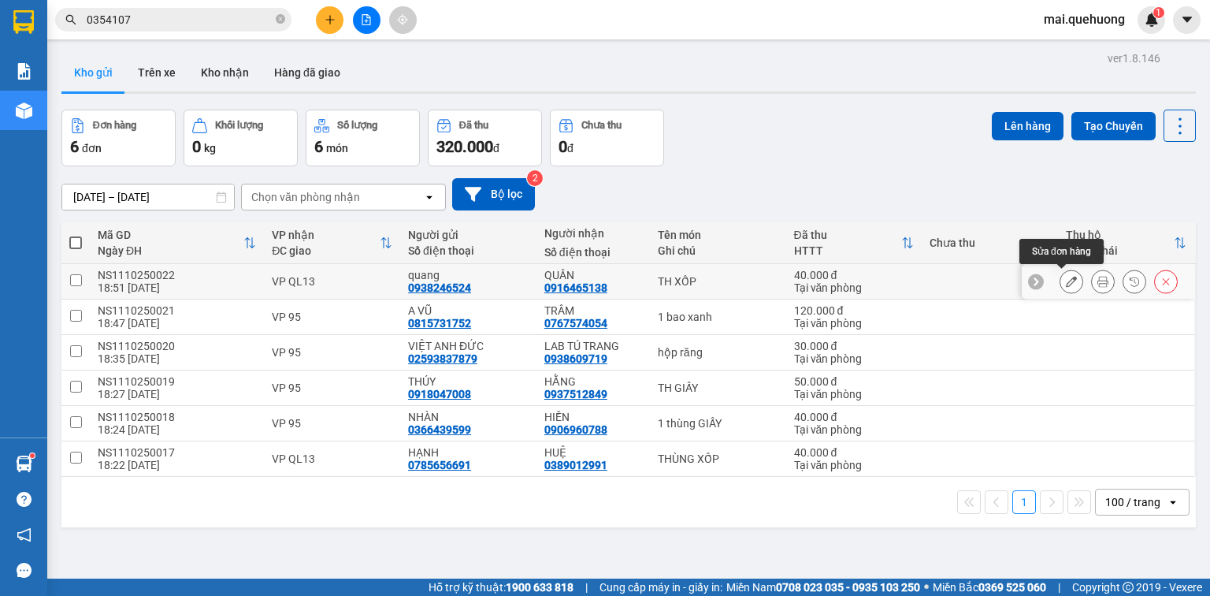
click at [1066, 279] on icon at bounding box center [1071, 281] width 11 height 11
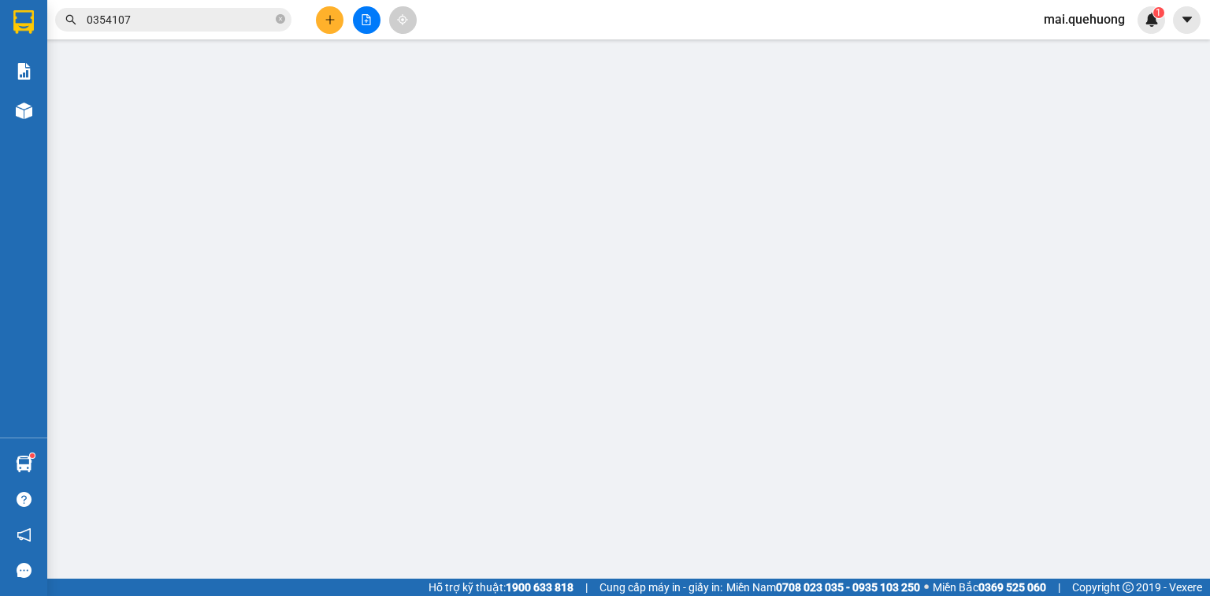
type input "0938246524"
type input "quang"
type input "0916465138"
type input "QUÂN"
type input "0"
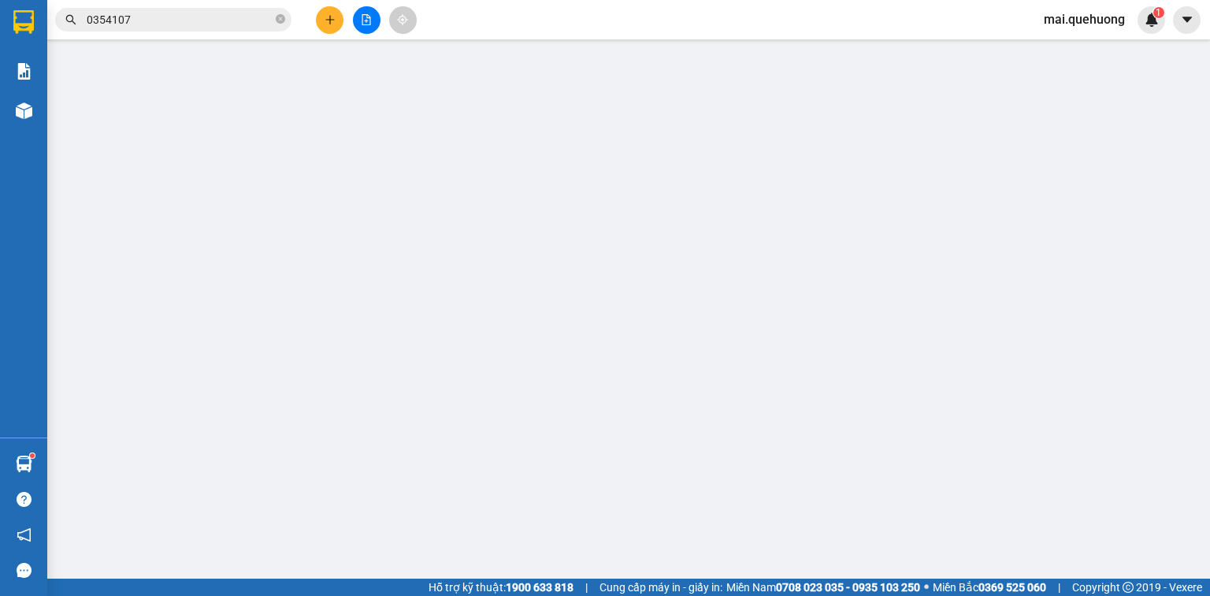
type input "40.000"
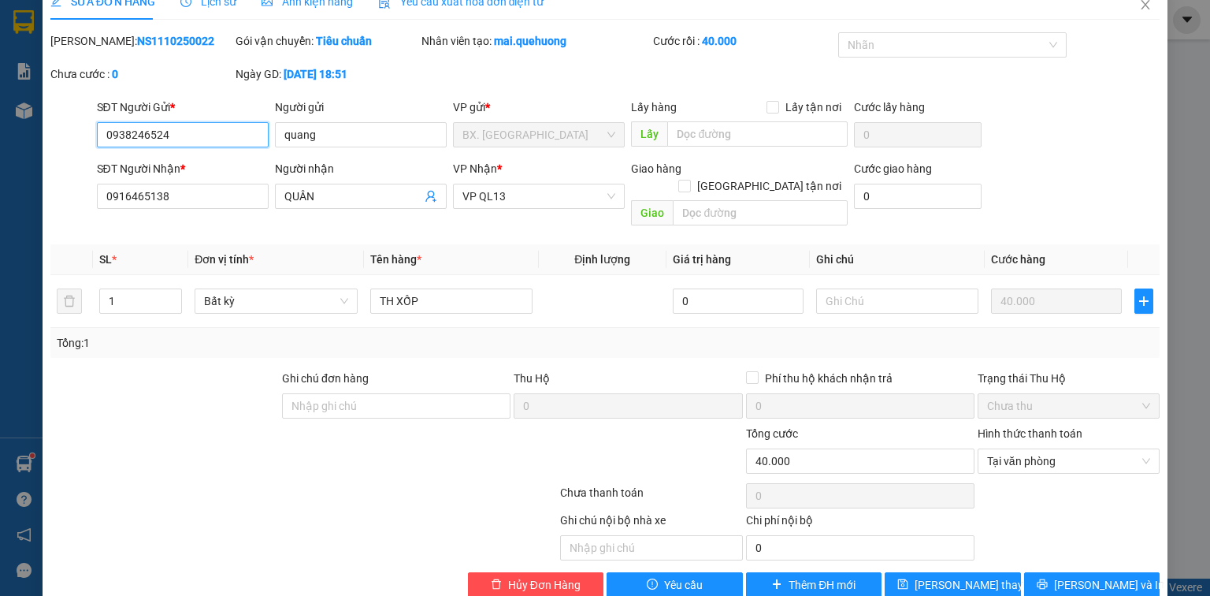
scroll to position [38, 0]
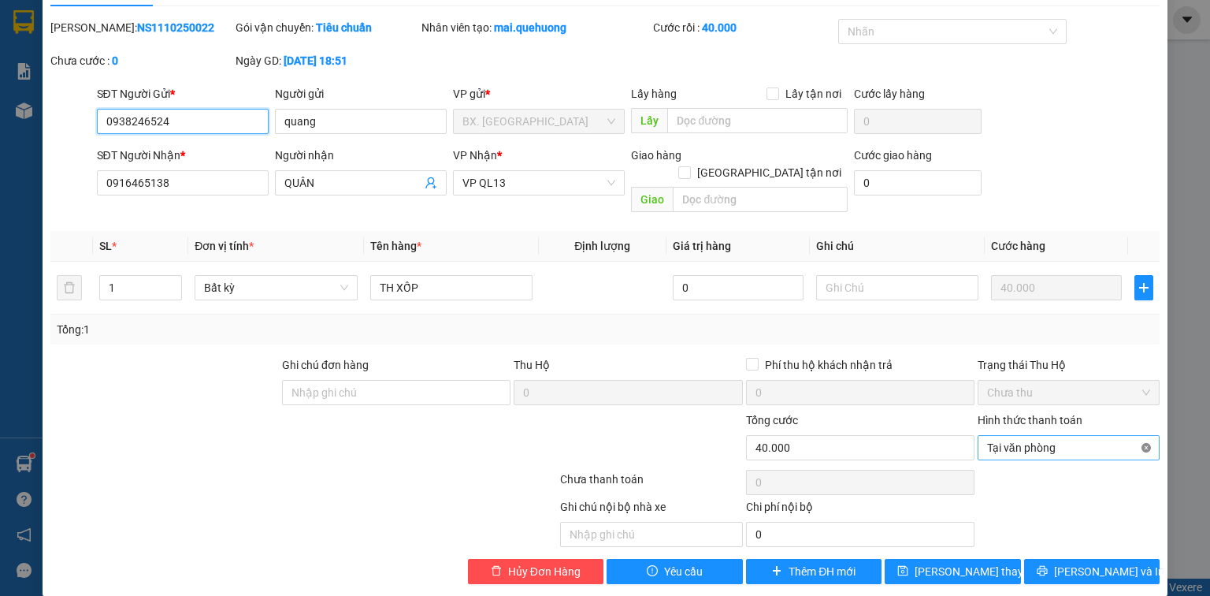
type input "40.000"
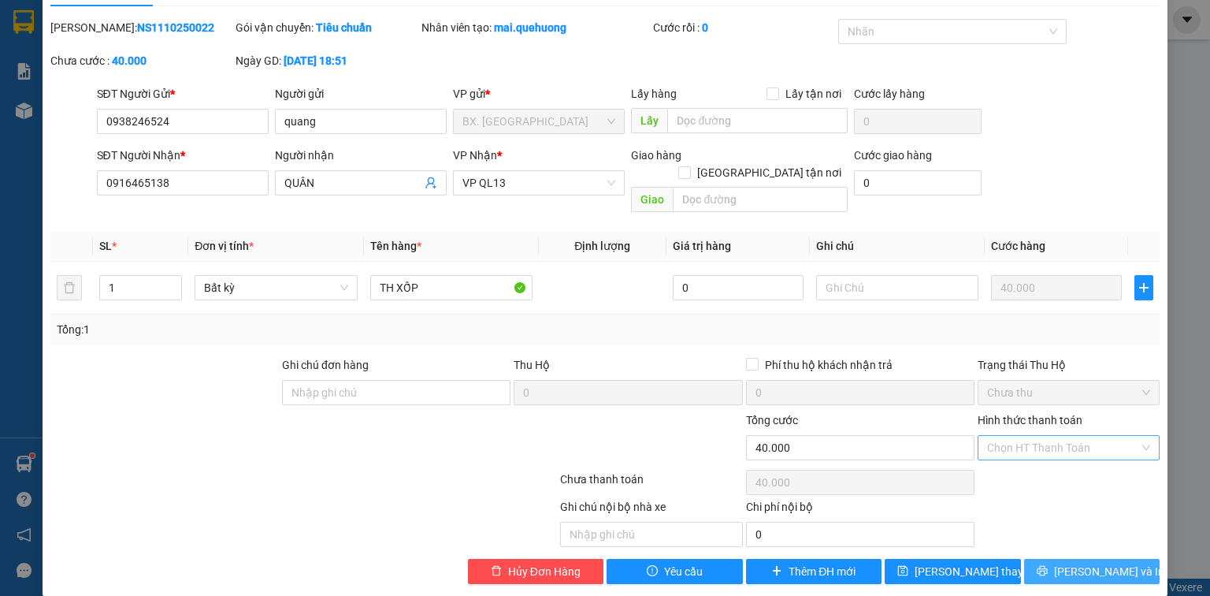
click at [1068, 559] on button "[PERSON_NAME] và In" at bounding box center [1092, 571] width 136 height 25
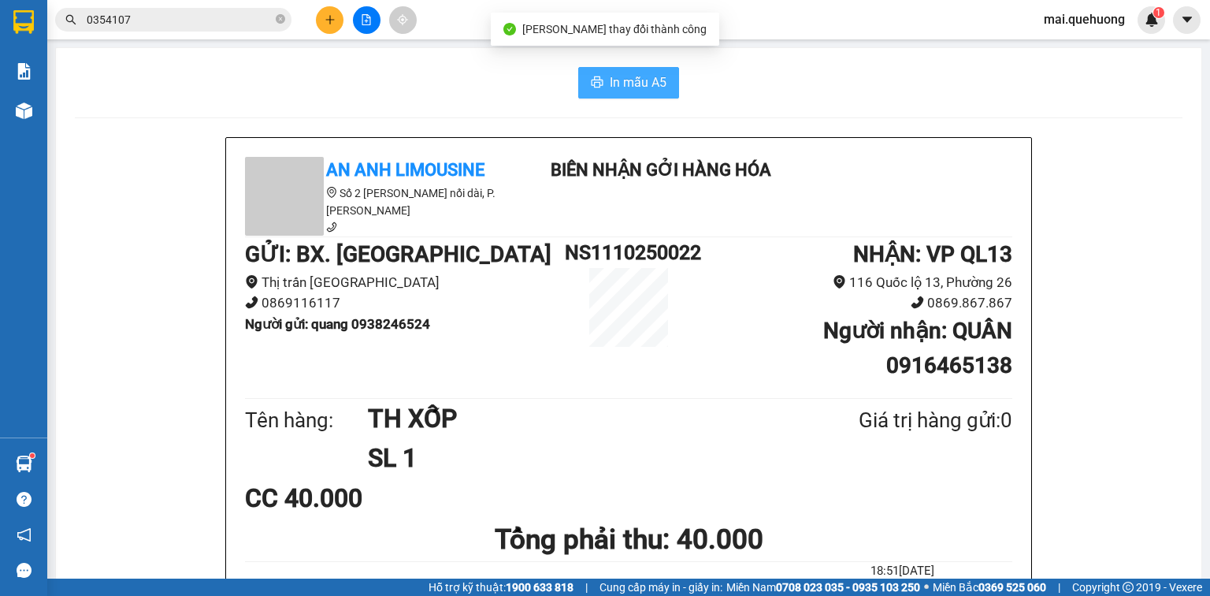
click at [637, 76] on span "In mẫu A5" at bounding box center [638, 82] width 57 height 20
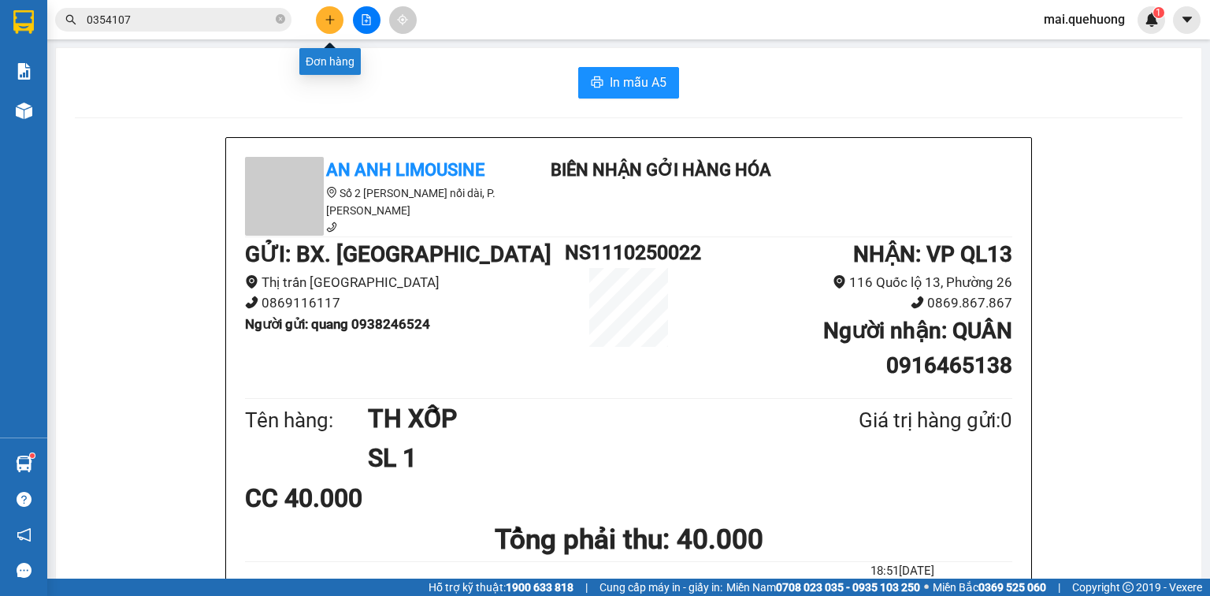
click at [333, 19] on icon "plus" at bounding box center [329, 19] width 9 height 1
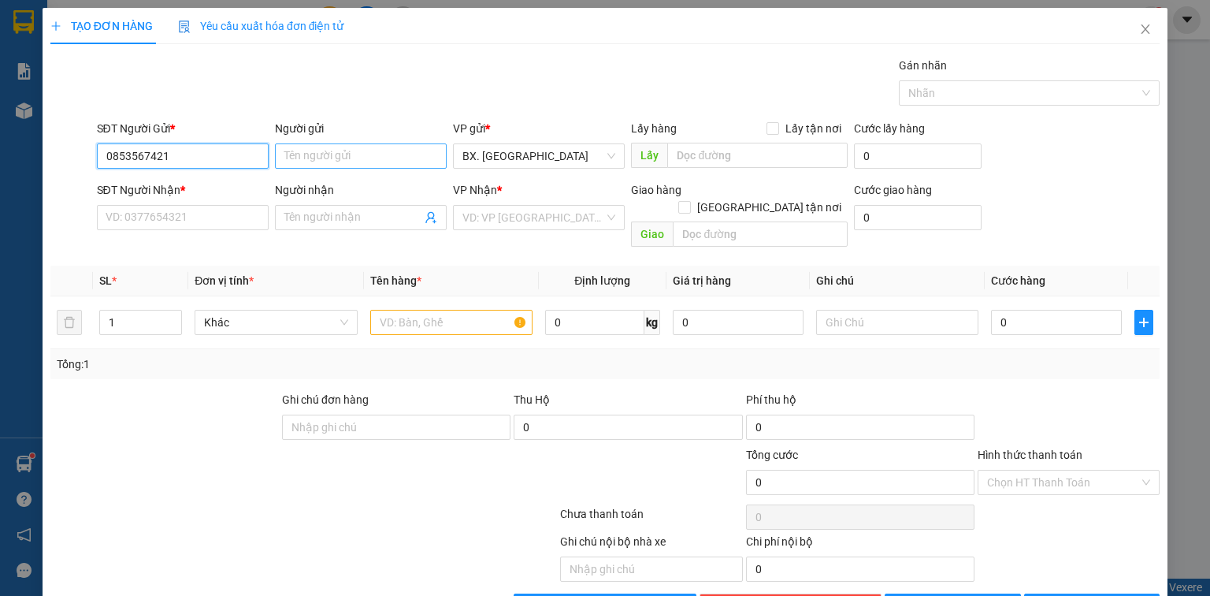
type input "0853567421"
click at [304, 149] on input "Người gửi" at bounding box center [361, 155] width 172 height 25
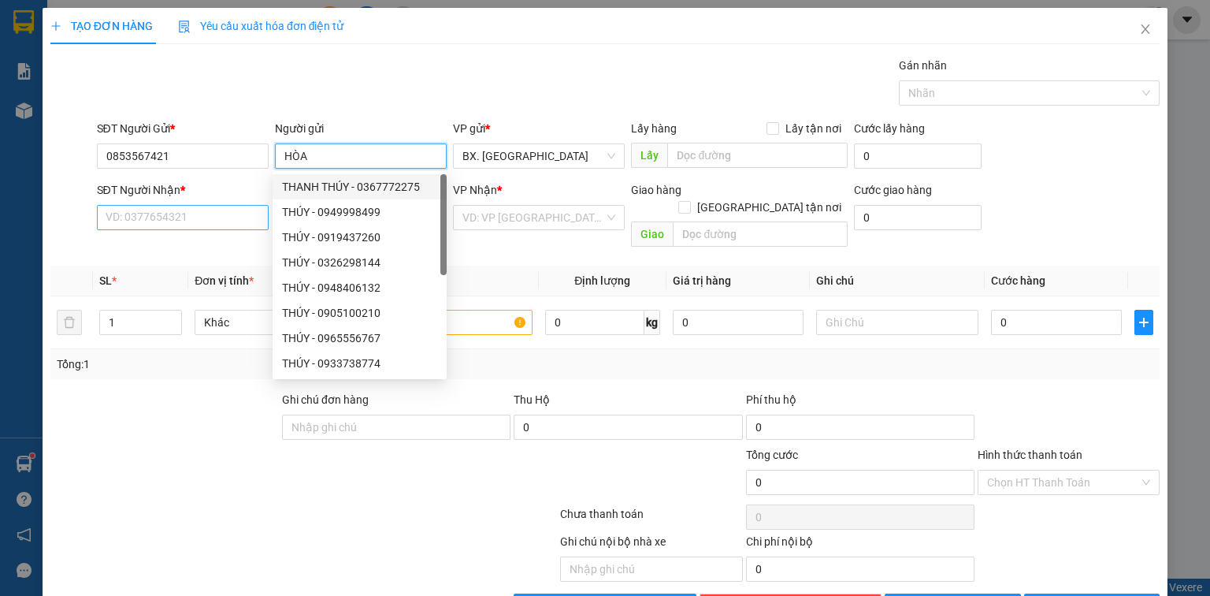
type input "HÒA"
click at [221, 227] on input "SĐT Người Nhận *" at bounding box center [183, 217] width 172 height 25
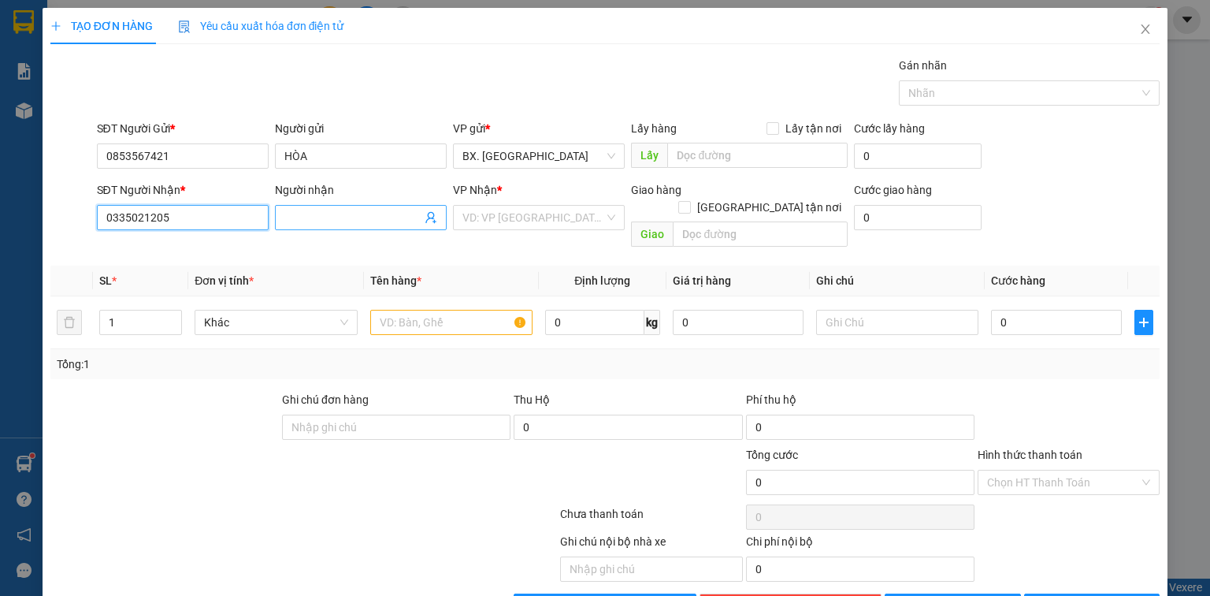
type input "0335021205"
click at [326, 214] on input "Người nhận" at bounding box center [352, 217] width 137 height 17
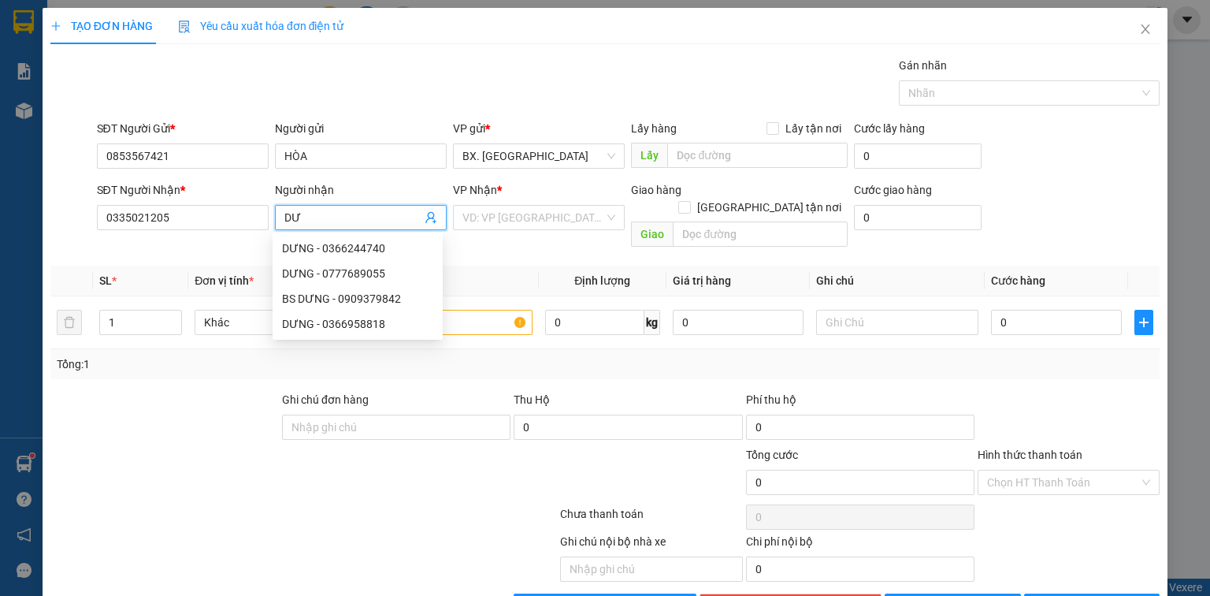
type input "DƯO"
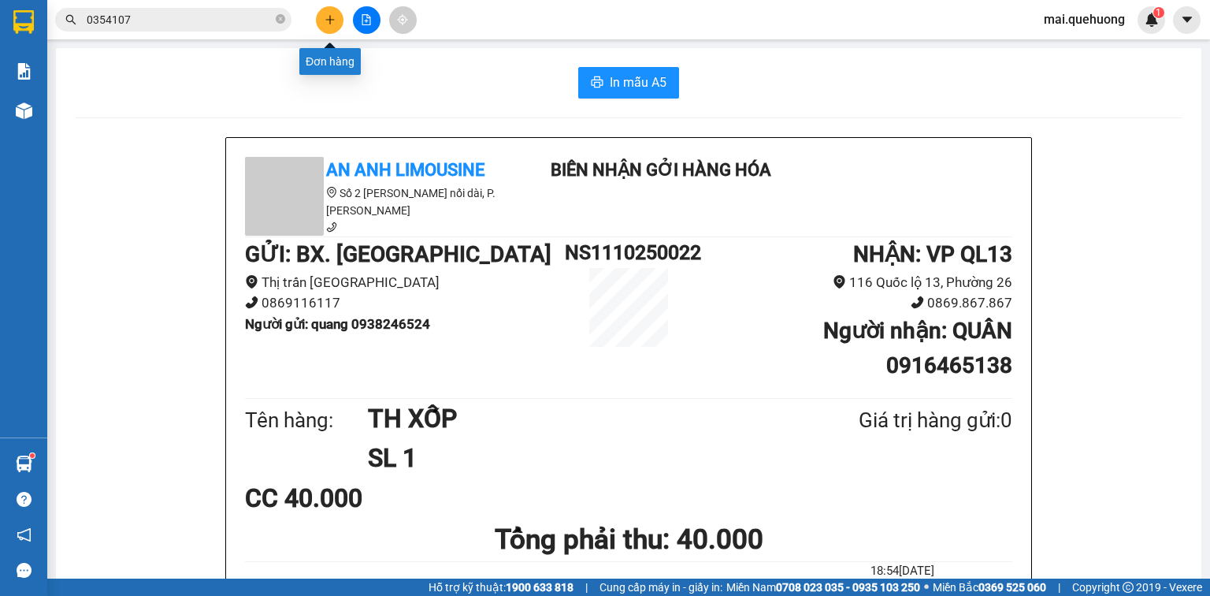
click at [332, 20] on icon "plus" at bounding box center [330, 19] width 11 height 11
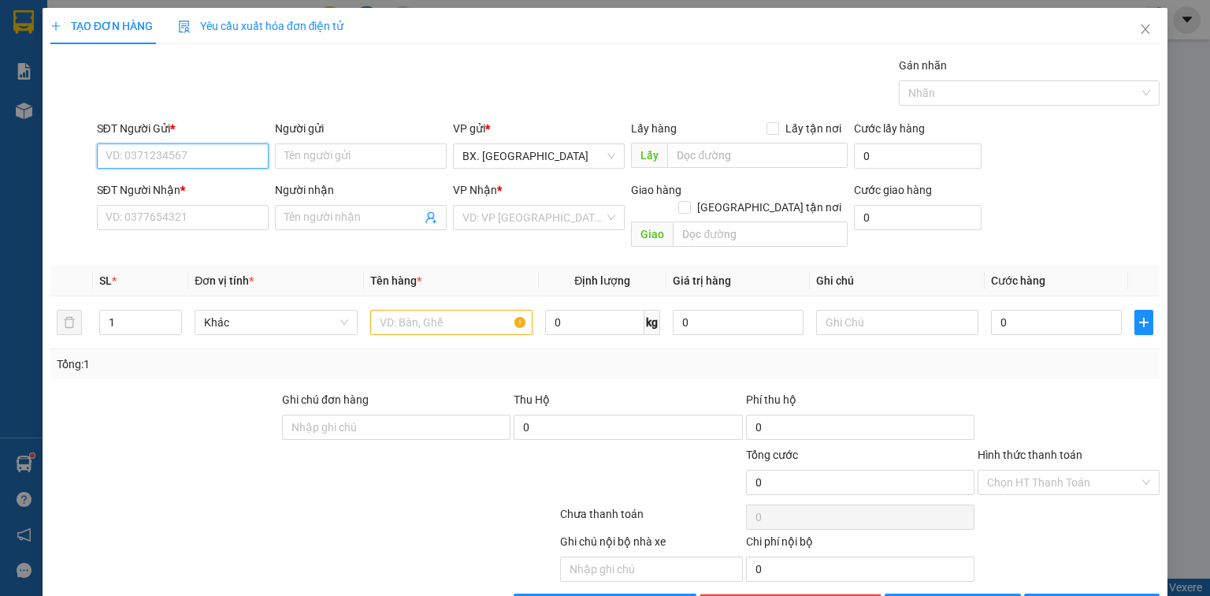
click at [221, 158] on input "SĐT Người Gửi *" at bounding box center [183, 155] width 172 height 25
type input "0"
type input "0345264829"
click at [331, 161] on input "Người gửi" at bounding box center [361, 155] width 172 height 25
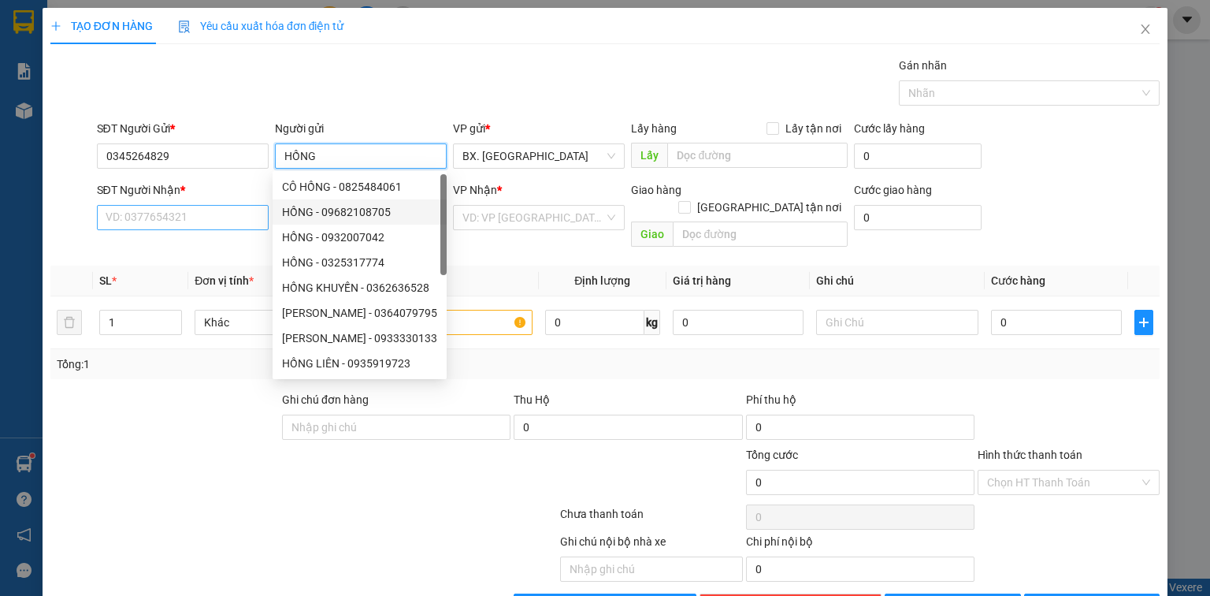
type input "HỒNG"
click at [217, 224] on input "SĐT Người Nhận *" at bounding box center [183, 217] width 172 height 25
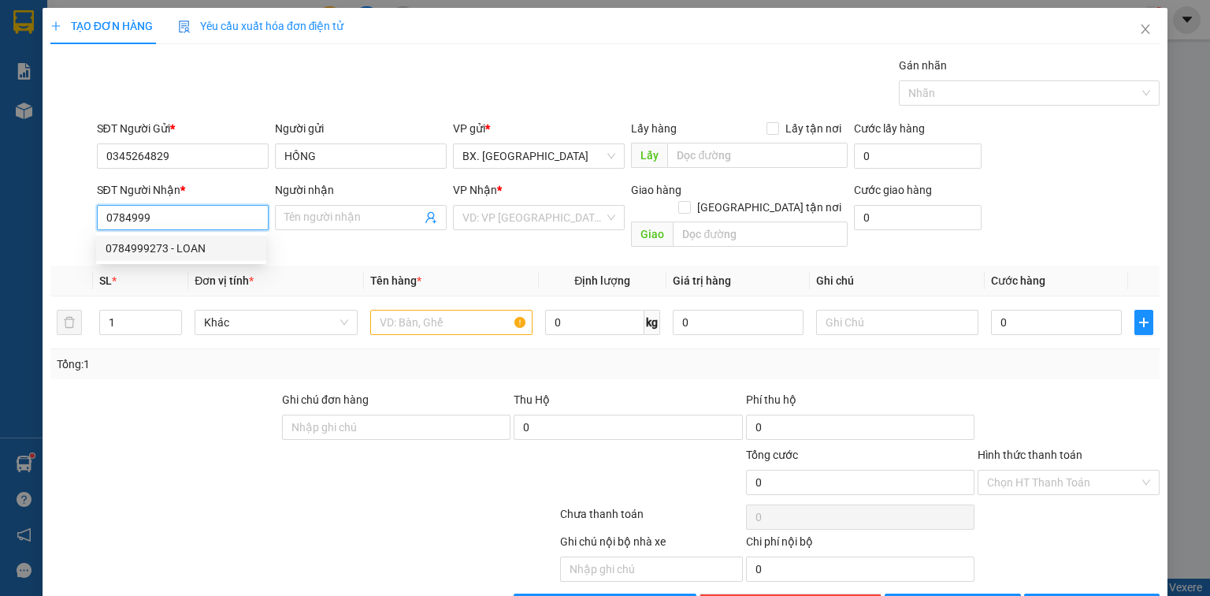
click at [202, 252] on div "0784999273 - LOAN" at bounding box center [181, 248] width 151 height 17
type input "0784999273"
type input "LOAN"
type input "50.000"
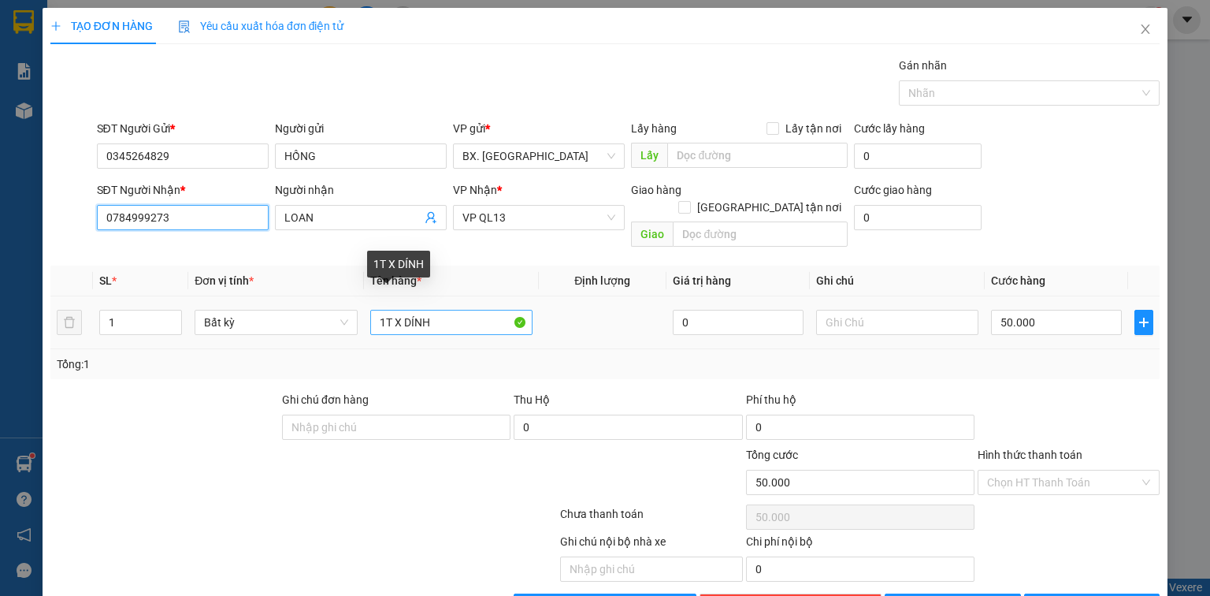
type input "0784999273"
click at [385, 310] on input "1T X DÍNH" at bounding box center [451, 322] width 162 height 25
click at [399, 310] on input "1T X DÍNH" at bounding box center [451, 322] width 162 height 25
type input "1T XỐP DÍNH"
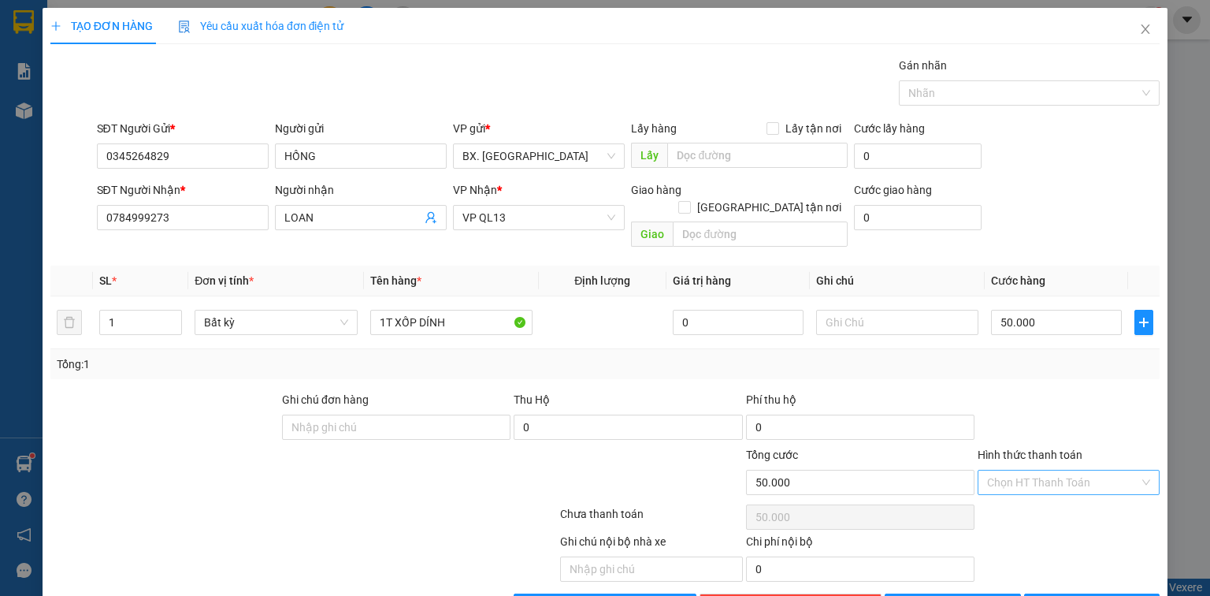
click at [999, 470] on input "Hình thức thanh toán" at bounding box center [1063, 482] width 152 height 24
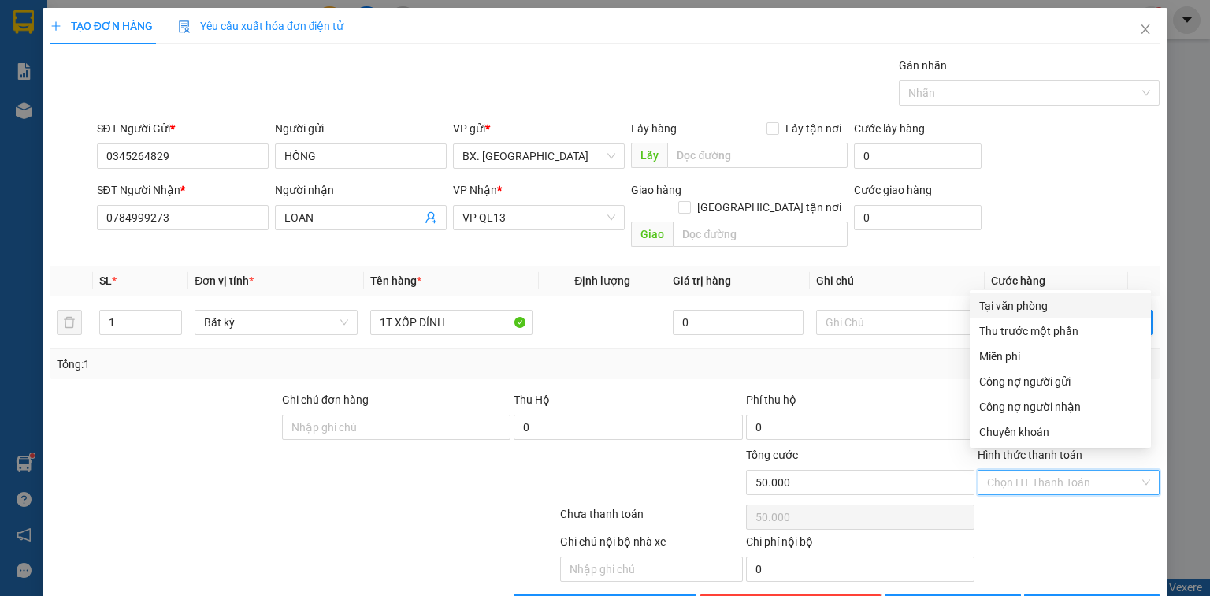
click at [1002, 303] on div "Tại văn phòng" at bounding box center [1060, 305] width 162 height 17
type input "0"
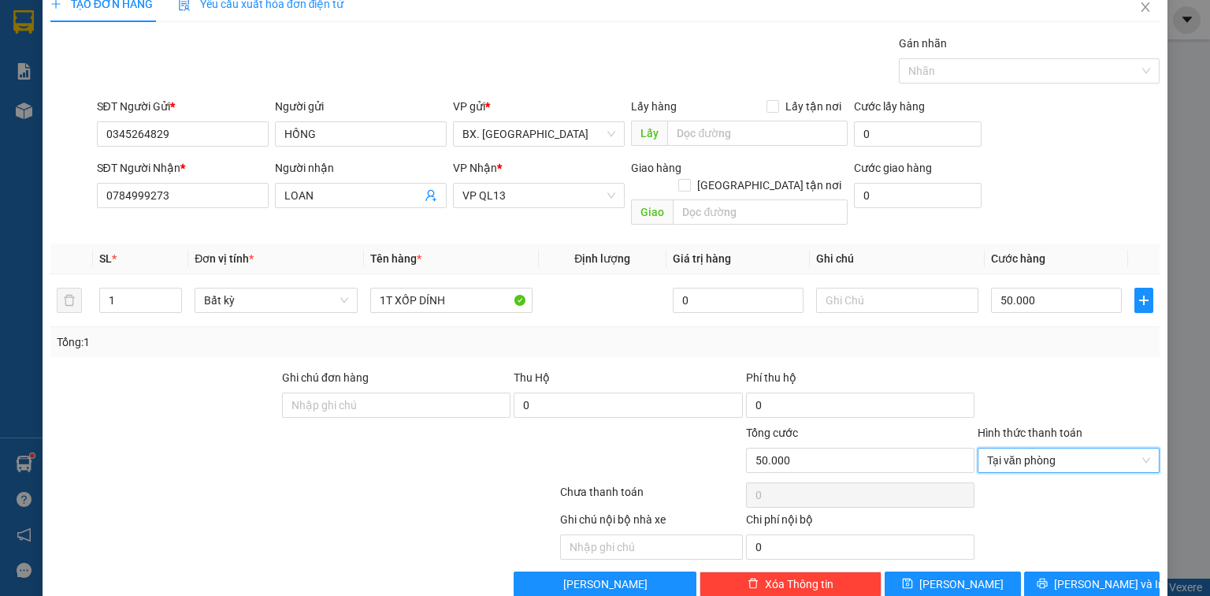
scroll to position [35, 0]
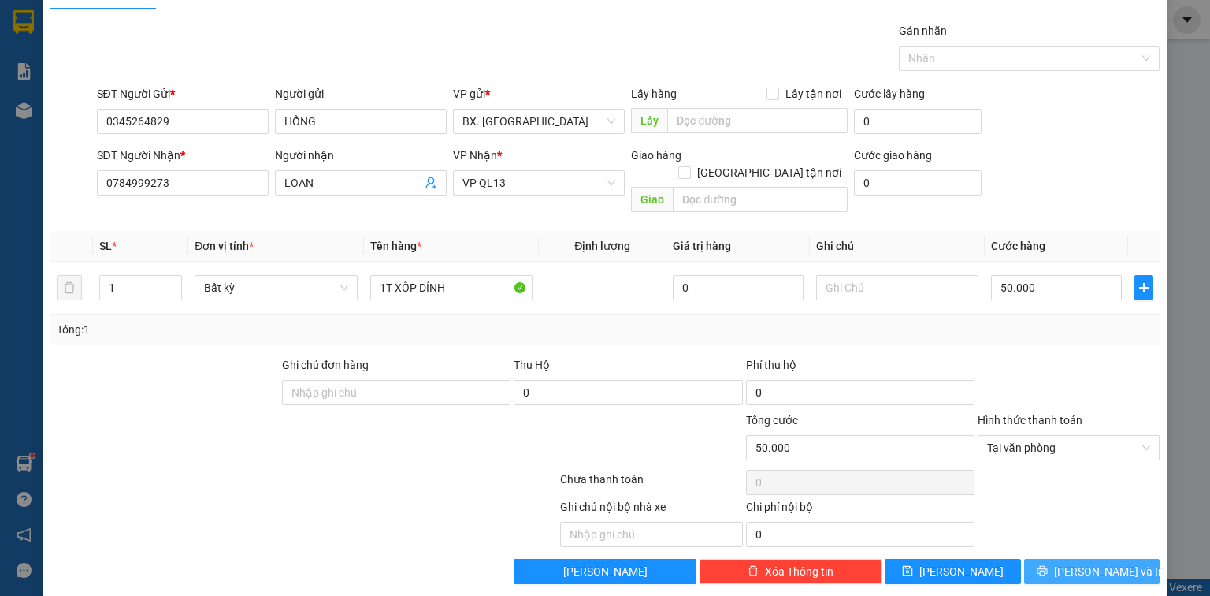
click at [1032, 559] on button "[PERSON_NAME] và In" at bounding box center [1092, 571] width 136 height 25
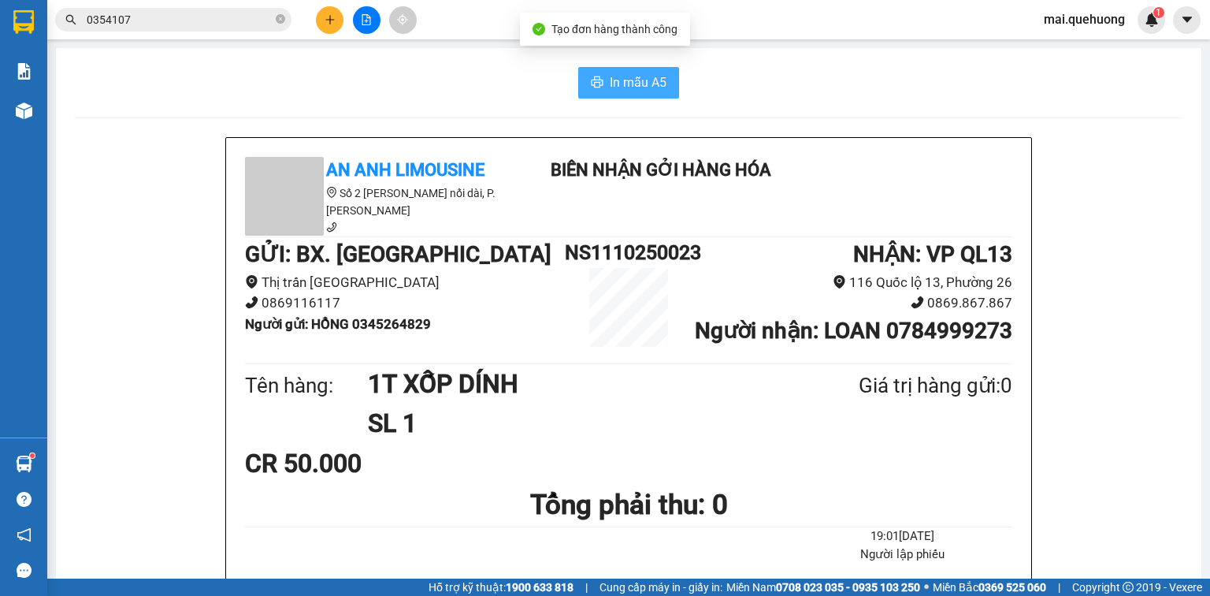
click at [618, 79] on span "In mẫu A5" at bounding box center [638, 82] width 57 height 20
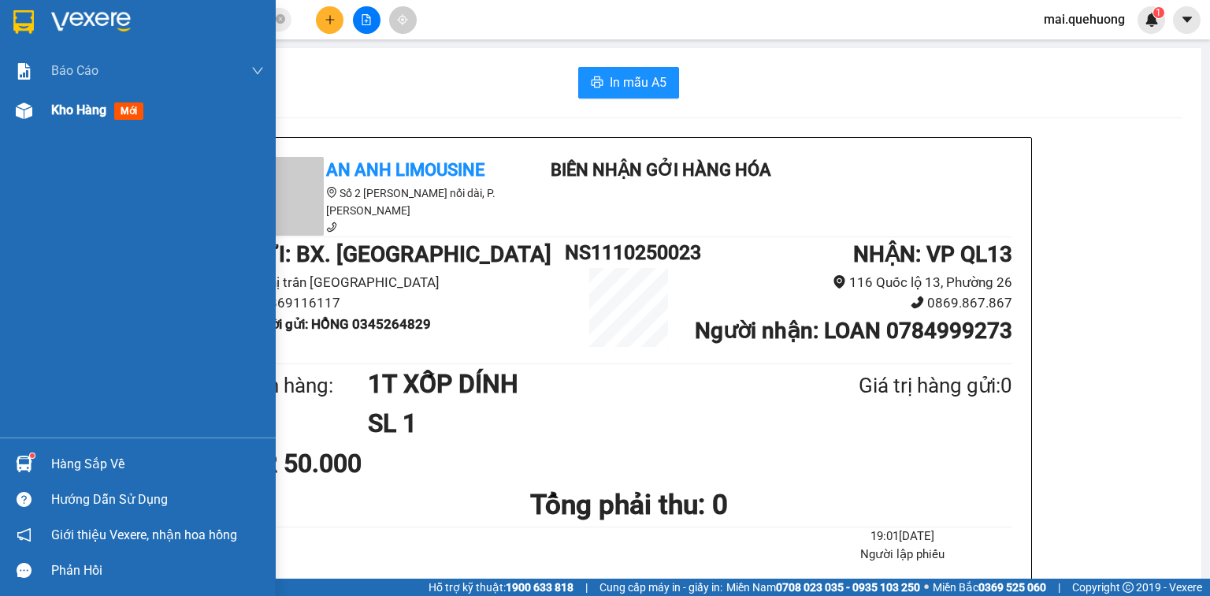
click at [54, 109] on span "Kho hàng" at bounding box center [78, 109] width 55 height 15
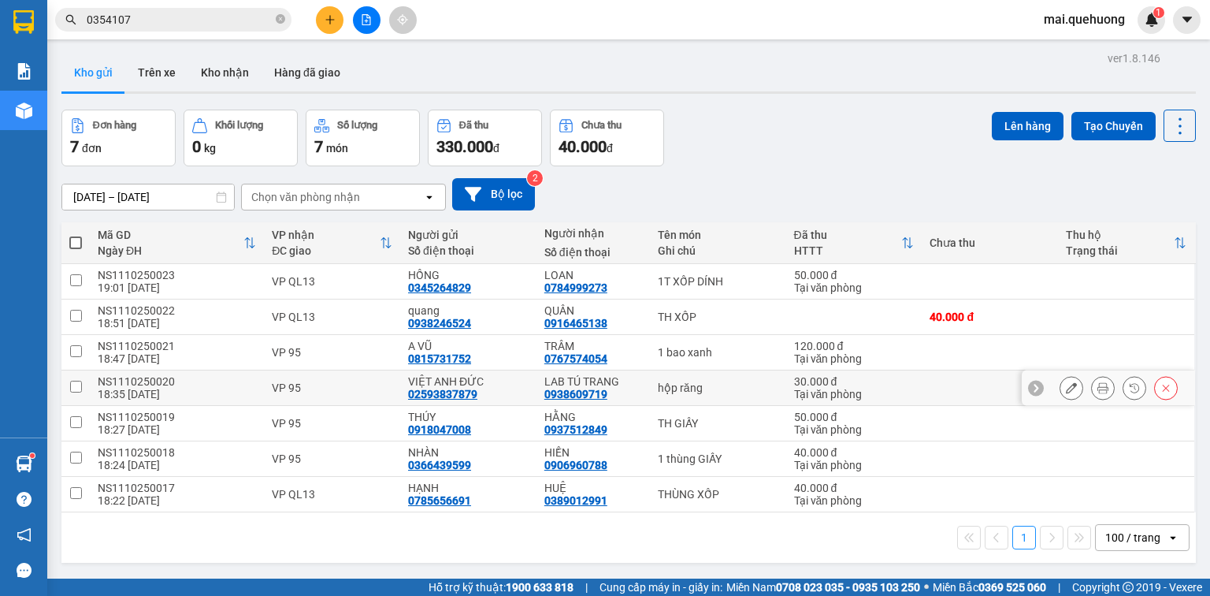
scroll to position [63, 0]
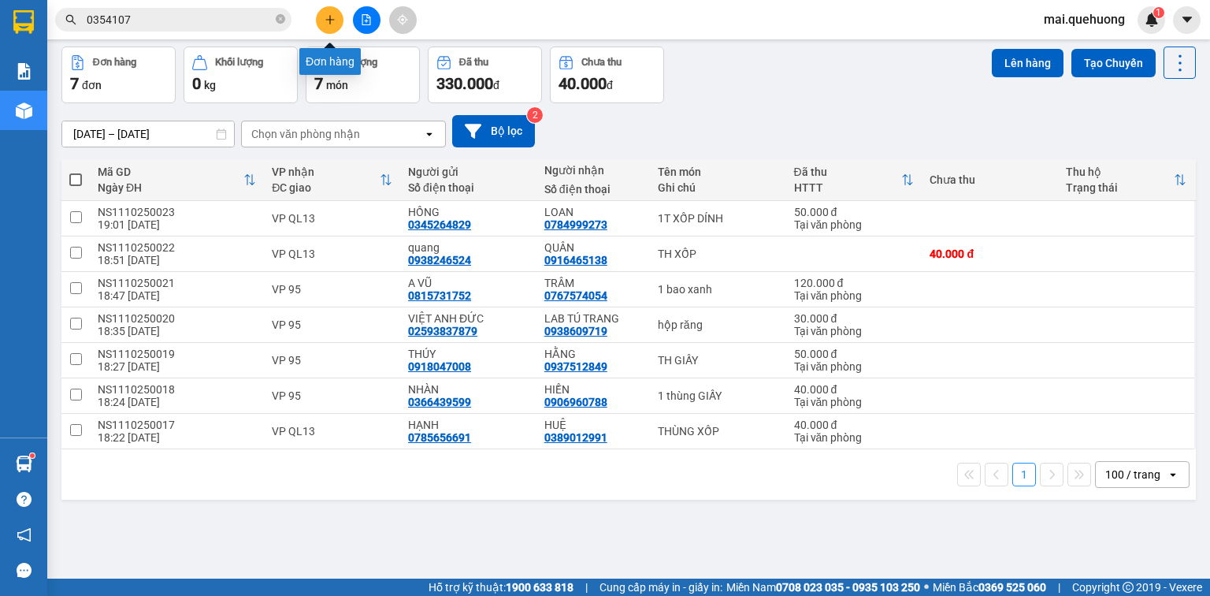
click at [337, 14] on button at bounding box center [330, 20] width 28 height 28
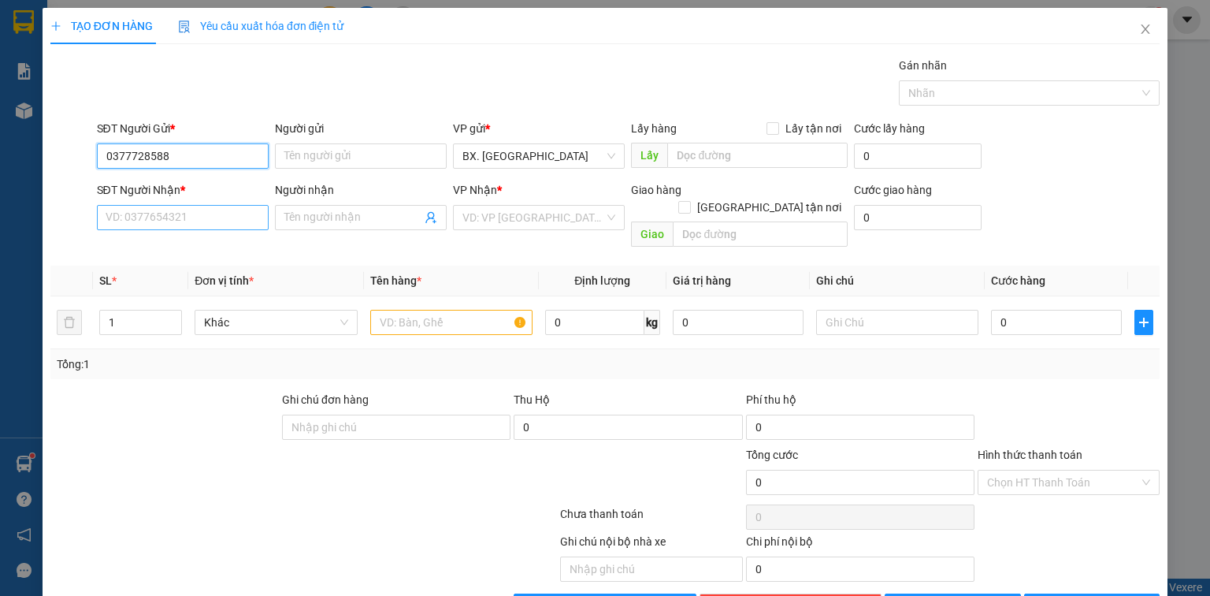
type input "0377728588"
click at [136, 220] on input "SĐT Người Nhận *" at bounding box center [183, 217] width 172 height 25
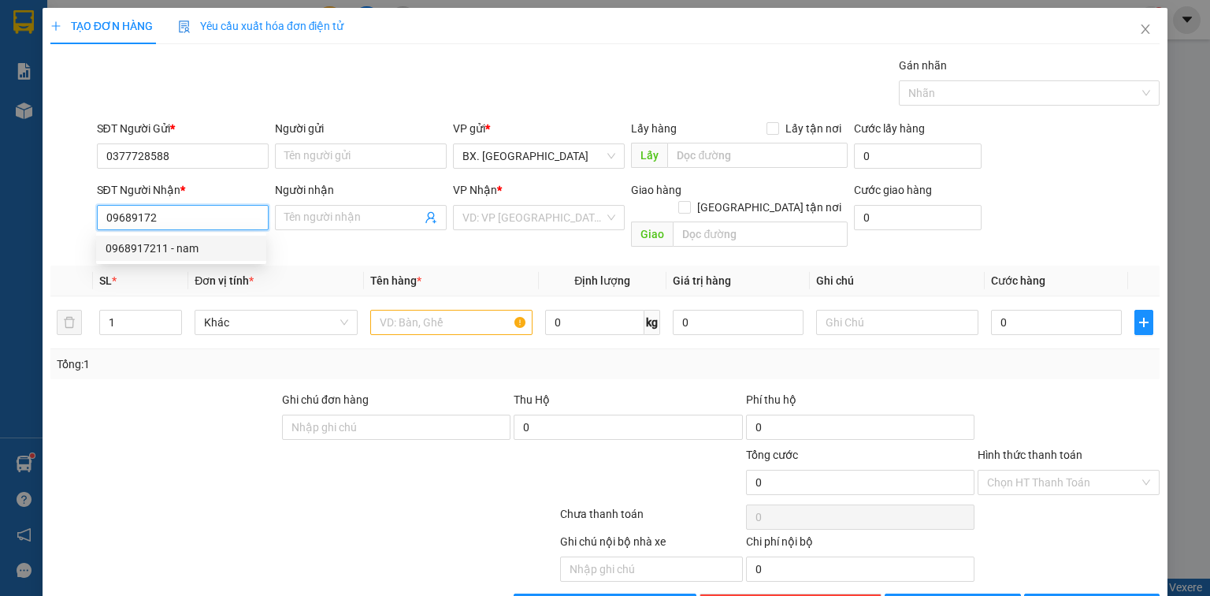
click at [139, 246] on div "0968917211 - nam" at bounding box center [181, 248] width 151 height 17
type input "0968917211"
type input "nam"
type input "SP"
type input "270.000"
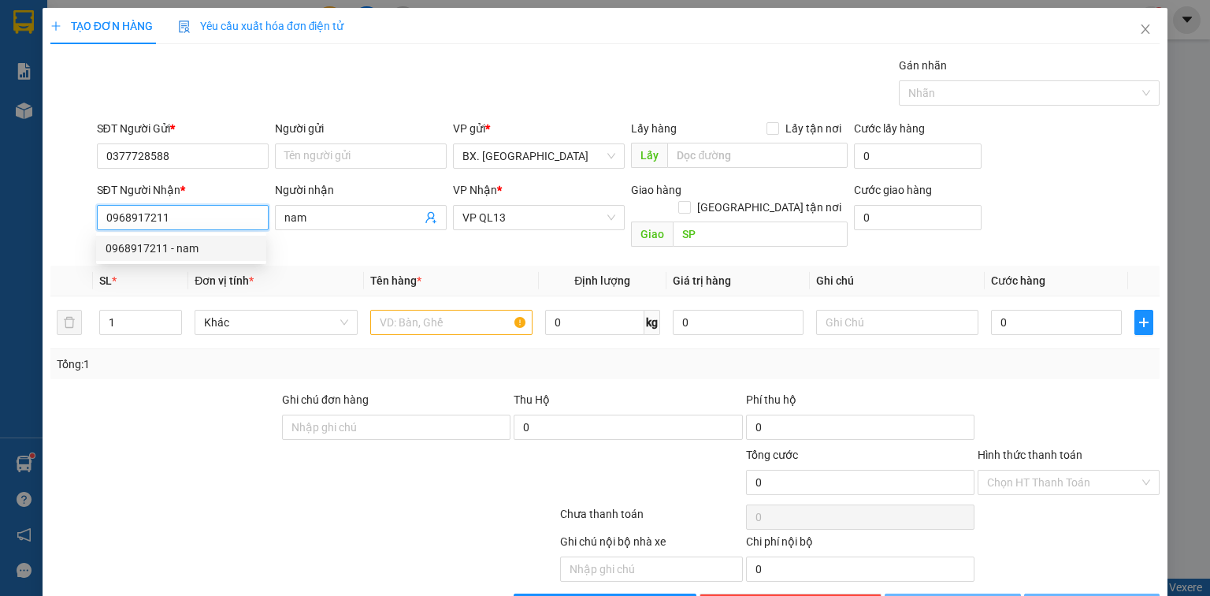
type input "270.000"
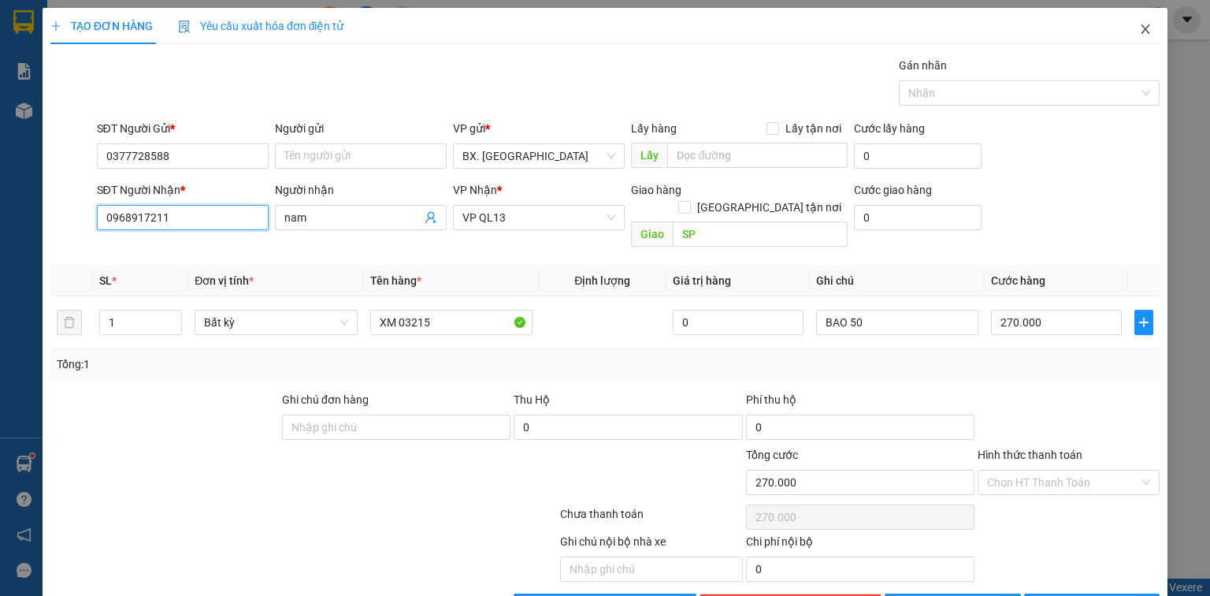
type input "0968917211"
click at [1139, 28] on icon "close" at bounding box center [1145, 29] width 13 height 13
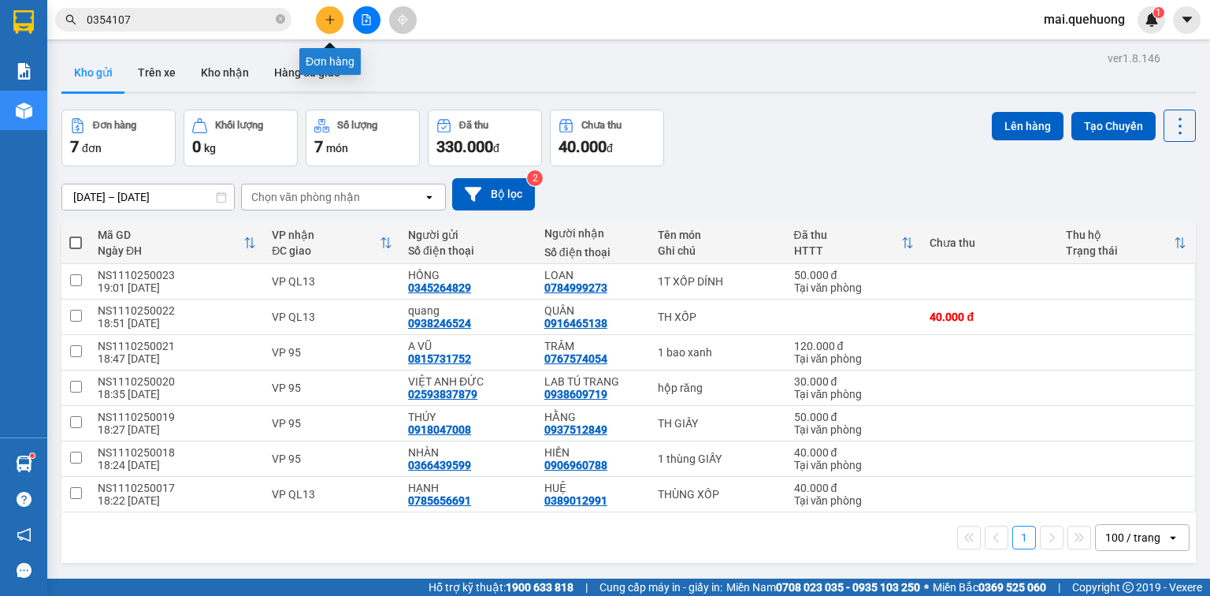
click at [333, 21] on icon "plus" at bounding box center [330, 19] width 11 height 11
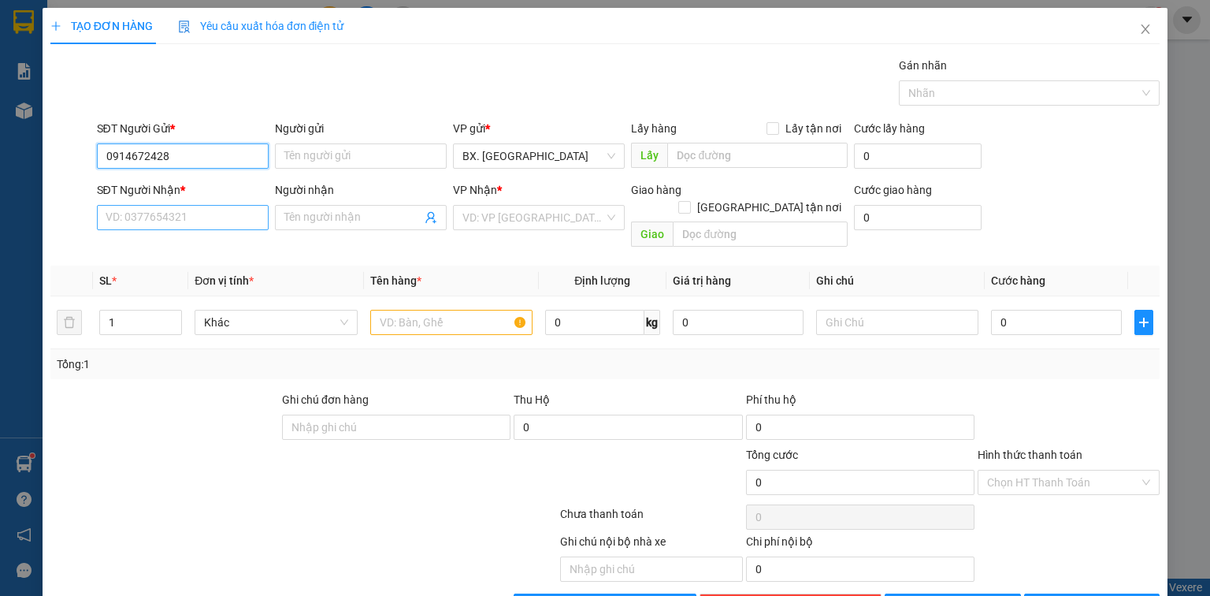
type input "0914672428"
click at [120, 208] on input "SĐT Người Nhận *" at bounding box center [183, 217] width 172 height 25
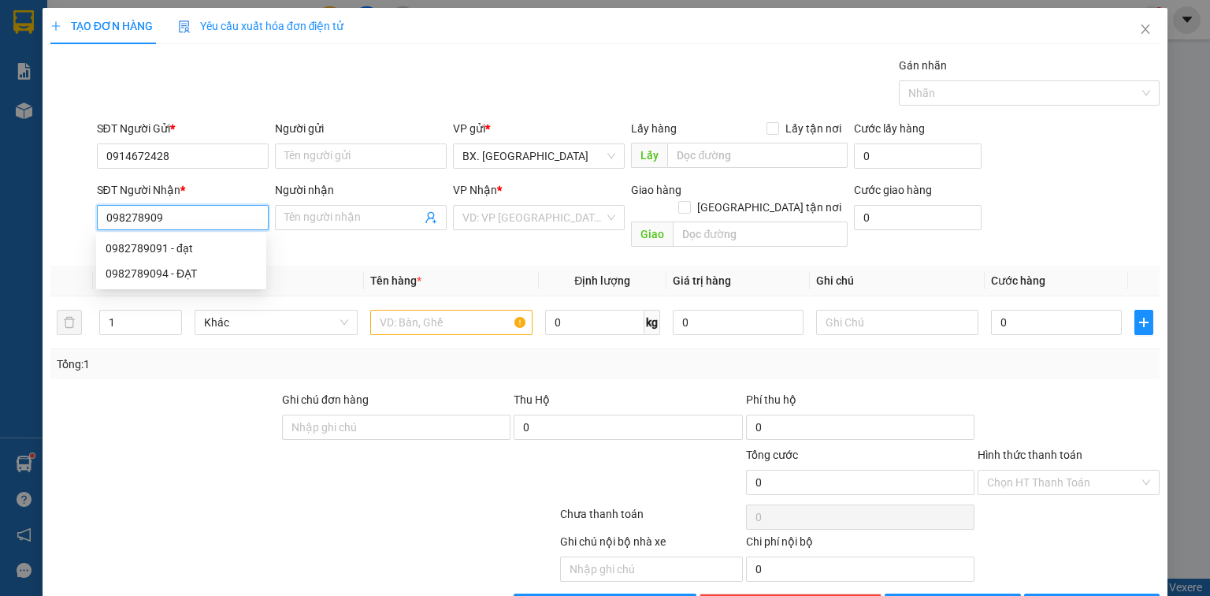
type input "0982789094"
click at [202, 242] on div "0982789094 - ĐẠT" at bounding box center [181, 248] width 151 height 17
type input "ĐẠT"
type input "SP"
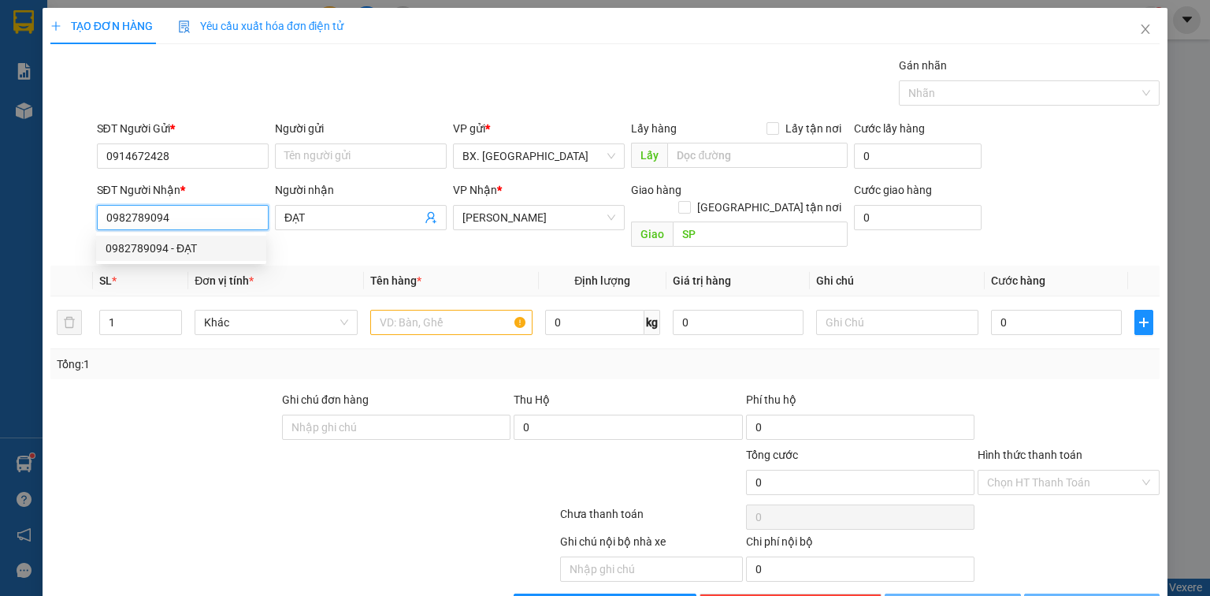
type input "30.000"
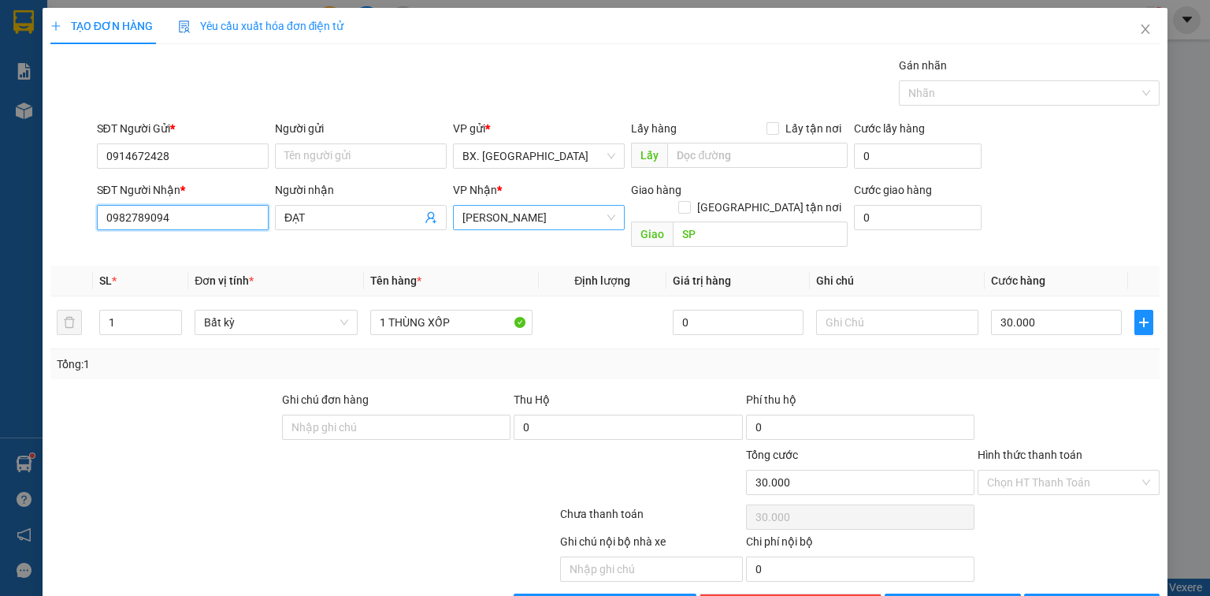
click at [525, 222] on span "[PERSON_NAME]" at bounding box center [538, 218] width 153 height 24
type input "0982789094"
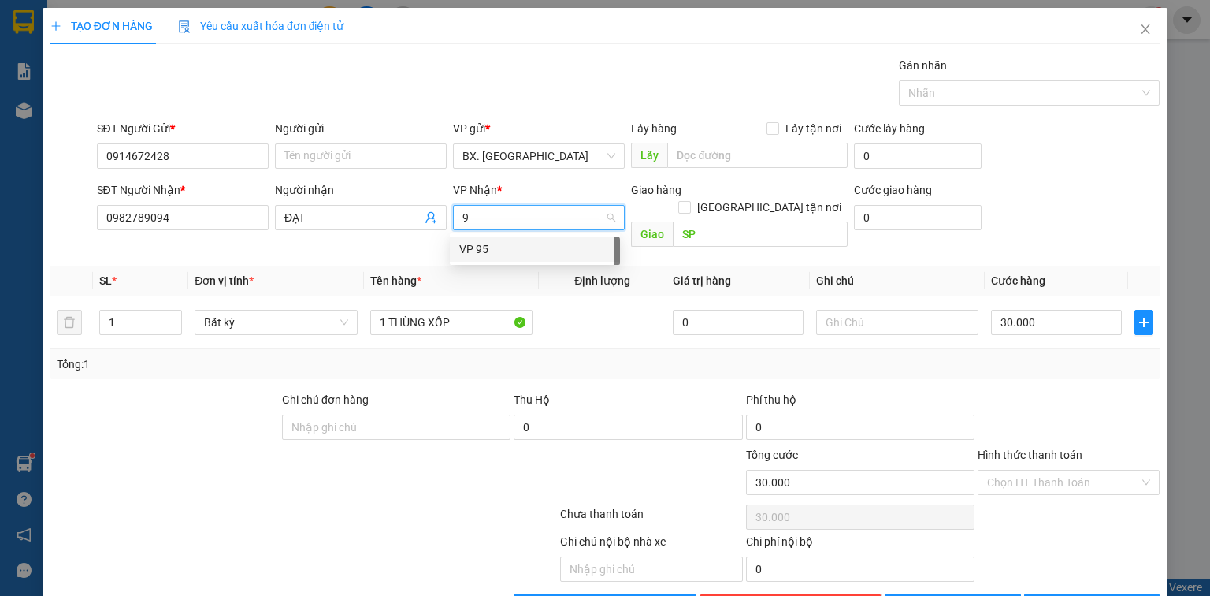
type input "95"
click at [519, 244] on div "VP 95" at bounding box center [534, 248] width 151 height 17
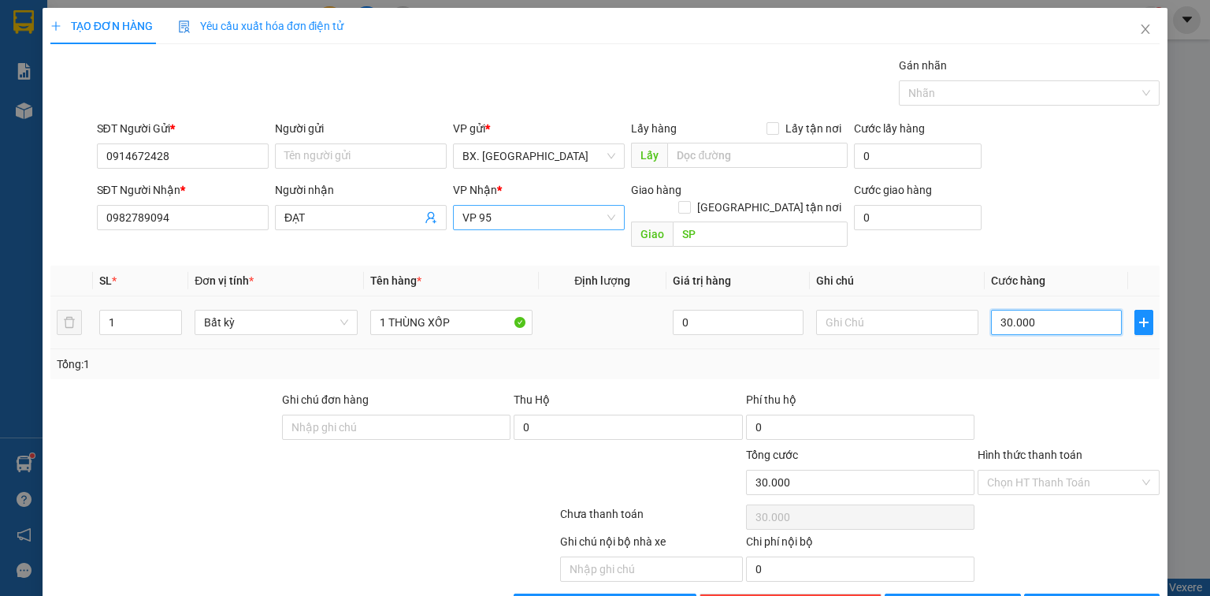
click at [1028, 310] on input "30.000" at bounding box center [1056, 322] width 131 height 25
type input "6"
type input "60"
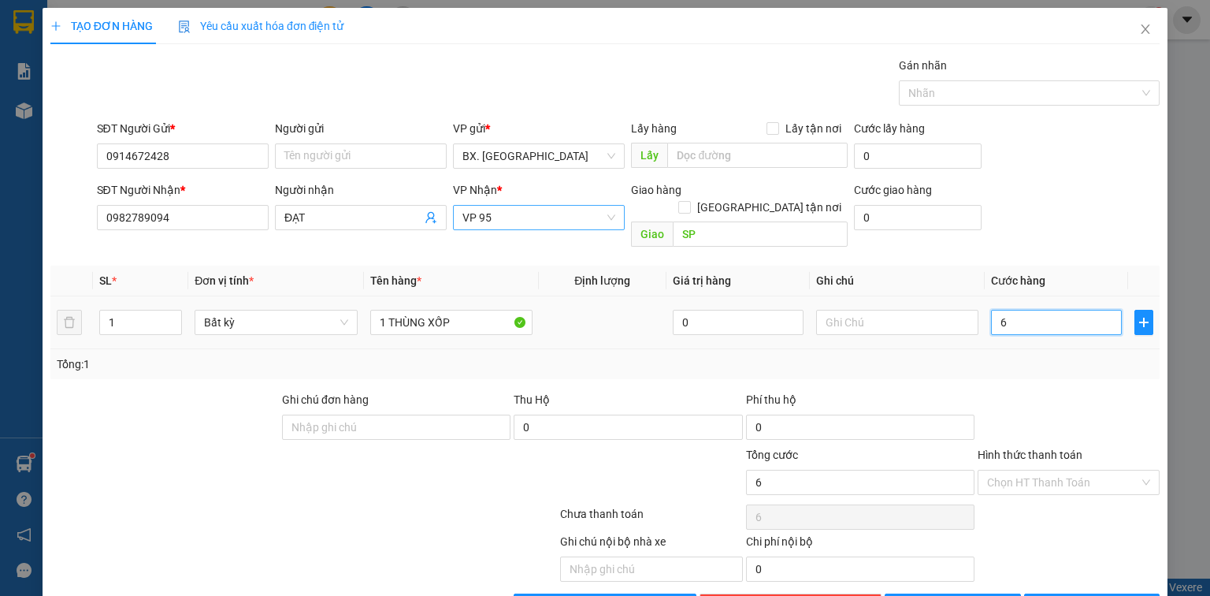
type input "60"
type input "60.000"
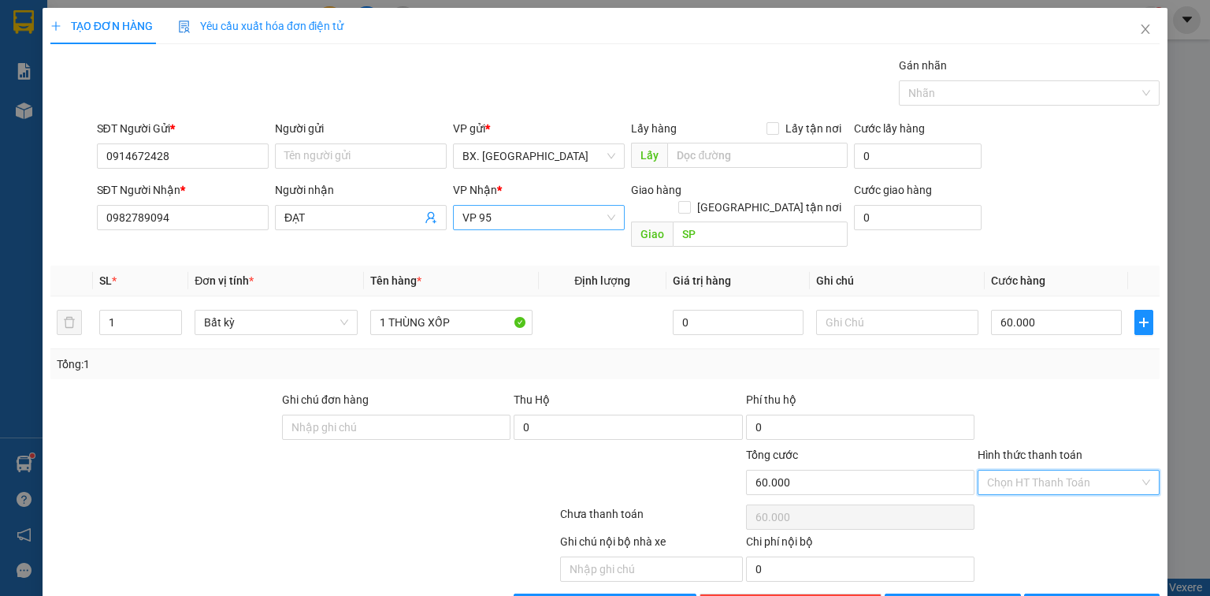
click at [987, 470] on input "Hình thức thanh toán" at bounding box center [1063, 482] width 152 height 24
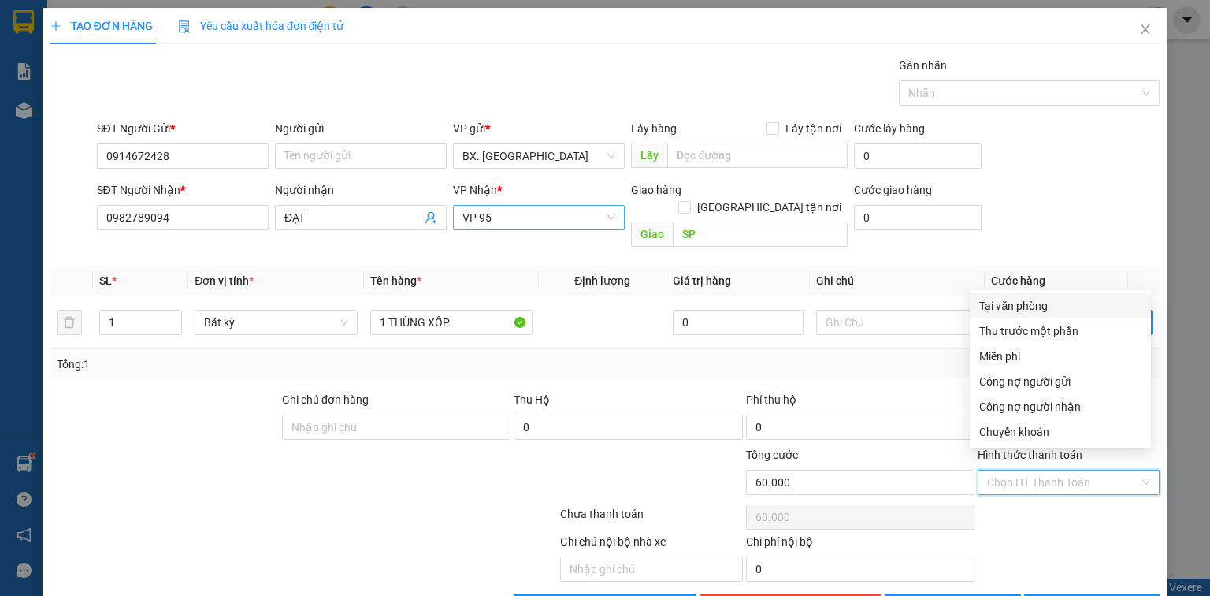
click at [1014, 306] on div "Tại văn phòng" at bounding box center [1060, 305] width 162 height 17
type input "0"
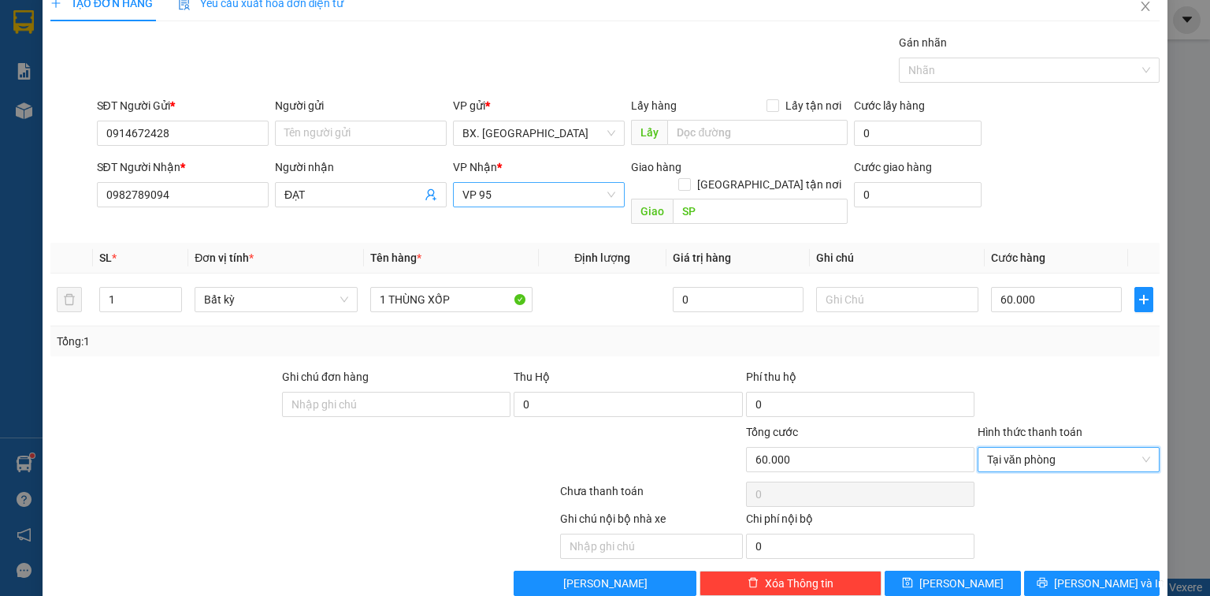
scroll to position [35, 0]
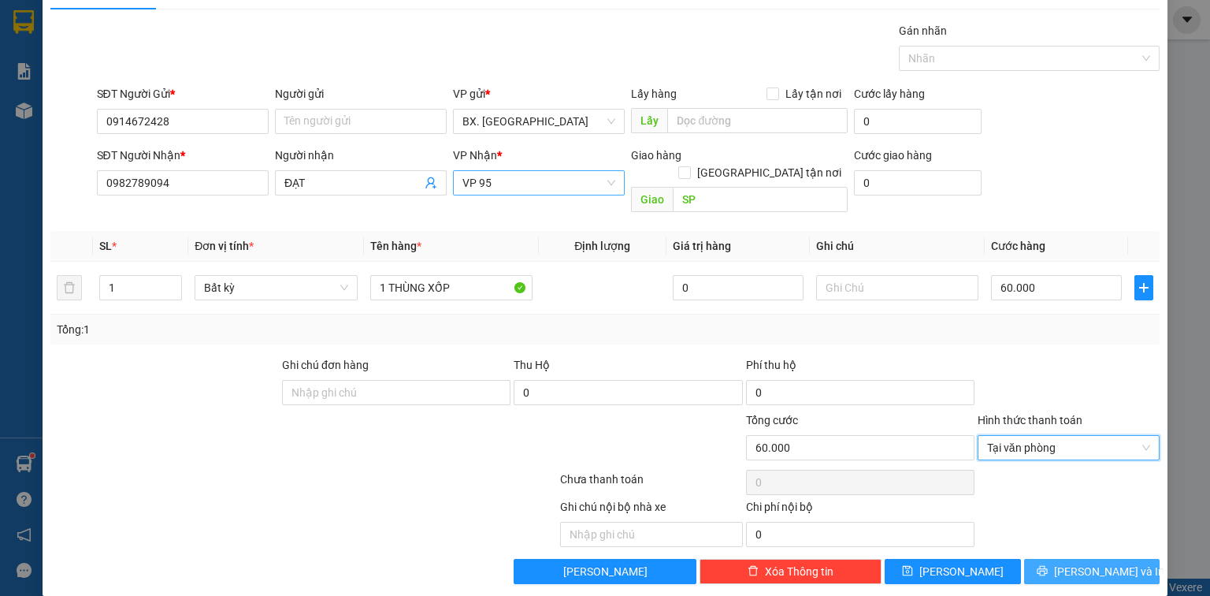
click at [1047, 559] on button "[PERSON_NAME] và In" at bounding box center [1092, 571] width 136 height 25
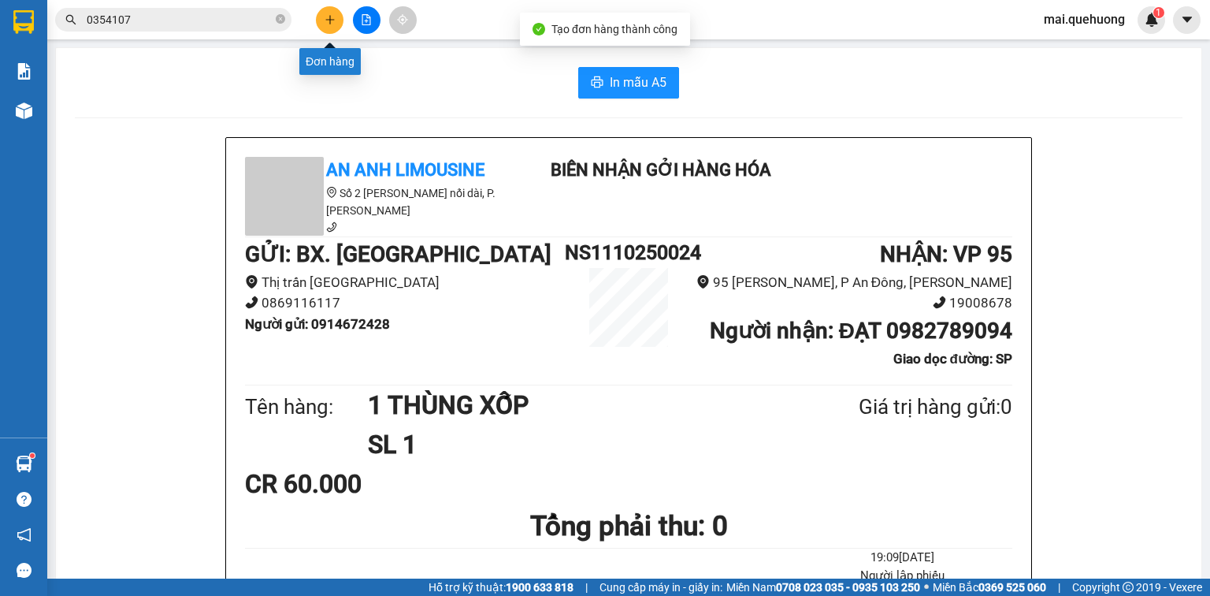
click at [329, 21] on icon "plus" at bounding box center [329, 19] width 1 height 9
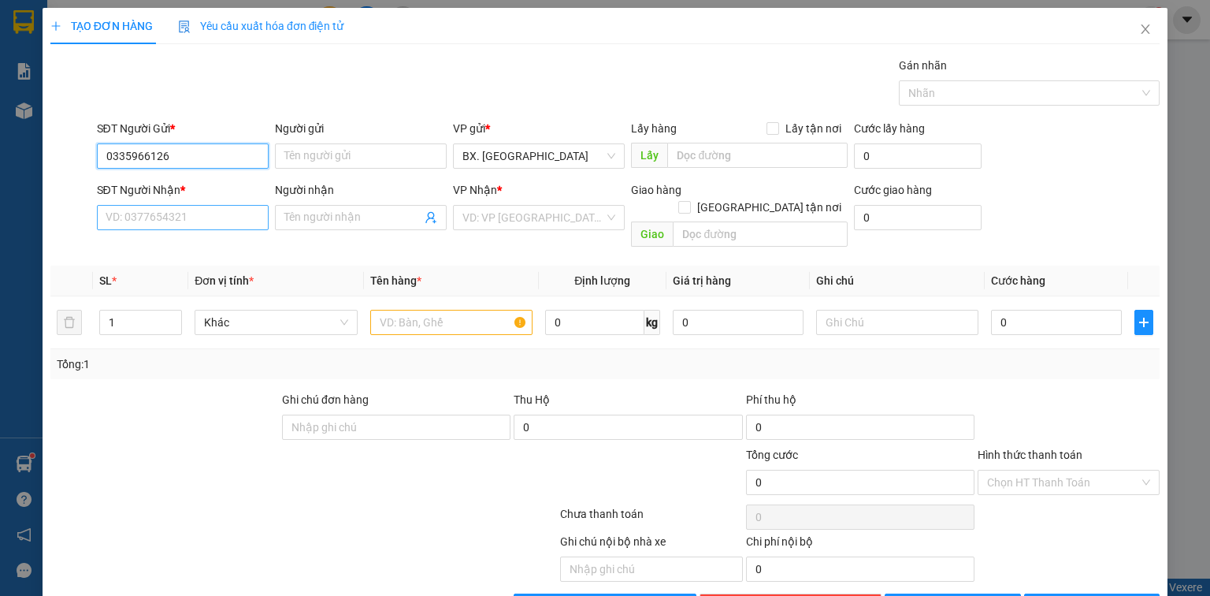
type input "0335966126"
click at [159, 212] on input "SĐT Người Nhận *" at bounding box center [183, 217] width 172 height 25
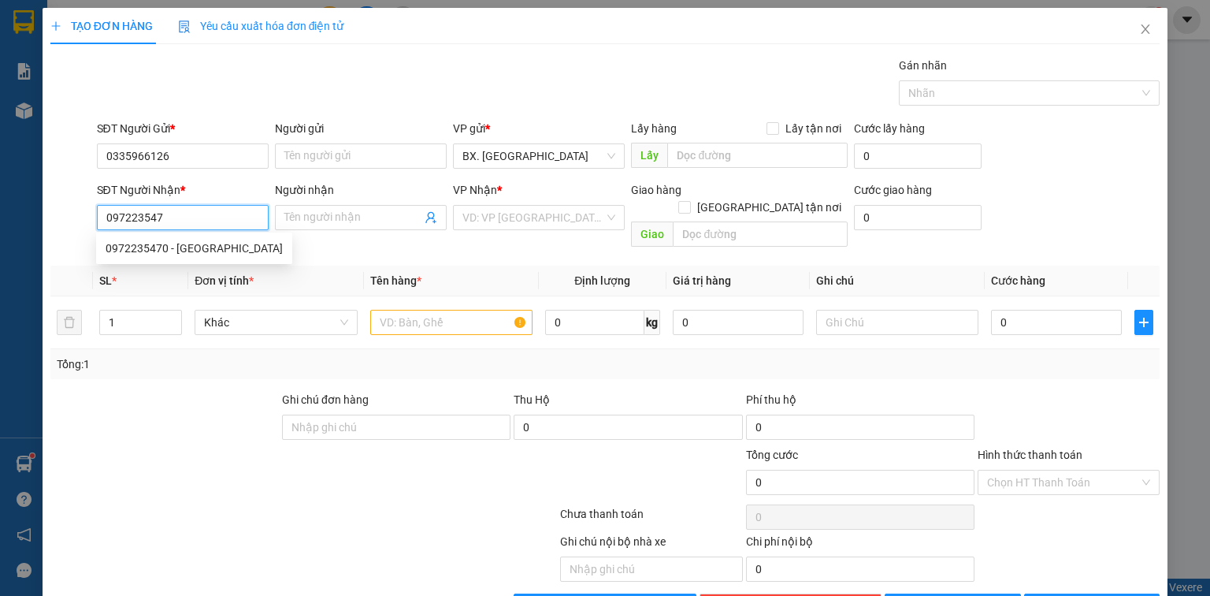
type input "0972235470"
click at [145, 249] on div "0972235470 - Ý" at bounding box center [194, 248] width 177 height 17
type input "Ý"
type input "SP"
type input "40.000"
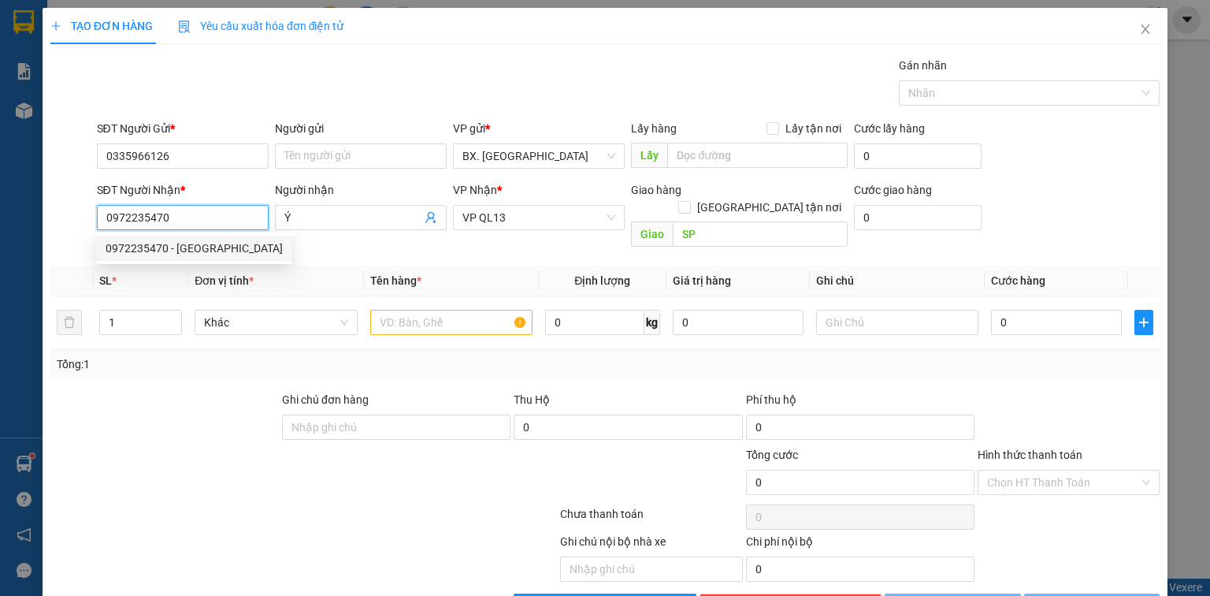
type input "40.000"
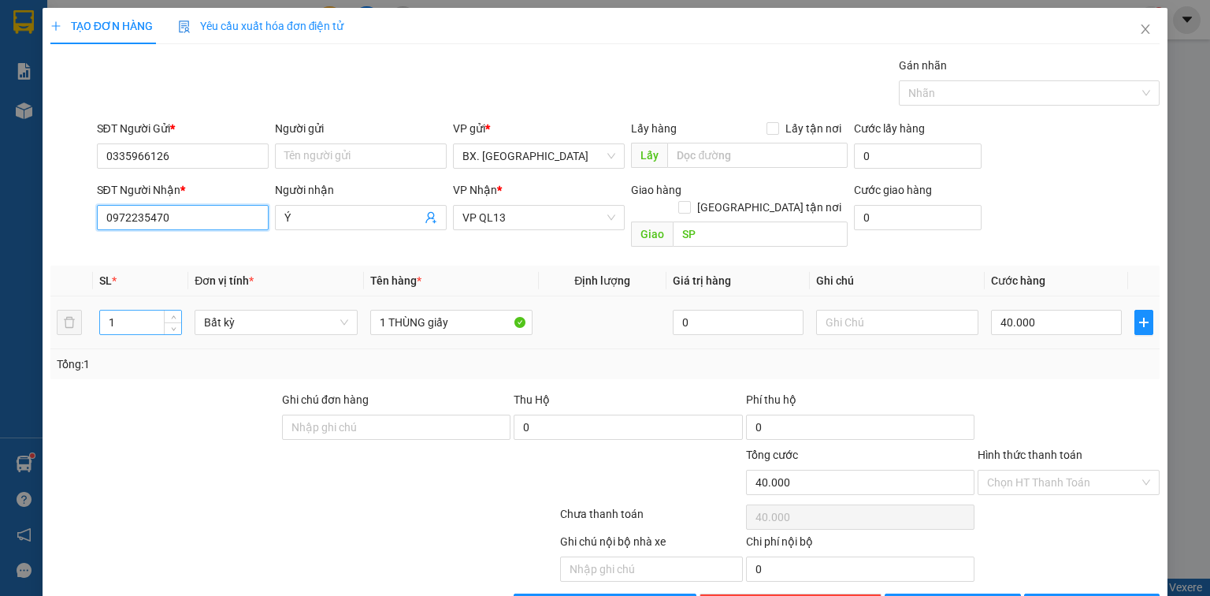
type input "0972235470"
drag, startPoint x: 113, startPoint y: 307, endPoint x: 60, endPoint y: 328, distance: 57.4
click at [60, 328] on tr "1 Bất kỳ 1 THÙNG giấy 0 40.000" at bounding box center [604, 322] width 1109 height 53
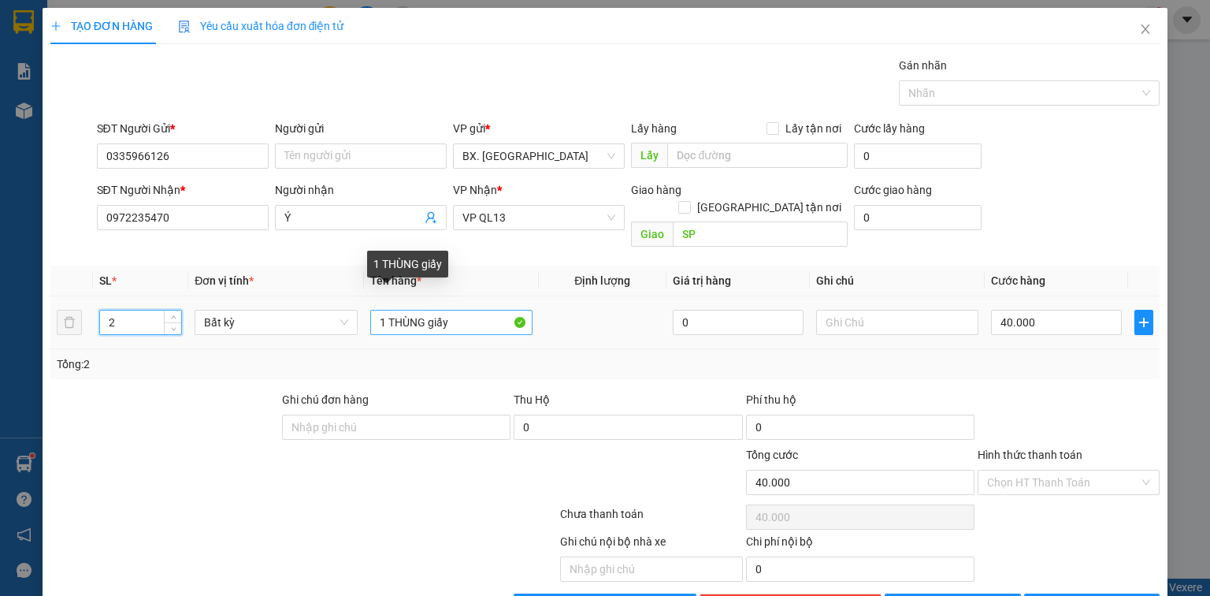
type input "2"
type input "0"
drag, startPoint x: 384, startPoint y: 303, endPoint x: 342, endPoint y: 316, distance: 43.6
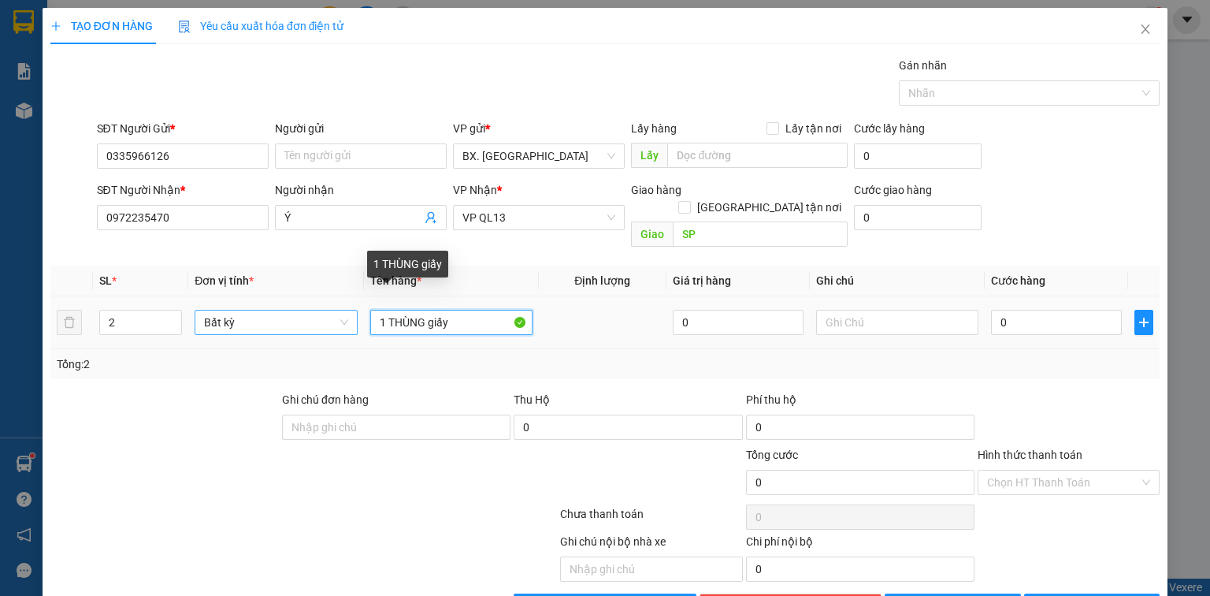
click at [342, 316] on tr "2 Bất kỳ 1 THÙNG giấy 0 0" at bounding box center [604, 322] width 1109 height 53
type input "2 THÙNG giấy"
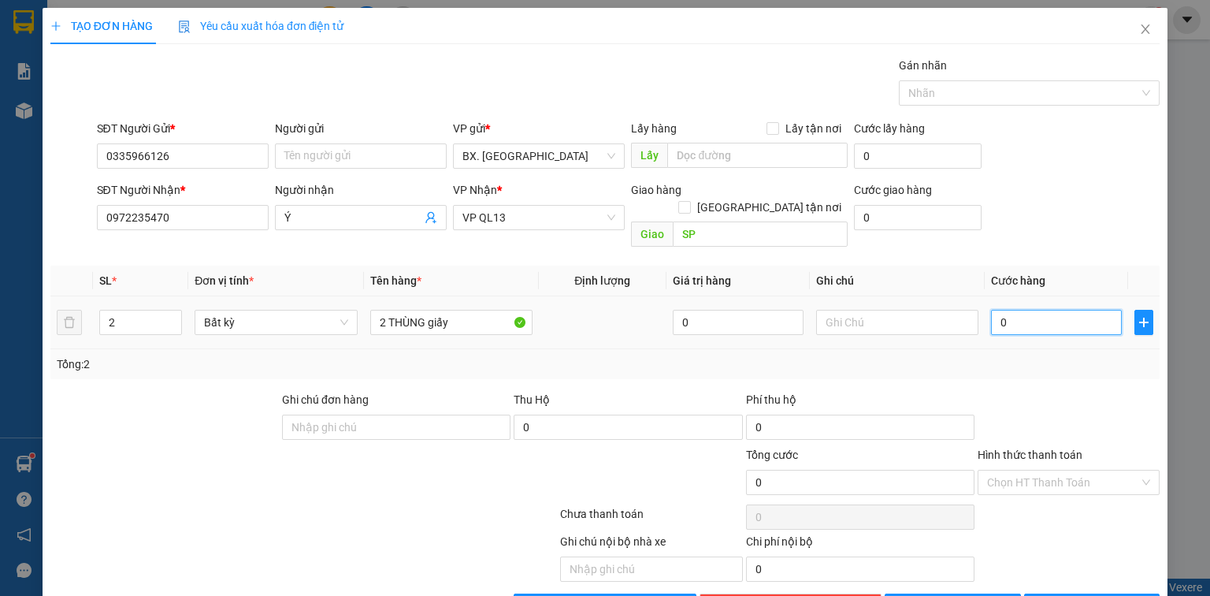
click at [1042, 310] on input "0" at bounding box center [1056, 322] width 131 height 25
type input "8"
type input "80"
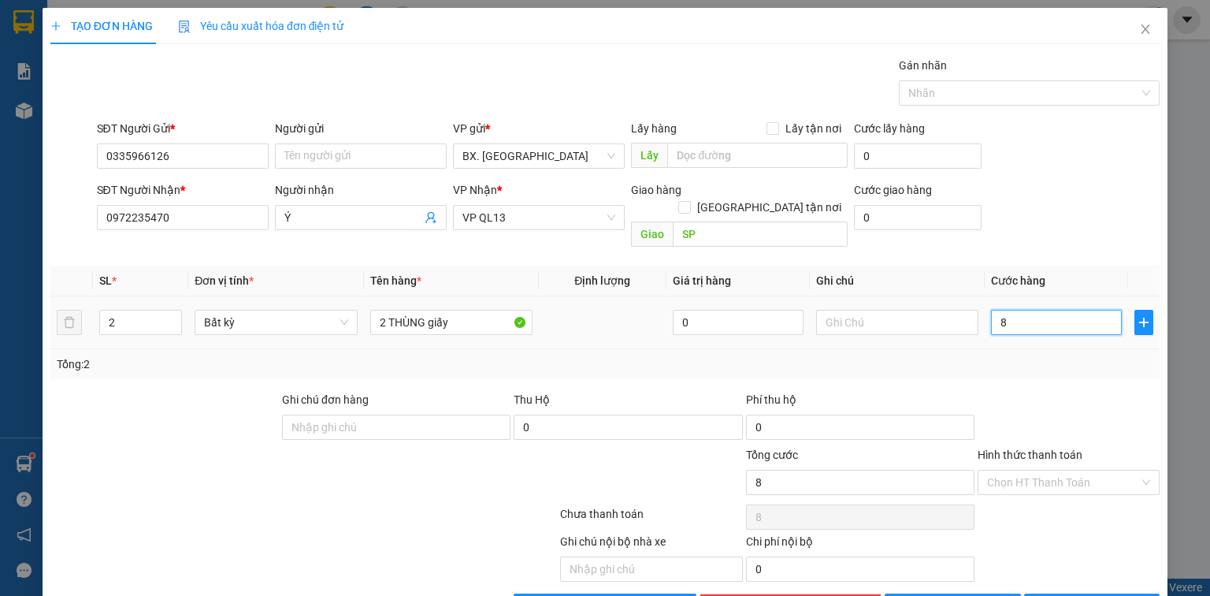
type input "80"
type input "80.000"
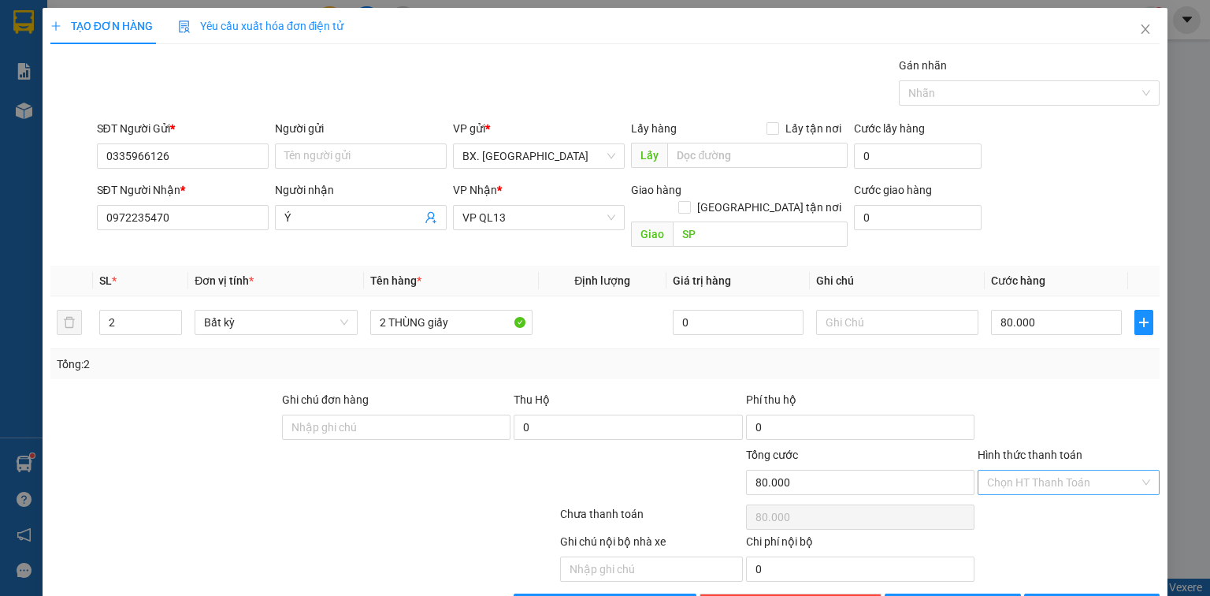
click at [1023, 470] on input "Hình thức thanh toán" at bounding box center [1063, 482] width 152 height 24
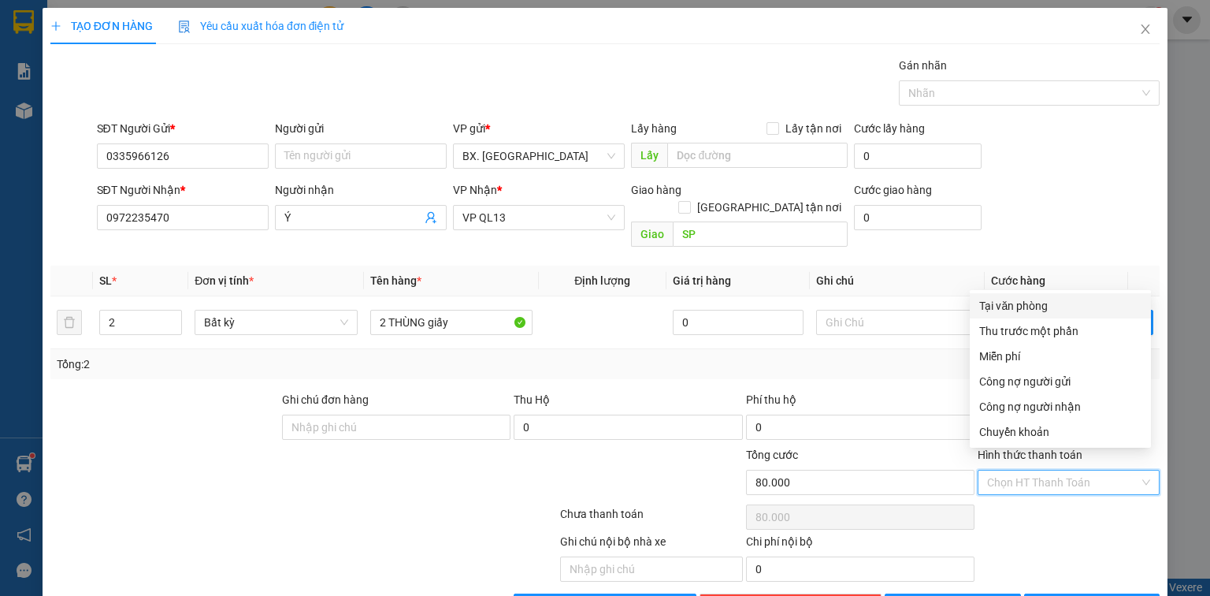
click at [1030, 303] on div "Tại văn phòng" at bounding box center [1060, 305] width 162 height 17
type input "0"
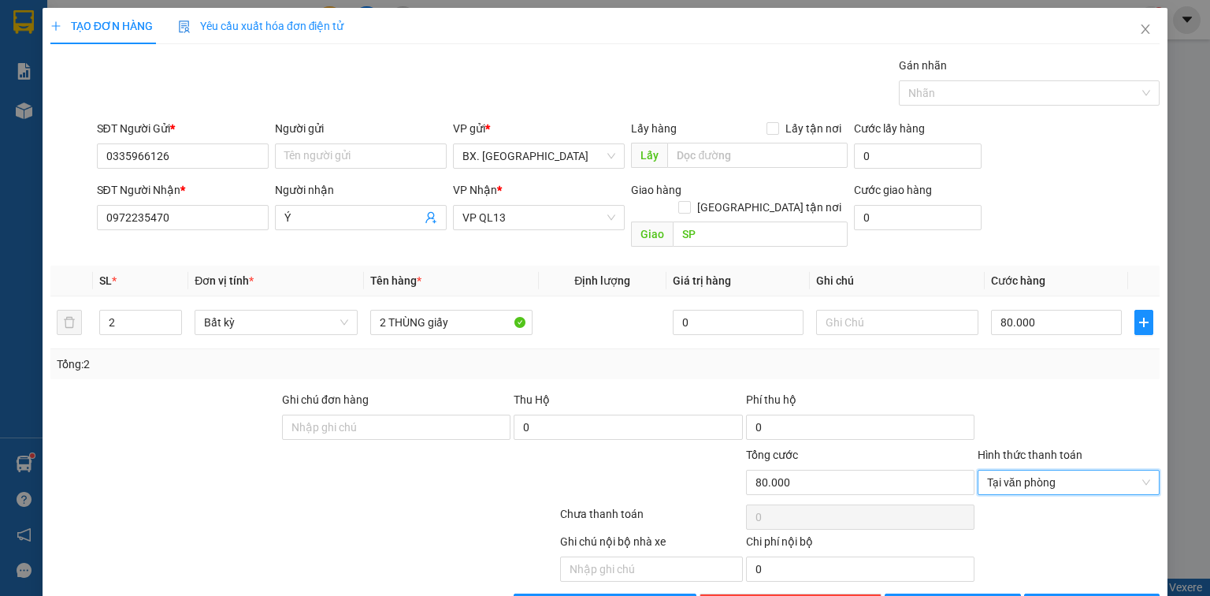
scroll to position [35, 0]
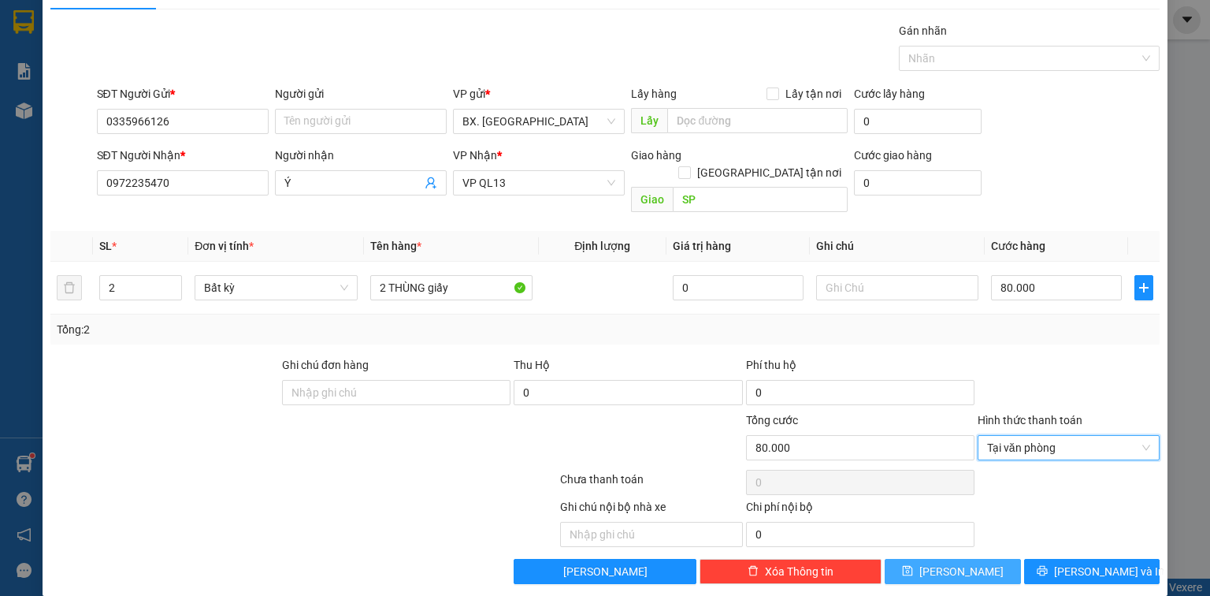
click at [971, 559] on button "[PERSON_NAME]" at bounding box center [953, 571] width 136 height 25
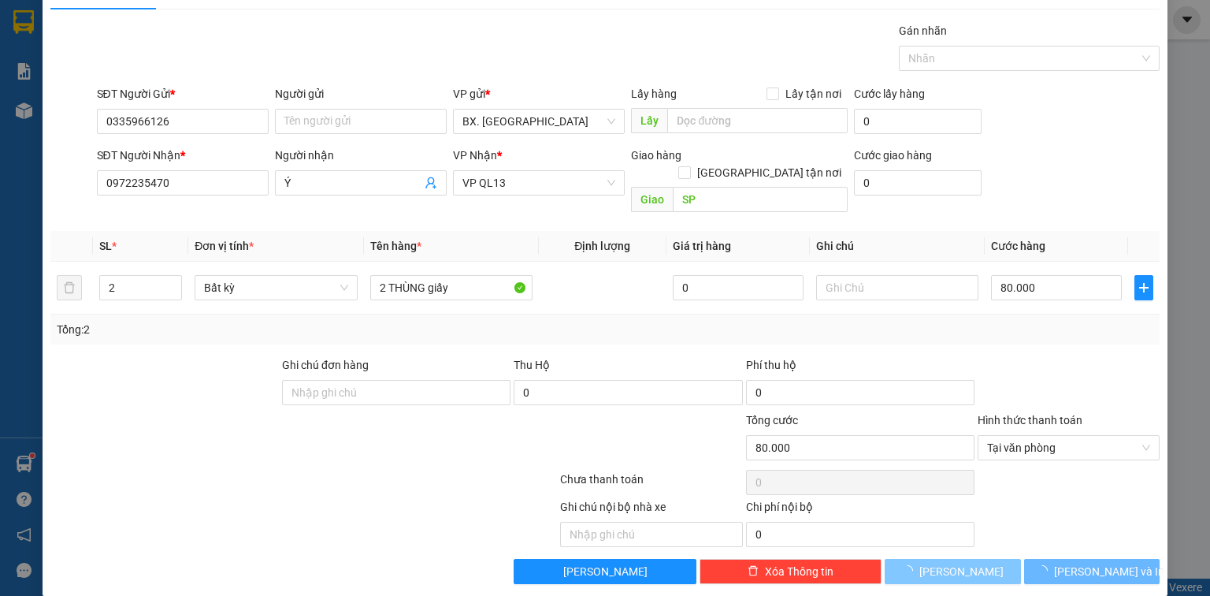
type input "0"
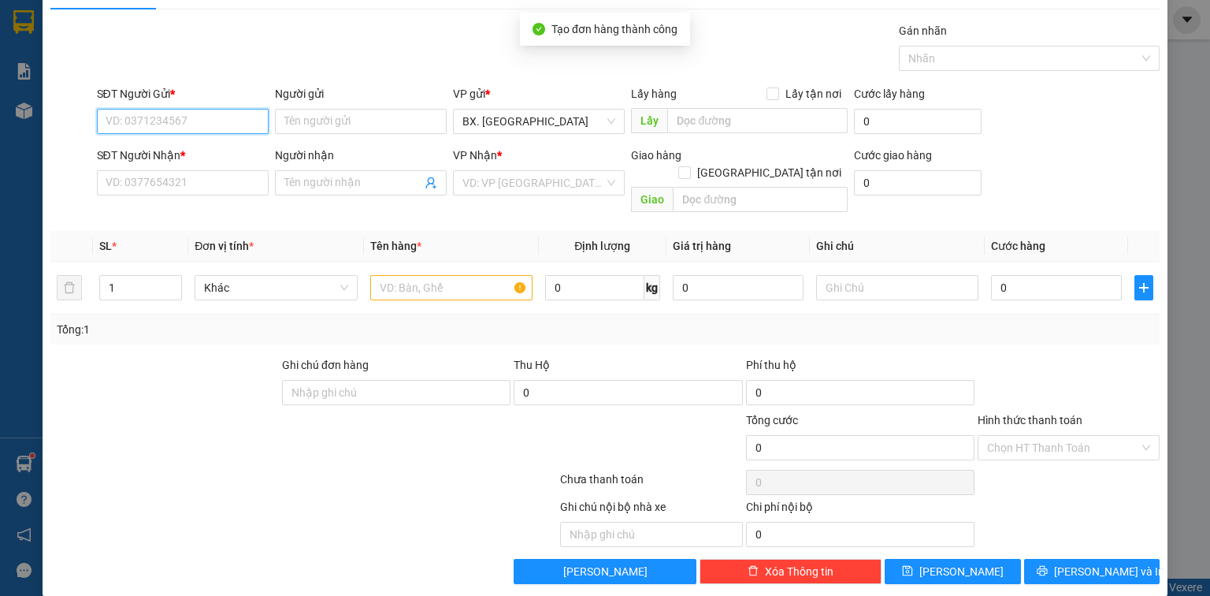
click at [159, 114] on input "SĐT Người Gửi *" at bounding box center [183, 121] width 172 height 25
type input "0399911138"
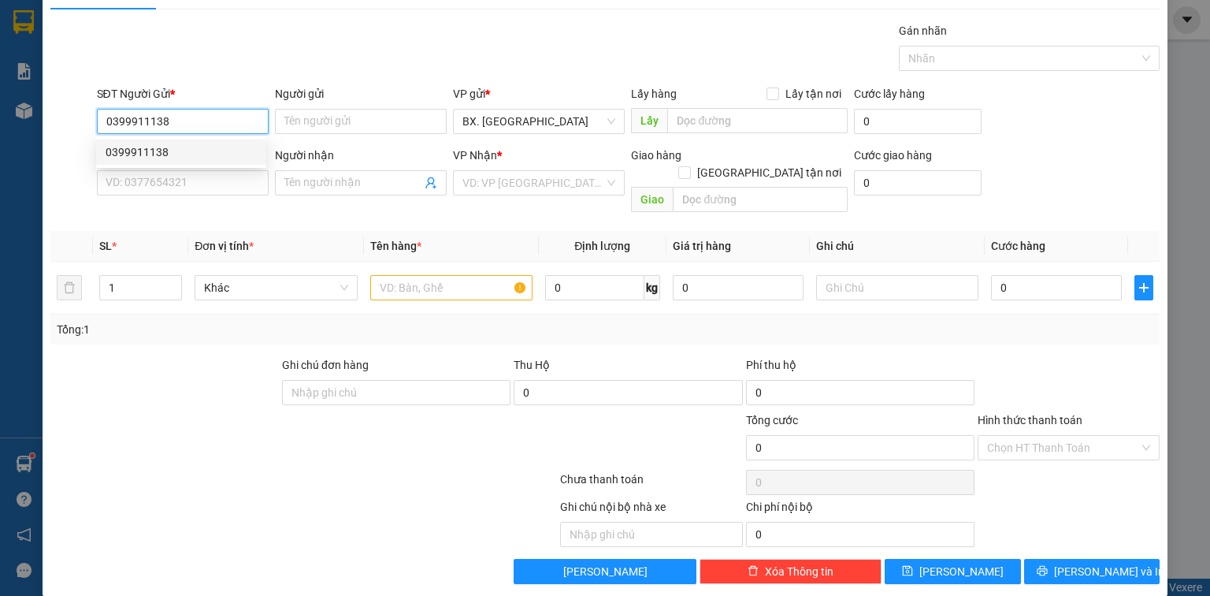
click at [161, 151] on div "0399911138" at bounding box center [181, 151] width 151 height 17
type input "0935668724"
type input "QUYÊN"
type input "SP"
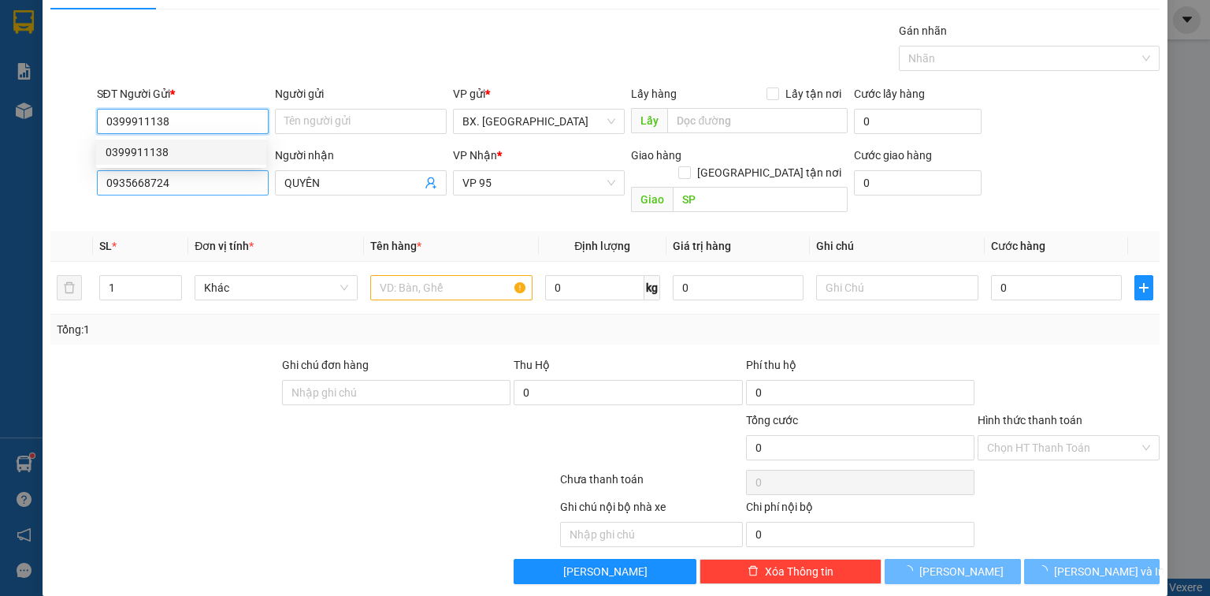
type input "40.000"
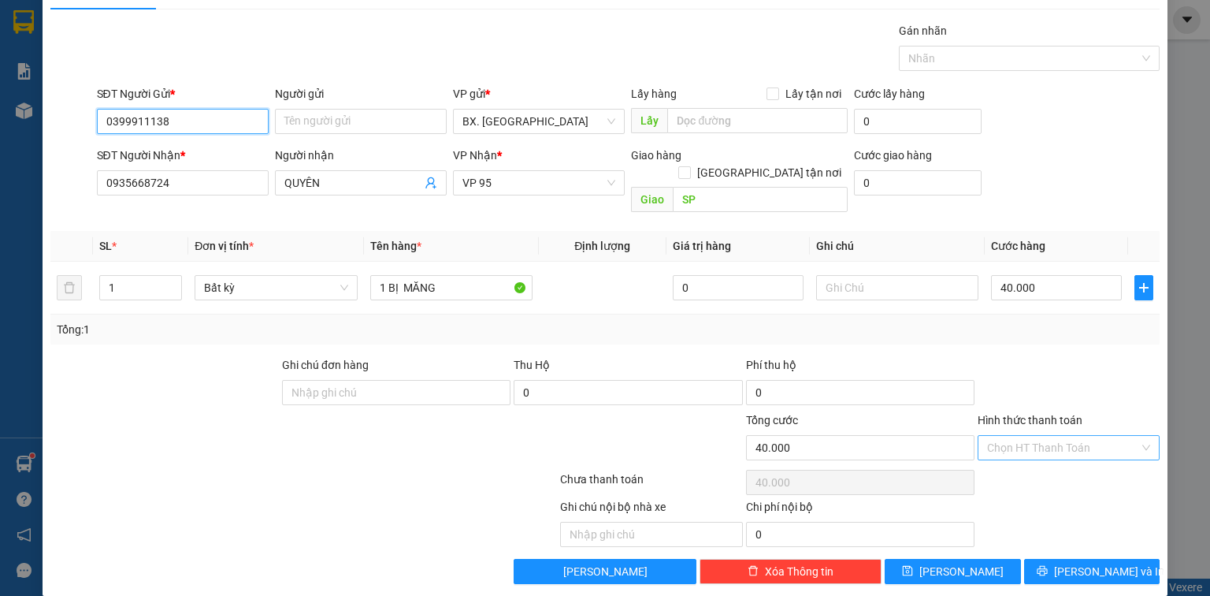
type input "0399911138"
click at [1030, 436] on input "Hình thức thanh toán" at bounding box center [1063, 448] width 152 height 24
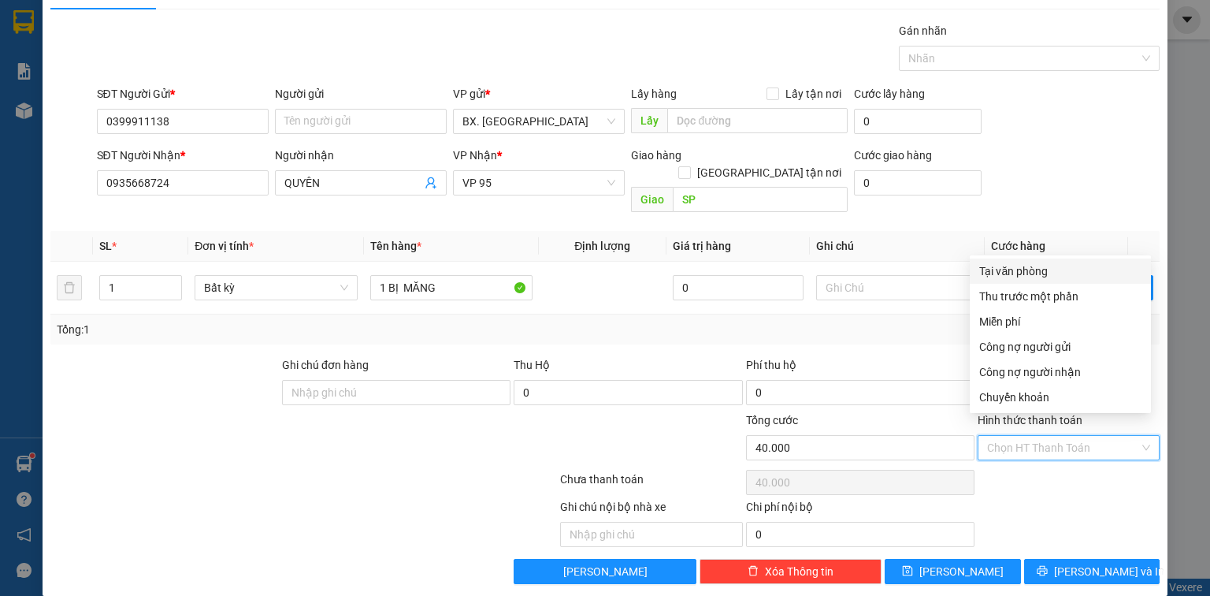
click at [1031, 277] on div "Tại văn phòng" at bounding box center [1060, 270] width 162 height 17
type input "0"
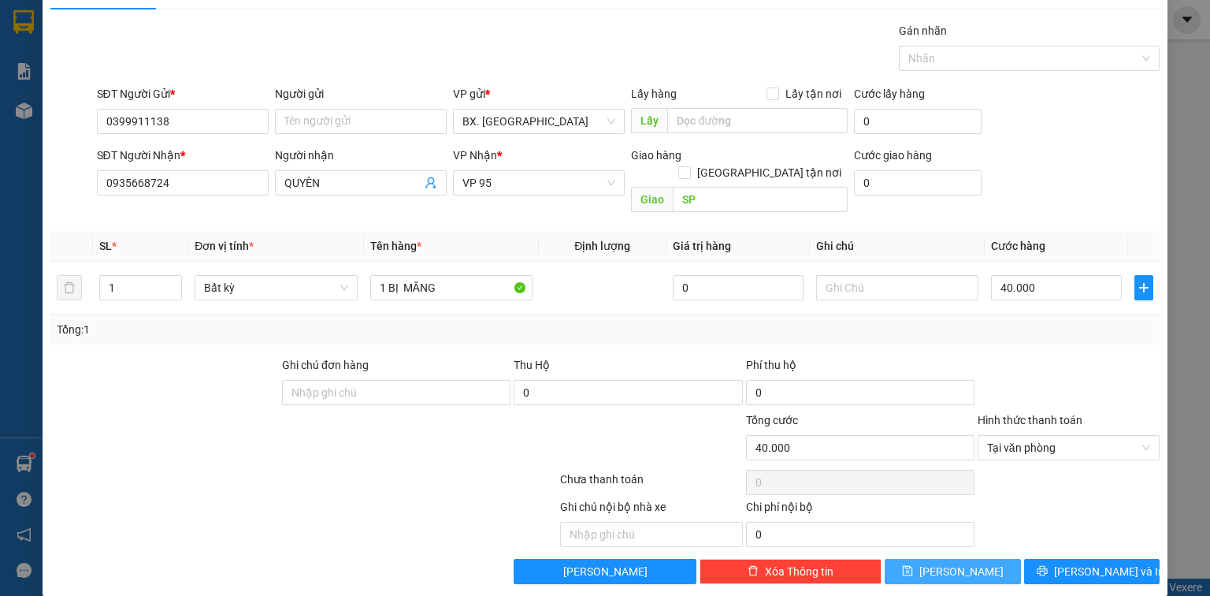
click at [987, 559] on button "[PERSON_NAME]" at bounding box center [953, 571] width 136 height 25
type input "0"
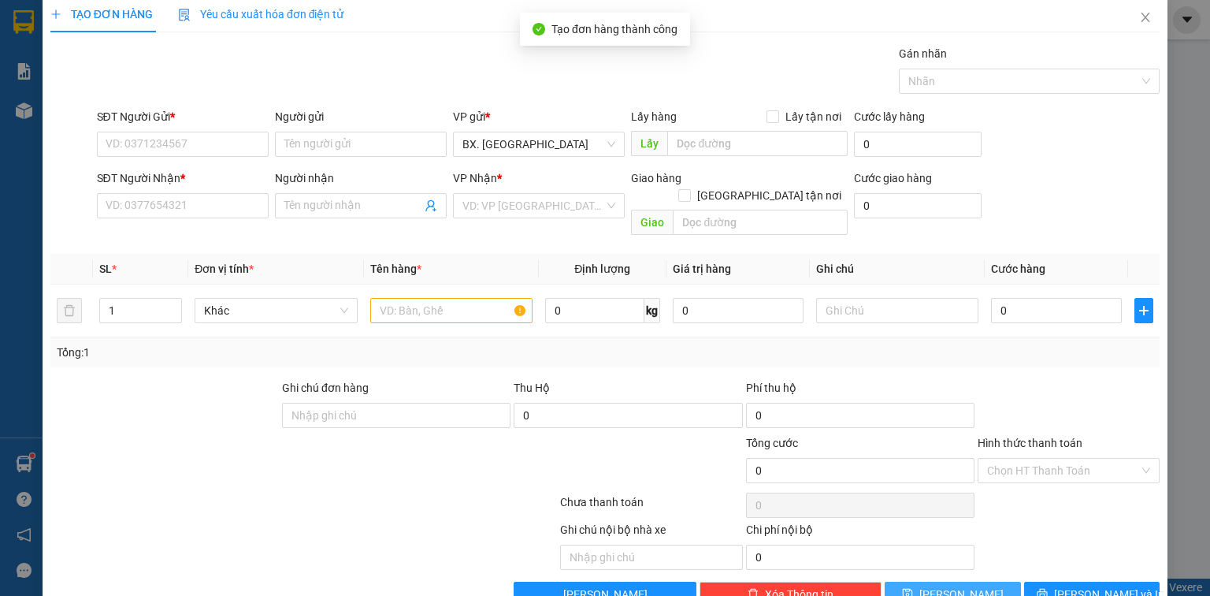
scroll to position [0, 0]
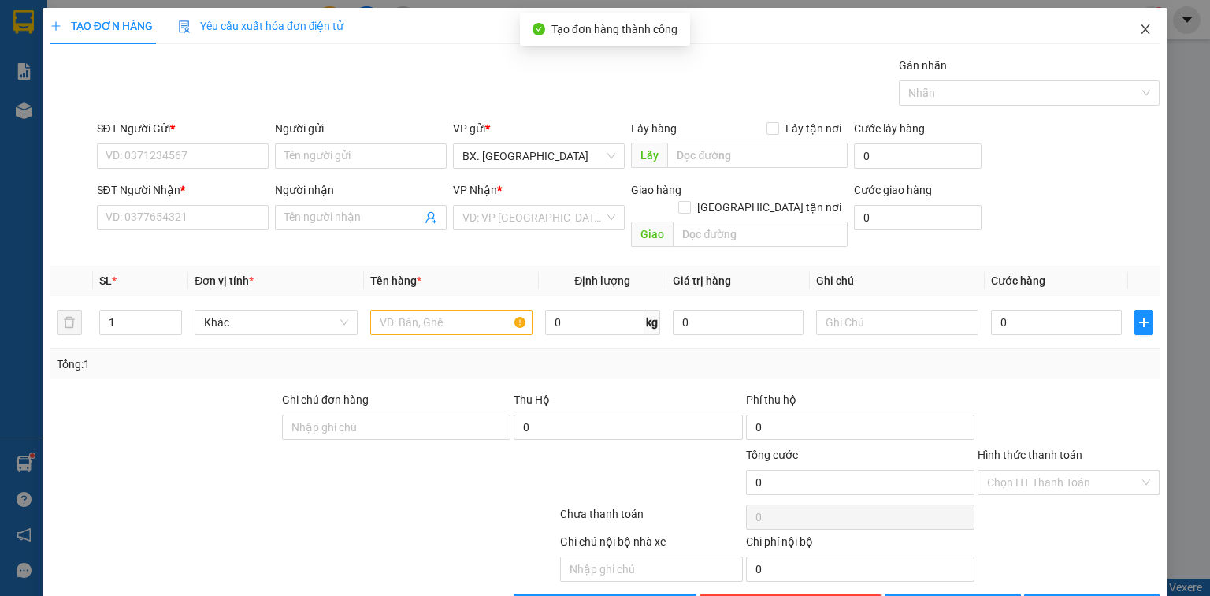
click at [1142, 28] on icon "close" at bounding box center [1146, 28] width 9 height 9
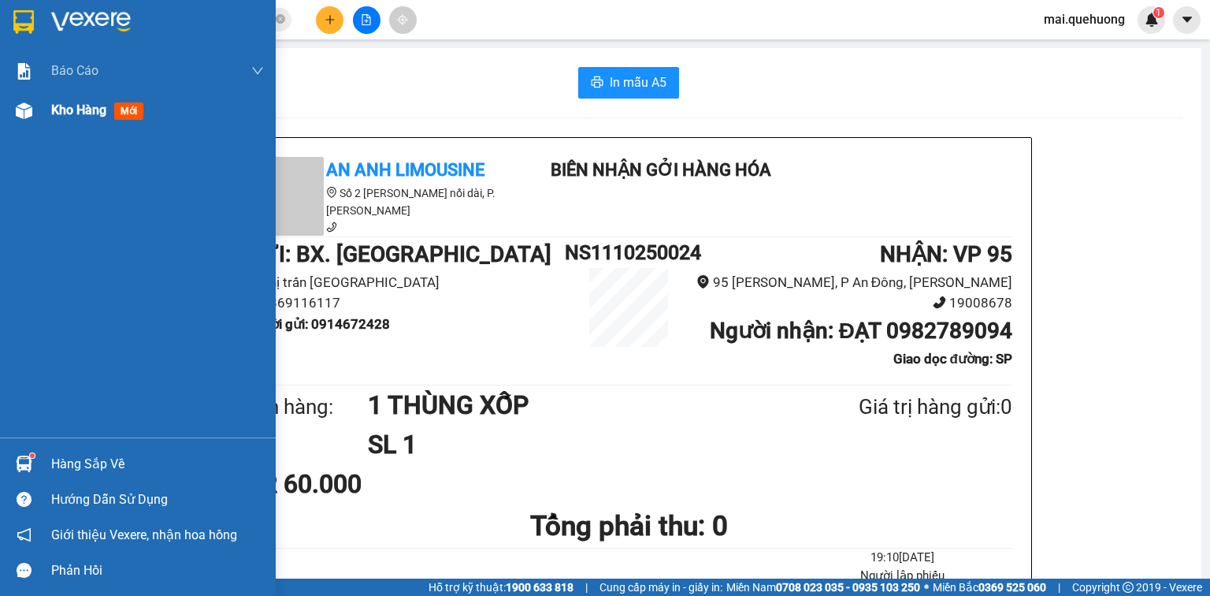
click at [74, 108] on span "Kho hàng" at bounding box center [78, 109] width 55 height 15
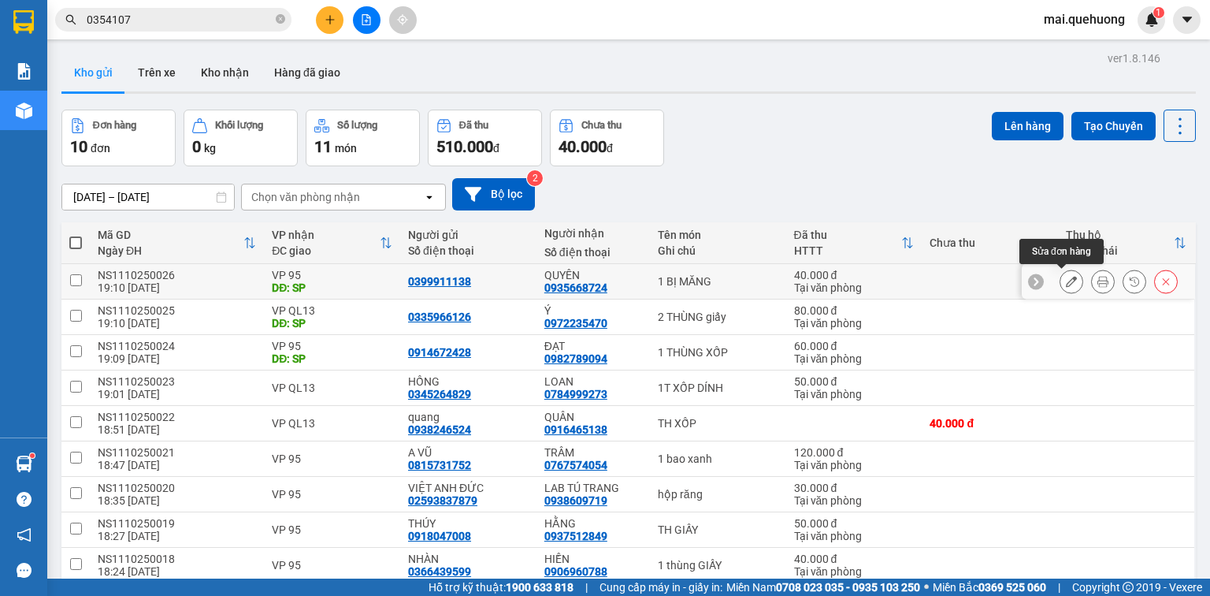
click at [1066, 280] on icon at bounding box center [1071, 281] width 11 height 11
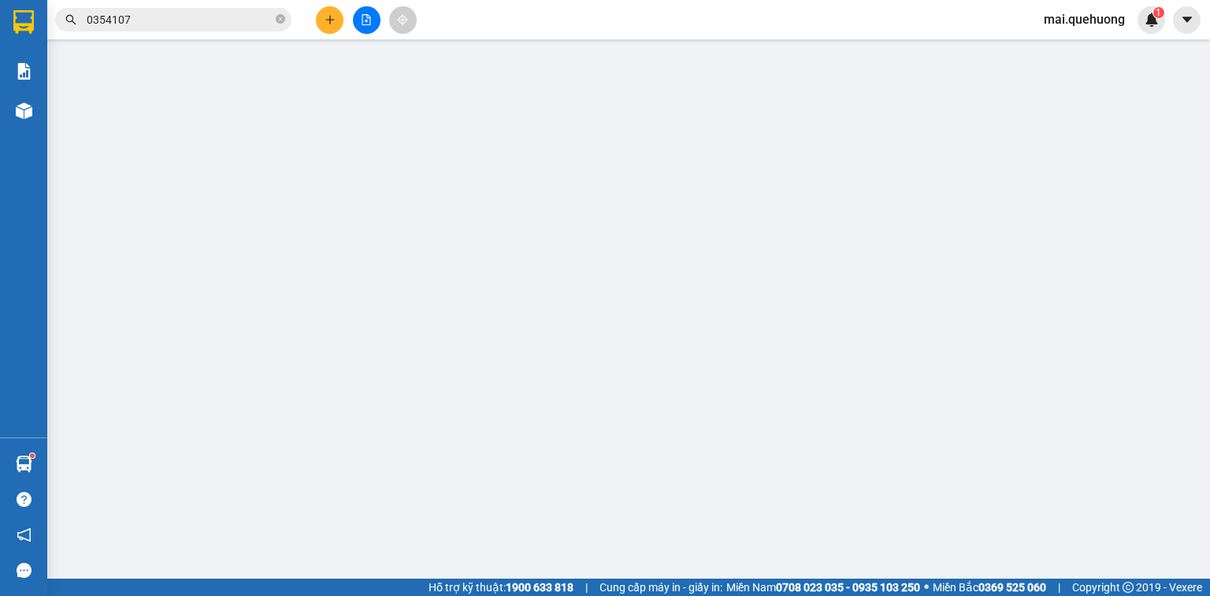
type input "0399911138"
type input "0935668724"
type input "QUYÊN"
type input "SP"
type input "0"
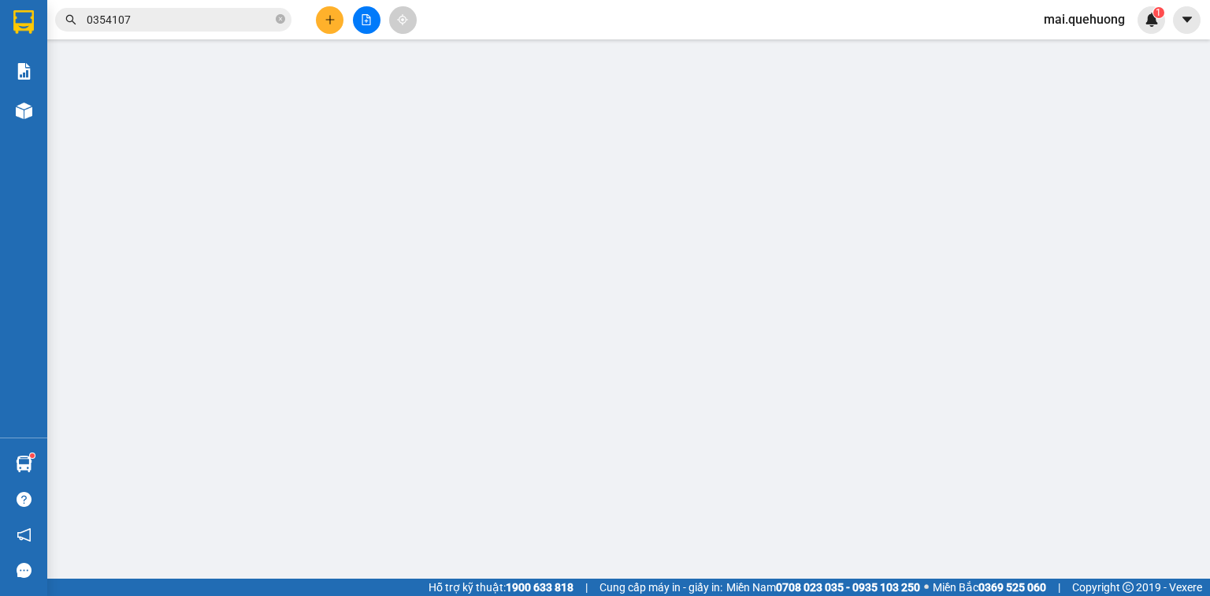
type input "40.000"
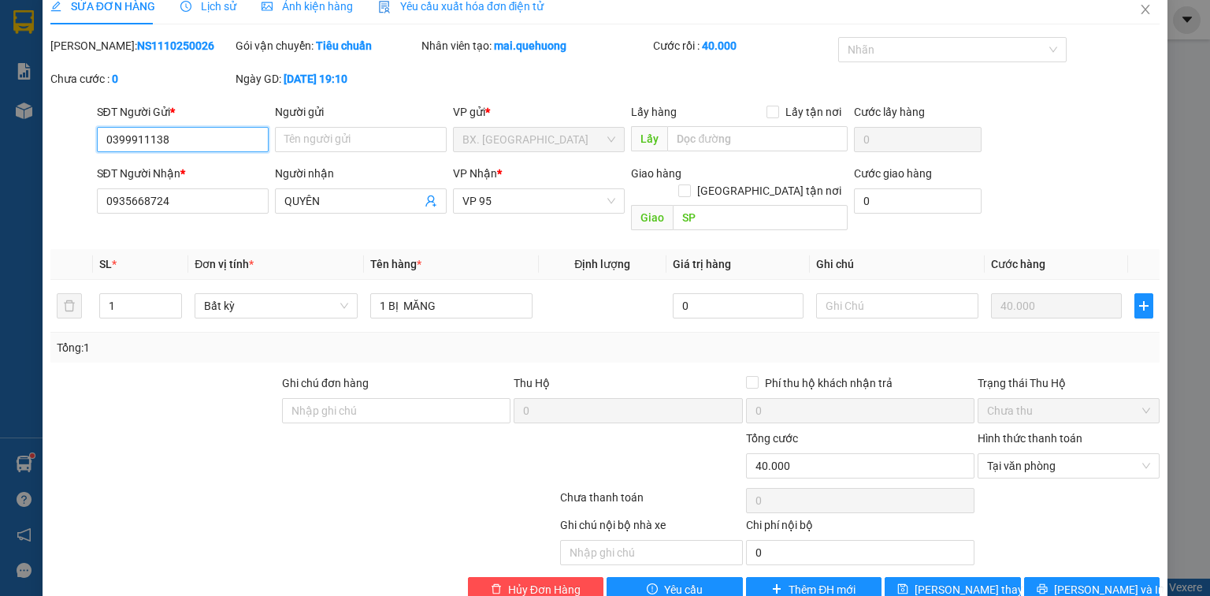
scroll to position [38, 0]
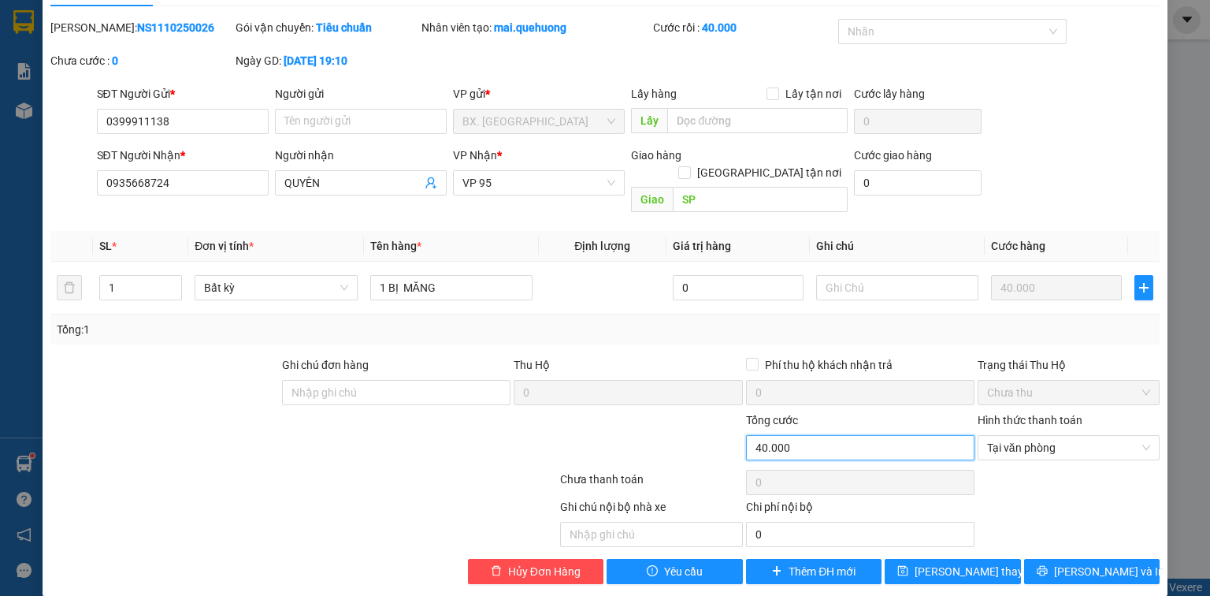
click at [823, 435] on input "40.000" at bounding box center [860, 447] width 228 height 25
click at [1138, 281] on icon "plus" at bounding box center [1144, 287] width 13 height 13
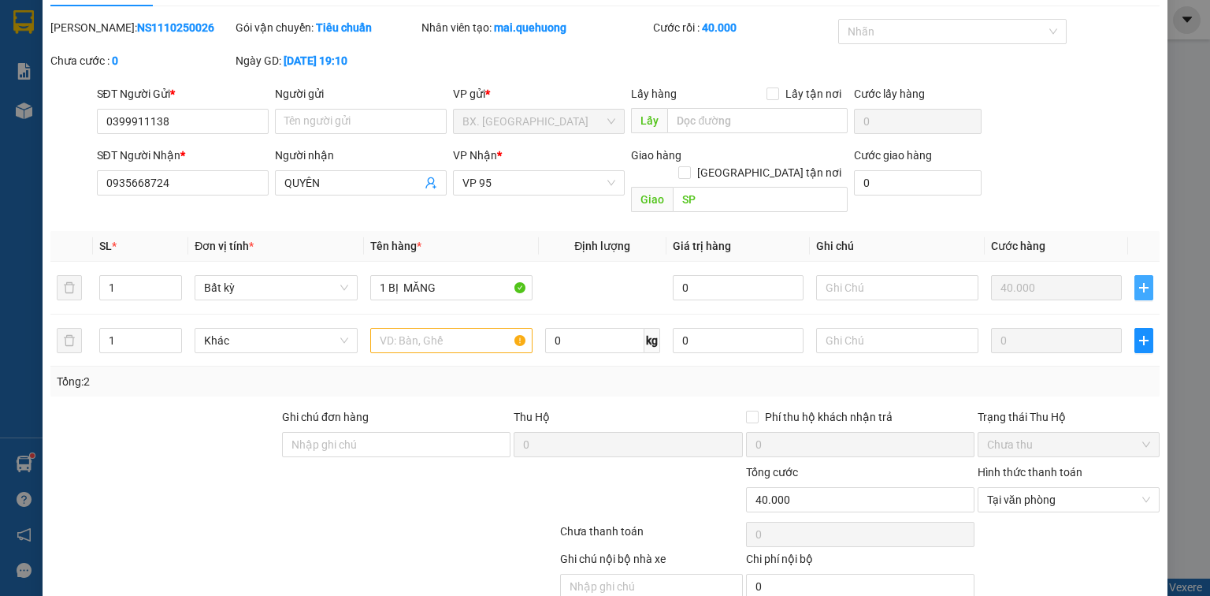
scroll to position [0, 0]
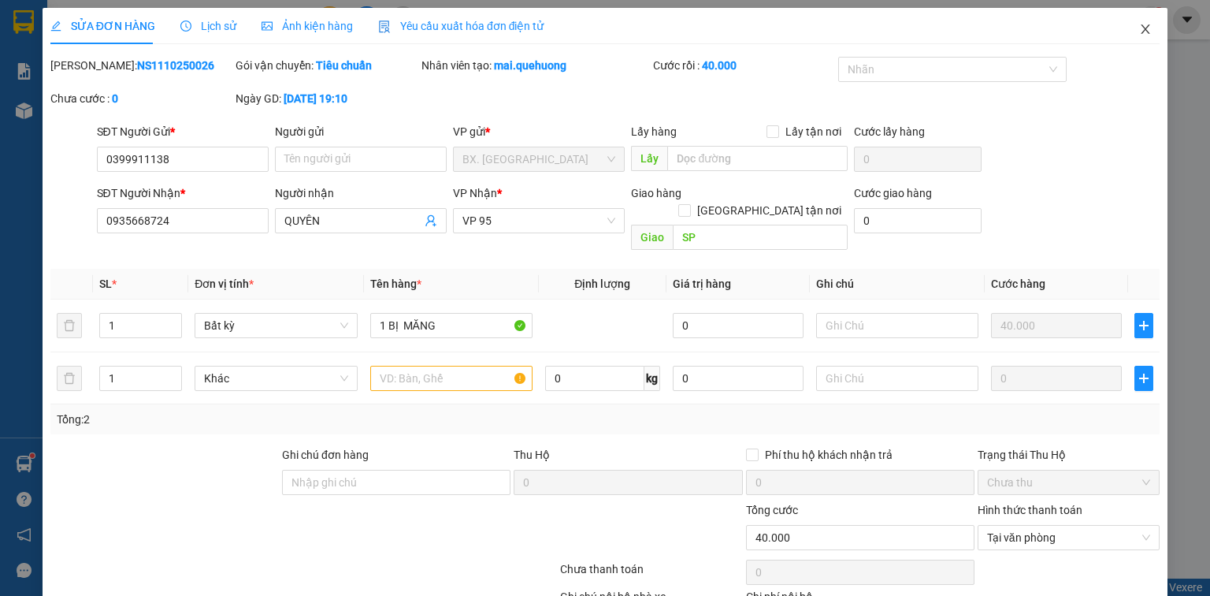
click at [1142, 28] on icon "close" at bounding box center [1146, 28] width 9 height 9
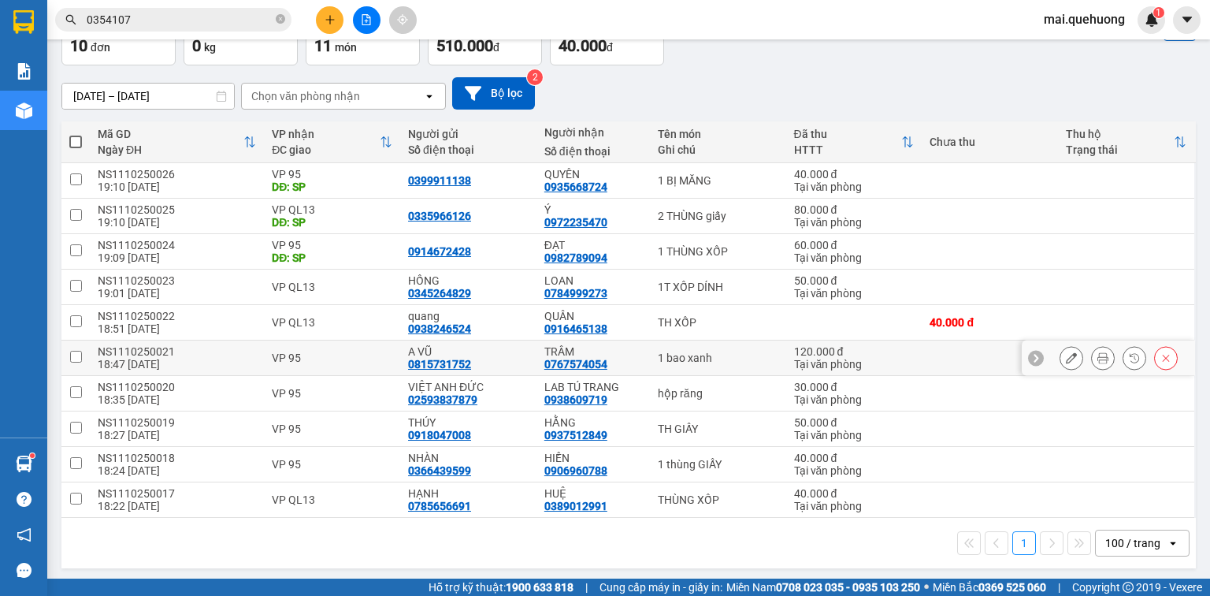
scroll to position [102, 0]
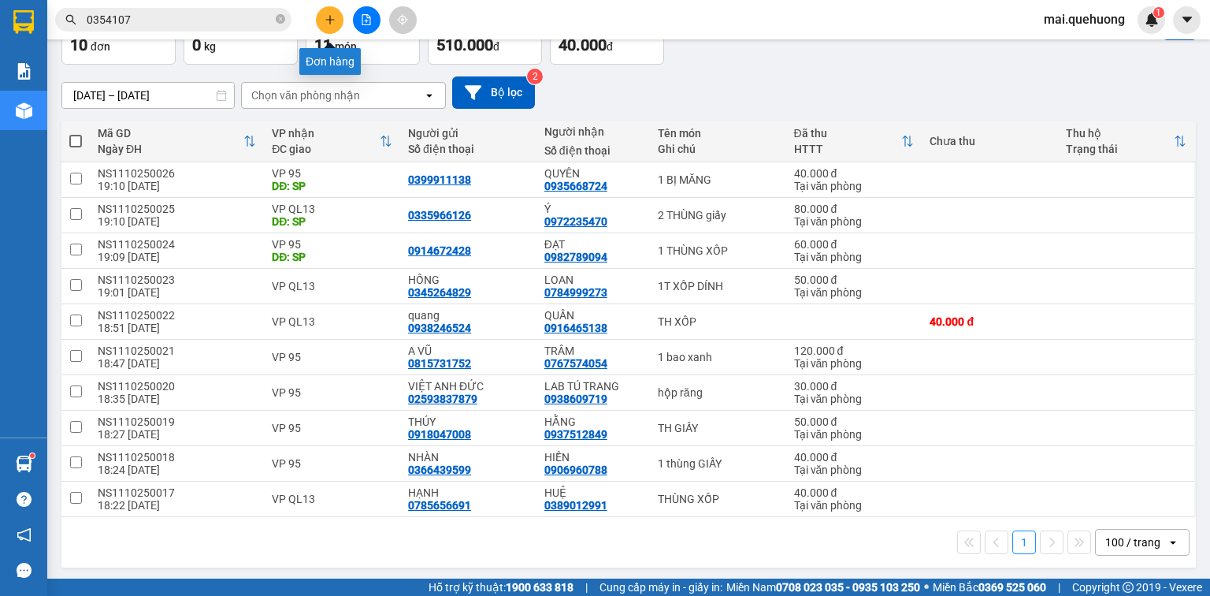
click at [332, 21] on icon "plus" at bounding box center [330, 19] width 11 height 11
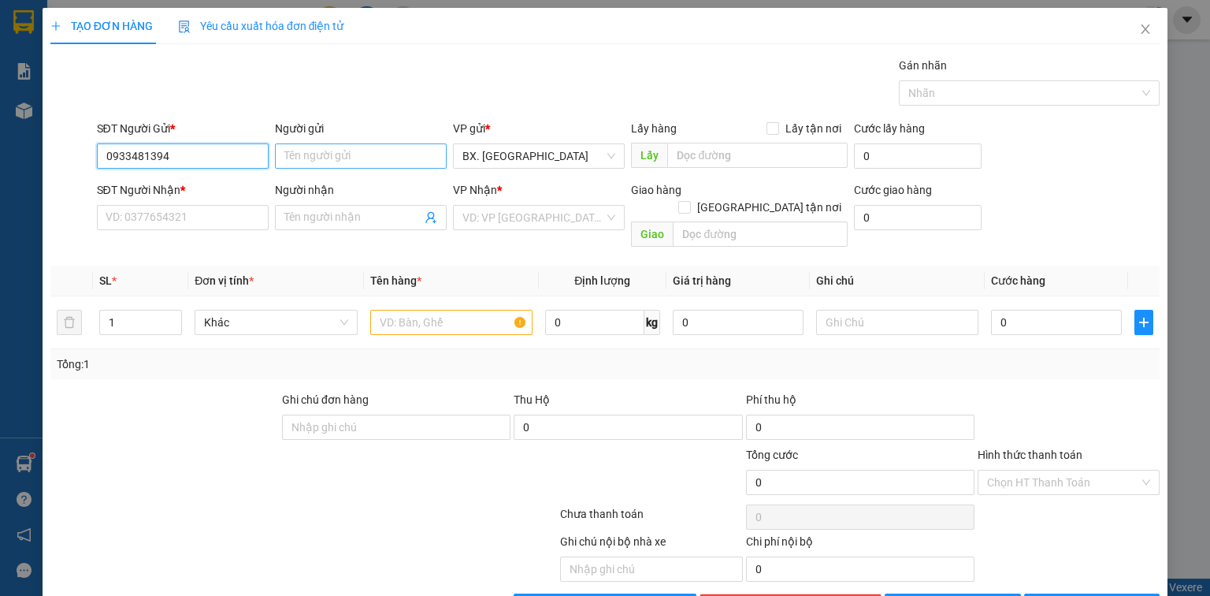
type input "0933481394"
click at [309, 151] on input "Người gửi" at bounding box center [361, 155] width 172 height 25
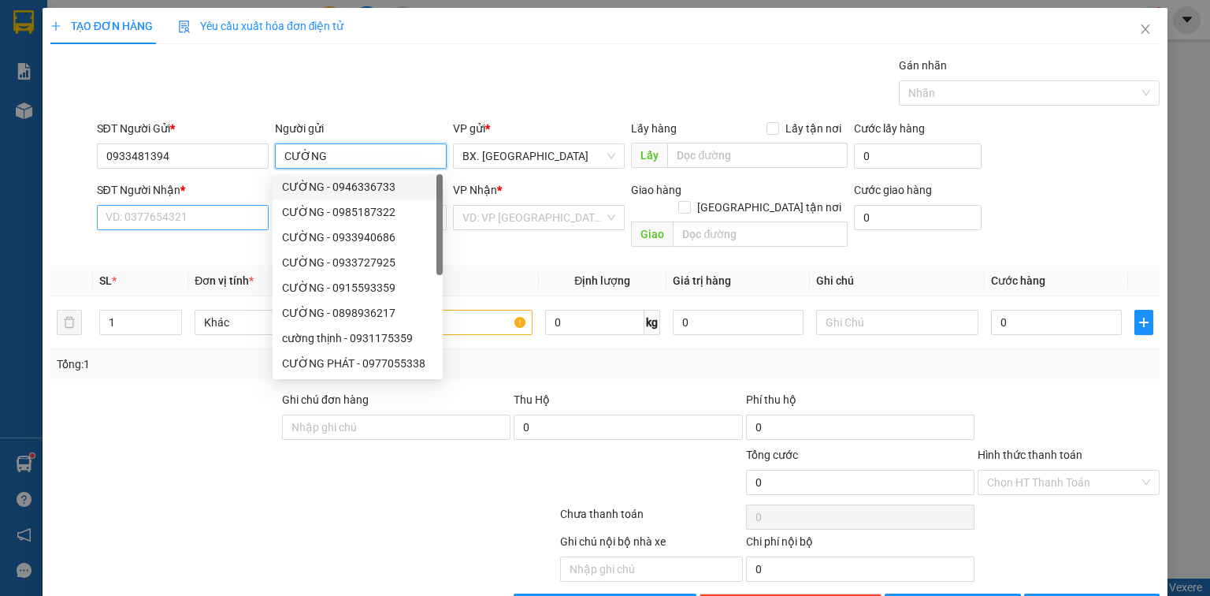
type input "CƯỜNG"
click at [227, 215] on input "SĐT Người Nhận *" at bounding box center [183, 217] width 172 height 25
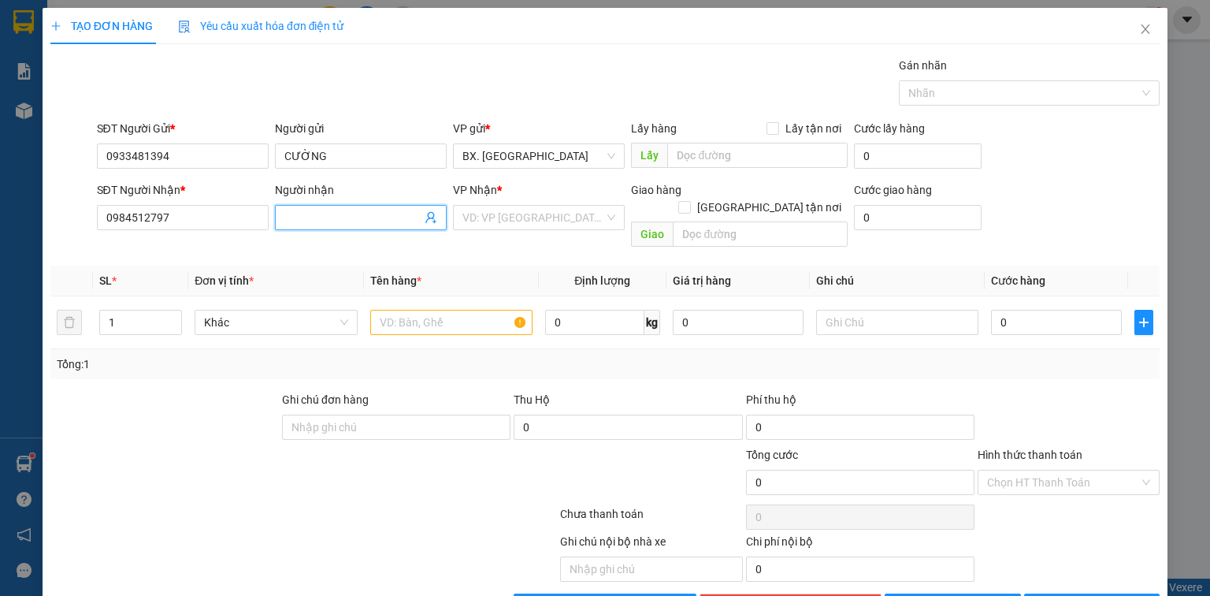
click at [336, 209] on input "Người nhận" at bounding box center [352, 217] width 137 height 17
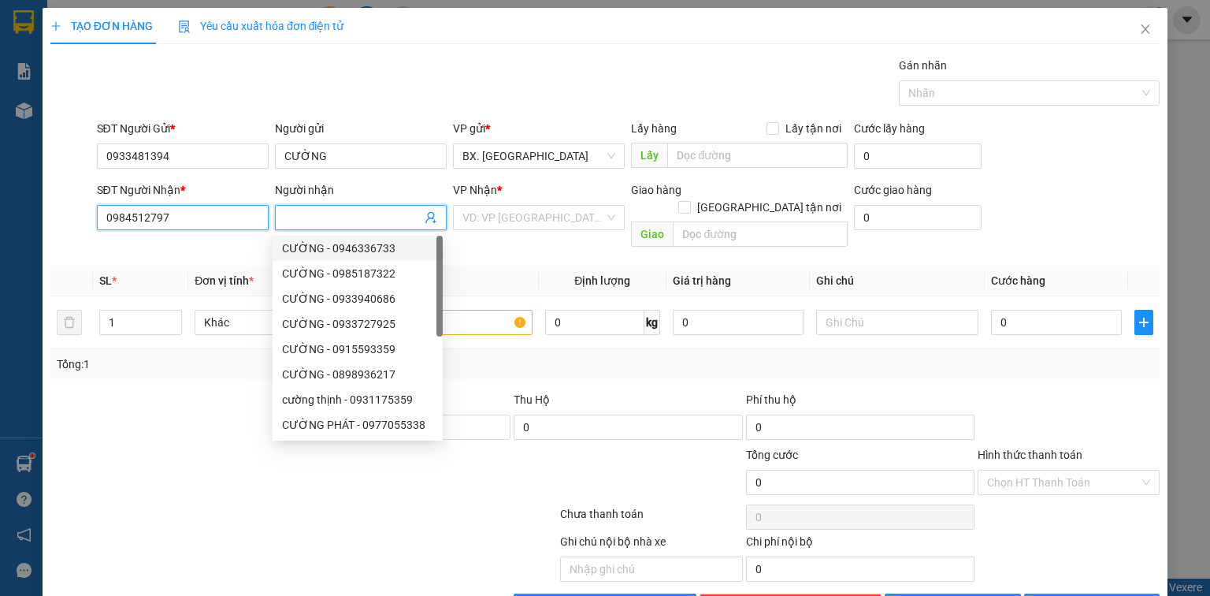
click at [170, 215] on input "0984512797" at bounding box center [183, 217] width 172 height 25
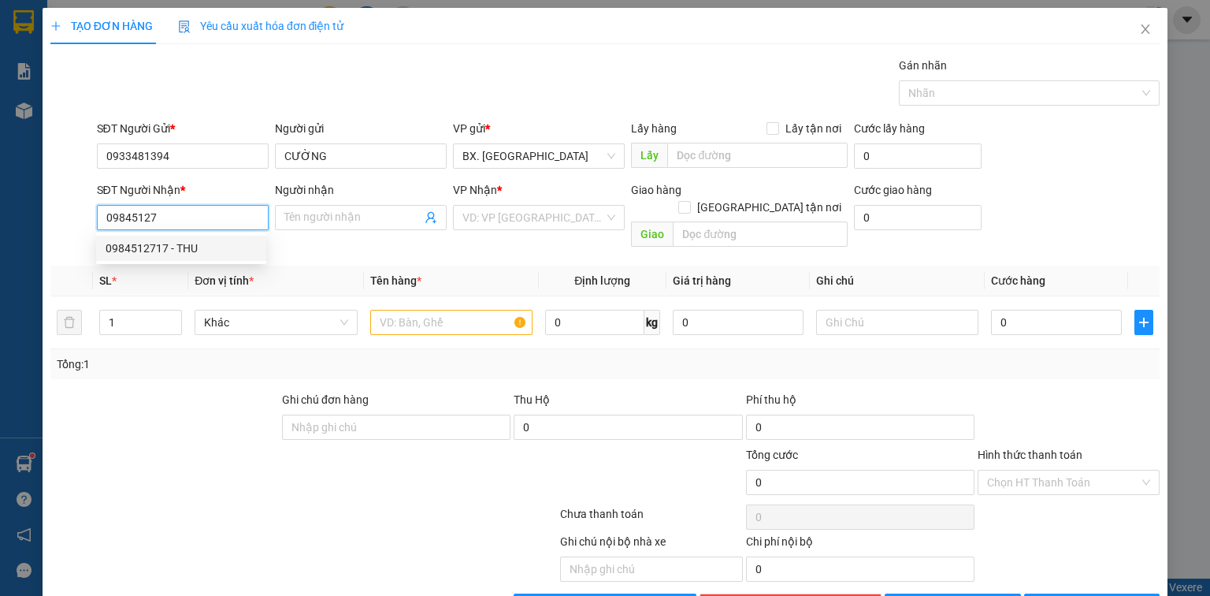
click at [167, 249] on div "0984512717 - THU" at bounding box center [181, 248] width 151 height 17
type input "0984512717"
type input "THU"
type input "20.000"
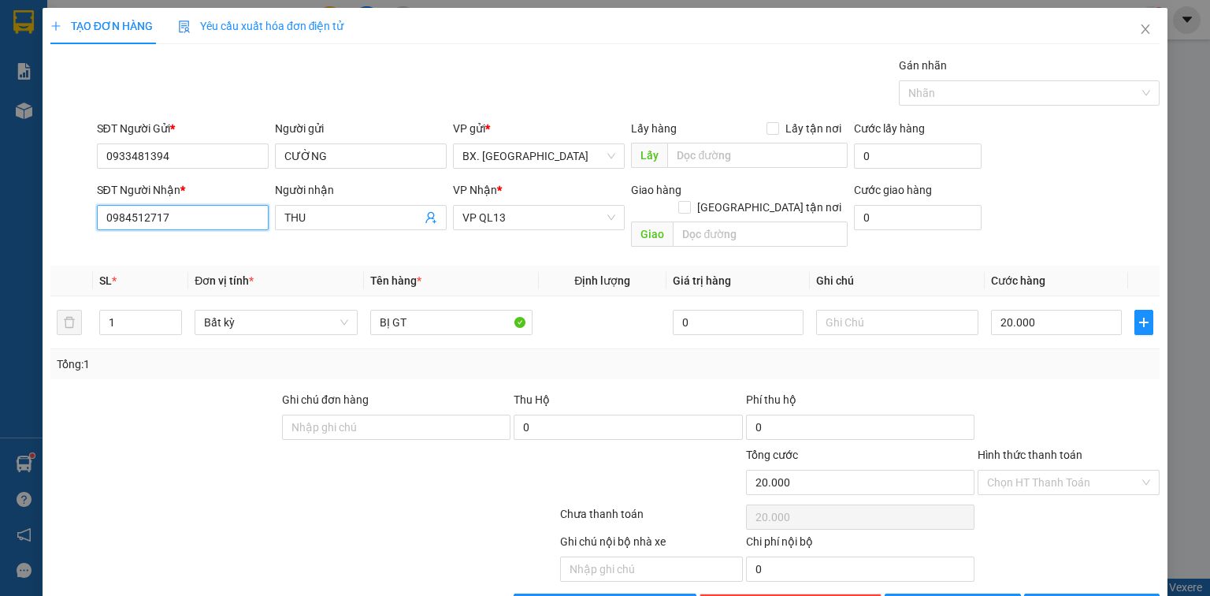
click at [159, 217] on input "0984512717" at bounding box center [183, 217] width 172 height 25
type input "0984512797"
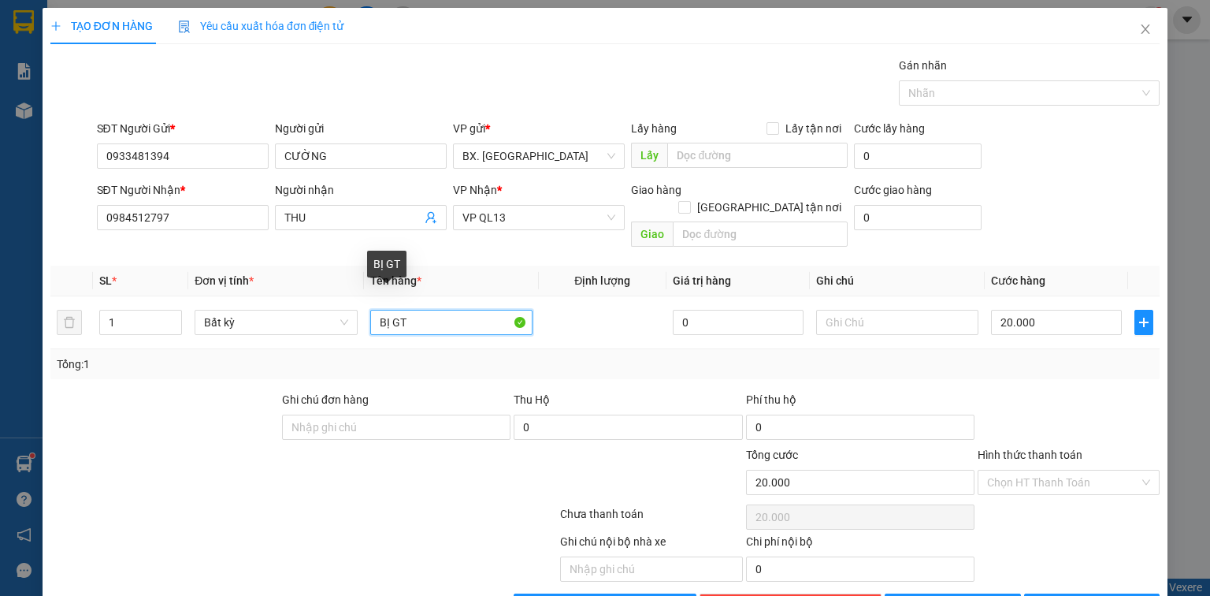
drag, startPoint x: 454, startPoint y: 305, endPoint x: 308, endPoint y: 332, distance: 148.3
click at [308, 332] on div "SL * Đơn vị tính * Tên hàng * Định lượng Giá trị hàng Ghi chú Cước hàng 1 Bất k…" at bounding box center [604, 322] width 1109 height 113
type input "TH XỐP"
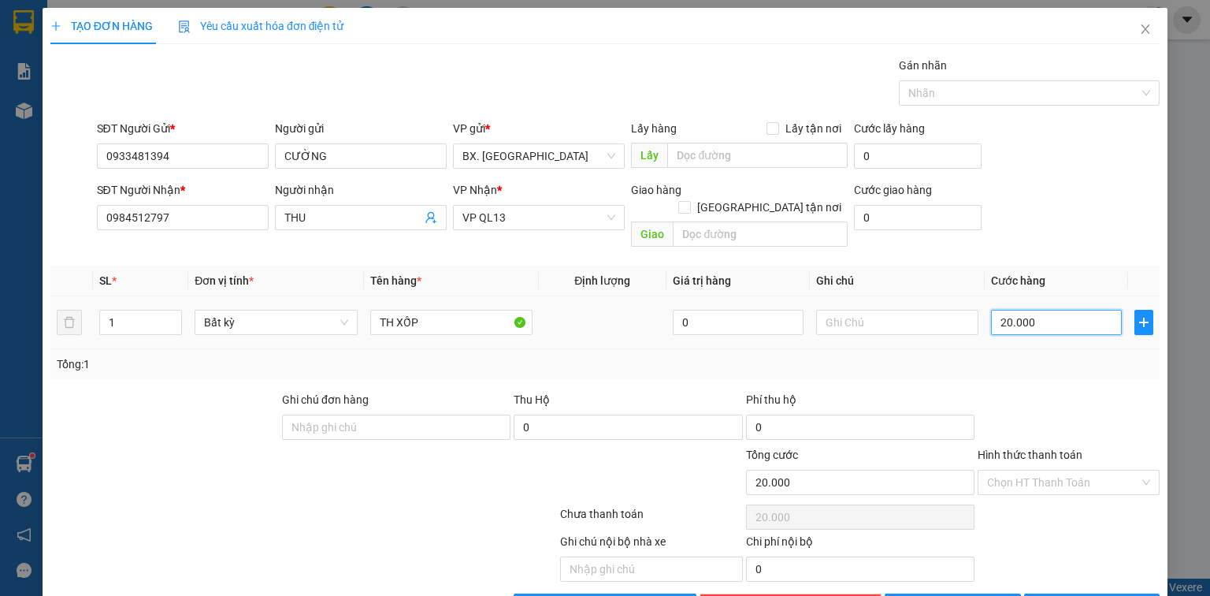
click at [1002, 310] on input "20.000" at bounding box center [1056, 322] width 131 height 25
type input "5"
type input "50"
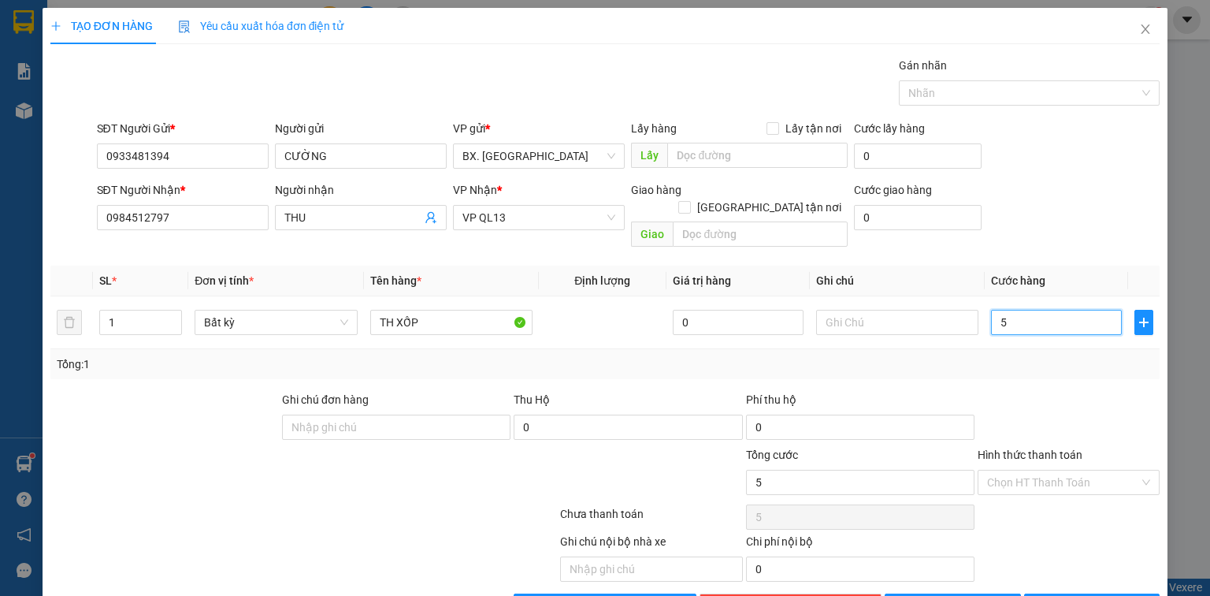
type input "50"
type input "50.000"
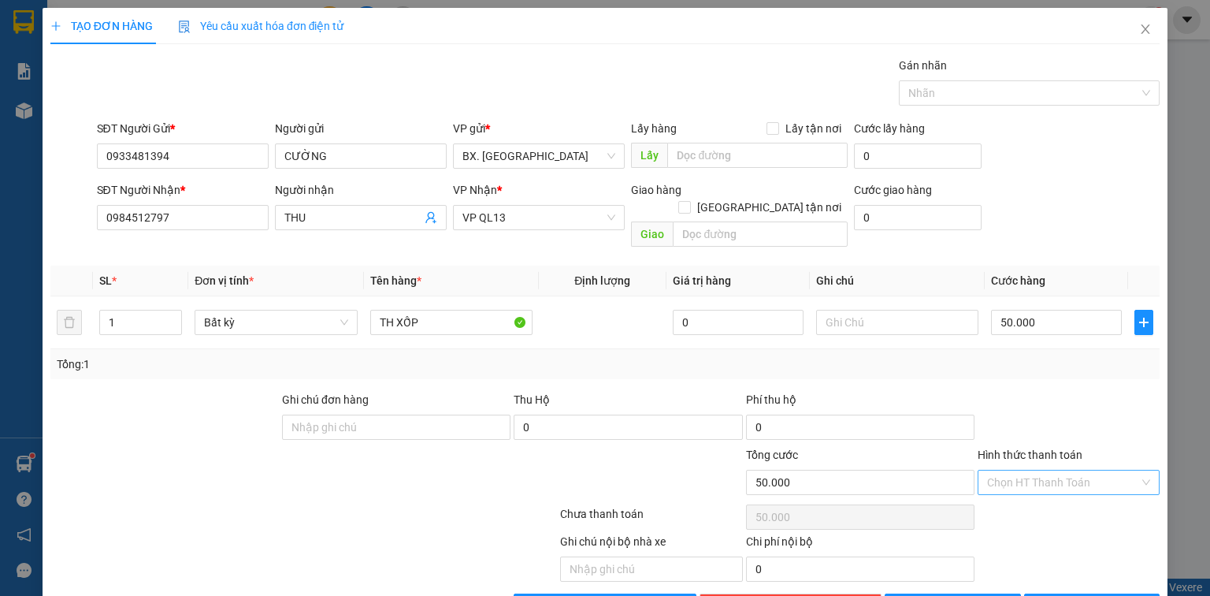
click at [1046, 470] on input "Hình thức thanh toán" at bounding box center [1063, 482] width 152 height 24
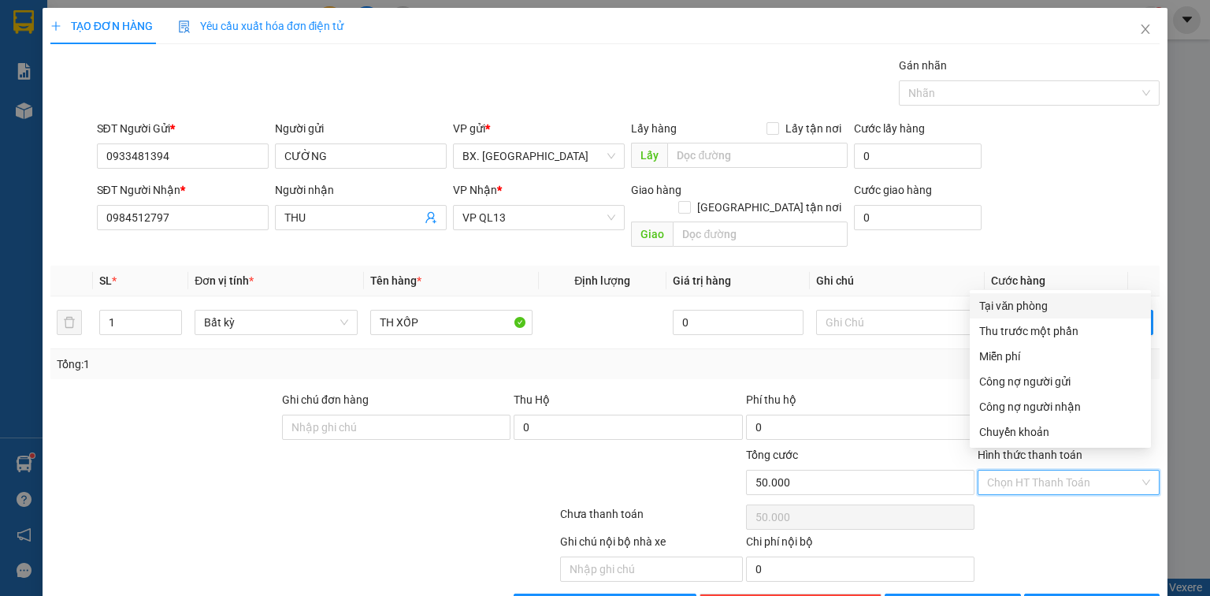
click at [1023, 299] on div "Tại văn phòng" at bounding box center [1060, 305] width 162 height 17
type input "0"
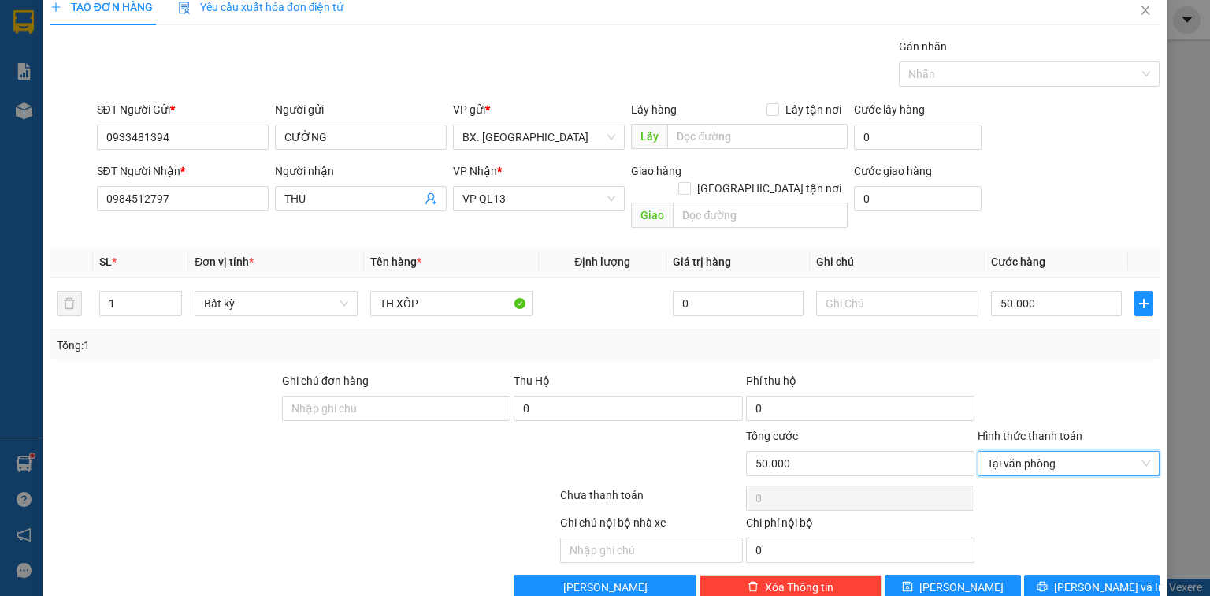
scroll to position [35, 0]
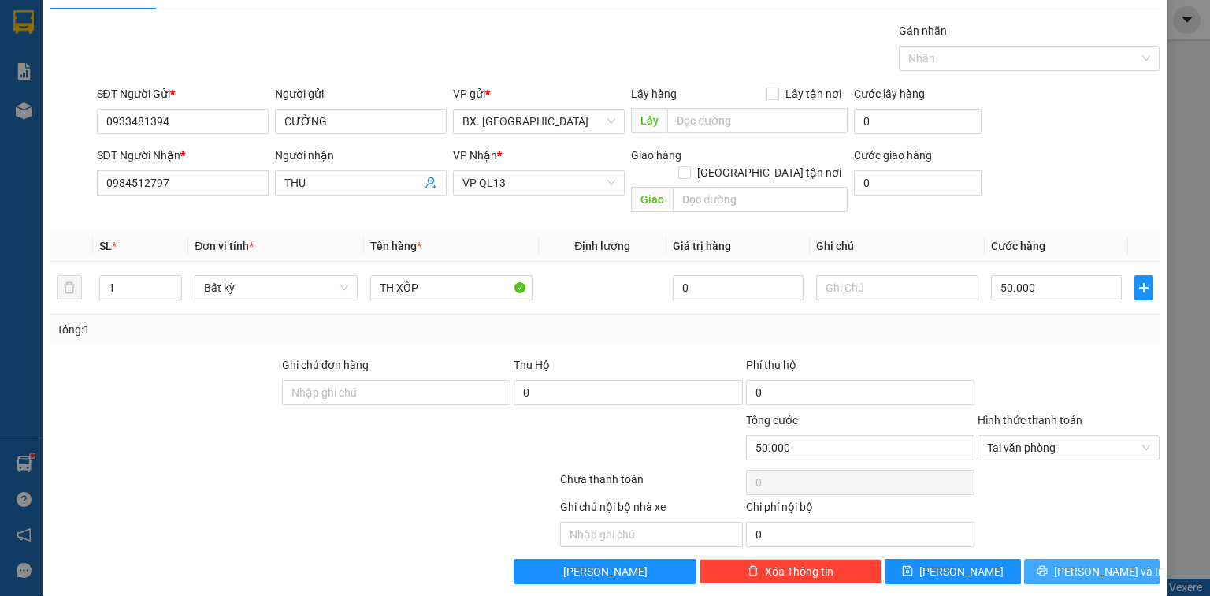
click at [1090, 563] on span "[PERSON_NAME] và In" at bounding box center [1109, 571] width 110 height 17
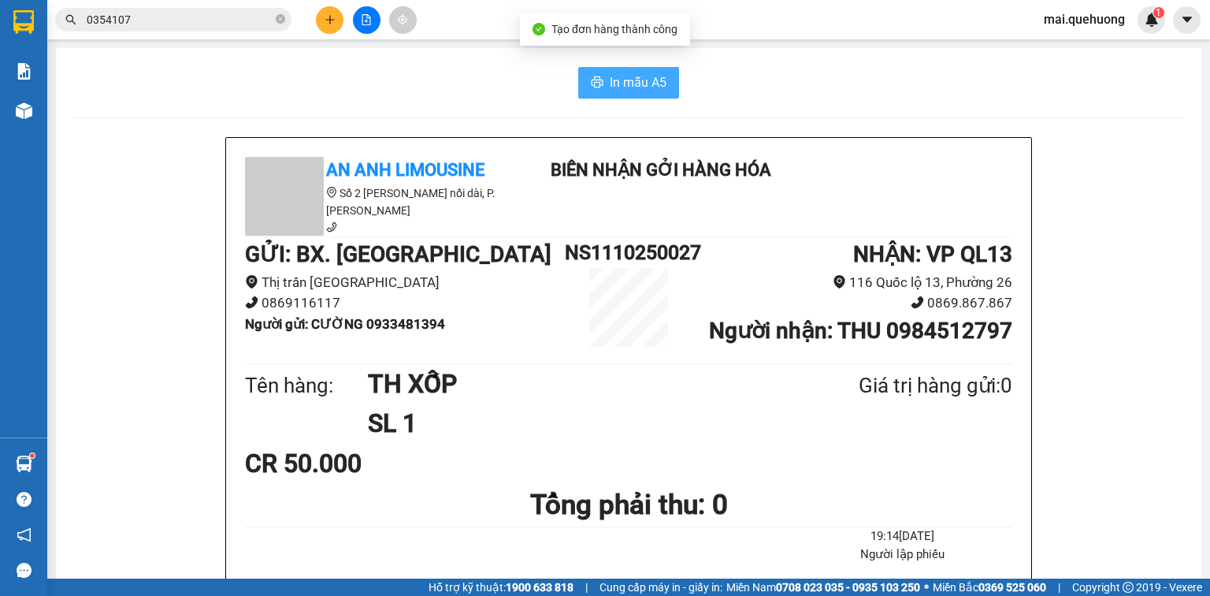
click at [655, 81] on span "In mẫu A5" at bounding box center [638, 82] width 57 height 20
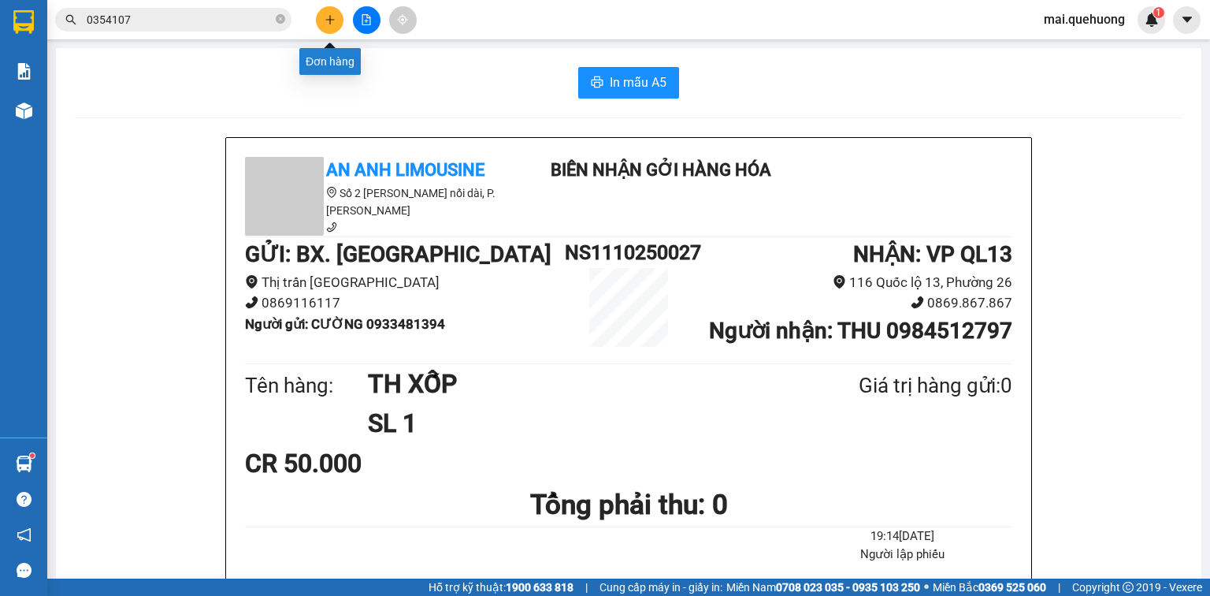
click at [329, 18] on icon "plus" at bounding box center [330, 19] width 11 height 11
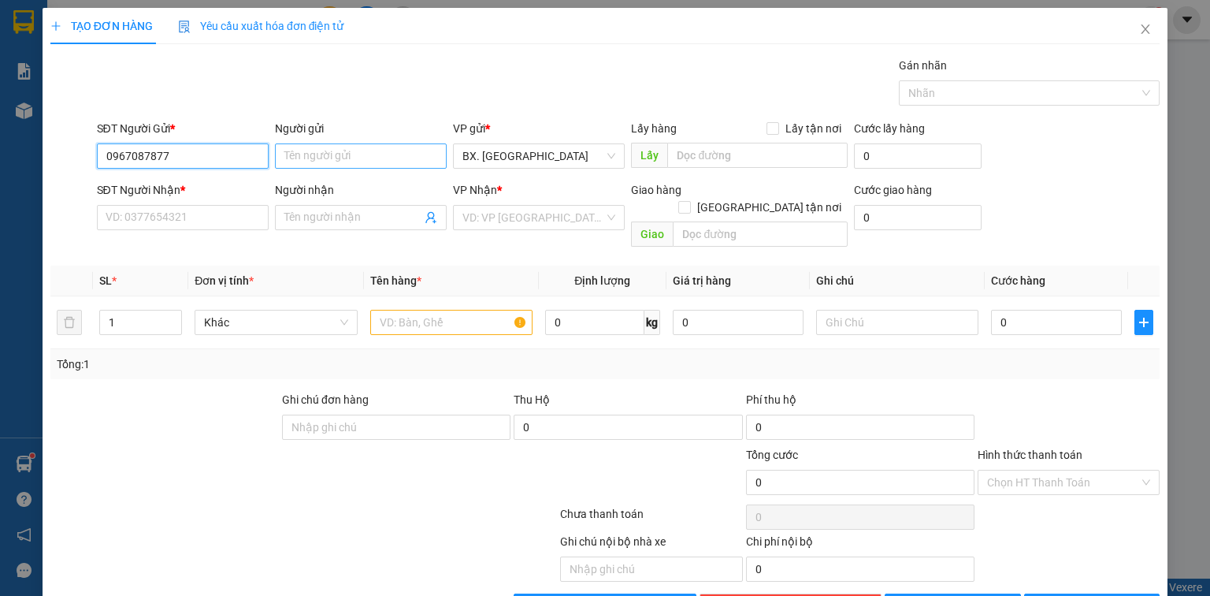
type input "0967087877"
click at [397, 154] on input "Người gửi" at bounding box center [361, 155] width 172 height 25
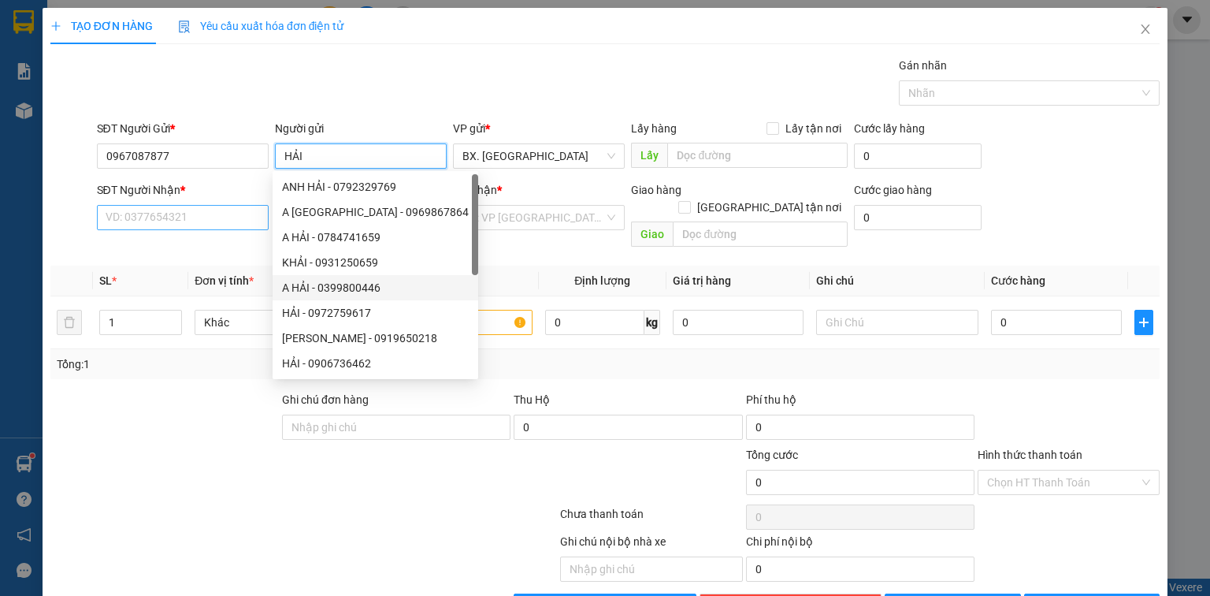
type input "HẢI"
click at [228, 207] on input "SĐT Người Nhận *" at bounding box center [183, 217] width 172 height 25
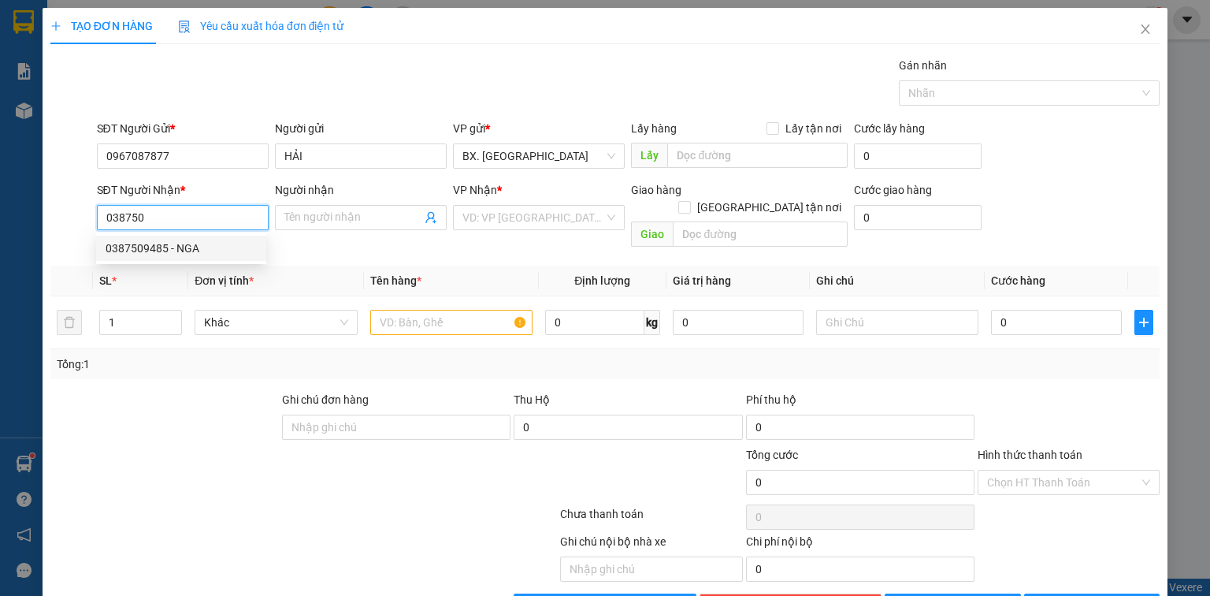
click at [196, 250] on div "0387509485 - NGA" at bounding box center [181, 248] width 151 height 17
type input "0387509485"
type input "NGA"
type input "40.000"
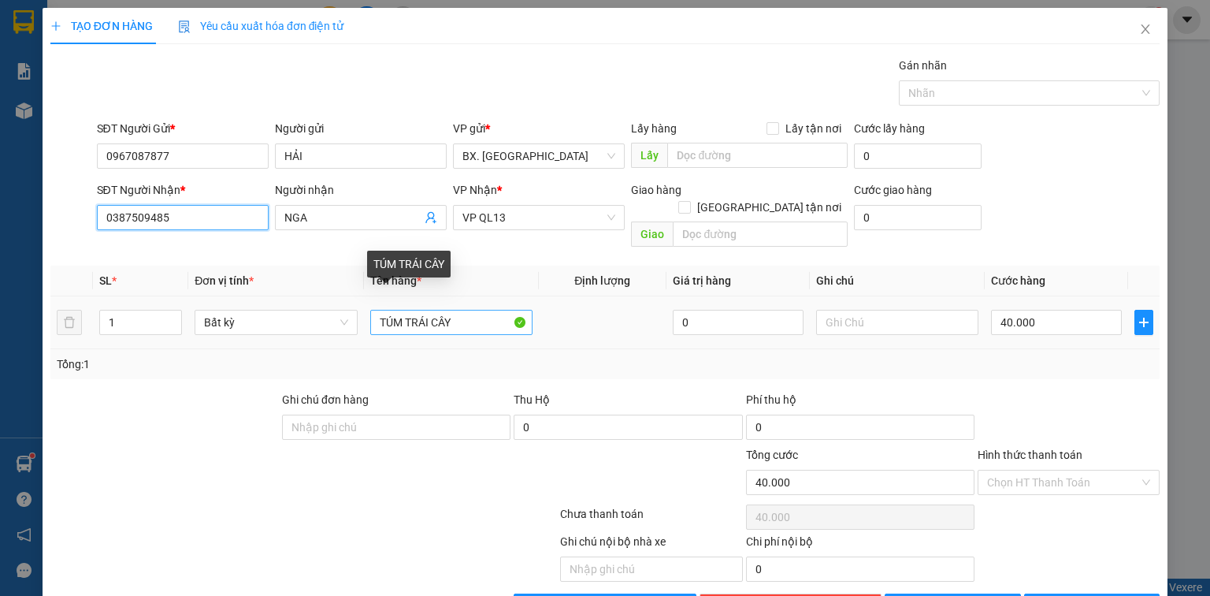
type input "0387509485"
drag, startPoint x: 460, startPoint y: 304, endPoint x: 269, endPoint y: 324, distance: 191.7
click at [266, 334] on div "SL * Đơn vị tính * Tên hàng * Định lượng Giá trị hàng Ghi chú Cước hàng 1 Bất k…" at bounding box center [604, 322] width 1109 height 113
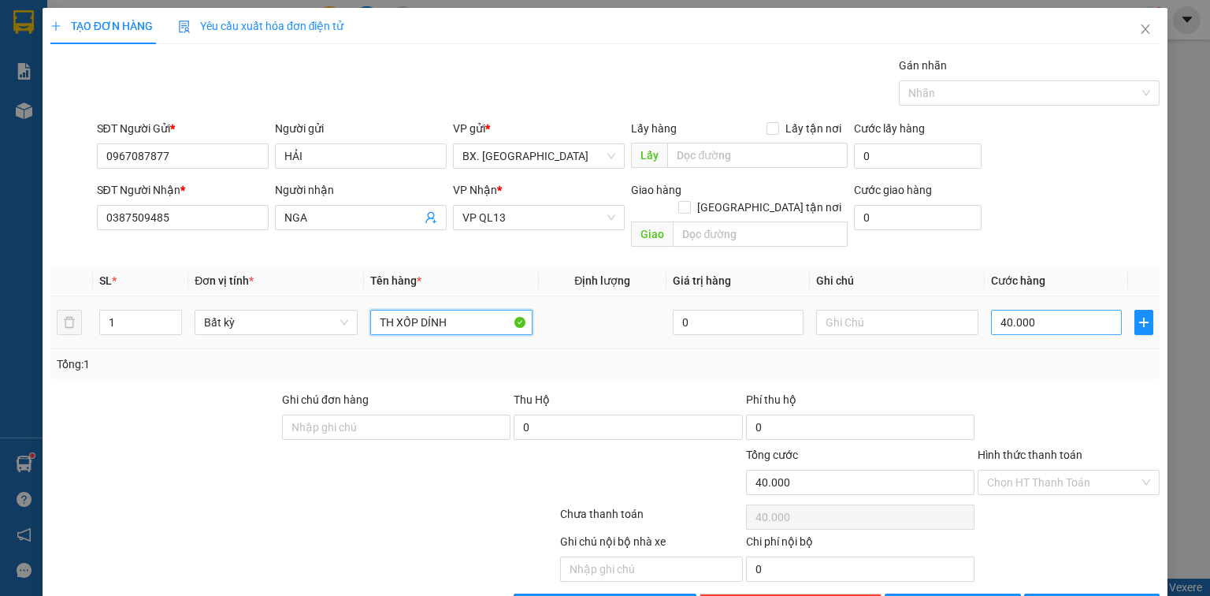
type input "TH XỐP DÍNH"
click at [993, 310] on input "40.000" at bounding box center [1056, 322] width 131 height 25
type input "5"
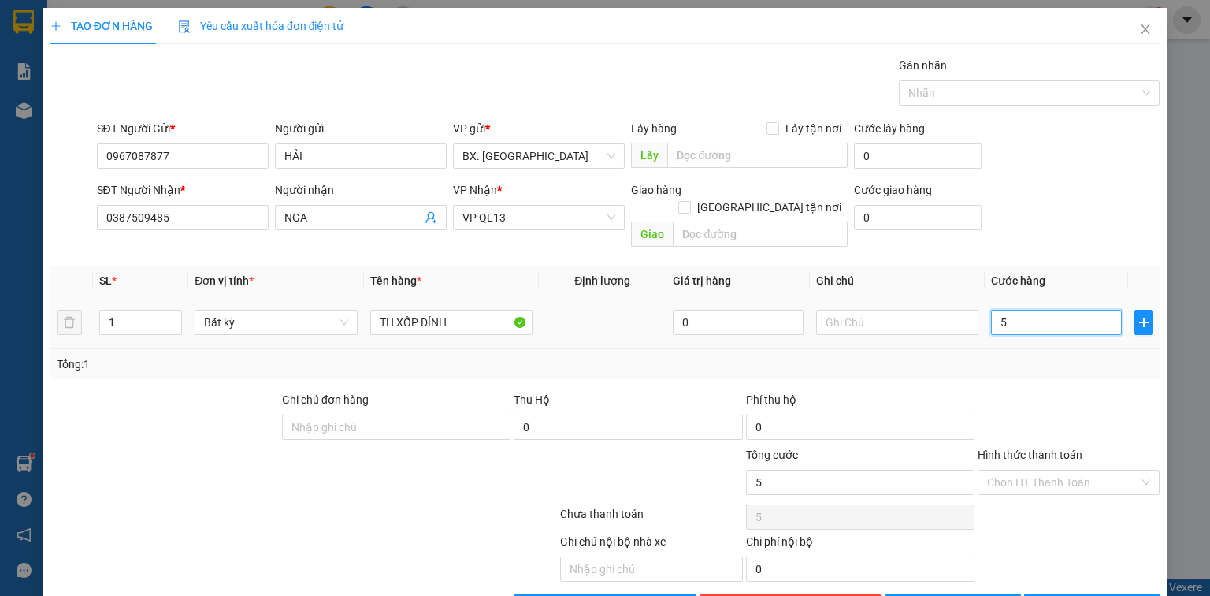
type input "50"
type input "50.000"
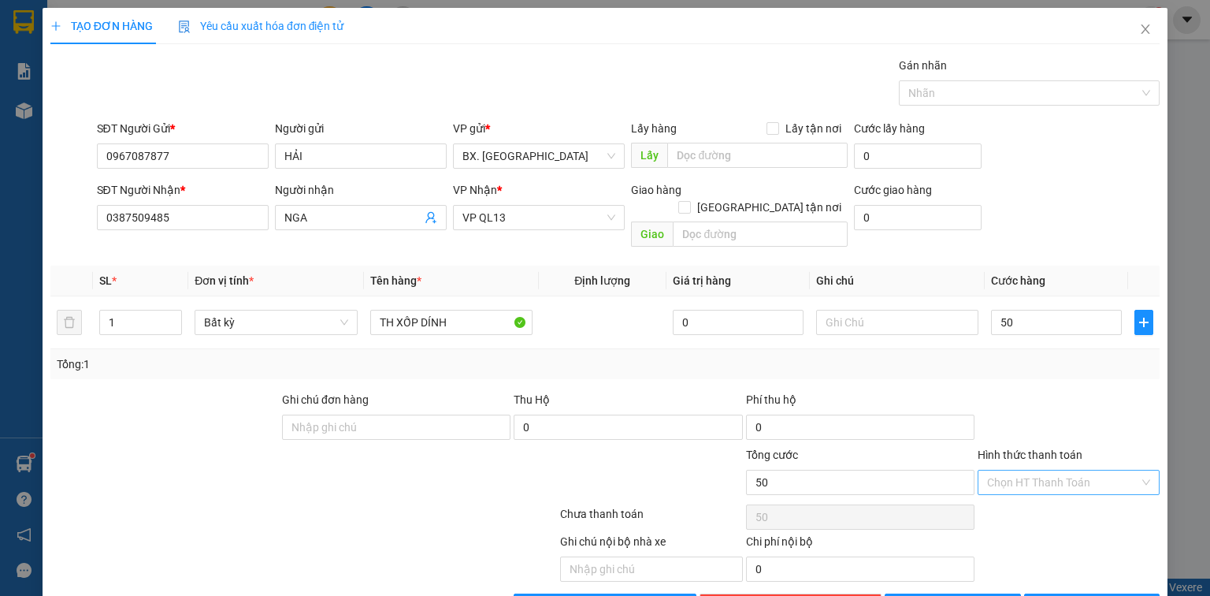
type input "50.000"
click at [1016, 470] on input "Hình thức thanh toán" at bounding box center [1063, 482] width 152 height 24
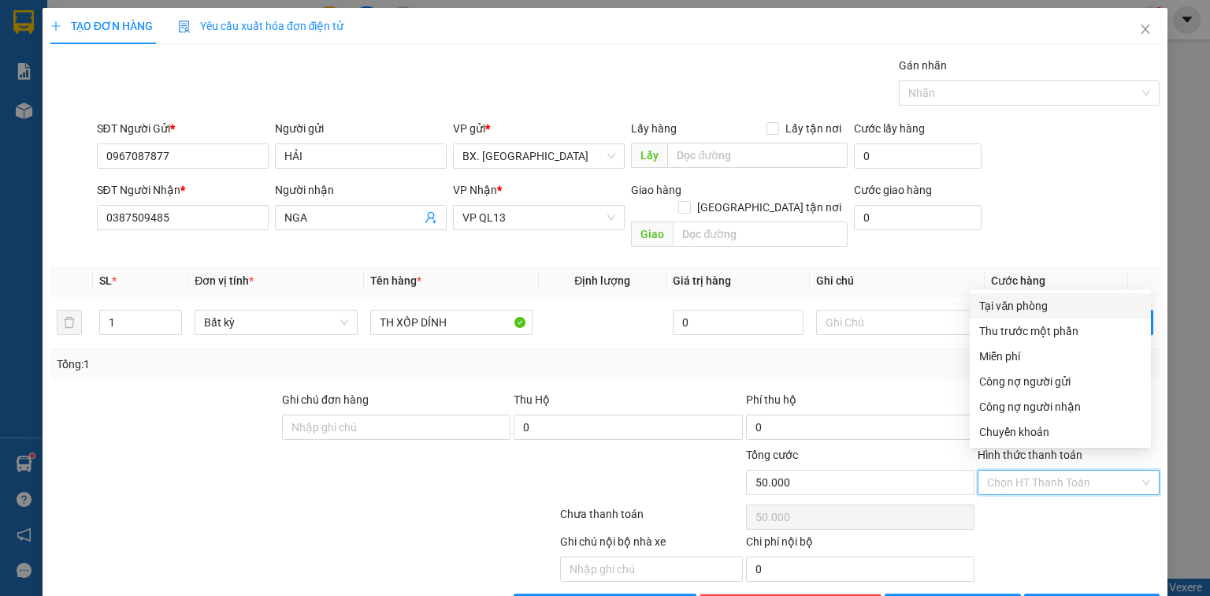
click at [1006, 304] on div "Tại văn phòng" at bounding box center [1060, 305] width 162 height 17
type input "0"
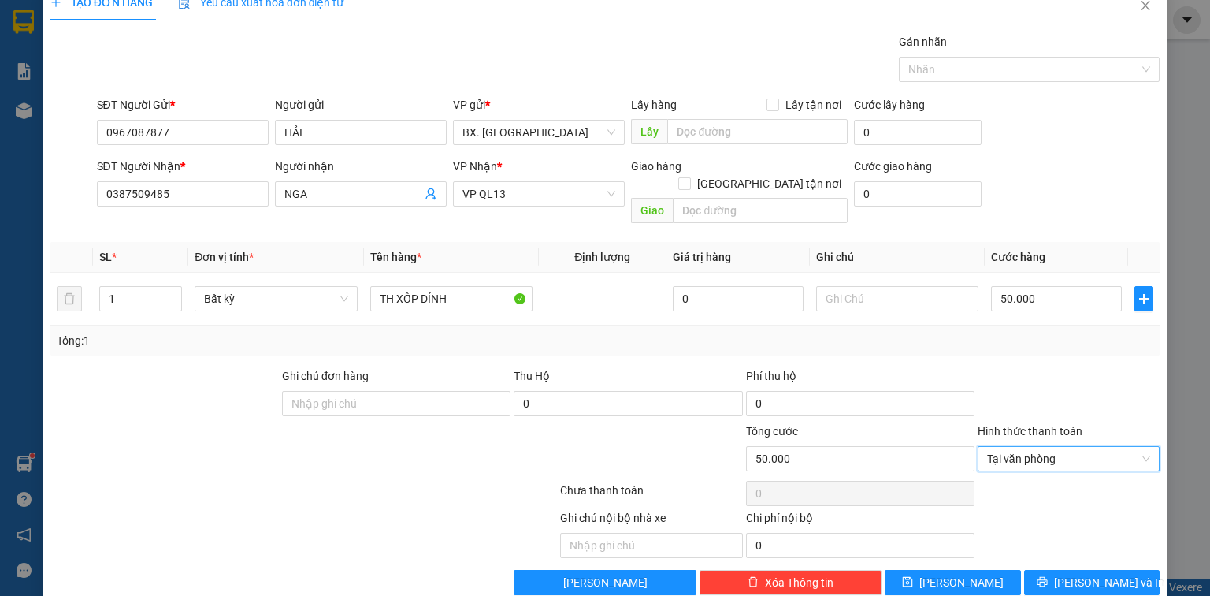
scroll to position [35, 0]
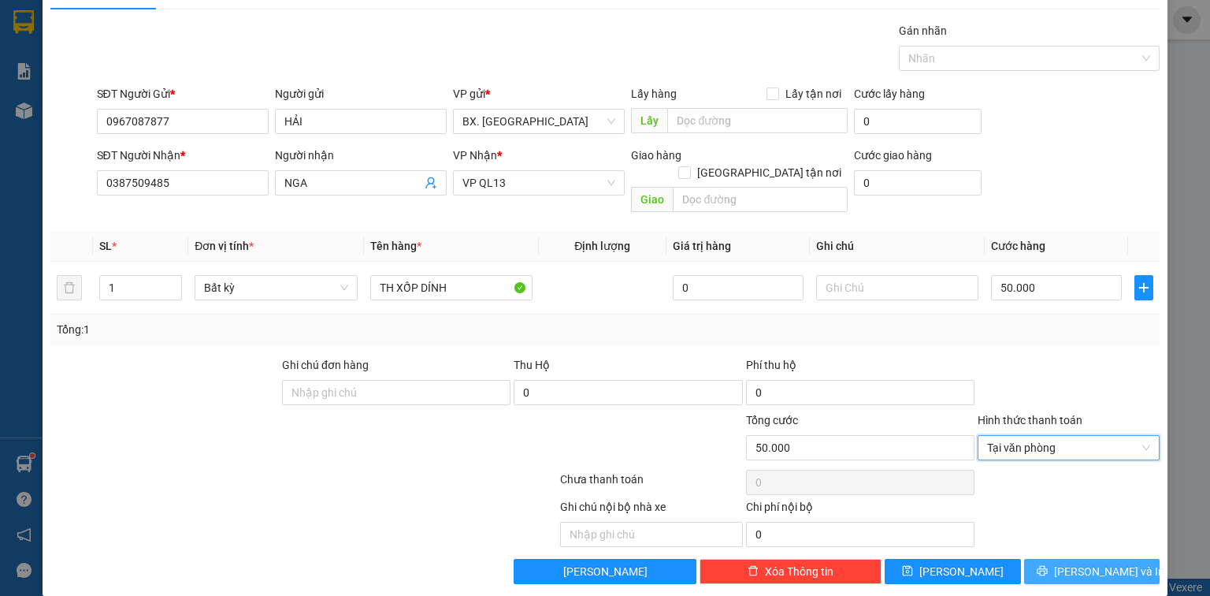
click at [1073, 563] on span "[PERSON_NAME] và In" at bounding box center [1109, 571] width 110 height 17
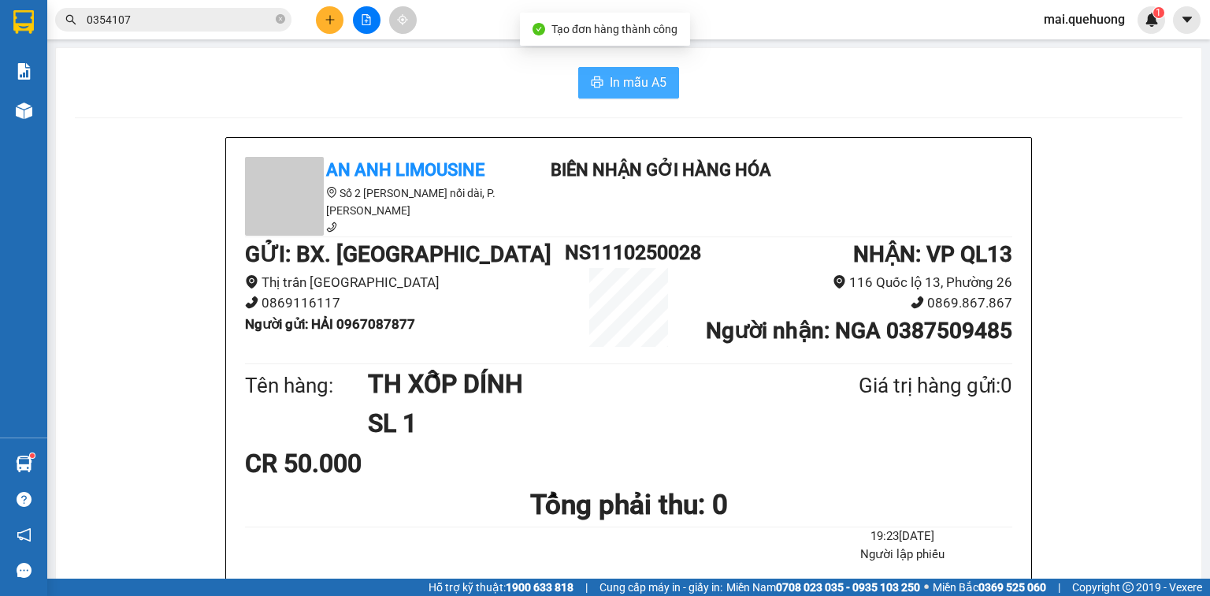
click at [624, 85] on span "In mẫu A5" at bounding box center [638, 82] width 57 height 20
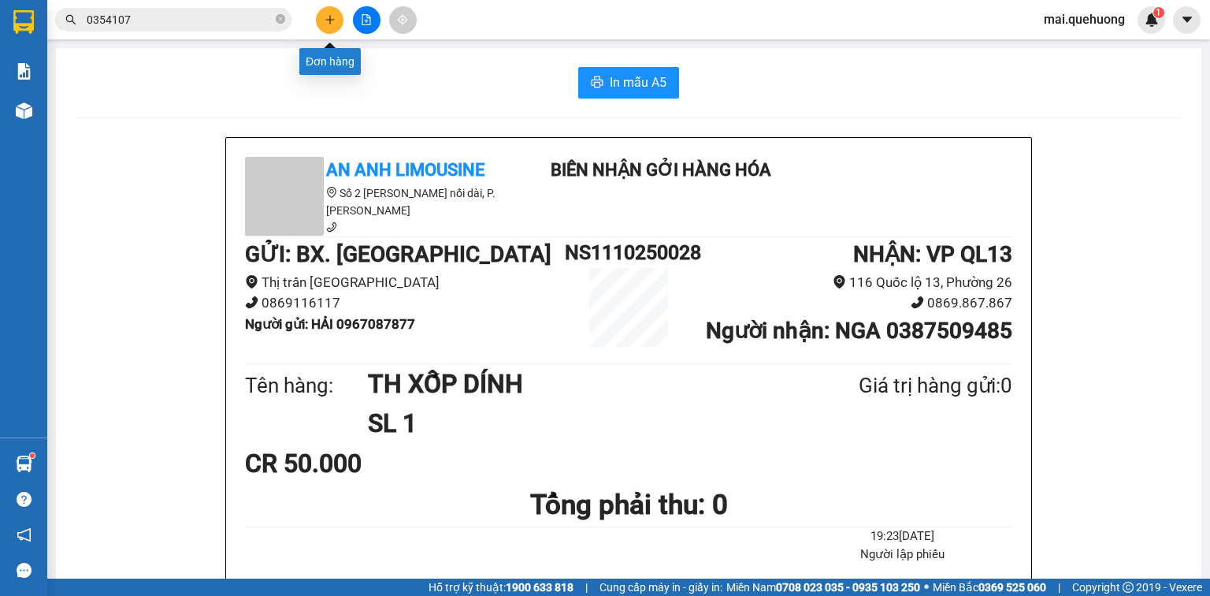
click at [332, 17] on icon "plus" at bounding box center [330, 19] width 11 height 11
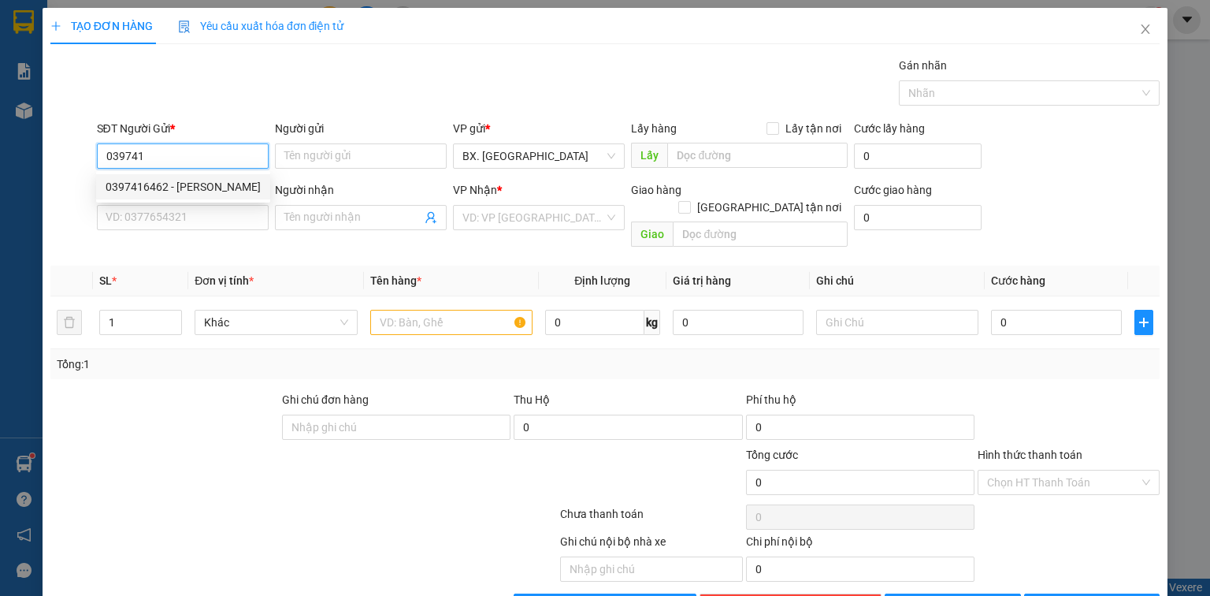
click at [166, 186] on div "0397416462 - KHÁNH" at bounding box center [183, 186] width 155 height 17
type input "0397416462"
type input "KHÁNH"
type input "0345409939"
type input "CHI"
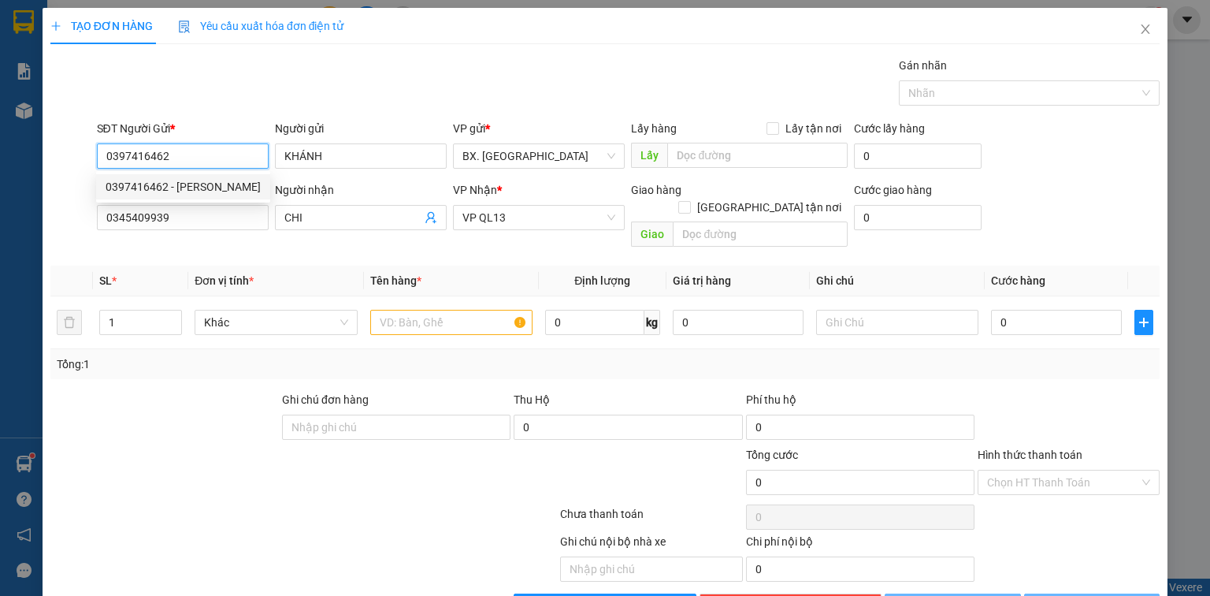
type input "70.000"
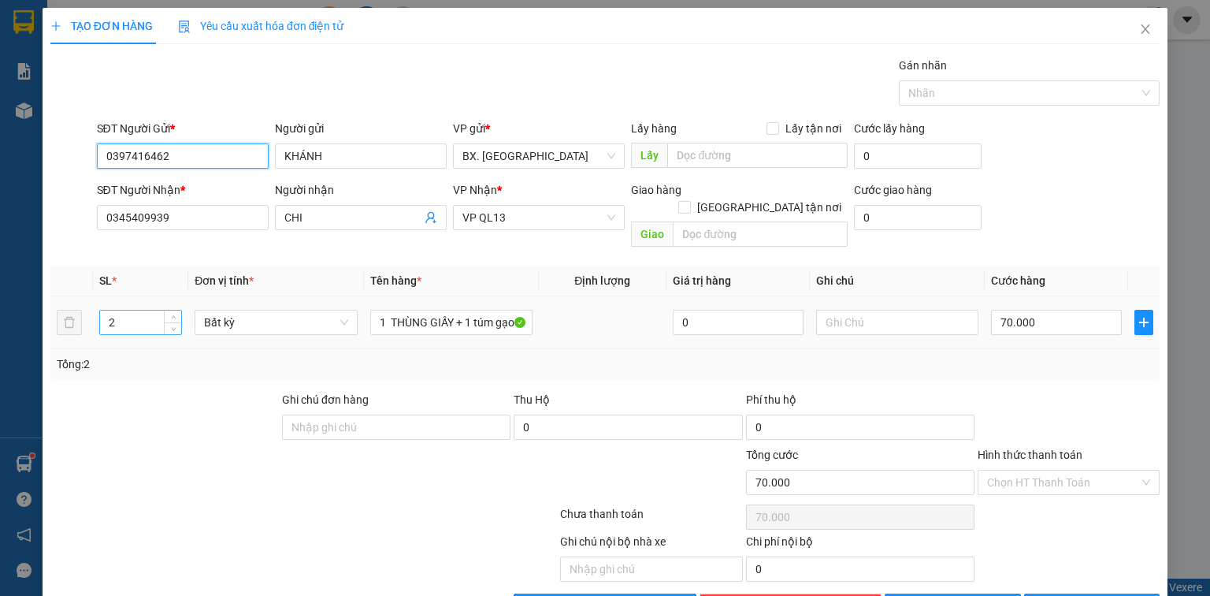
type input "0397416462"
drag, startPoint x: 120, startPoint y: 308, endPoint x: 97, endPoint y: 317, distance: 24.7
click at [97, 317] on td "2" at bounding box center [140, 322] width 95 height 53
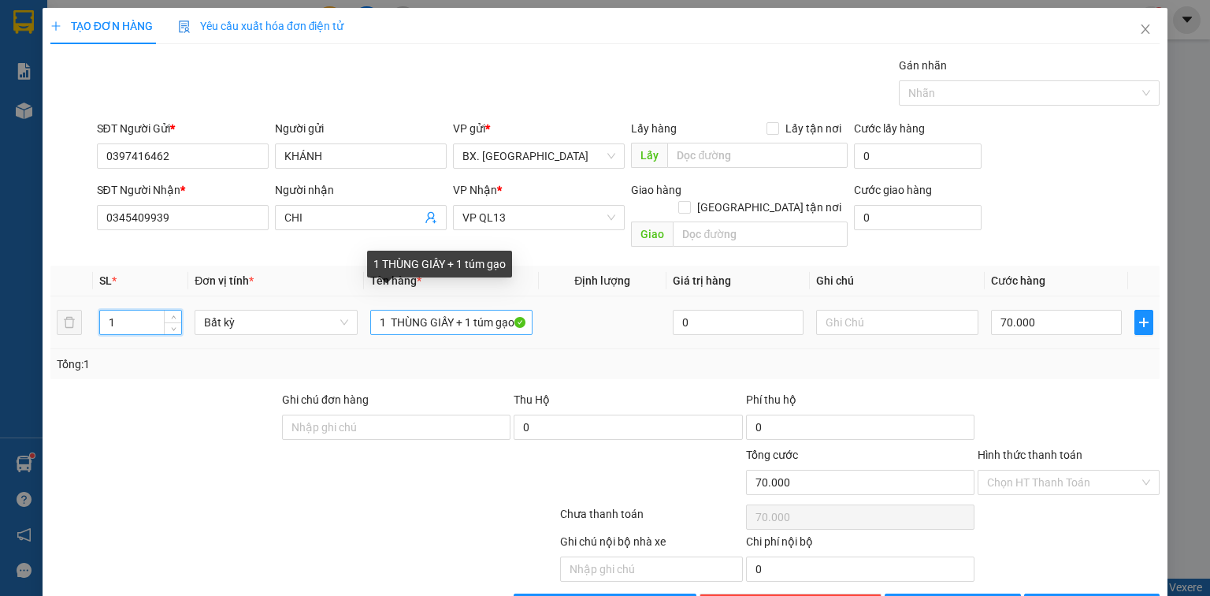
type input "1"
type input "0"
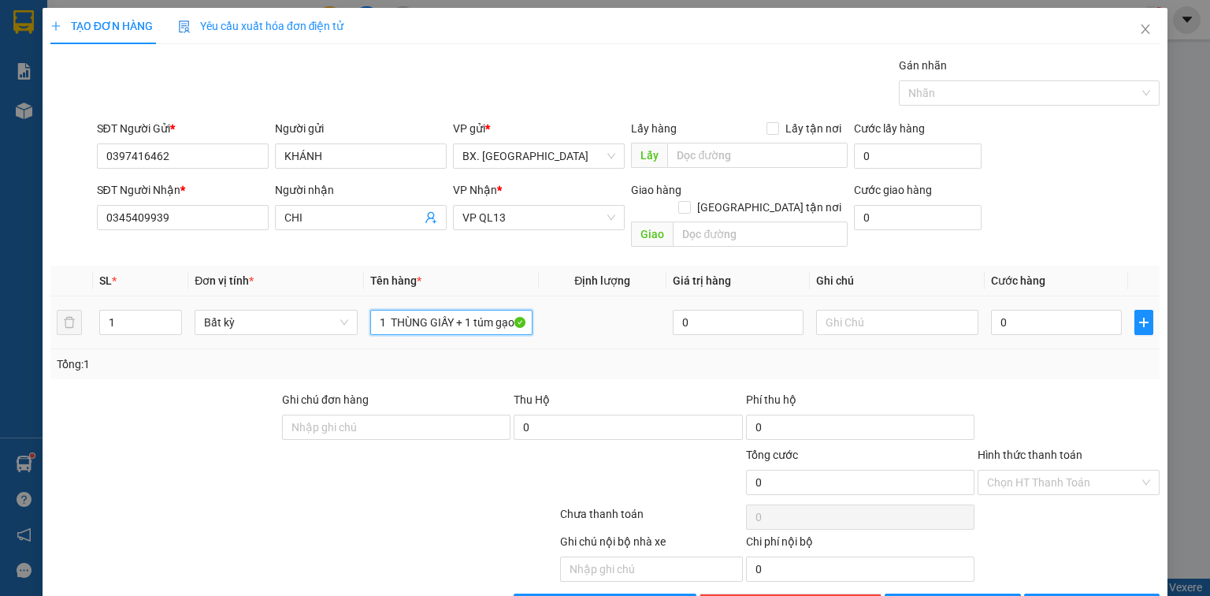
drag, startPoint x: 426, startPoint y: 307, endPoint x: 564, endPoint y: 325, distance: 139.1
click at [564, 325] on tr "1 Bất kỳ 1 THÙNG GIẤY + 1 túm gạo 0 0" at bounding box center [604, 322] width 1109 height 53
type input "1 THÙNG XỐP"
click at [1060, 310] on input "0" at bounding box center [1056, 322] width 131 height 25
type input "1"
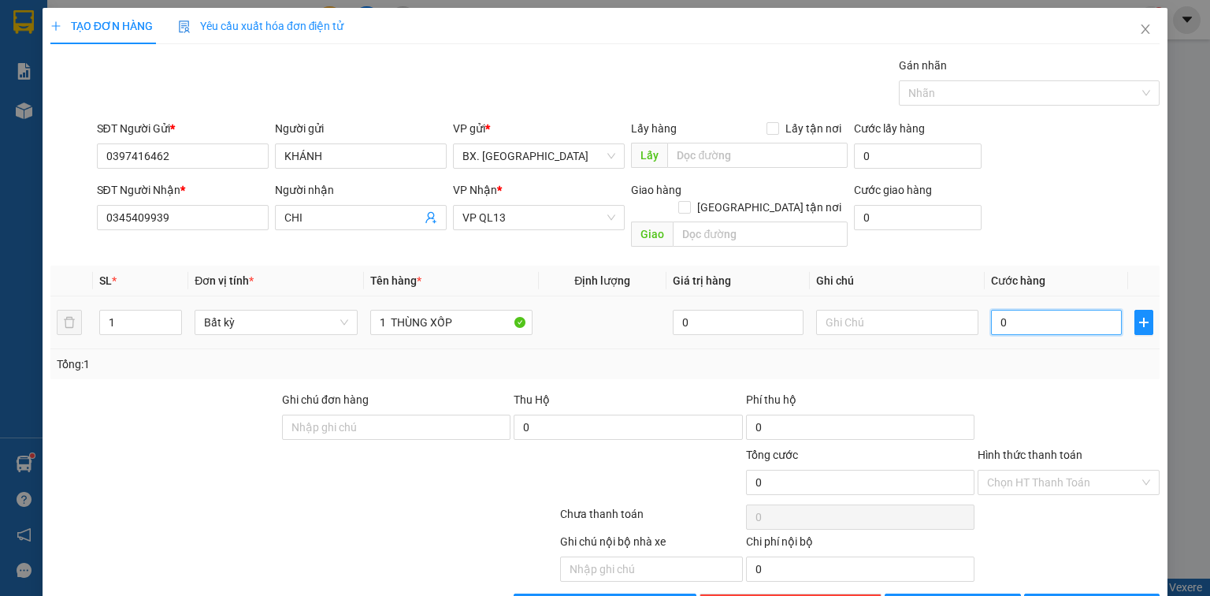
type input "1"
type input "12"
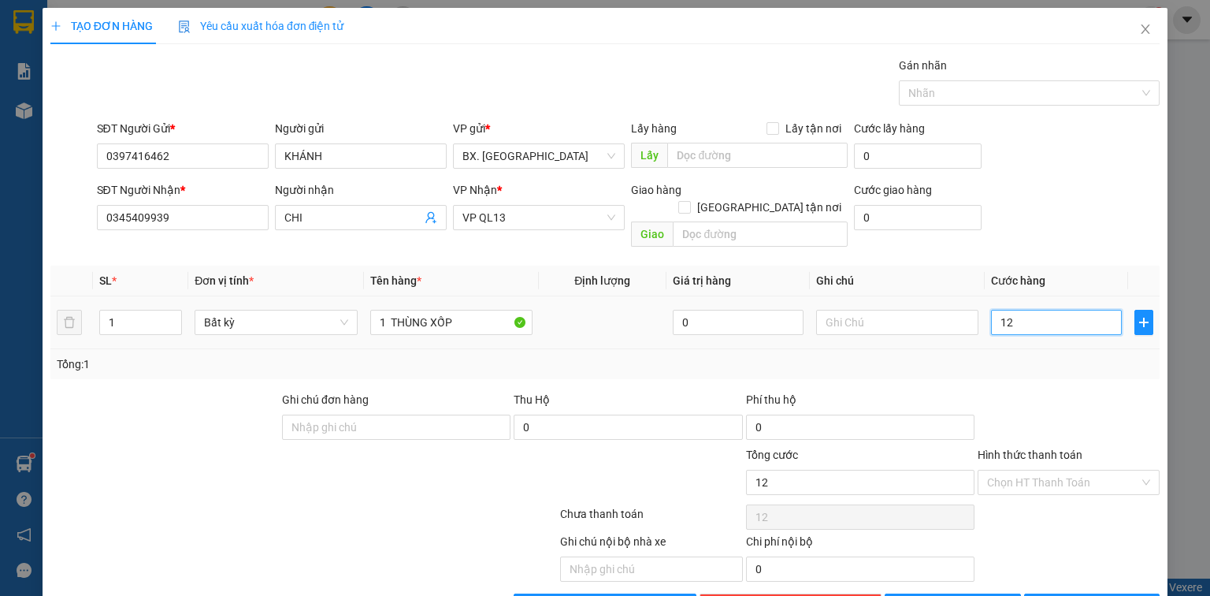
type input "120"
type input "120.000"
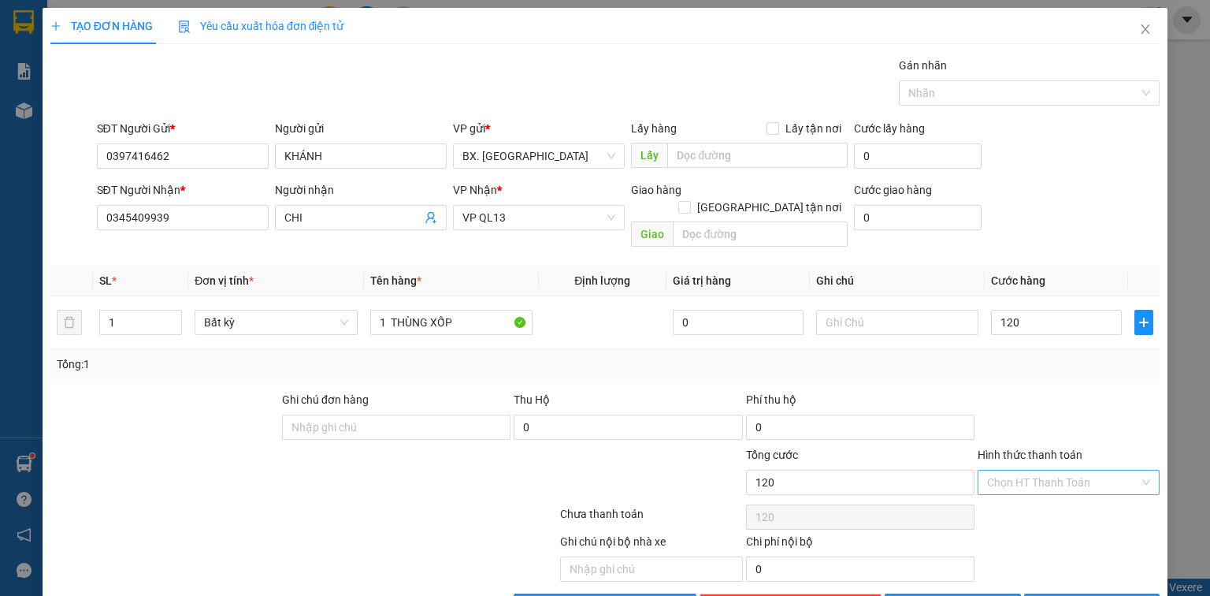
type input "120.000"
click at [1022, 470] on input "Hình thức thanh toán" at bounding box center [1063, 482] width 152 height 24
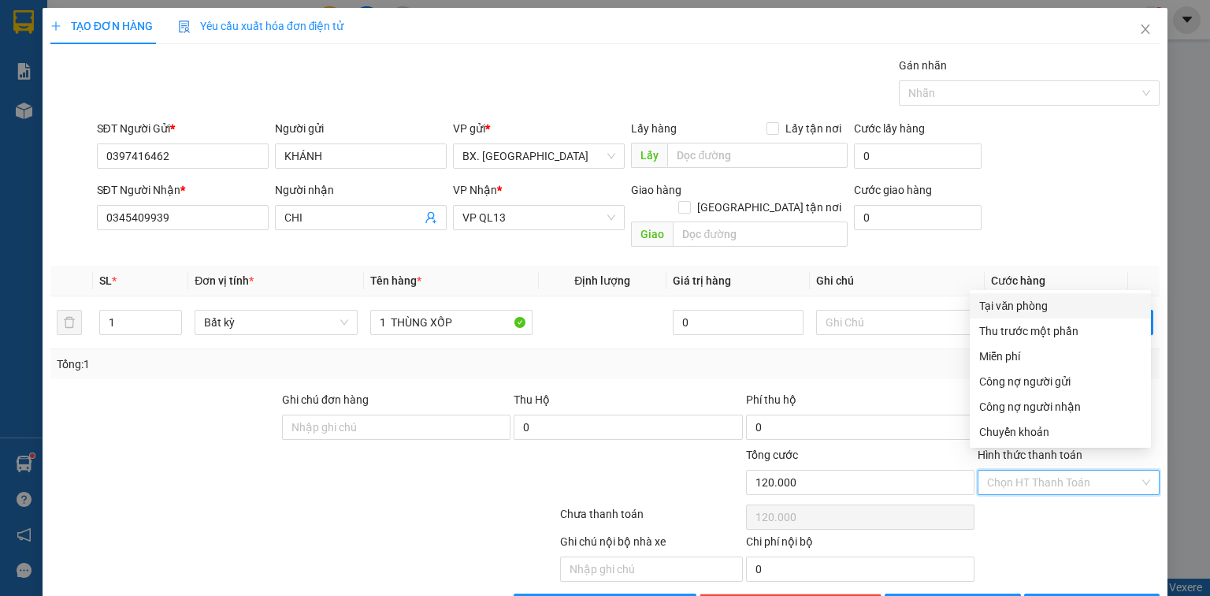
click at [1038, 311] on div "Tại văn phòng" at bounding box center [1060, 305] width 162 height 17
type input "0"
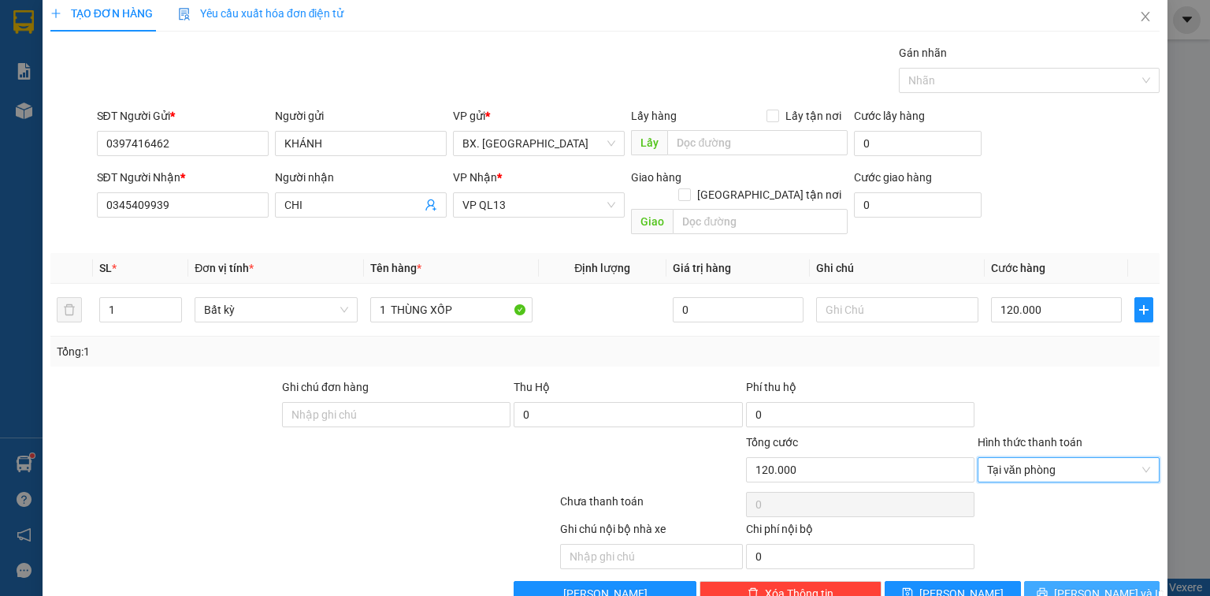
scroll to position [35, 0]
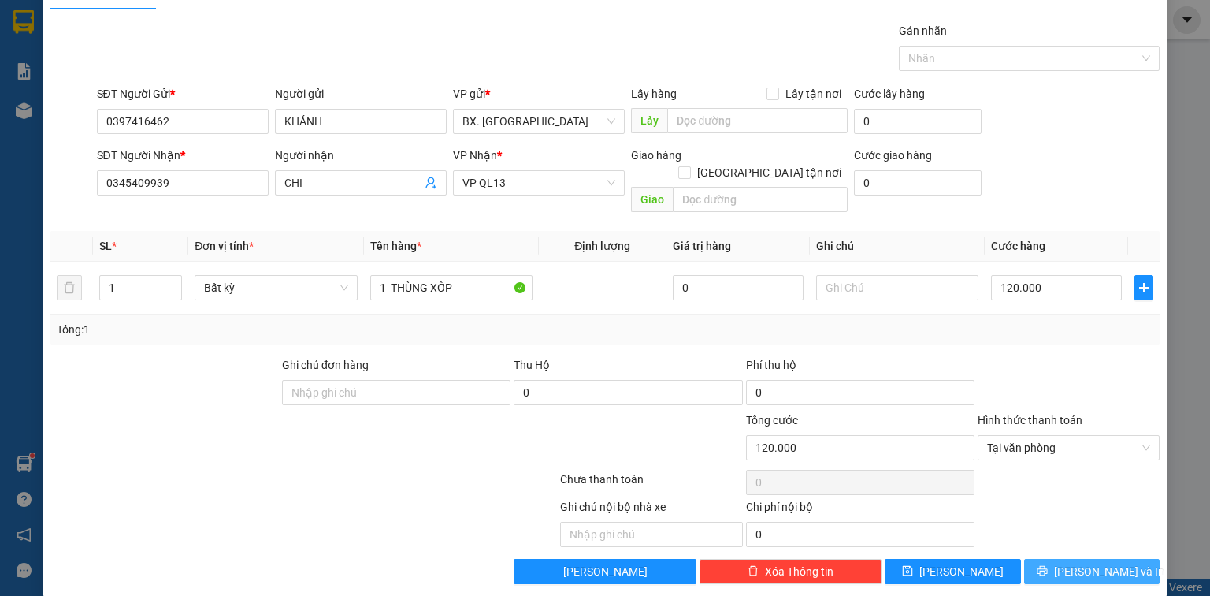
click at [1048, 565] on span "printer" at bounding box center [1042, 571] width 11 height 13
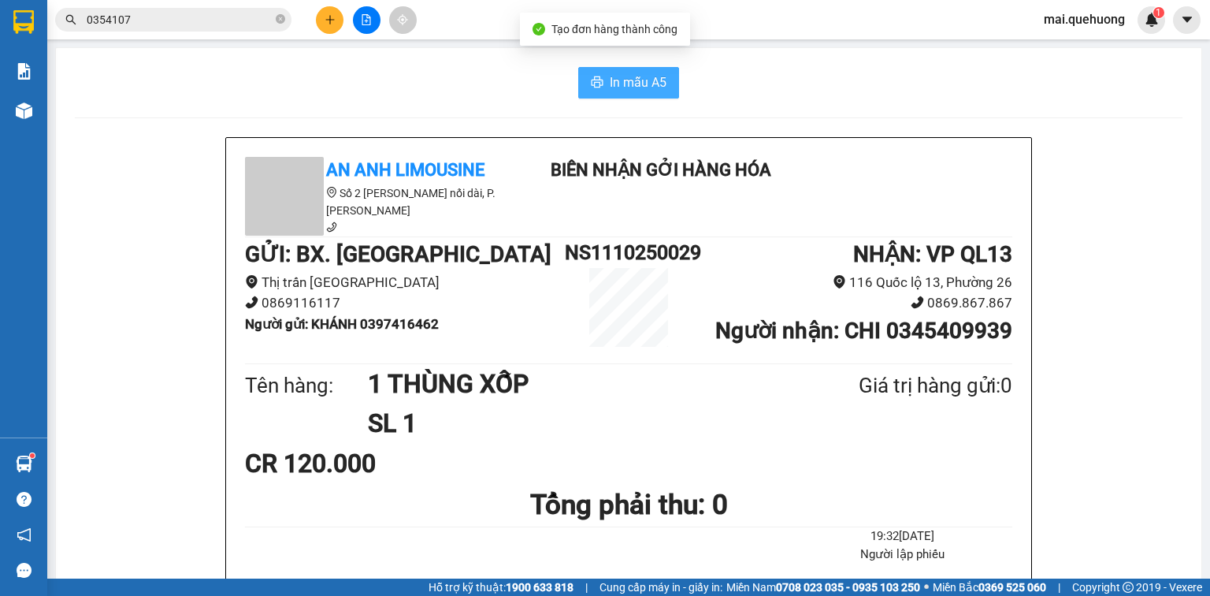
click at [627, 76] on span "In mẫu A5" at bounding box center [638, 82] width 57 height 20
click at [312, 21] on div at bounding box center [366, 20] width 118 height 28
click at [325, 25] on button at bounding box center [330, 20] width 28 height 28
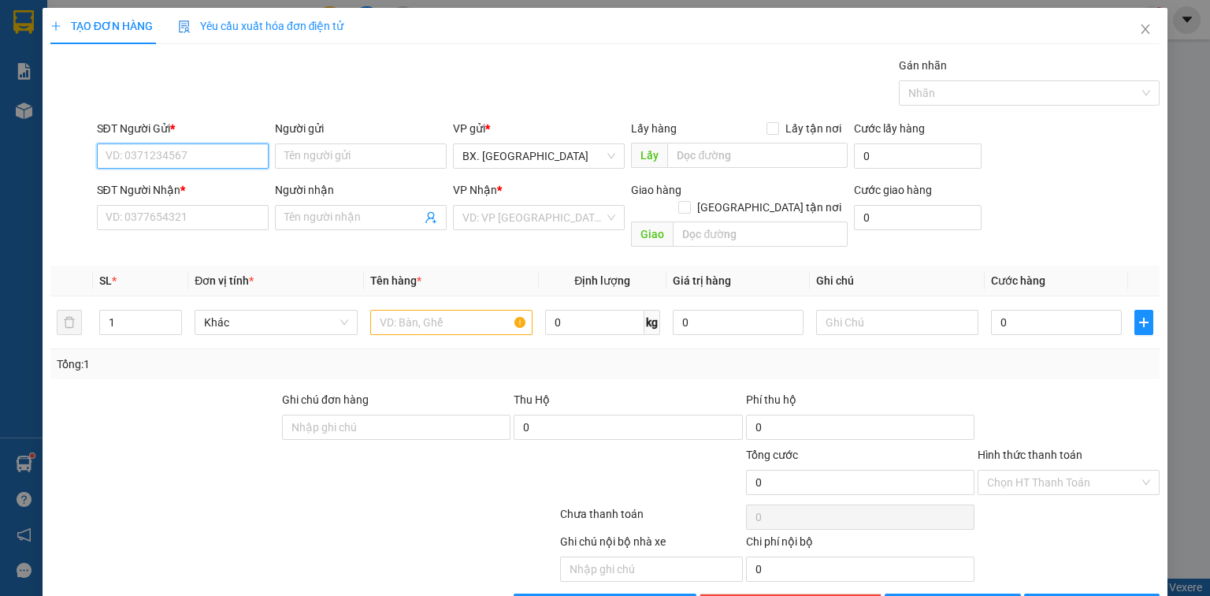
click at [210, 150] on input "SĐT Người Gửi *" at bounding box center [183, 155] width 172 height 25
click at [337, 150] on input "Người gửi" at bounding box center [361, 155] width 172 height 25
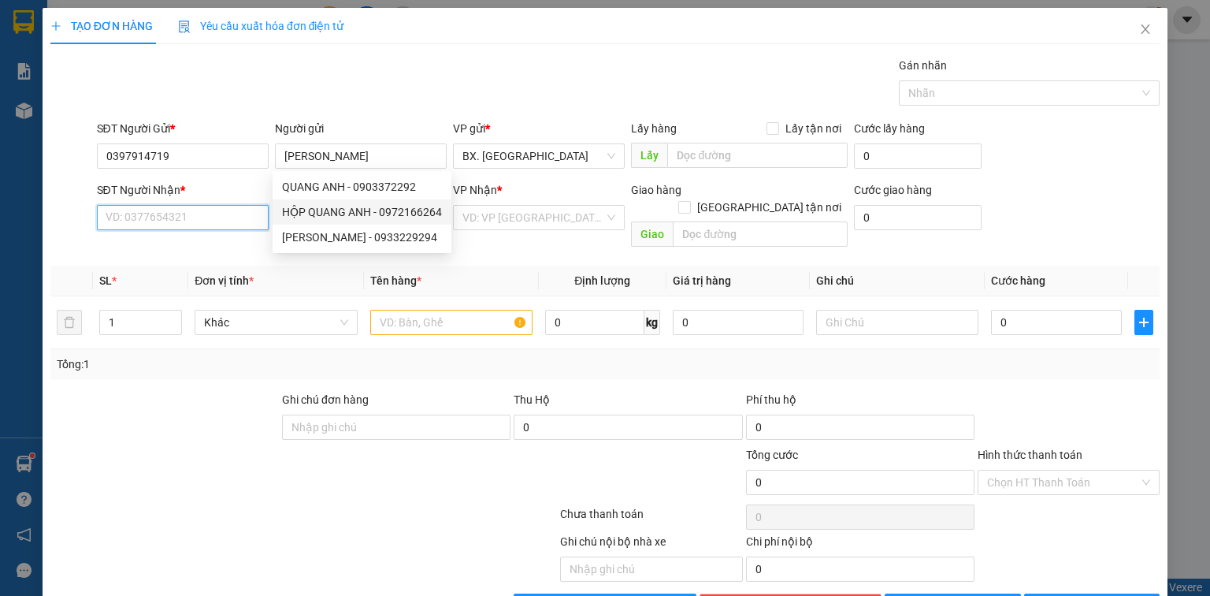
click at [243, 217] on input "SĐT Người Nhận *" at bounding box center [183, 217] width 172 height 25
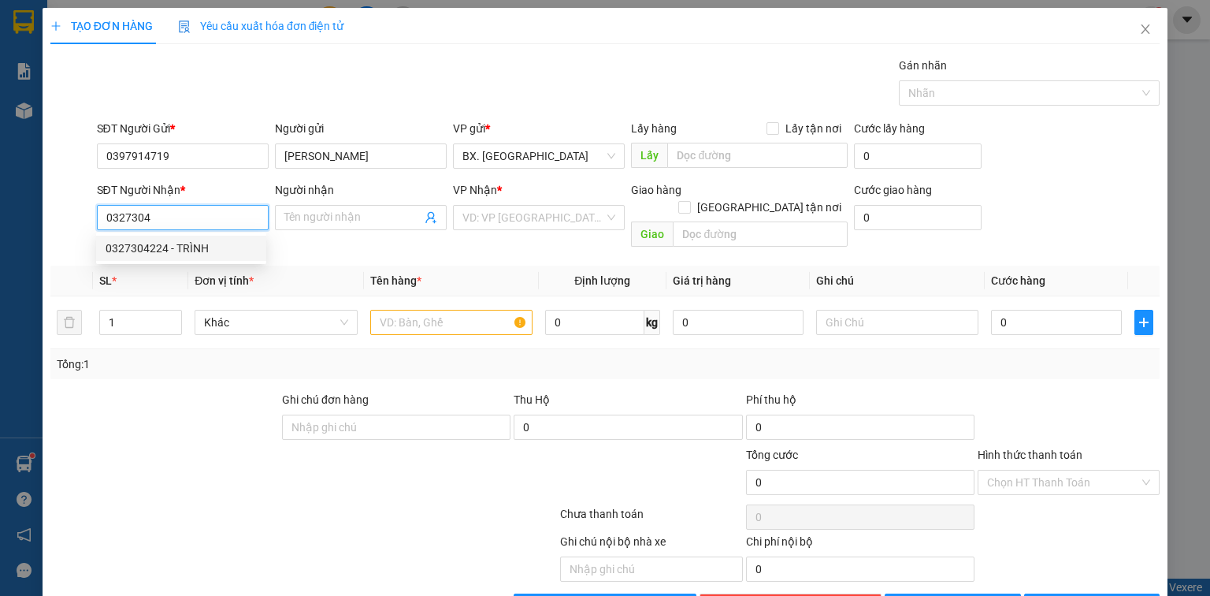
click at [176, 248] on div "0327304224 - TRÌNH" at bounding box center [181, 248] width 151 height 17
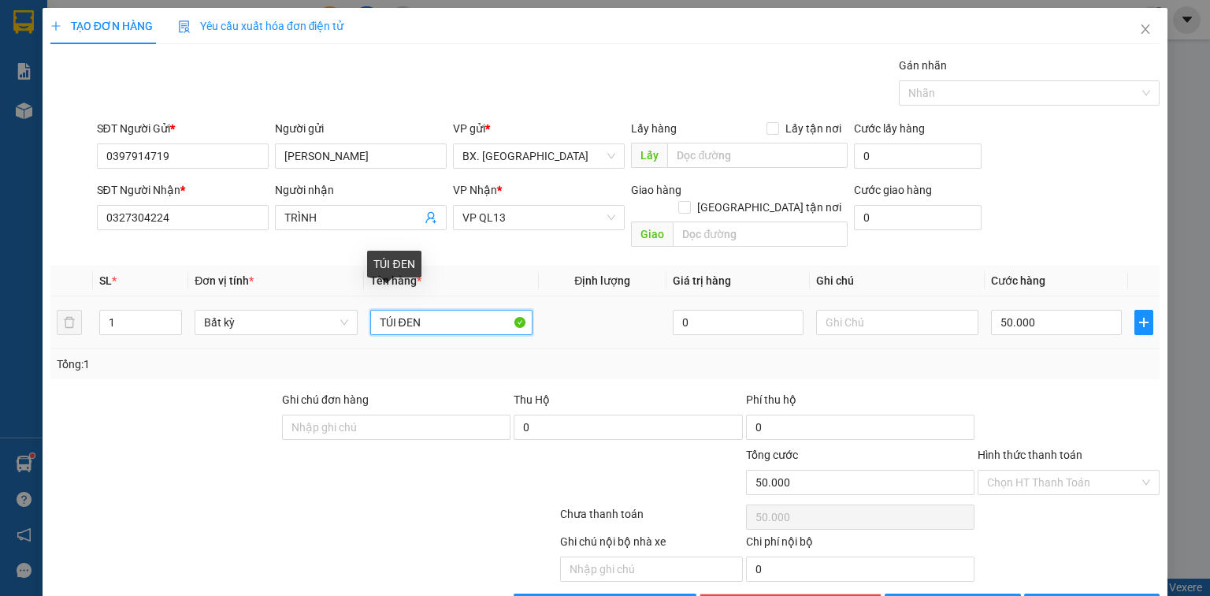
drag, startPoint x: 474, startPoint y: 301, endPoint x: 277, endPoint y: 324, distance: 198.3
click at [277, 324] on tr "1 Bất kỳ TÚI ĐEN 0 50.000" at bounding box center [604, 322] width 1109 height 53
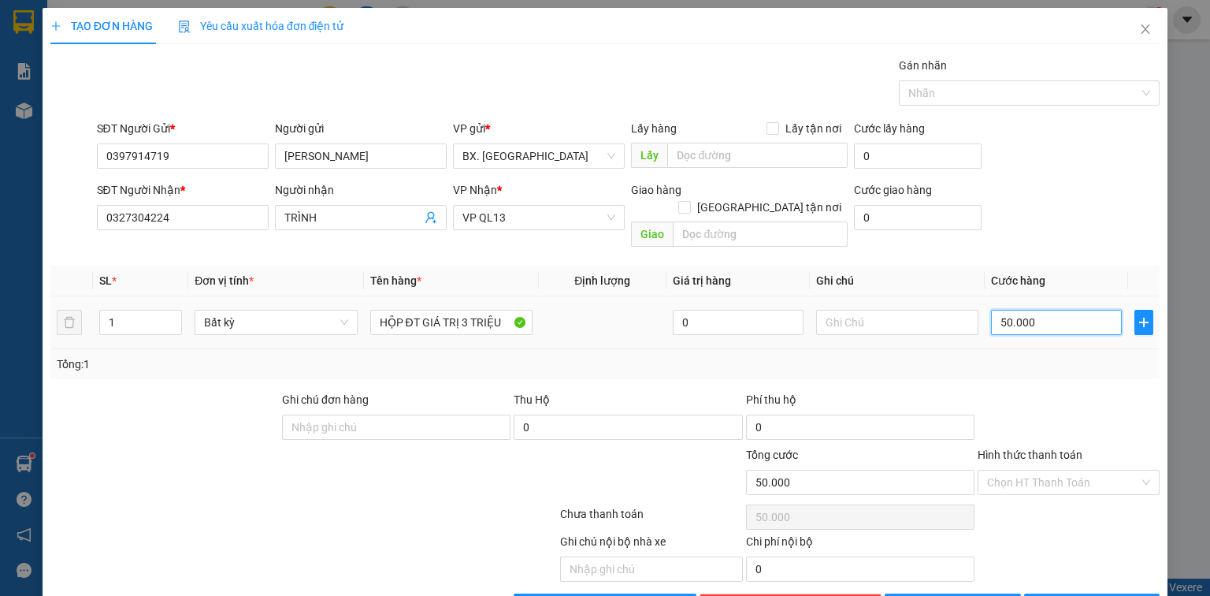
click at [1053, 310] on input "50.000" at bounding box center [1056, 322] width 131 height 25
click at [1030, 470] on input "Hình thức thanh toán" at bounding box center [1063, 482] width 152 height 24
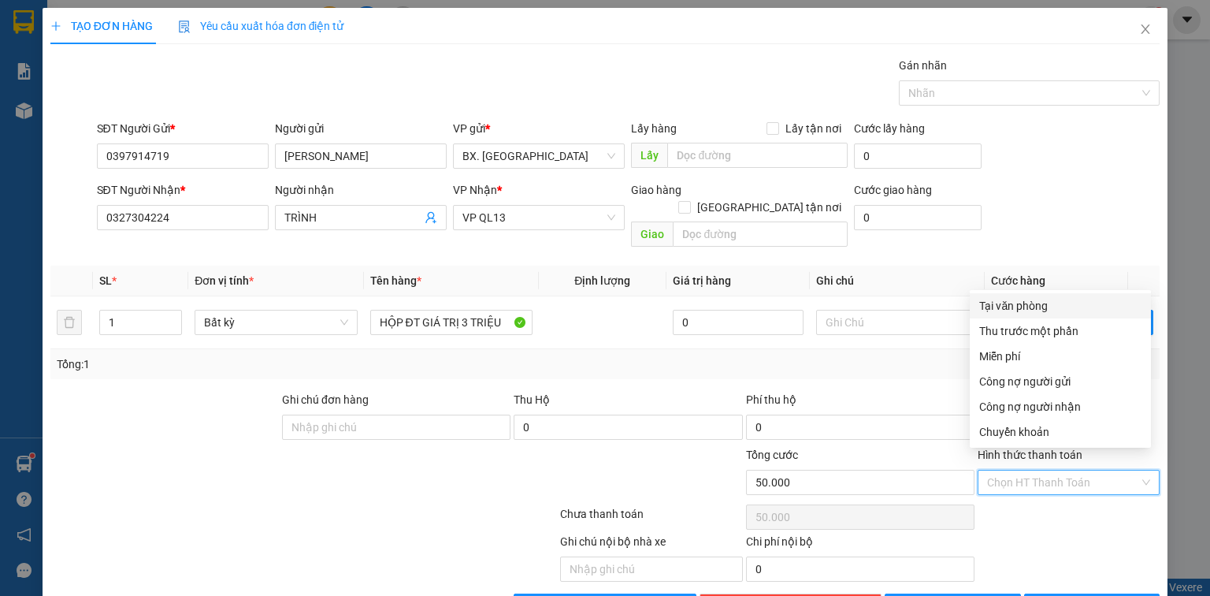
click at [1033, 306] on div "Tại văn phòng" at bounding box center [1060, 305] width 162 height 17
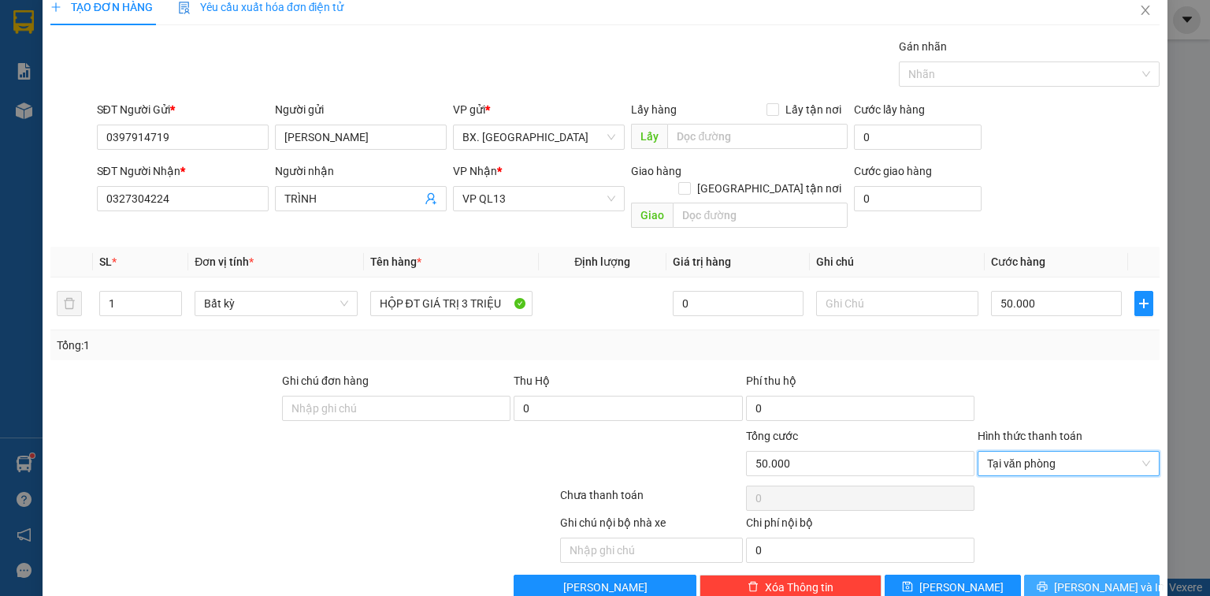
scroll to position [35, 0]
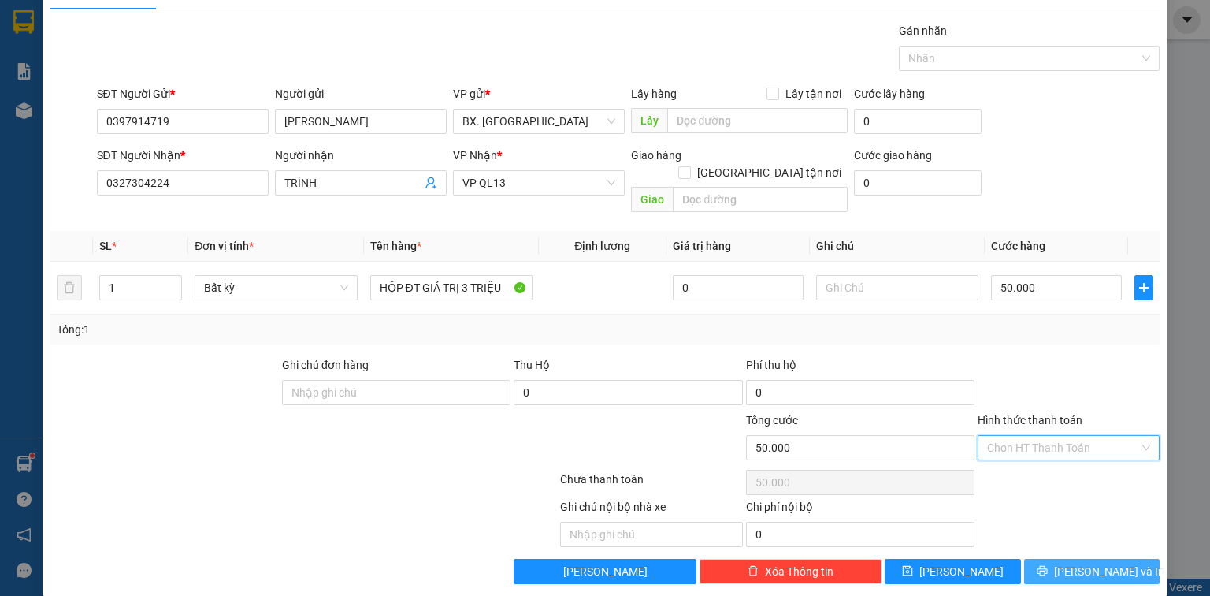
click at [1048, 565] on icon "printer" at bounding box center [1042, 570] width 11 height 11
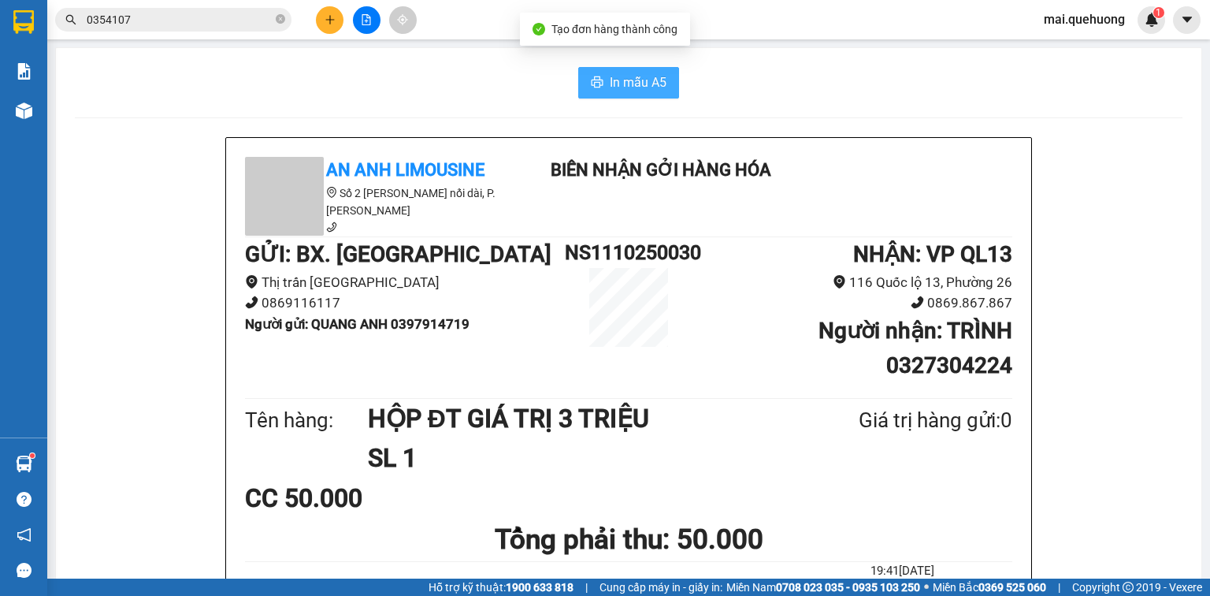
click at [644, 78] on span "In mẫu A5" at bounding box center [638, 82] width 57 height 20
click at [326, 22] on icon "plus" at bounding box center [330, 19] width 11 height 11
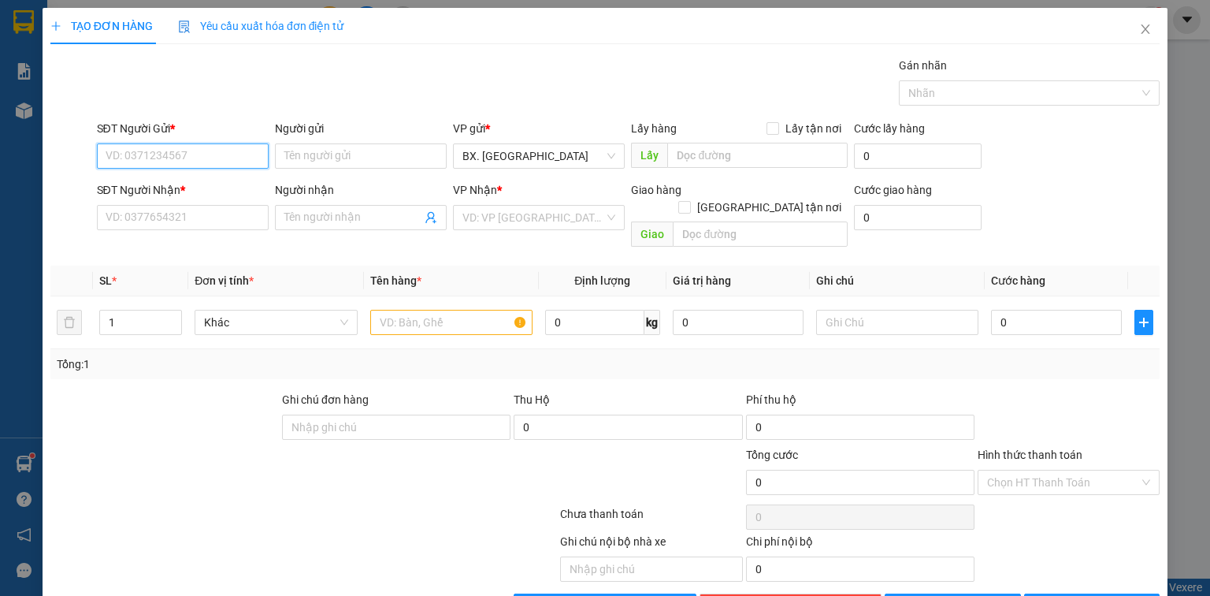
click at [225, 147] on input "SĐT Người Gửi *" at bounding box center [183, 155] width 172 height 25
click at [197, 185] on div "0333583934 - trình" at bounding box center [181, 186] width 151 height 17
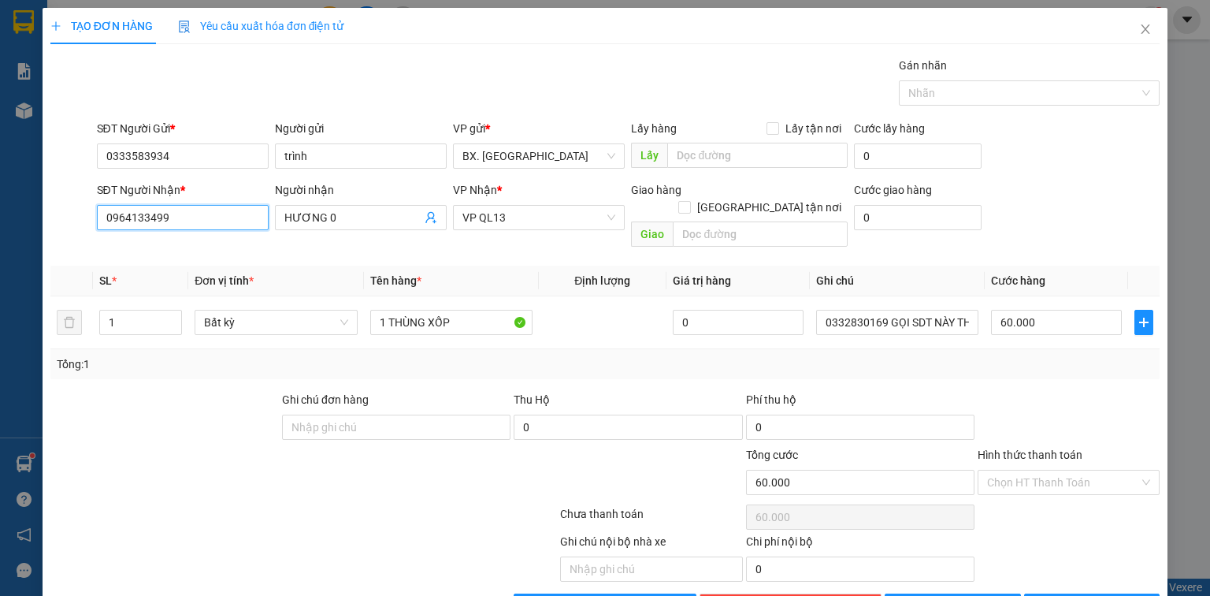
click at [175, 215] on input "0964133499" at bounding box center [183, 217] width 172 height 25
click at [175, 216] on input "0964133499" at bounding box center [183, 217] width 172 height 25
click at [197, 240] on div "0369626774 - TÂM" at bounding box center [181, 248] width 151 height 17
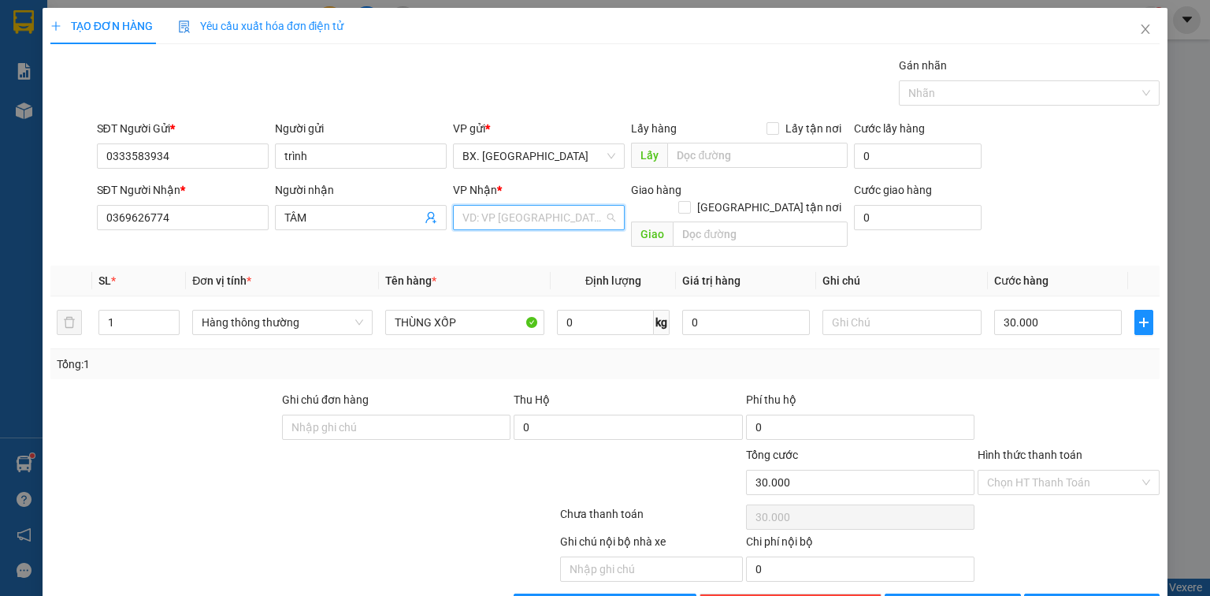
click at [477, 217] on input "search" at bounding box center [533, 218] width 142 height 24
click at [477, 247] on div "VP QL13" at bounding box center [534, 248] width 151 height 17
click at [1067, 310] on input "30.000" at bounding box center [1056, 322] width 131 height 25
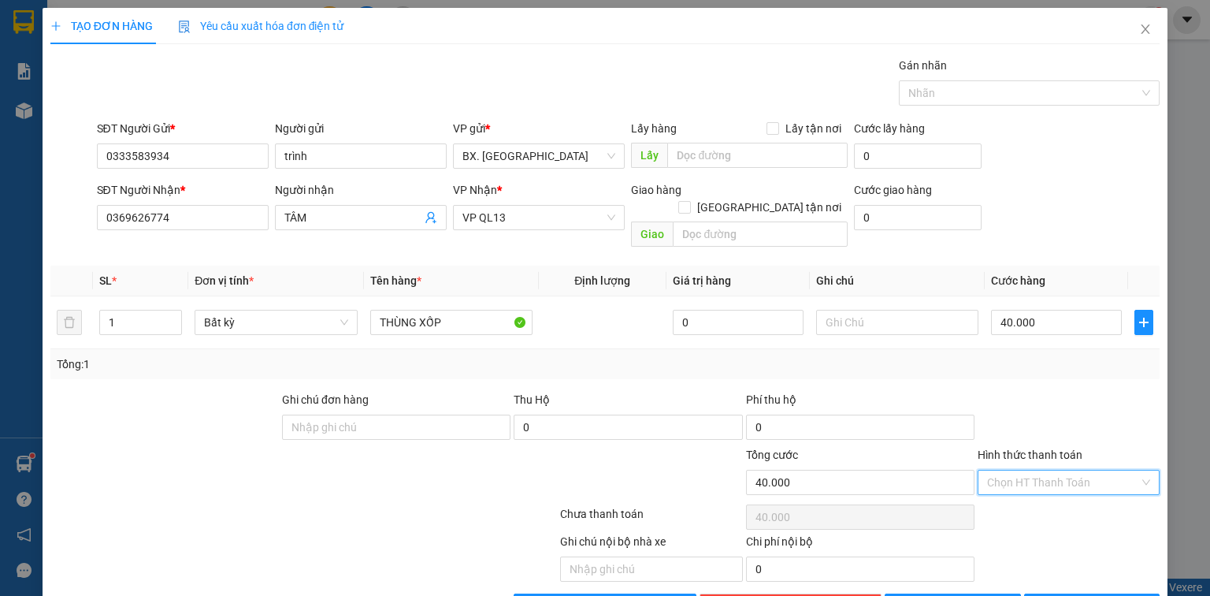
click at [1036, 470] on input "Hình thức thanh toán" at bounding box center [1063, 482] width 152 height 24
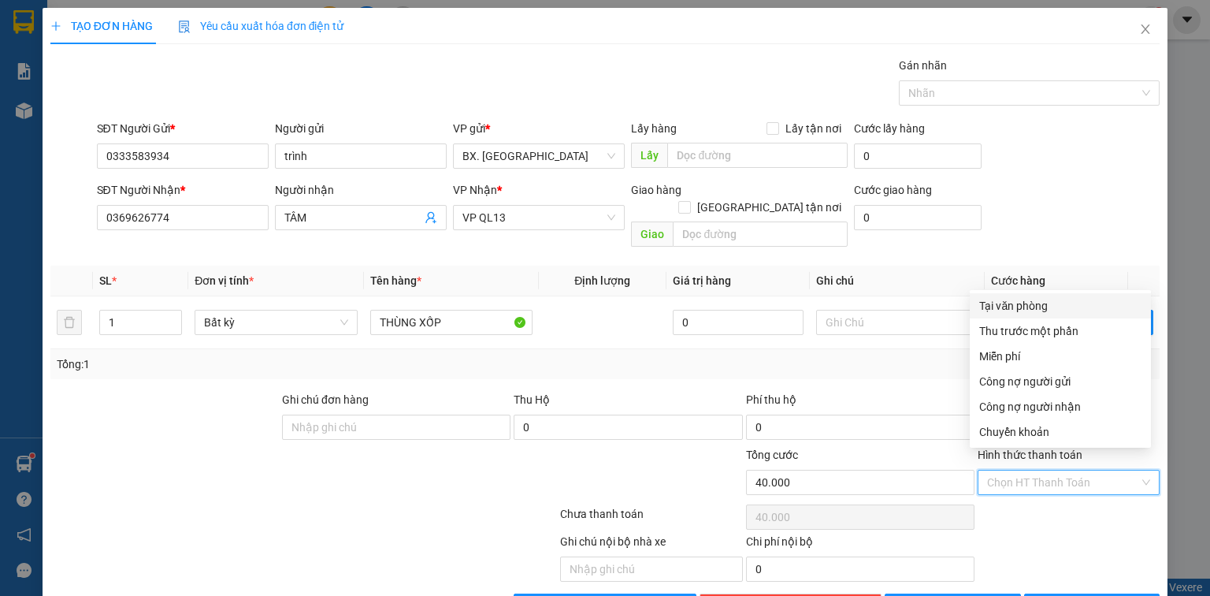
click at [1037, 308] on div "Tại văn phòng" at bounding box center [1060, 305] width 162 height 17
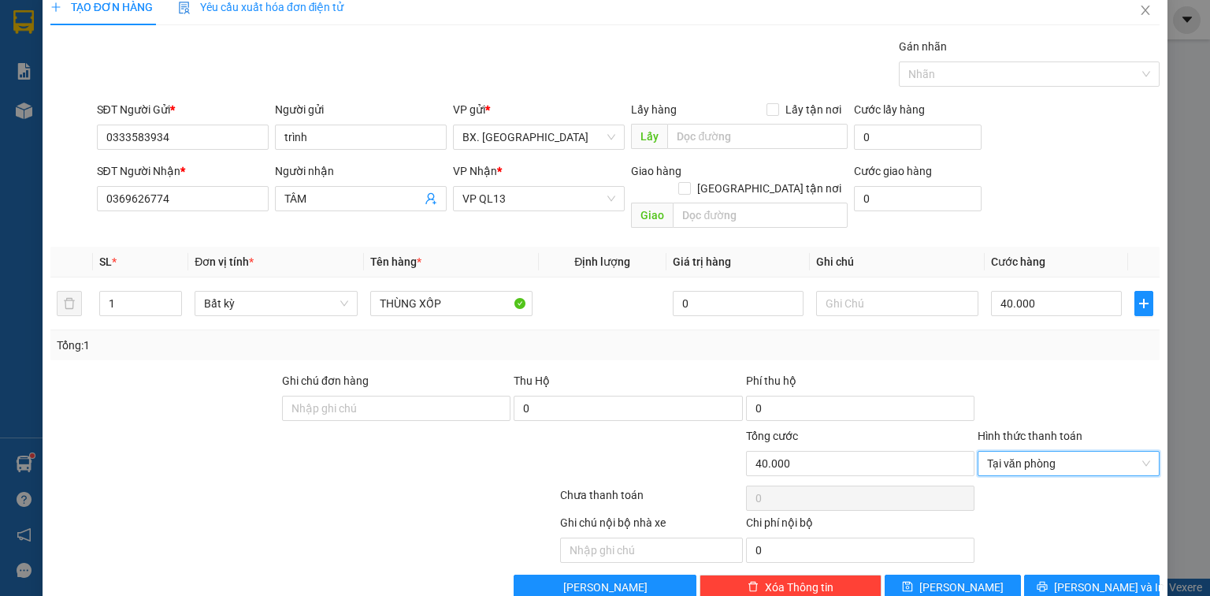
scroll to position [35, 0]
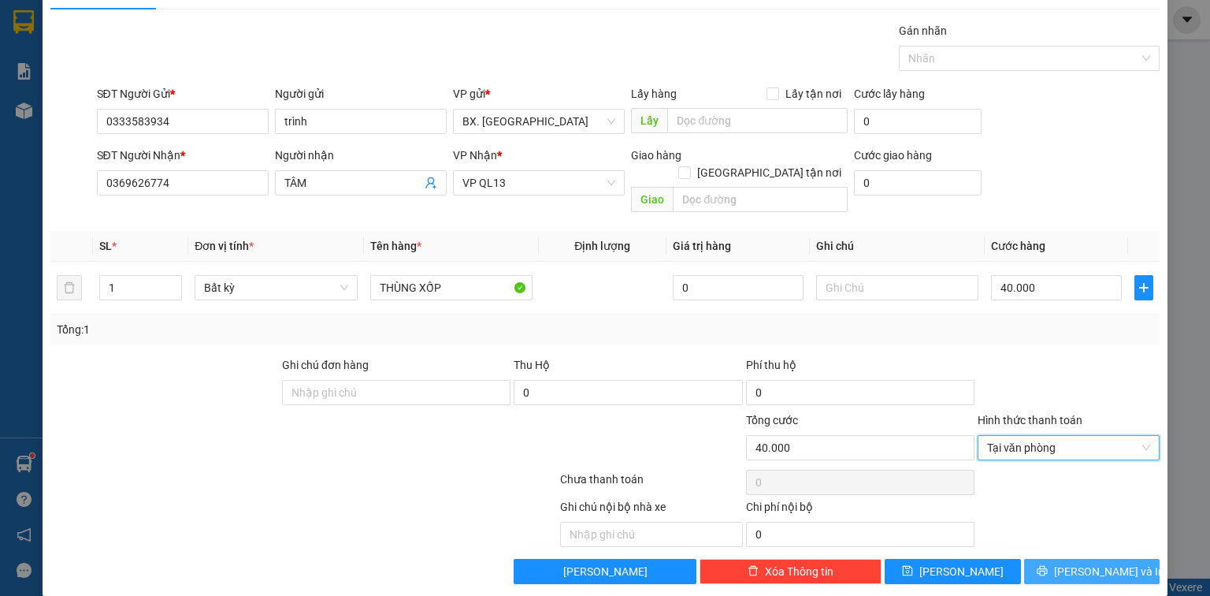
click at [1076, 563] on span "[PERSON_NAME] và In" at bounding box center [1109, 571] width 110 height 17
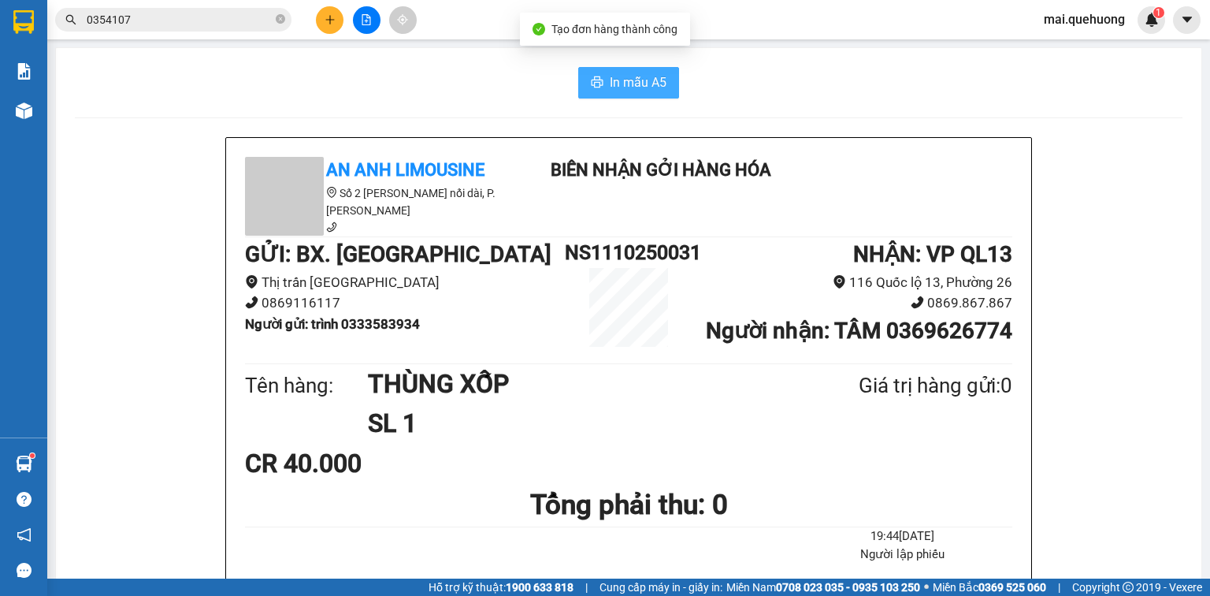
click at [635, 79] on span "In mẫu A5" at bounding box center [638, 82] width 57 height 20
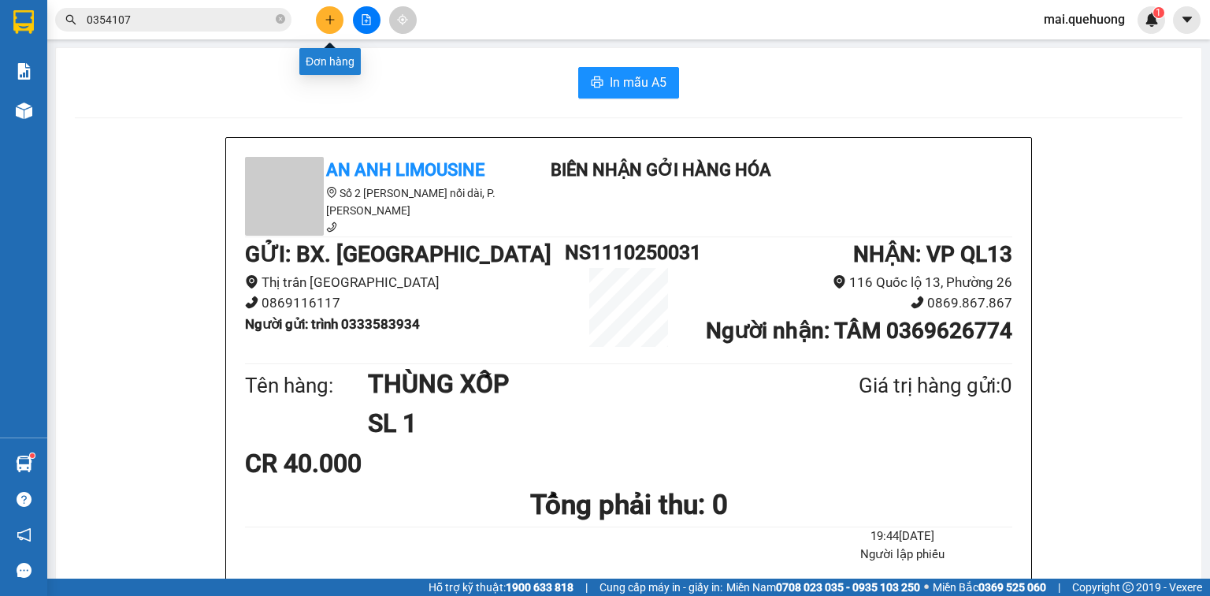
click at [328, 16] on icon "plus" at bounding box center [330, 19] width 11 height 11
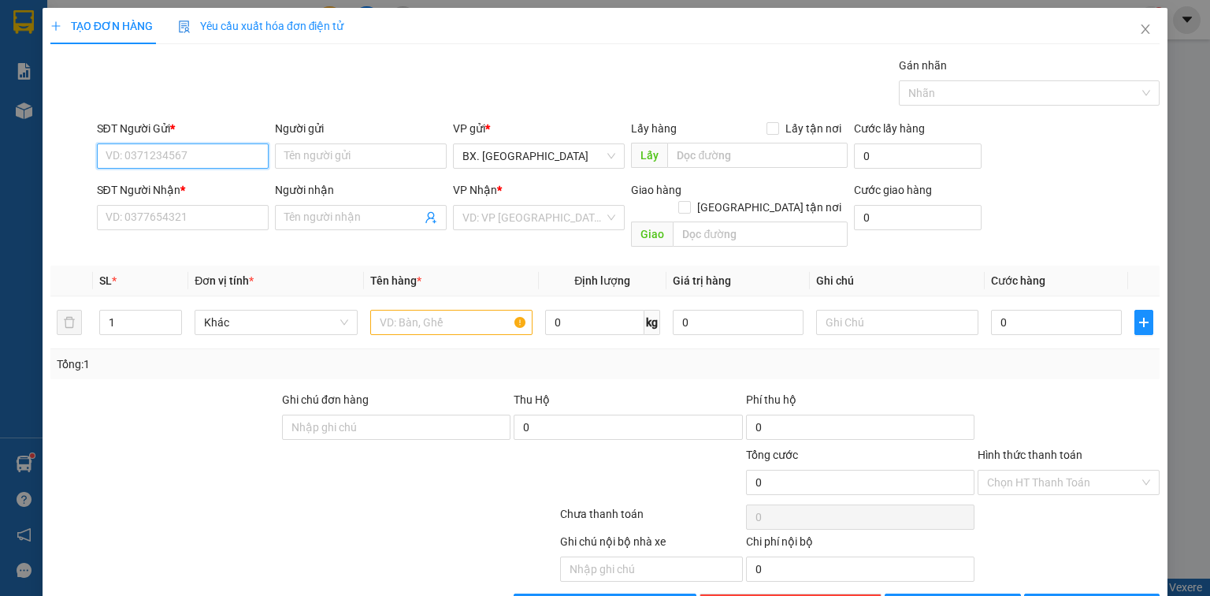
click at [183, 154] on input "SĐT Người Gửi *" at bounding box center [183, 155] width 172 height 25
click at [146, 184] on div "0375366099 - THỊNH" at bounding box center [181, 186] width 151 height 17
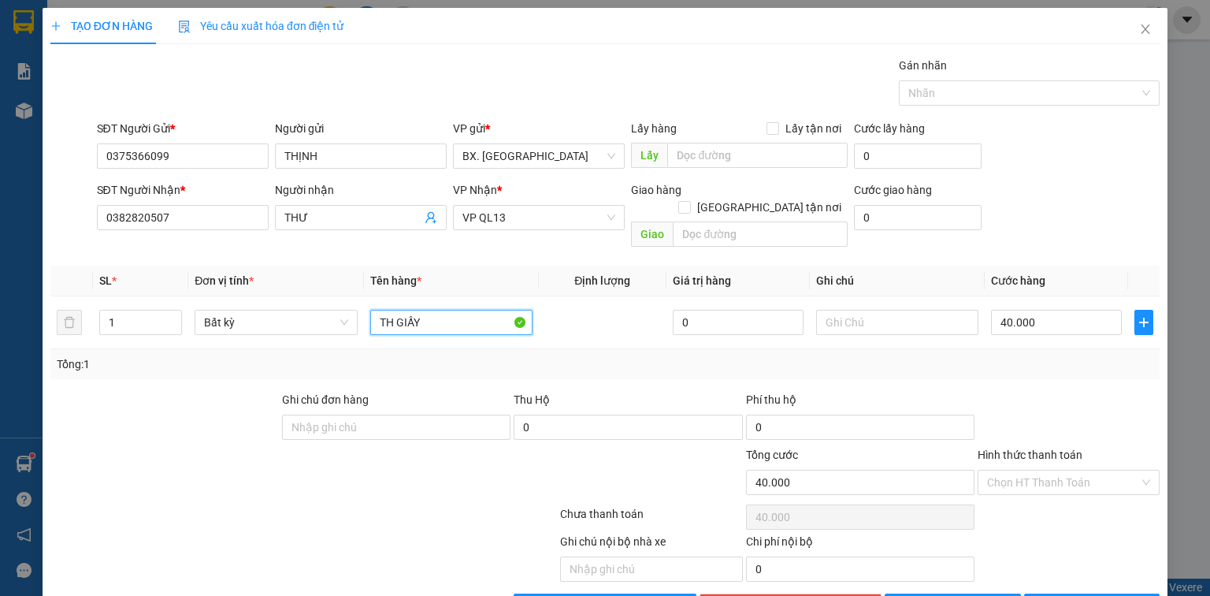
drag, startPoint x: 449, startPoint y: 306, endPoint x: 173, endPoint y: 332, distance: 277.0
click at [176, 337] on div "SL * Đơn vị tính * Tên hàng * Định lượng Giá trị hàng Ghi chú Cước hàng 1 Bất k…" at bounding box center [604, 322] width 1109 height 113
drag, startPoint x: 1027, startPoint y: 303, endPoint x: 1011, endPoint y: 290, distance: 20.8
click at [1027, 310] on input "40.000" at bounding box center [1056, 322] width 131 height 25
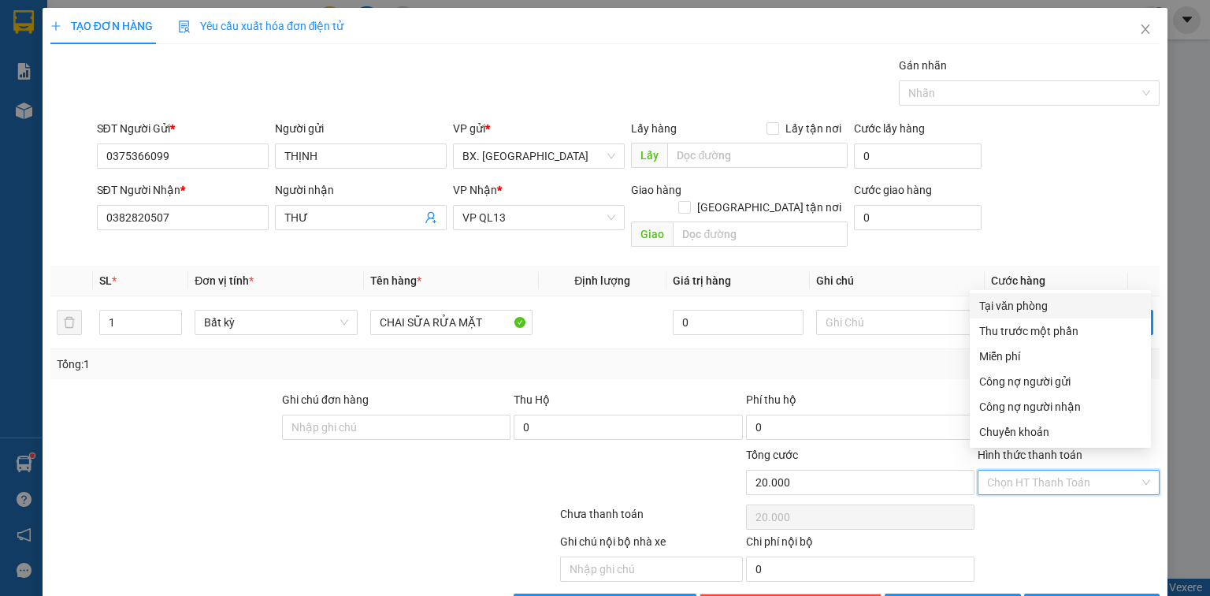
click at [1063, 470] on input "Hình thức thanh toán" at bounding box center [1063, 482] width 152 height 24
click at [1024, 306] on div "Tại văn phòng" at bounding box center [1060, 305] width 162 height 17
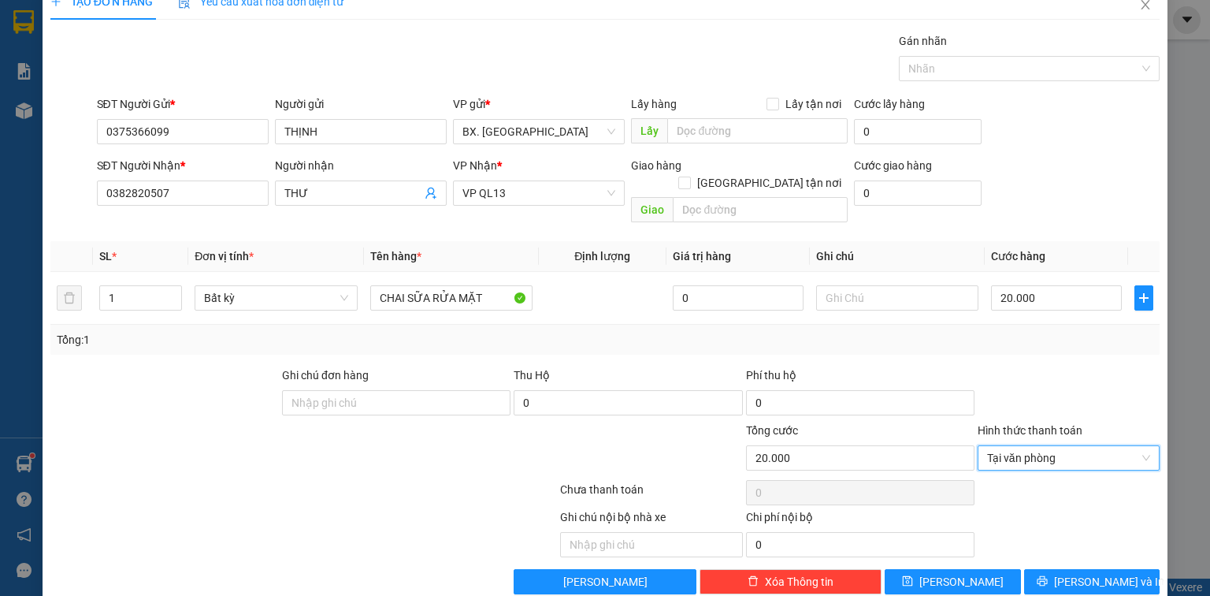
scroll to position [35, 0]
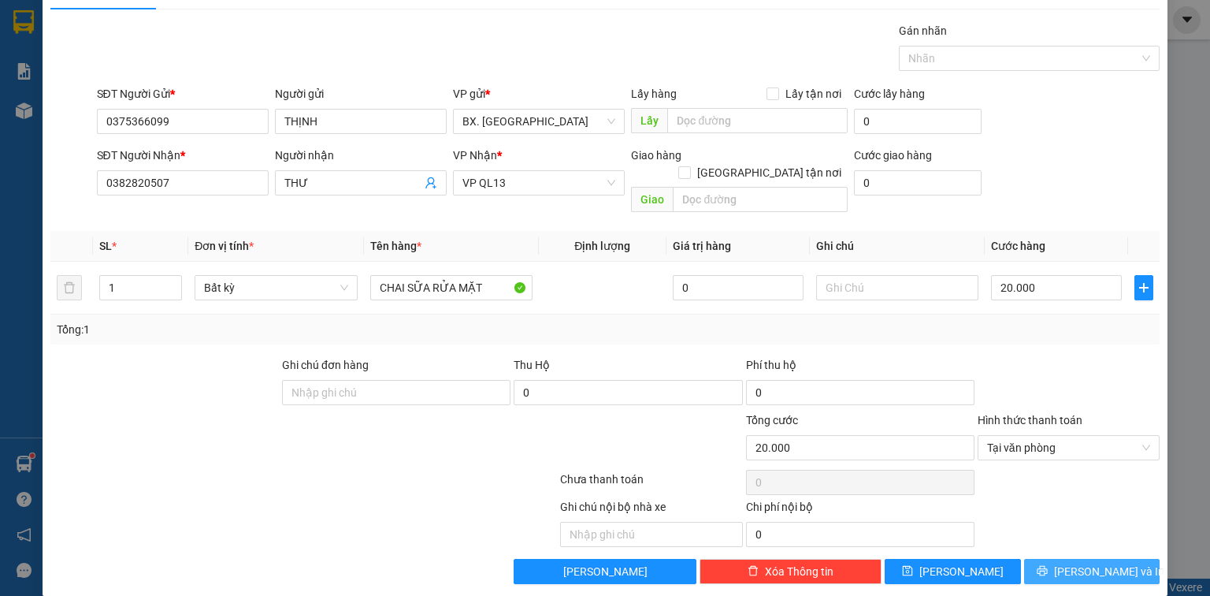
click at [1049, 559] on button "[PERSON_NAME] và In" at bounding box center [1092, 571] width 136 height 25
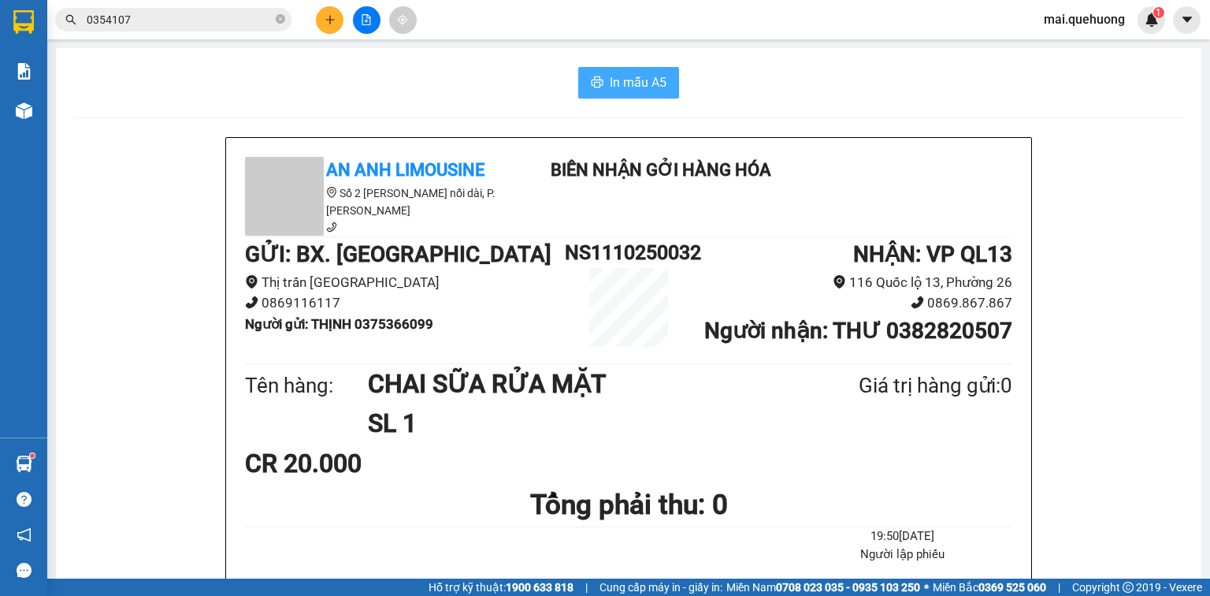
click at [638, 76] on span "In mẫu A5" at bounding box center [638, 82] width 57 height 20
